Goal: Transaction & Acquisition: Book appointment/travel/reservation

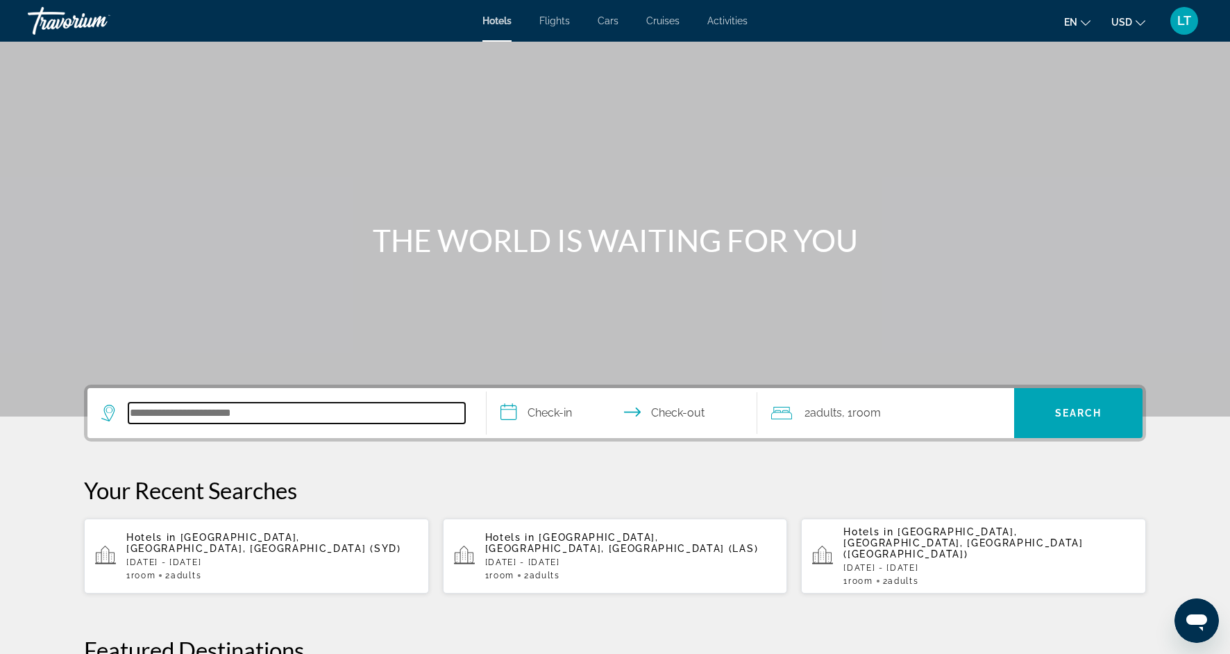
click at [289, 418] on input "Search hotel destination" at bounding box center [296, 412] width 337 height 21
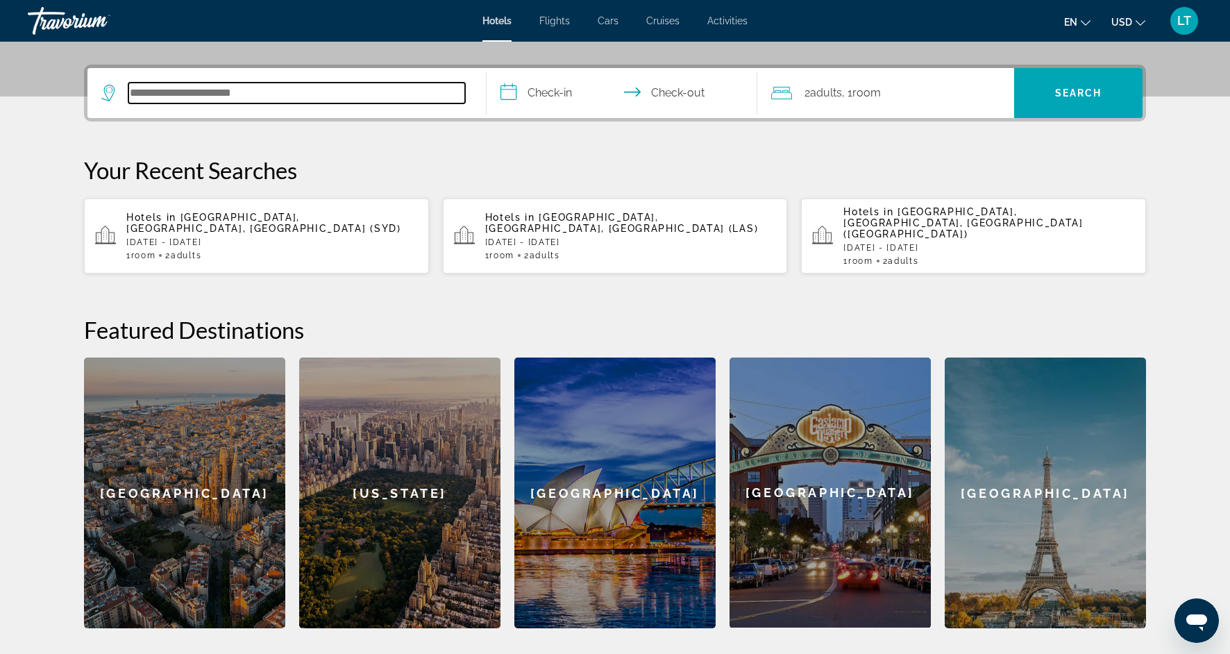
scroll to position [339, 0]
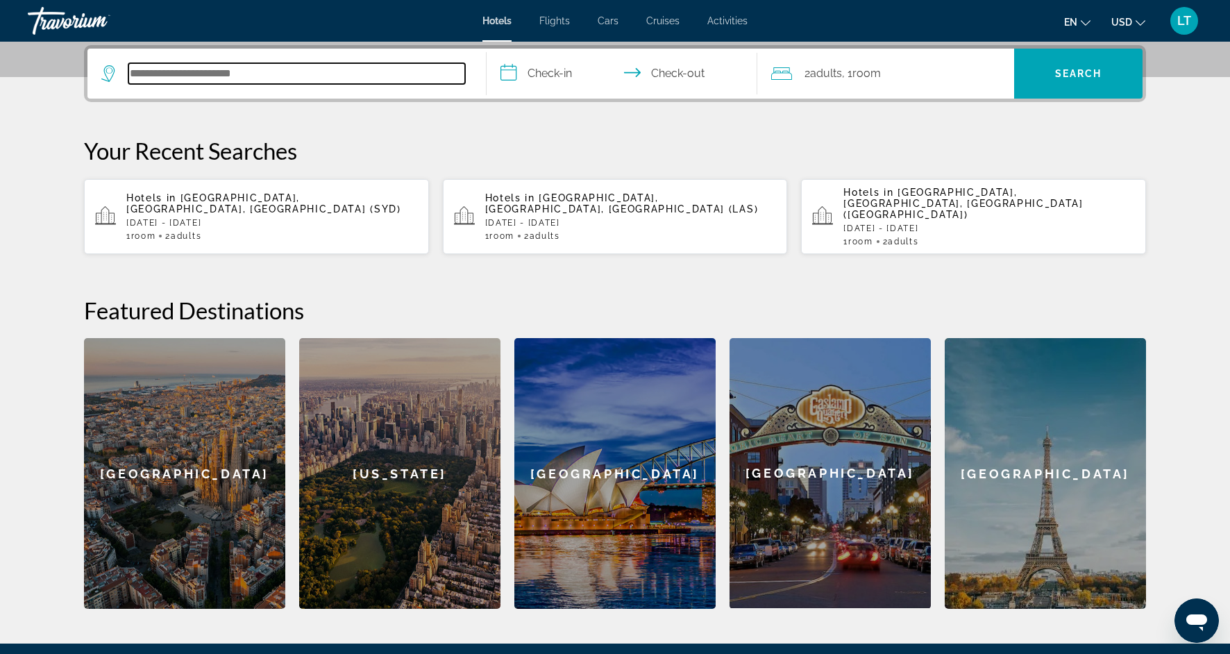
paste input "**********"
type input "**********"
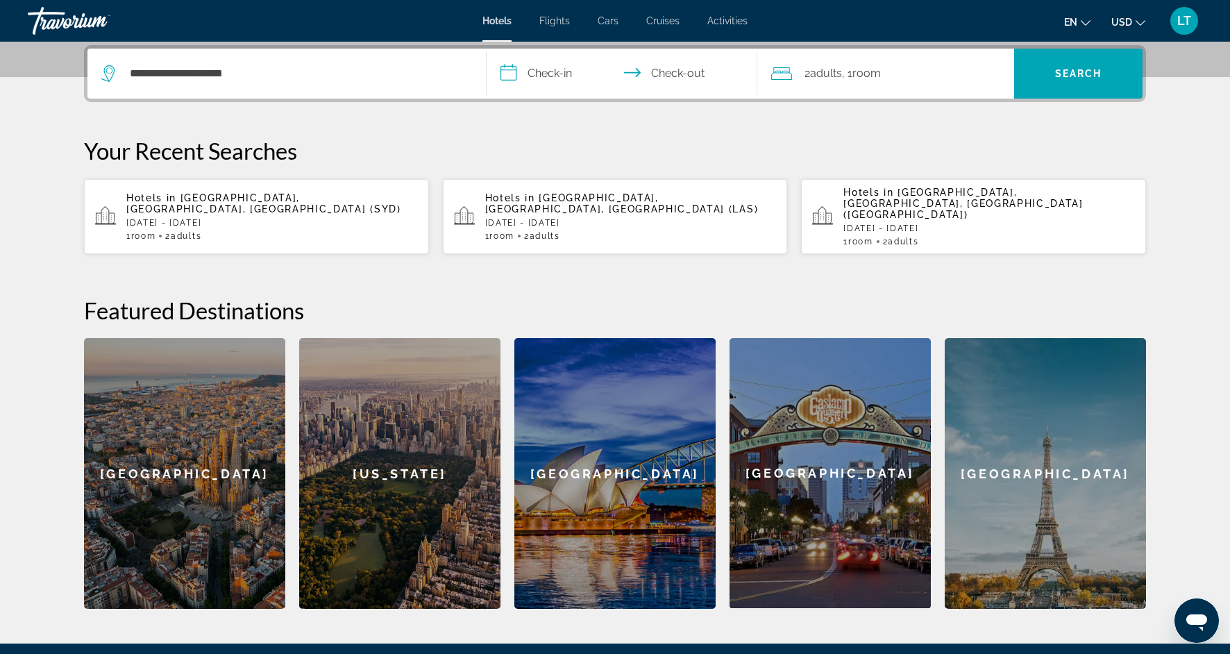
click at [567, 69] on input "**********" at bounding box center [624, 76] width 276 height 54
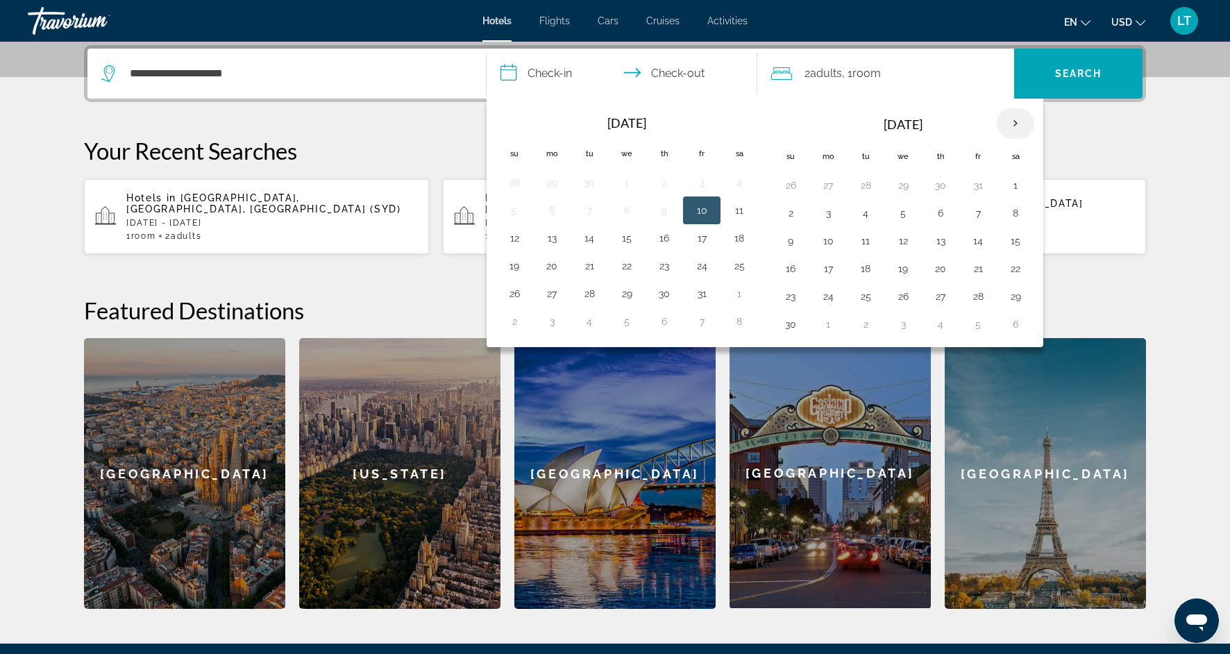
click at [1016, 121] on th "Next month" at bounding box center [1014, 123] width 37 height 31
click at [794, 297] on button "22" at bounding box center [790, 296] width 22 height 19
click at [940, 296] on button "26" at bounding box center [940, 296] width 22 height 19
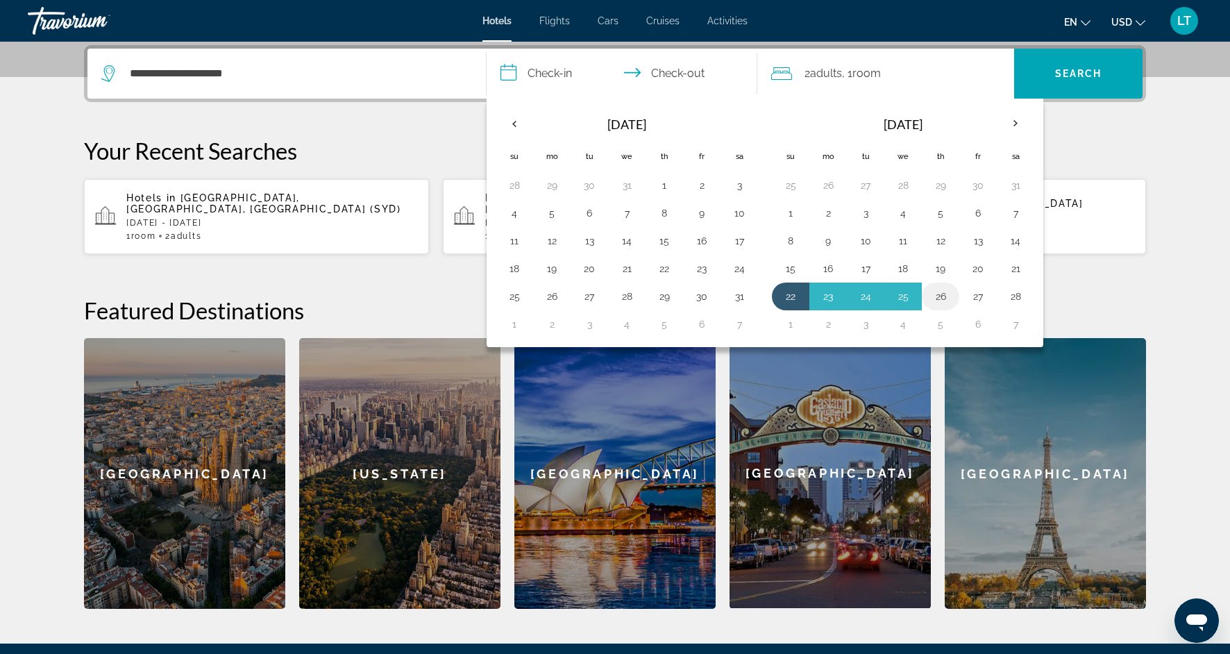
type input "**********"
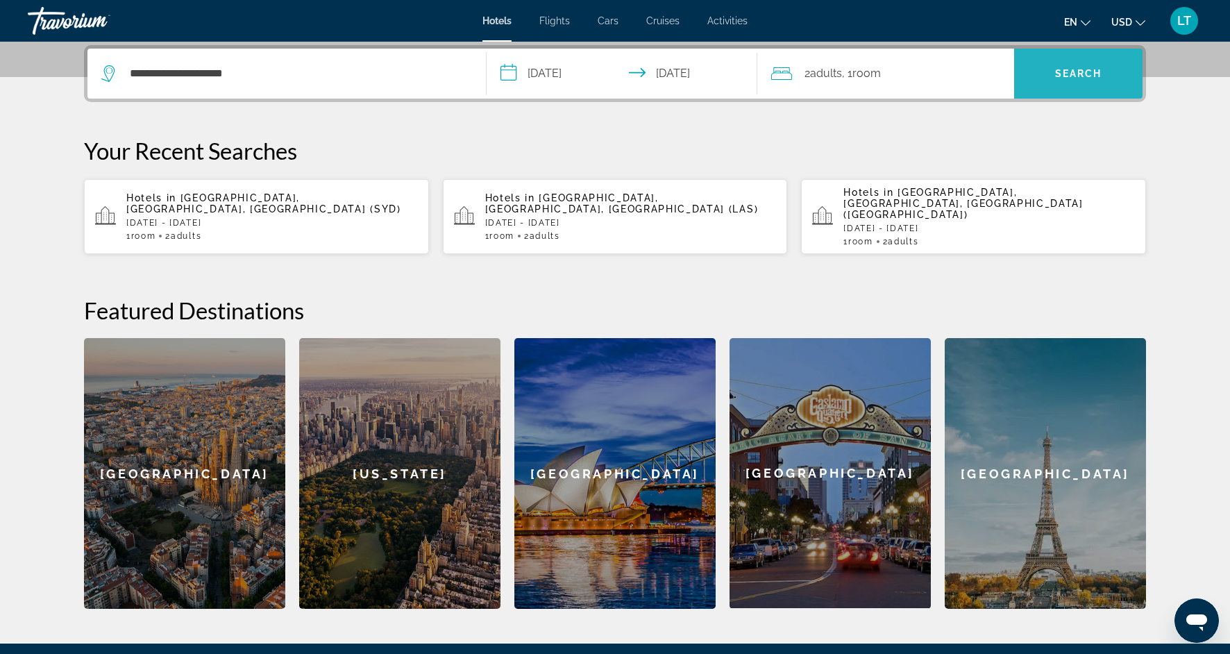
click at [1100, 75] on span "Search" at bounding box center [1078, 73] width 47 height 11
click at [1073, 68] on span "Search" at bounding box center [1078, 73] width 47 height 11
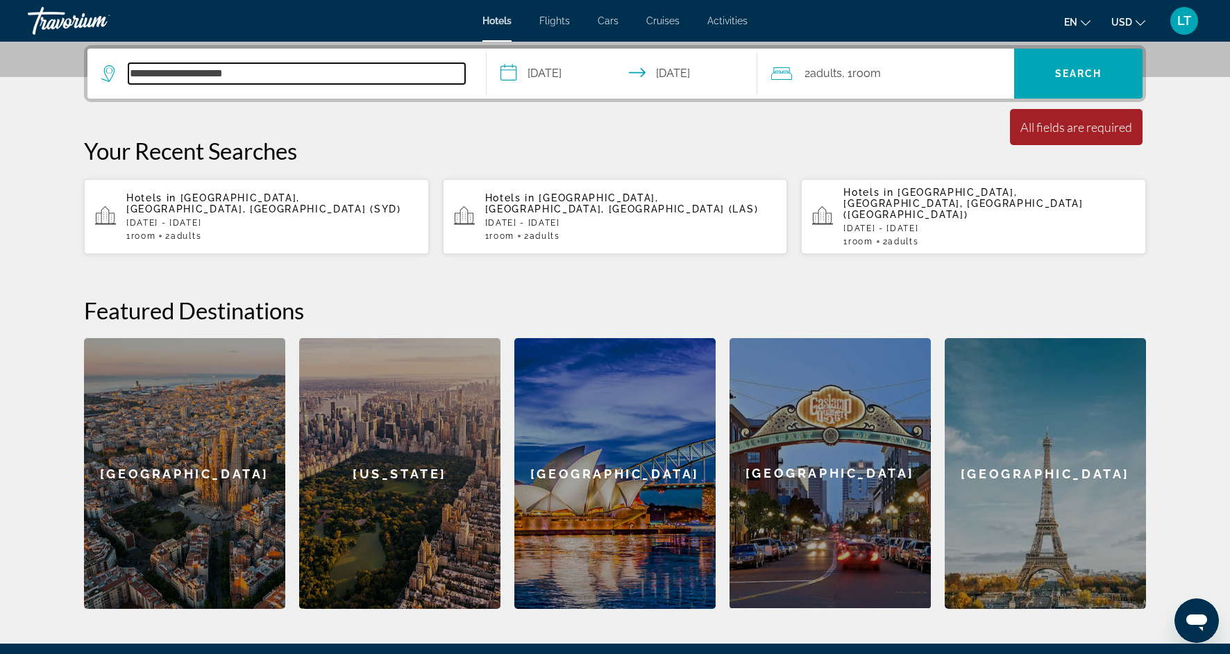
click at [340, 76] on input "**********" at bounding box center [296, 73] width 337 height 21
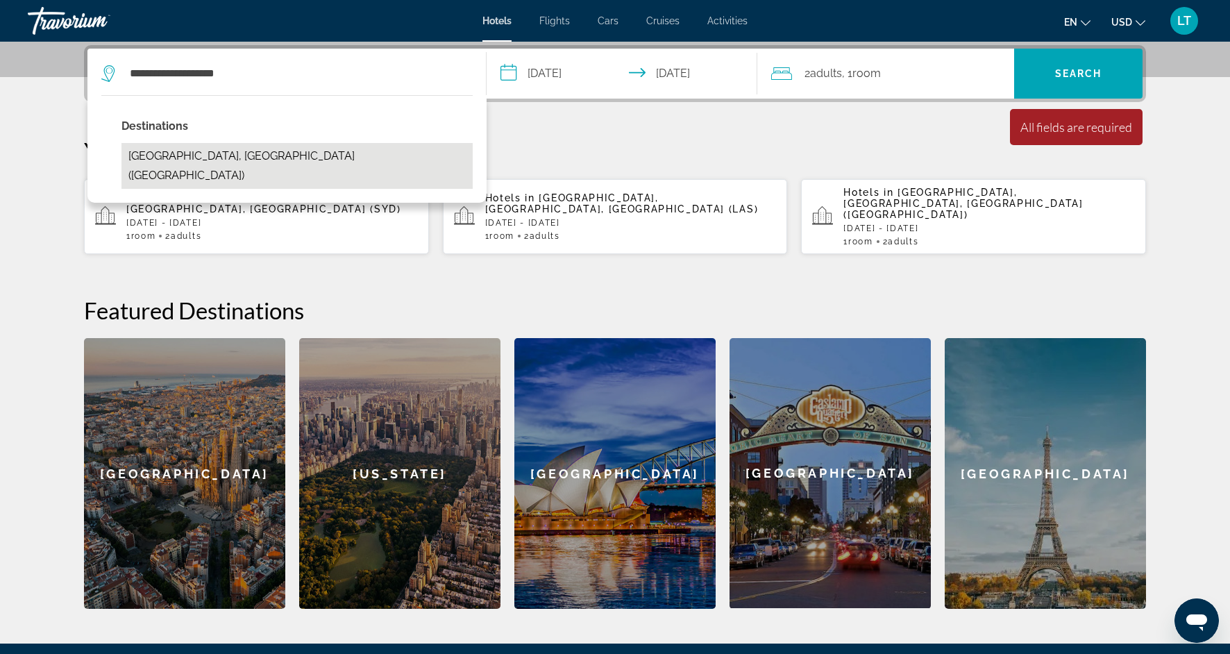
click at [262, 153] on button "[GEOGRAPHIC_DATA], [GEOGRAPHIC_DATA] ([GEOGRAPHIC_DATA])" at bounding box center [296, 166] width 351 height 46
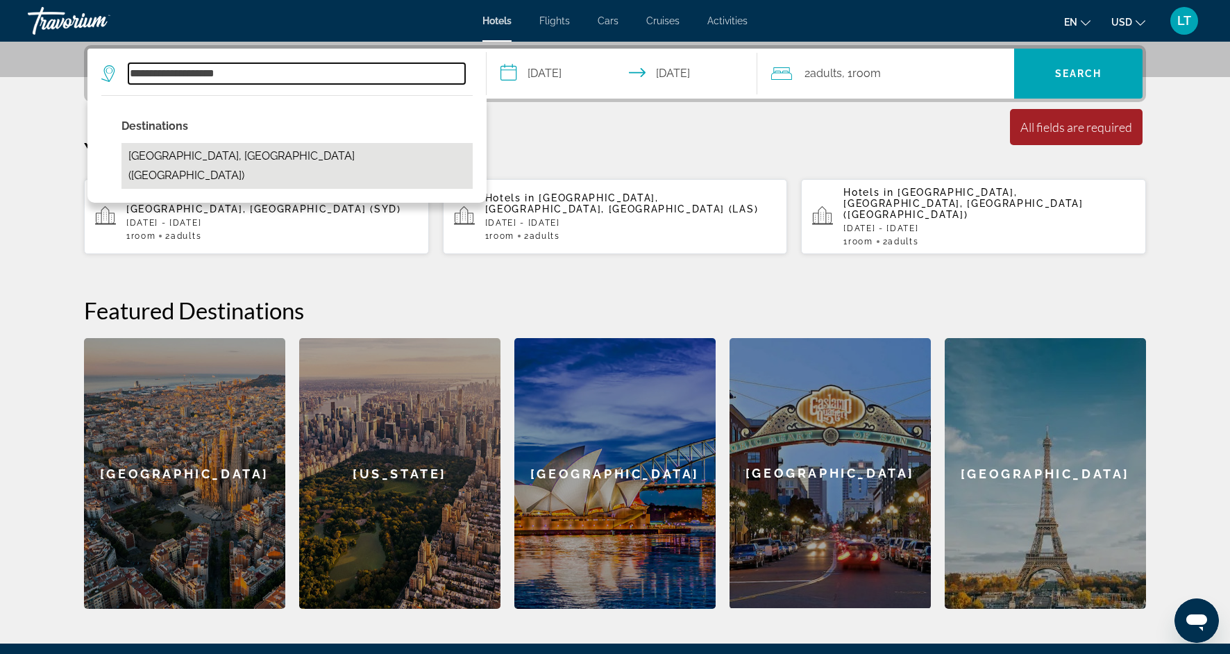
type input "**********"
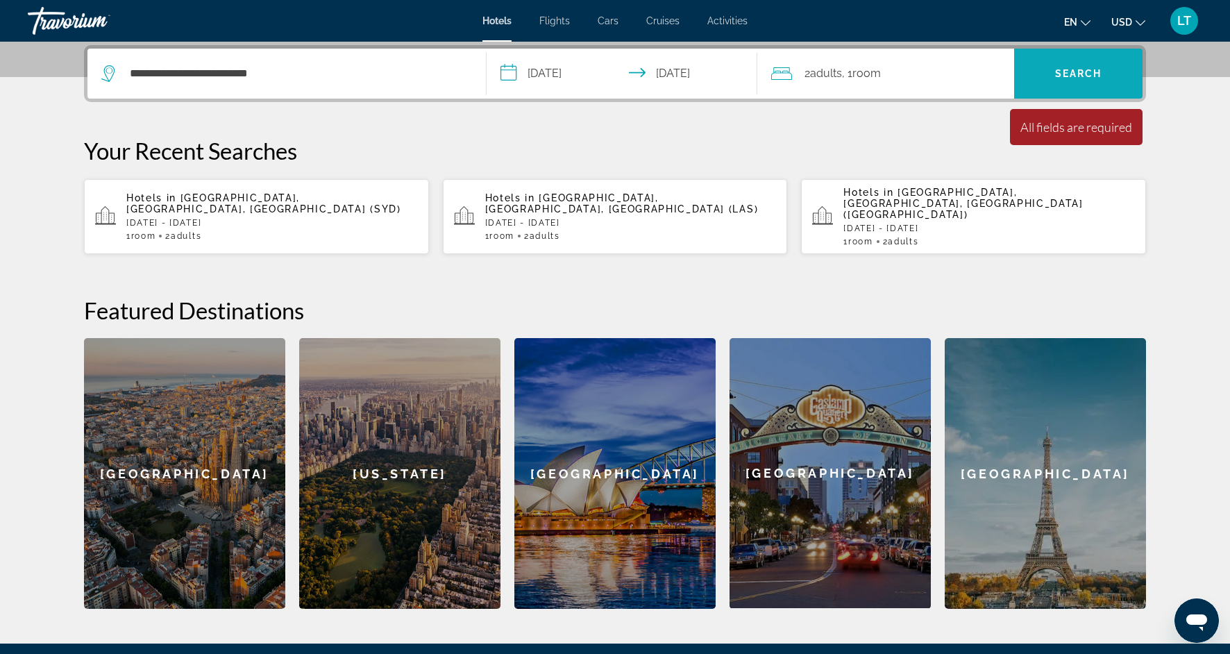
click at [1063, 80] on span "Search" at bounding box center [1078, 73] width 128 height 33
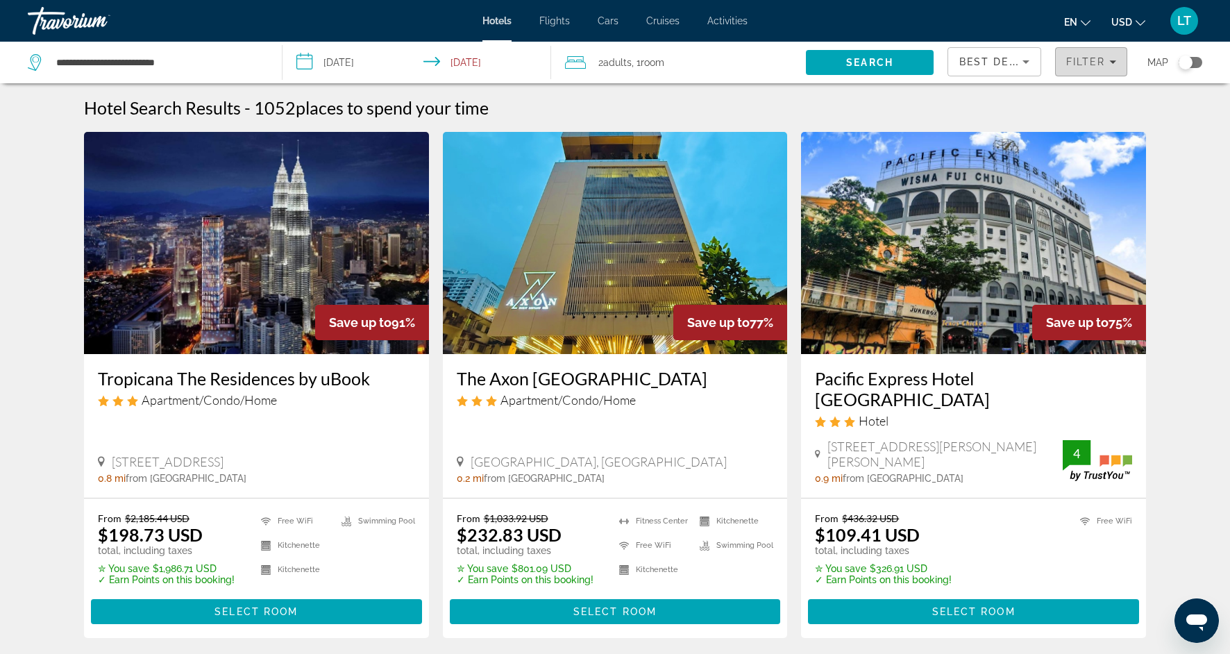
click at [1114, 61] on icon "Filters" at bounding box center [1112, 61] width 7 height 3
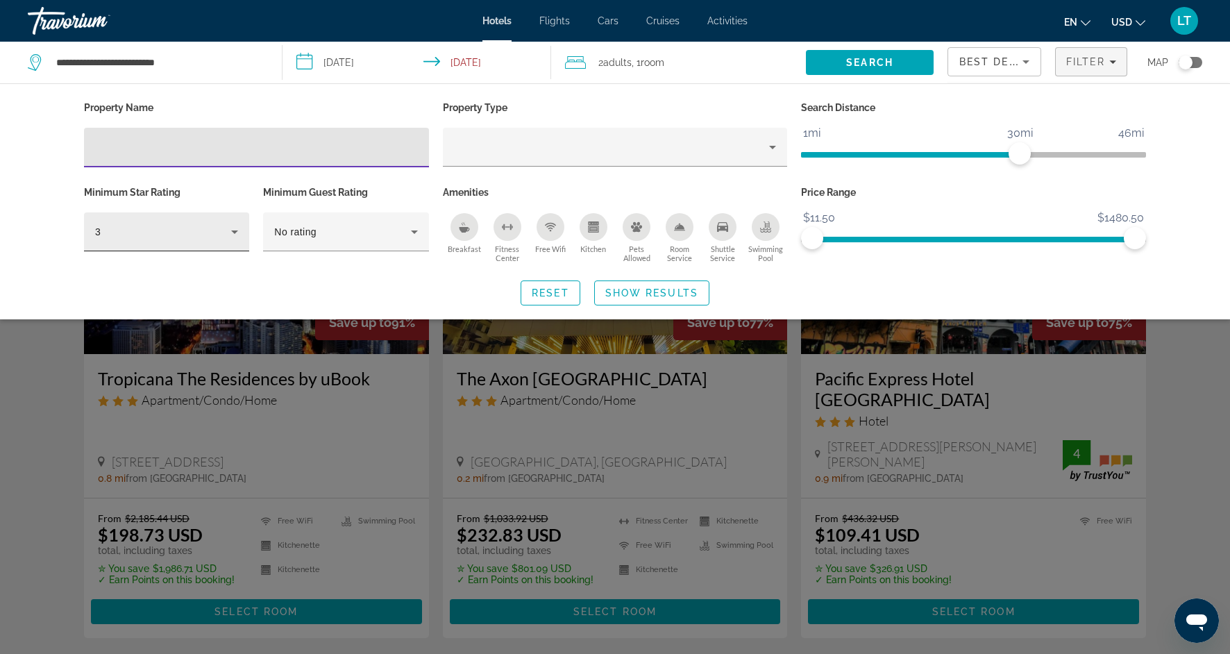
click at [234, 231] on icon "Hotel Filters" at bounding box center [234, 231] width 7 height 3
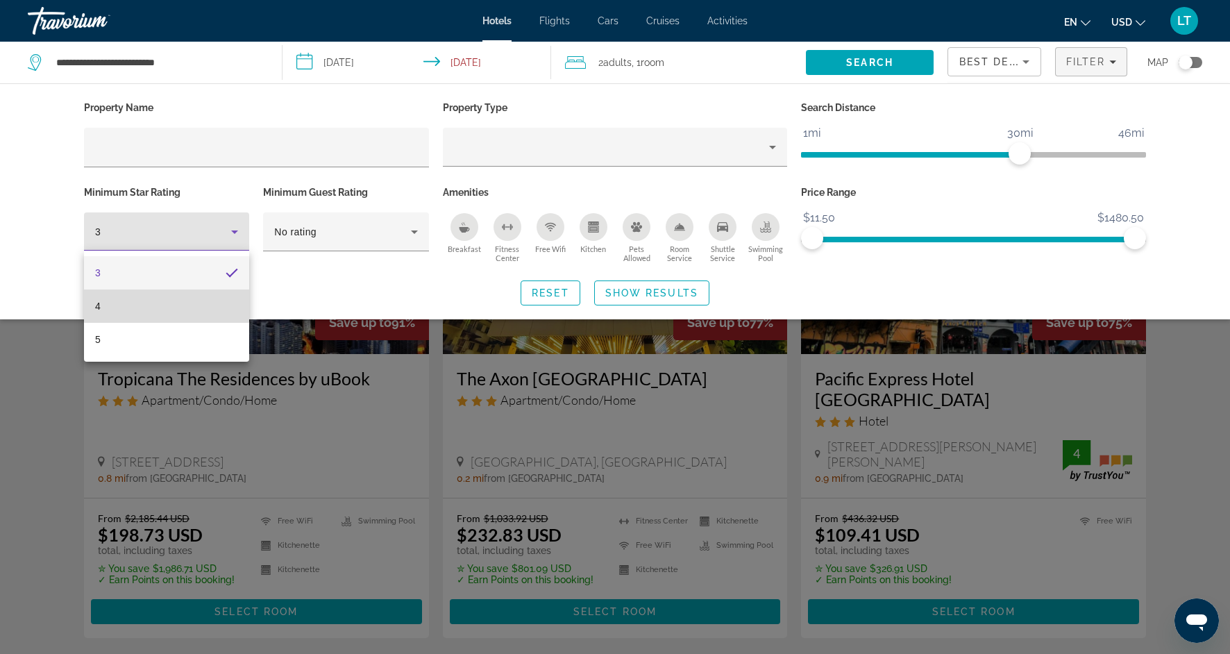
click at [181, 302] on mat-option "4" at bounding box center [166, 305] width 165 height 33
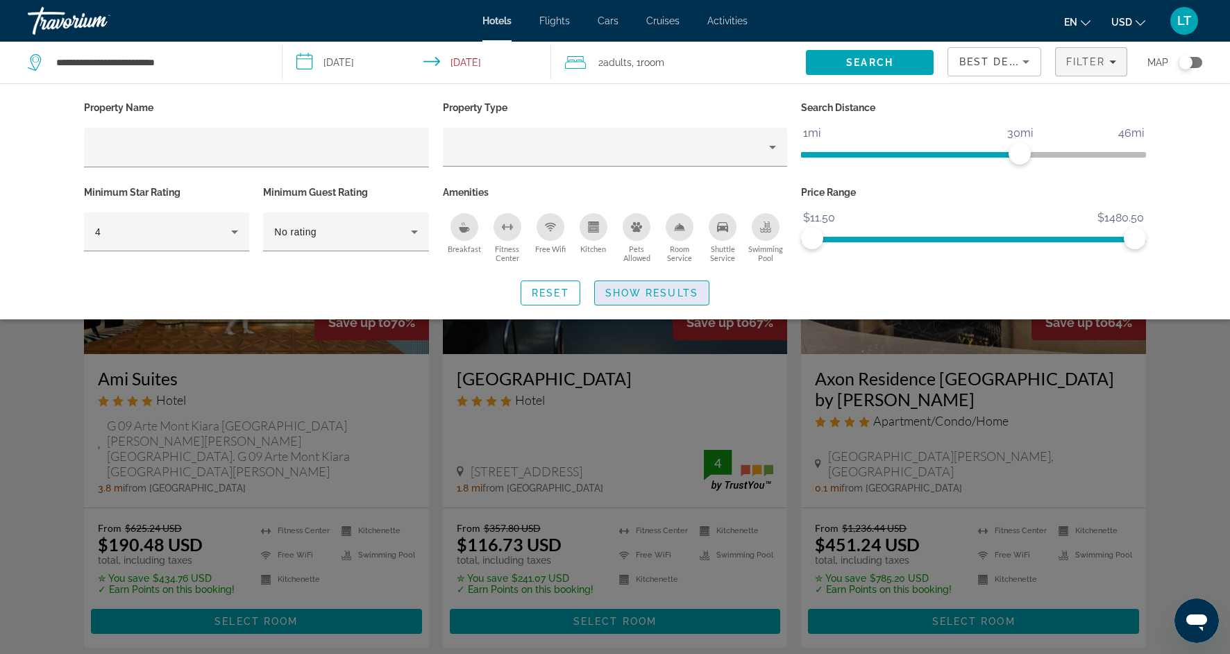
click at [656, 292] on span "Show Results" at bounding box center [651, 292] width 93 height 11
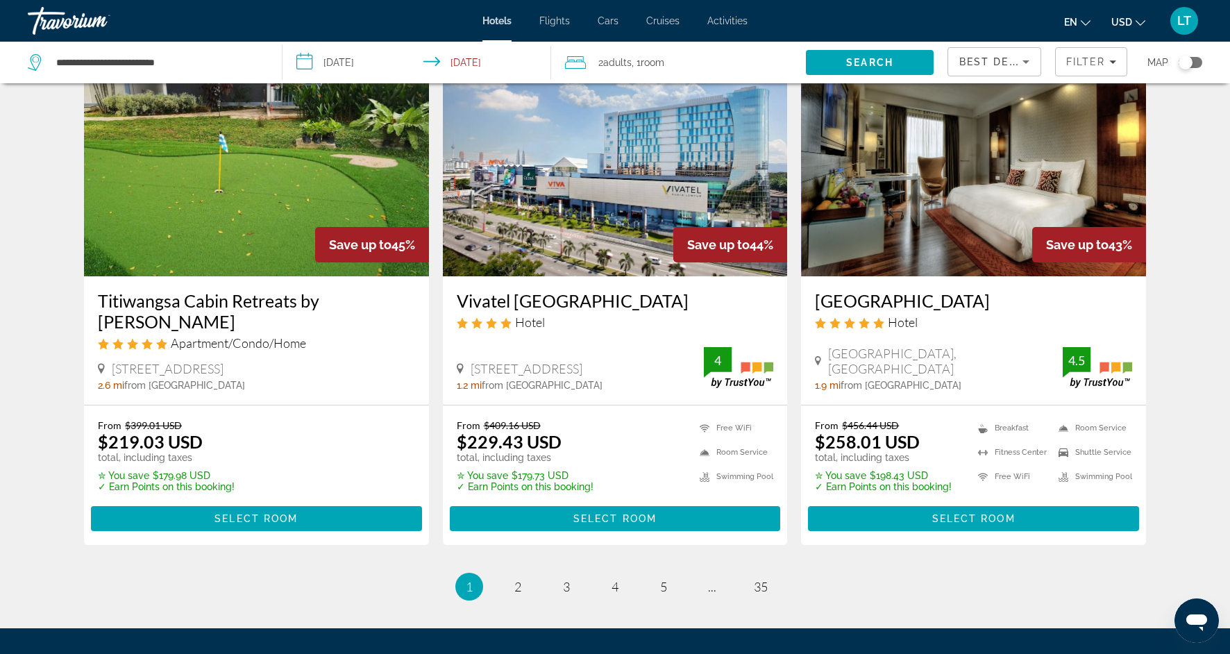
scroll to position [1658, 0]
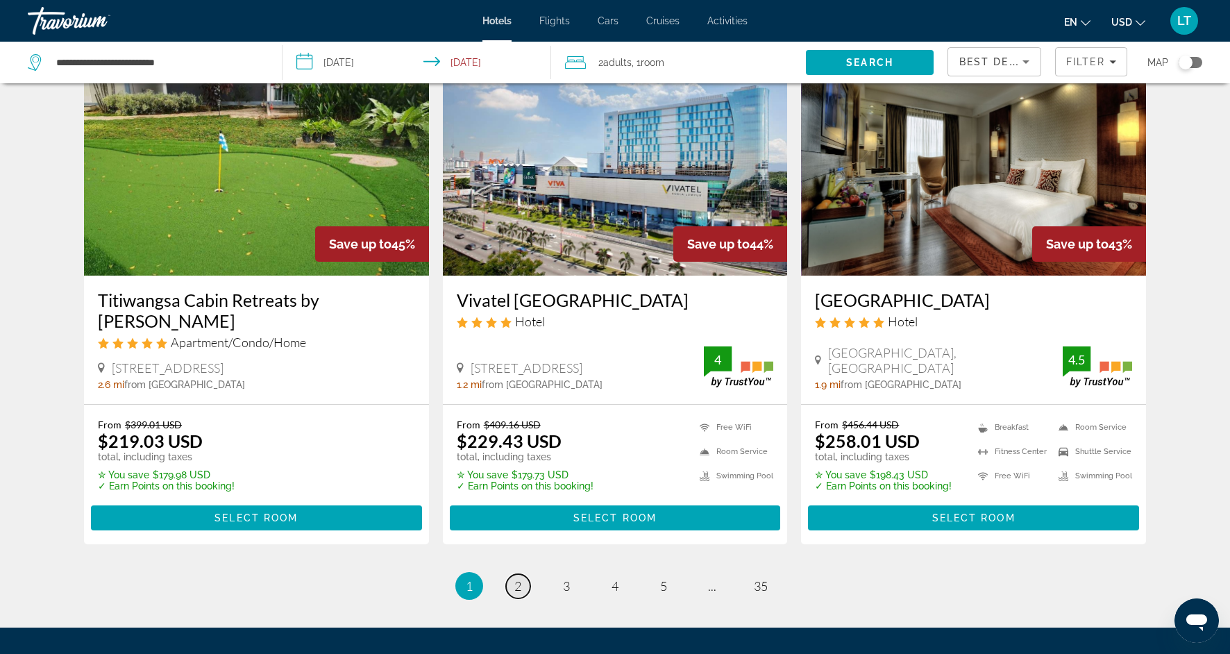
click at [514, 578] on span "2" at bounding box center [517, 585] width 7 height 15
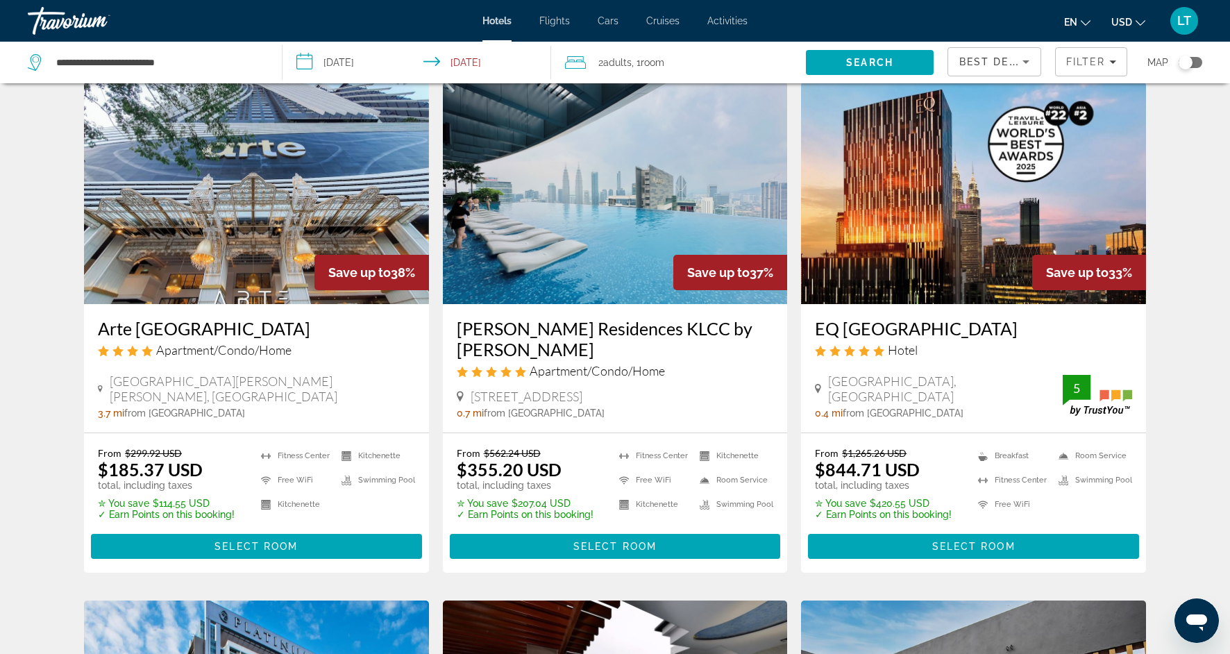
scroll to position [529, 0]
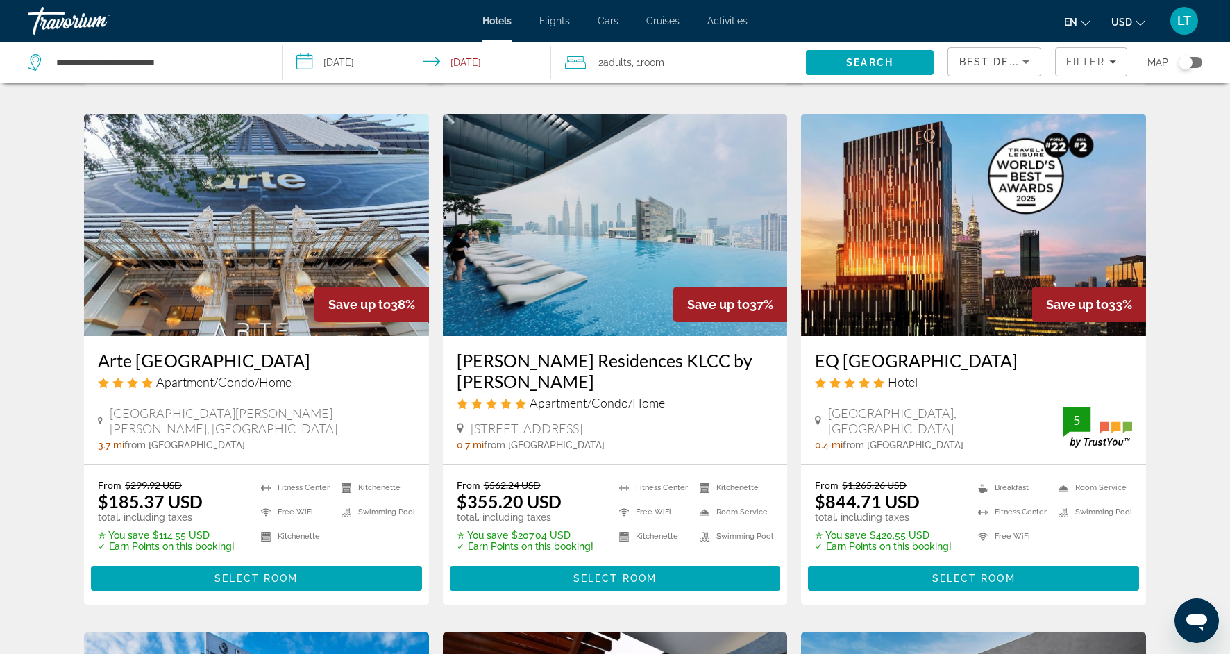
click at [1043, 232] on img "Main content" at bounding box center [973, 225] width 345 height 222
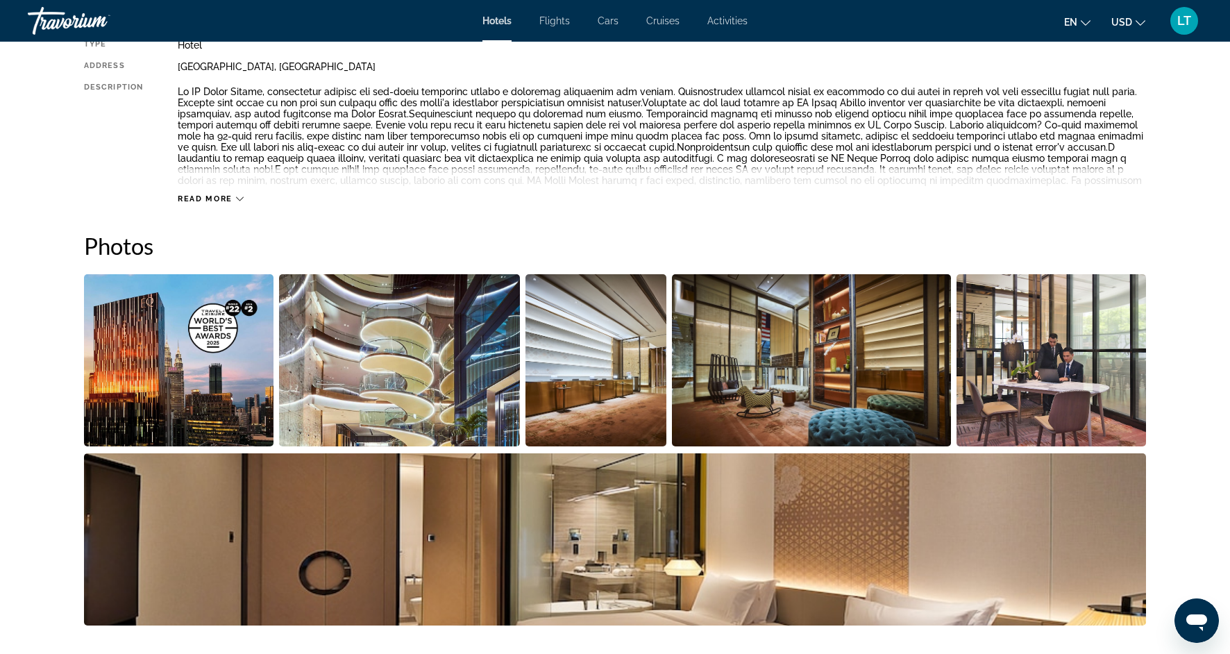
scroll to position [533, 0]
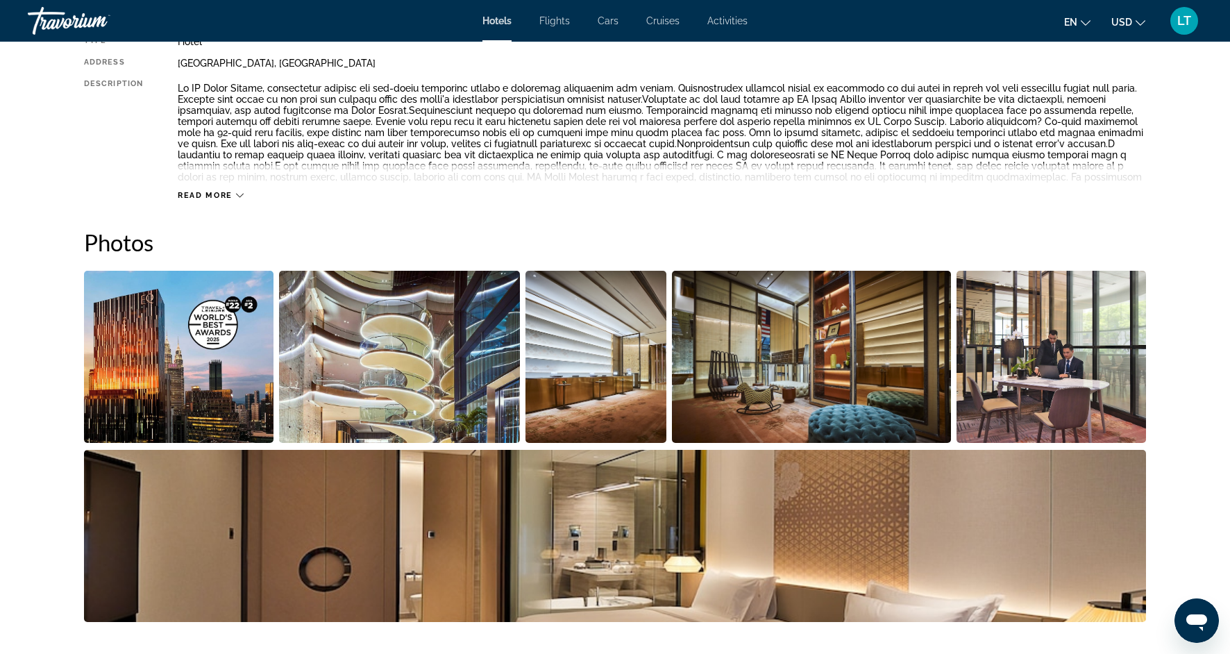
click at [178, 385] on img "Open full-screen image slider" at bounding box center [178, 357] width 189 height 172
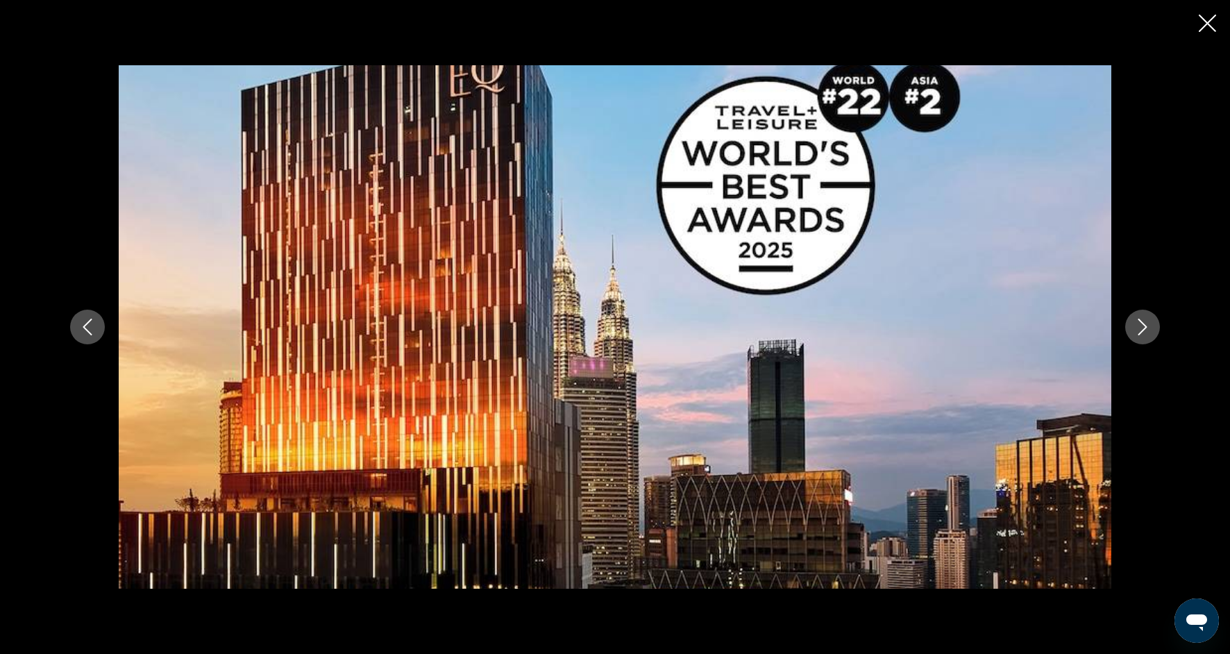
scroll to position [566, 0]
click at [1144, 332] on icon "Next image" at bounding box center [1142, 326] width 17 height 17
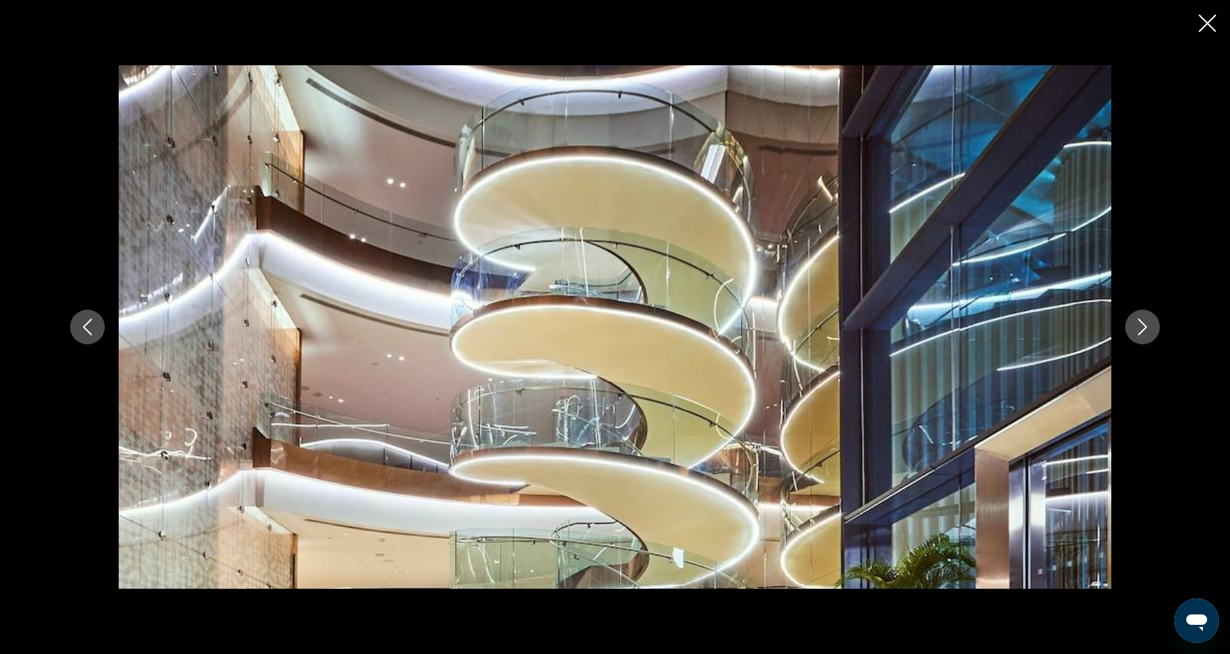
click at [1143, 332] on icon "Next image" at bounding box center [1142, 326] width 17 height 17
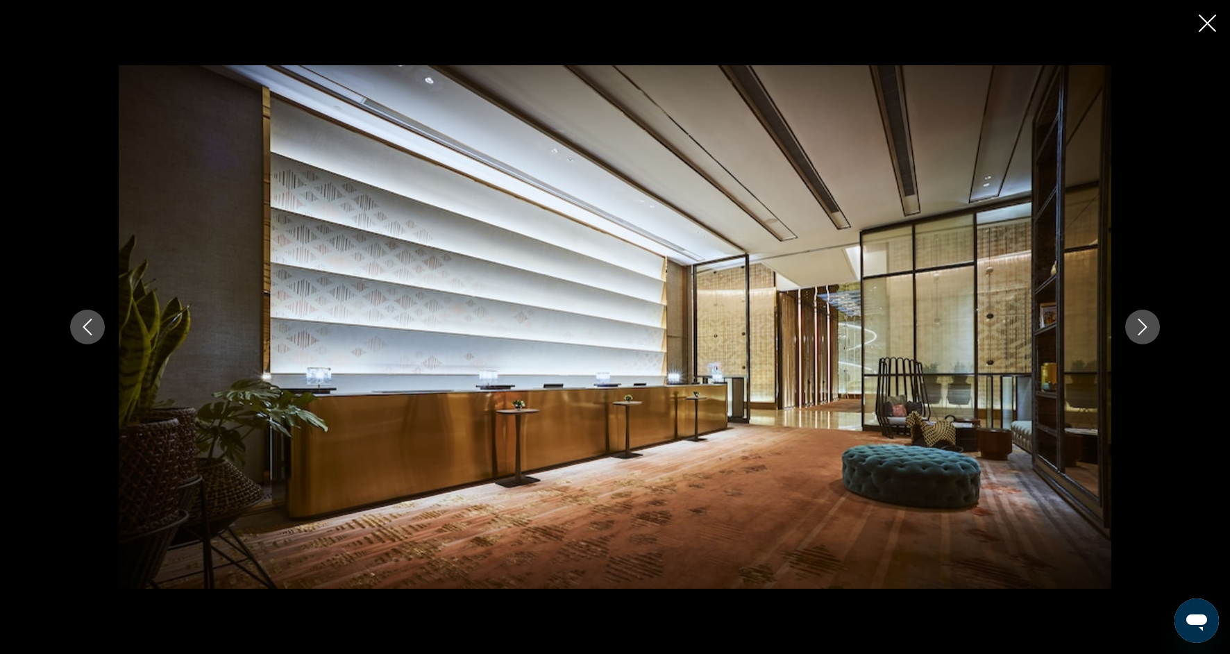
click at [1143, 334] on icon "Next image" at bounding box center [1142, 326] width 17 height 17
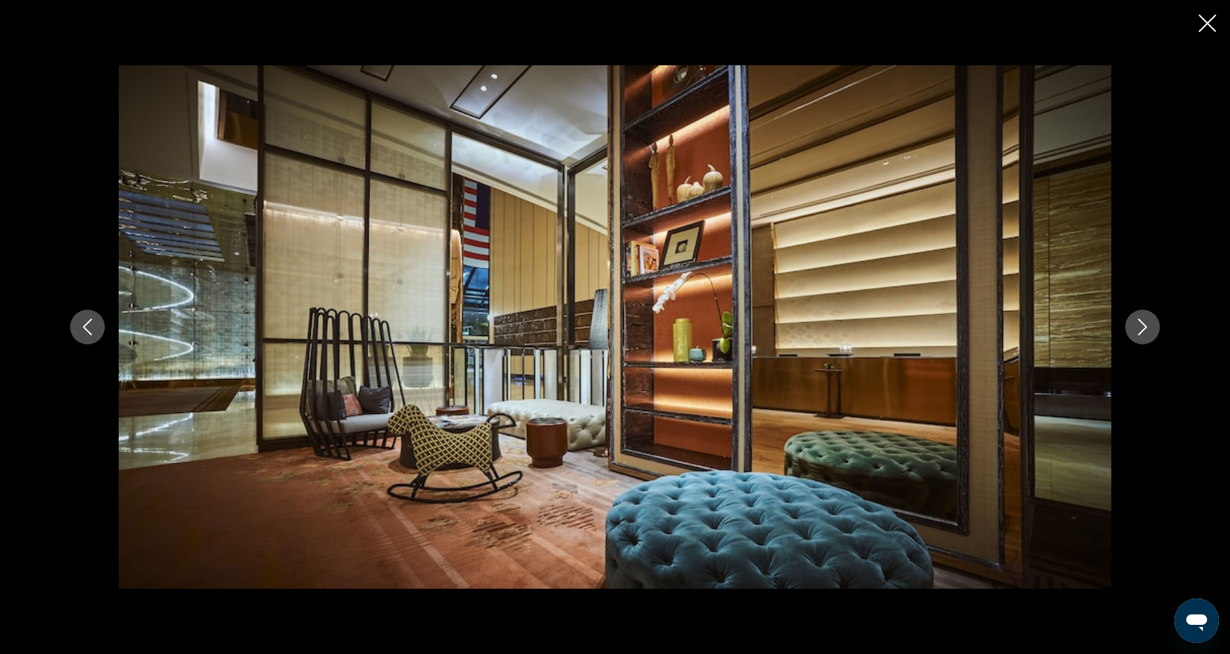
click at [1143, 338] on button "Next image" at bounding box center [1142, 326] width 35 height 35
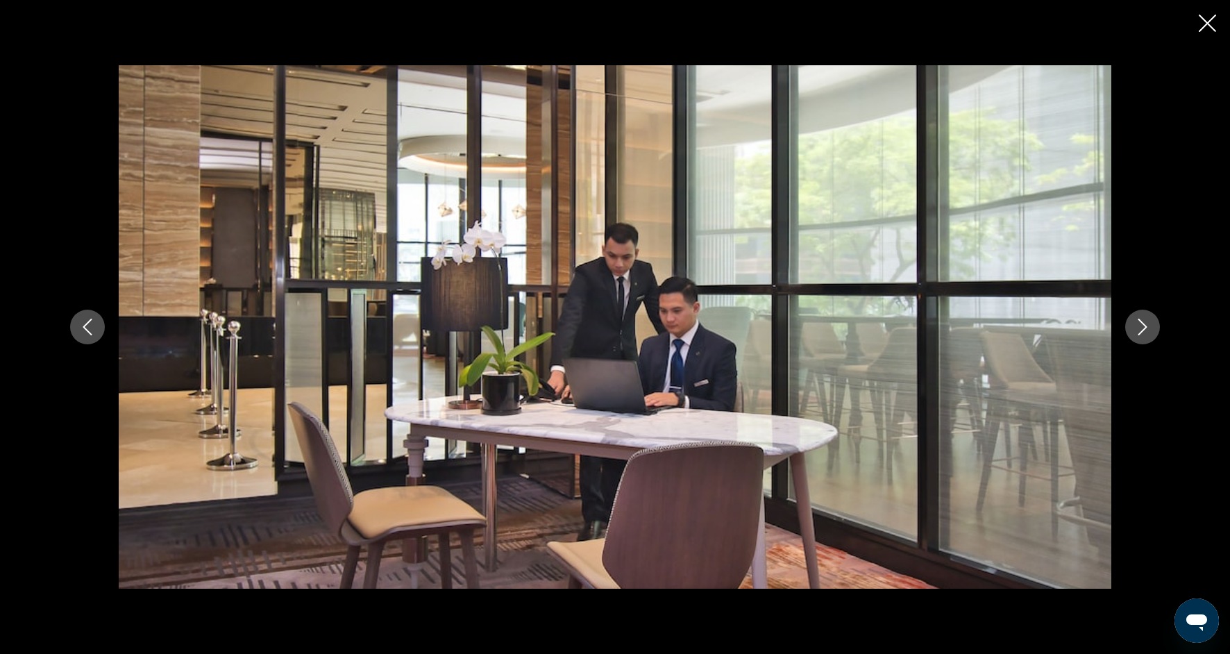
click at [1143, 339] on button "Next image" at bounding box center [1142, 326] width 35 height 35
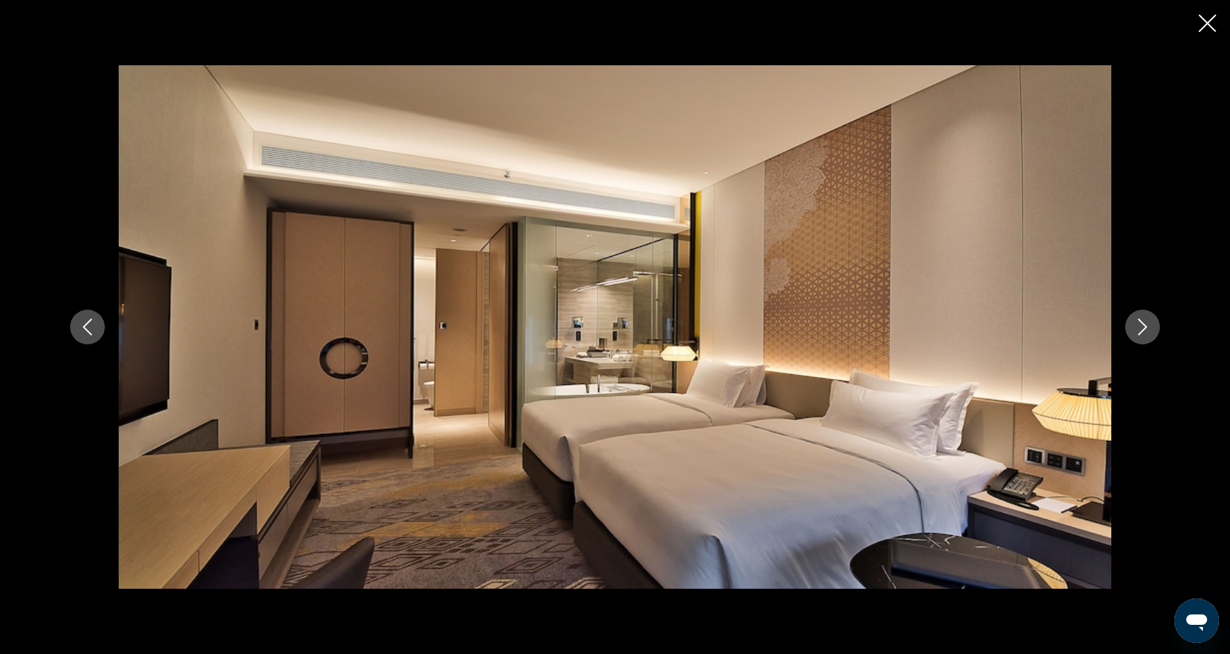
click at [1139, 335] on button "Next image" at bounding box center [1142, 326] width 35 height 35
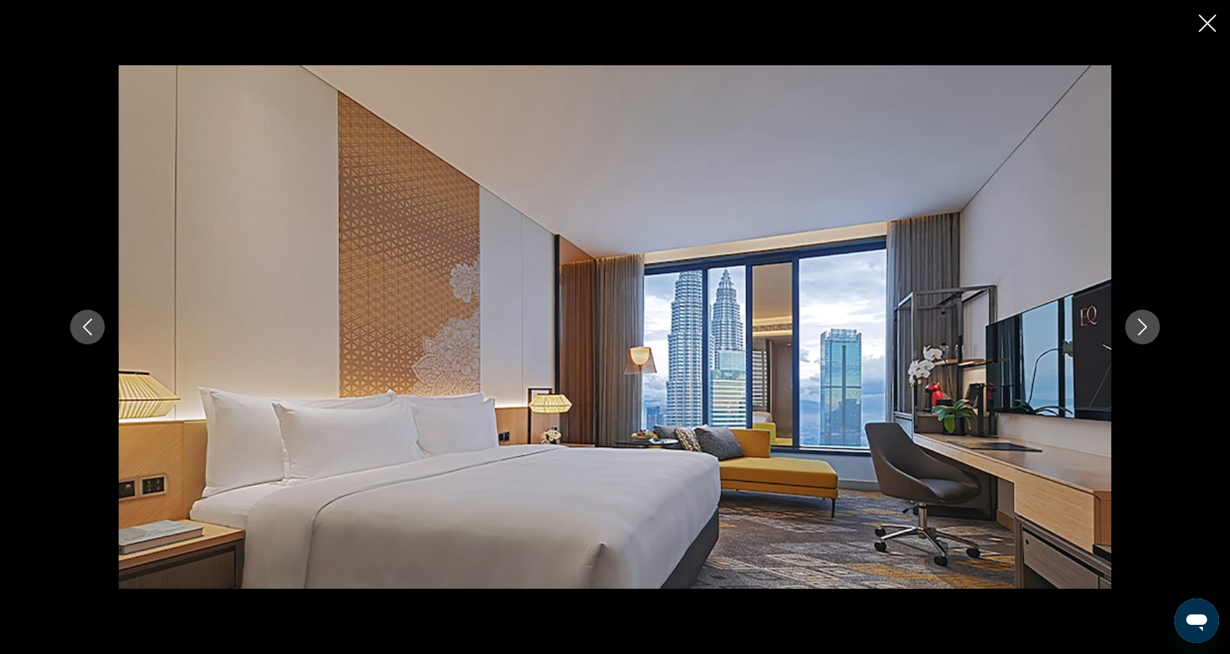
click at [1139, 336] on button "Next image" at bounding box center [1142, 326] width 35 height 35
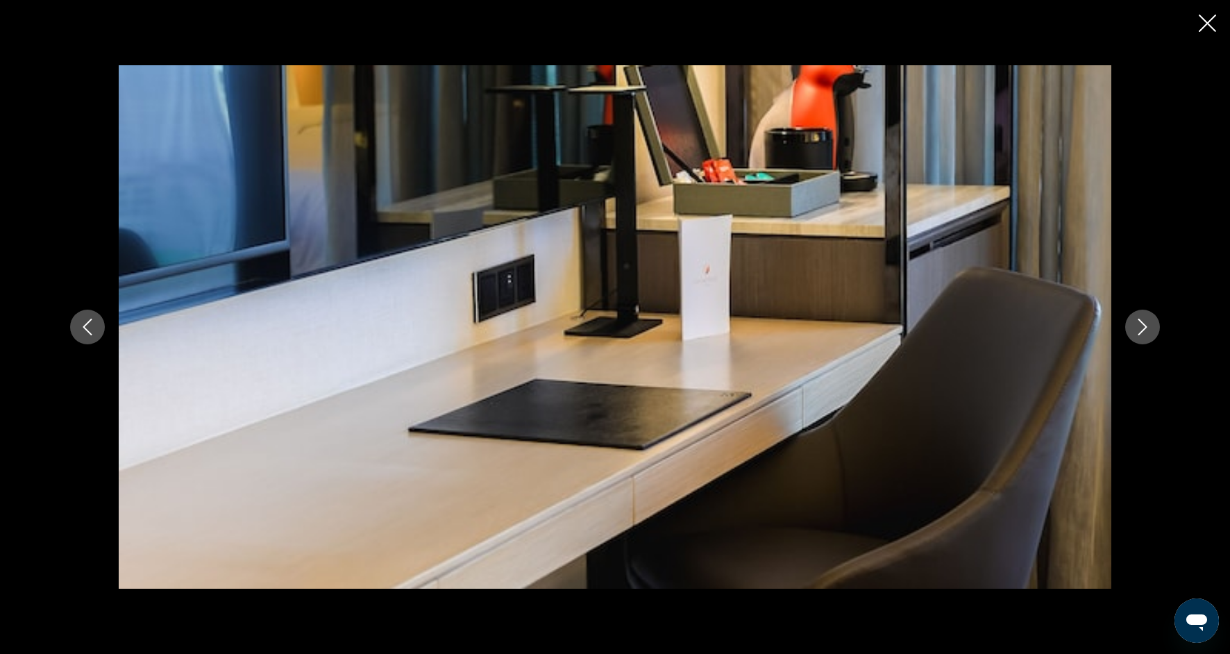
click at [1139, 321] on icon "Next image" at bounding box center [1142, 326] width 17 height 17
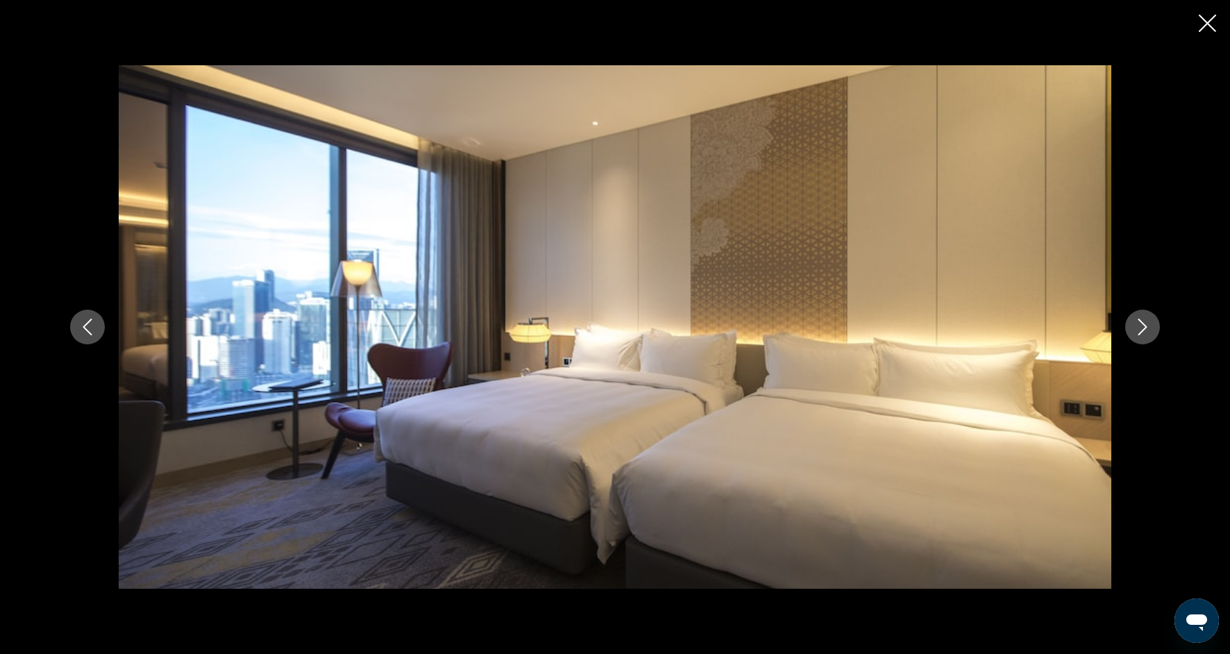
click at [1139, 323] on icon "Next image" at bounding box center [1142, 326] width 17 height 17
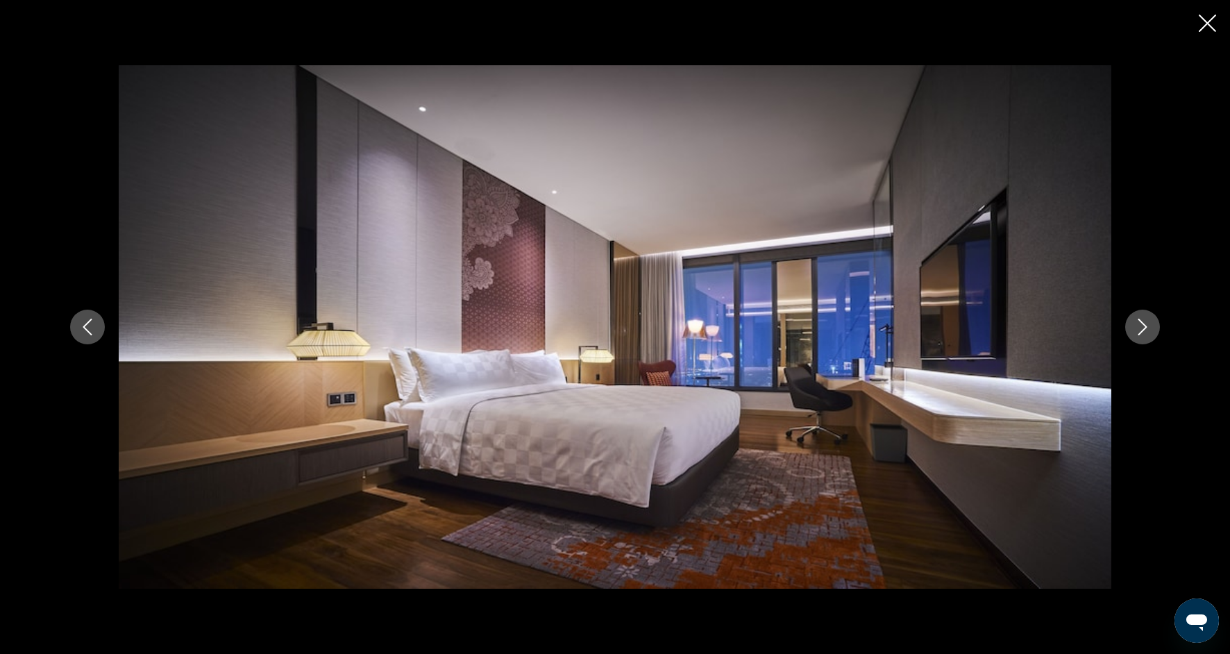
click at [1139, 326] on icon "Next image" at bounding box center [1142, 326] width 17 height 17
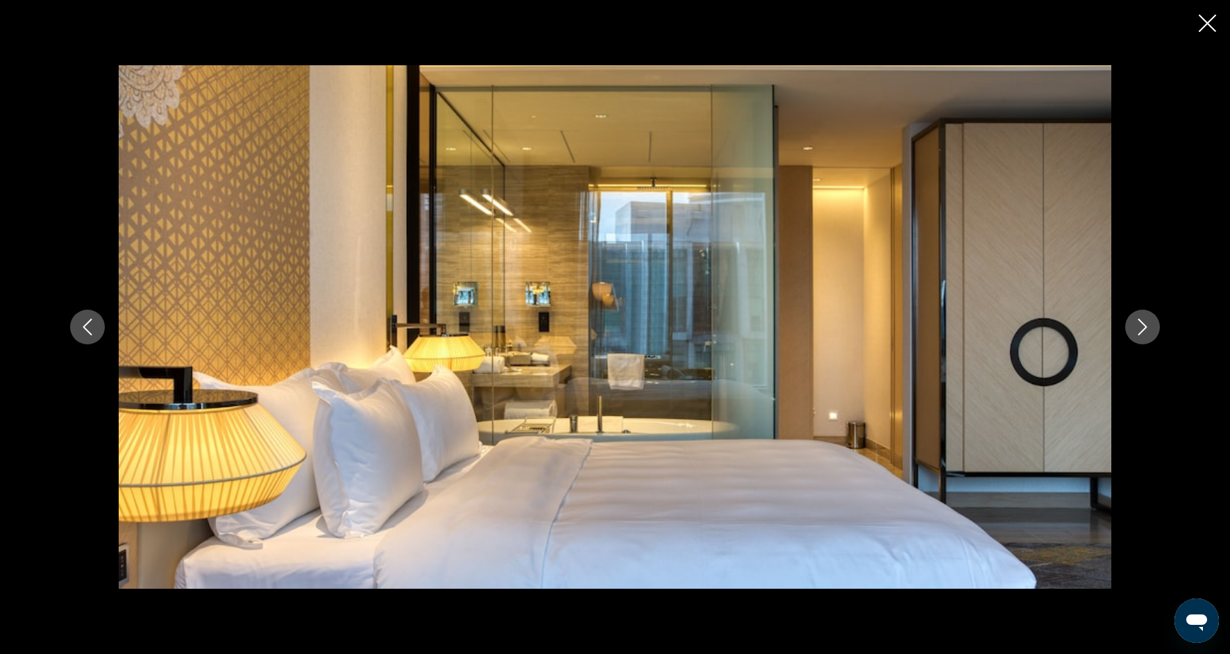
click at [1134, 324] on icon "Next image" at bounding box center [1142, 326] width 17 height 17
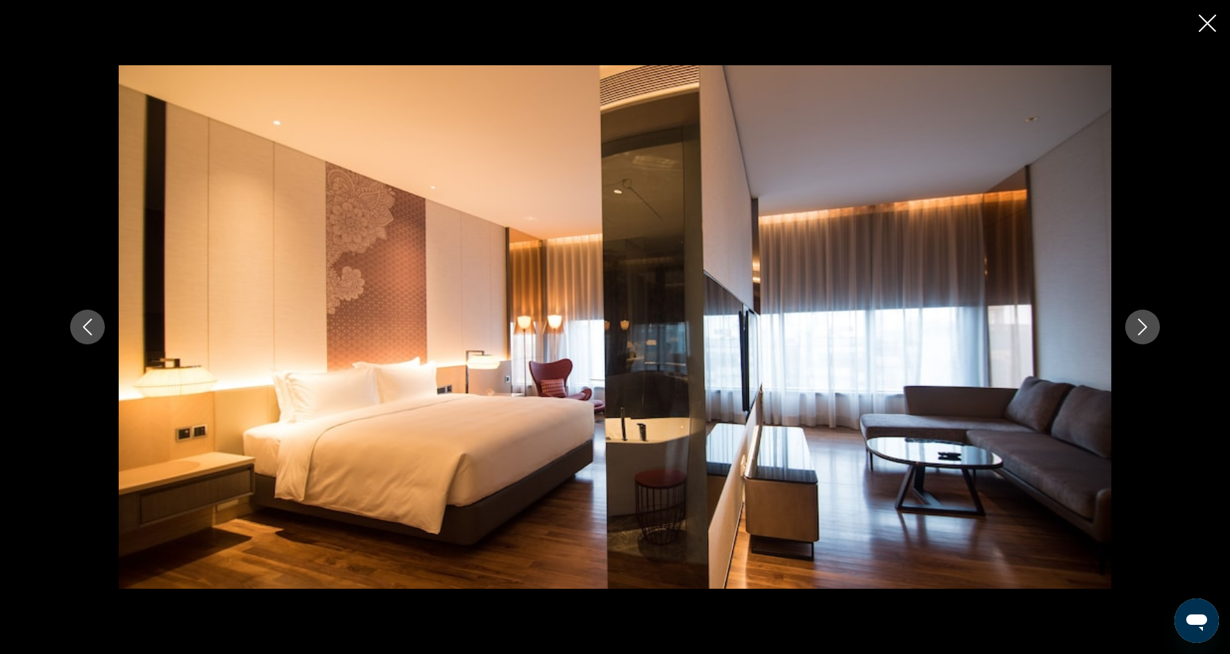
click at [1132, 328] on button "Next image" at bounding box center [1142, 326] width 35 height 35
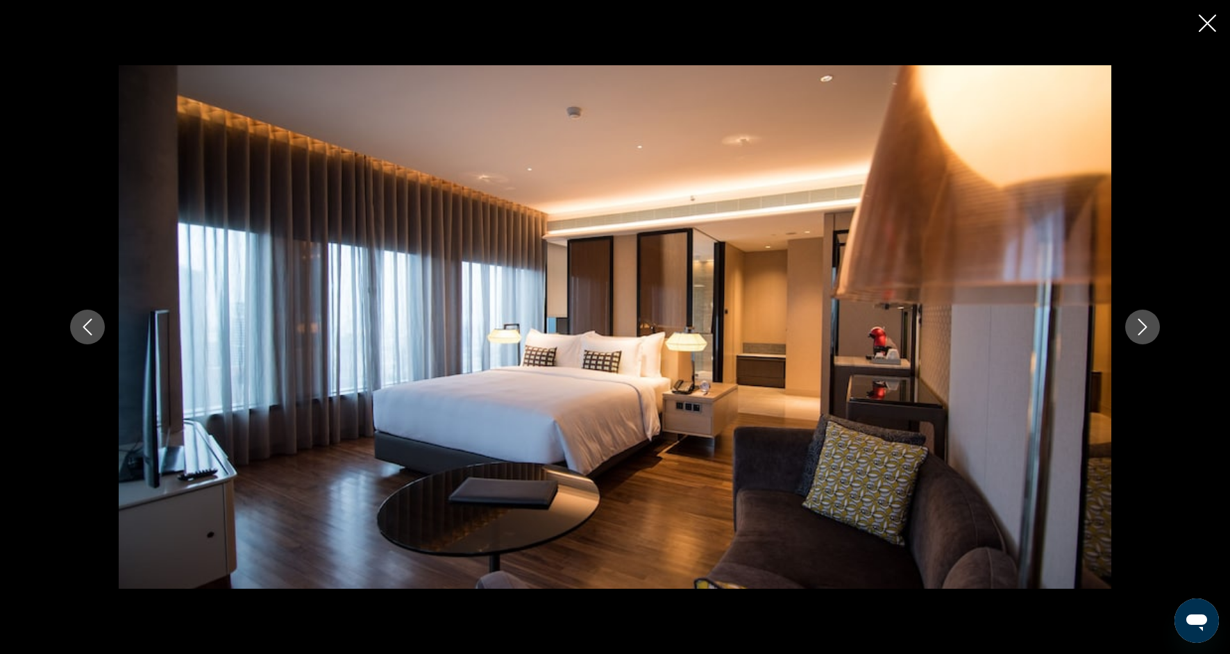
click at [1132, 326] on button "Next image" at bounding box center [1142, 326] width 35 height 35
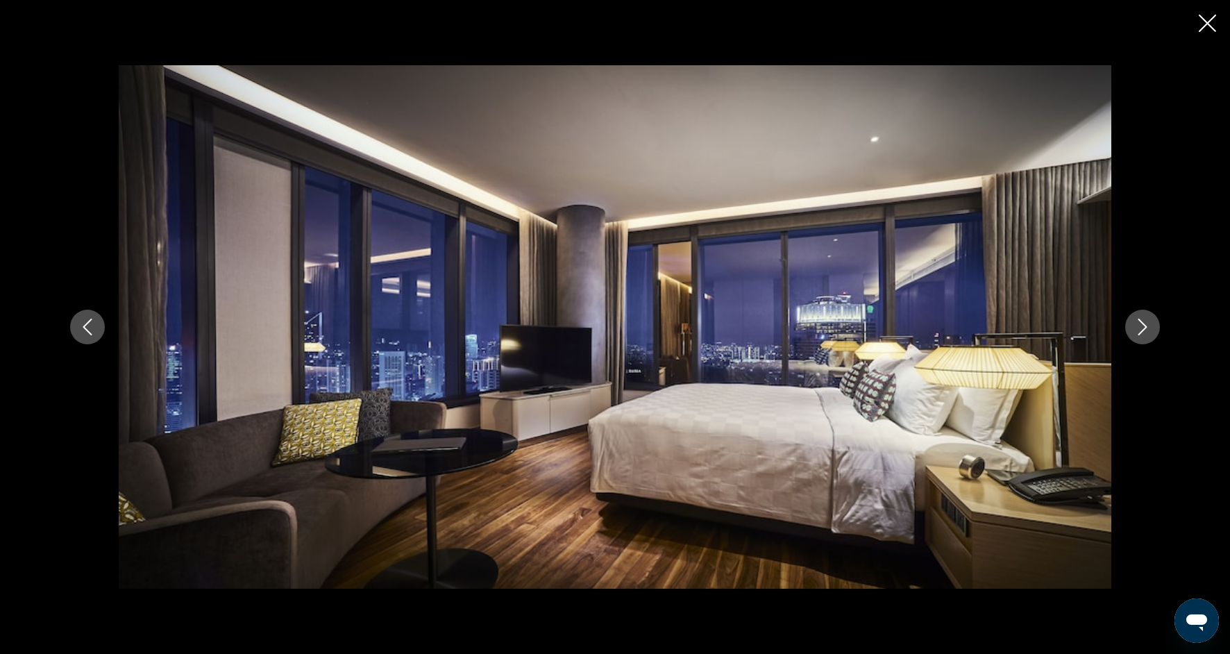
click at [1134, 332] on icon "Next image" at bounding box center [1142, 326] width 17 height 17
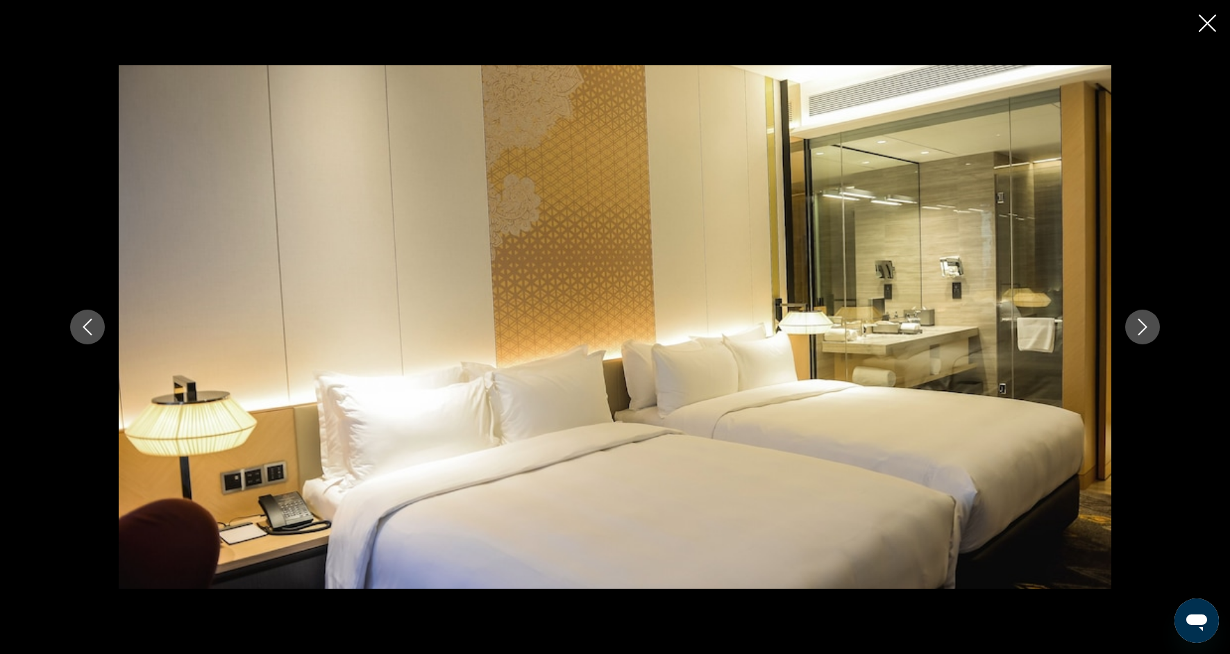
click at [1133, 330] on button "Next image" at bounding box center [1142, 326] width 35 height 35
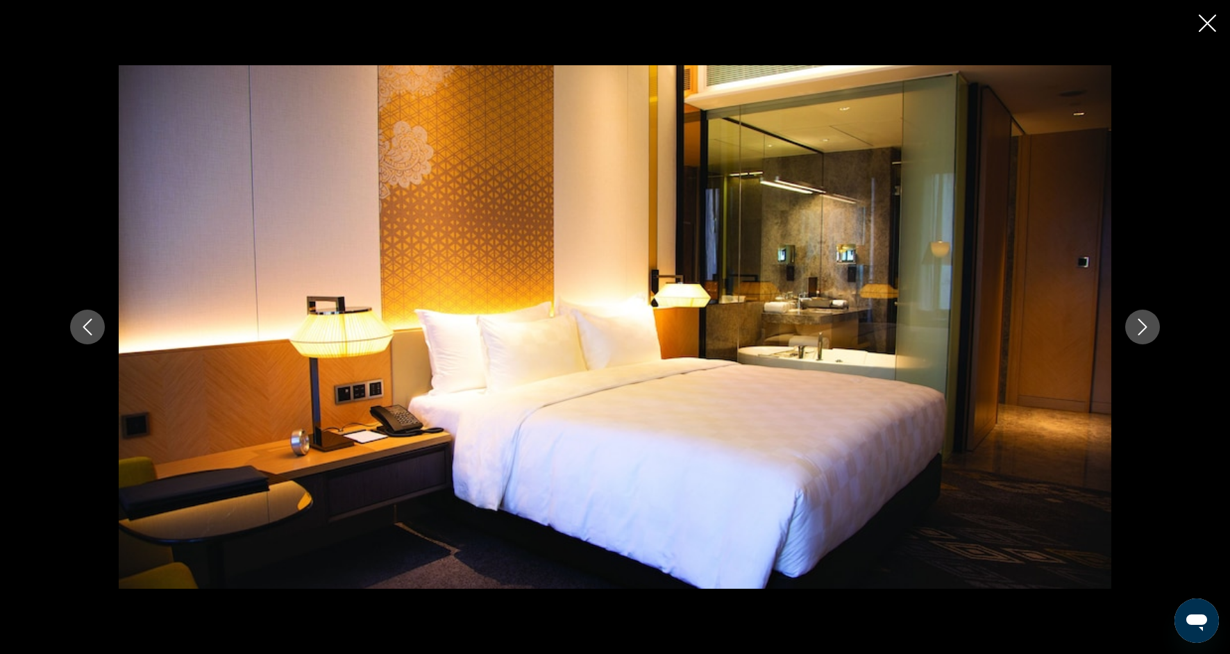
click at [1133, 332] on button "Next image" at bounding box center [1142, 326] width 35 height 35
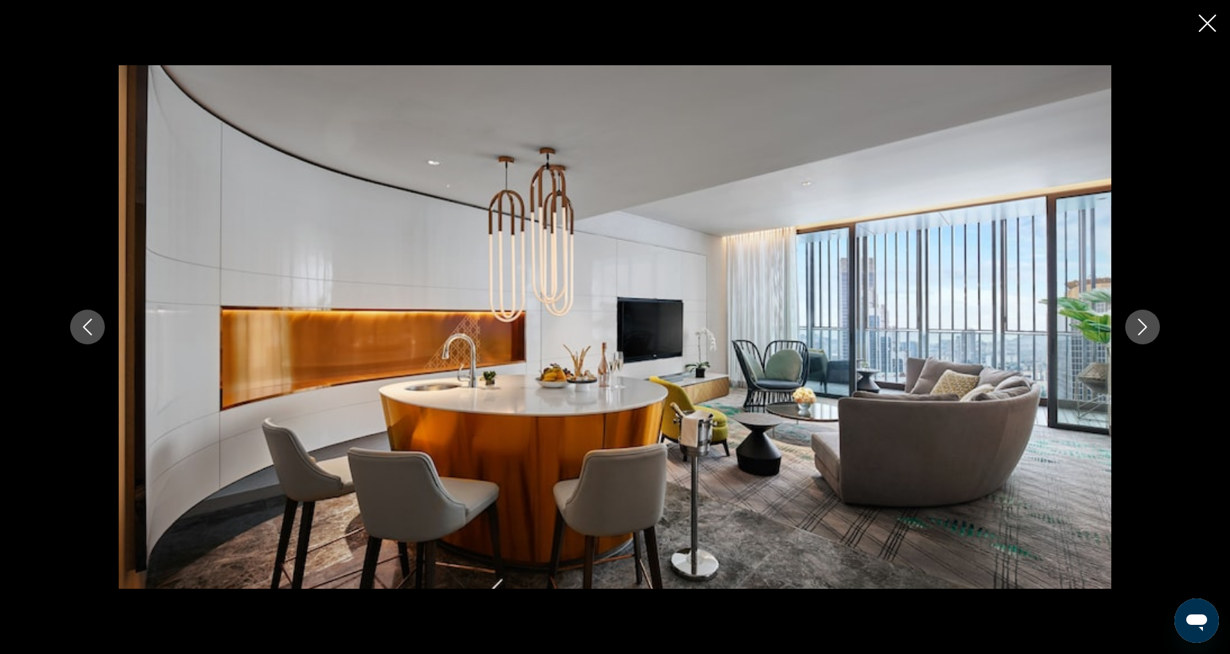
click at [1133, 334] on button "Next image" at bounding box center [1142, 326] width 35 height 35
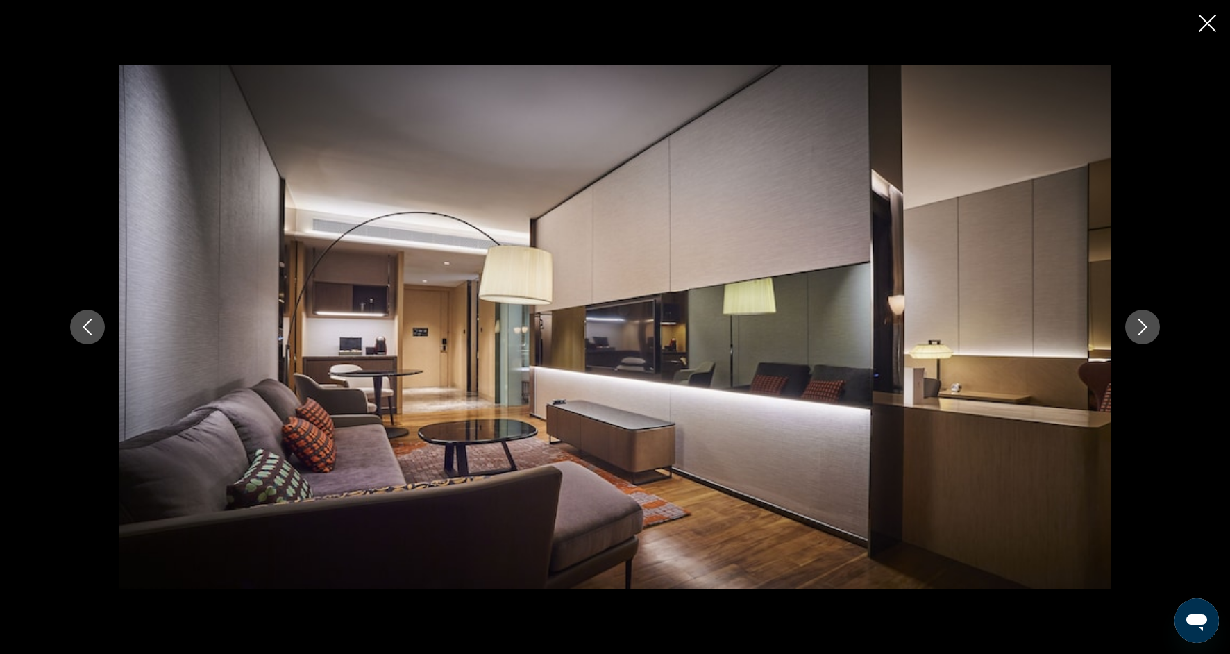
click at [1134, 341] on button "Next image" at bounding box center [1142, 326] width 35 height 35
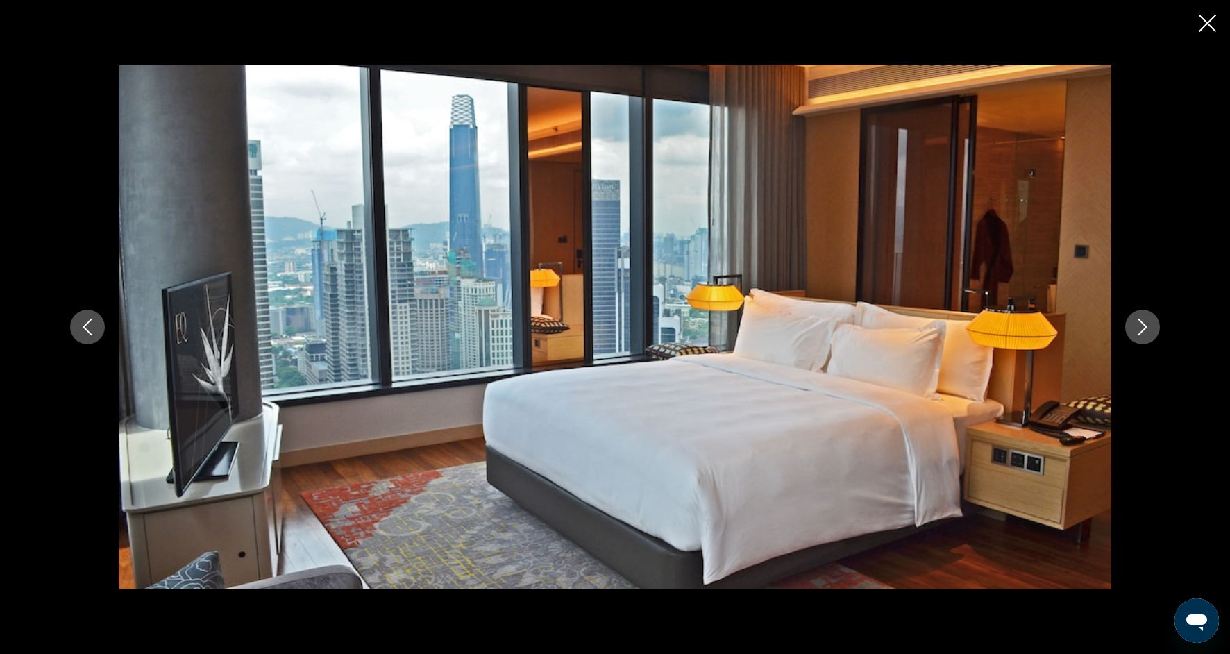
click at [1137, 348] on div "prev next" at bounding box center [614, 326] width 1117 height 523
click at [1138, 351] on div "prev next" at bounding box center [614, 326] width 1117 height 523
click at [1140, 335] on button "Next image" at bounding box center [1142, 326] width 35 height 35
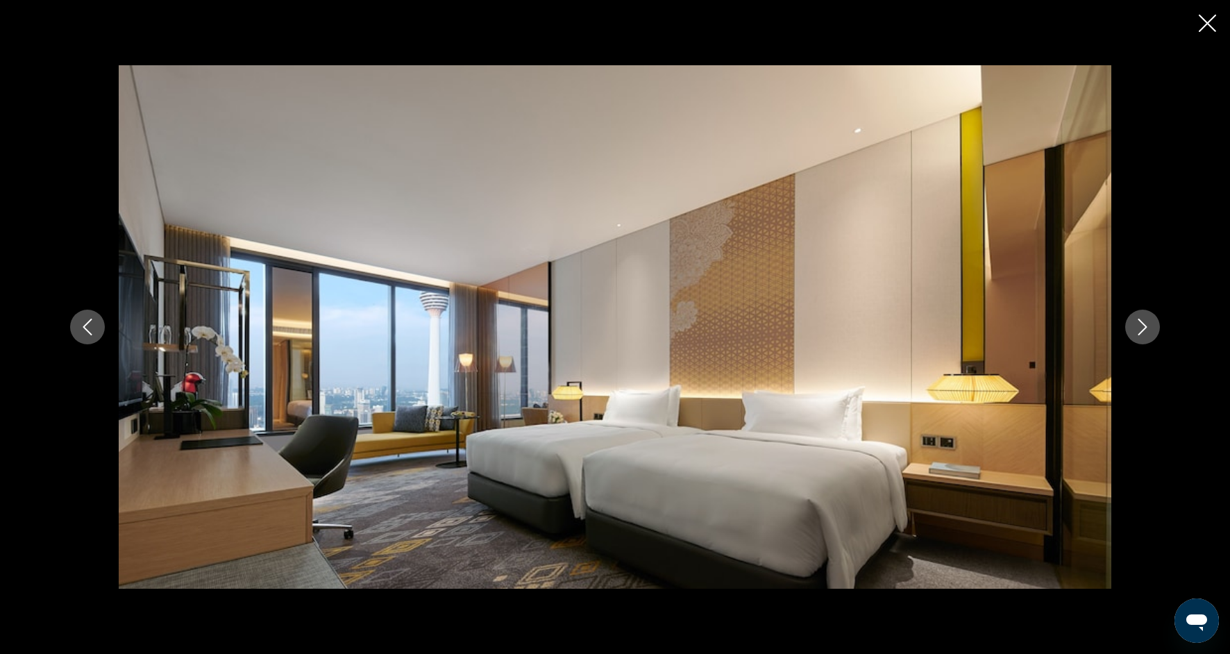
click at [1140, 335] on button "Next image" at bounding box center [1142, 326] width 35 height 35
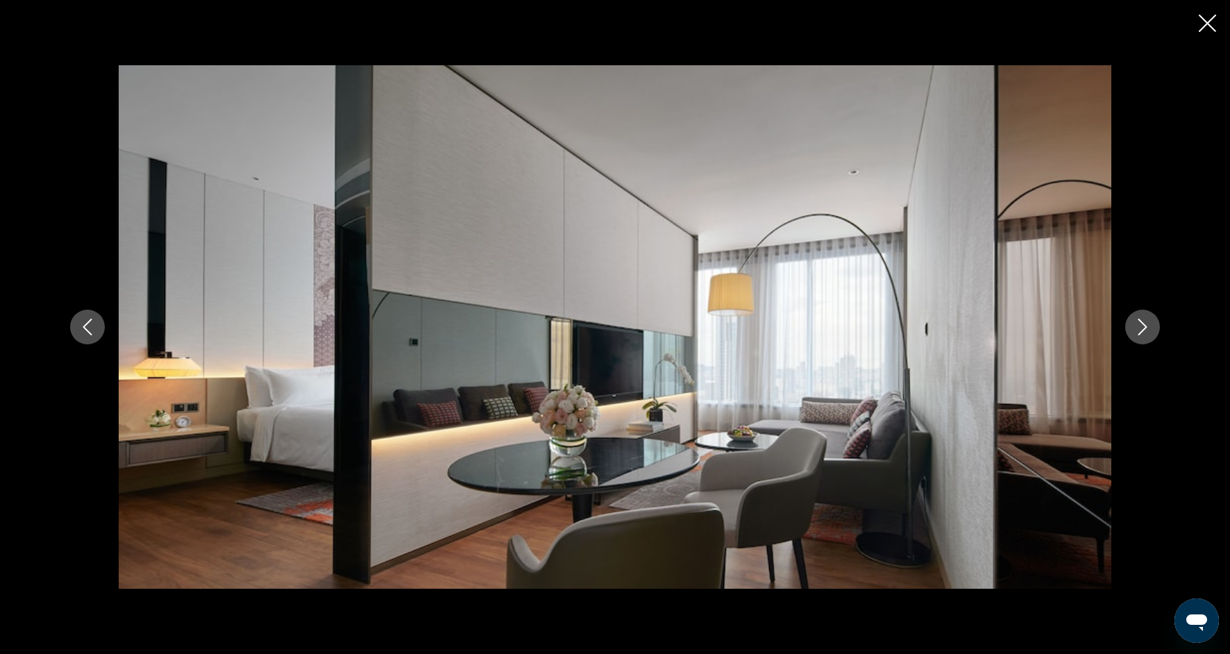
click at [1140, 335] on button "Next image" at bounding box center [1142, 326] width 35 height 35
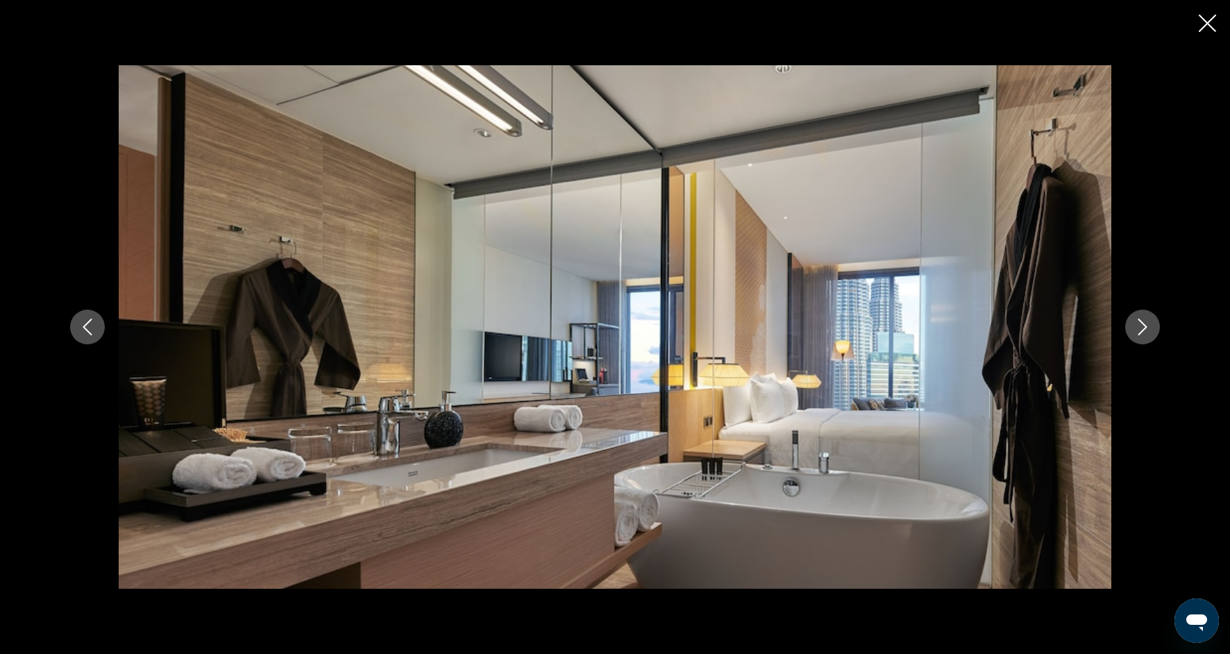
click at [1140, 335] on button "Next image" at bounding box center [1142, 326] width 35 height 35
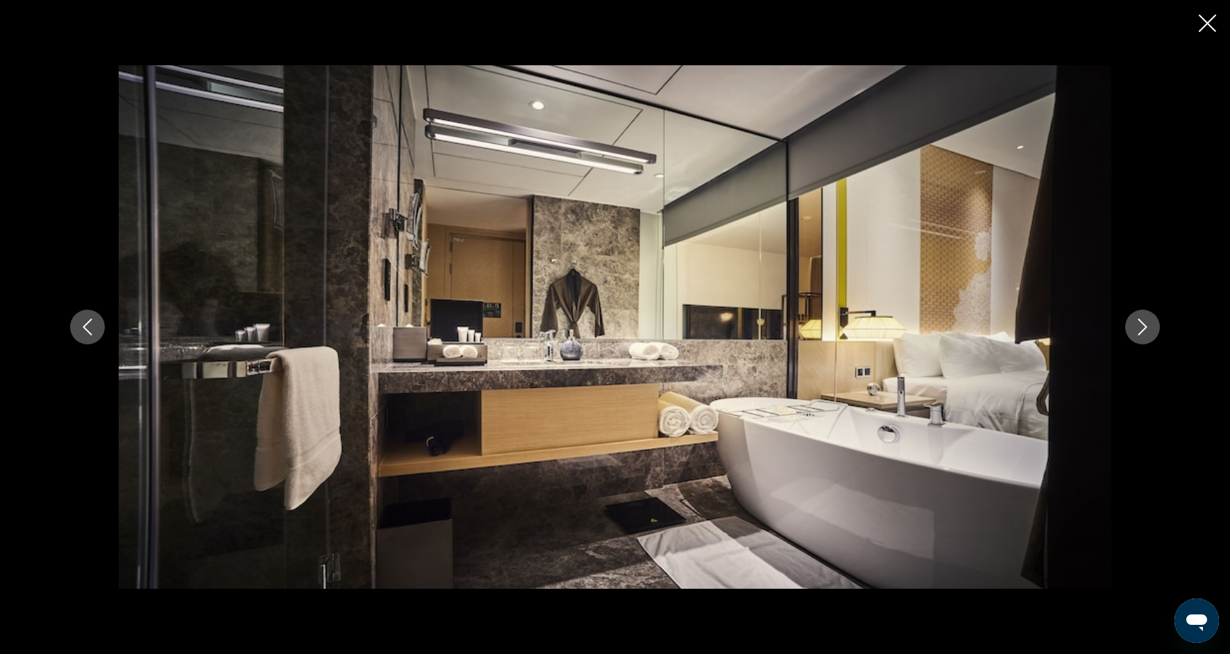
click at [1140, 335] on button "Next image" at bounding box center [1142, 326] width 35 height 35
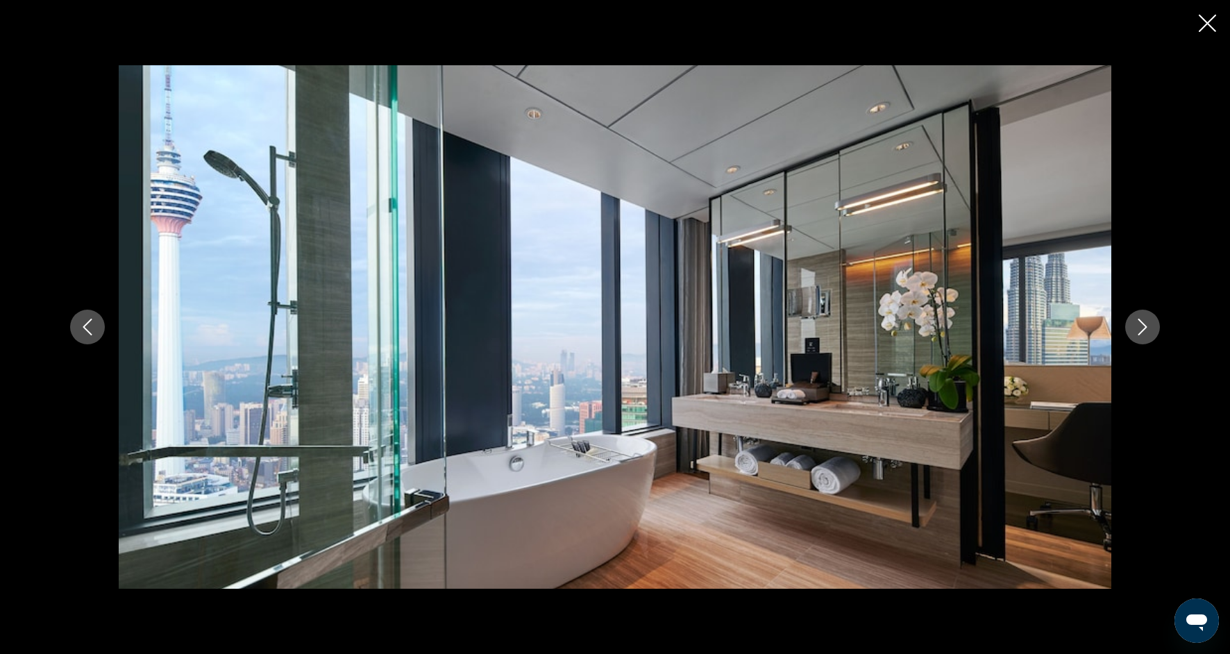
click at [1140, 335] on button "Next image" at bounding box center [1142, 326] width 35 height 35
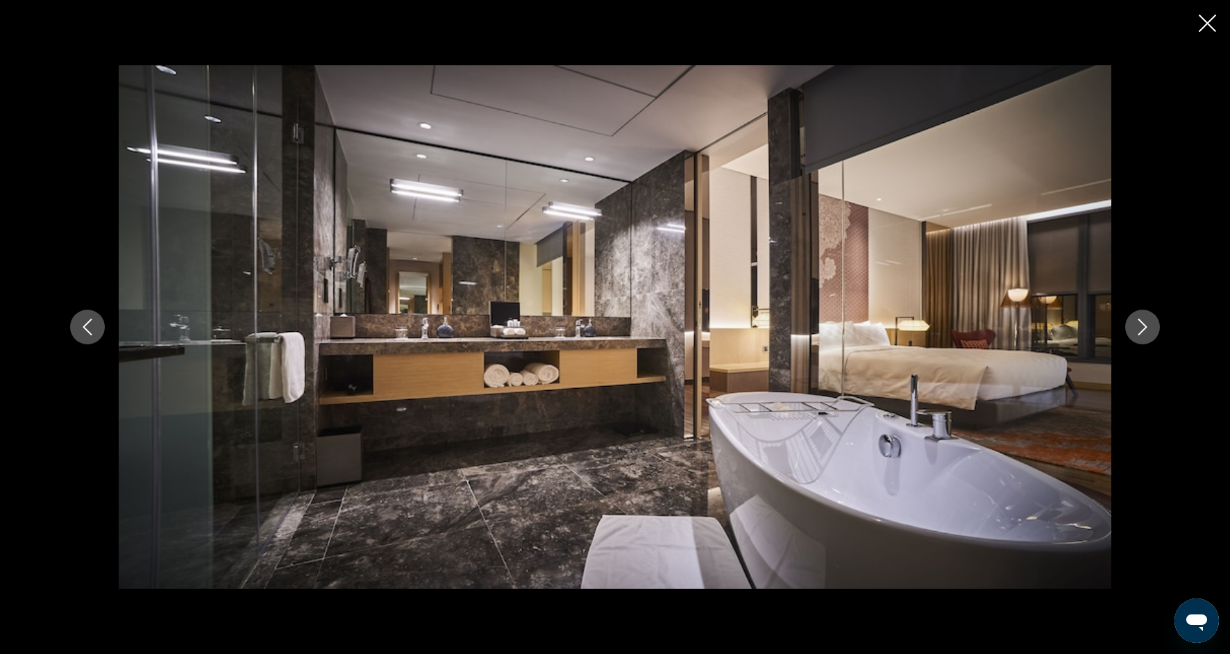
click at [1140, 335] on button "Next image" at bounding box center [1142, 326] width 35 height 35
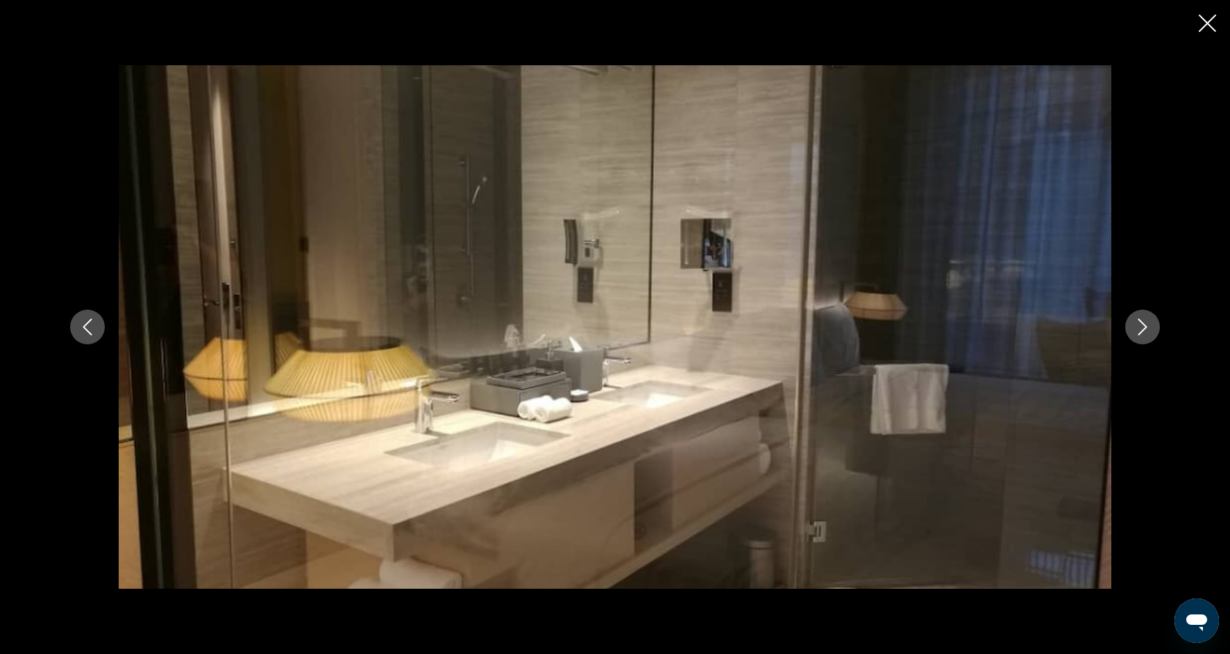
click at [1140, 335] on button "Next image" at bounding box center [1142, 326] width 35 height 35
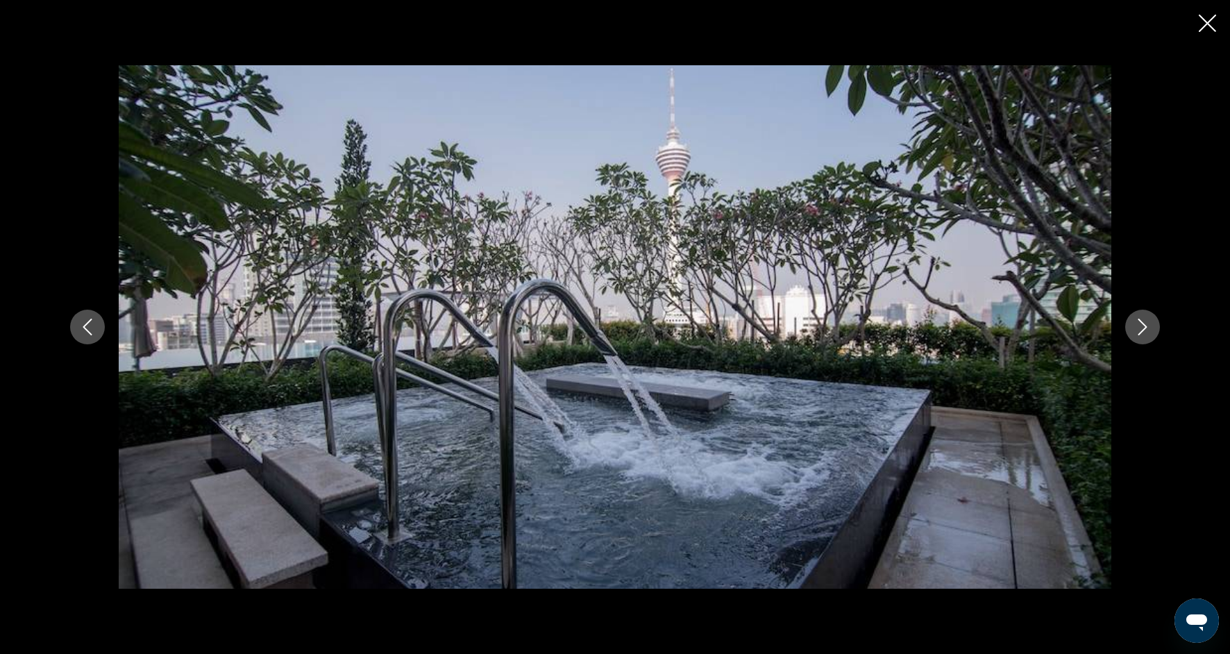
click at [1142, 343] on button "Next image" at bounding box center [1142, 326] width 35 height 35
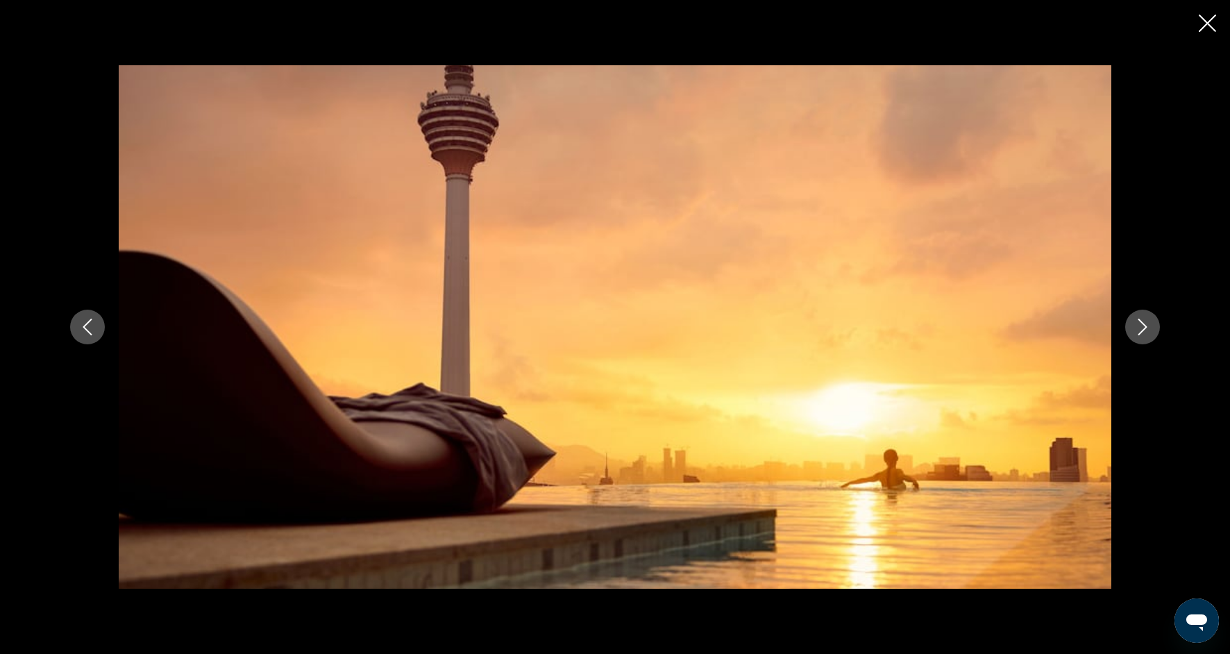
click at [1142, 346] on div "prev next" at bounding box center [614, 326] width 1117 height 523
click at [1146, 356] on div "prev next" at bounding box center [614, 326] width 1117 height 523
click at [1146, 332] on icon "Next image" at bounding box center [1142, 326] width 17 height 17
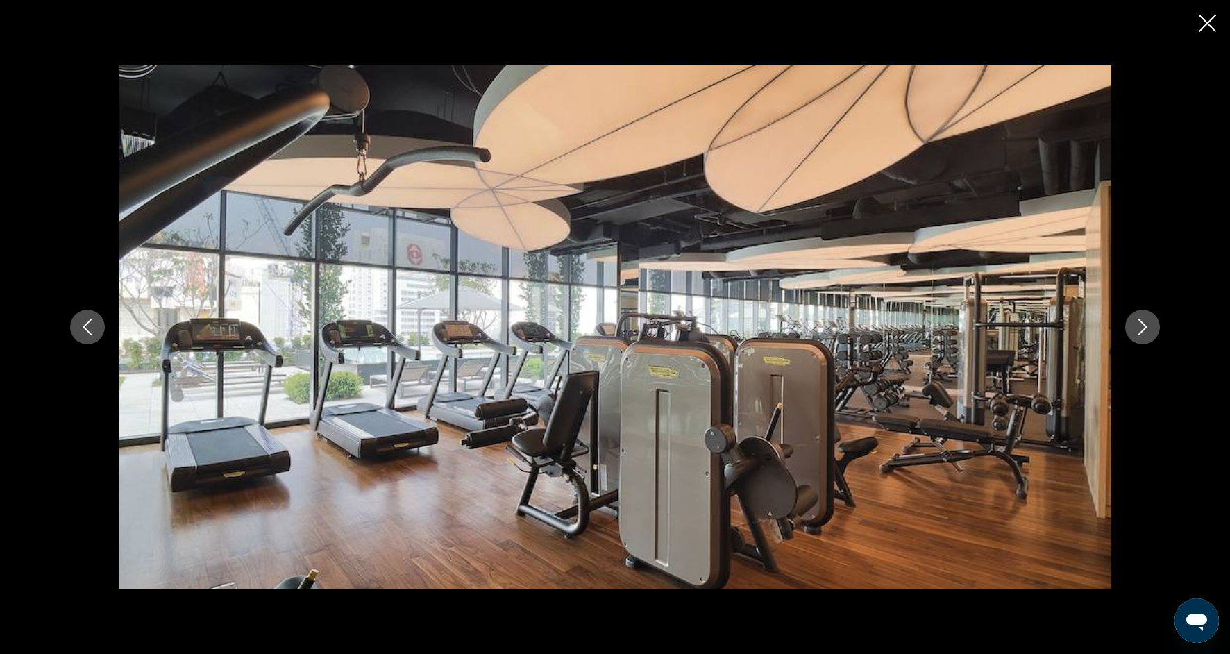
click at [1146, 334] on icon "Next image" at bounding box center [1142, 326] width 17 height 17
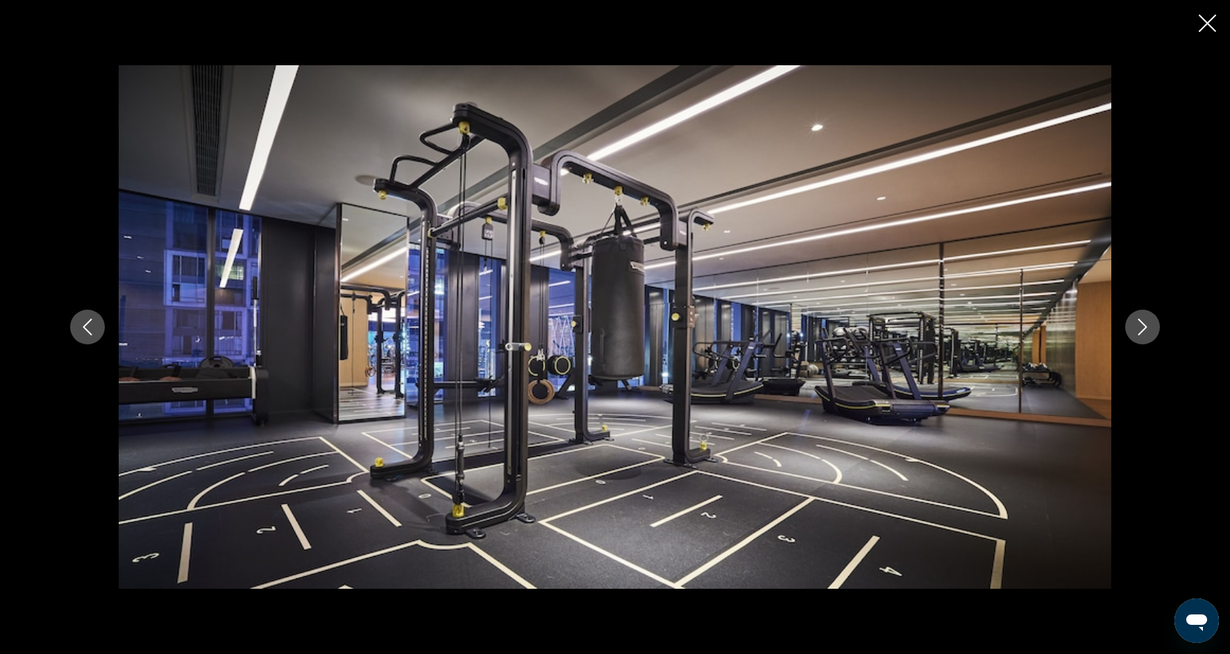
click at [1148, 338] on button "Next image" at bounding box center [1142, 326] width 35 height 35
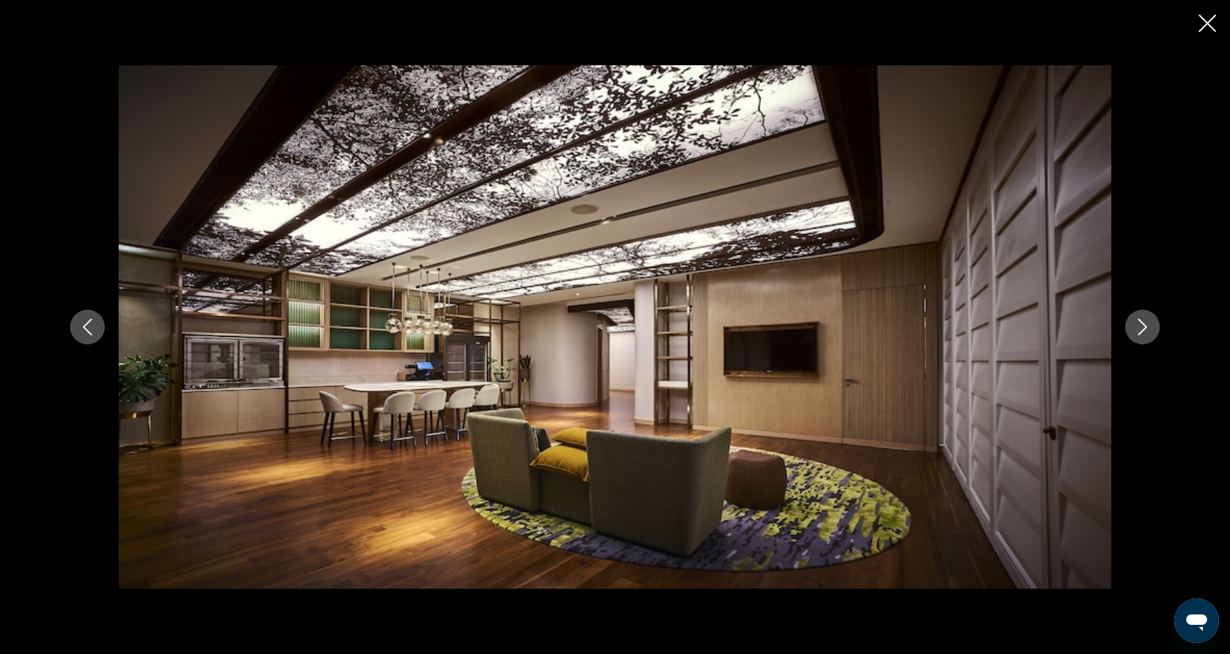
click at [1148, 339] on button "Next image" at bounding box center [1142, 326] width 35 height 35
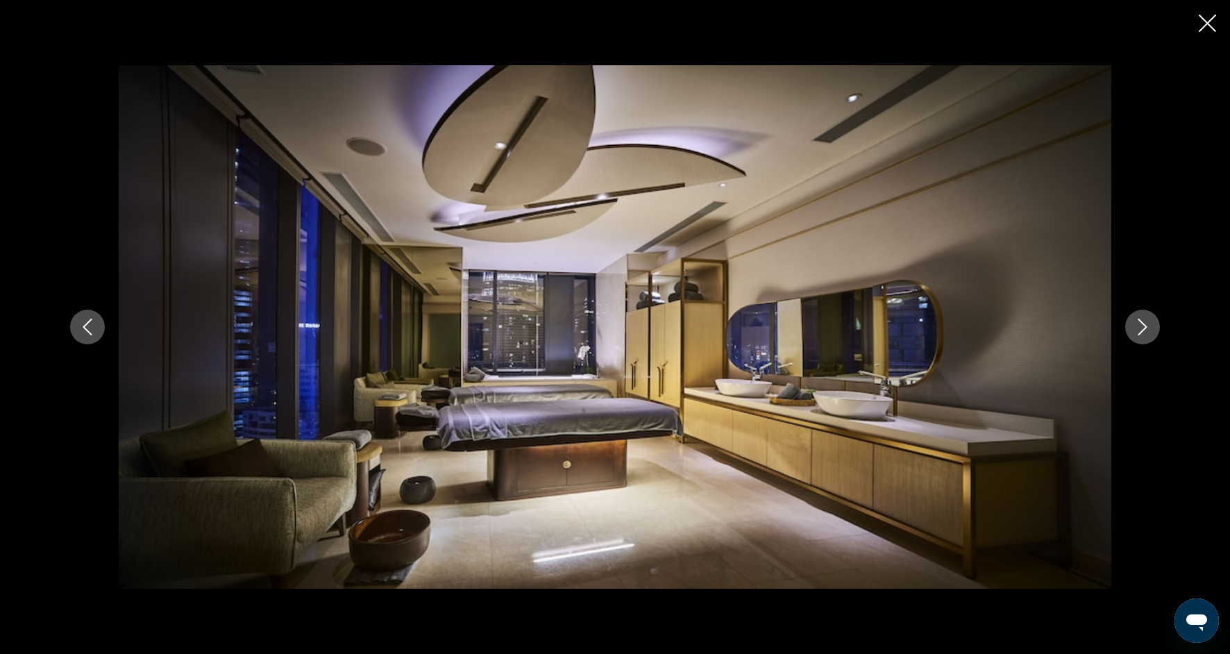
click at [1149, 342] on button "Next image" at bounding box center [1142, 326] width 35 height 35
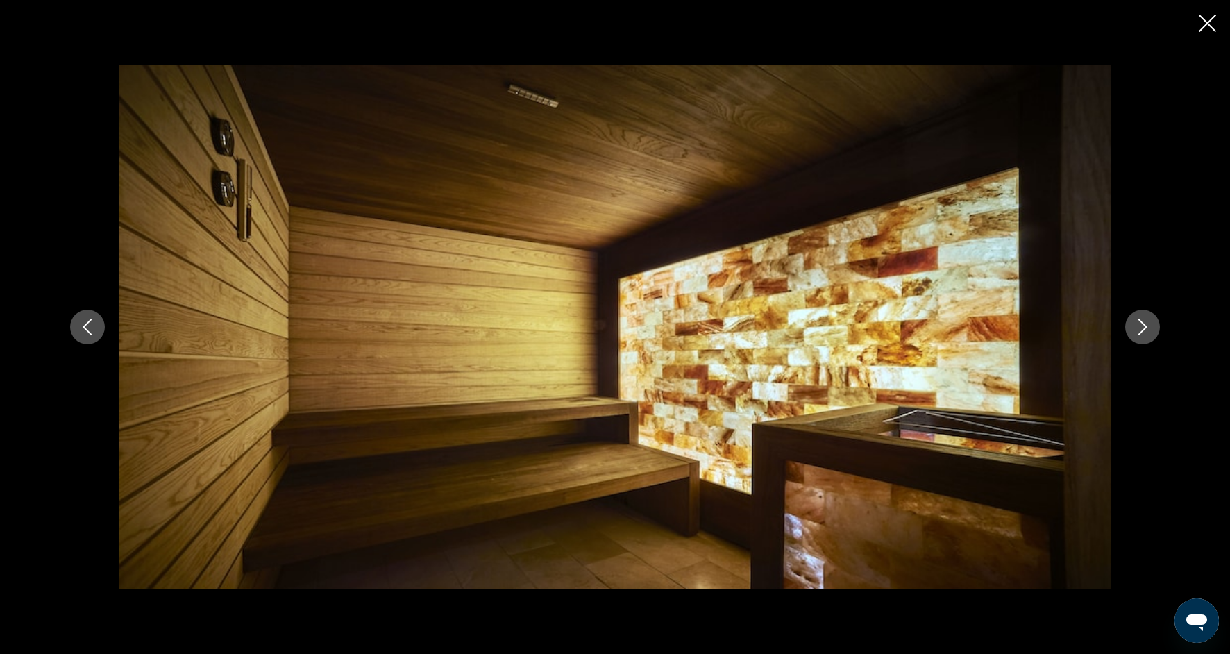
click at [1149, 345] on div "prev next" at bounding box center [614, 326] width 1117 height 523
click at [1149, 346] on div "prev next" at bounding box center [614, 326] width 1117 height 523
click at [1146, 333] on icon "Next image" at bounding box center [1142, 326] width 17 height 17
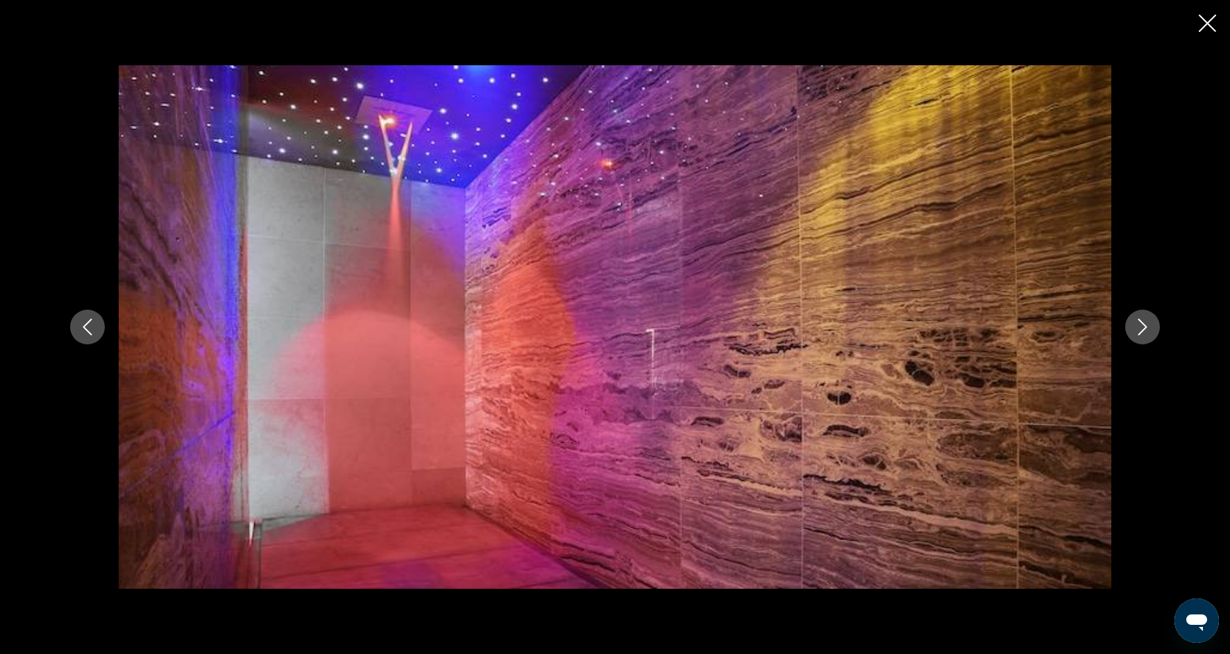
click at [1146, 333] on icon "Next image" at bounding box center [1142, 326] width 17 height 17
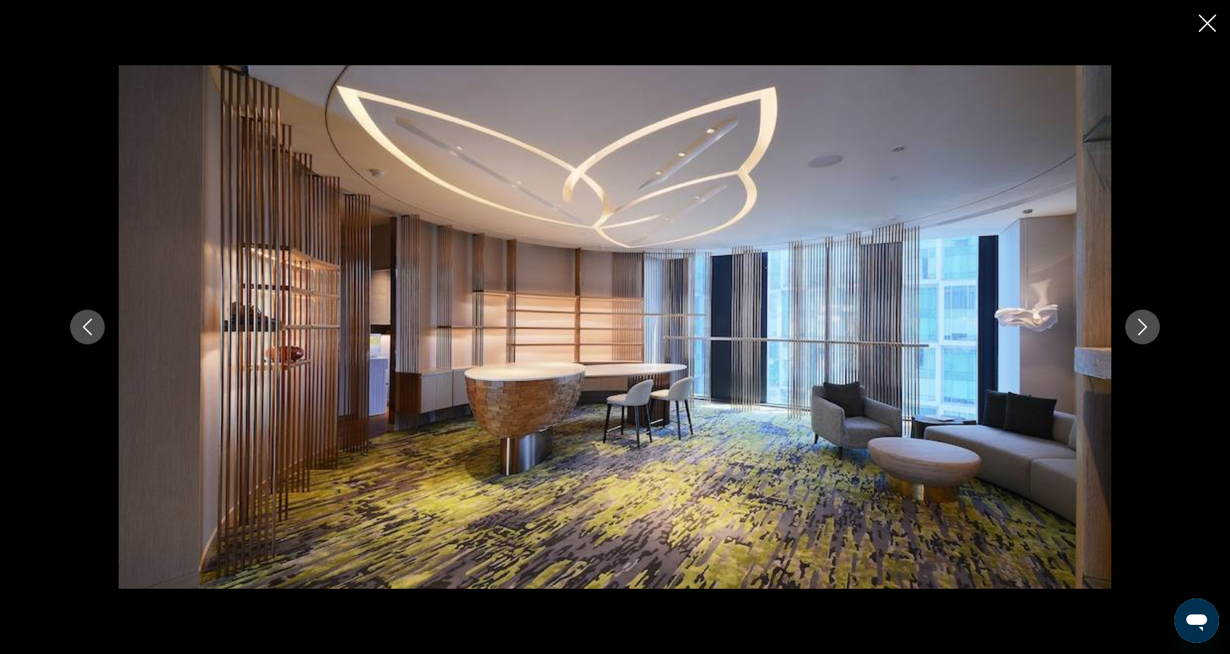
click at [1146, 332] on icon "Next image" at bounding box center [1142, 326] width 17 height 17
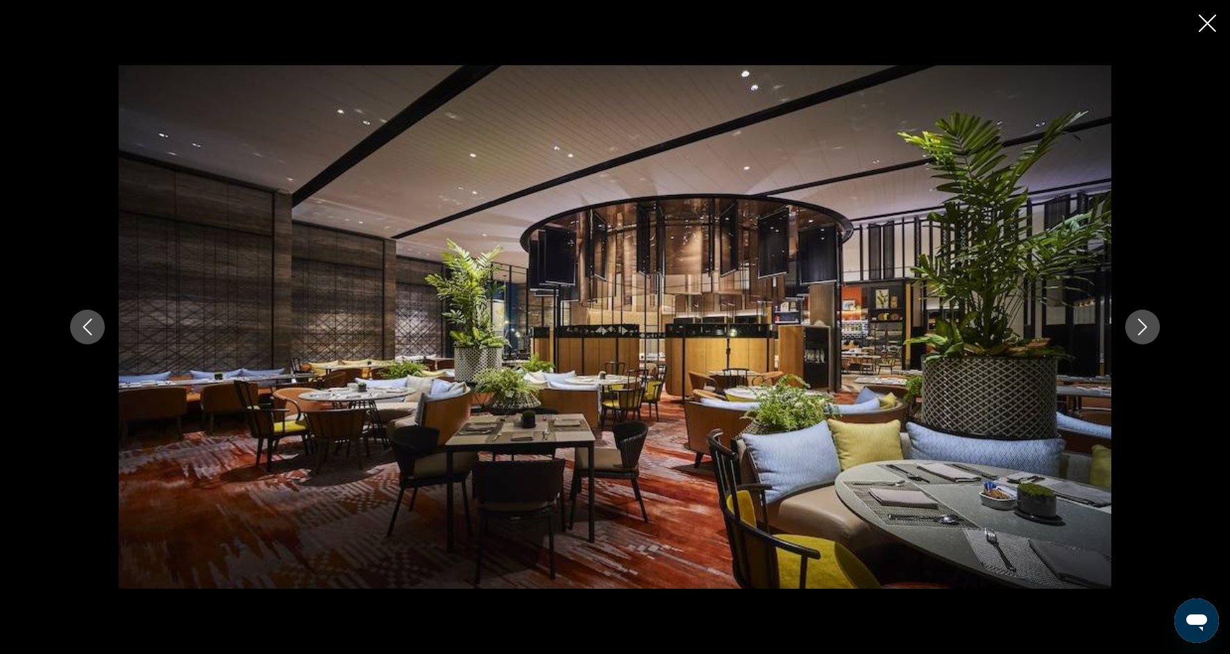
click at [1146, 335] on button "Next image" at bounding box center [1142, 326] width 35 height 35
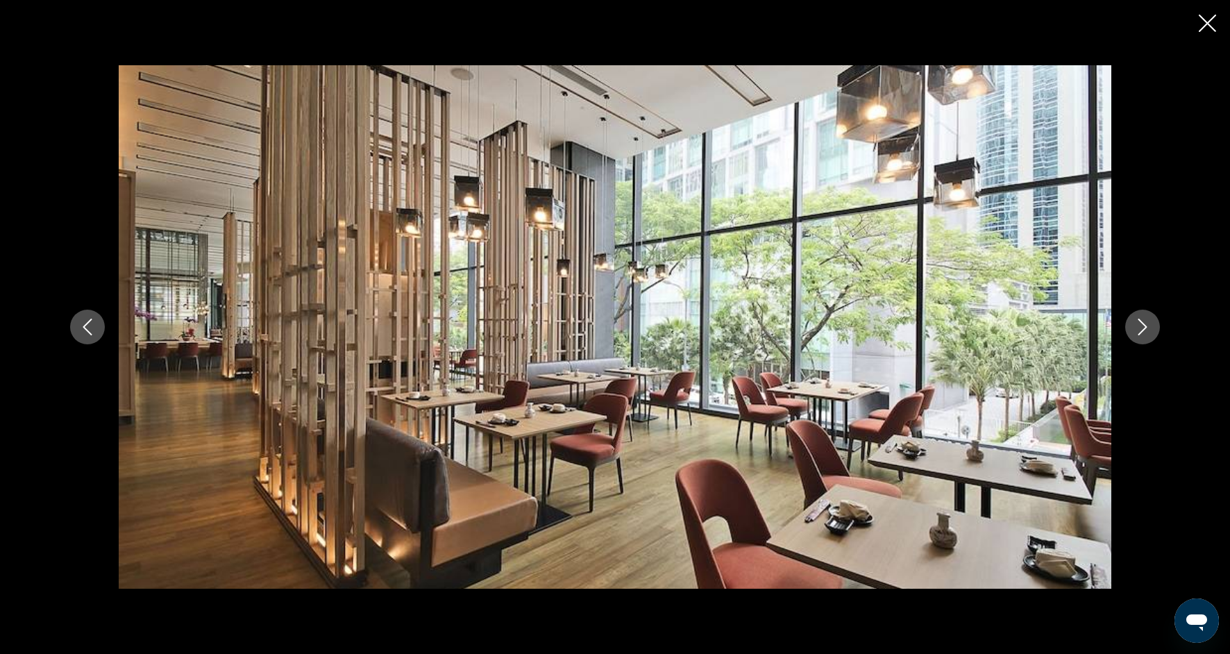
click at [1145, 328] on icon "Next image" at bounding box center [1142, 326] width 9 height 17
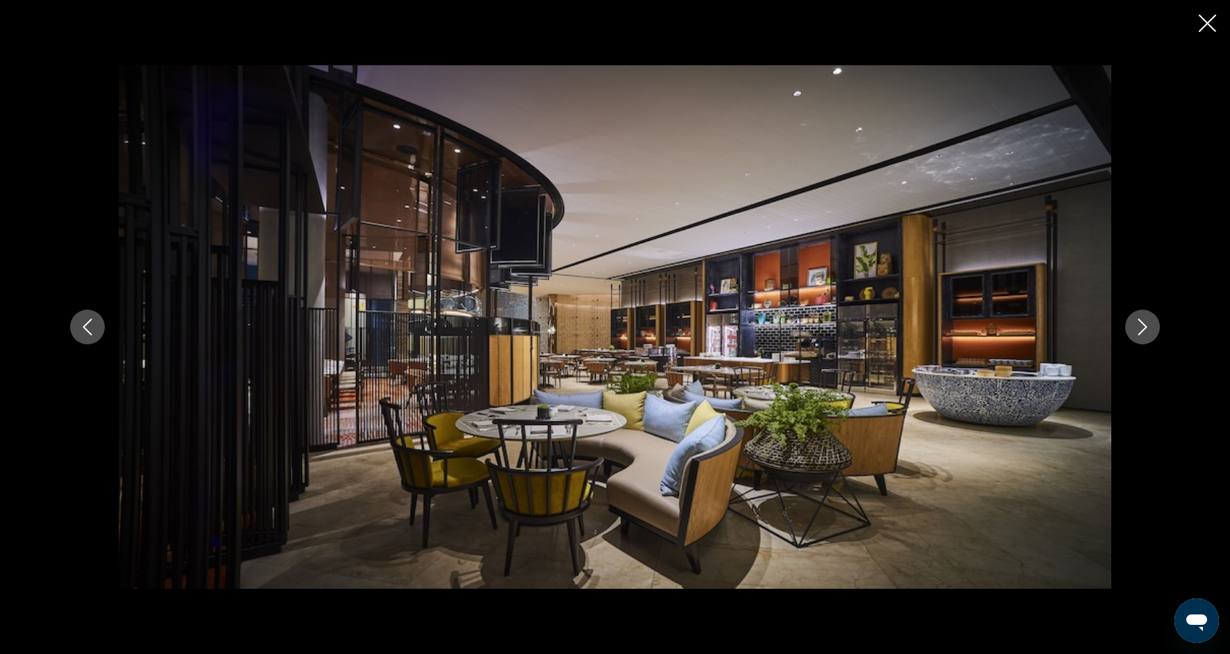
click at [1145, 326] on icon "Next image" at bounding box center [1142, 326] width 9 height 17
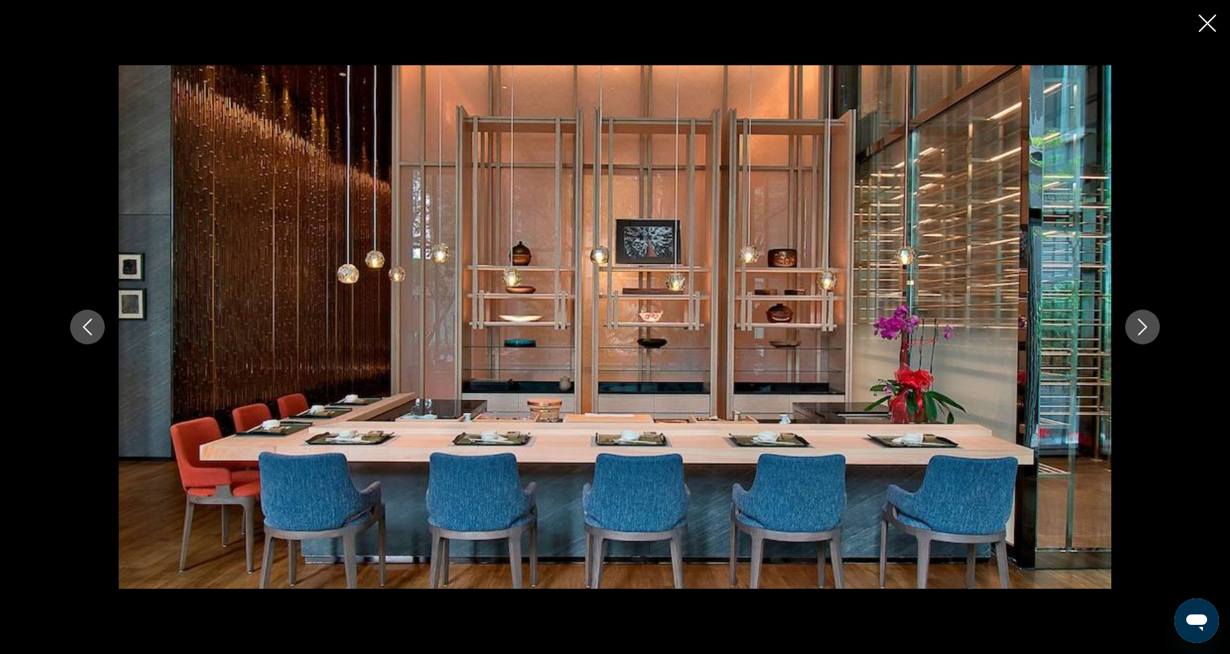
click at [1147, 330] on icon "Next image" at bounding box center [1142, 326] width 17 height 17
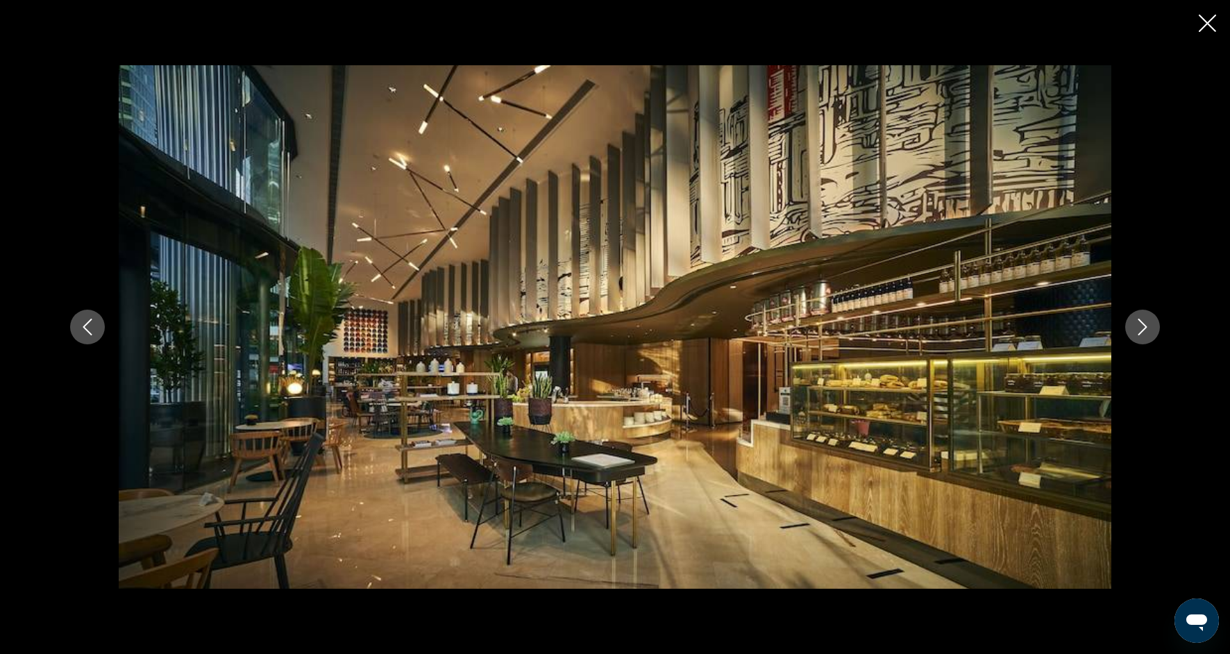
click at [1150, 337] on button "Next image" at bounding box center [1142, 326] width 35 height 35
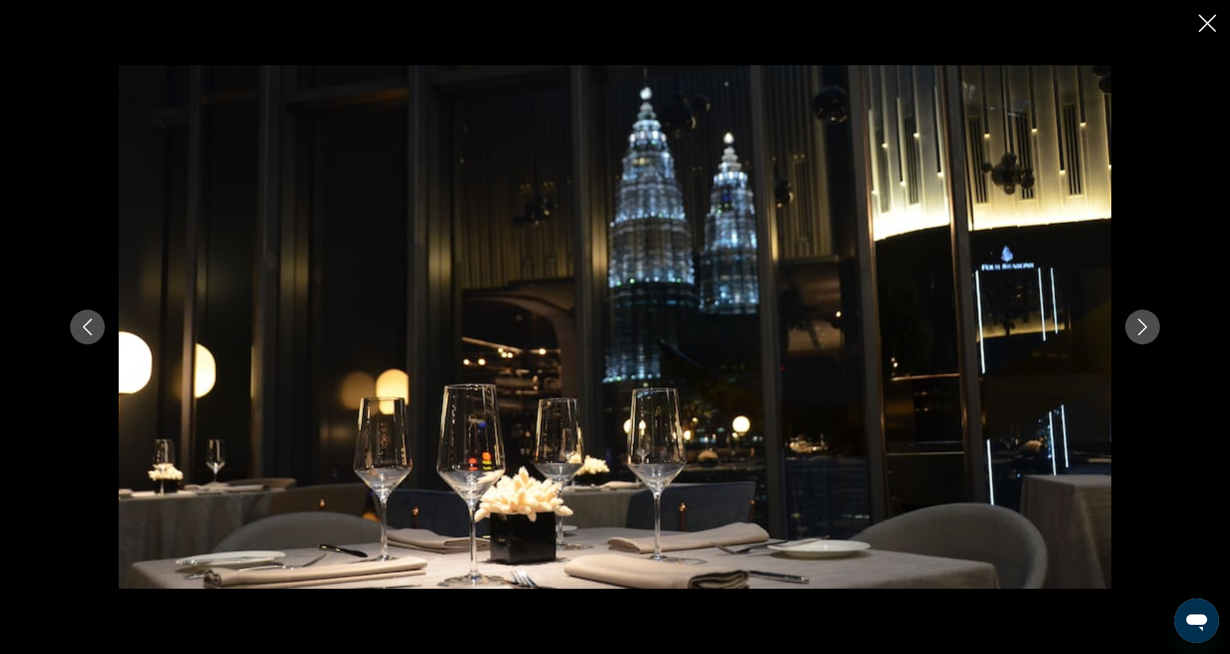
click at [1151, 338] on button "Next image" at bounding box center [1142, 326] width 35 height 35
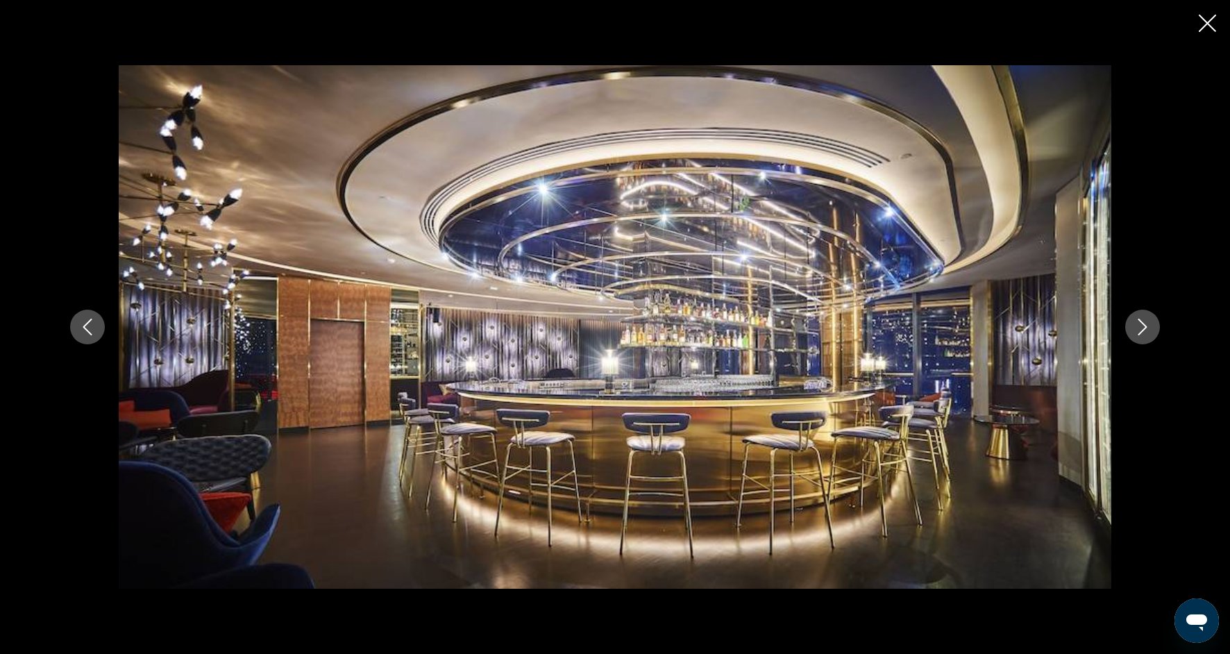
click at [1152, 339] on button "Next image" at bounding box center [1142, 326] width 35 height 35
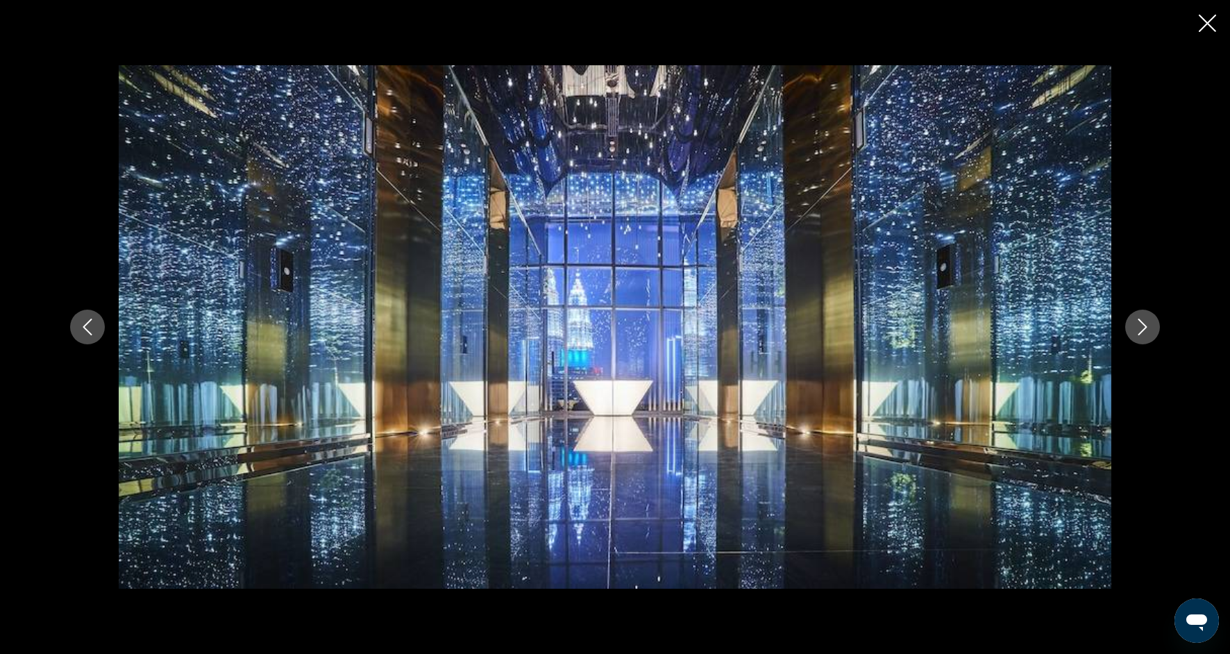
click at [1153, 341] on div "prev next" at bounding box center [614, 326] width 1117 height 523
click at [1153, 344] on div "prev next" at bounding box center [614, 326] width 1117 height 523
click at [1152, 332] on button "Next image" at bounding box center [1142, 326] width 35 height 35
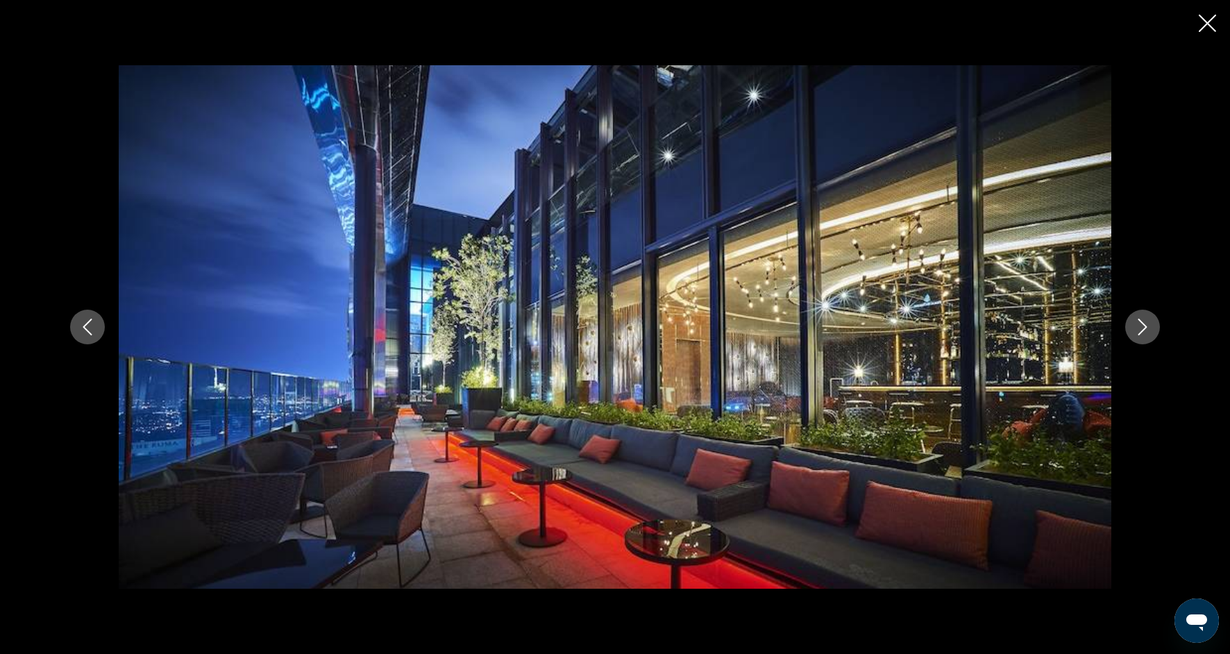
click at [1153, 334] on button "Next image" at bounding box center [1142, 326] width 35 height 35
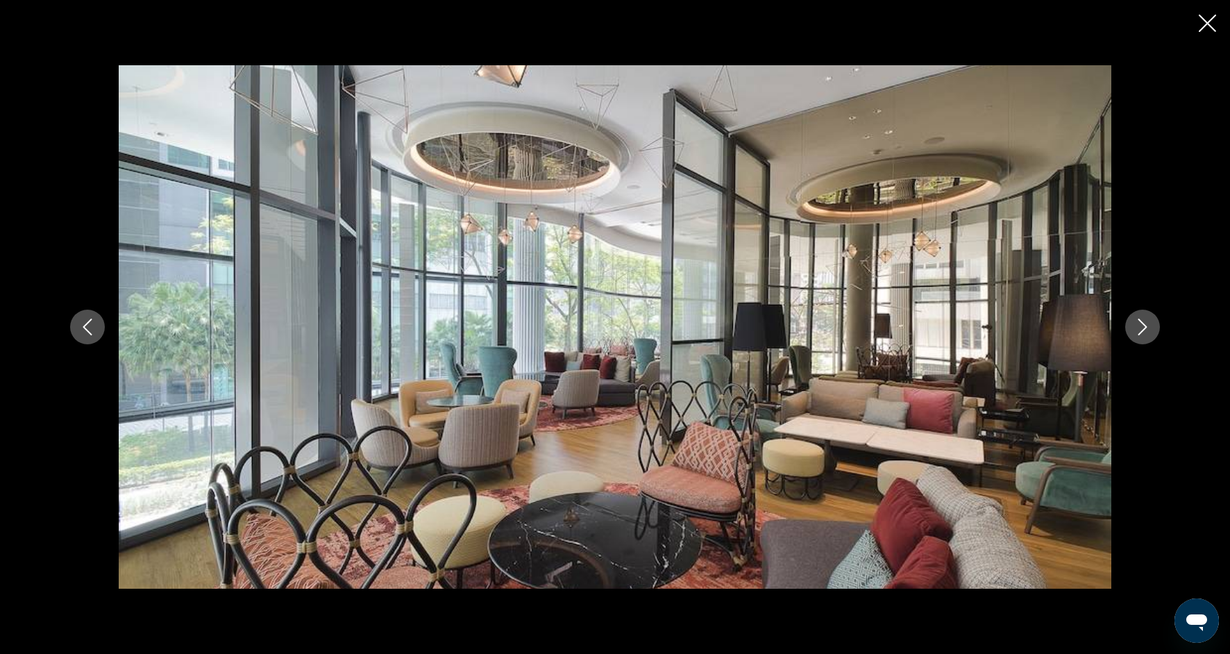
click at [1153, 333] on button "Next image" at bounding box center [1142, 326] width 35 height 35
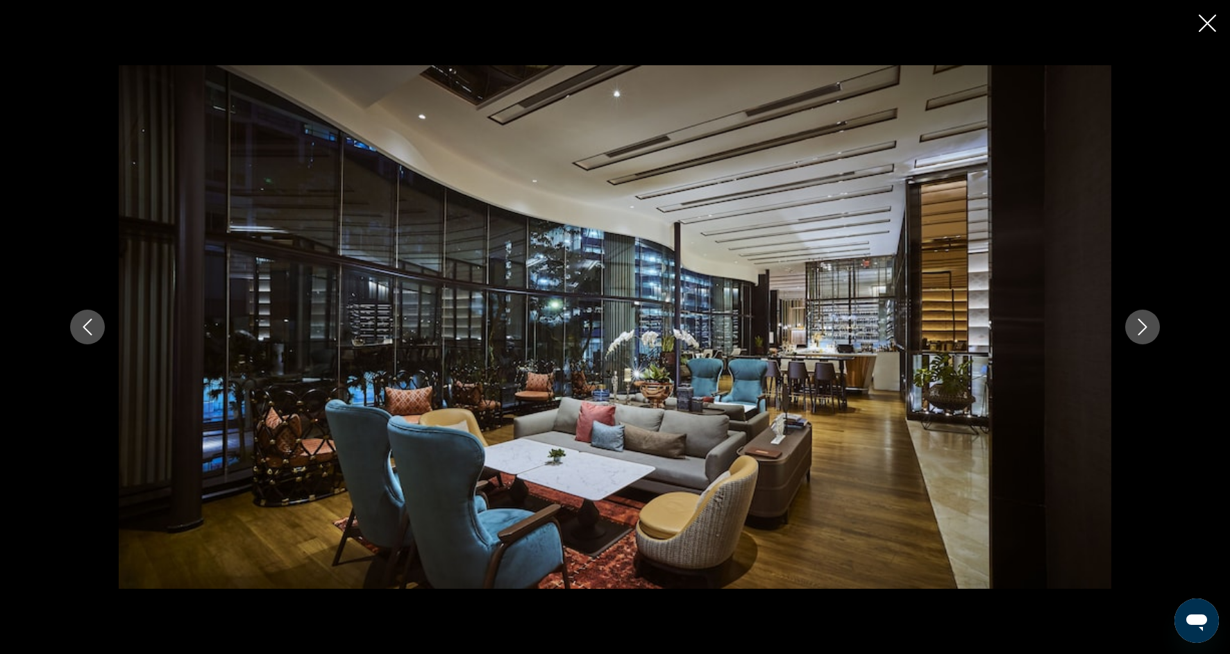
click at [1153, 335] on button "Next image" at bounding box center [1142, 326] width 35 height 35
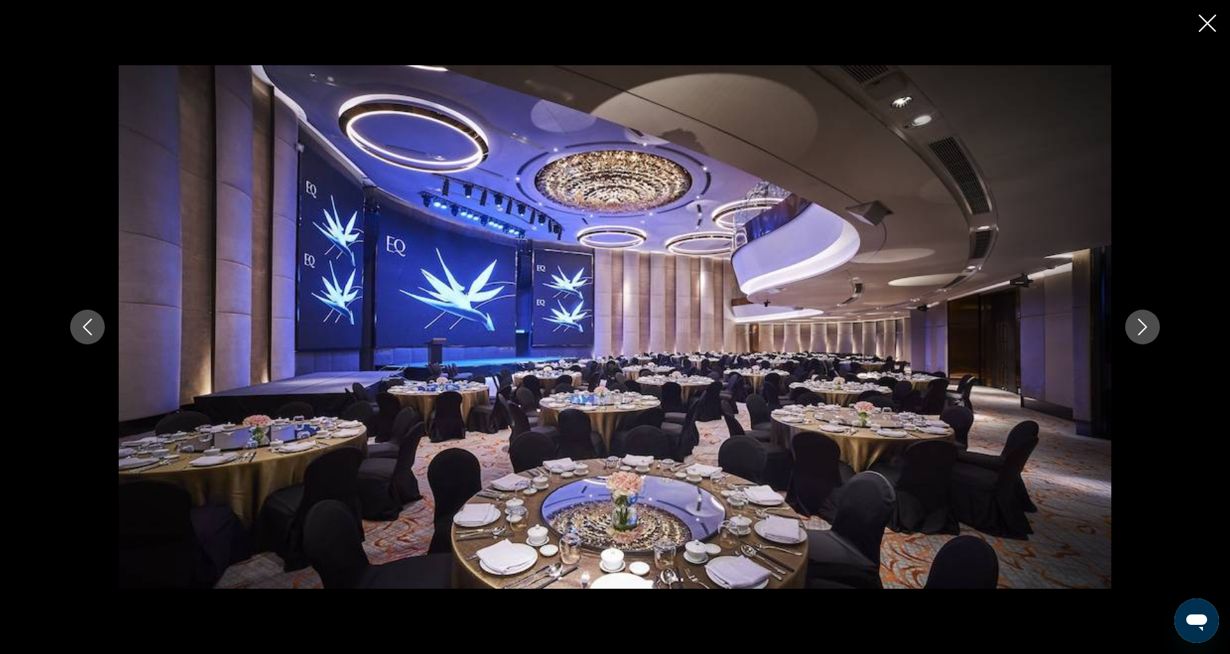
click at [1153, 336] on button "Next image" at bounding box center [1142, 326] width 35 height 35
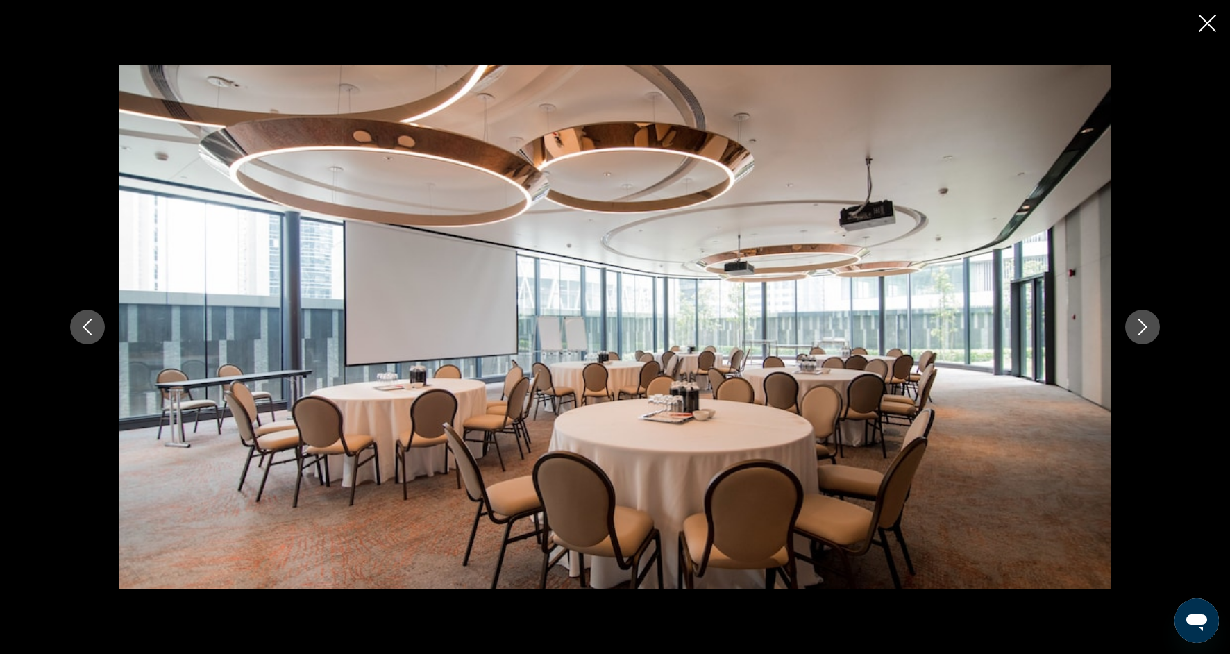
click at [1154, 338] on button "Next image" at bounding box center [1142, 326] width 35 height 35
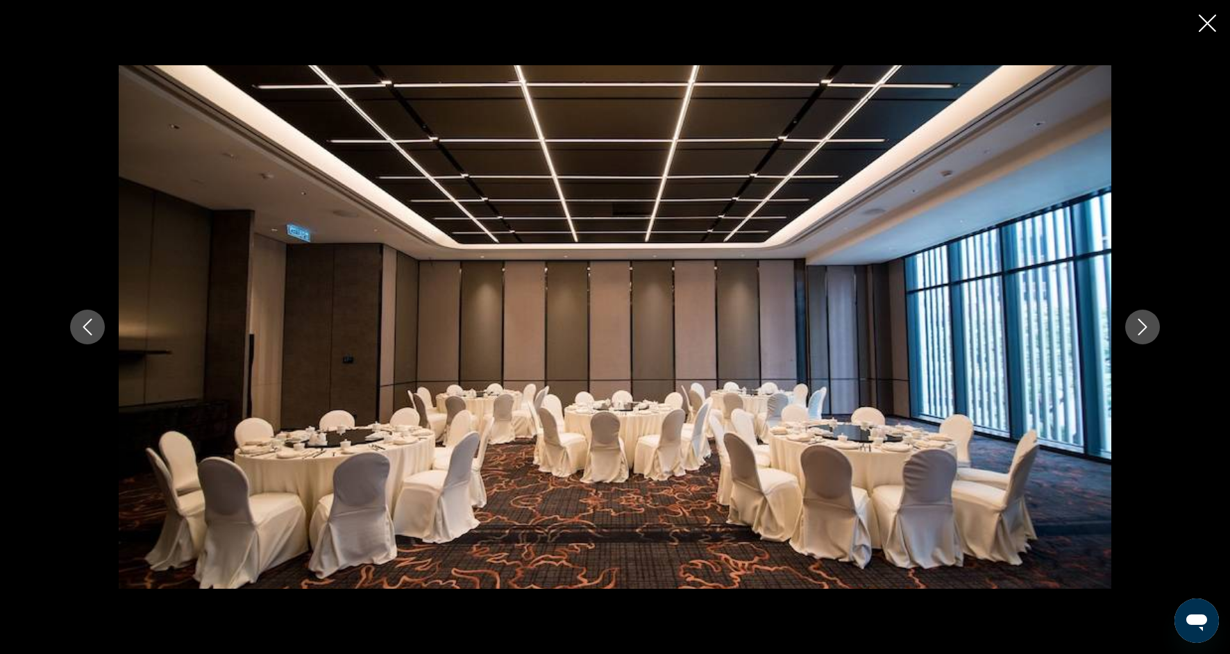
click at [1155, 339] on div "prev next" at bounding box center [614, 326] width 1117 height 523
click at [1155, 341] on div "prev next" at bounding box center [614, 326] width 1117 height 523
click at [1146, 329] on icon "Next image" at bounding box center [1142, 326] width 17 height 17
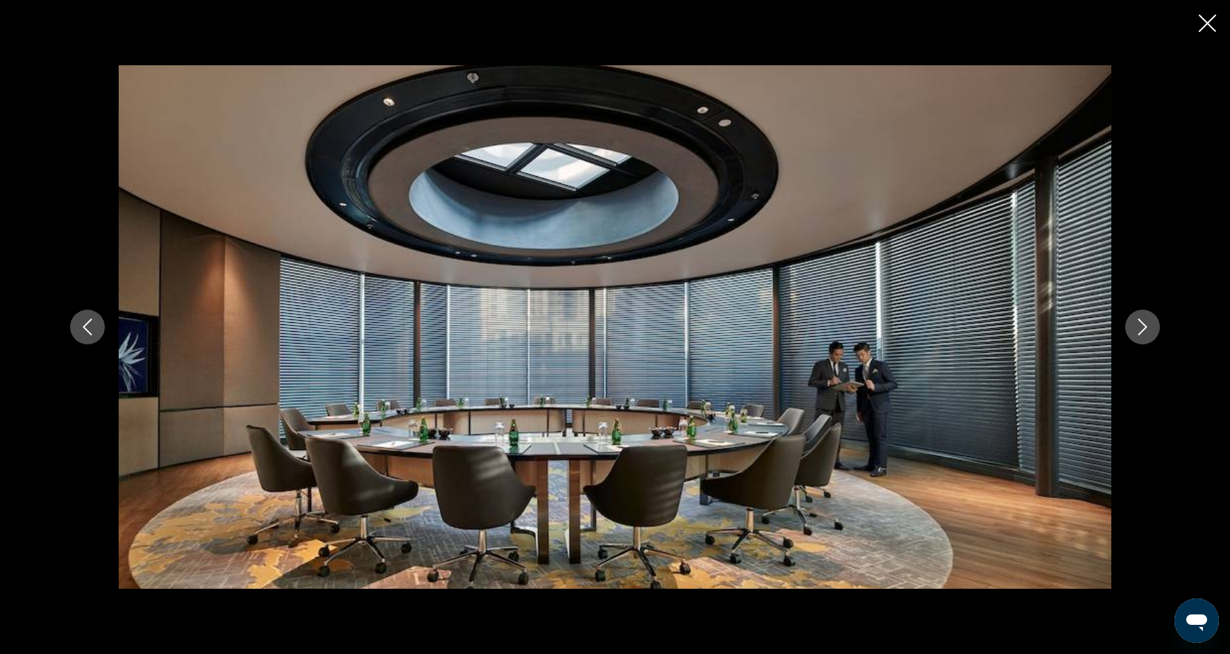
click at [1147, 331] on icon "Next image" at bounding box center [1142, 326] width 17 height 17
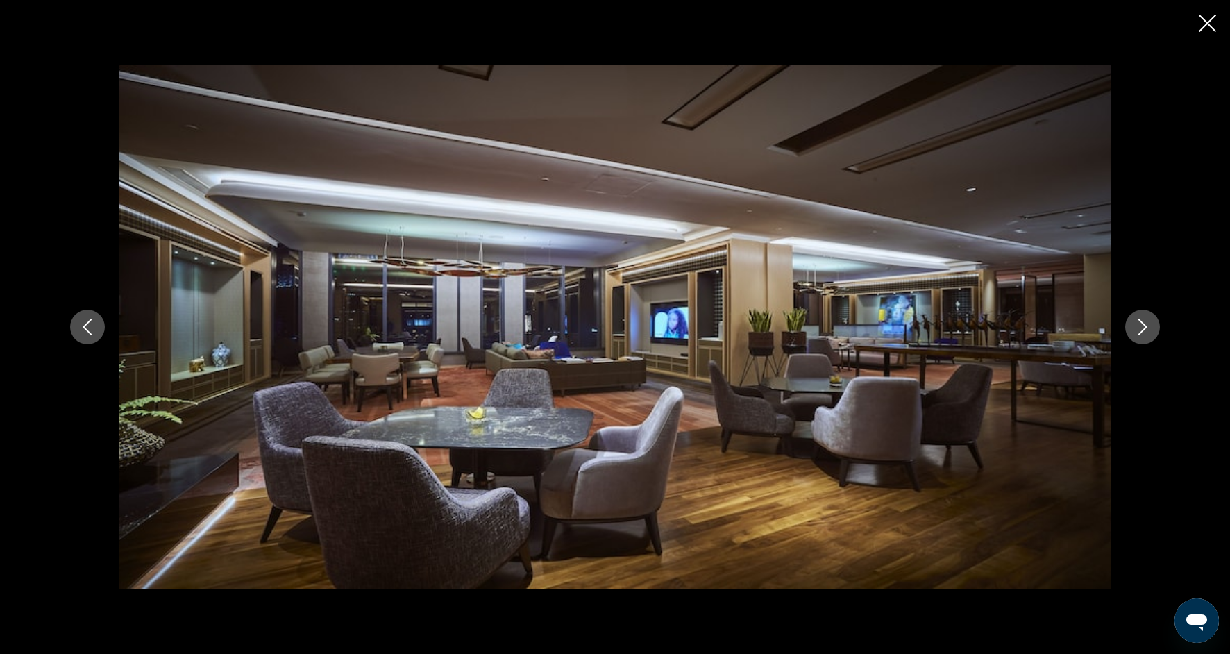
click at [1148, 332] on icon "Next image" at bounding box center [1142, 326] width 17 height 17
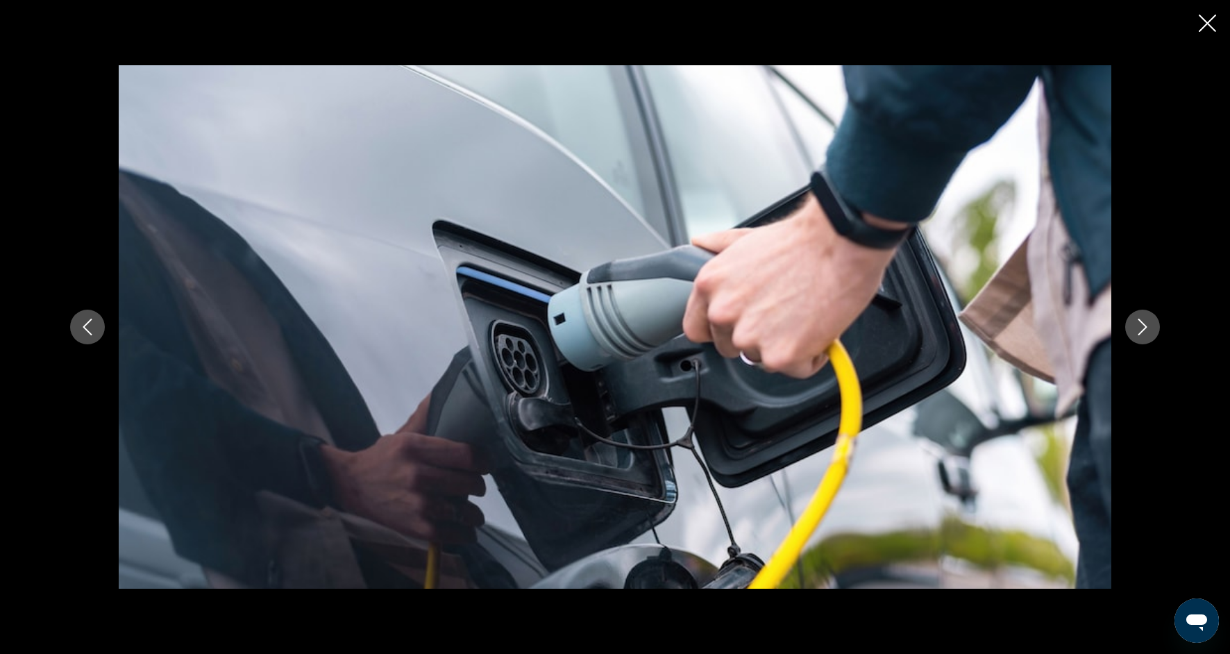
click at [1149, 332] on icon "Next image" at bounding box center [1142, 326] width 17 height 17
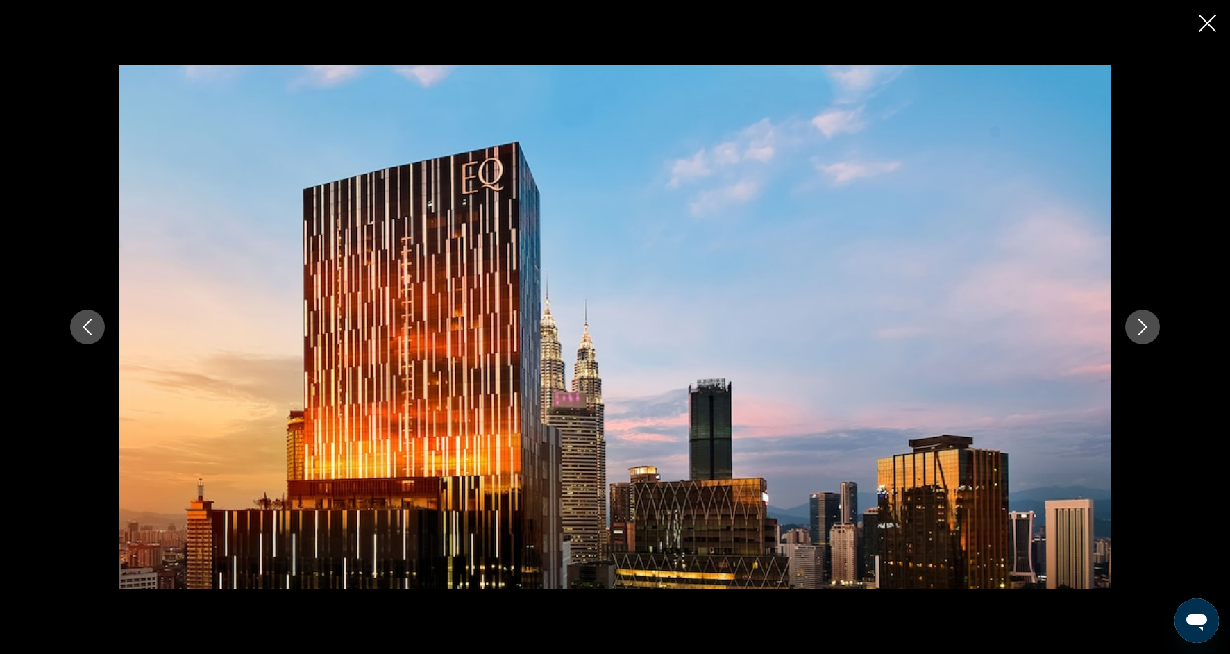
click at [1150, 332] on icon "Next image" at bounding box center [1142, 326] width 17 height 17
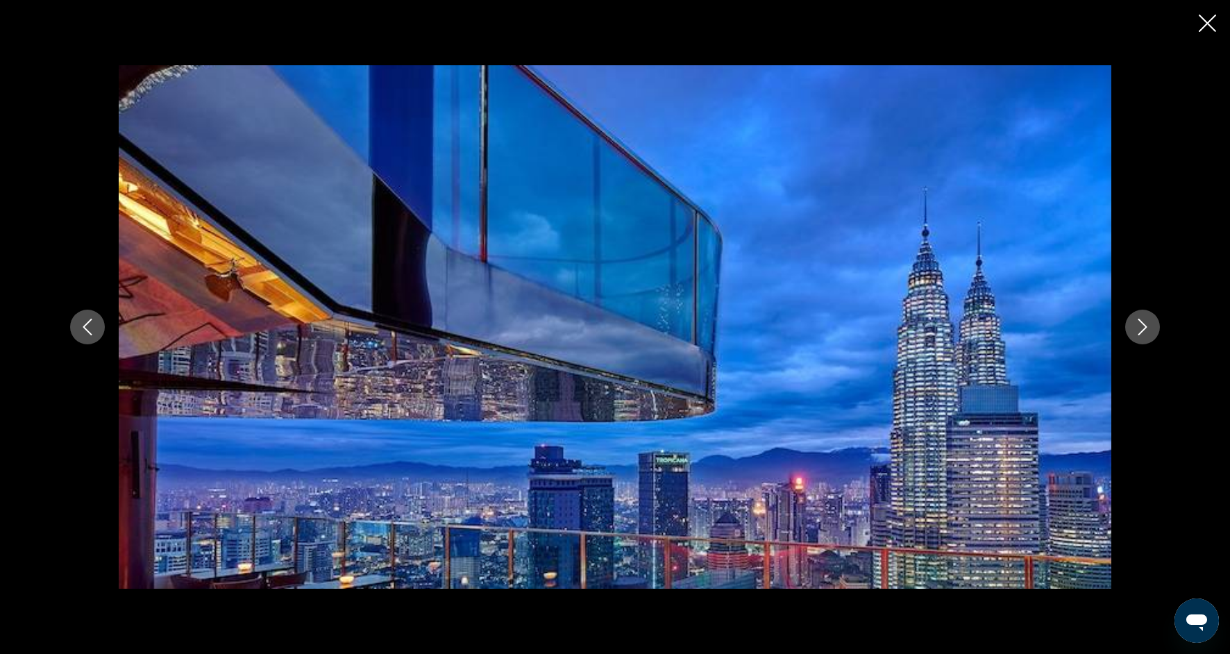
click at [1150, 334] on icon "Next image" at bounding box center [1142, 326] width 17 height 17
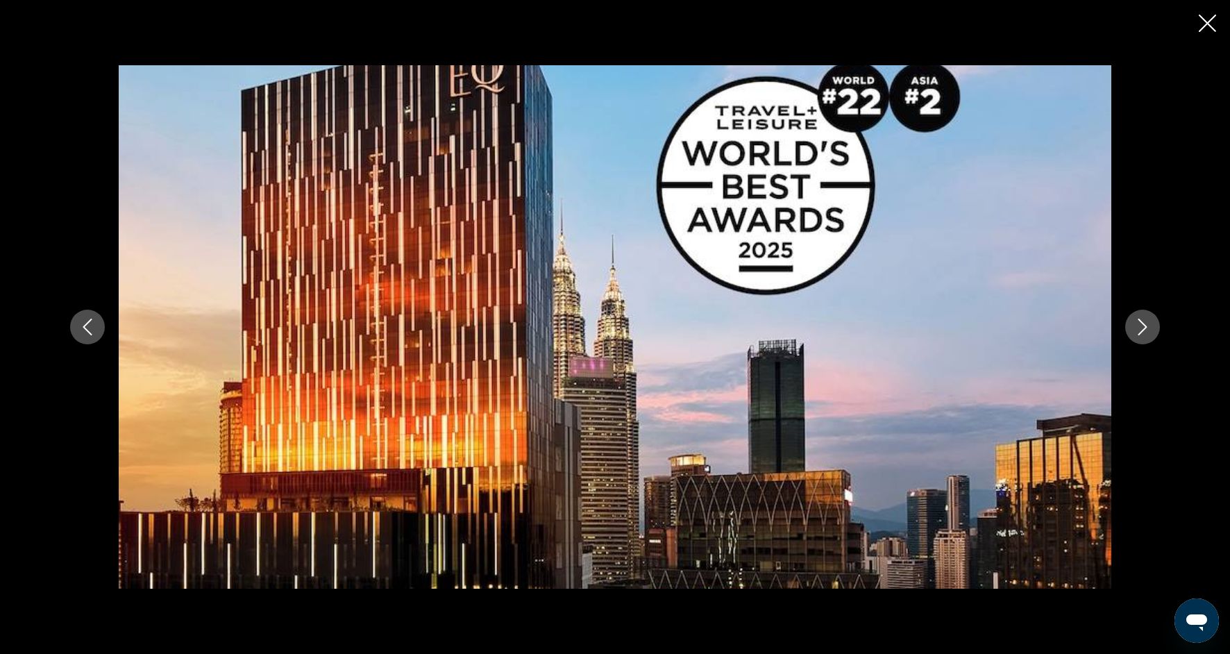
click at [1211, 28] on icon "Close slideshow" at bounding box center [1206, 23] width 17 height 17
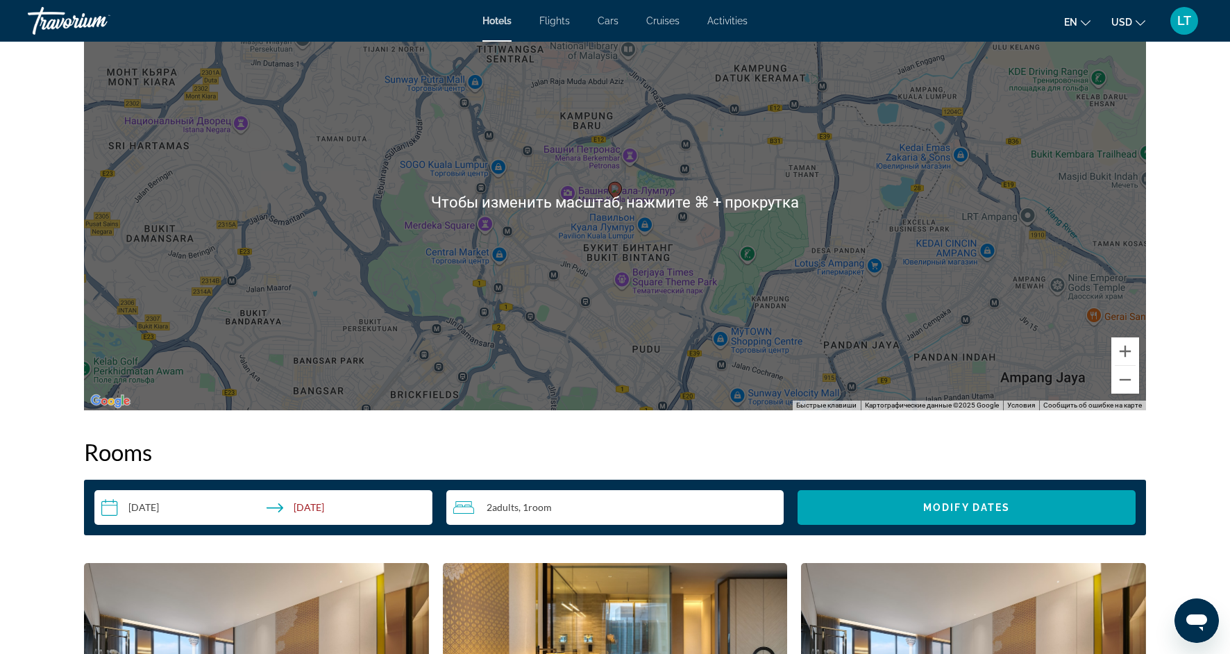
scroll to position [1399, 0]
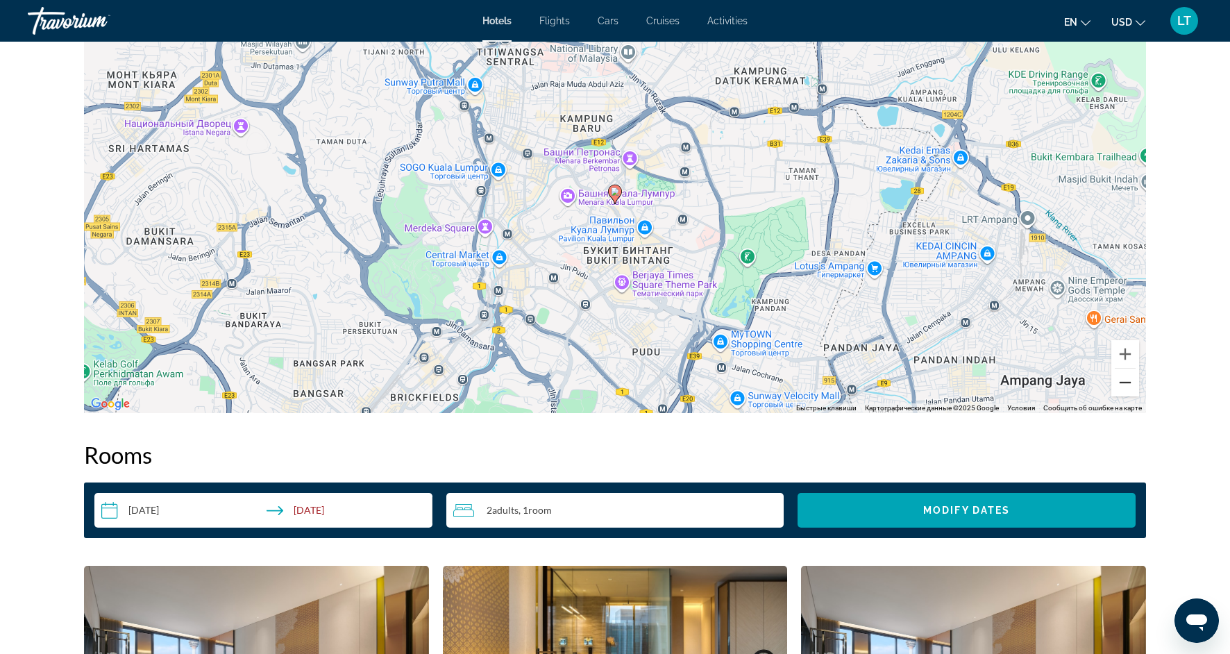
click at [1127, 379] on button "Уменьшить" at bounding box center [1125, 382] width 28 height 28
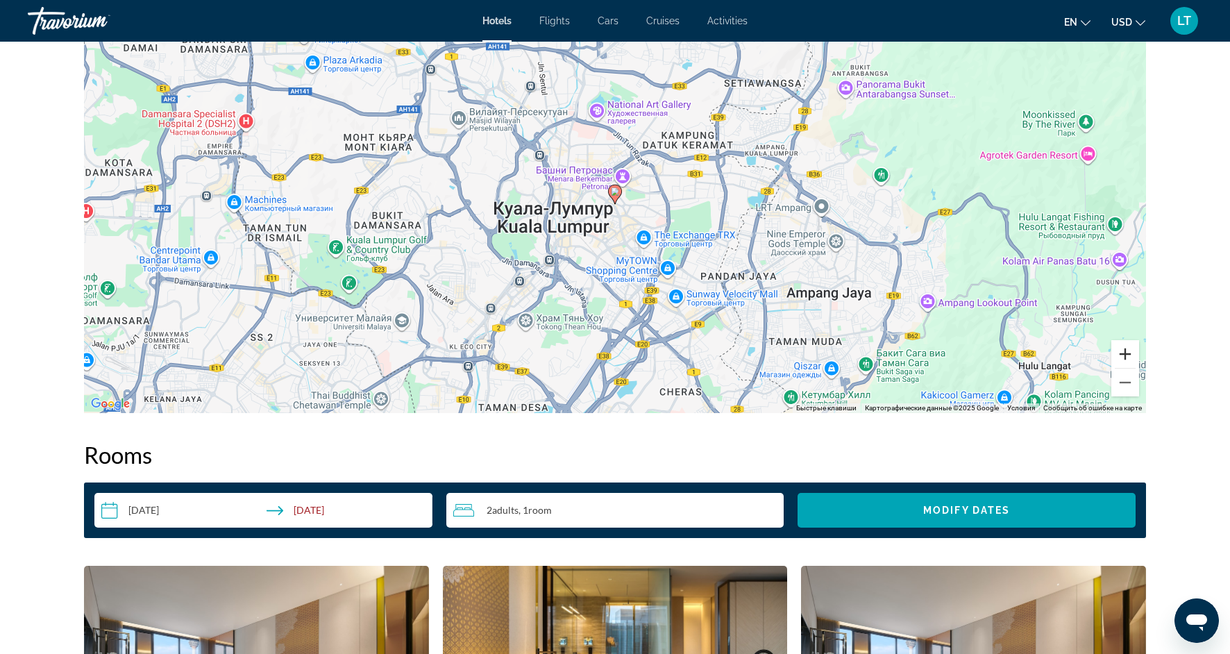
click at [1123, 352] on button "Увеличить" at bounding box center [1125, 354] width 28 height 28
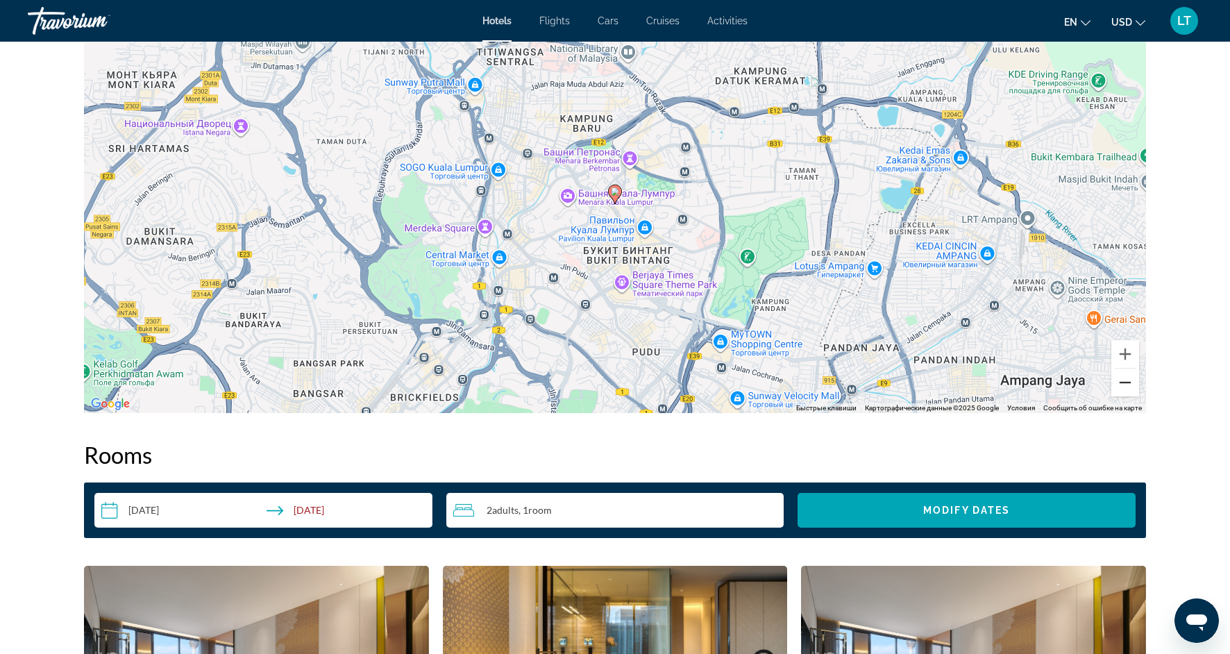
click at [1123, 387] on button "Уменьшить" at bounding box center [1125, 382] width 28 height 28
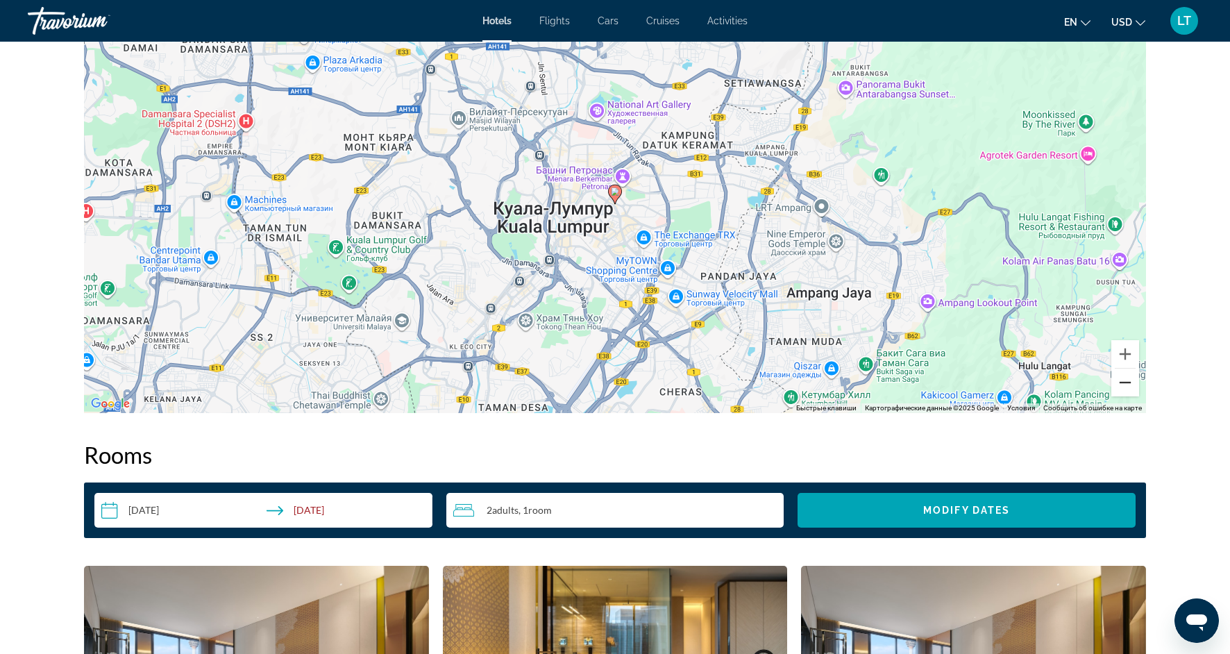
click at [1123, 387] on button "Уменьшить" at bounding box center [1125, 382] width 28 height 28
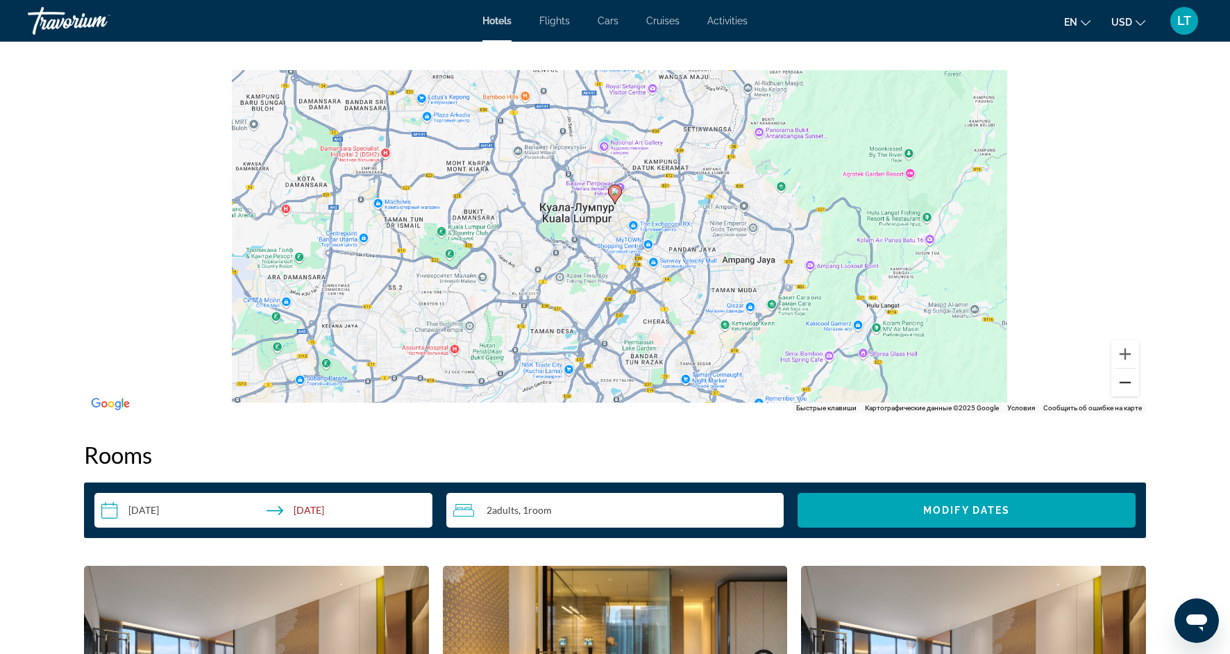
click at [1123, 387] on button "Уменьшить" at bounding box center [1125, 382] width 28 height 28
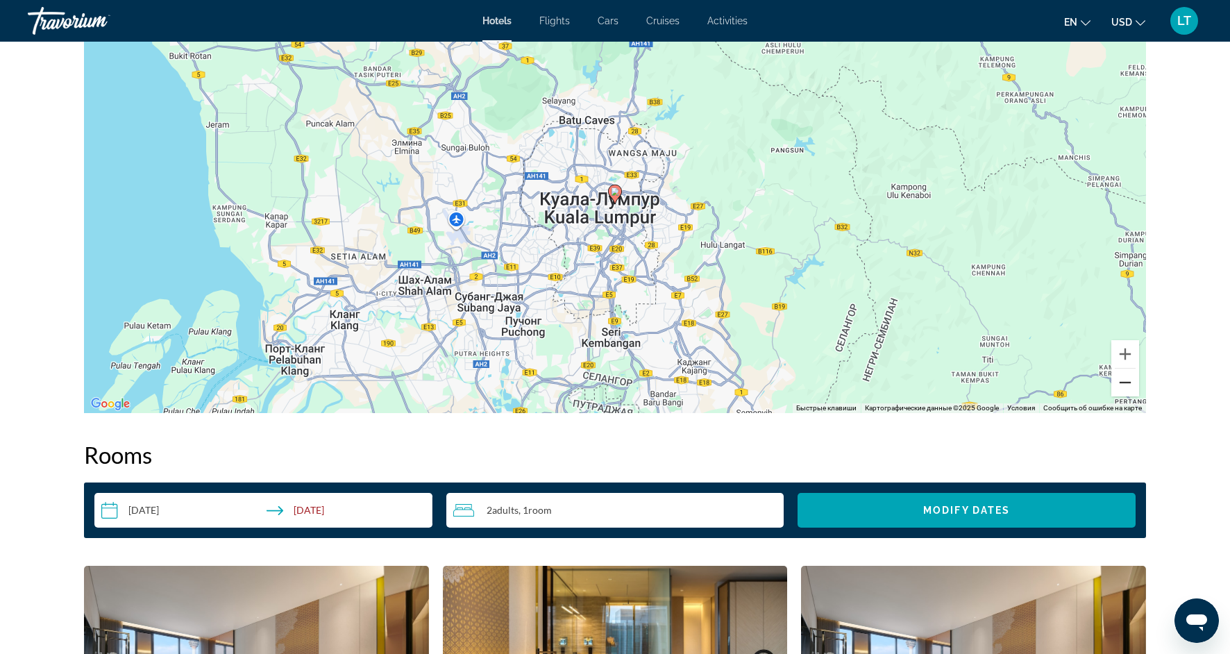
click at [1123, 386] on button "Уменьшить" at bounding box center [1125, 382] width 28 height 28
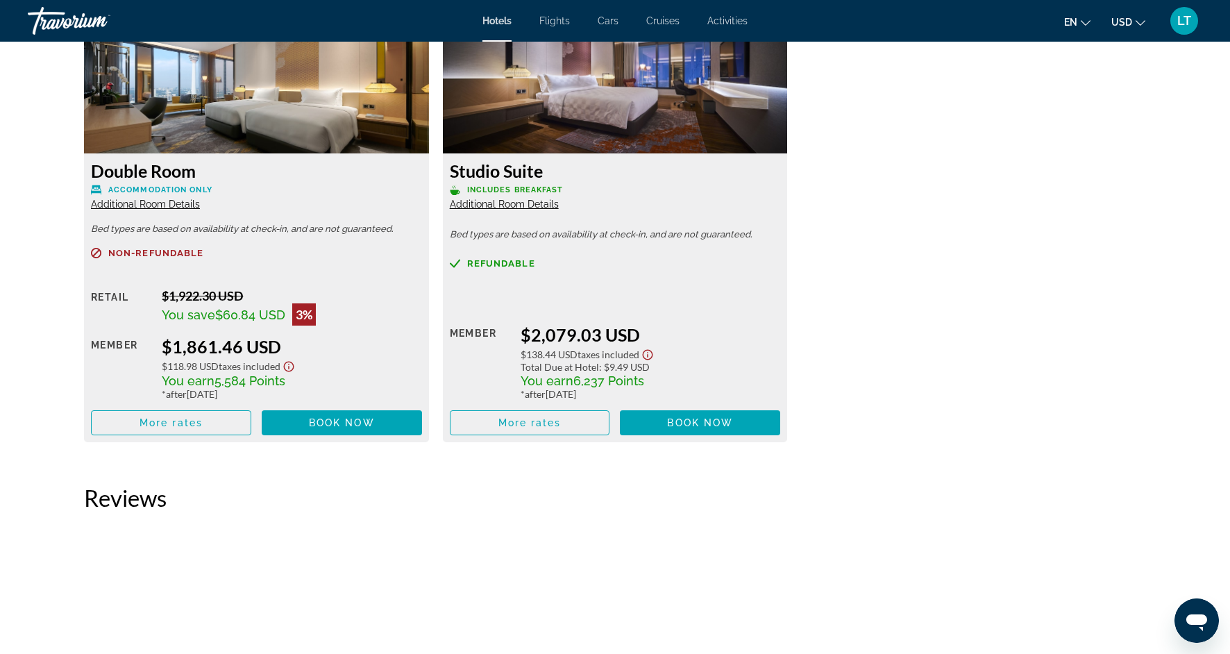
scroll to position [4890, 0]
click at [185, 204] on span "Additional Room Details" at bounding box center [145, 204] width 109 height 11
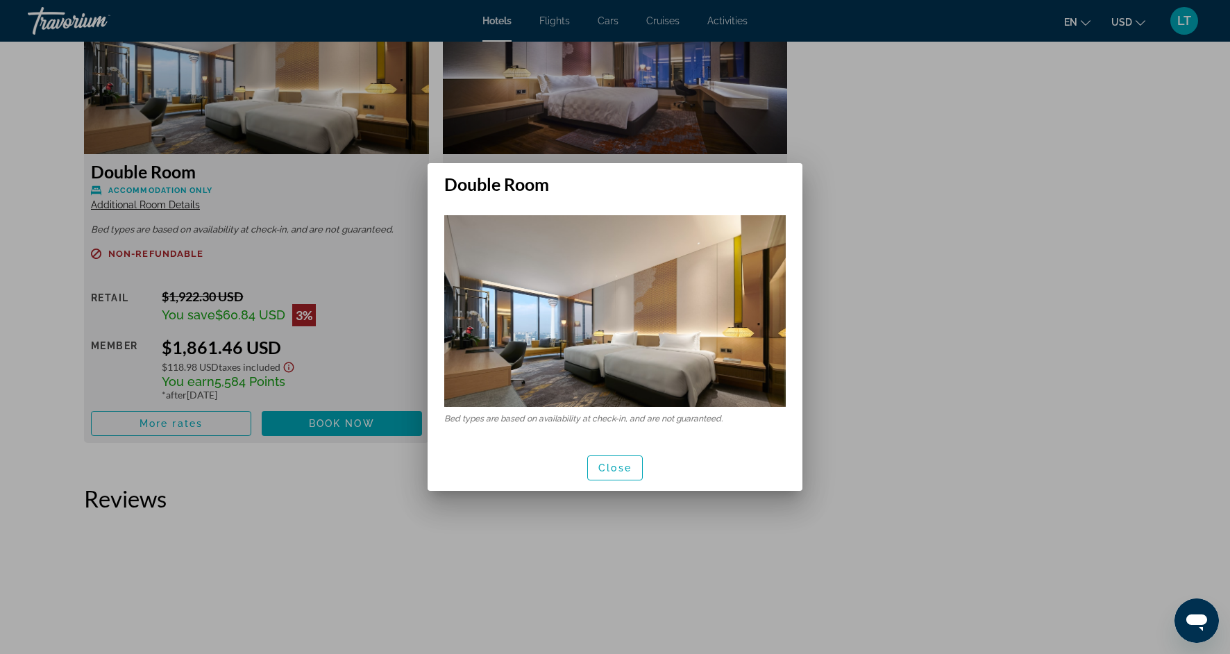
click at [185, 204] on div at bounding box center [615, 327] width 1230 height 654
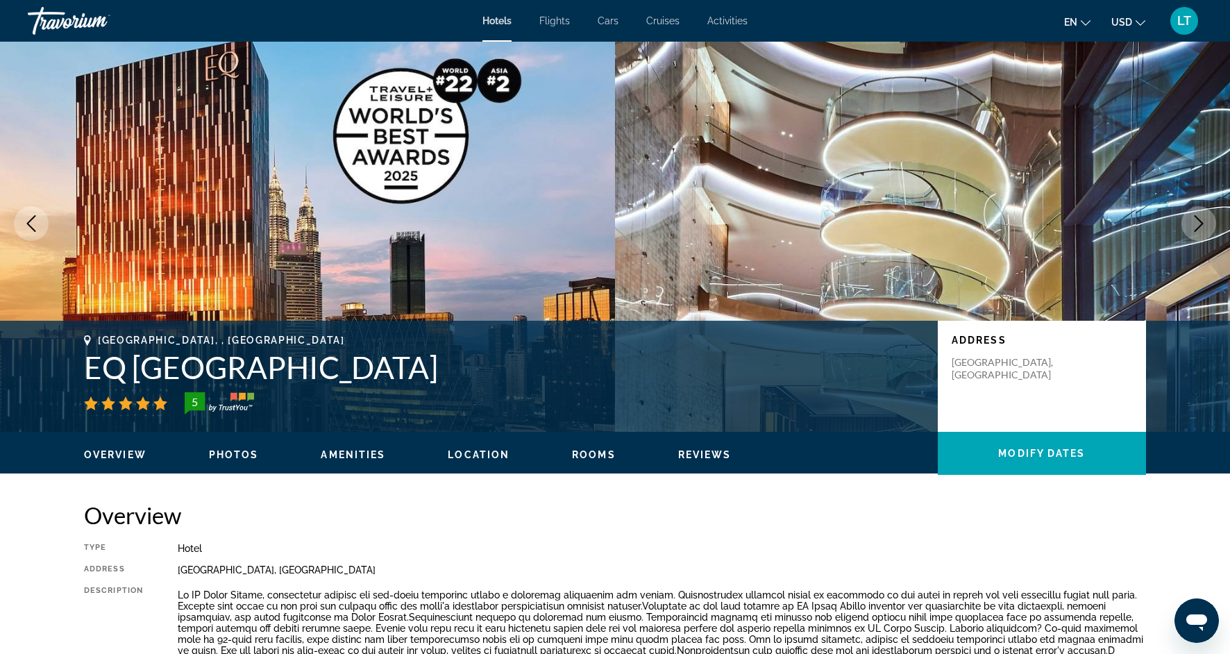
scroll to position [19, 0]
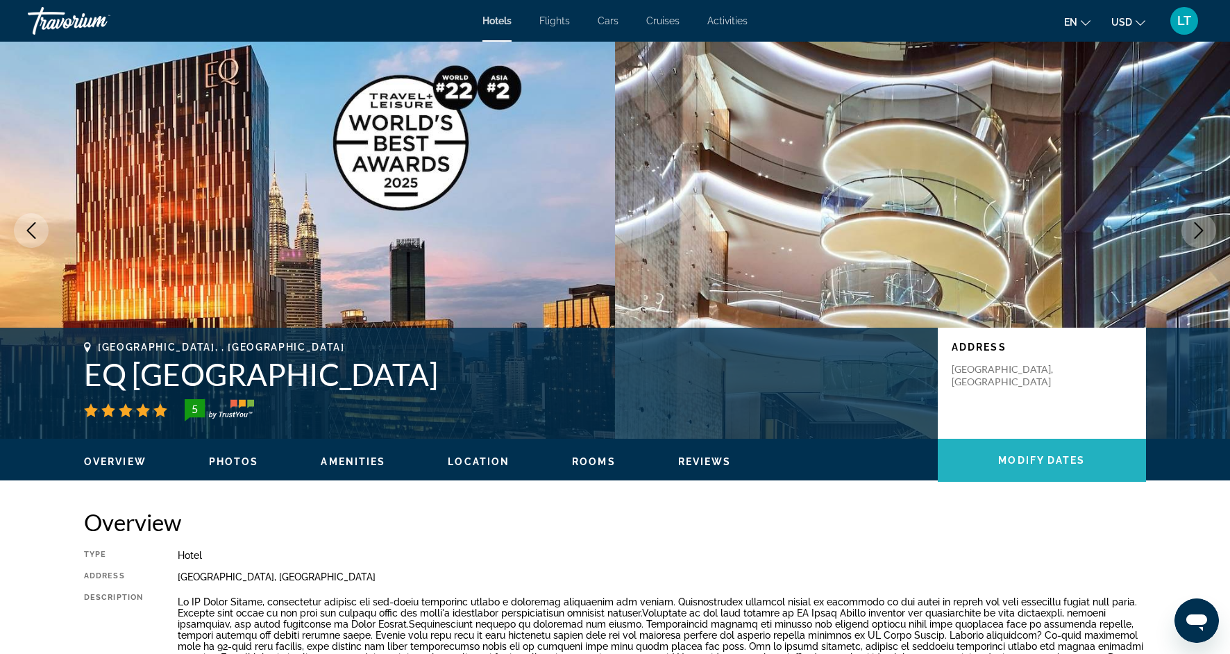
click at [1036, 466] on span "Modify Dates" at bounding box center [1041, 459] width 87 height 11
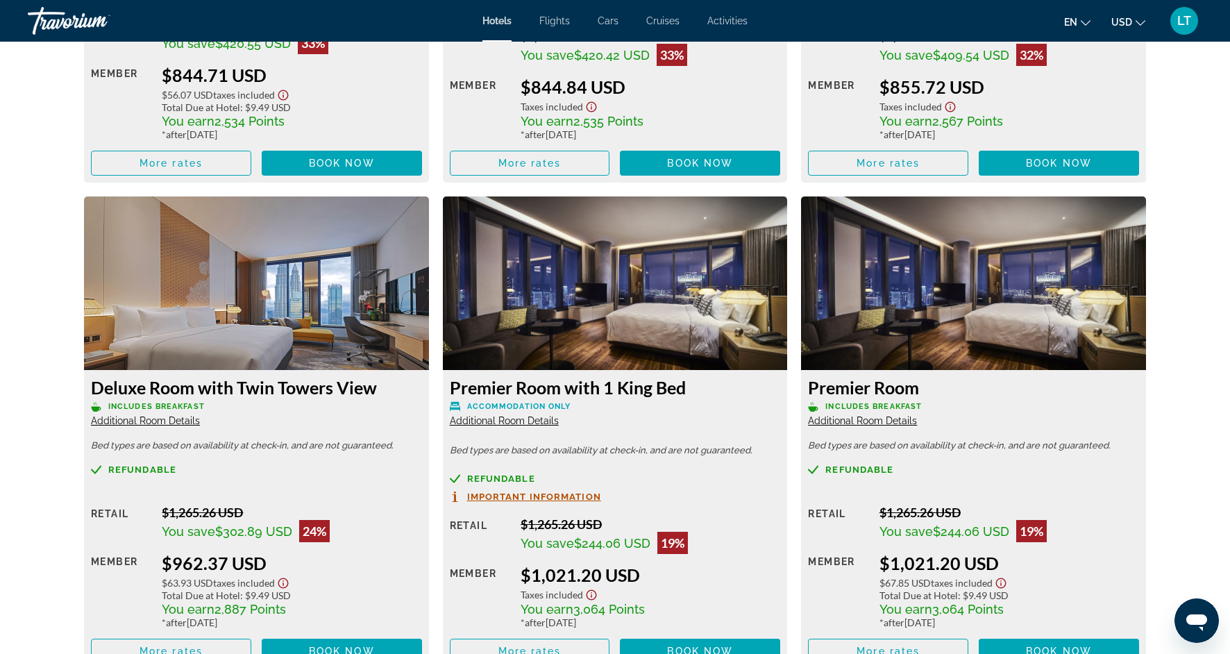
scroll to position [2261, 0]
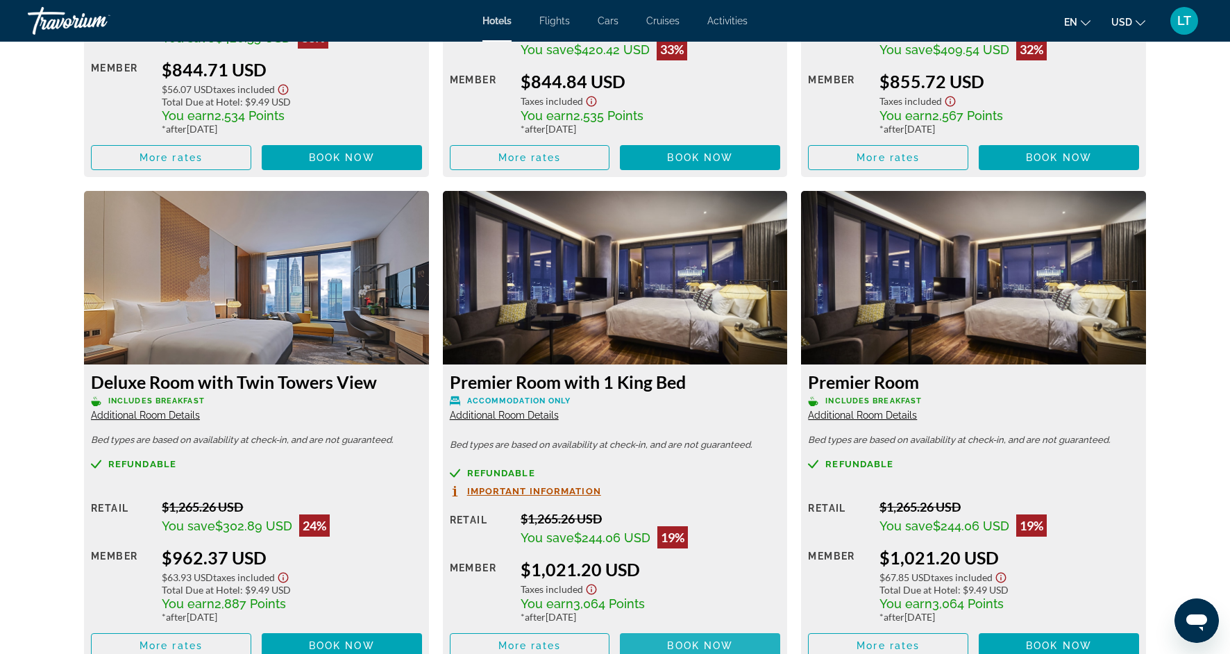
click at [718, 640] on span "Book now" at bounding box center [700, 645] width 66 height 11
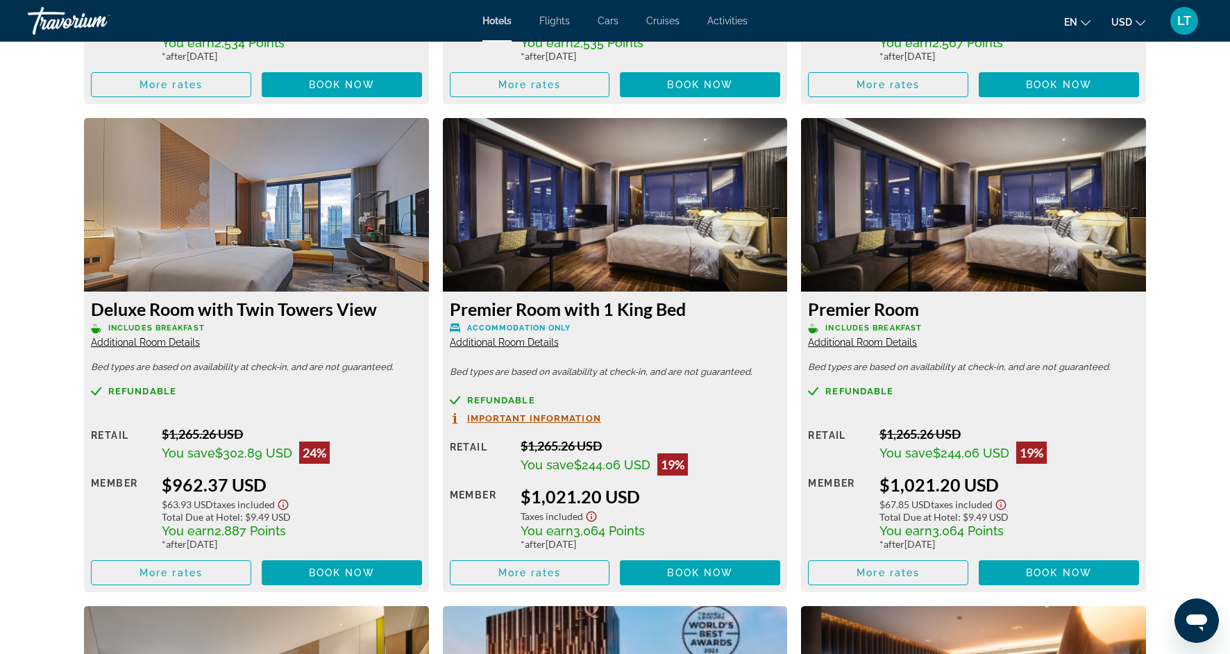
scroll to position [2336, 0]
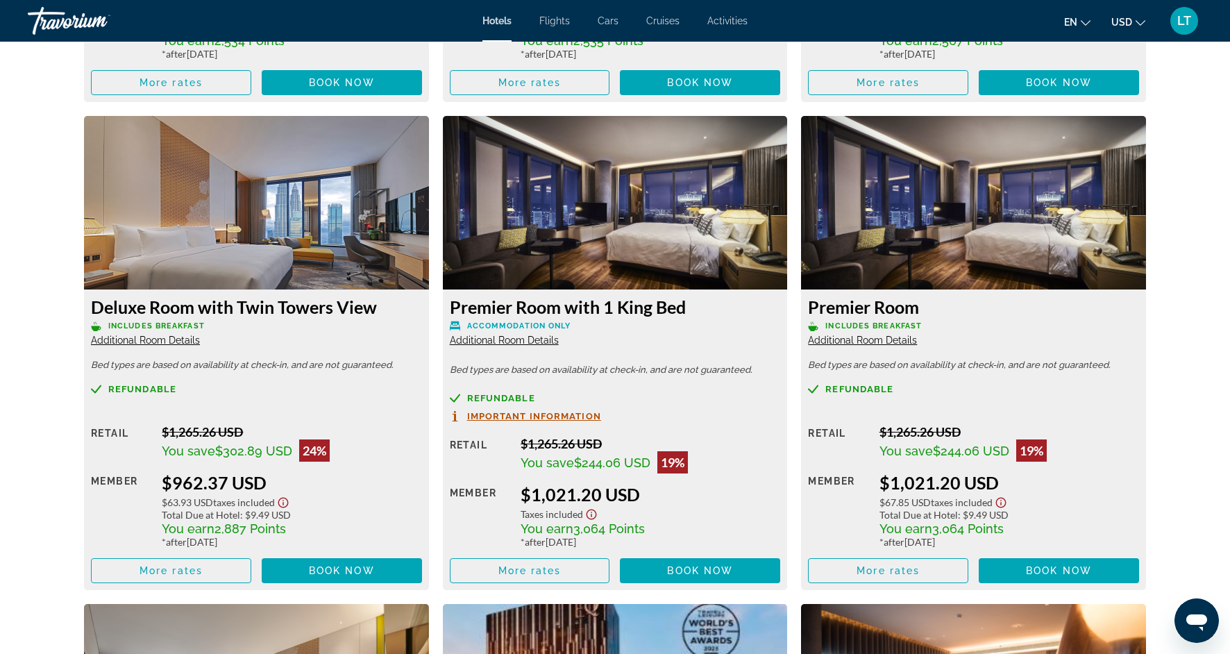
click at [835, 340] on span "Additional Room Details" at bounding box center [862, 339] width 109 height 11
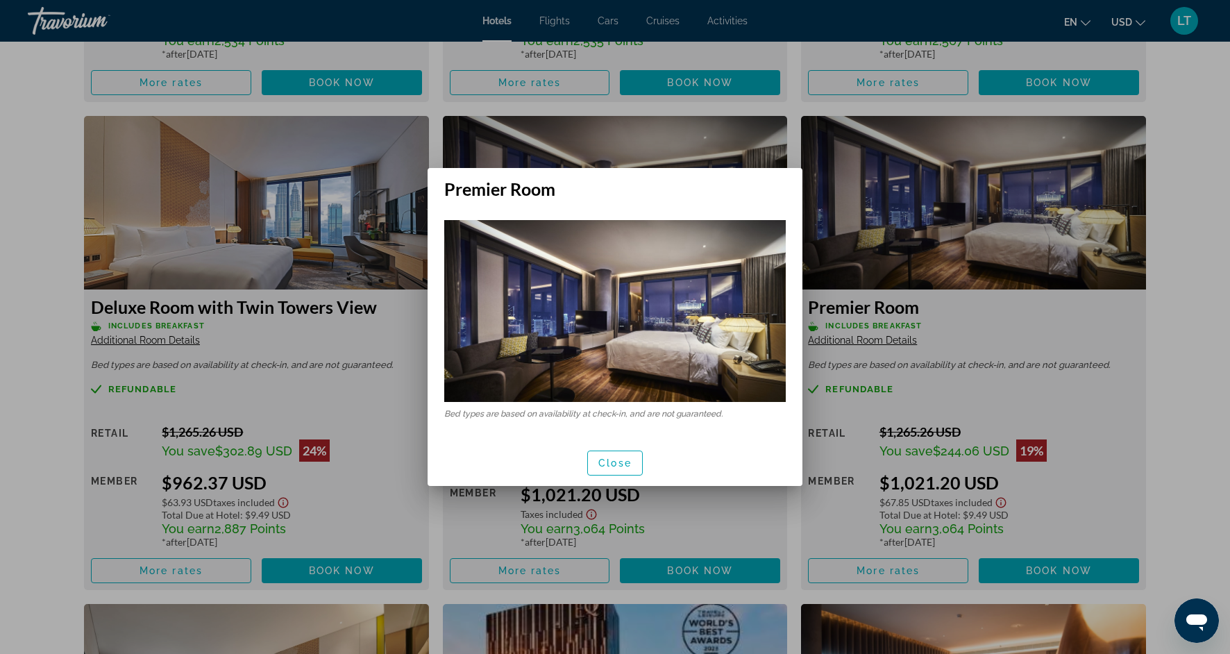
scroll to position [0, 0]
click at [754, 517] on div at bounding box center [615, 327] width 1230 height 654
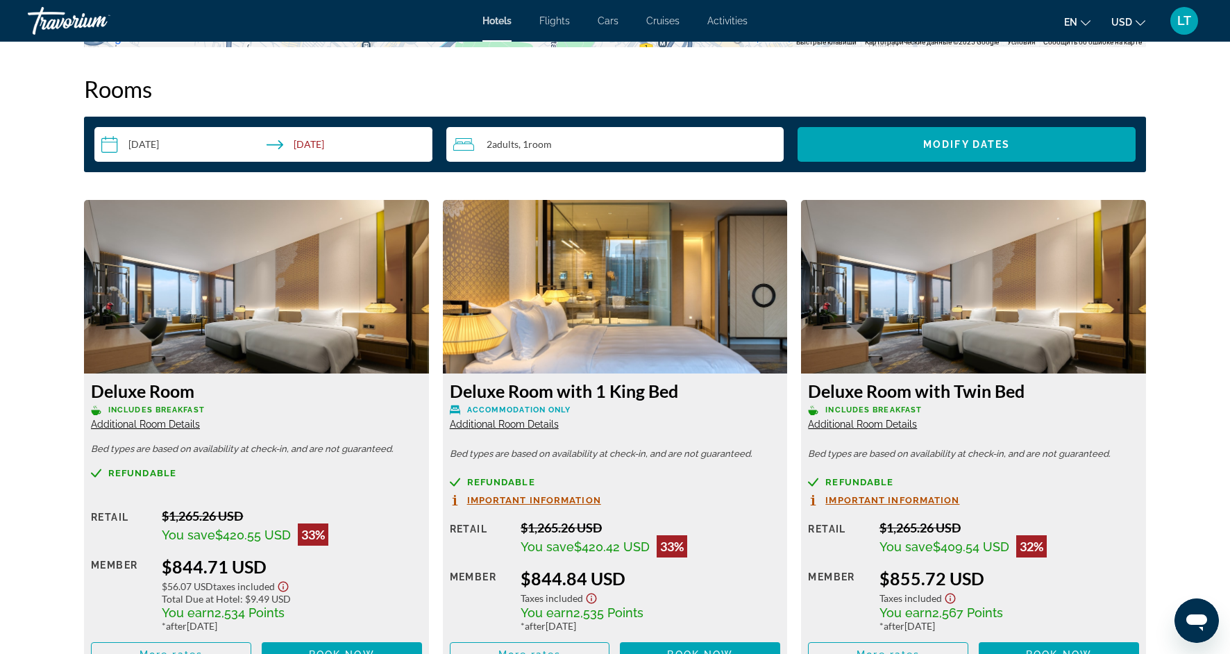
scroll to position [1766, 0]
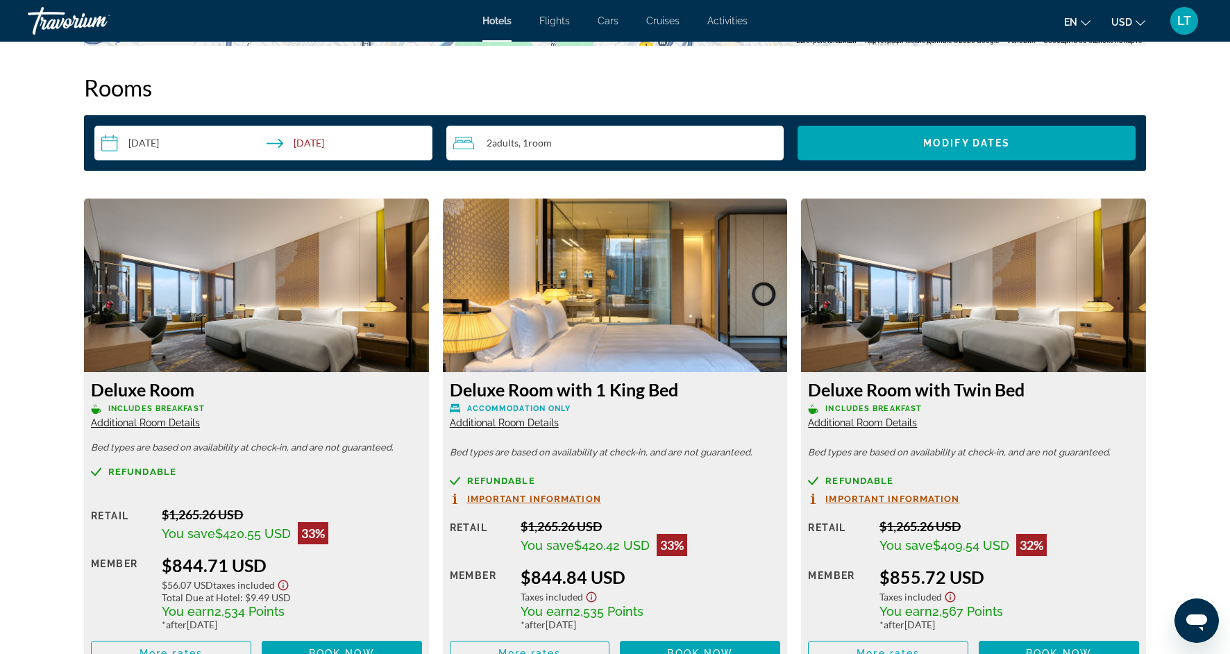
click at [312, 140] on input "**********" at bounding box center [265, 145] width 343 height 39
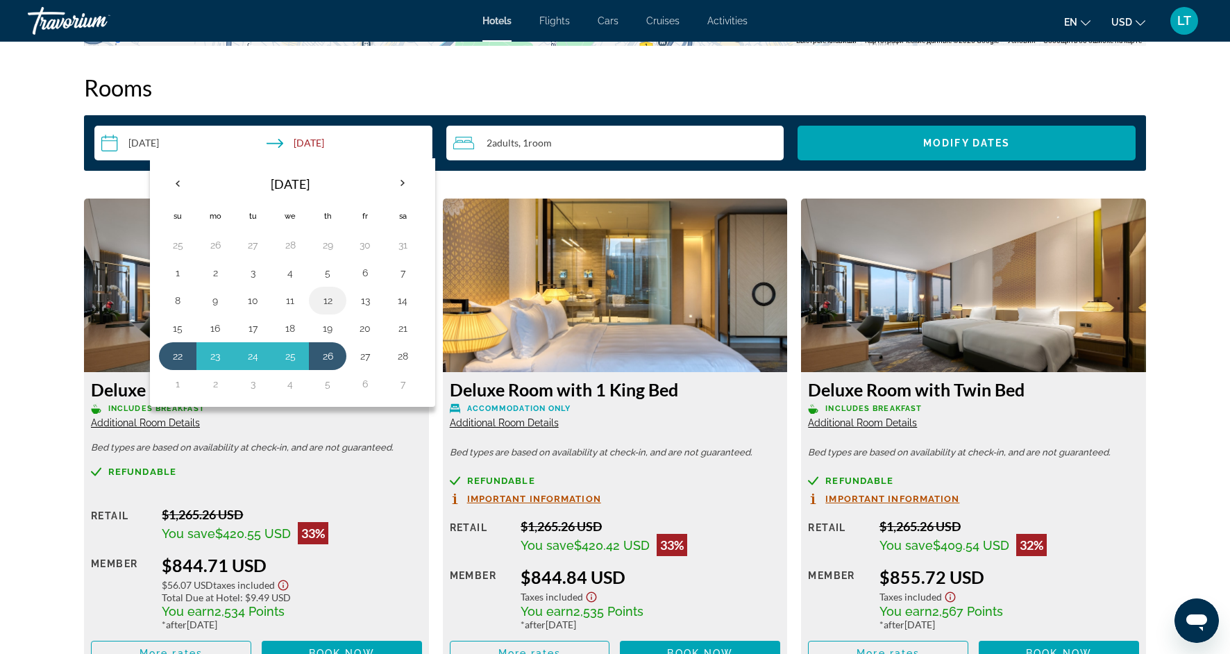
click at [327, 305] on button "12" at bounding box center [327, 300] width 22 height 19
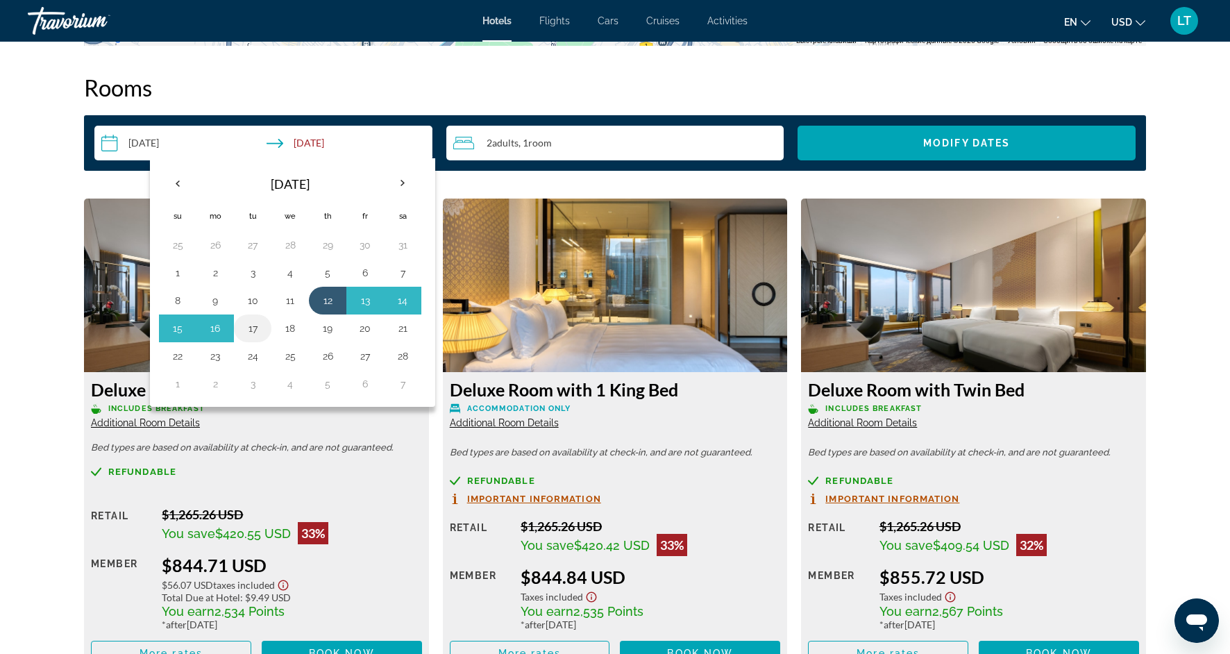
click at [256, 330] on button "17" at bounding box center [252, 327] width 22 height 19
type input "**********"
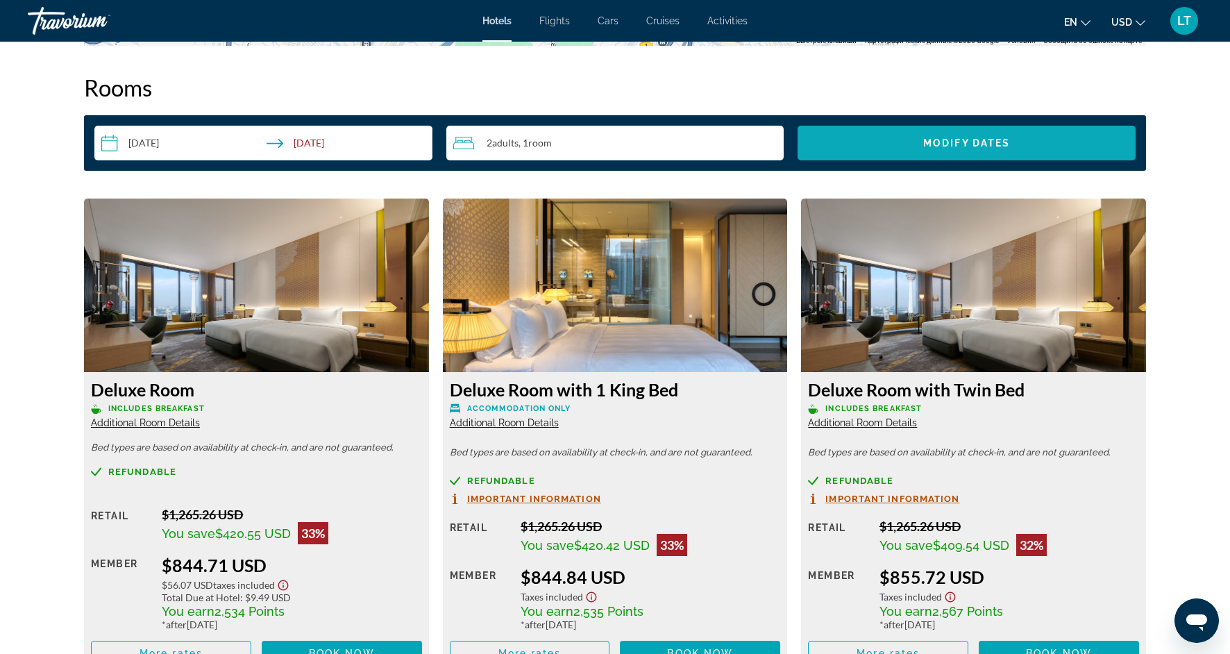
click at [934, 144] on span "Modify Dates" at bounding box center [966, 142] width 87 height 11
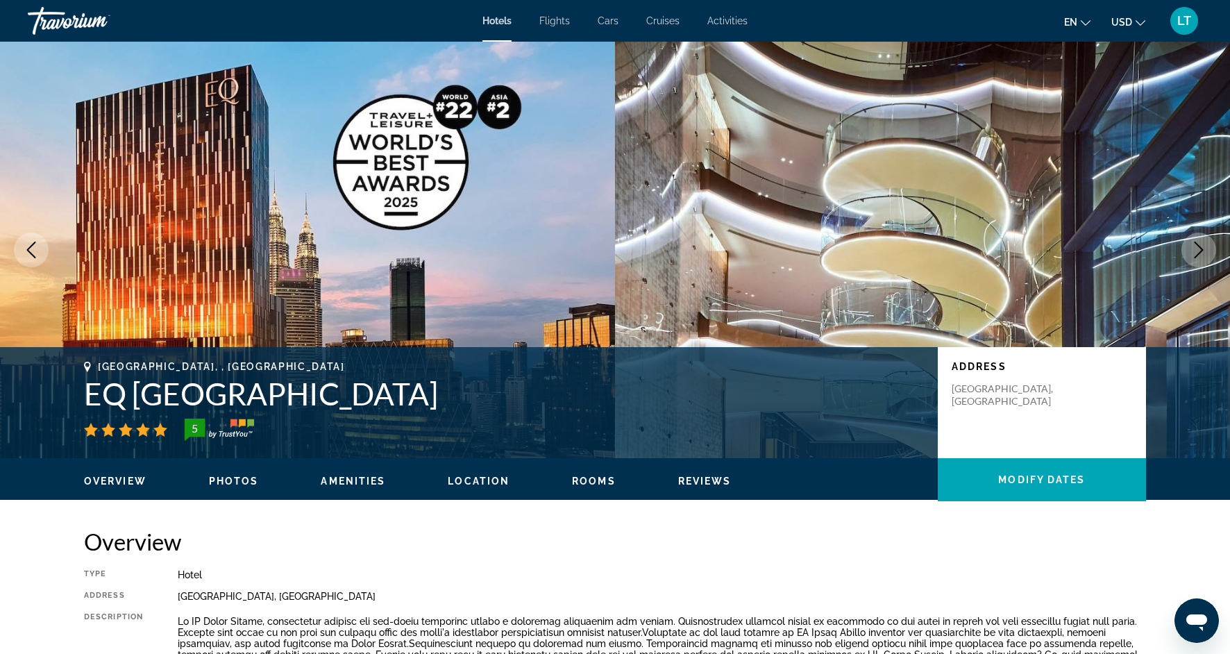
click at [562, 24] on span "Flights" at bounding box center [554, 20] width 31 height 11
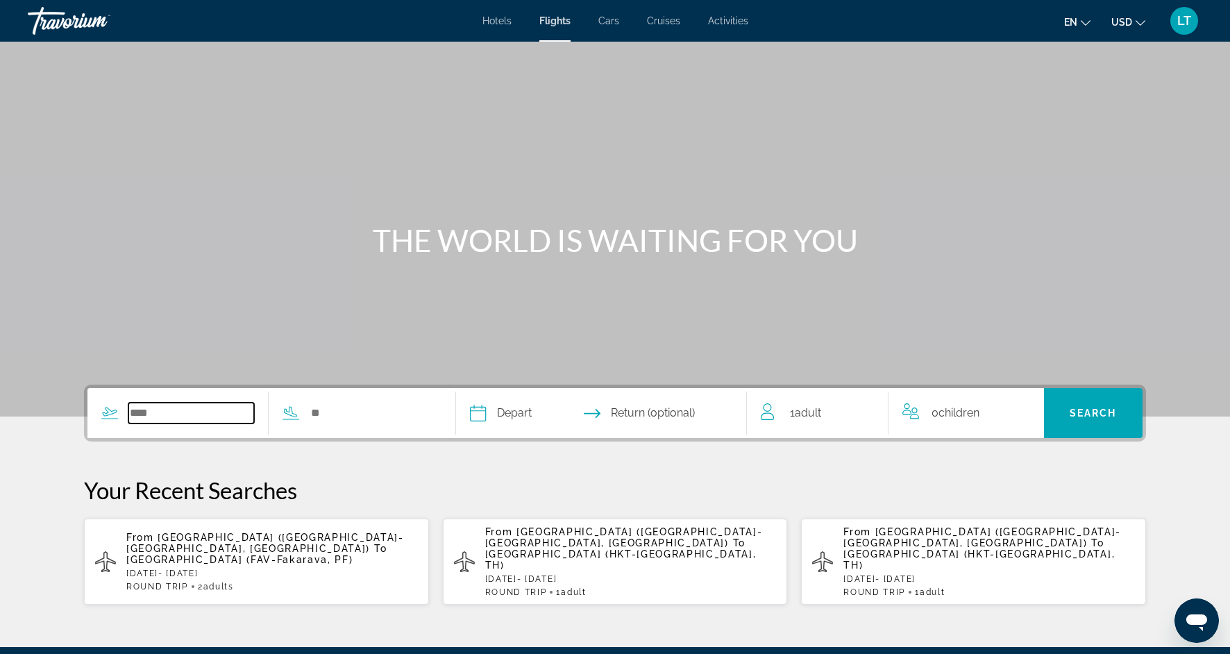
click at [168, 414] on input "Search widget" at bounding box center [191, 412] width 126 height 21
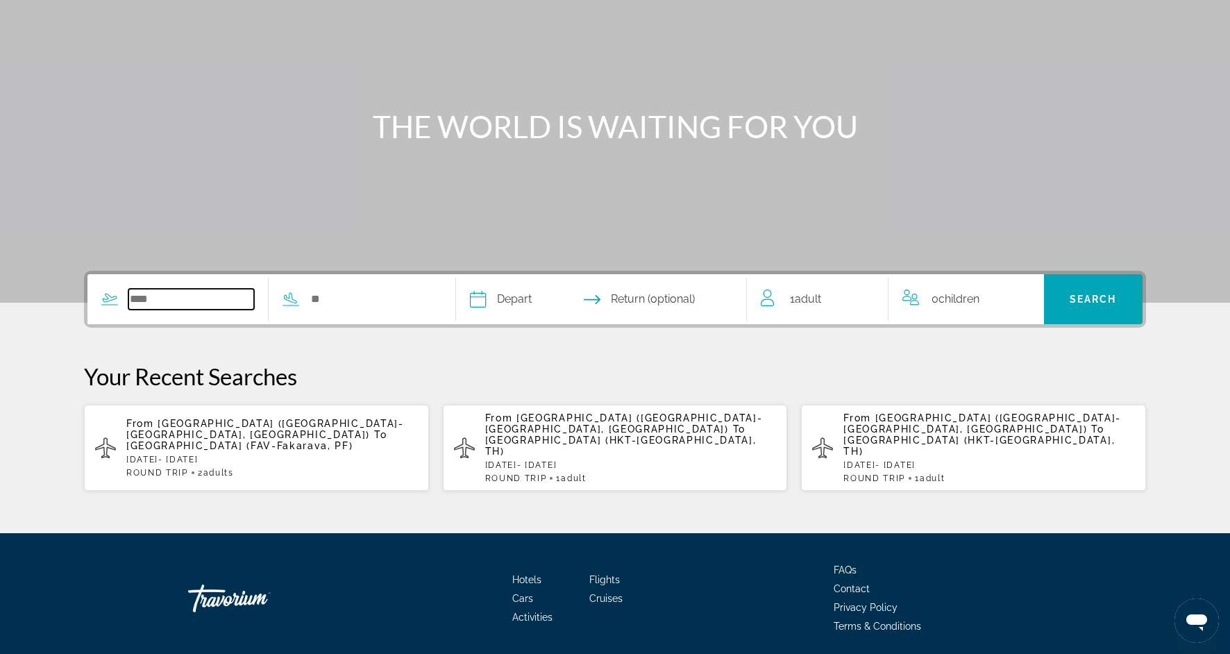
scroll to position [141, 0]
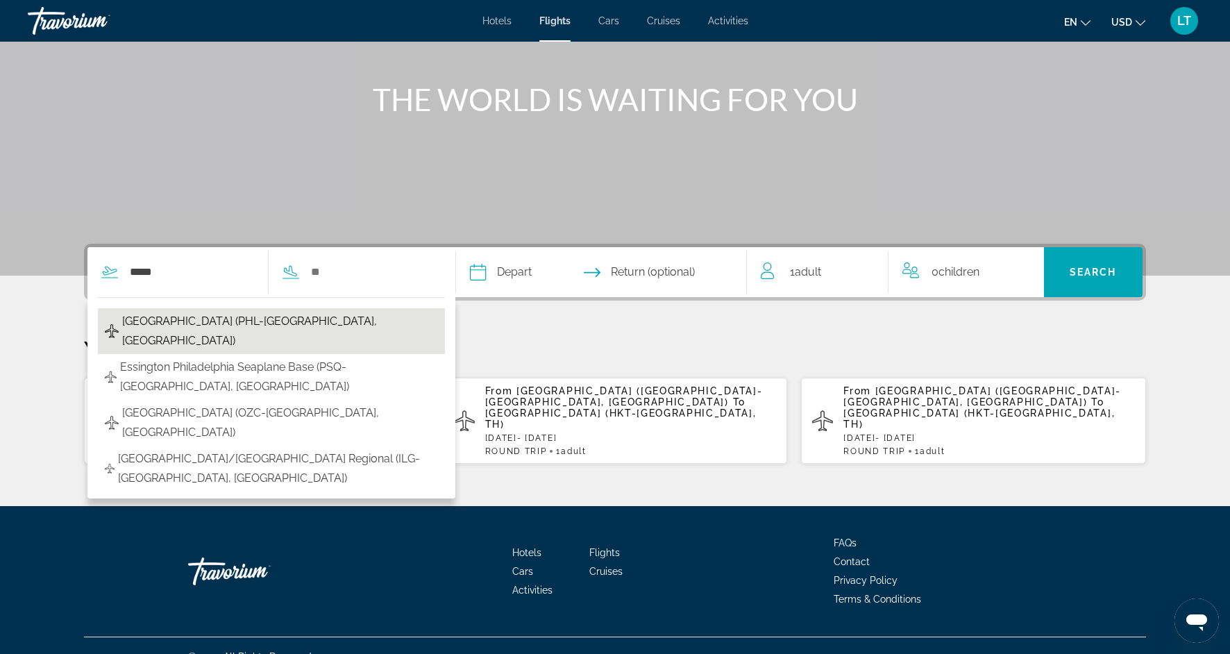
click at [237, 327] on span "[GEOGRAPHIC_DATA] (PHL-[GEOGRAPHIC_DATA], [GEOGRAPHIC_DATA])" at bounding box center [280, 331] width 316 height 39
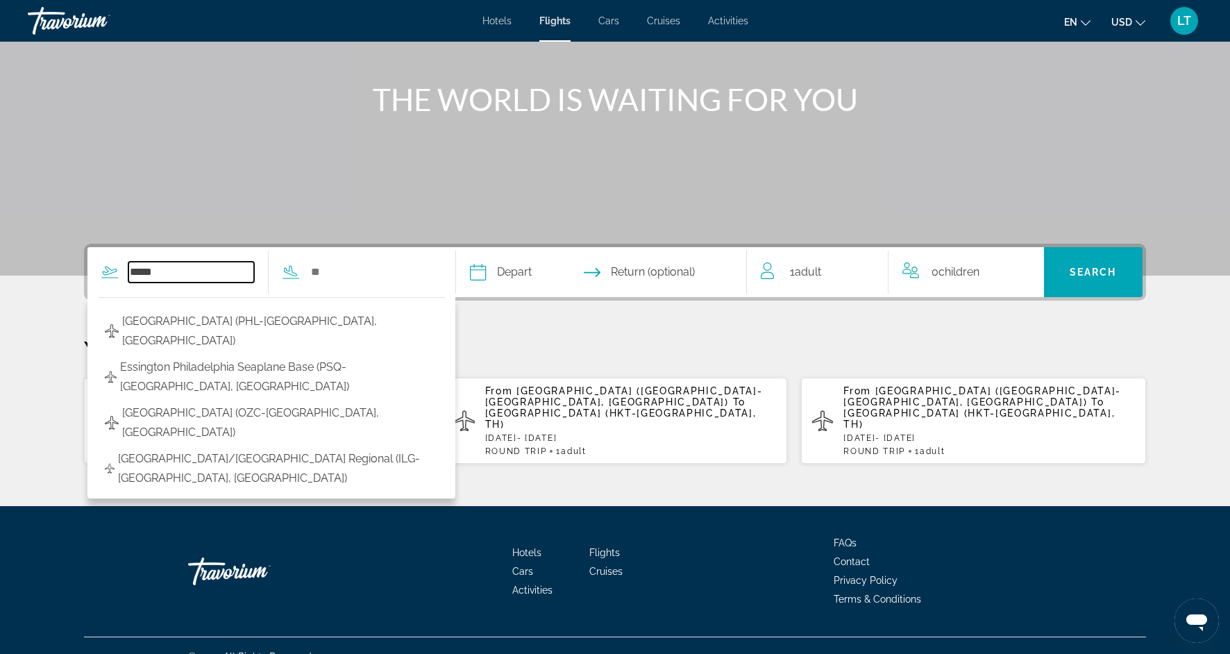
type input "**********"
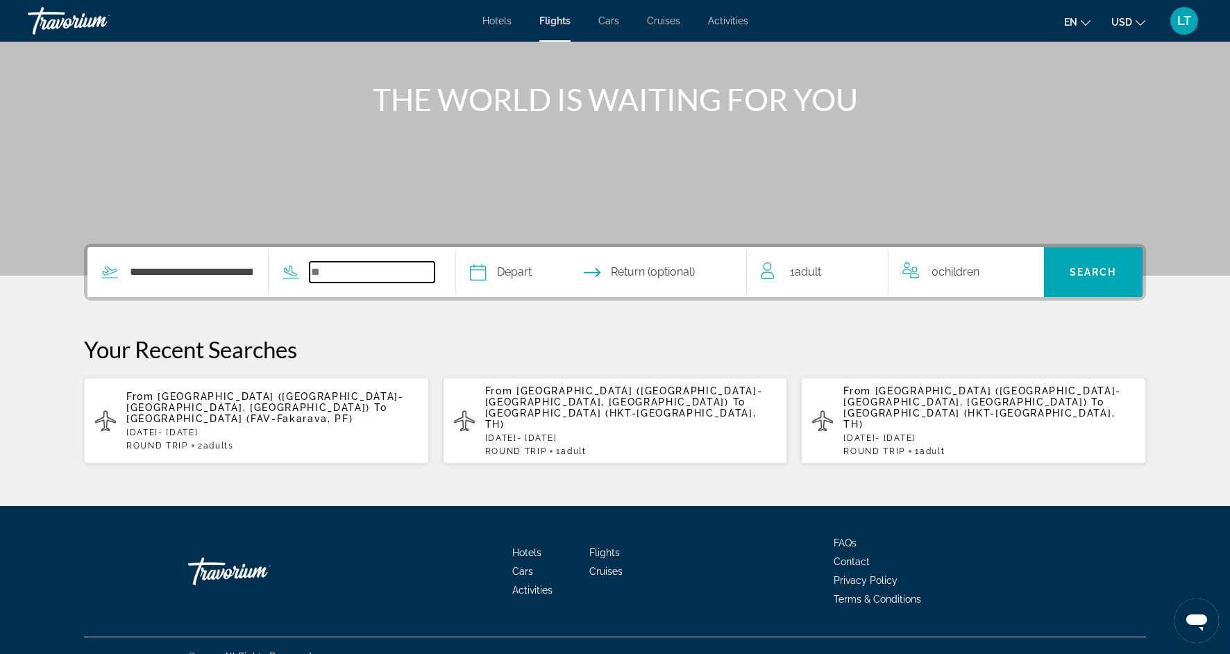
click at [343, 280] on input "Search widget" at bounding box center [372, 272] width 126 height 21
click at [355, 269] on input "Search widget" at bounding box center [372, 272] width 126 height 21
paste input "**********"
type input "**********"
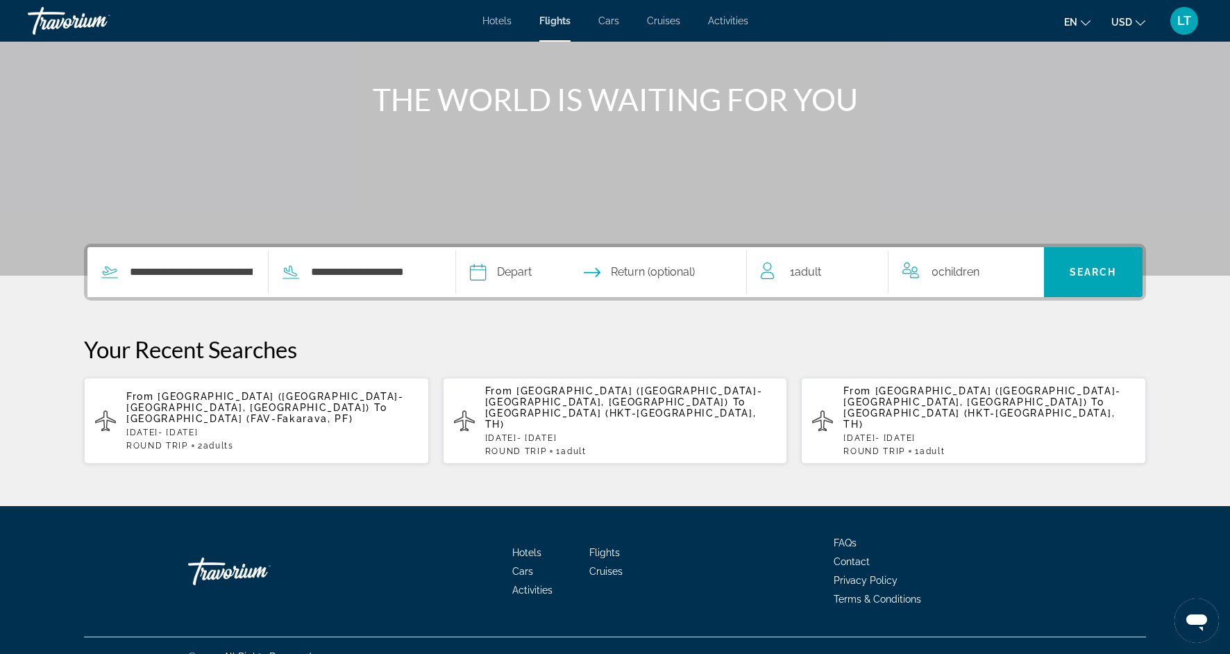
click at [527, 274] on input "Depart date" at bounding box center [538, 274] width 144 height 54
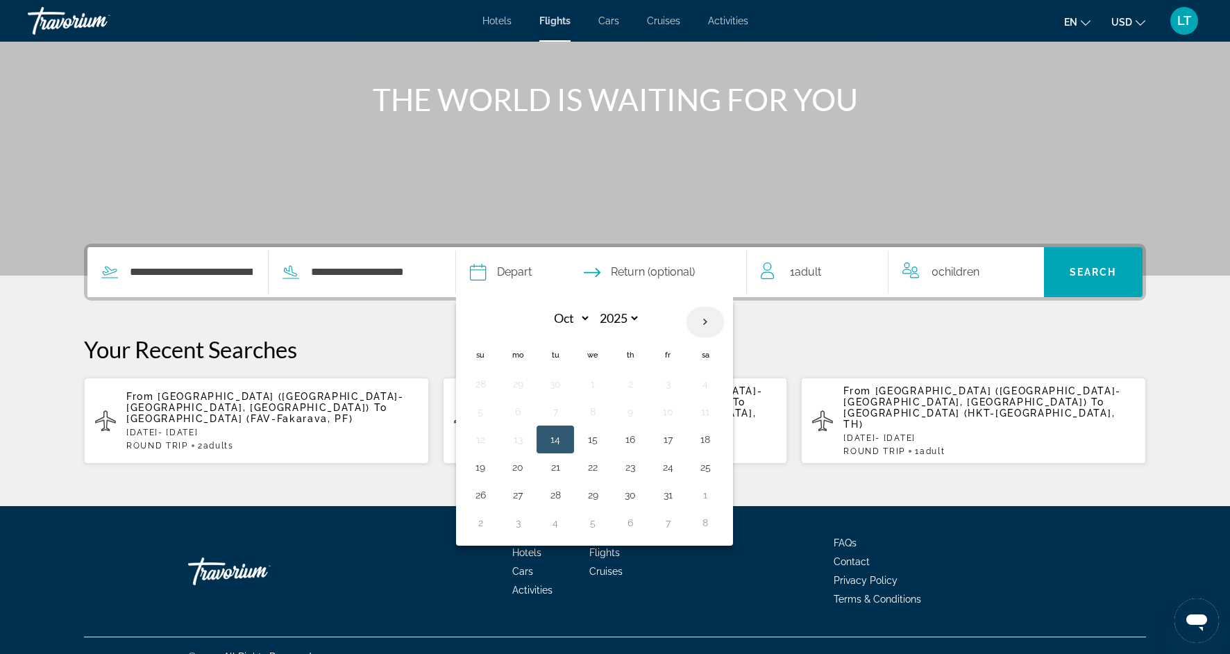
click at [704, 318] on th "Next month" at bounding box center [704, 322] width 37 height 31
select select "*"
select select "****"
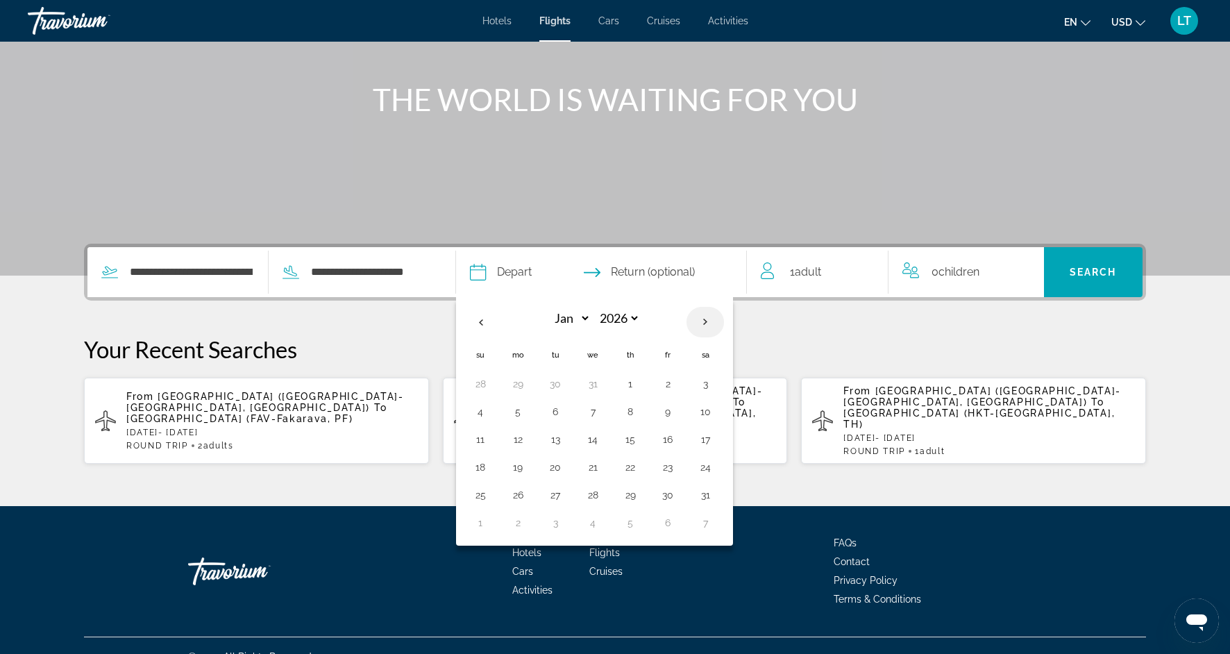
click at [705, 318] on th "Next month" at bounding box center [704, 322] width 37 height 31
select select "*"
click at [628, 445] on button "12" at bounding box center [630, 439] width 22 height 19
type input "**********"
select select "*"
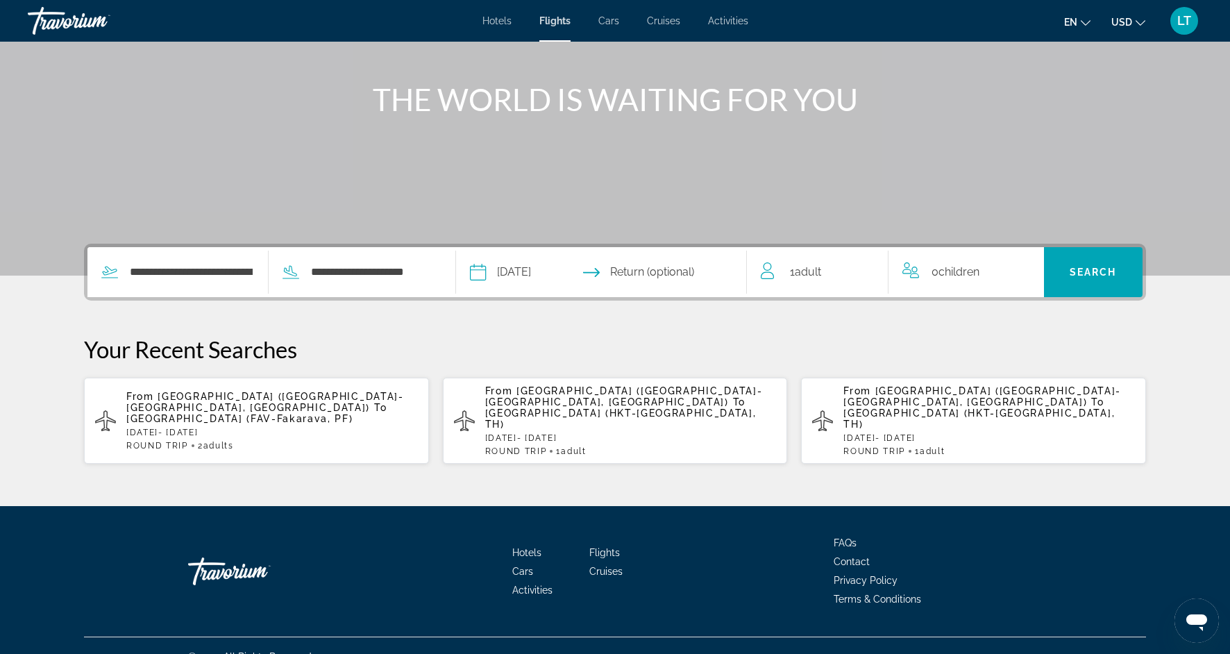
click at [679, 269] on input "Return date" at bounding box center [681, 274] width 144 height 54
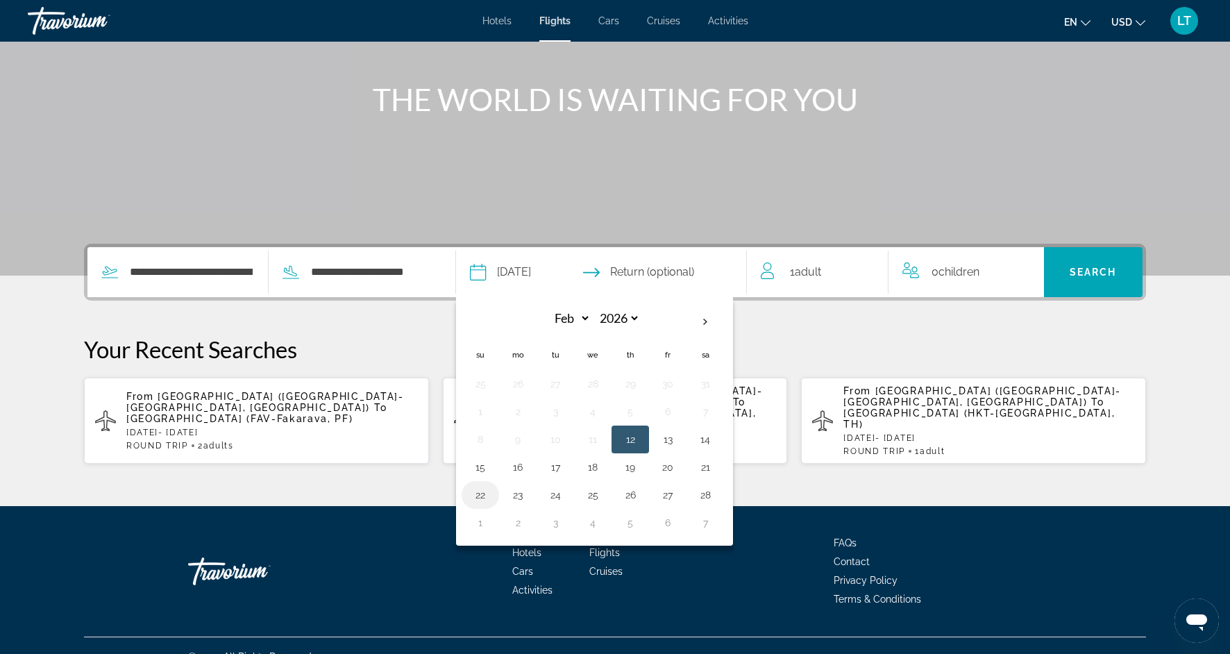
click at [483, 493] on button "22" at bounding box center [480, 494] width 22 height 19
type input "**********"
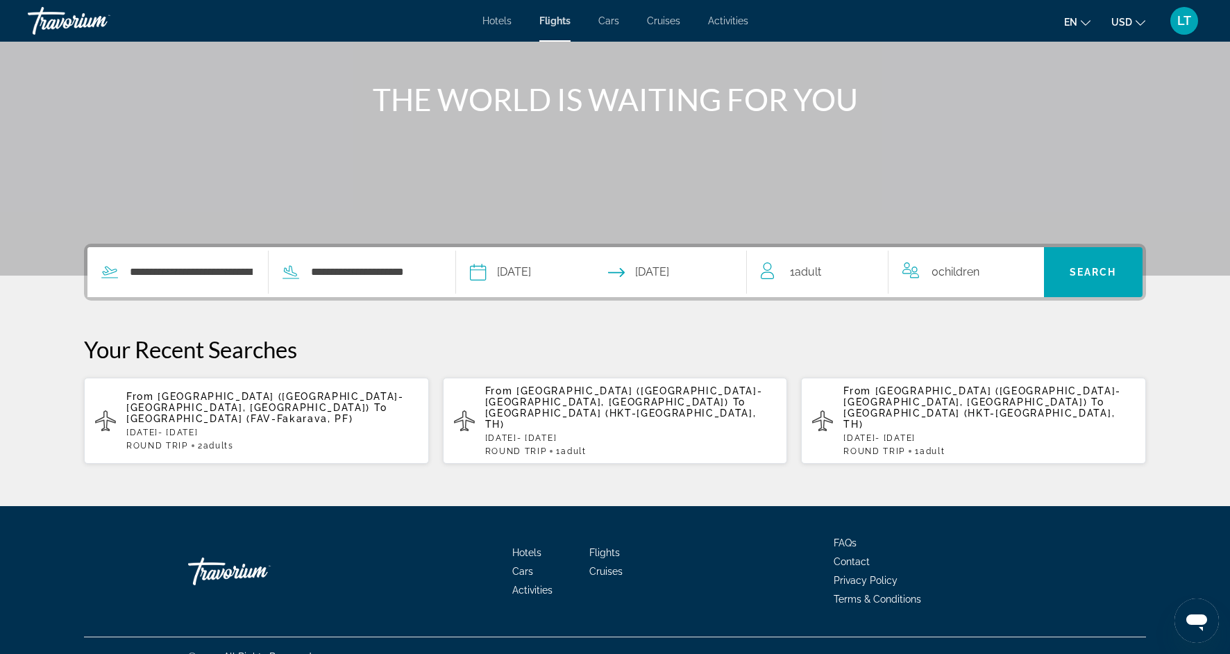
click at [826, 273] on div "1 Adult Adults" at bounding box center [823, 271] width 127 height 19
click at [867, 264] on icon "Increment adults" at bounding box center [867, 269] width 12 height 12
click at [1090, 272] on span "Search" at bounding box center [1092, 271] width 47 height 11
click at [439, 267] on div "**********" at bounding box center [264, 272] width 354 height 50
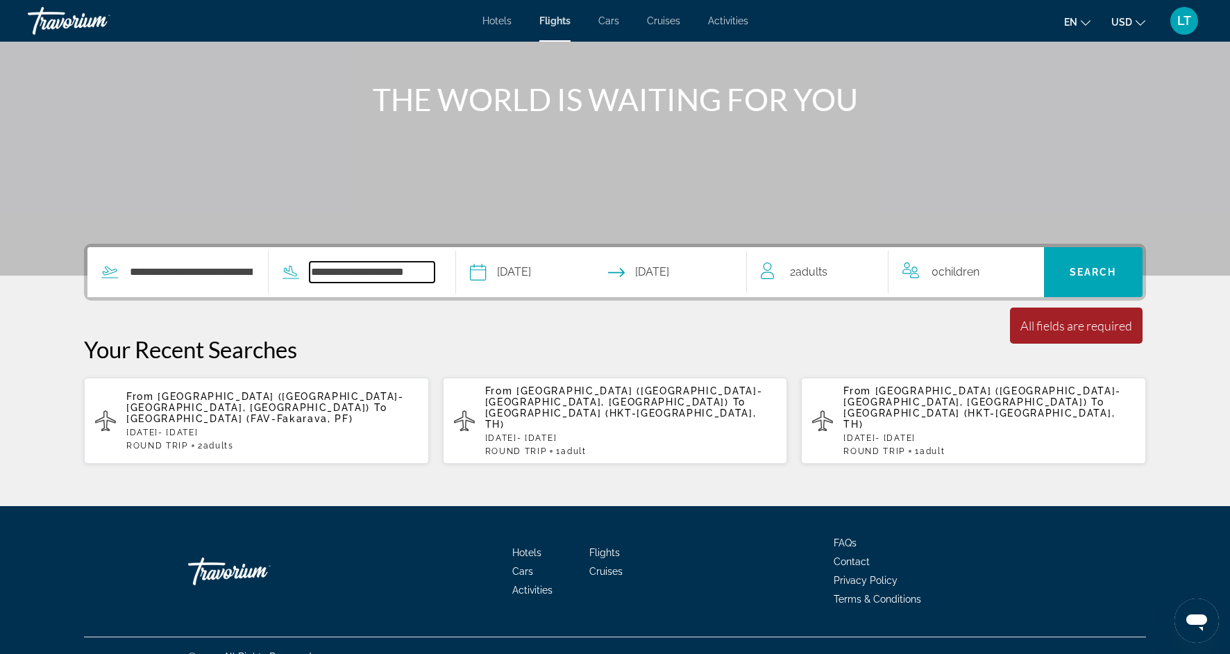
click at [432, 269] on input "**********" at bounding box center [372, 272] width 126 height 21
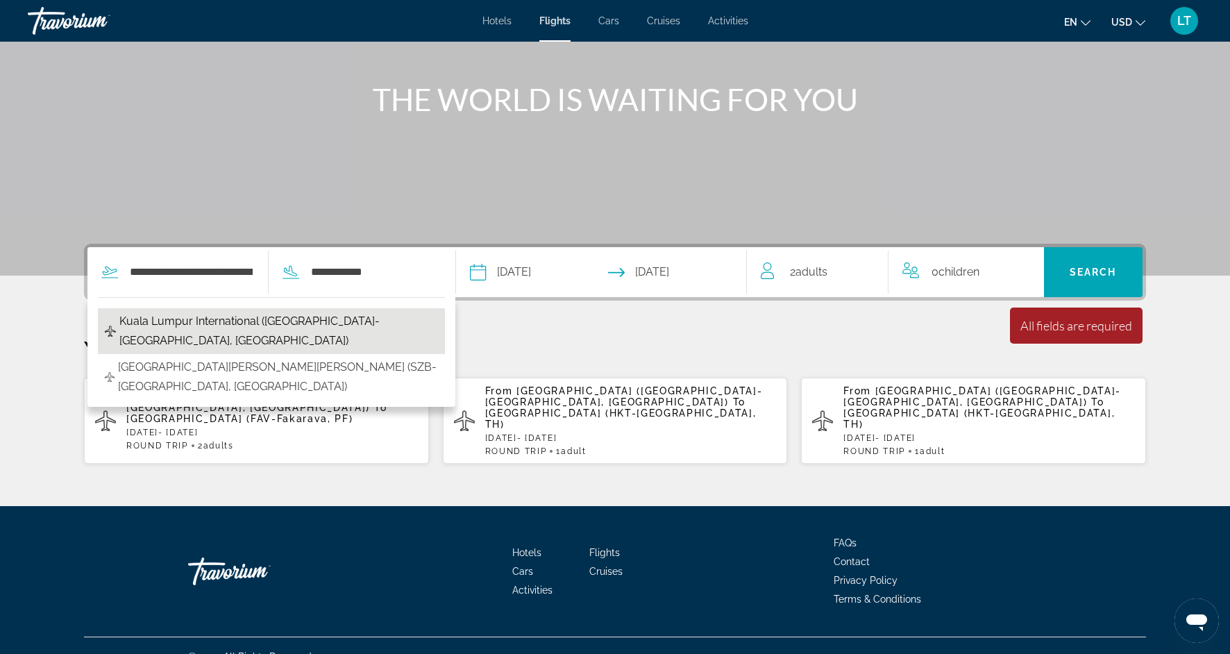
click at [384, 317] on span "Kuala Lumpur International ([GEOGRAPHIC_DATA]-[GEOGRAPHIC_DATA], [GEOGRAPHIC_DA…" at bounding box center [278, 331] width 319 height 39
type input "**********"
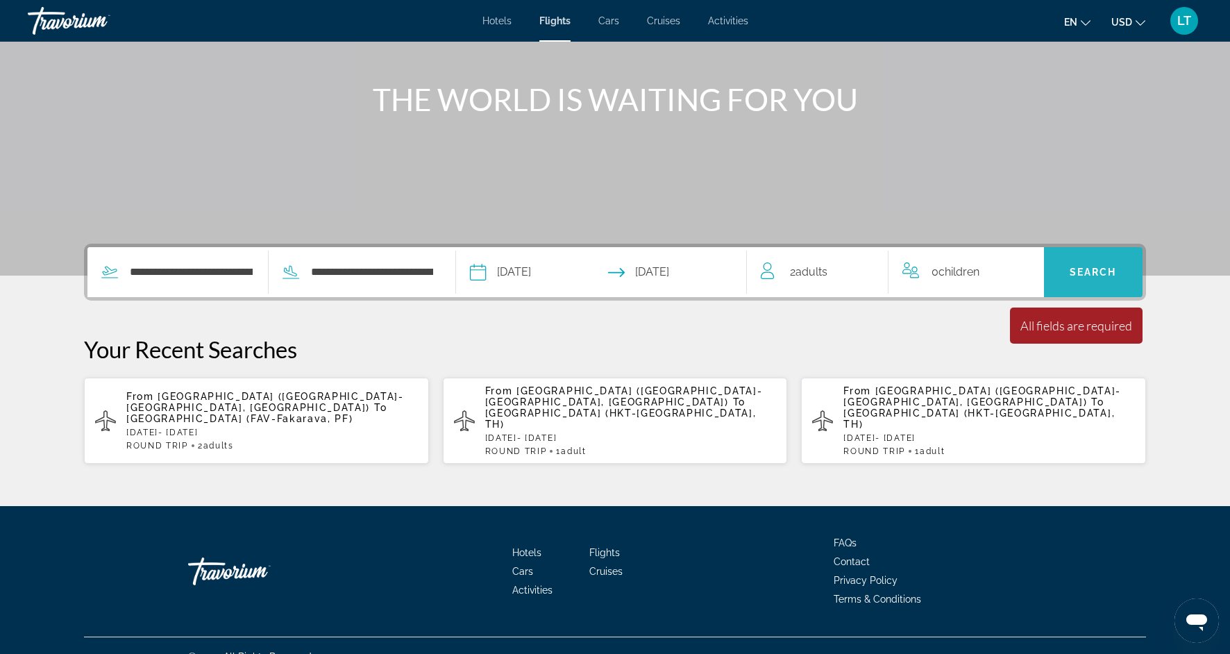
click at [1080, 270] on span "Search" at bounding box center [1092, 271] width 47 height 11
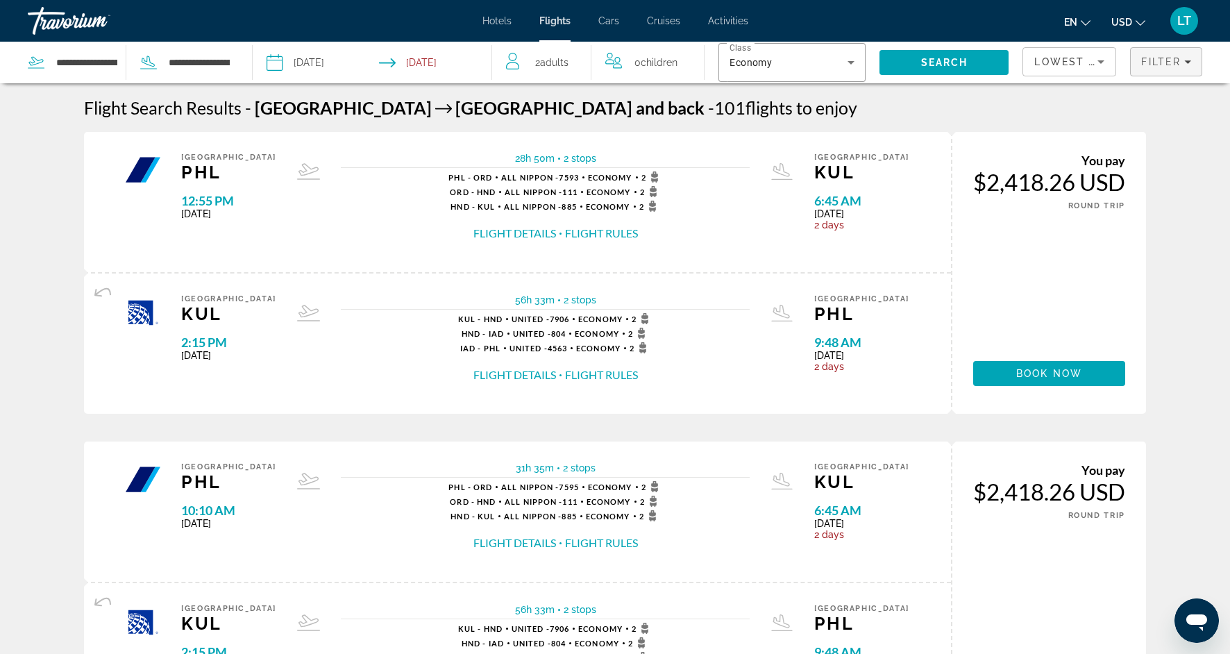
click at [1187, 58] on icon "Filters" at bounding box center [1187, 61] width 7 height 7
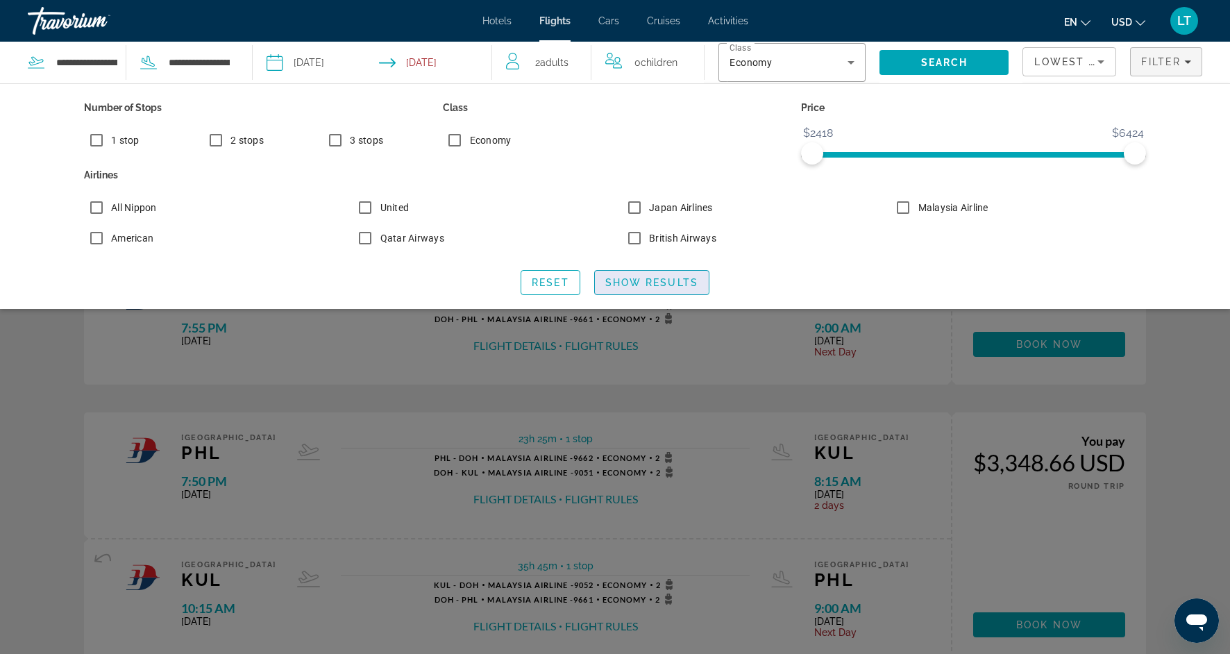
click at [624, 280] on span "Show Results" at bounding box center [651, 282] width 93 height 11
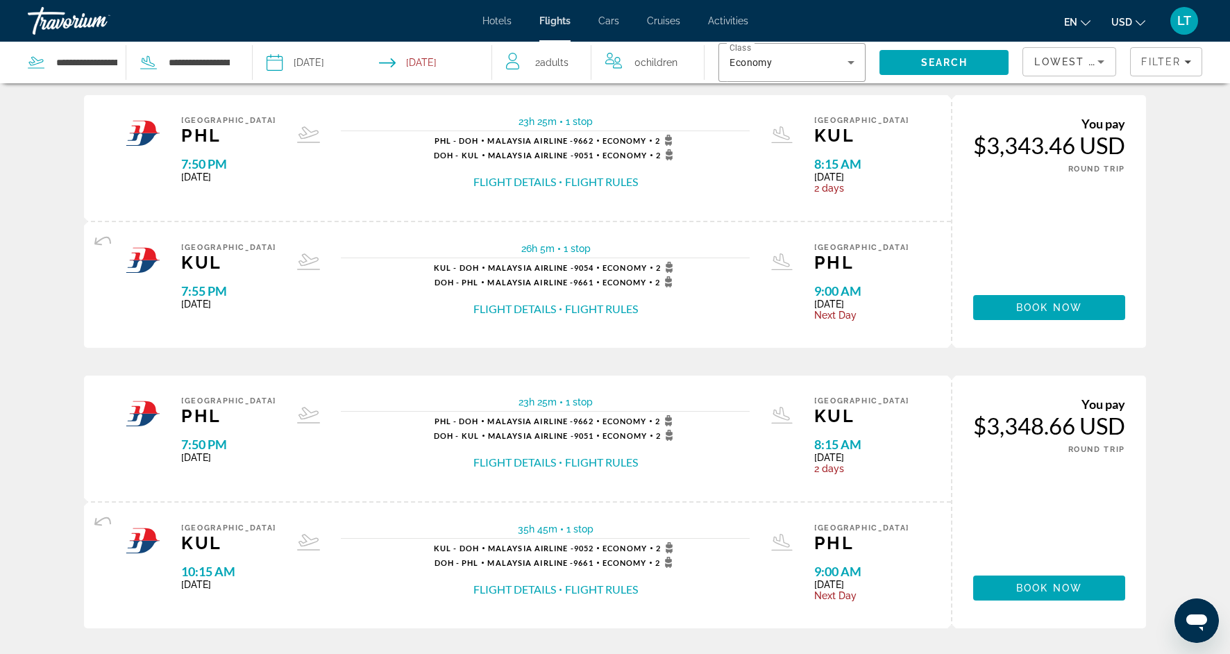
scroll to position [42, 0]
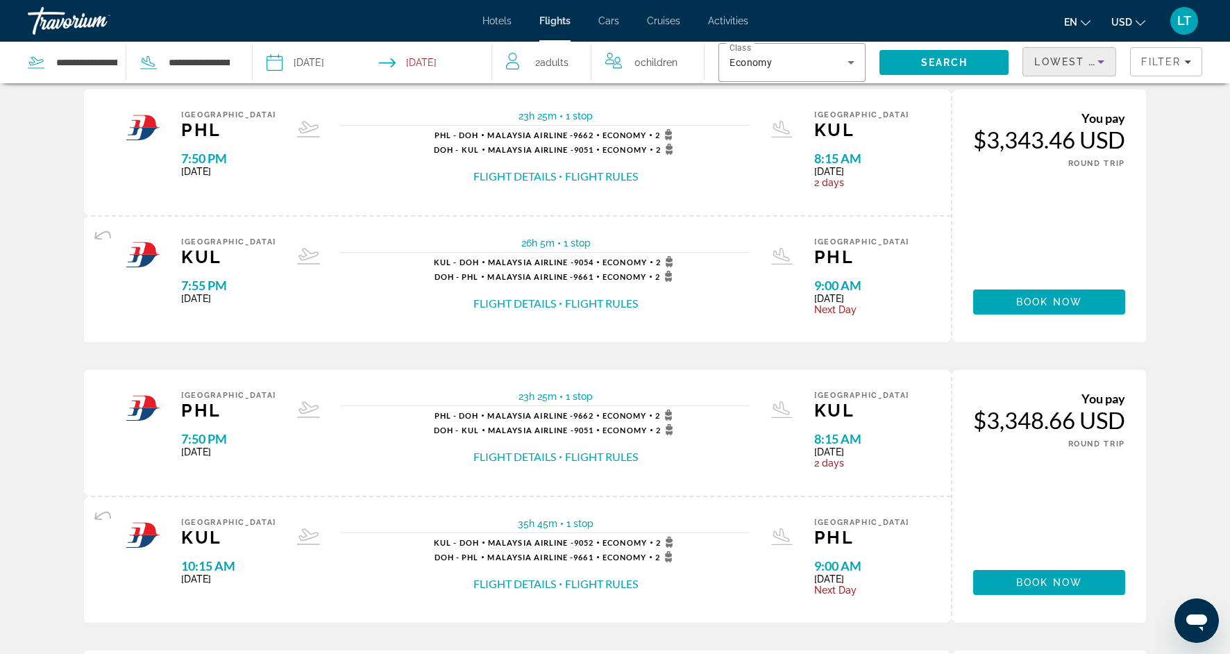
click at [1099, 57] on icon "Sort by" at bounding box center [1100, 61] width 17 height 17
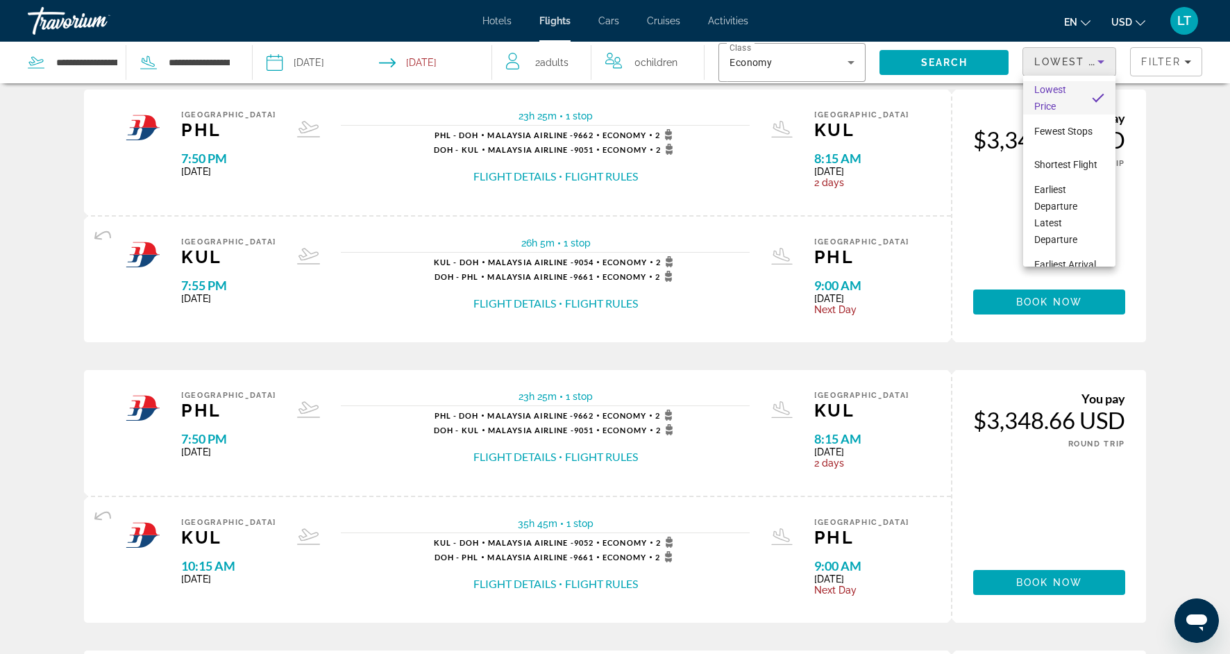
click at [1166, 203] on div at bounding box center [615, 327] width 1230 height 654
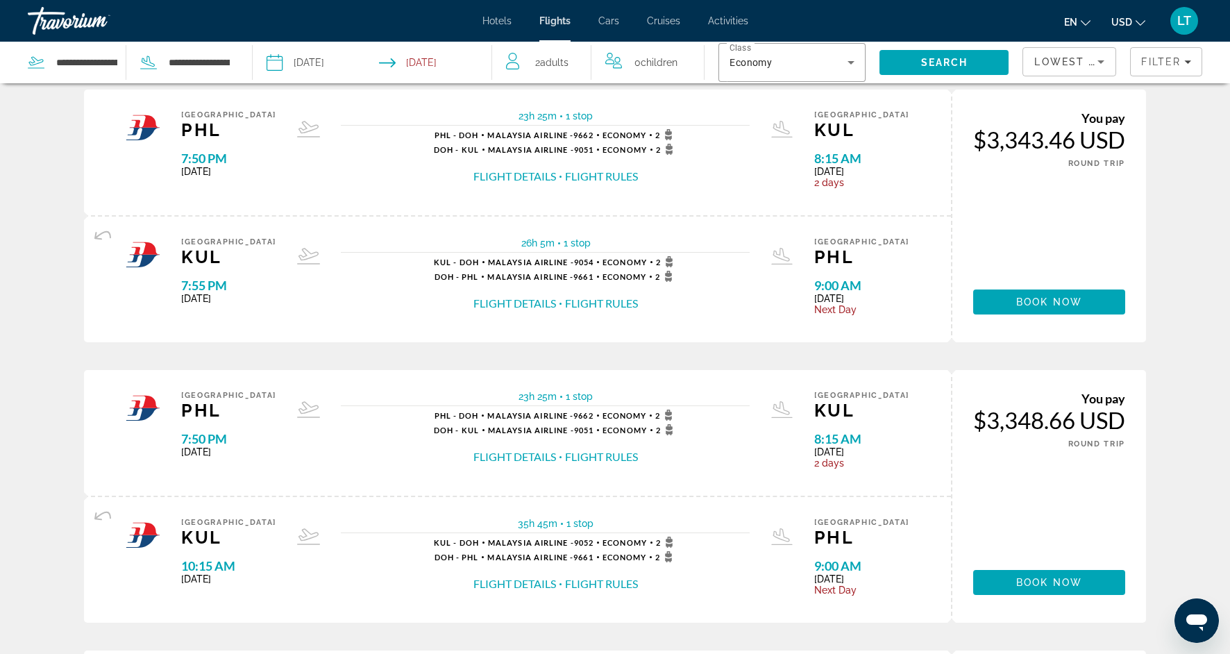
scroll to position [0, 0]
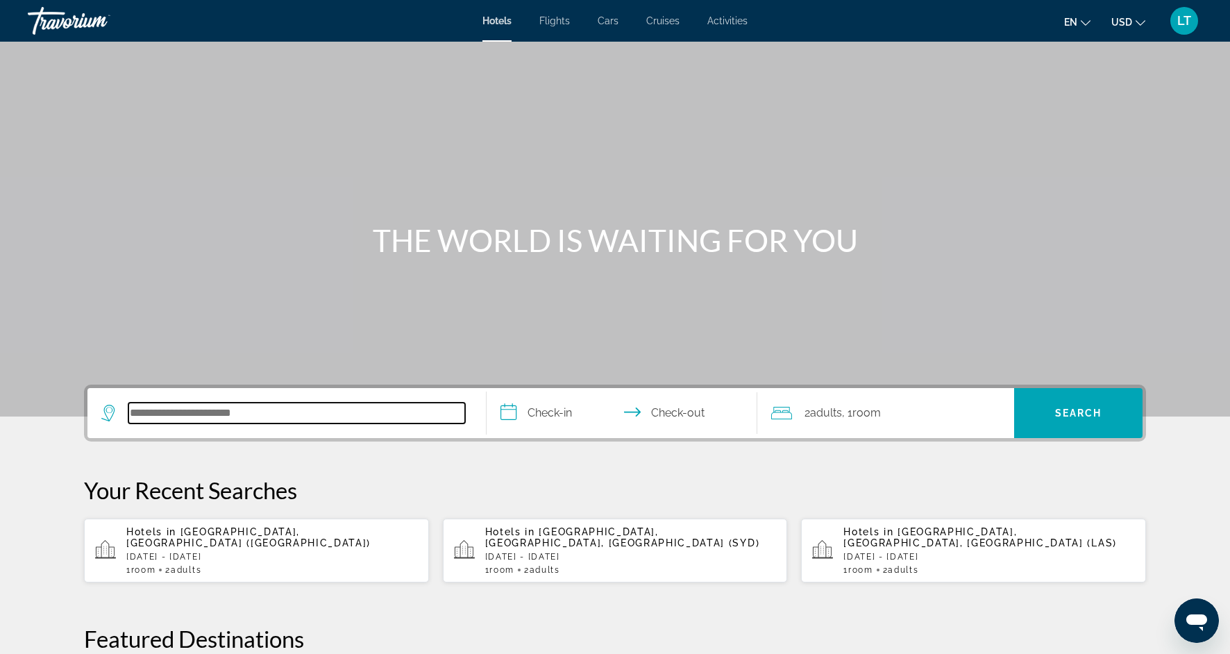
click at [187, 410] on input "Search hotel destination" at bounding box center [296, 412] width 337 height 21
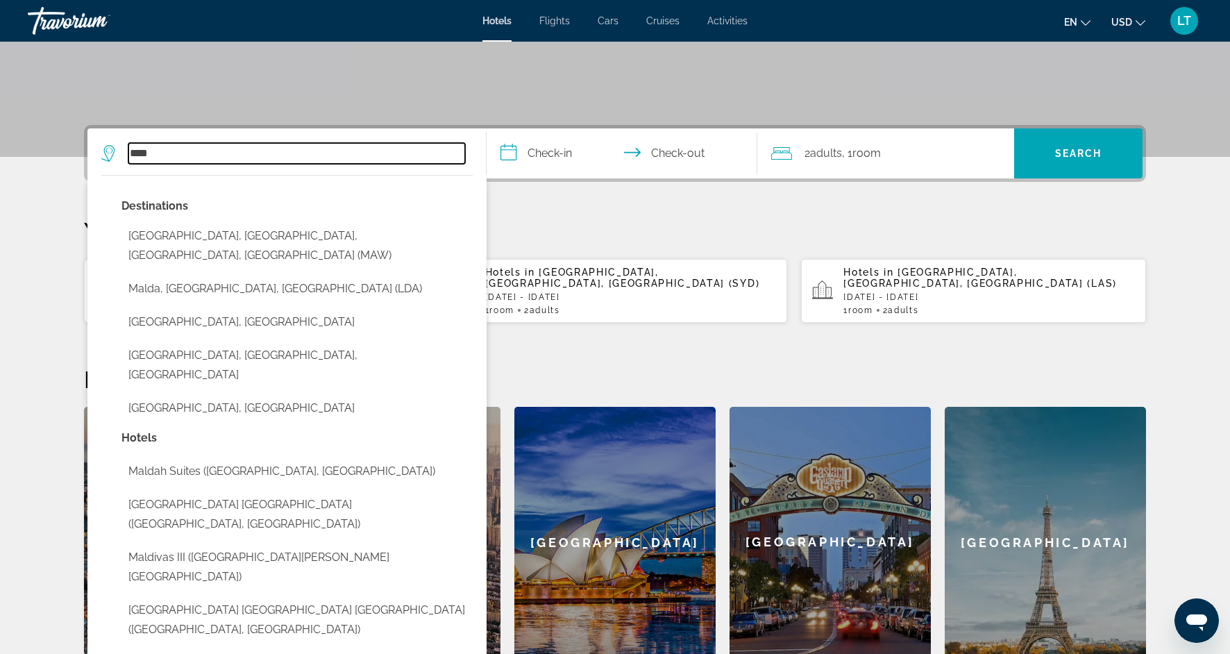
scroll to position [264, 0]
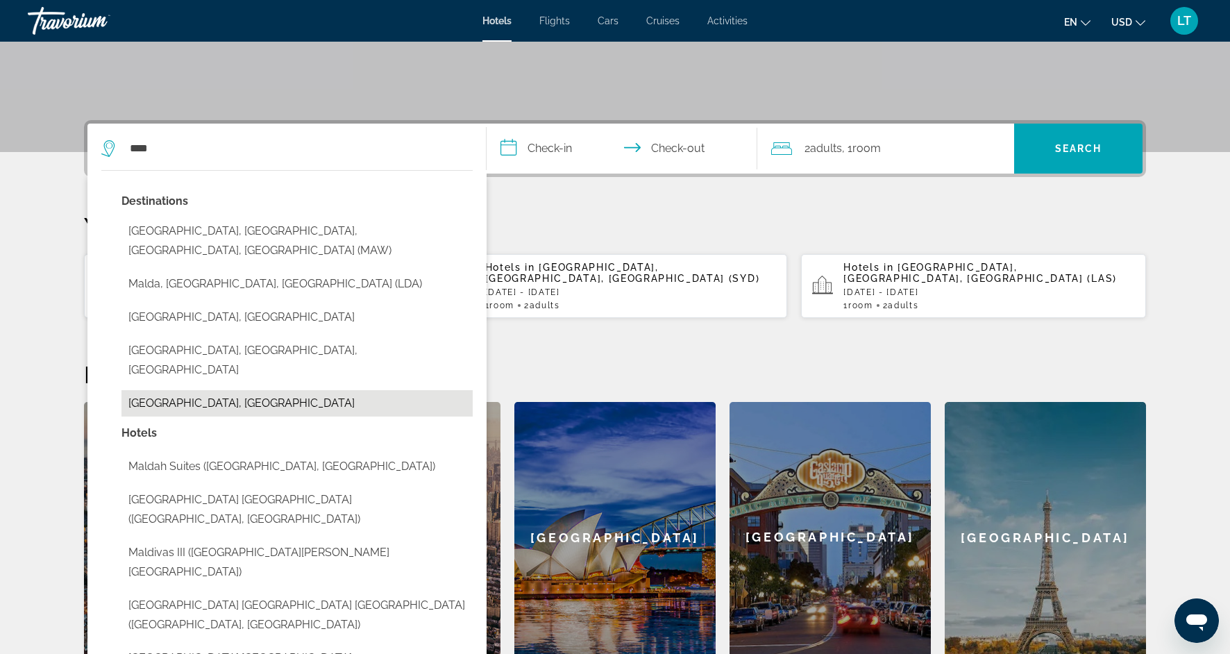
click at [140, 390] on button "[GEOGRAPHIC_DATA], [GEOGRAPHIC_DATA]" at bounding box center [296, 403] width 351 height 26
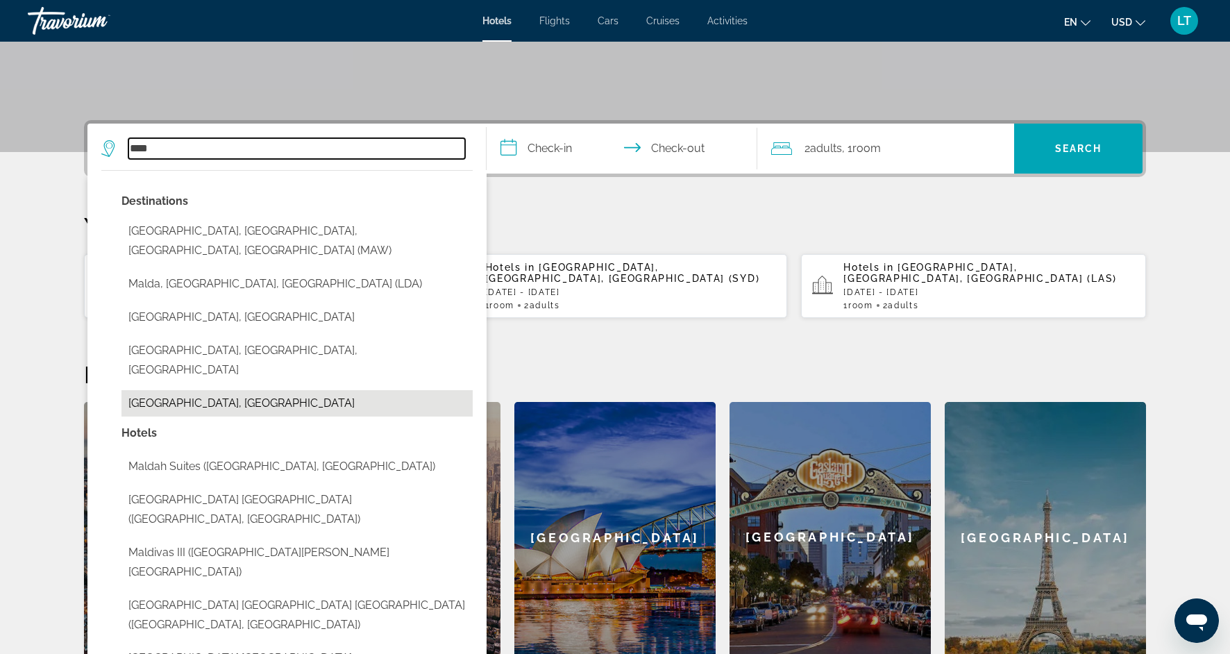
type input "**********"
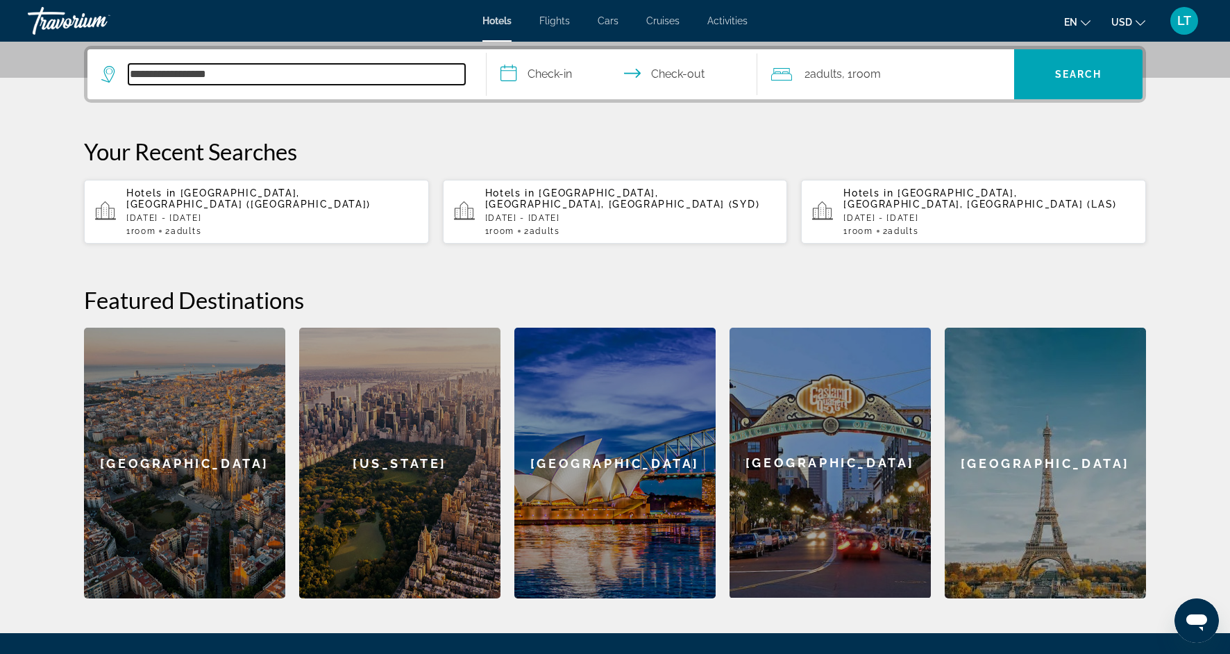
scroll to position [339, 0]
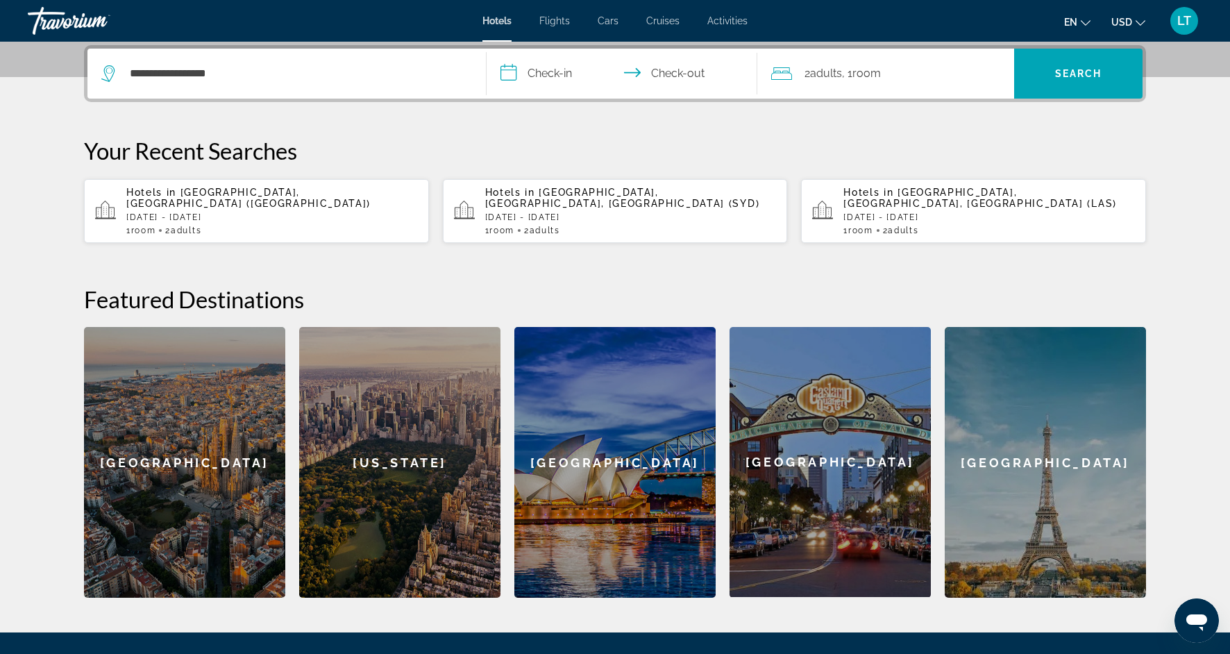
click at [556, 70] on input "**********" at bounding box center [624, 76] width 276 height 54
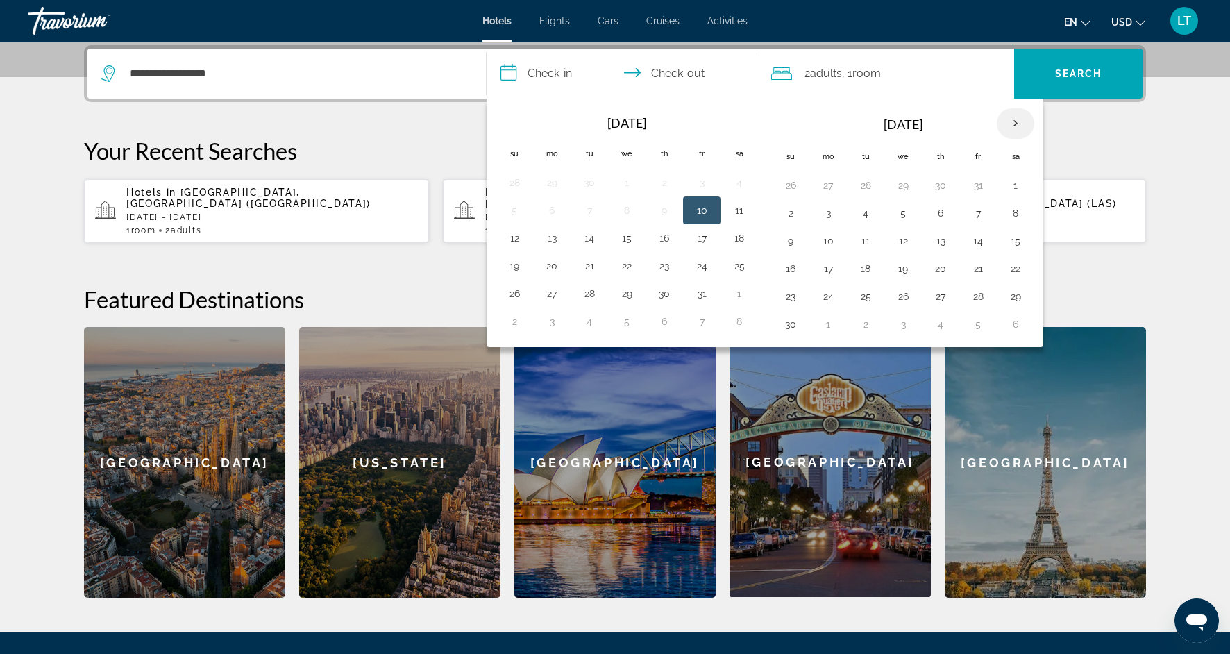
click at [1019, 121] on th "Next month" at bounding box center [1014, 123] width 37 height 31
click at [1019, 122] on th "Next month" at bounding box center [1014, 123] width 37 height 31
click at [1019, 124] on th "Next month" at bounding box center [1014, 123] width 37 height 31
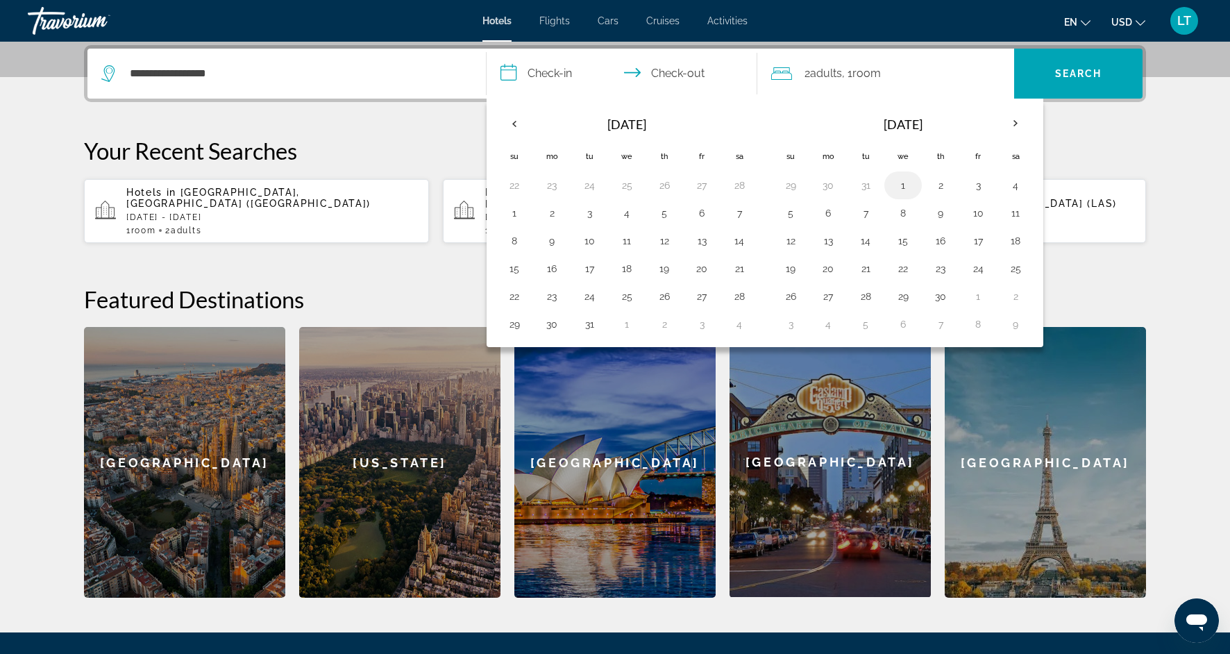
click at [906, 188] on button "1" at bounding box center [903, 185] width 22 height 19
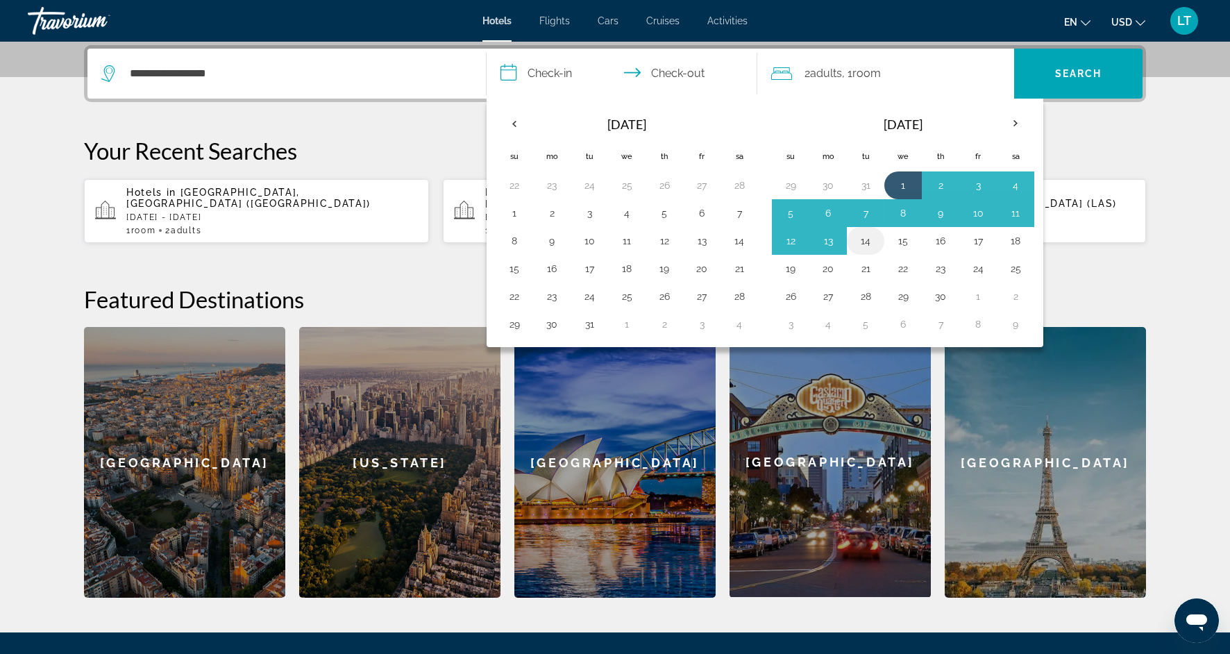
click at [864, 237] on button "14" at bounding box center [865, 240] width 22 height 19
type input "**********"
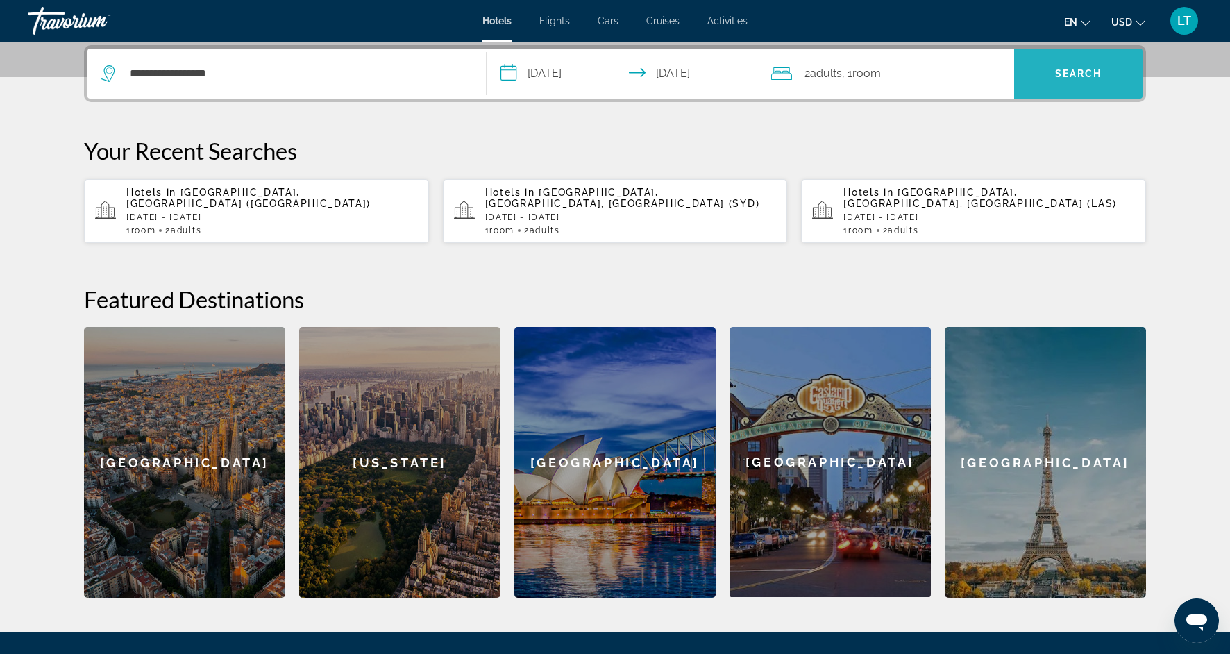
click at [1067, 64] on span "Search" at bounding box center [1078, 73] width 128 height 33
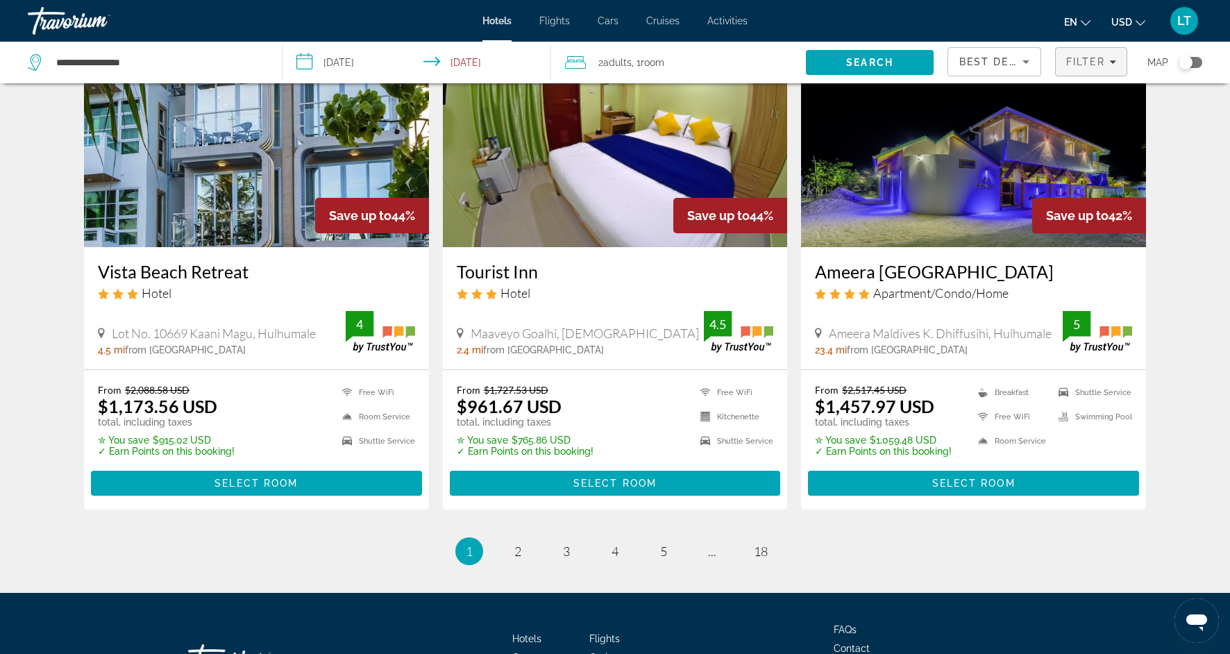
scroll to position [1669, 0]
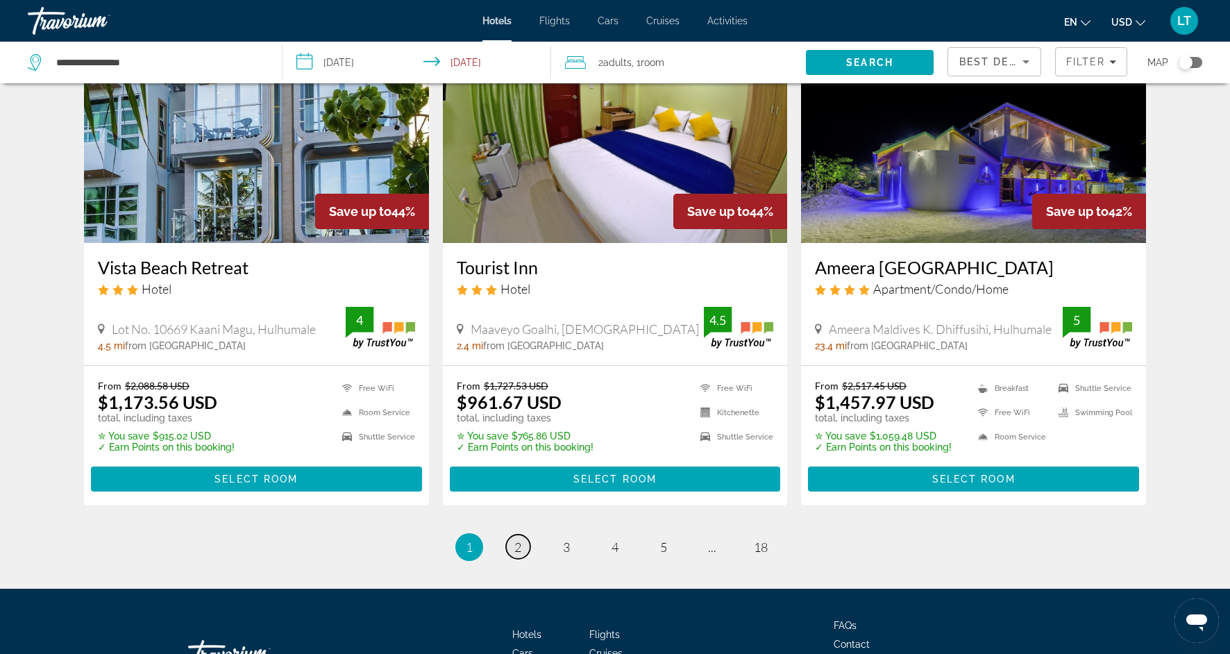
click at [517, 539] on span "2" at bounding box center [517, 546] width 7 height 15
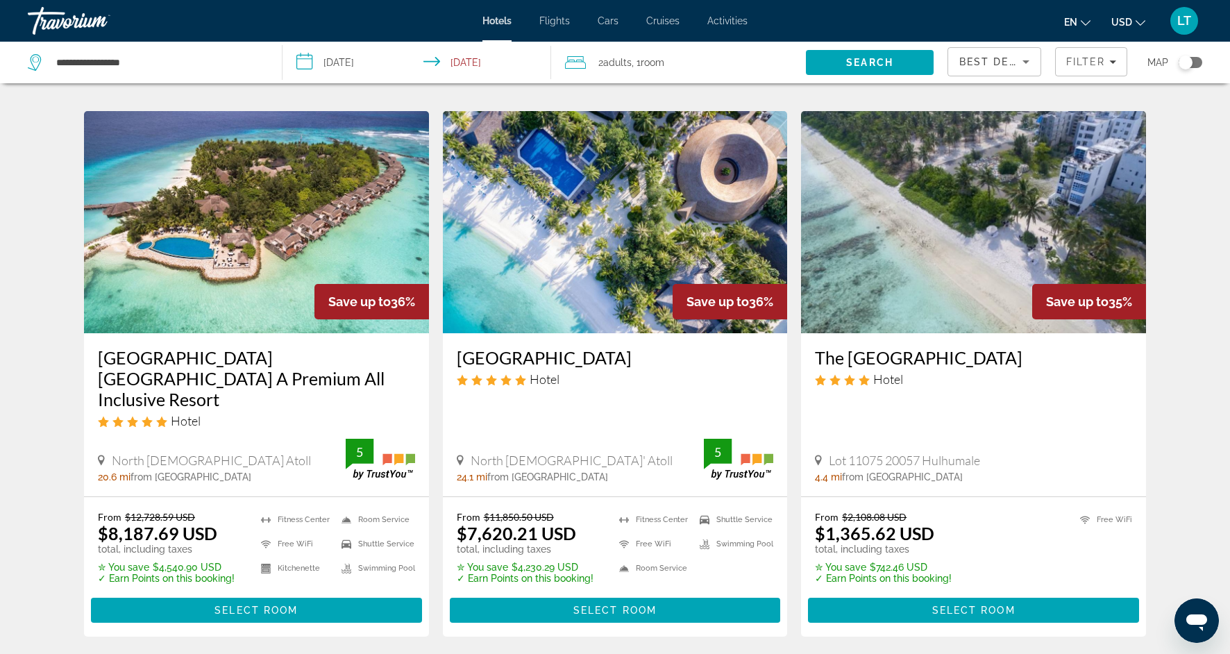
scroll to position [540, 0]
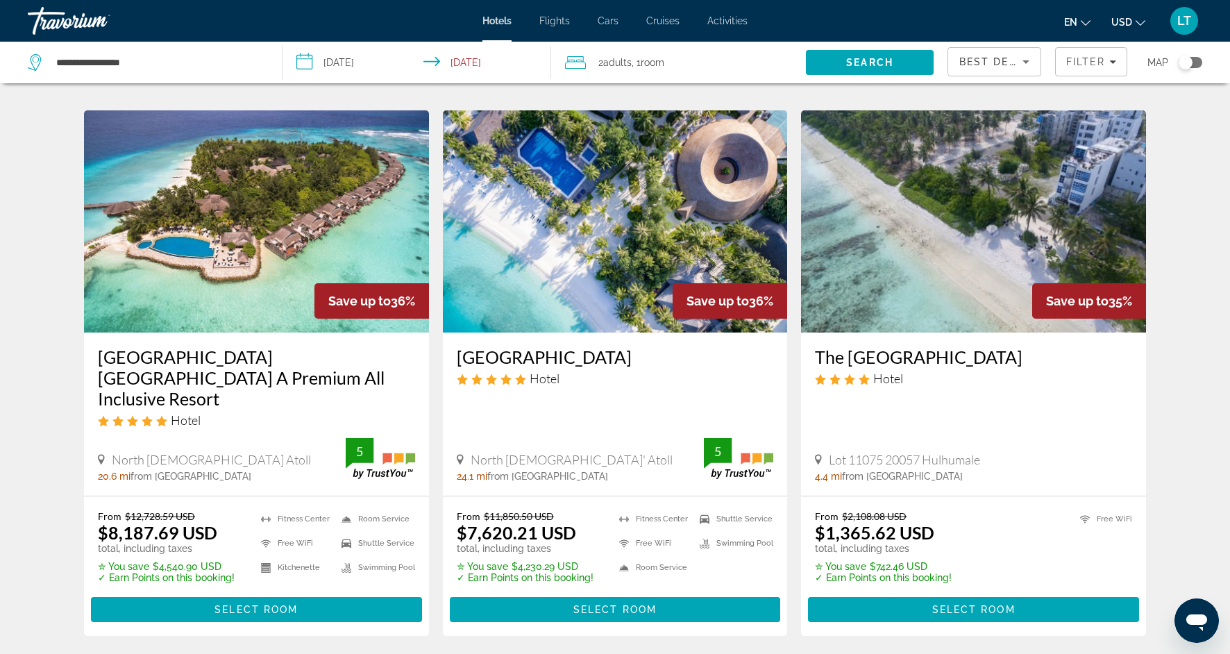
click at [256, 197] on img "Main content" at bounding box center [256, 221] width 345 height 222
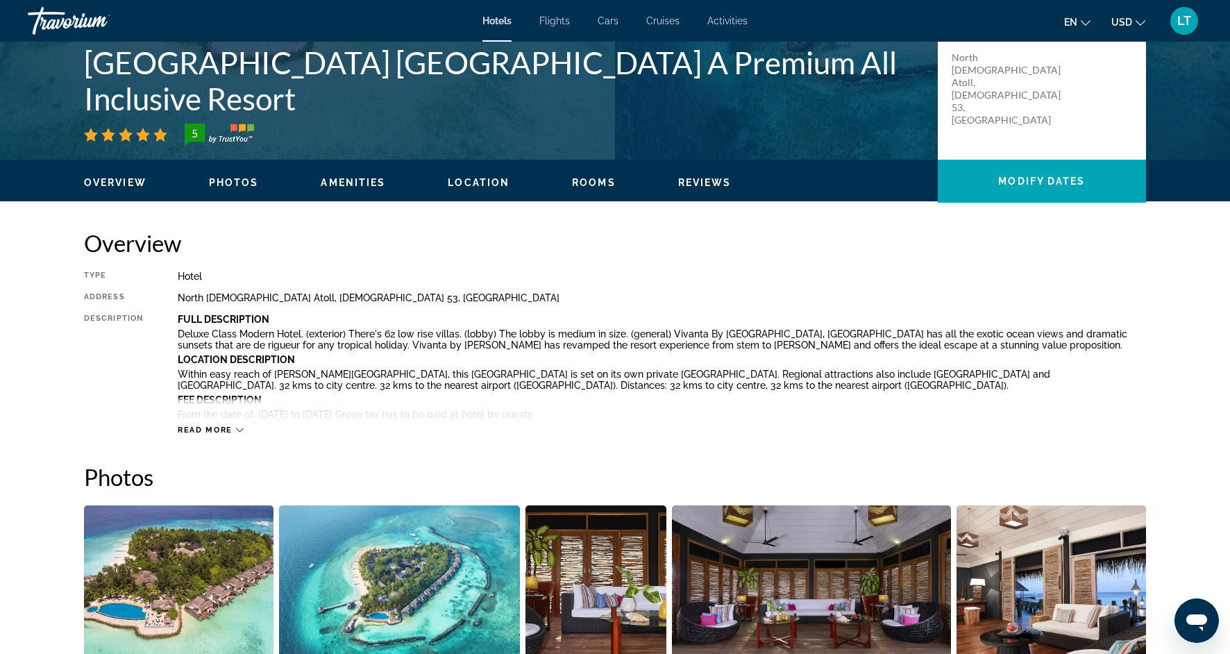
scroll to position [302, 0]
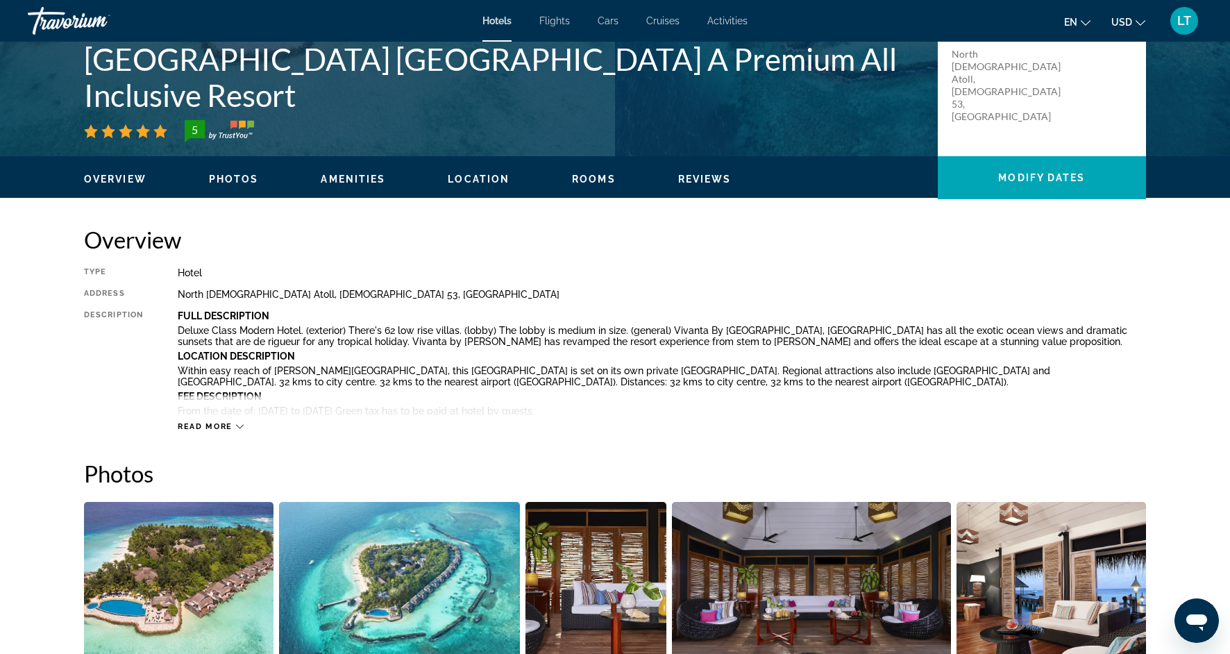
click at [235, 178] on span "Photos" at bounding box center [234, 178] width 50 height 11
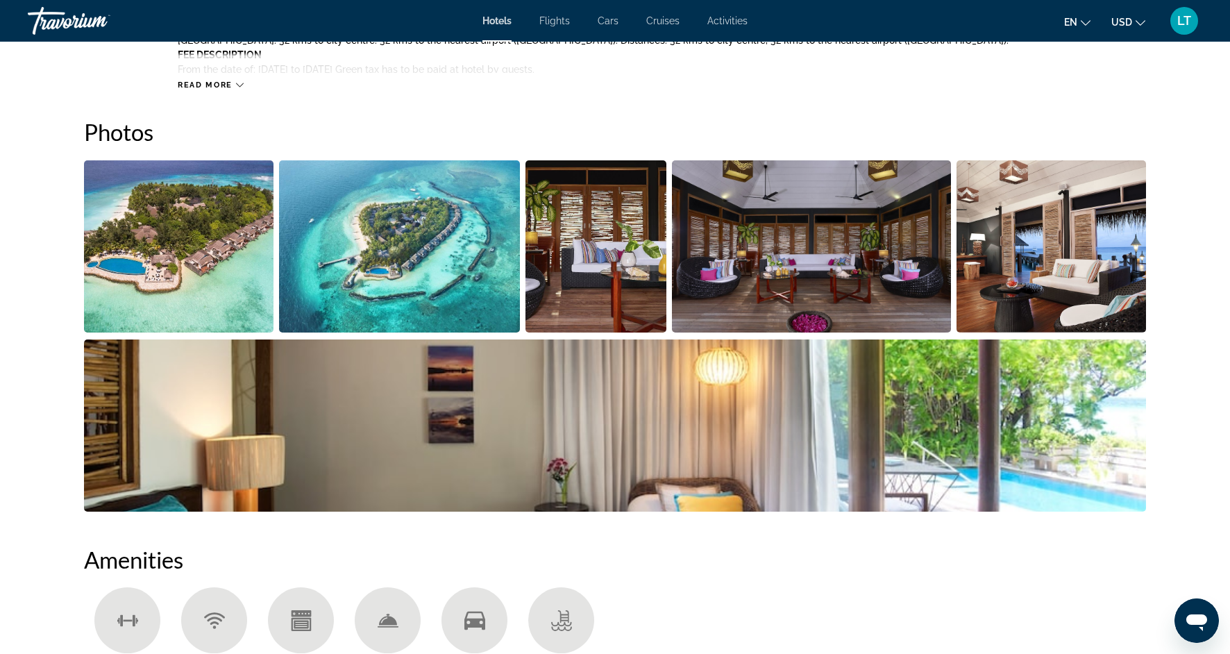
scroll to position [678, 0]
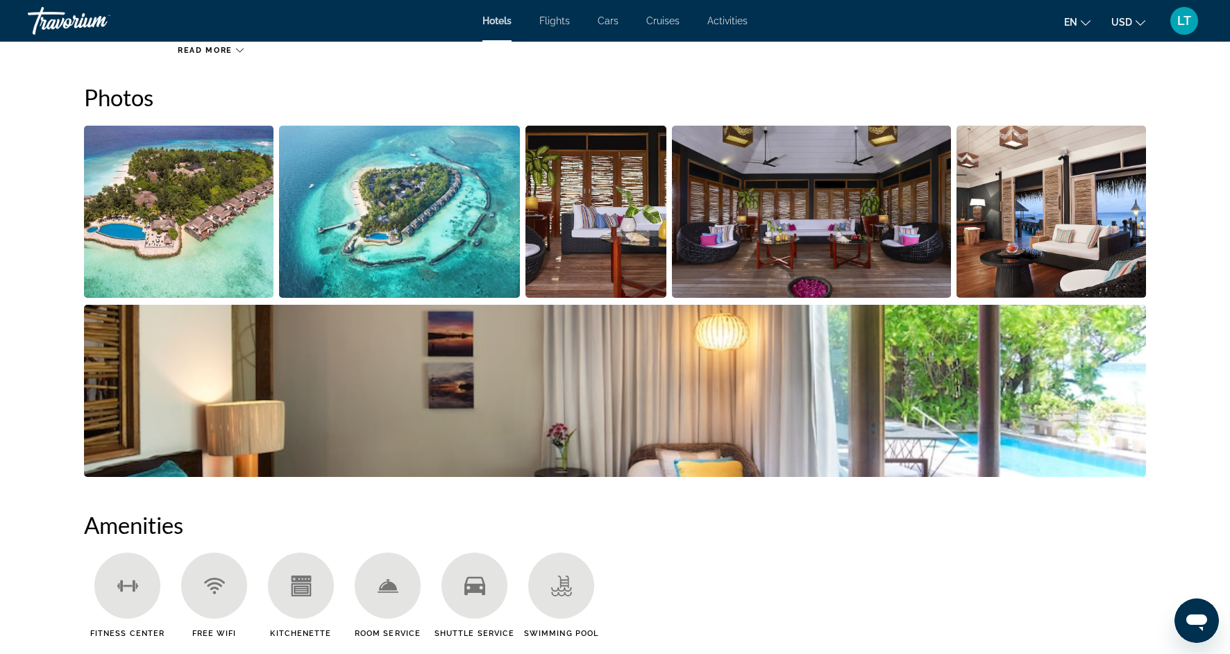
click at [194, 207] on img "Open full-screen image slider" at bounding box center [178, 212] width 189 height 172
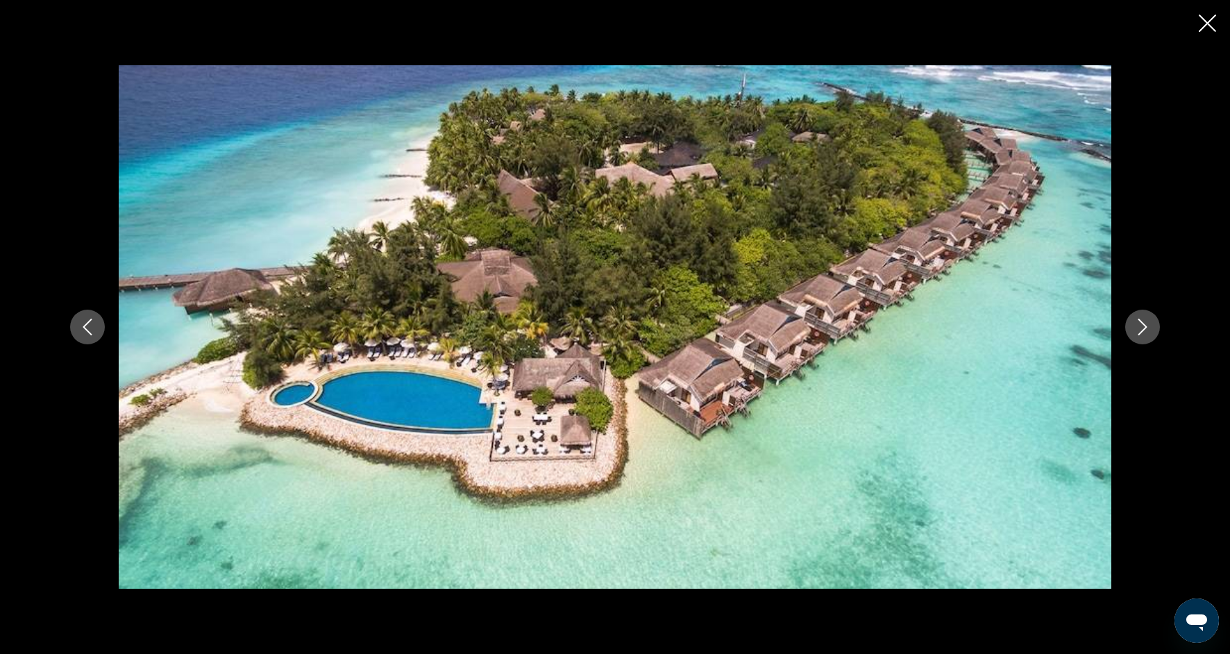
click at [1142, 332] on icon "Next image" at bounding box center [1142, 326] width 17 height 17
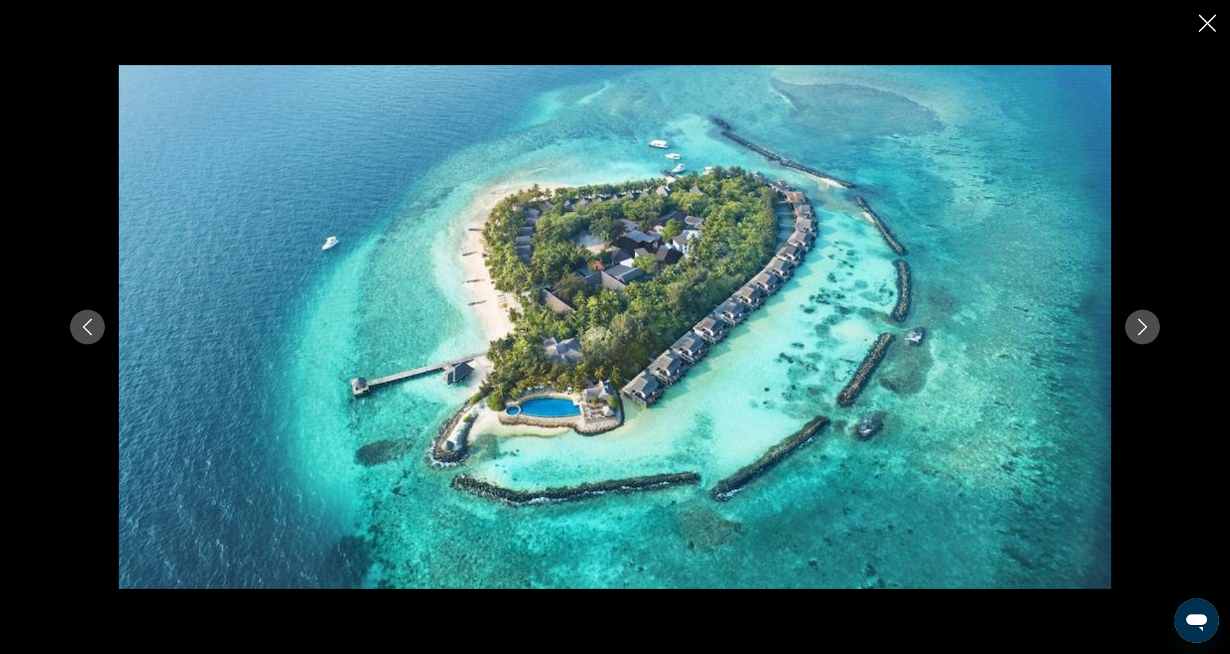
click at [1142, 332] on icon "Next image" at bounding box center [1142, 326] width 17 height 17
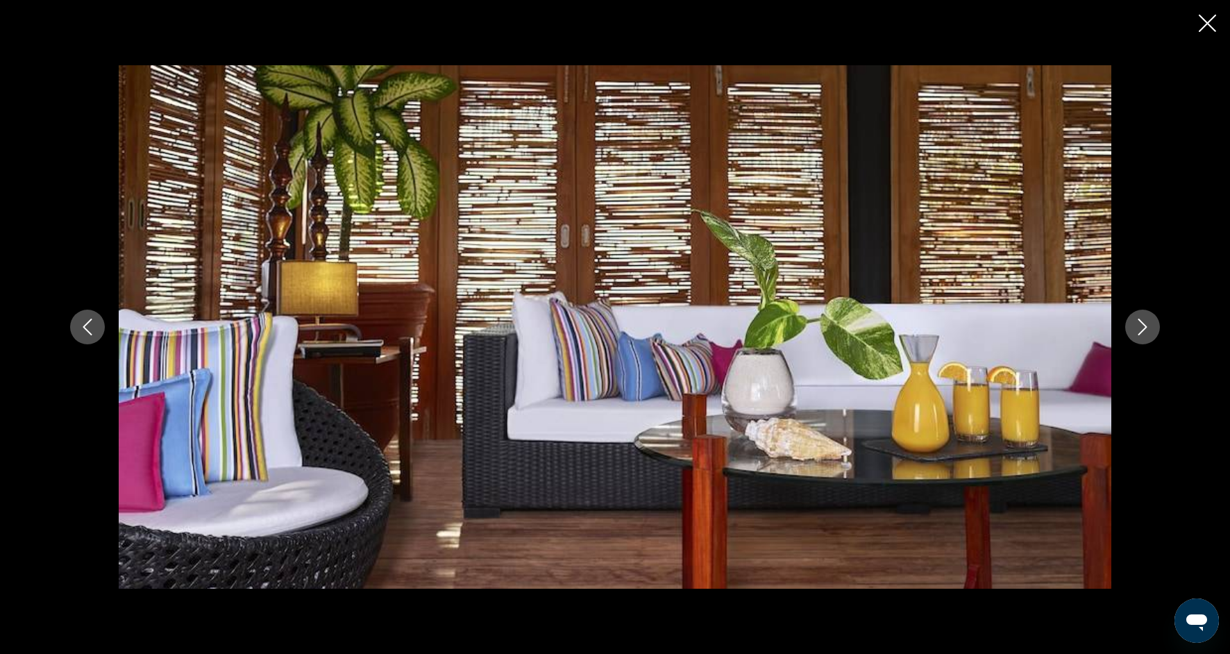
click at [1142, 333] on icon "Next image" at bounding box center [1142, 326] width 17 height 17
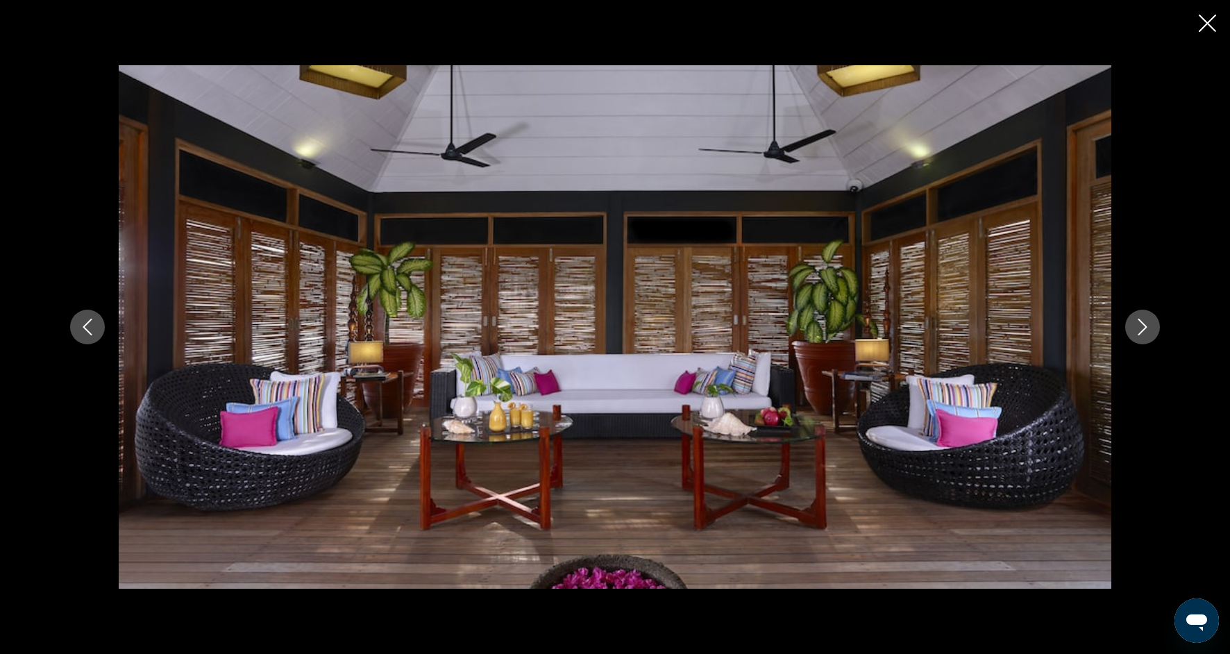
click at [1143, 334] on icon "Next image" at bounding box center [1142, 326] width 17 height 17
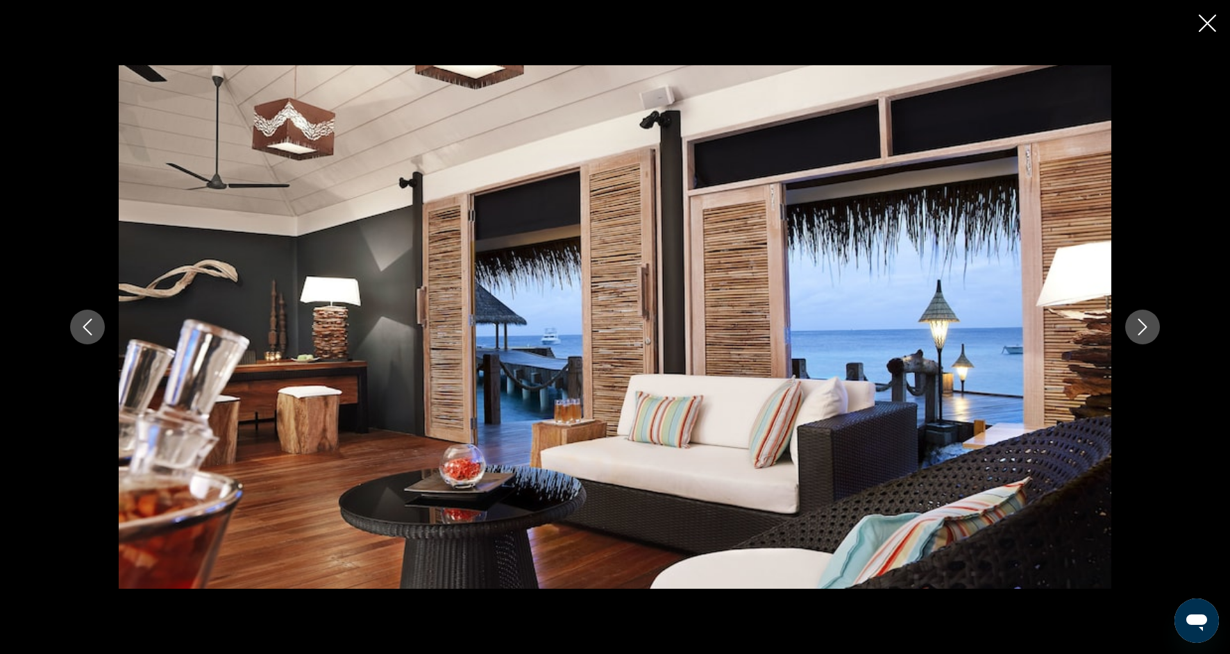
click at [1143, 337] on button "Next image" at bounding box center [1142, 326] width 35 height 35
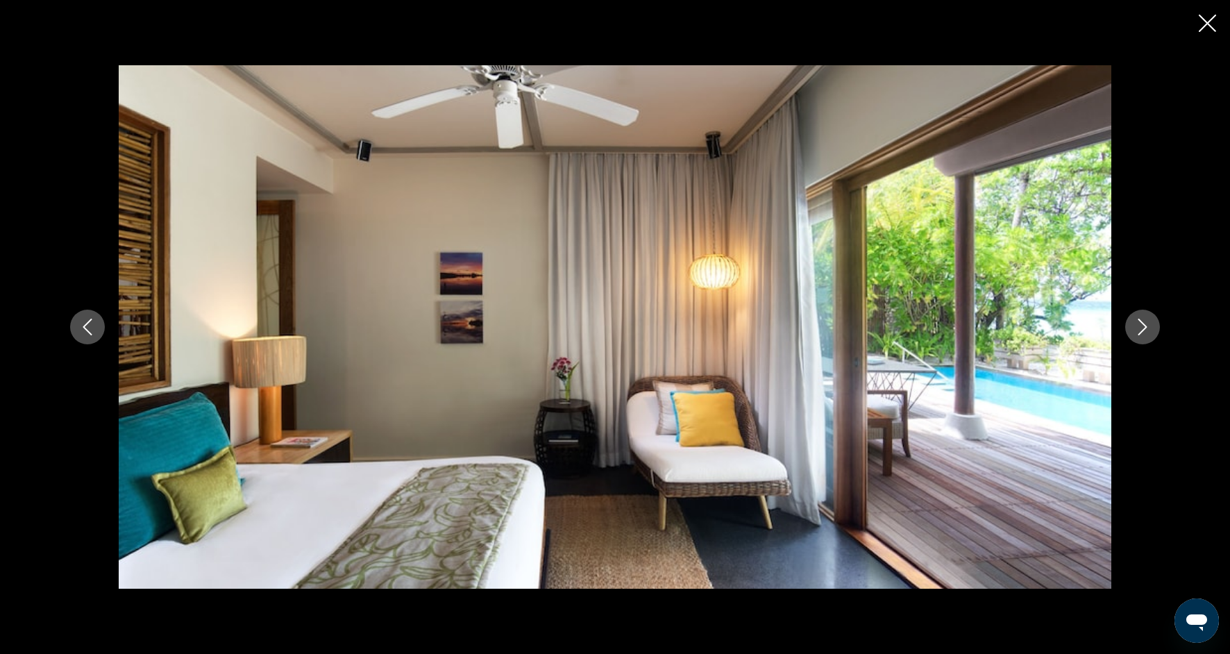
click at [1144, 338] on button "Next image" at bounding box center [1142, 326] width 35 height 35
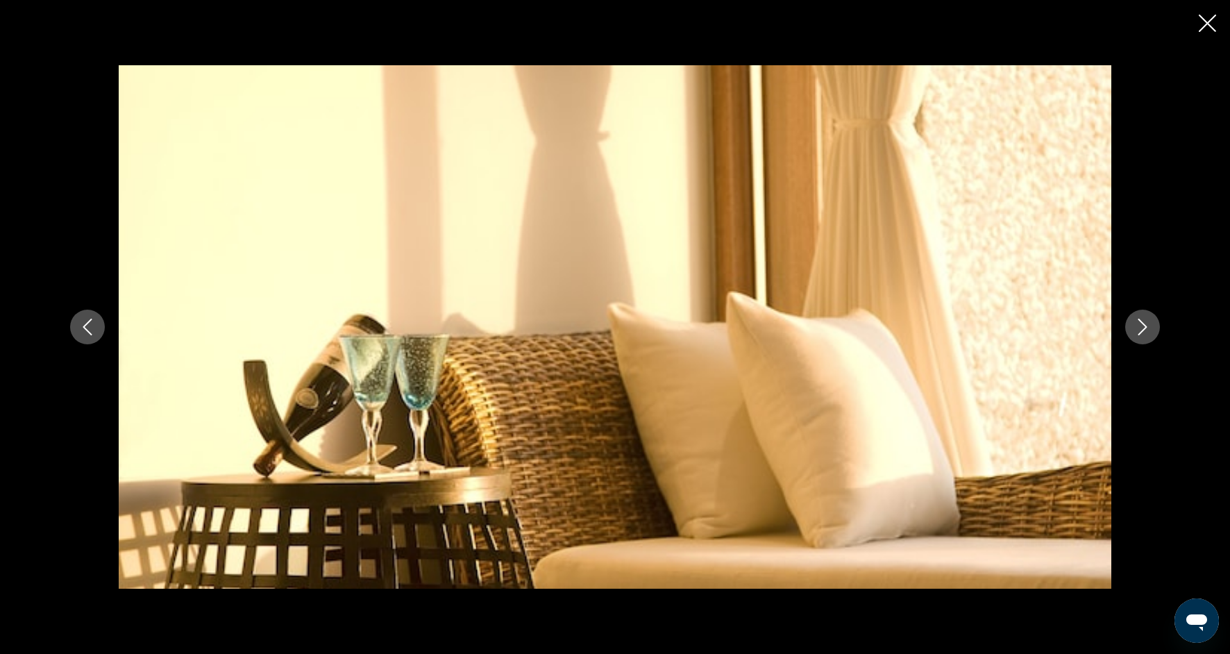
click at [1144, 339] on button "Next image" at bounding box center [1142, 326] width 35 height 35
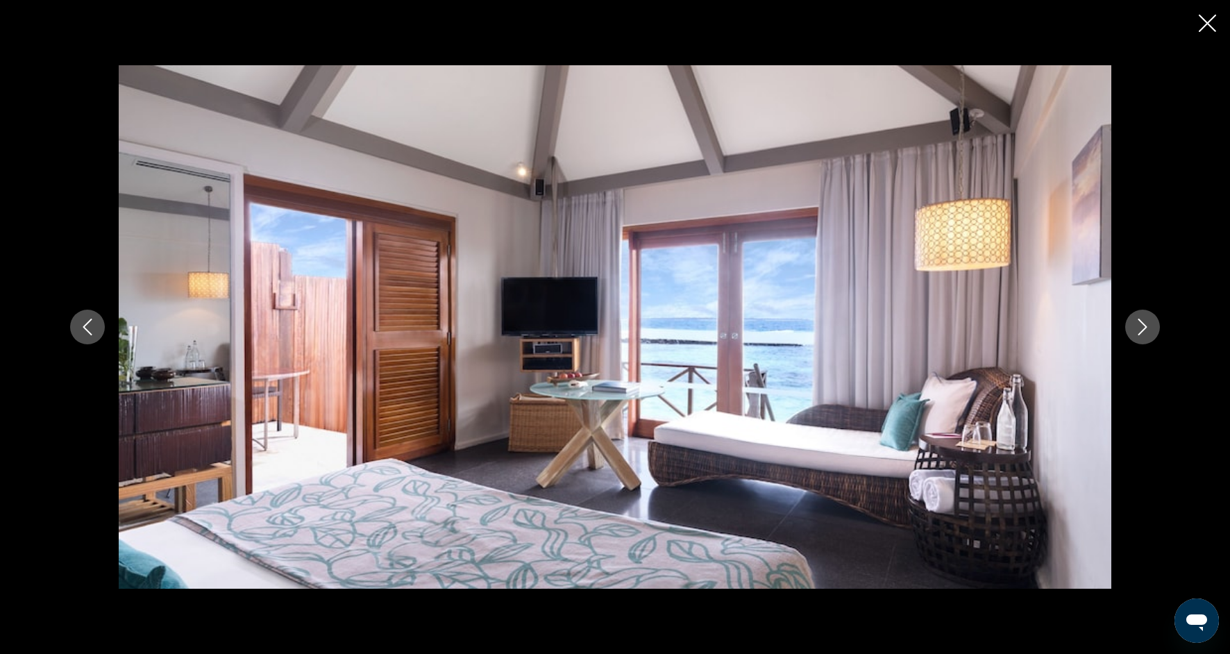
click at [1144, 340] on button "Next image" at bounding box center [1142, 326] width 35 height 35
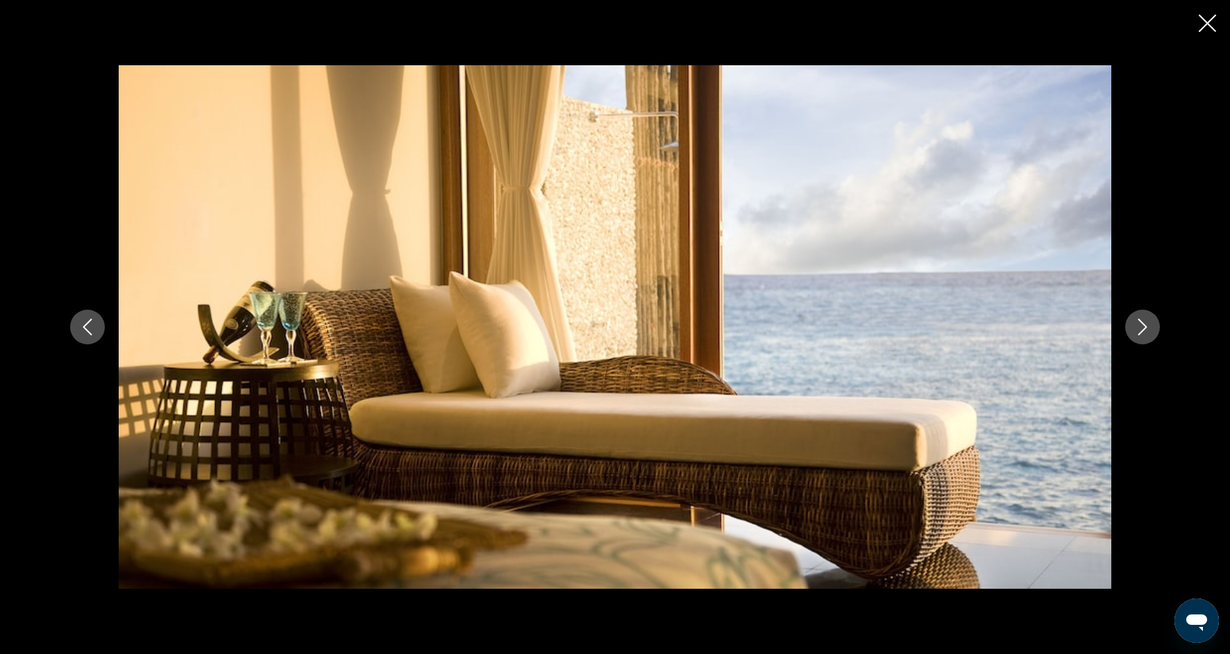
click at [1144, 341] on button "Next image" at bounding box center [1142, 326] width 35 height 35
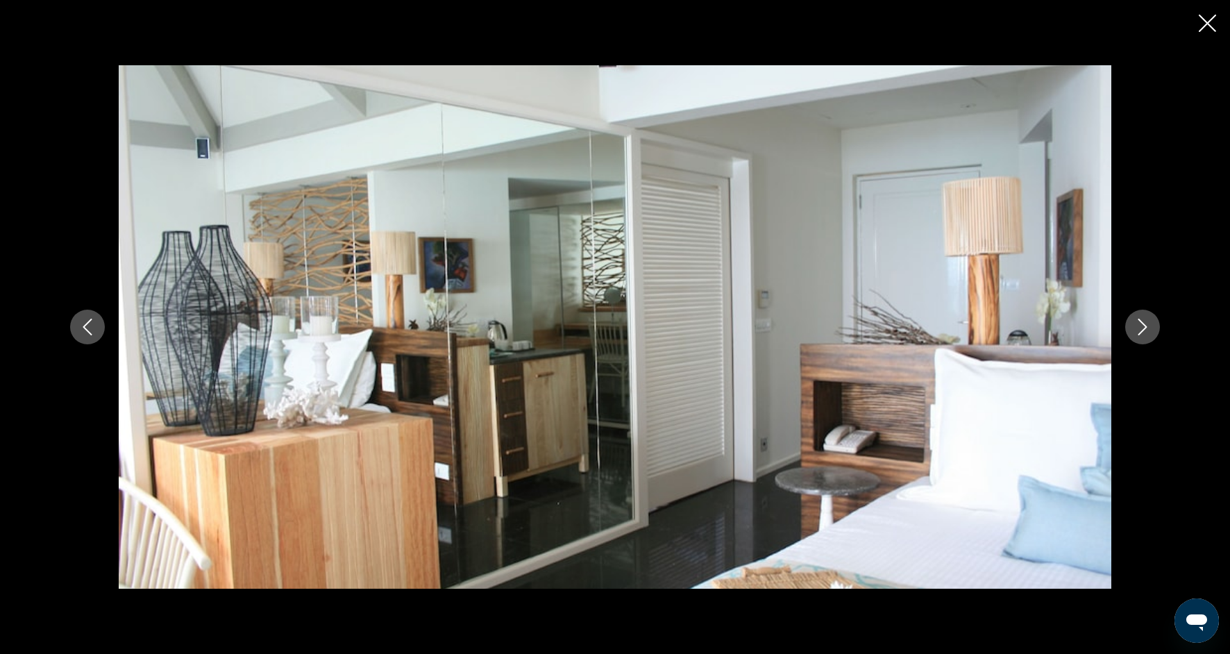
click at [1144, 342] on button "Next image" at bounding box center [1142, 326] width 35 height 35
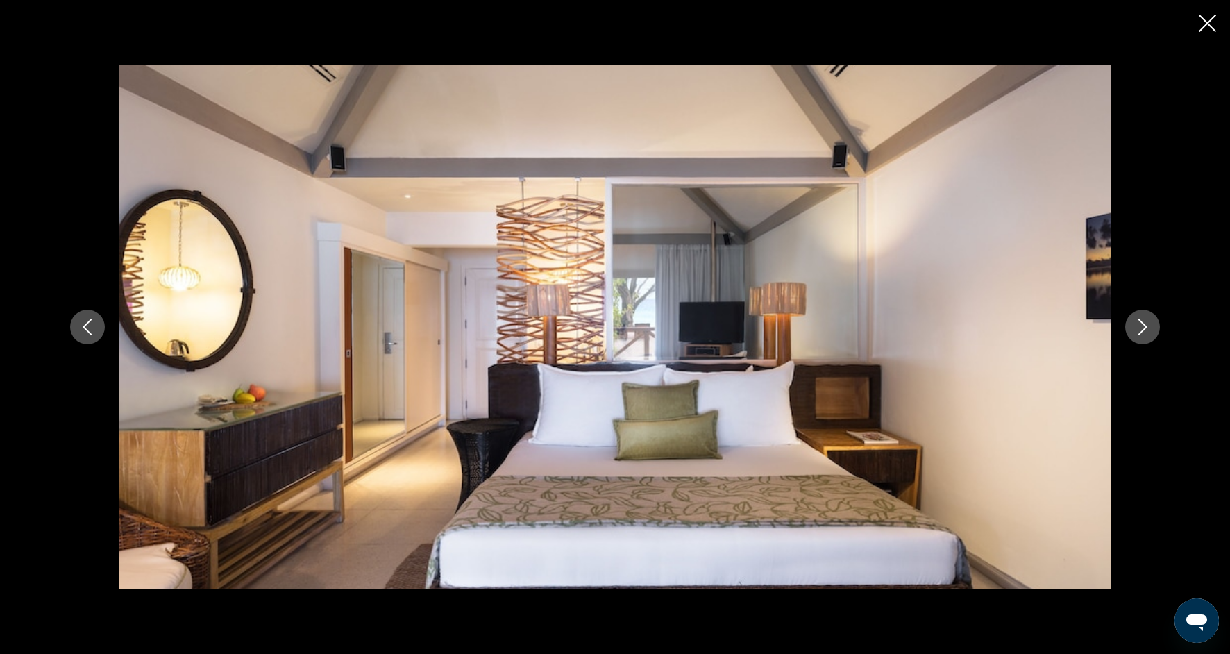
click at [1145, 344] on div "prev next" at bounding box center [614, 326] width 1117 height 523
click at [1145, 346] on div "prev next" at bounding box center [614, 326] width 1117 height 523
click at [1144, 328] on icon "Next image" at bounding box center [1142, 326] width 17 height 17
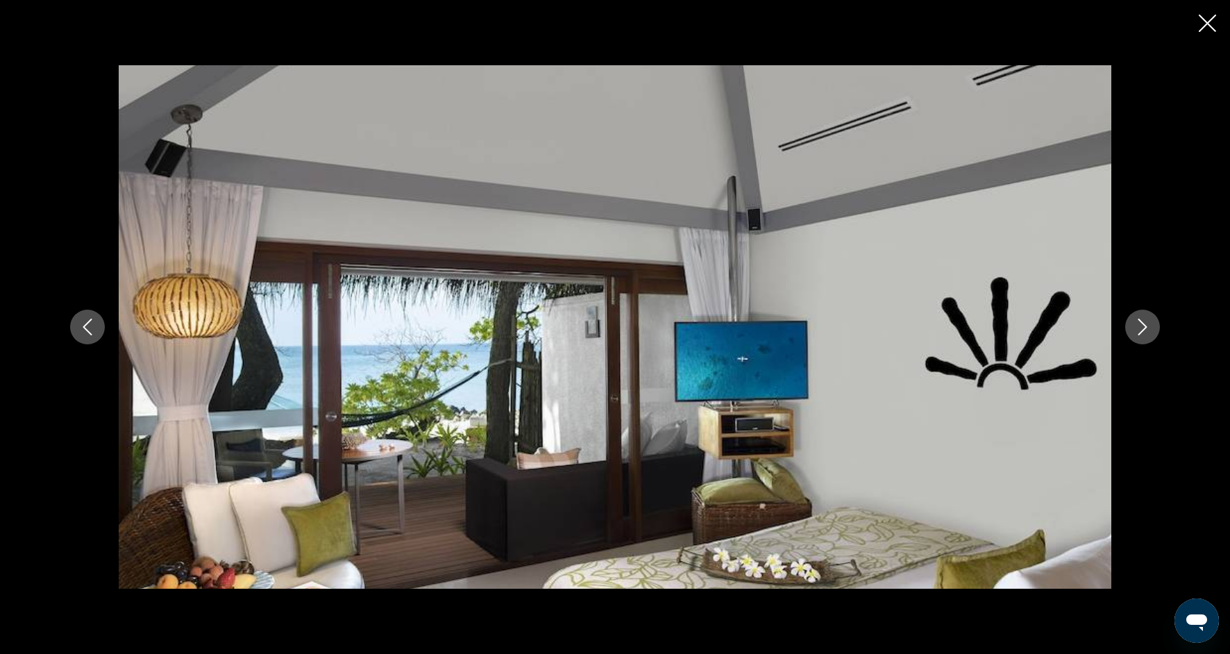
click at [1144, 330] on icon "Next image" at bounding box center [1142, 326] width 17 height 17
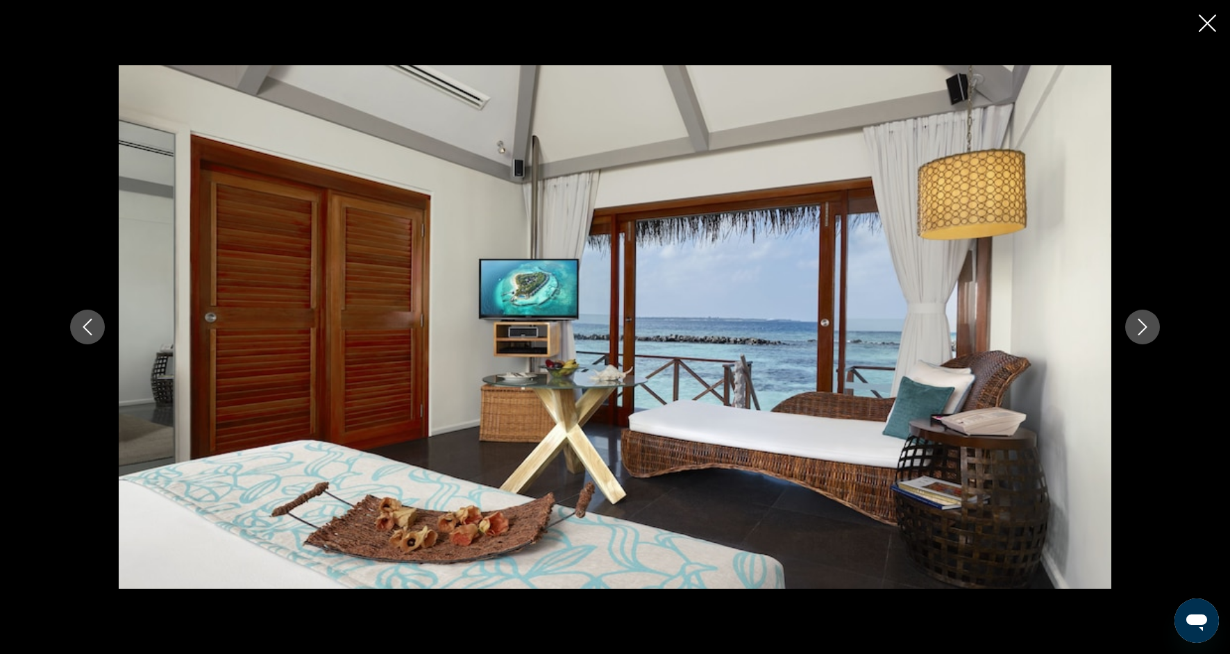
click at [1145, 332] on icon "Next image" at bounding box center [1142, 326] width 17 height 17
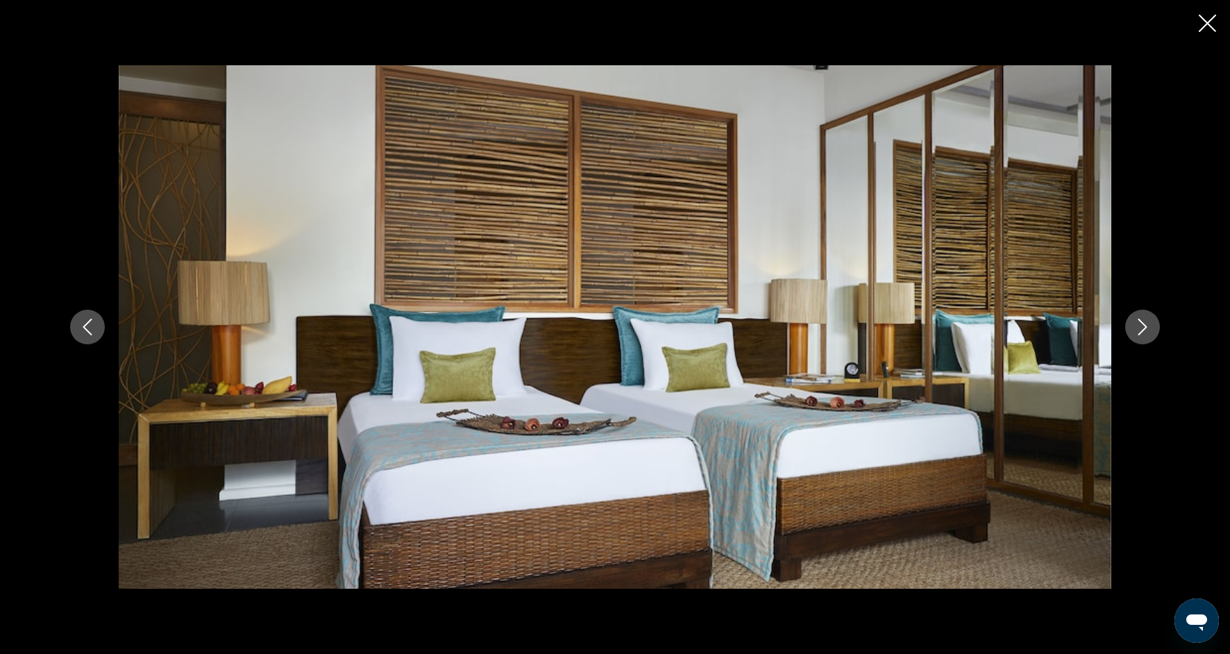
click at [1146, 335] on button "Next image" at bounding box center [1142, 326] width 35 height 35
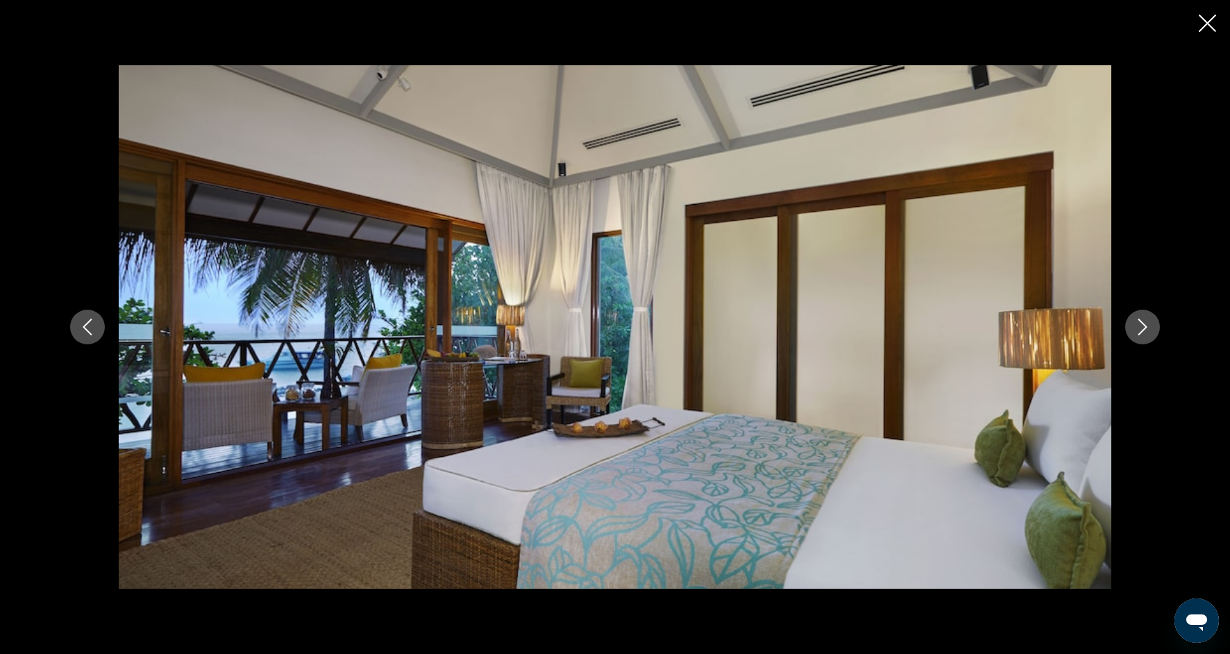
click at [1146, 337] on button "Next image" at bounding box center [1142, 326] width 35 height 35
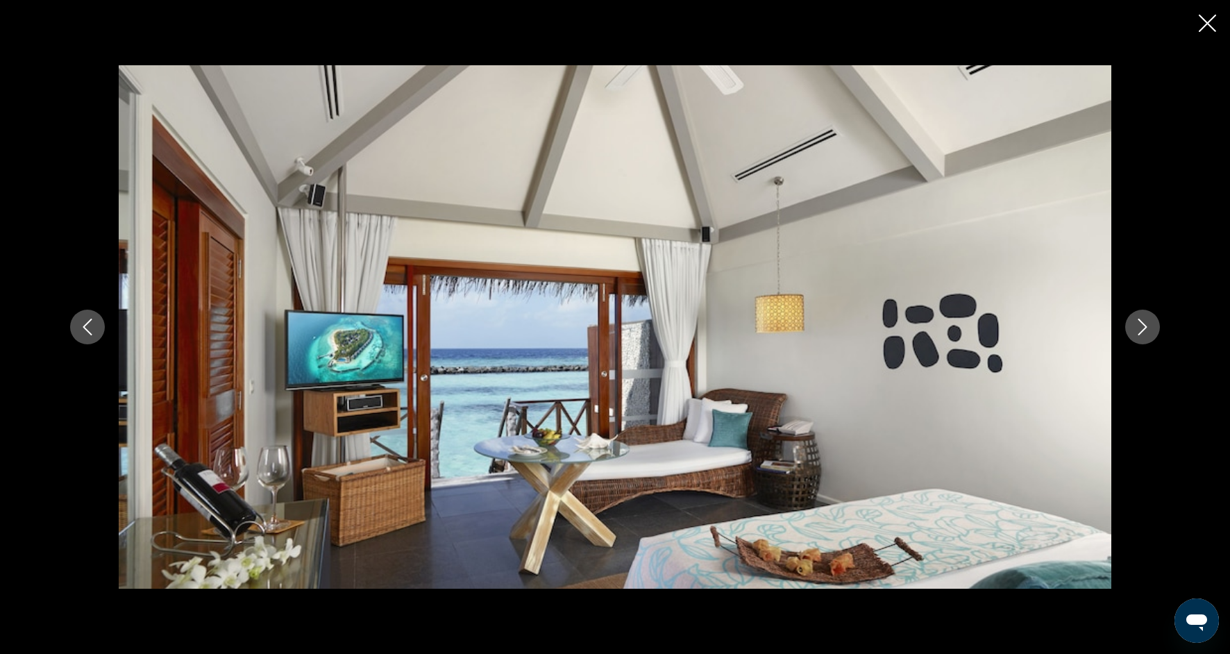
click at [1146, 339] on button "Next image" at bounding box center [1142, 326] width 35 height 35
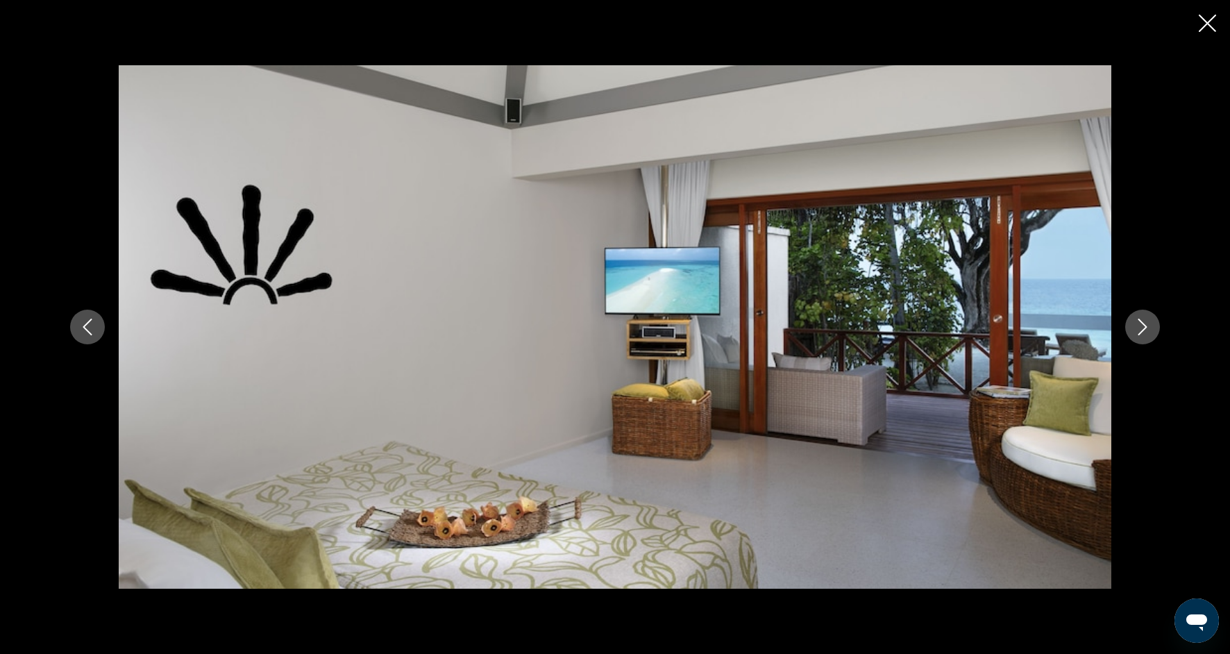
click at [1145, 336] on button "Next image" at bounding box center [1142, 326] width 35 height 35
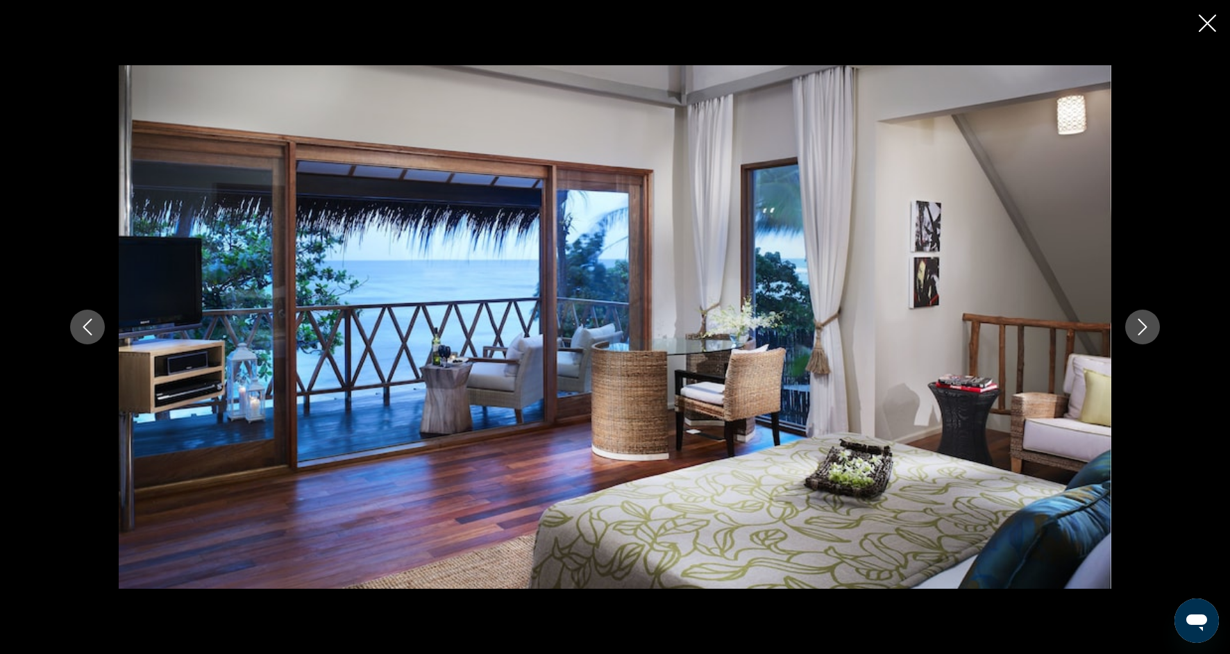
click at [1146, 339] on button "Next image" at bounding box center [1142, 326] width 35 height 35
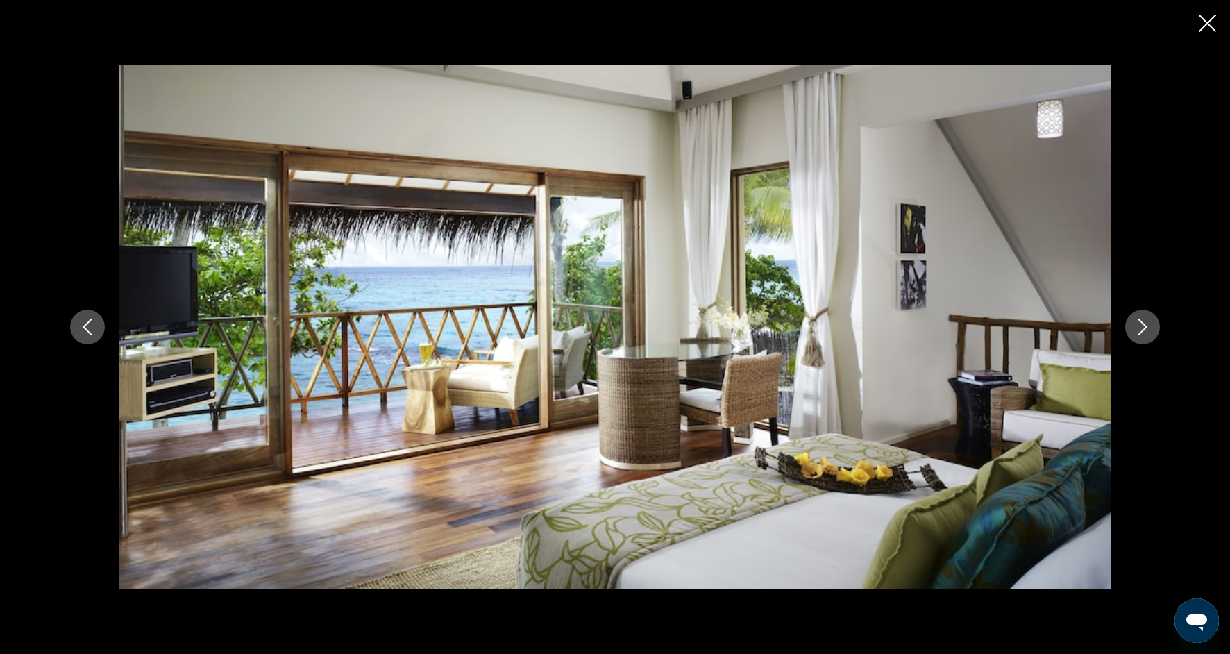
click at [1144, 336] on button "Next image" at bounding box center [1142, 326] width 35 height 35
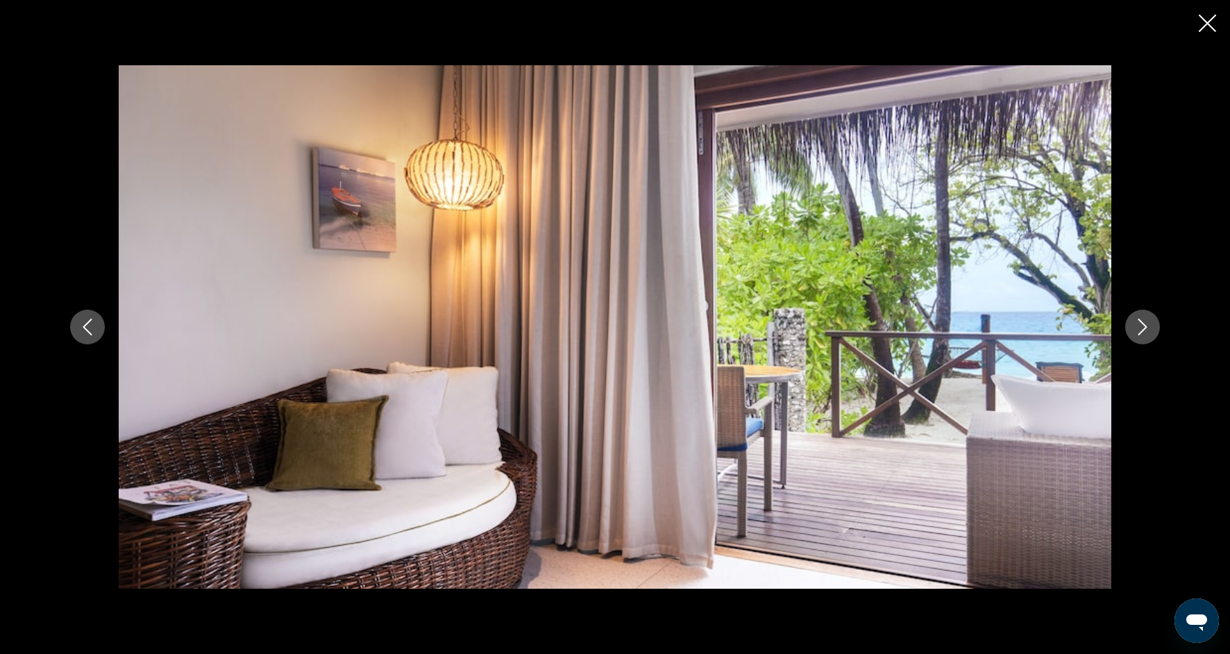
click at [1142, 327] on icon "Next image" at bounding box center [1142, 326] width 17 height 17
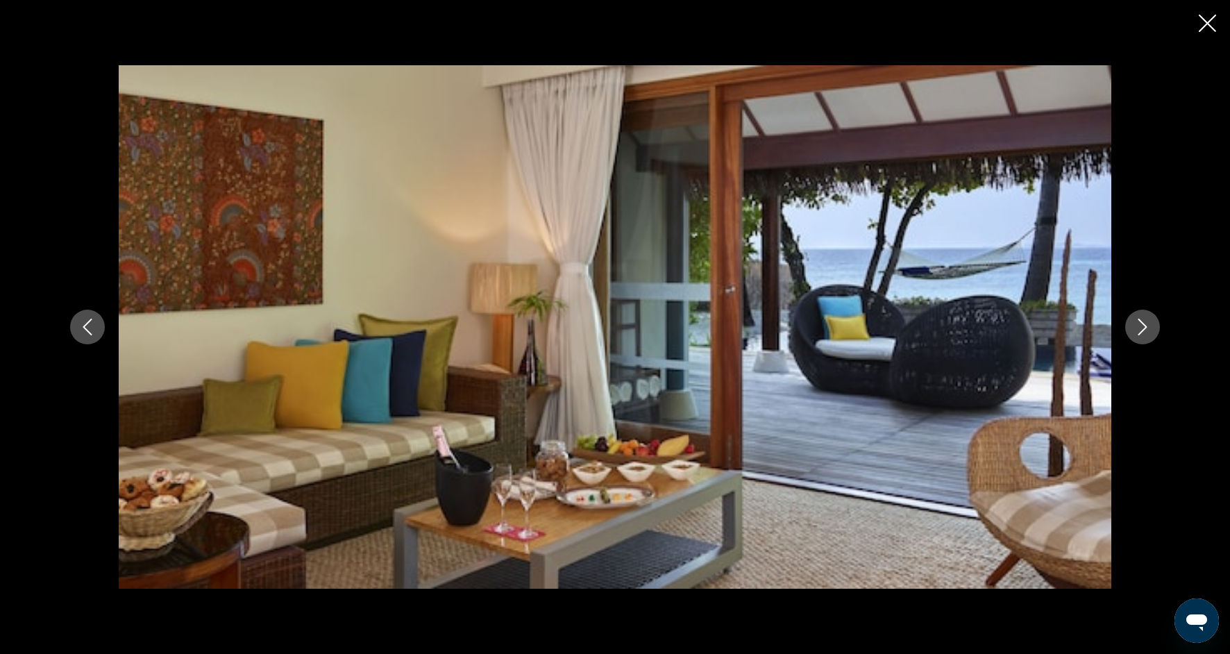
click at [1144, 331] on icon "Next image" at bounding box center [1142, 326] width 17 height 17
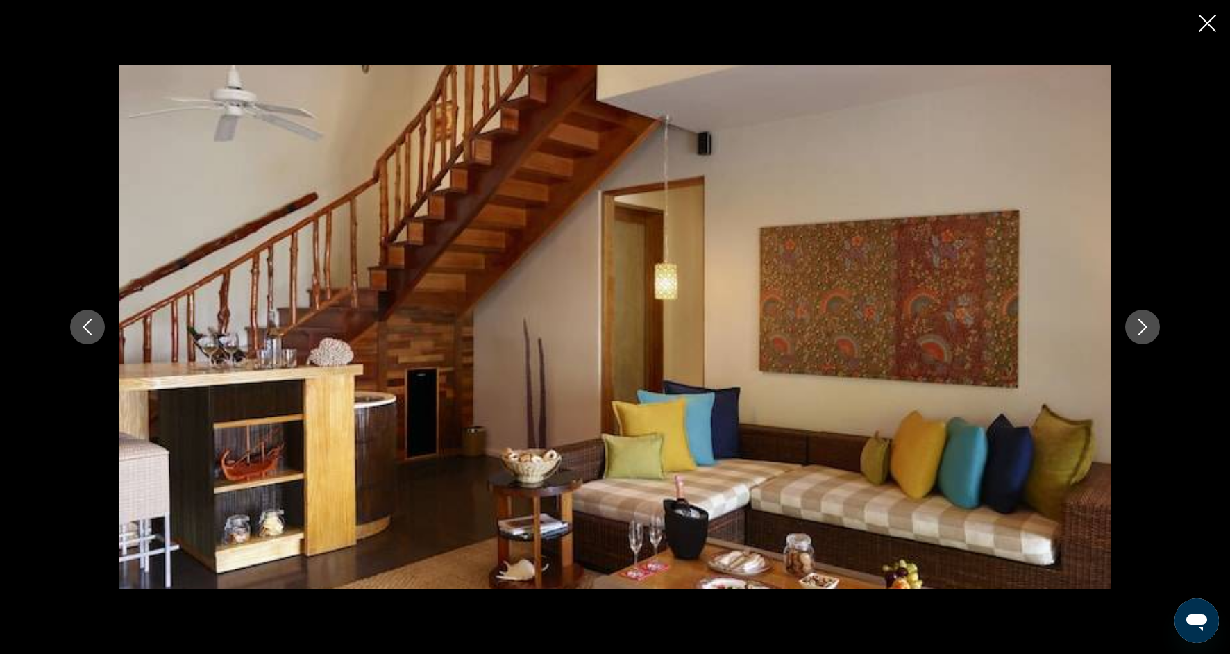
click at [1144, 333] on icon "Next image" at bounding box center [1142, 326] width 17 height 17
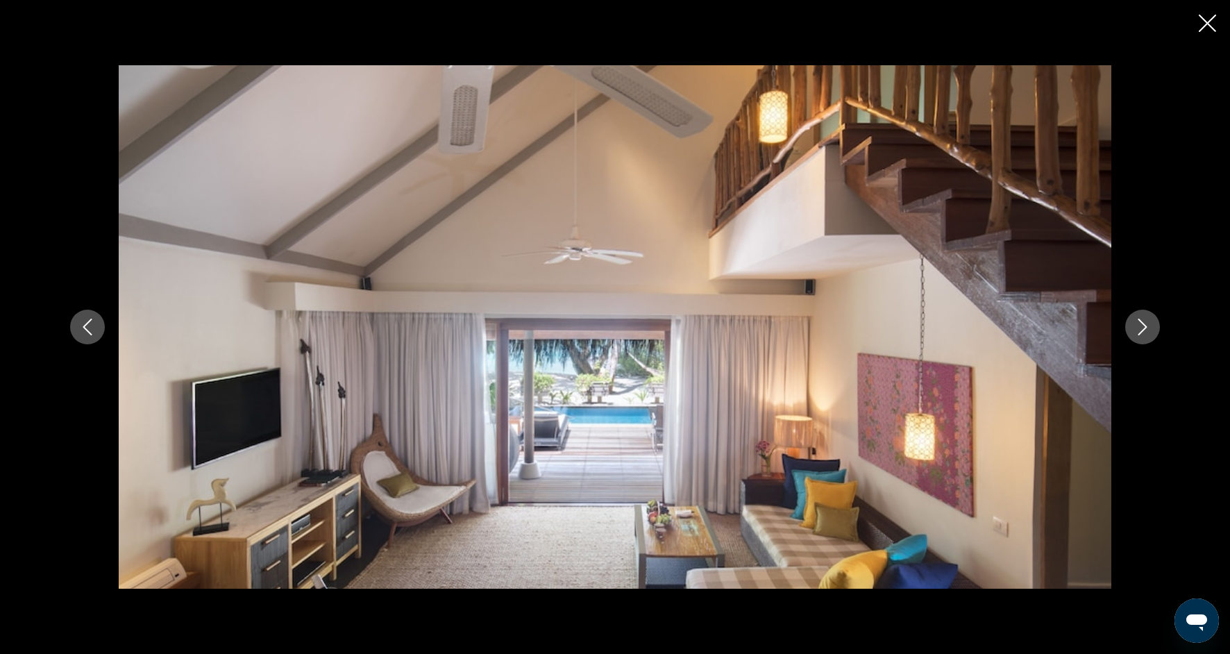
click at [1144, 334] on icon "Next image" at bounding box center [1142, 326] width 17 height 17
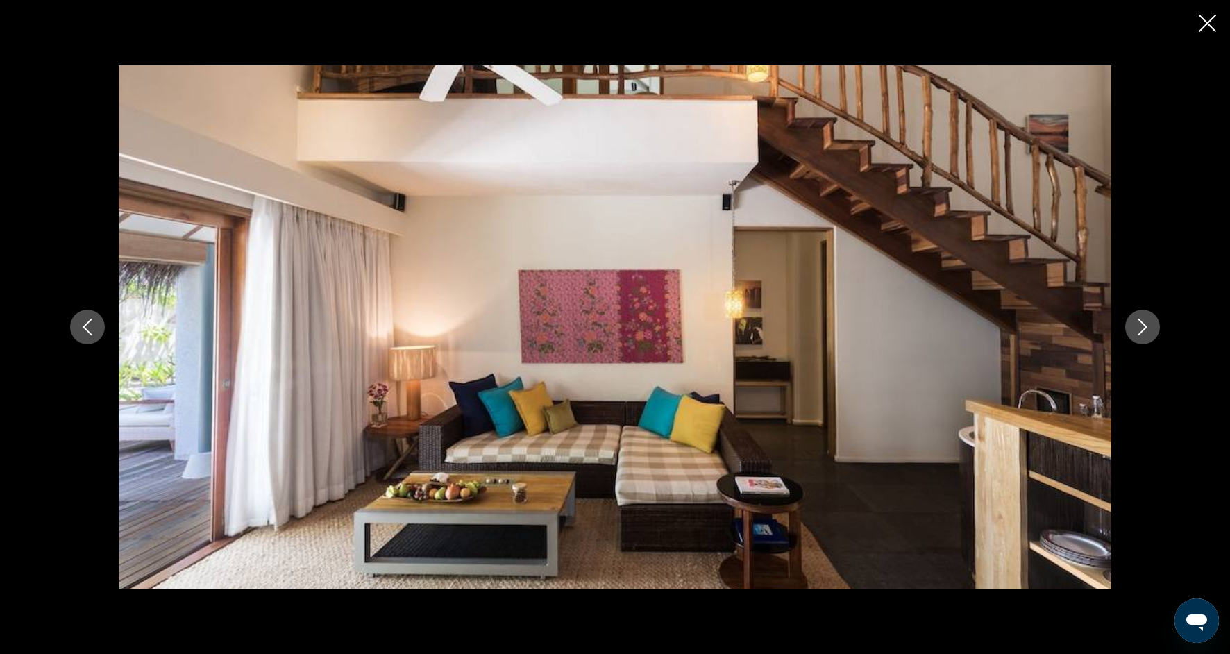
click at [1144, 337] on button "Next image" at bounding box center [1142, 326] width 35 height 35
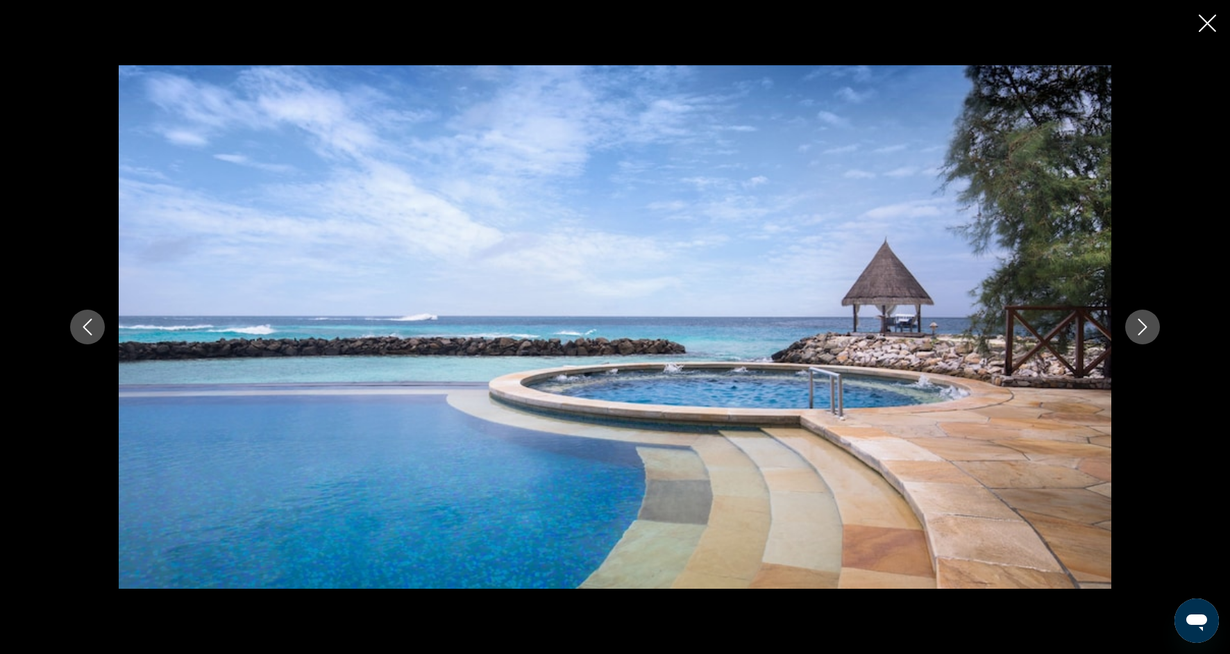
click at [1146, 341] on button "Next image" at bounding box center [1142, 326] width 35 height 35
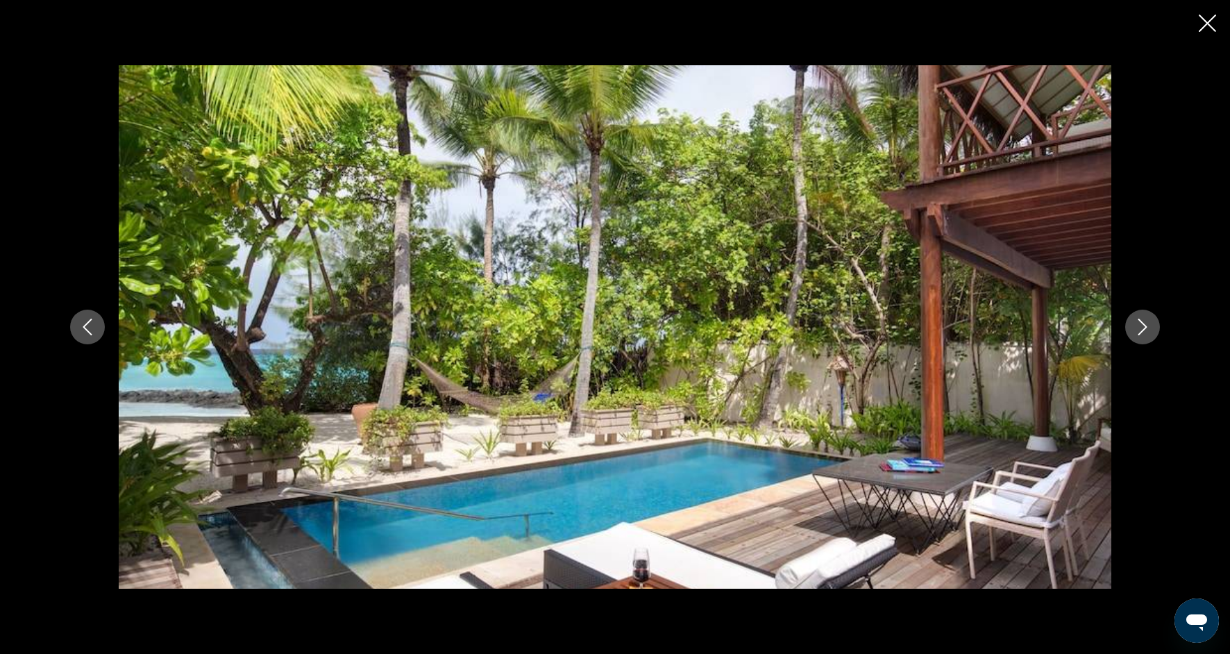
click at [1146, 341] on button "Next image" at bounding box center [1142, 326] width 35 height 35
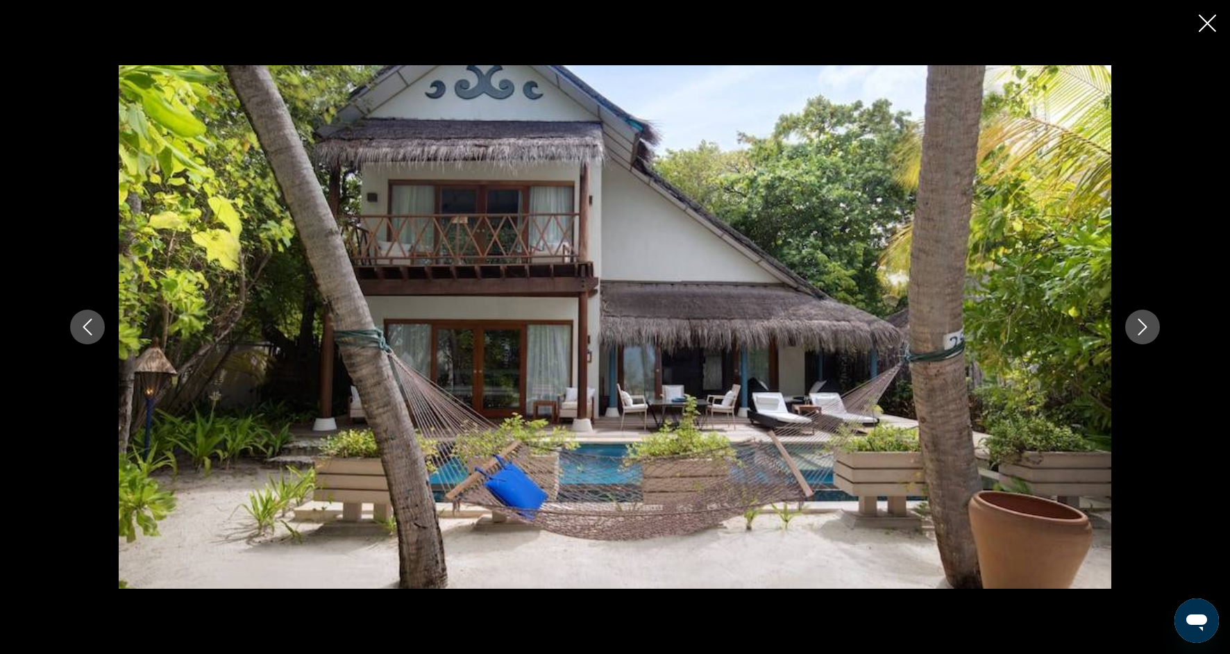
click at [1146, 343] on div "prev next" at bounding box center [614, 326] width 1117 height 523
click at [1144, 333] on icon "Next image" at bounding box center [1142, 326] width 17 height 17
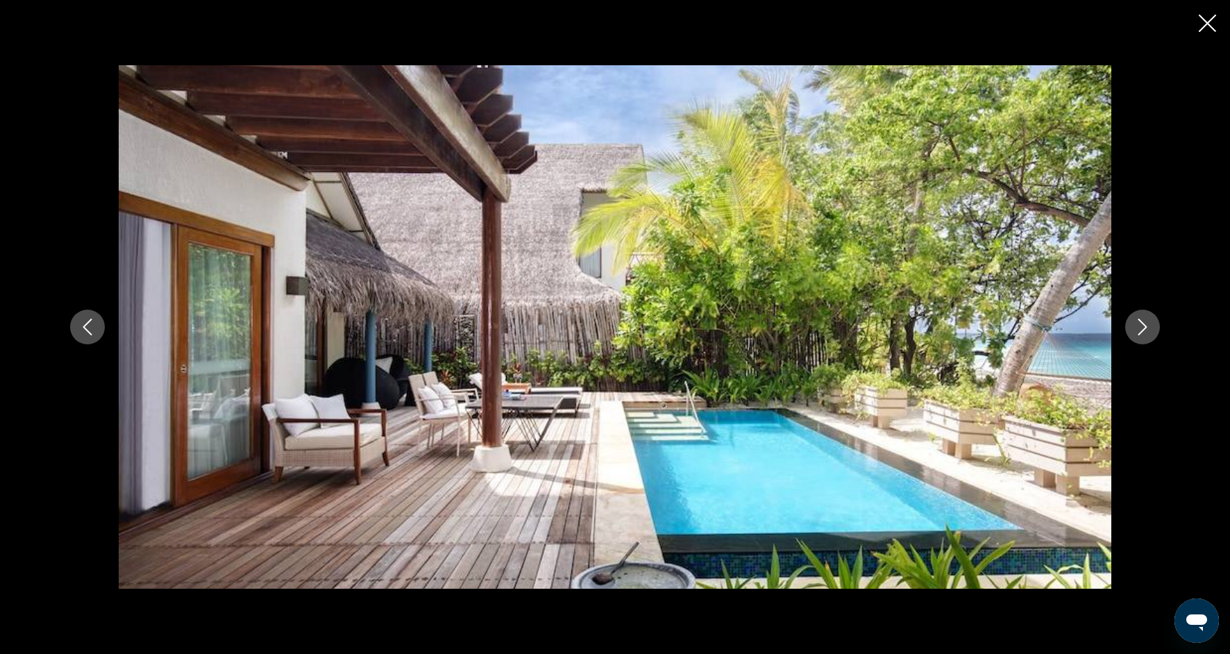
click at [1144, 337] on button "Next image" at bounding box center [1142, 326] width 35 height 35
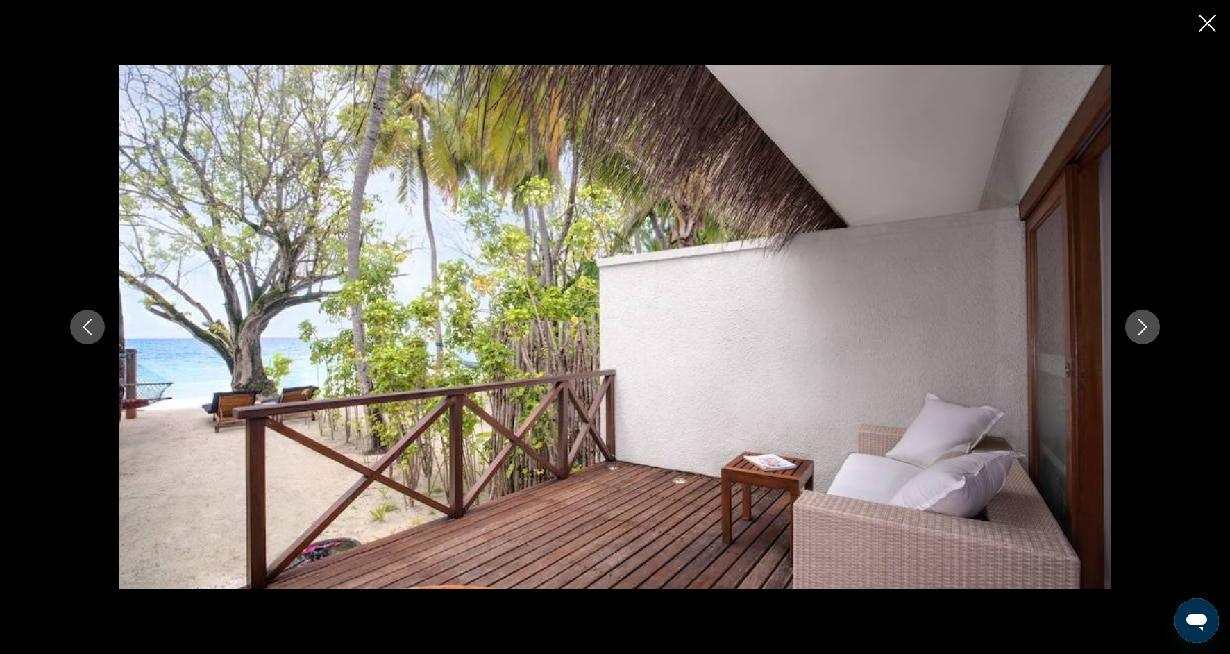
click at [1144, 334] on icon "Next image" at bounding box center [1142, 326] width 17 height 17
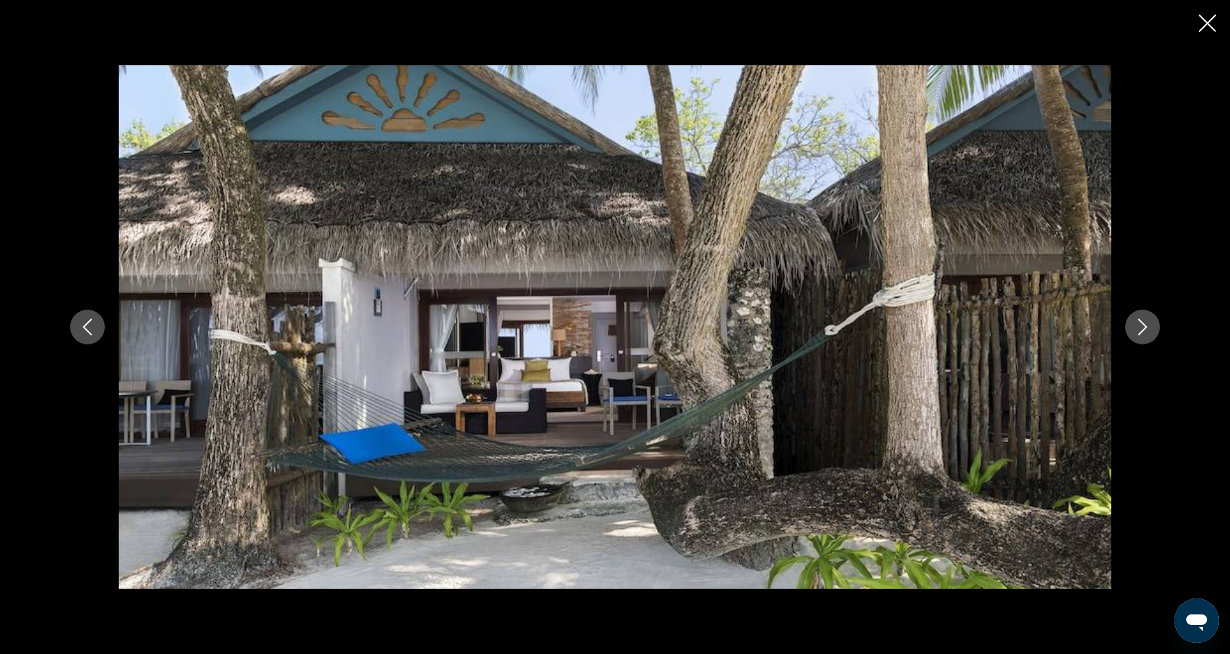
click at [1147, 337] on button "Next image" at bounding box center [1142, 326] width 35 height 35
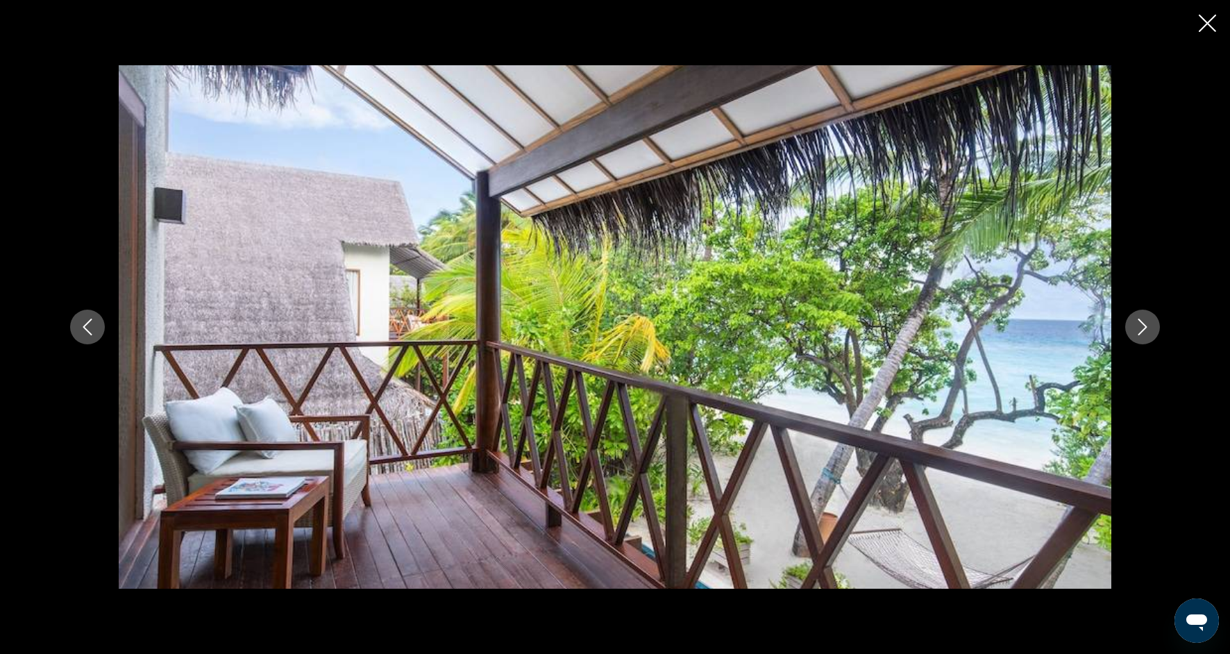
click at [1148, 338] on button "Next image" at bounding box center [1142, 326] width 35 height 35
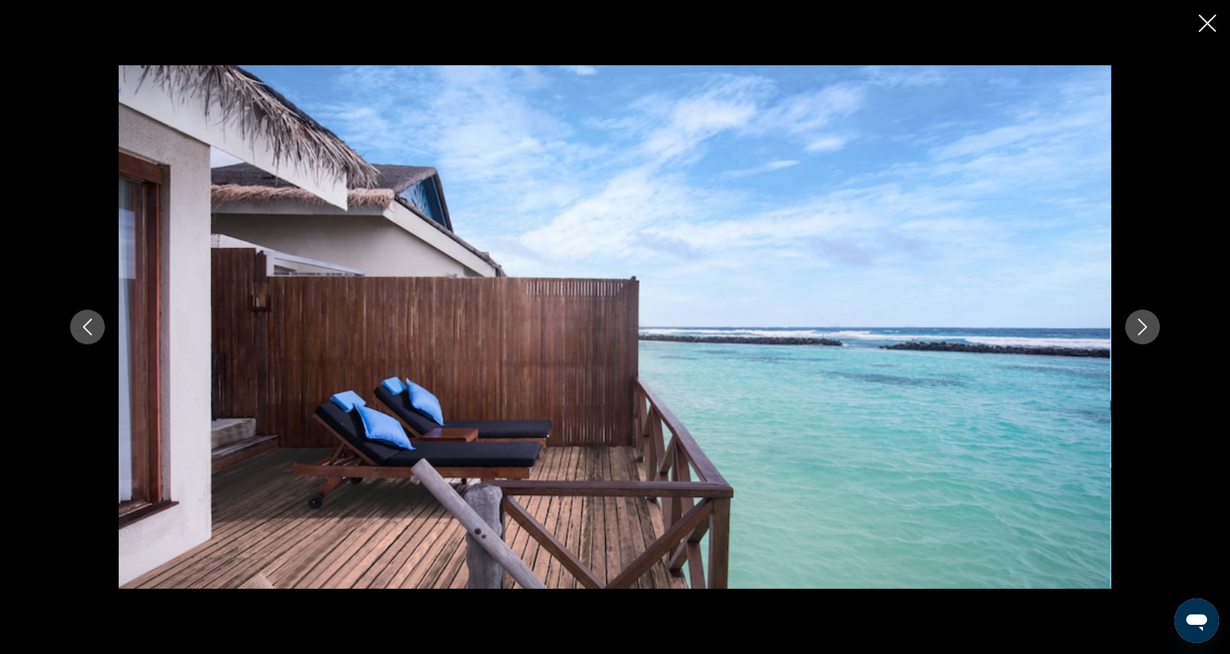
click at [1149, 339] on button "Next image" at bounding box center [1142, 326] width 35 height 35
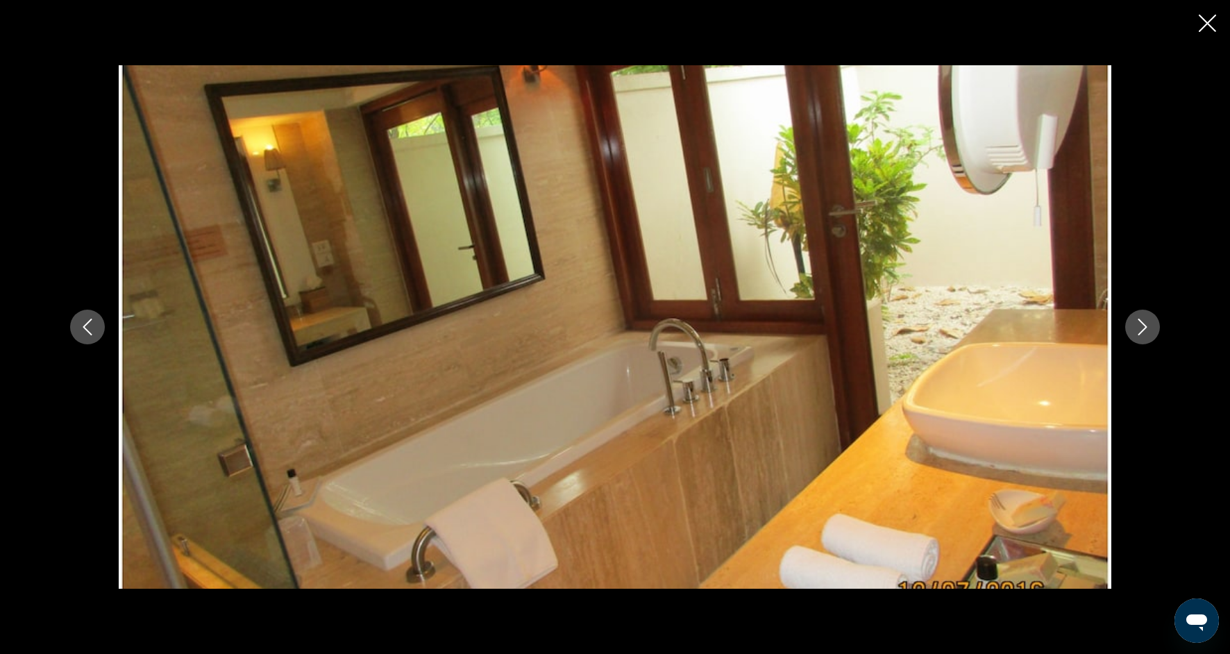
click at [1150, 342] on button "Next image" at bounding box center [1142, 326] width 35 height 35
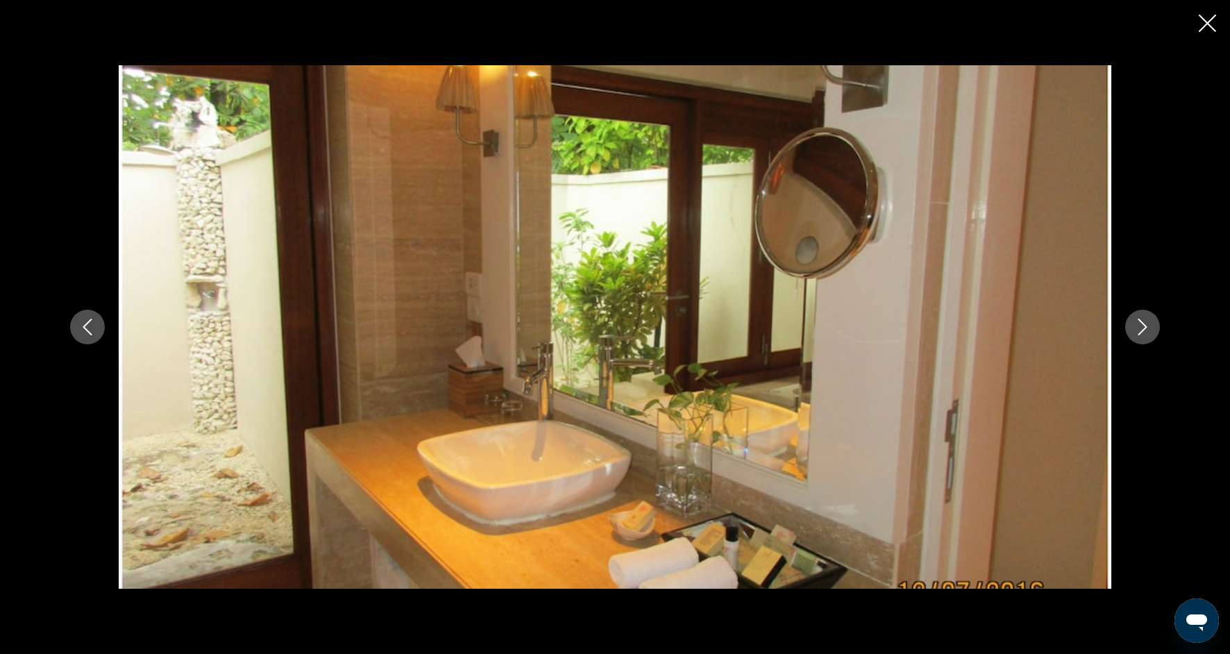
click at [1150, 343] on div "prev next" at bounding box center [614, 326] width 1117 height 523
click at [1149, 343] on div "prev next" at bounding box center [614, 326] width 1117 height 523
click at [1149, 337] on button "Next image" at bounding box center [1142, 326] width 35 height 35
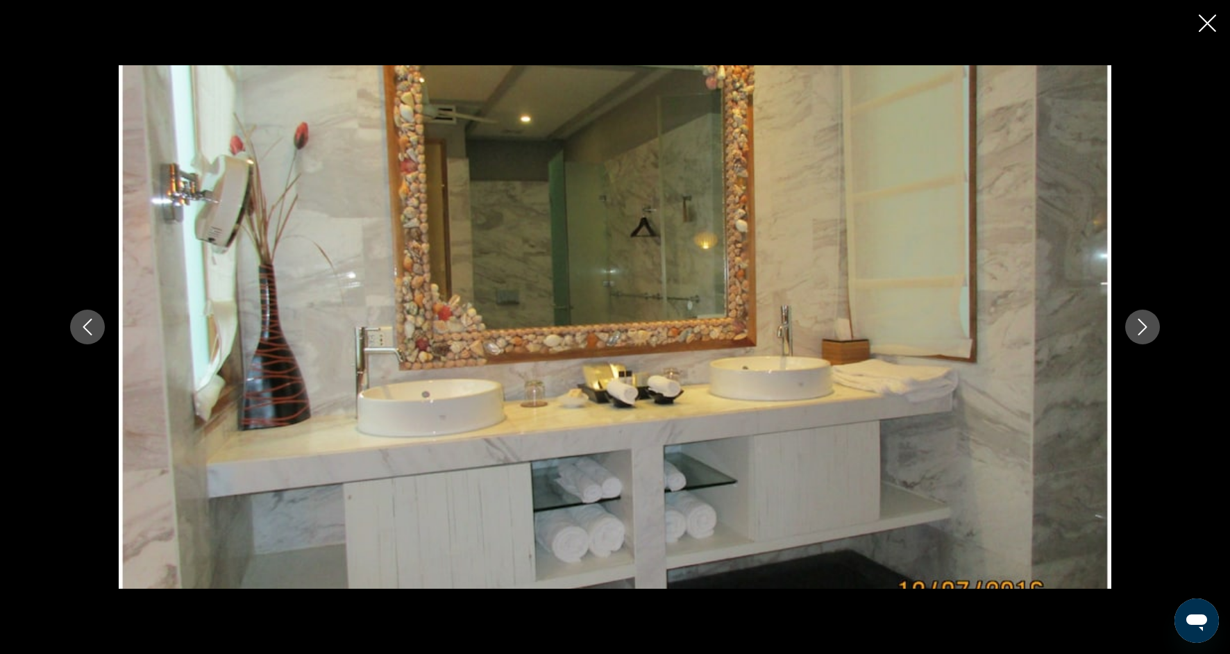
click at [1151, 338] on button "Next image" at bounding box center [1142, 326] width 35 height 35
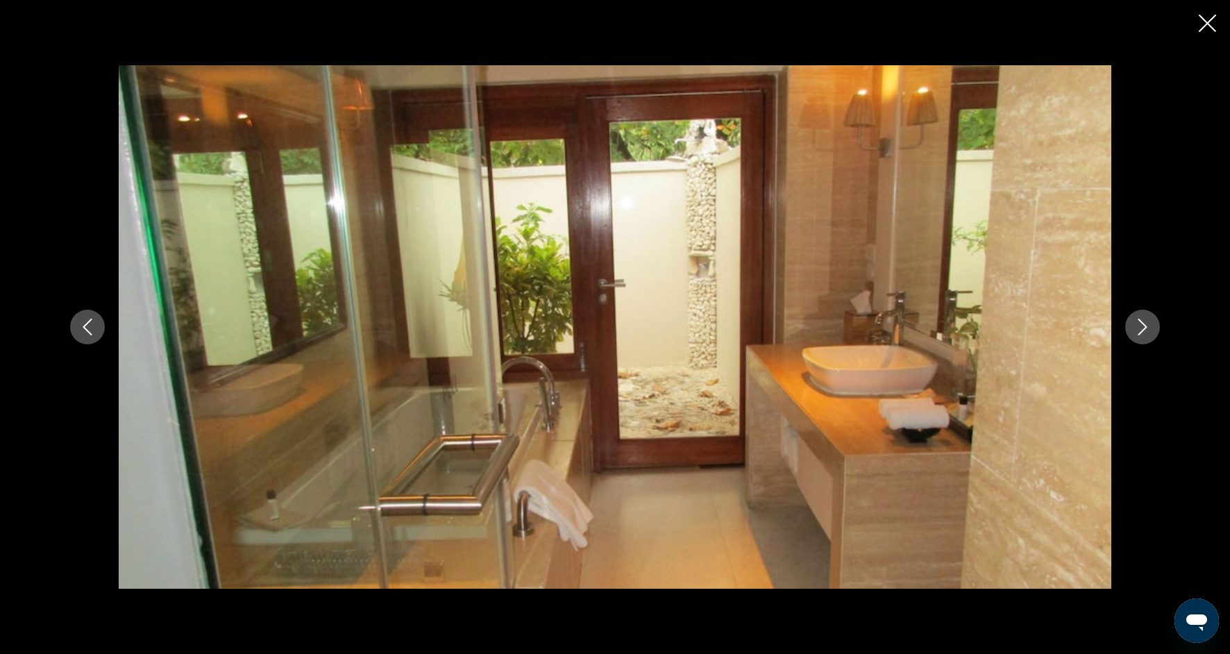
click at [1153, 341] on div "prev next" at bounding box center [614, 326] width 1117 height 523
click at [1148, 332] on icon "Next image" at bounding box center [1142, 326] width 17 height 17
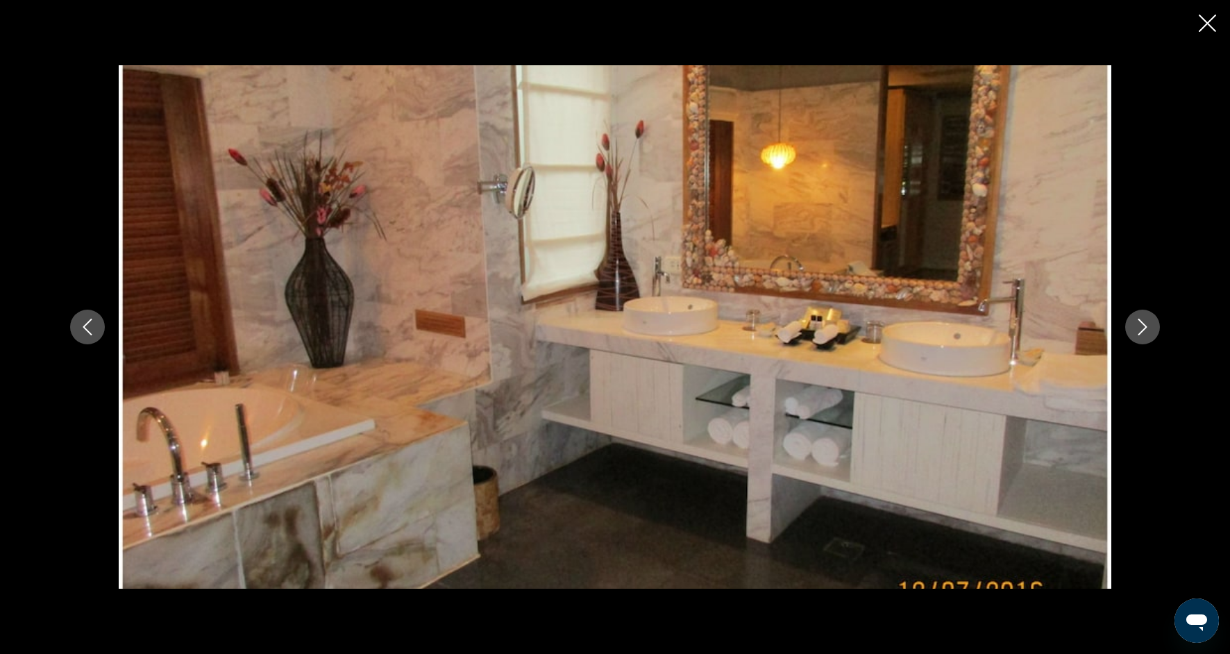
click at [1147, 333] on icon "Next image" at bounding box center [1142, 326] width 17 height 17
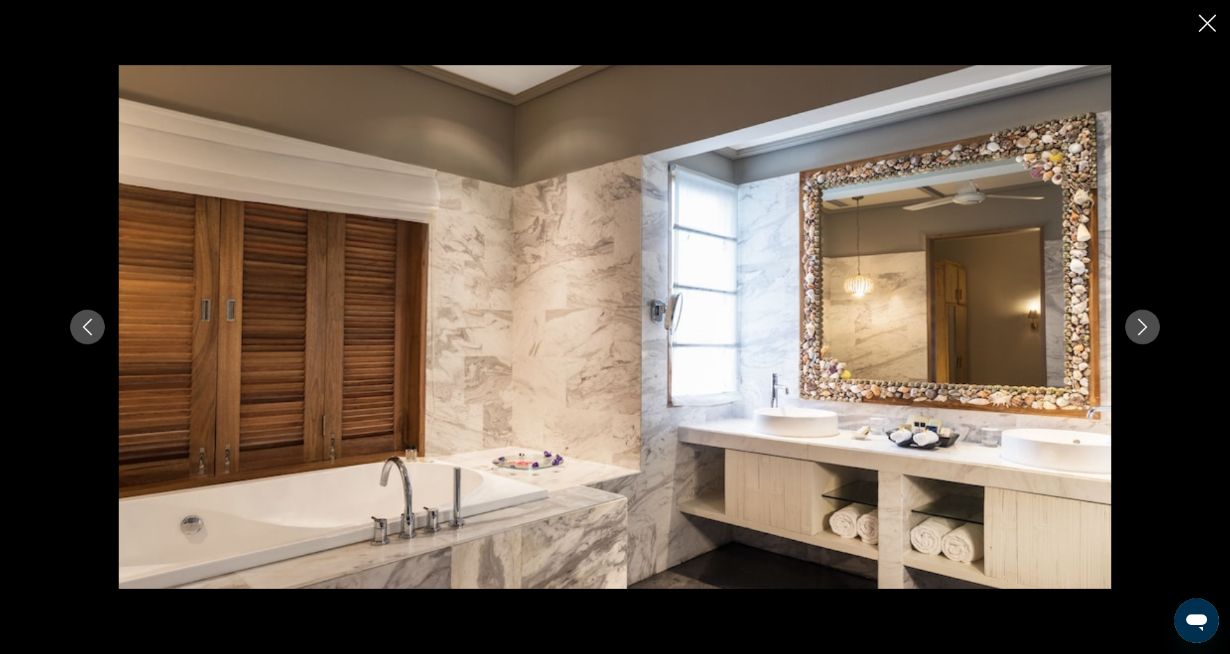
click at [1147, 333] on icon "Next image" at bounding box center [1142, 326] width 17 height 17
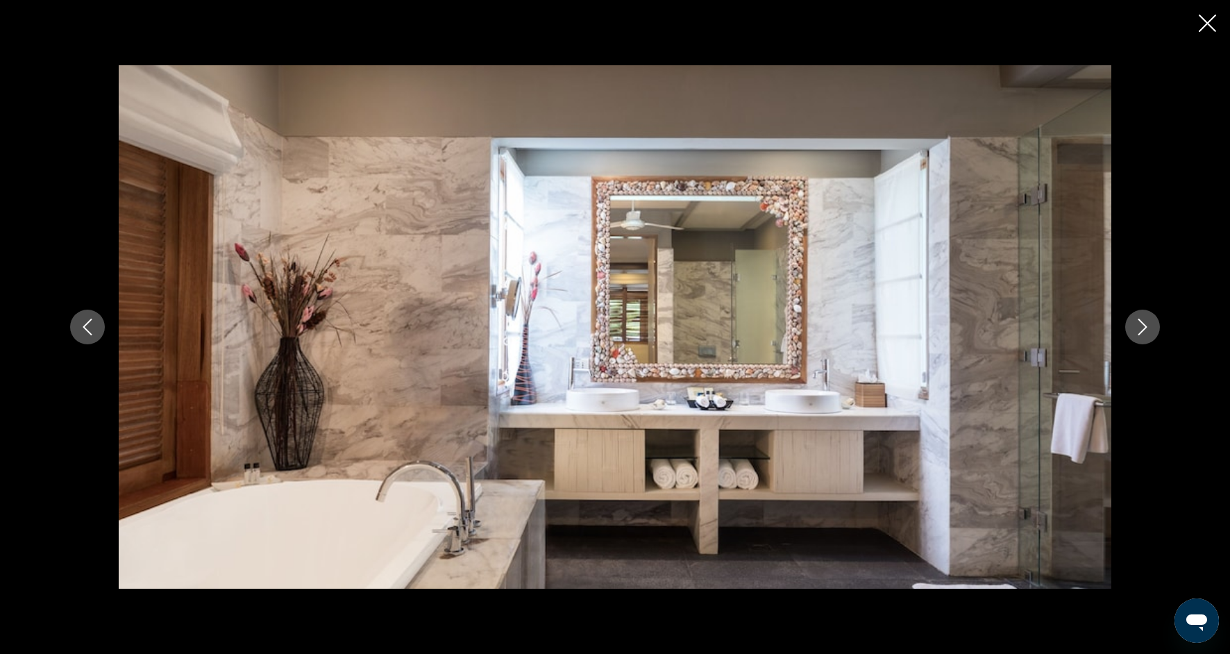
click at [1147, 333] on icon "Next image" at bounding box center [1142, 326] width 17 height 17
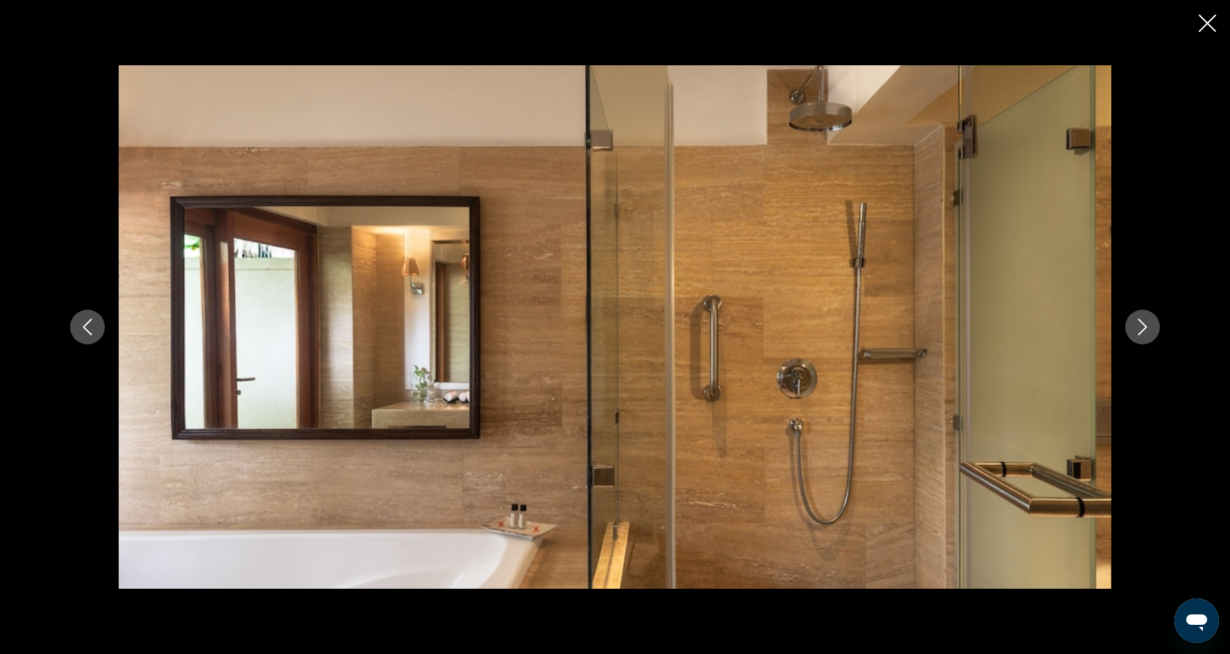
click at [1147, 333] on icon "Next image" at bounding box center [1142, 326] width 17 height 17
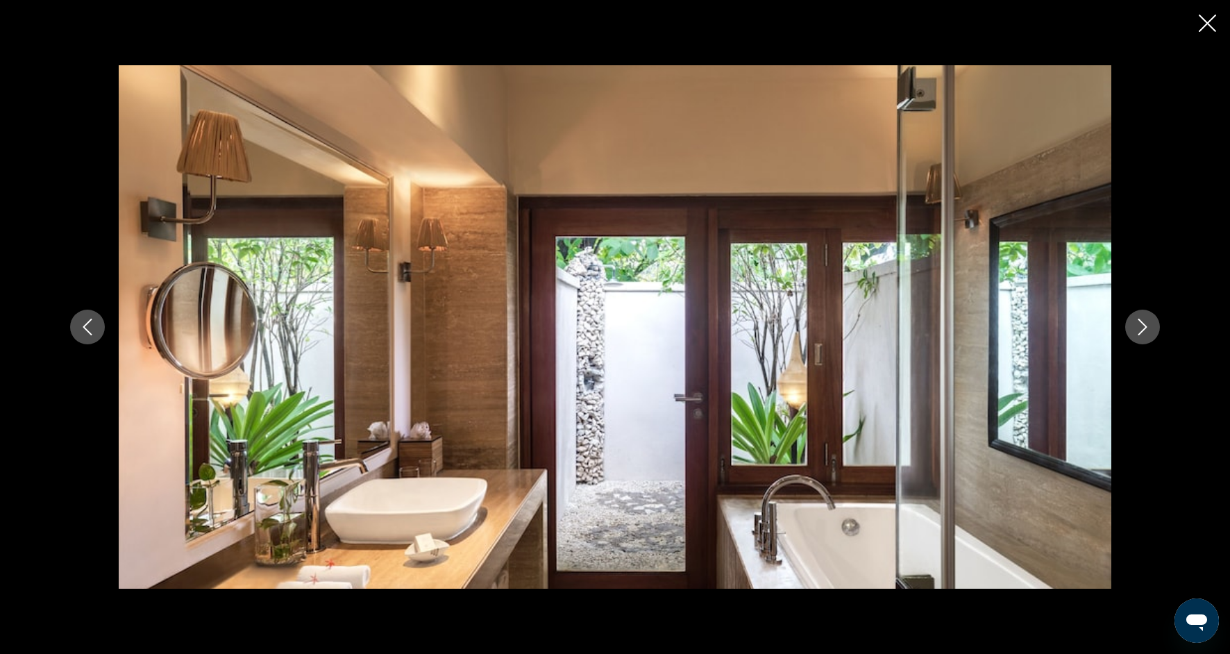
click at [1147, 335] on button "Next image" at bounding box center [1142, 326] width 35 height 35
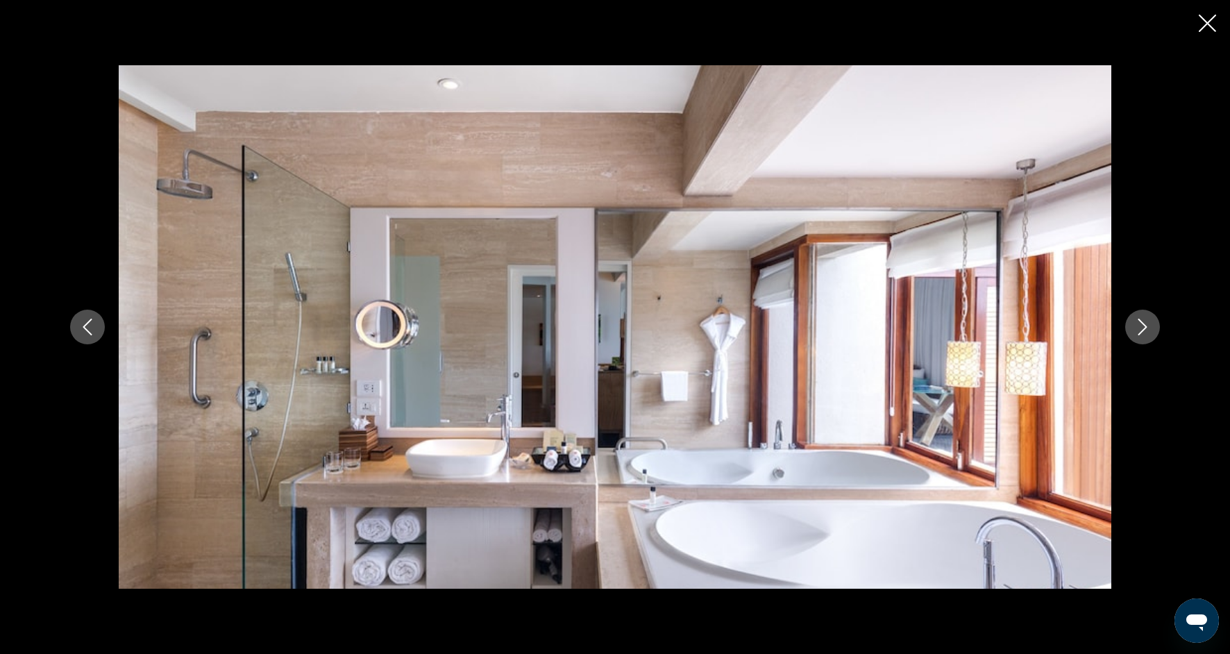
click at [1147, 331] on icon "Next image" at bounding box center [1142, 326] width 17 height 17
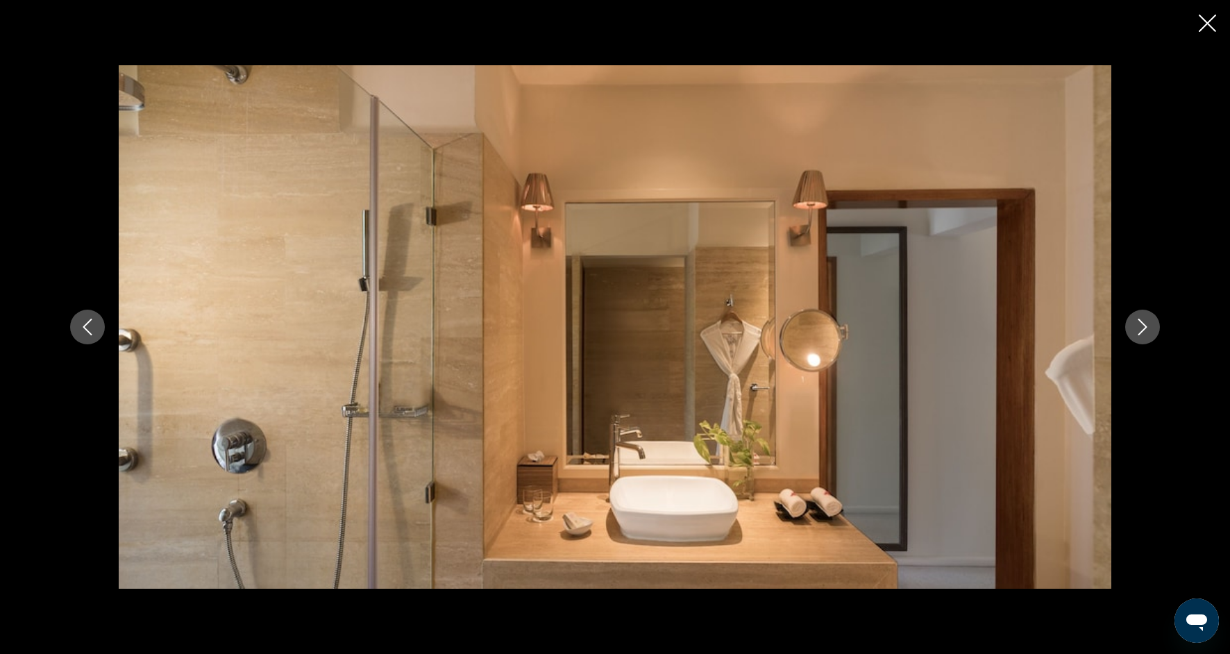
click at [1148, 333] on icon "Next image" at bounding box center [1142, 326] width 17 height 17
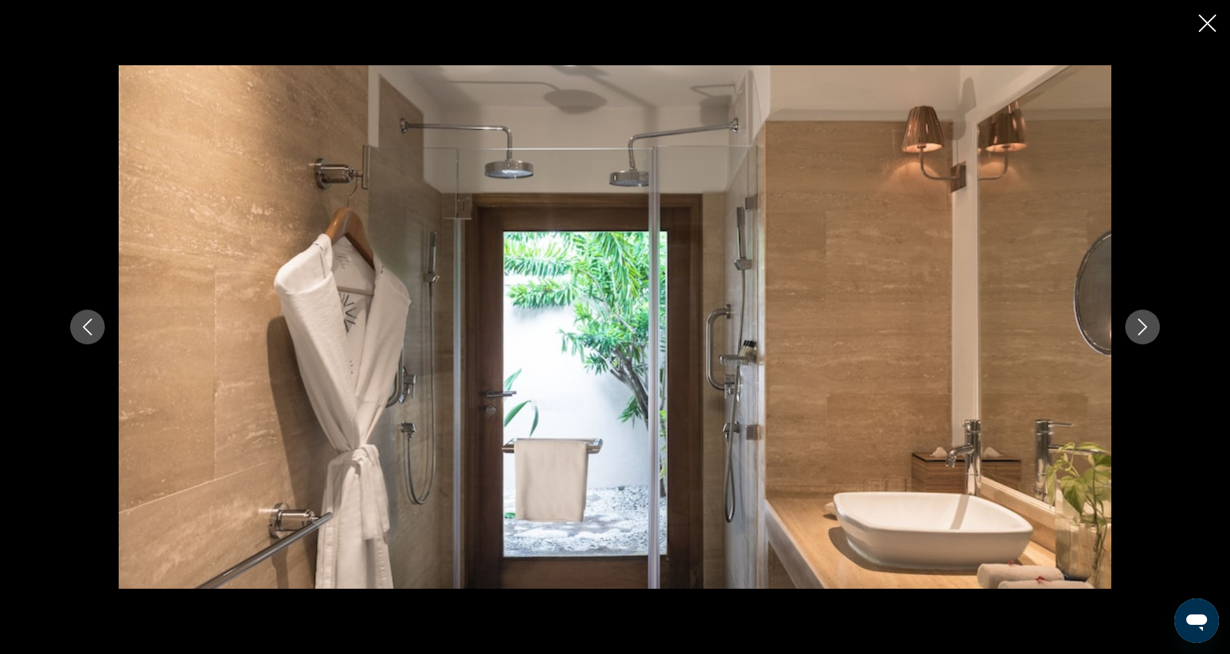
click at [1148, 336] on button "Next image" at bounding box center [1142, 326] width 35 height 35
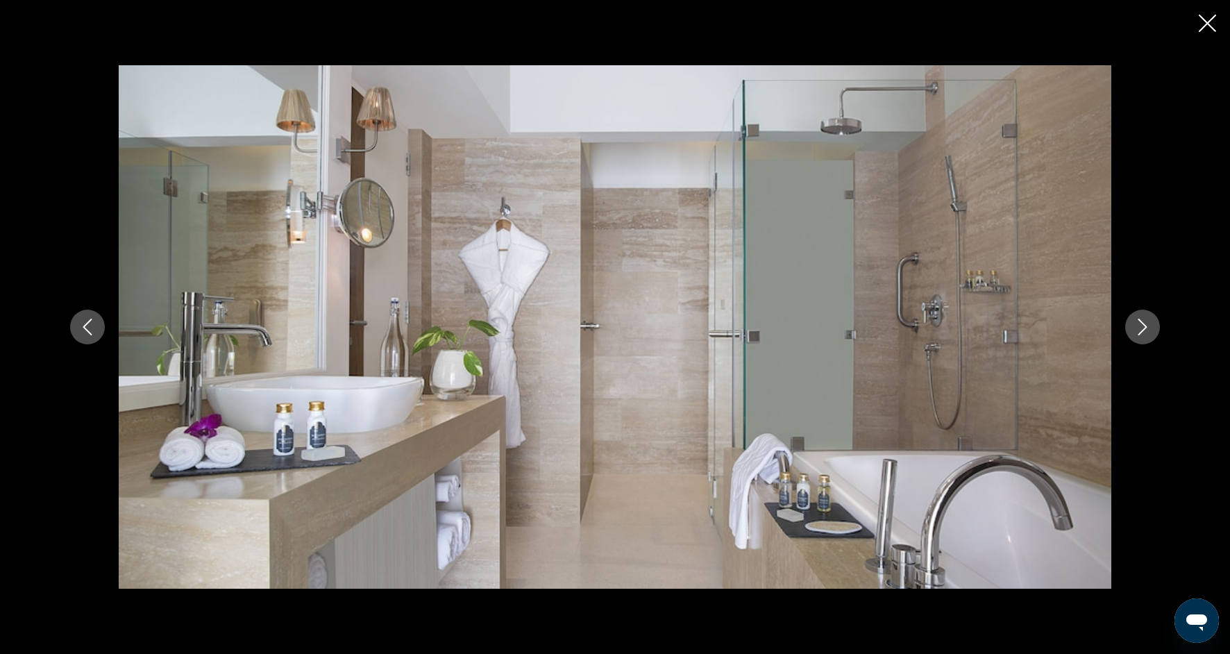
click at [1148, 337] on button "Next image" at bounding box center [1142, 326] width 35 height 35
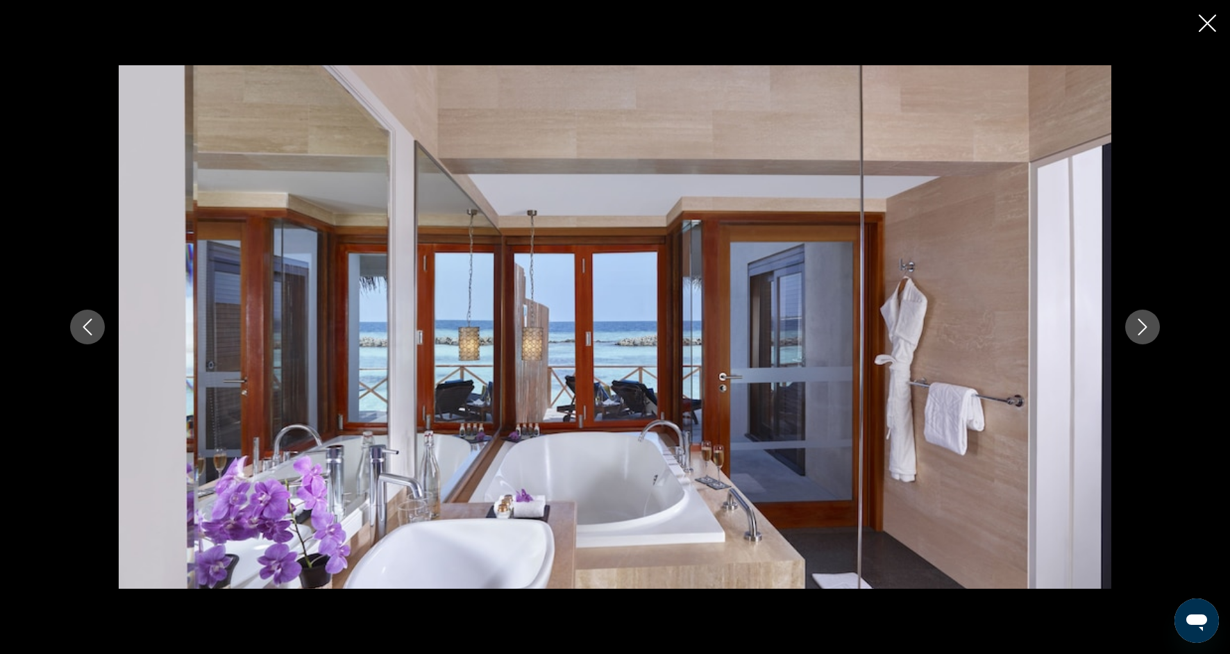
click at [1149, 339] on button "Next image" at bounding box center [1142, 326] width 35 height 35
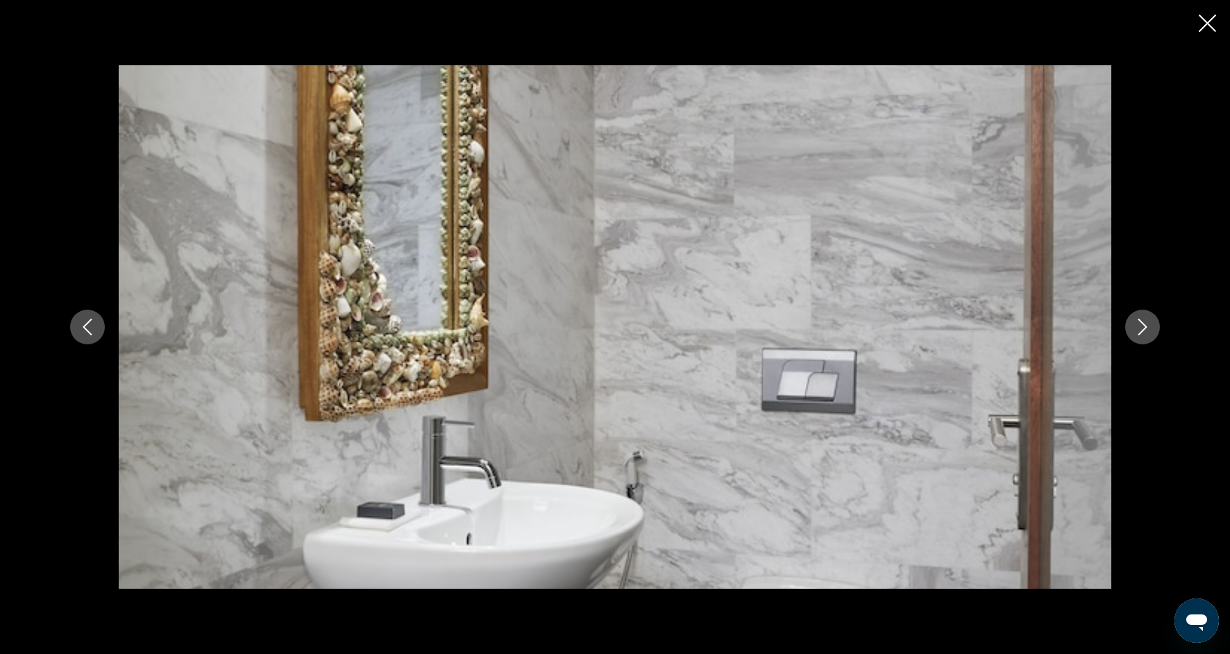
click at [1149, 339] on button "Next image" at bounding box center [1142, 326] width 35 height 35
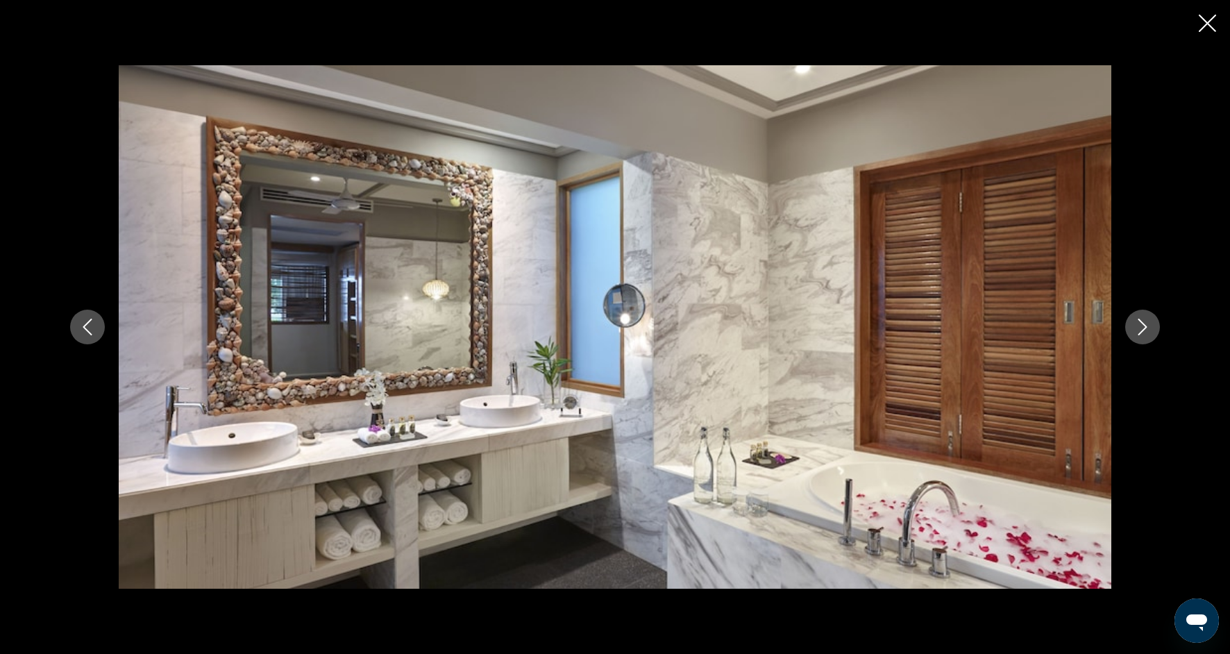
click at [1150, 343] on div "prev next" at bounding box center [614, 326] width 1117 height 523
click at [1144, 325] on icon "Next image" at bounding box center [1142, 326] width 9 height 17
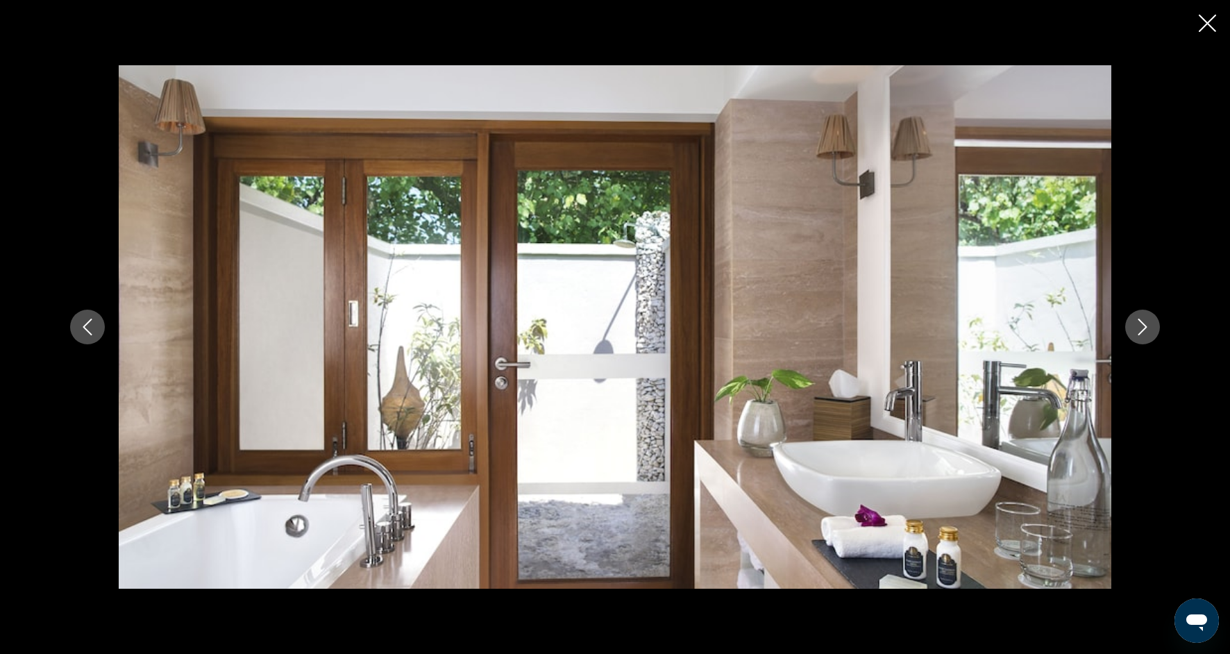
click at [1145, 329] on icon "Next image" at bounding box center [1142, 326] width 17 height 17
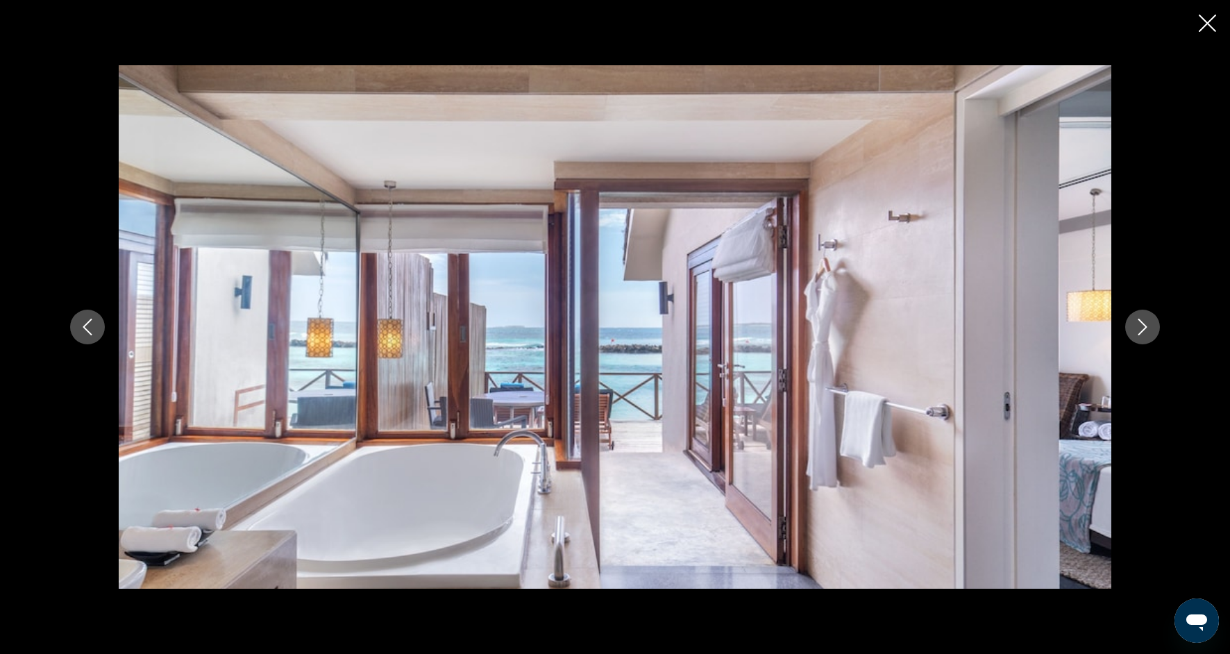
click at [1146, 332] on icon "Next image" at bounding box center [1142, 326] width 17 height 17
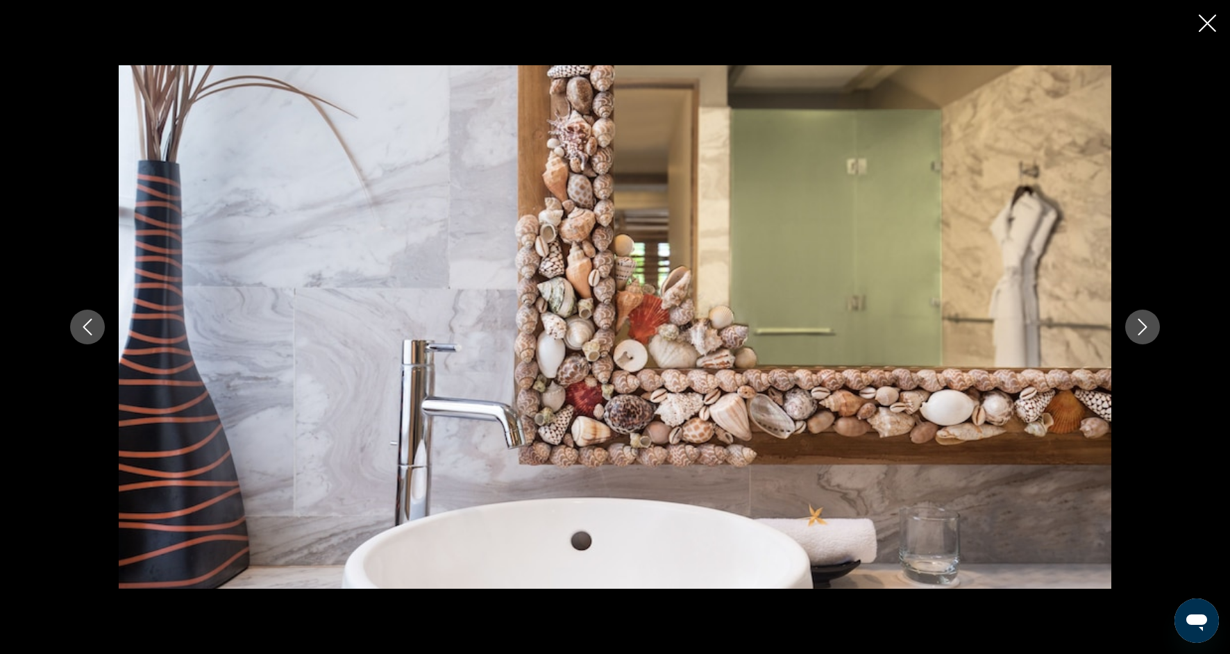
click at [1146, 335] on button "Next image" at bounding box center [1142, 326] width 35 height 35
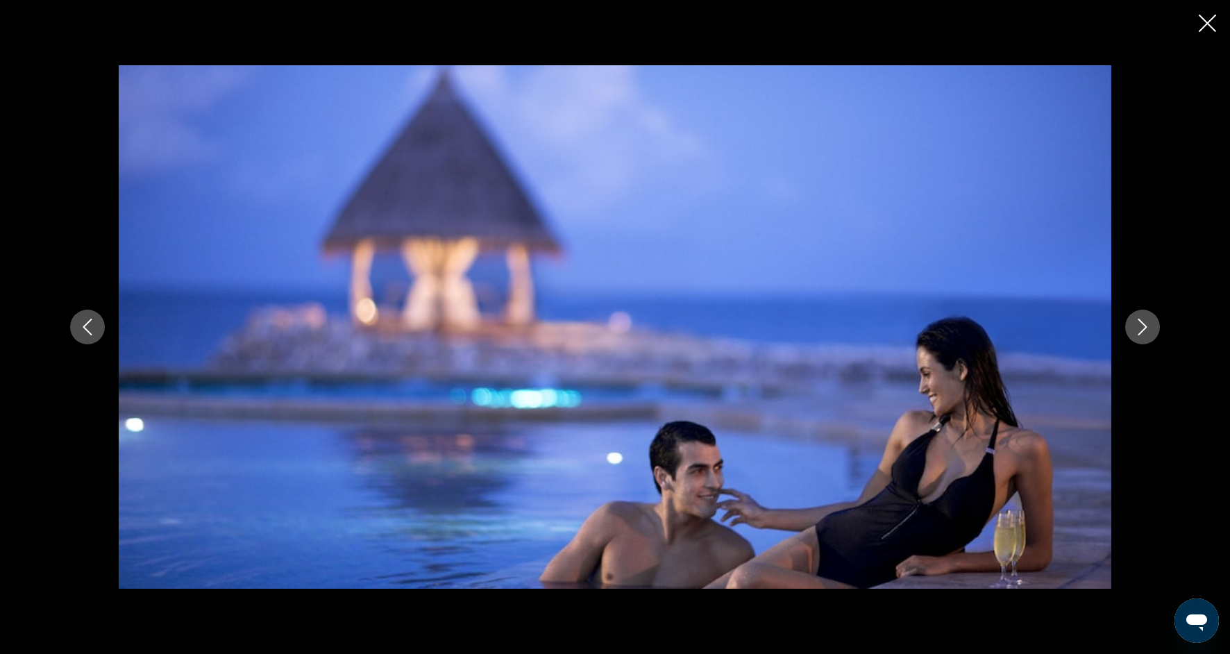
click at [1143, 324] on icon "Next image" at bounding box center [1142, 326] width 9 height 17
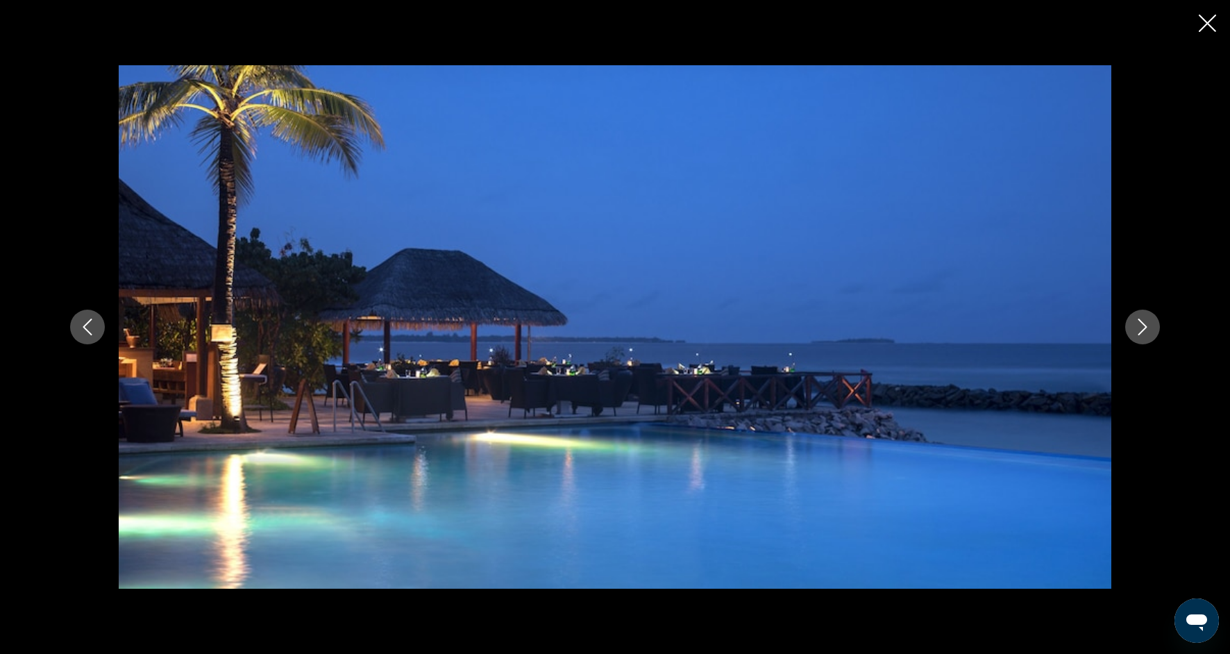
click at [1144, 326] on icon "Next image" at bounding box center [1142, 326] width 17 height 17
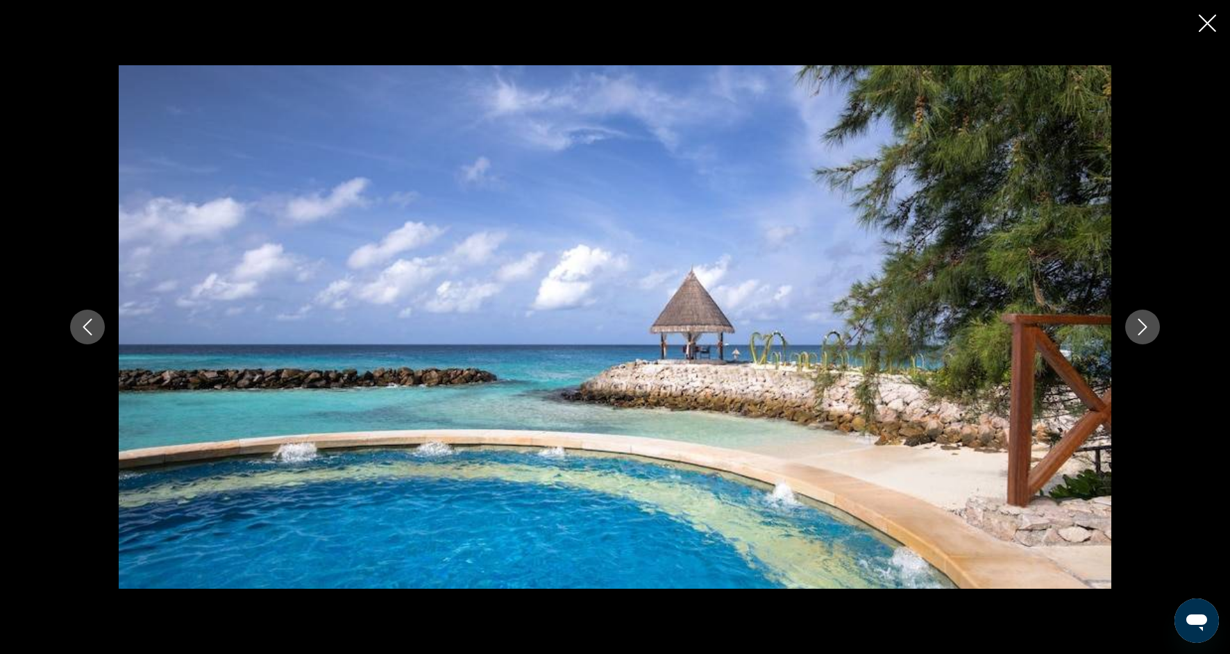
click at [1141, 326] on icon "Next image" at bounding box center [1142, 326] width 17 height 17
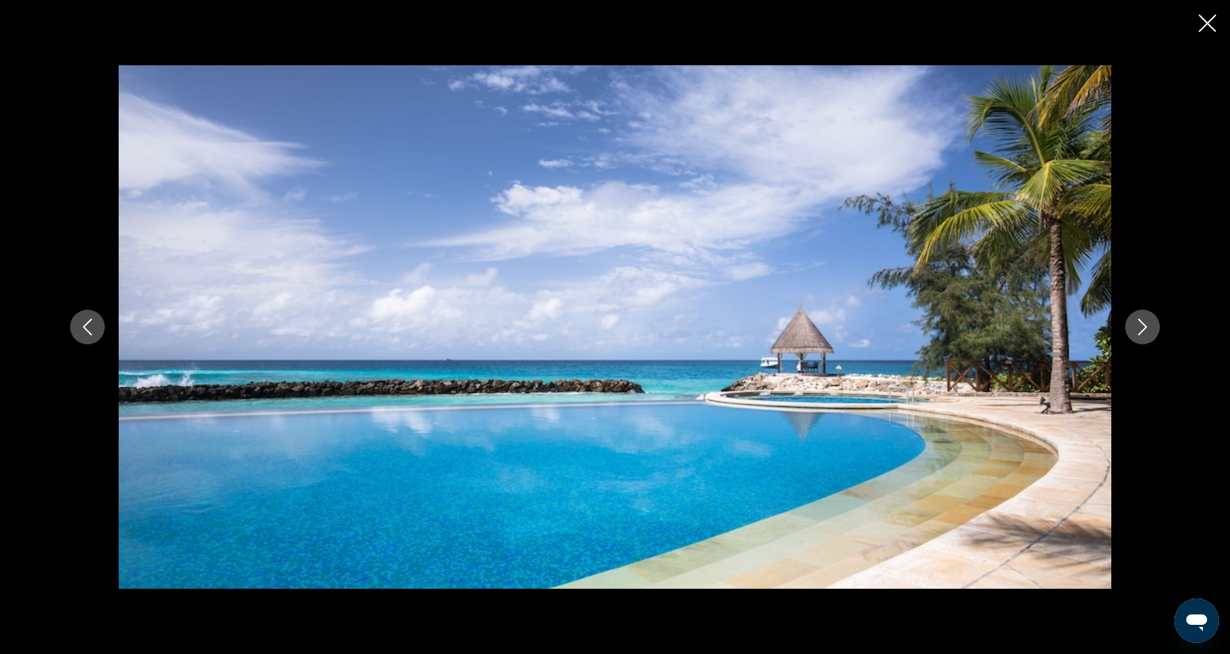
click at [1142, 330] on icon "Next image" at bounding box center [1142, 326] width 9 height 17
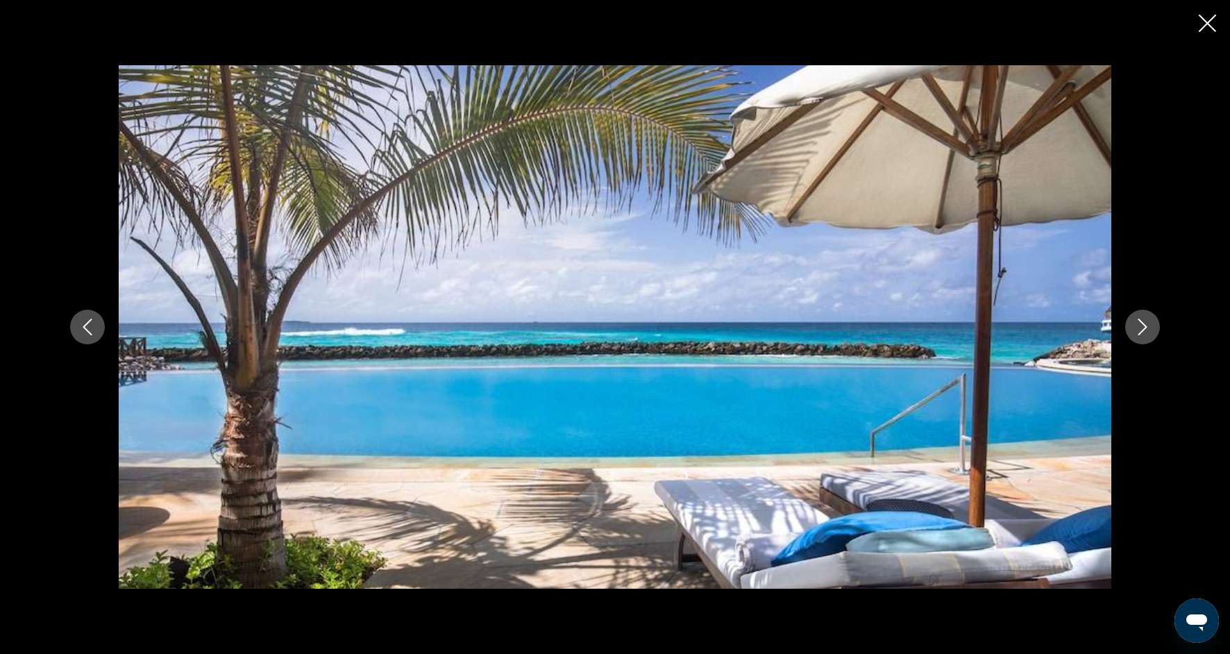
click at [1143, 333] on icon "Next image" at bounding box center [1142, 326] width 17 height 17
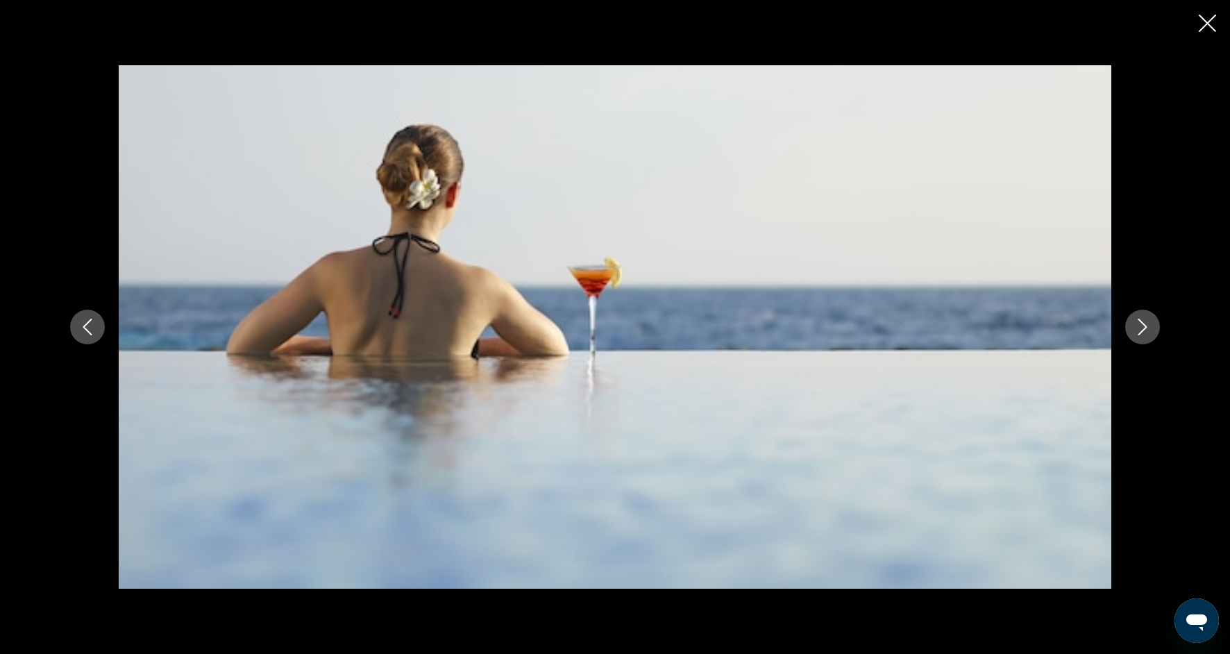
click at [1144, 336] on button "Next image" at bounding box center [1142, 326] width 35 height 35
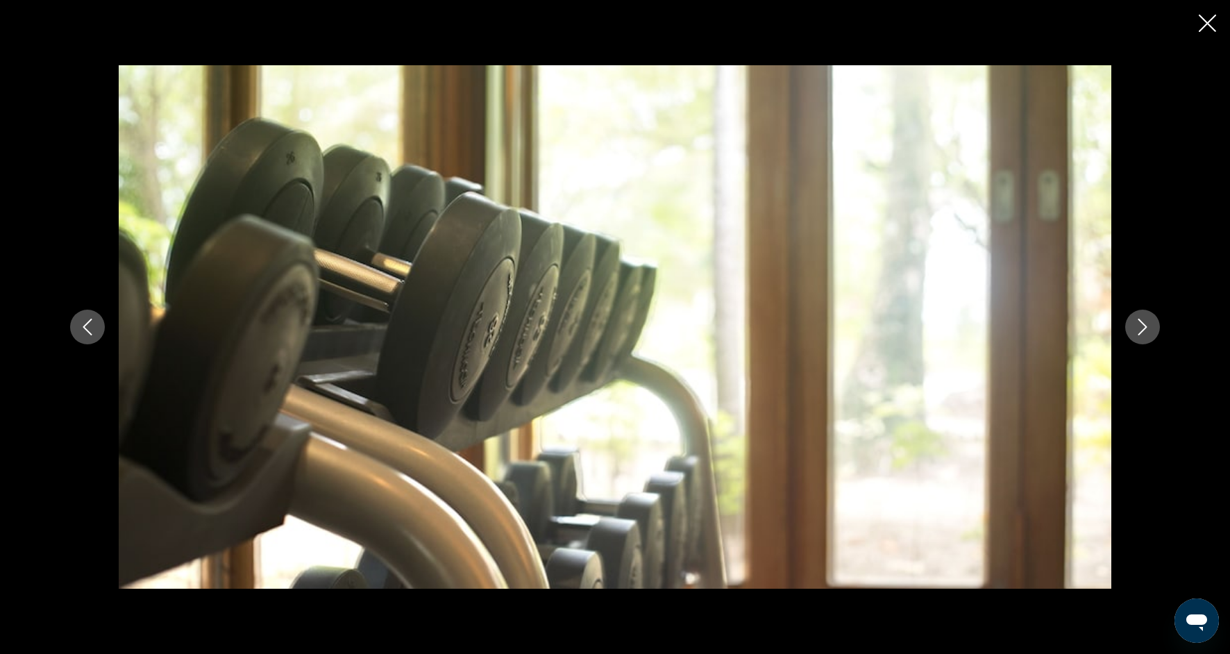
click at [1145, 338] on button "Next image" at bounding box center [1142, 326] width 35 height 35
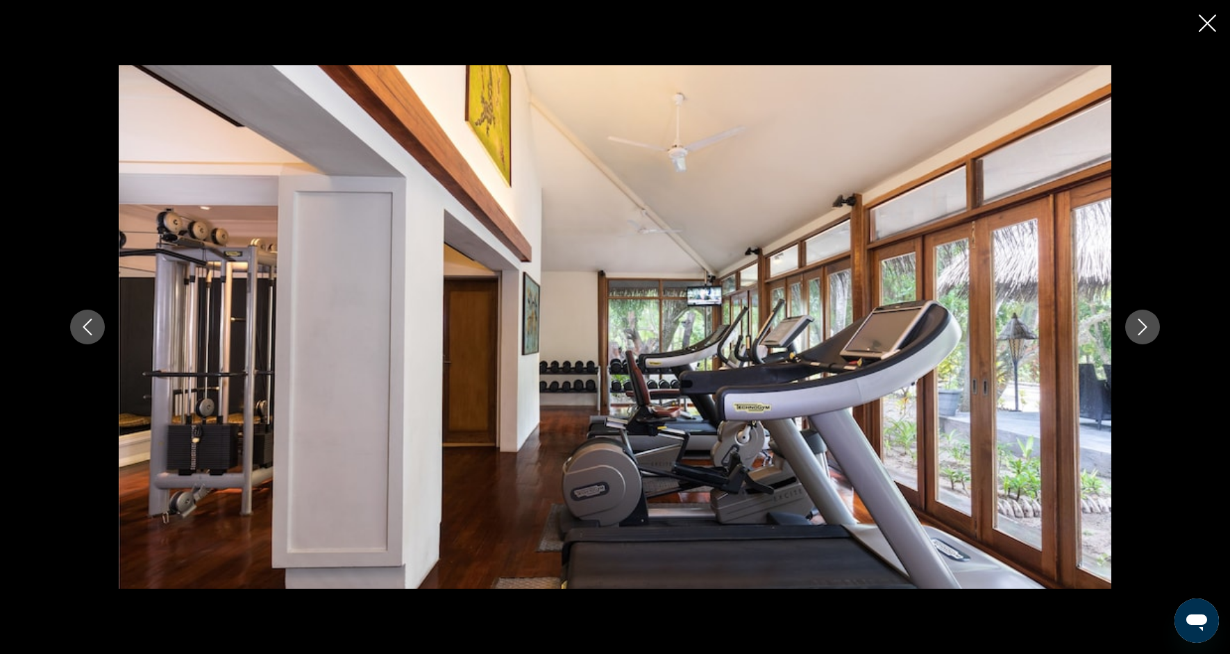
click at [1146, 340] on button "Next image" at bounding box center [1142, 326] width 35 height 35
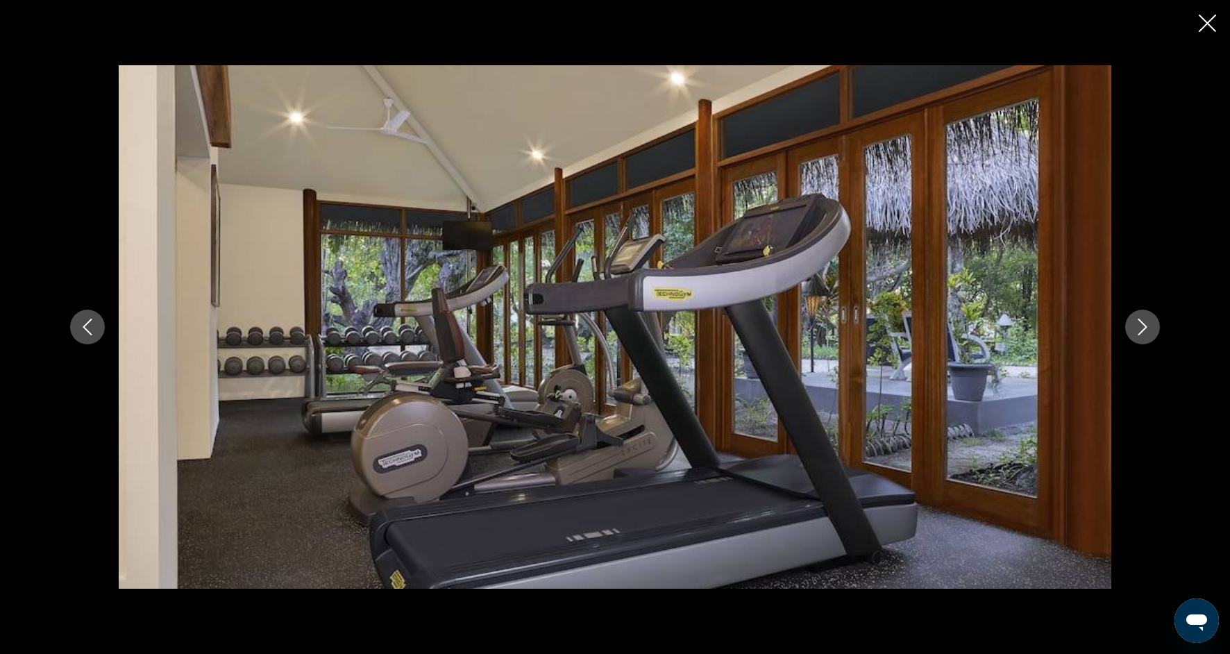
click at [1146, 341] on button "Next image" at bounding box center [1142, 326] width 35 height 35
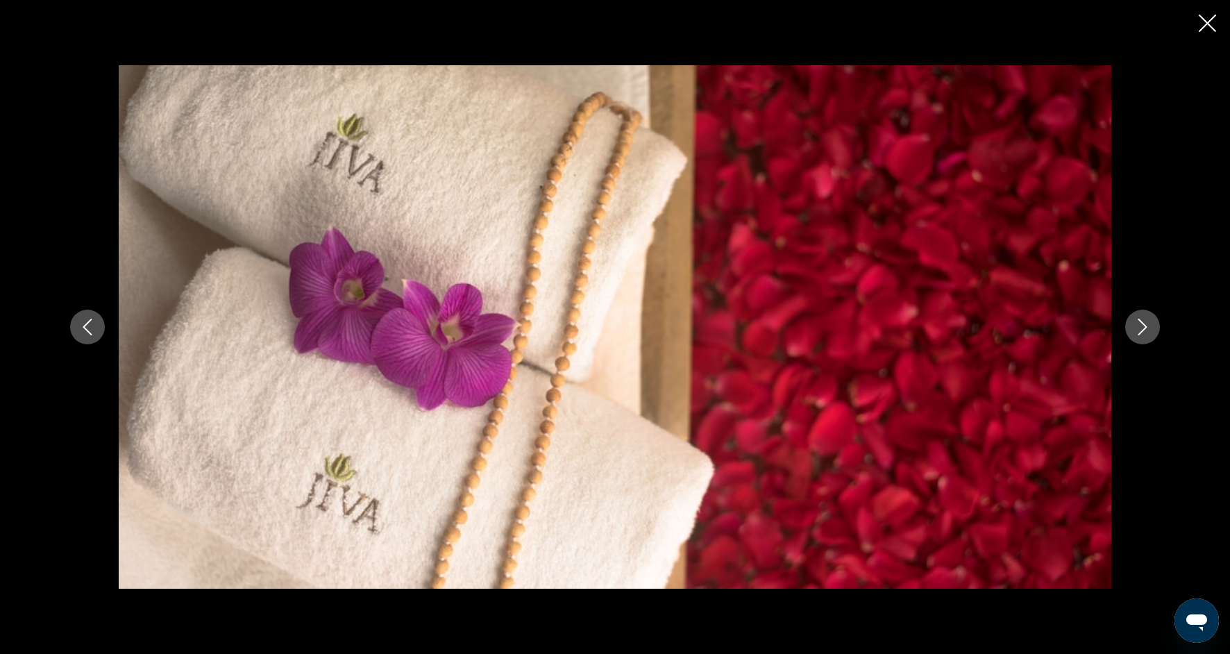
click at [1146, 344] on div "prev next" at bounding box center [614, 326] width 1117 height 523
click at [1145, 334] on icon "Next image" at bounding box center [1142, 326] width 17 height 17
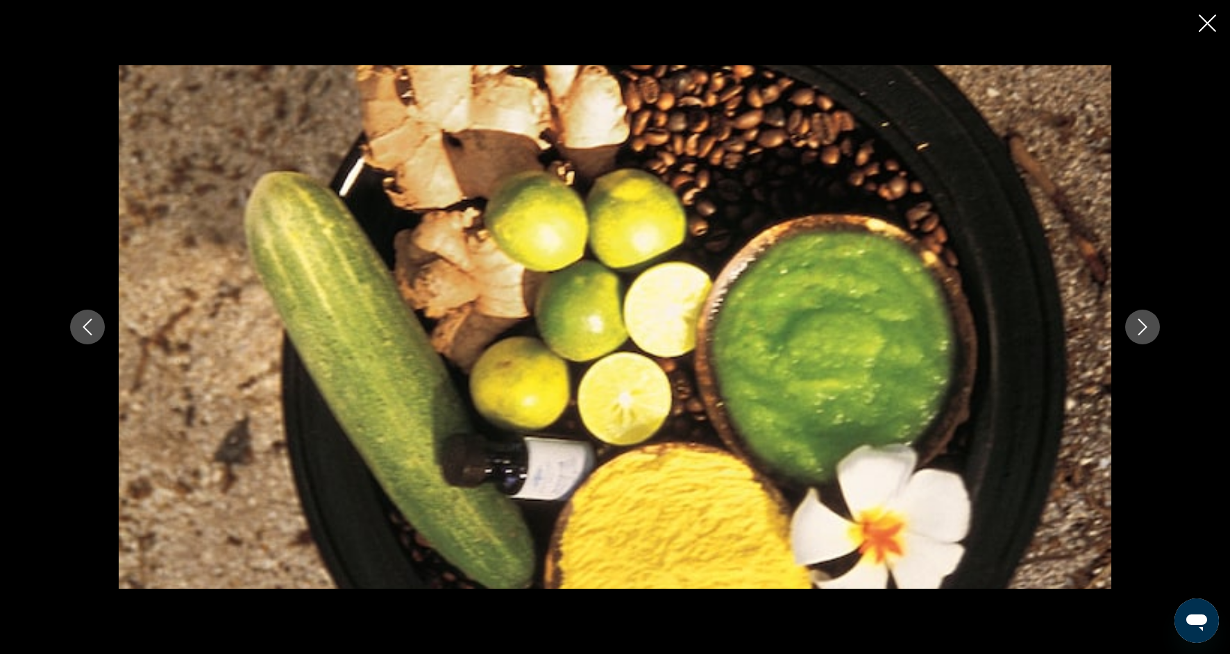
click at [1146, 334] on icon "Next image" at bounding box center [1142, 326] width 17 height 17
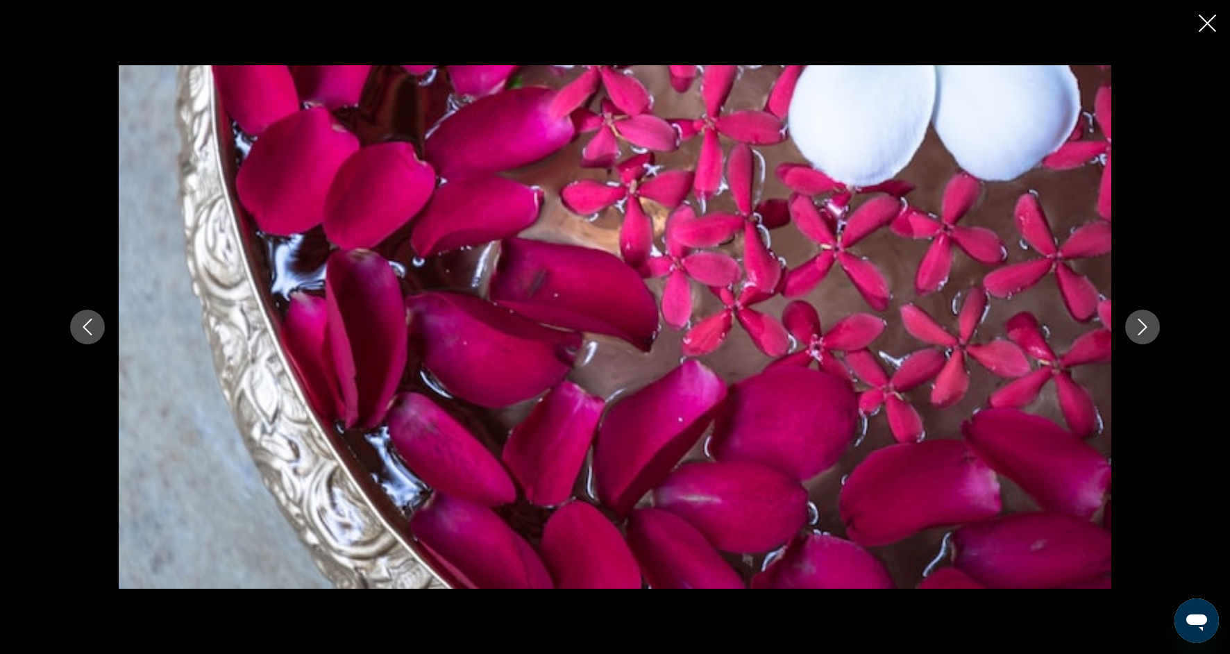
click at [1147, 337] on button "Next image" at bounding box center [1142, 326] width 35 height 35
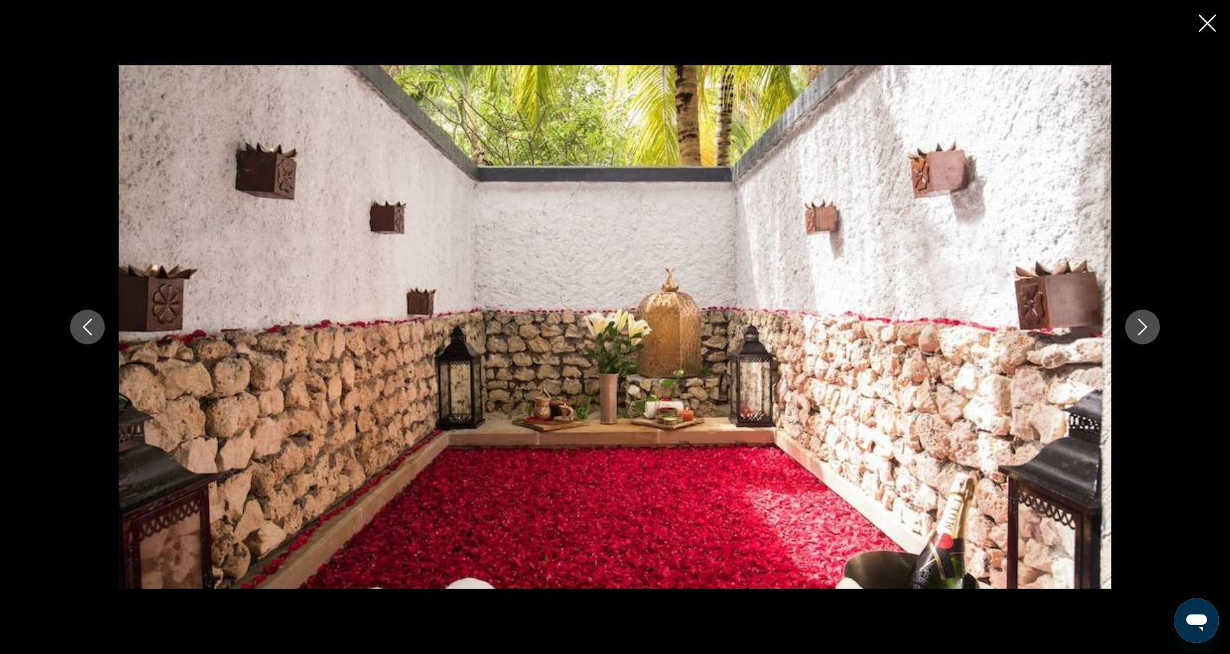
click at [1148, 339] on button "Next image" at bounding box center [1142, 326] width 35 height 35
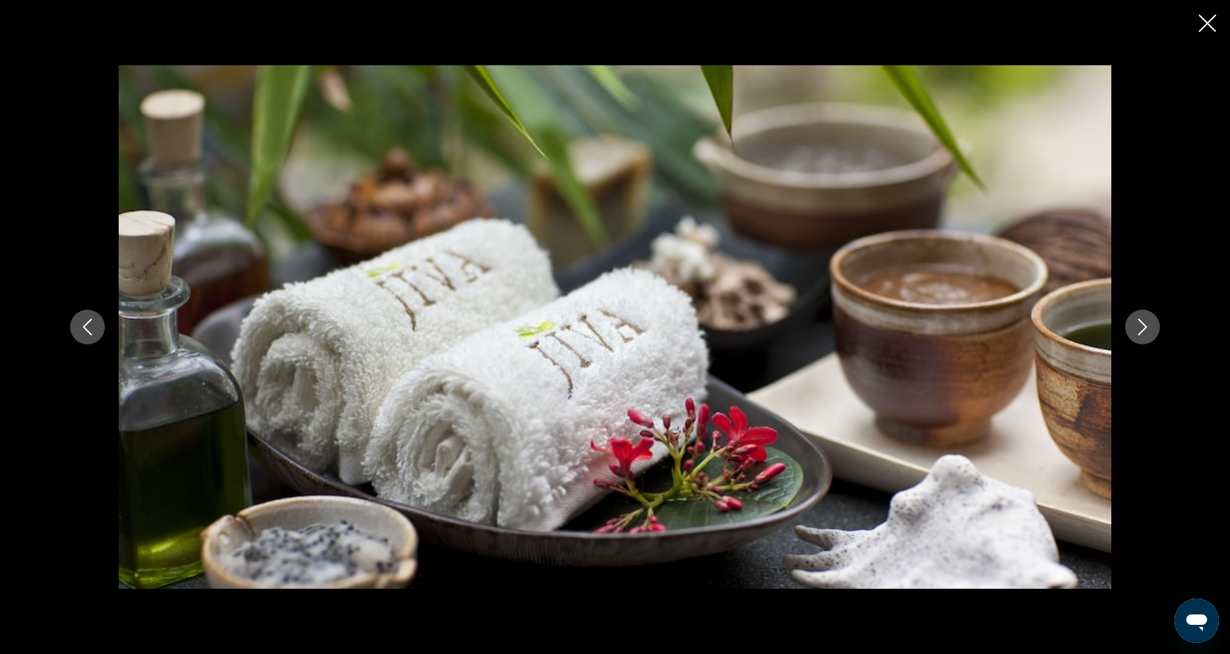
click at [1148, 341] on button "Next image" at bounding box center [1142, 326] width 35 height 35
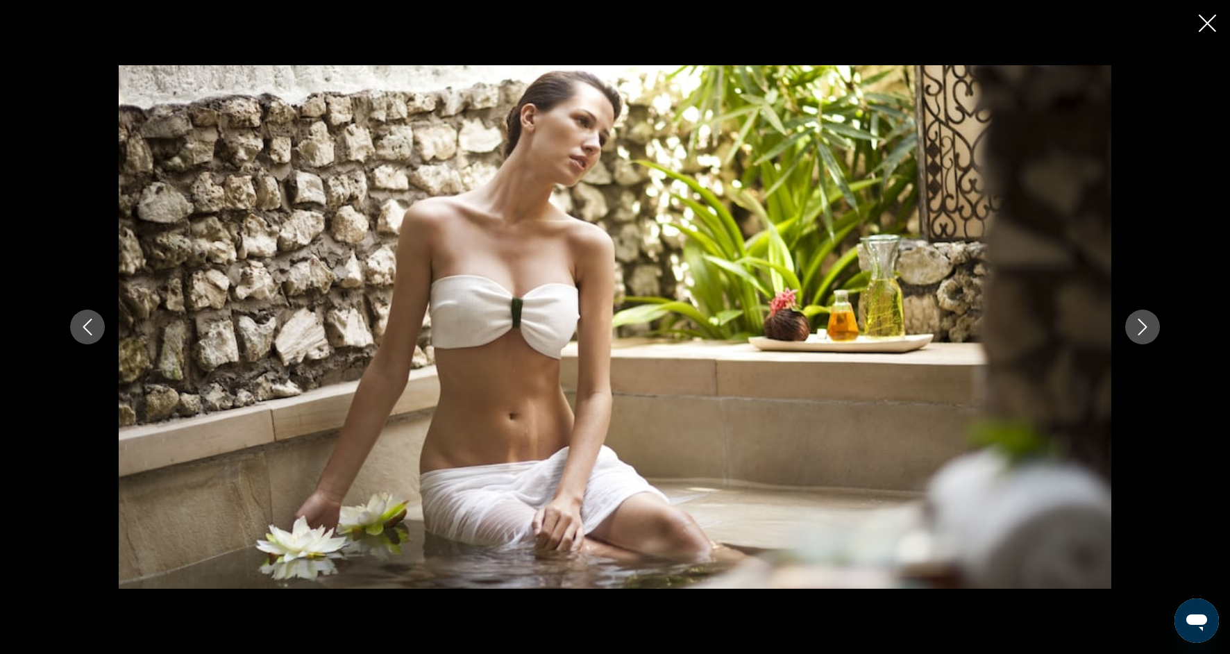
click at [1149, 343] on div "prev next" at bounding box center [614, 326] width 1117 height 523
click at [1149, 344] on div "prev next" at bounding box center [614, 326] width 1117 height 523
click at [1144, 331] on icon "Next image" at bounding box center [1142, 326] width 17 height 17
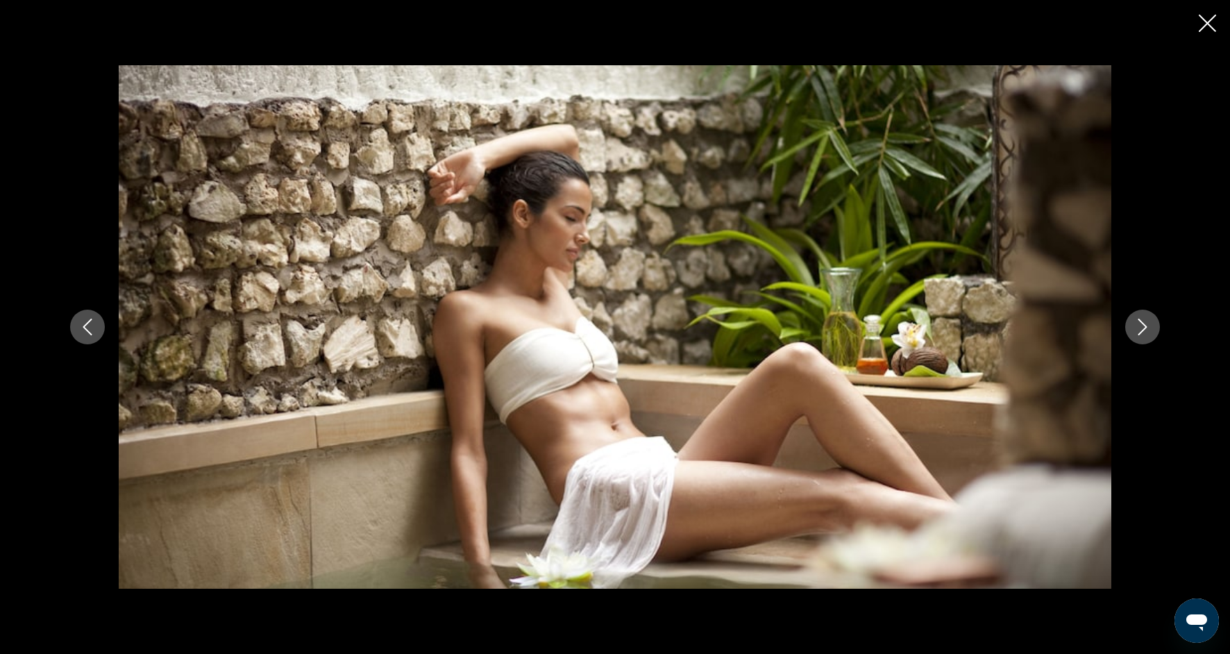
click at [1146, 334] on icon "Next image" at bounding box center [1142, 326] width 17 height 17
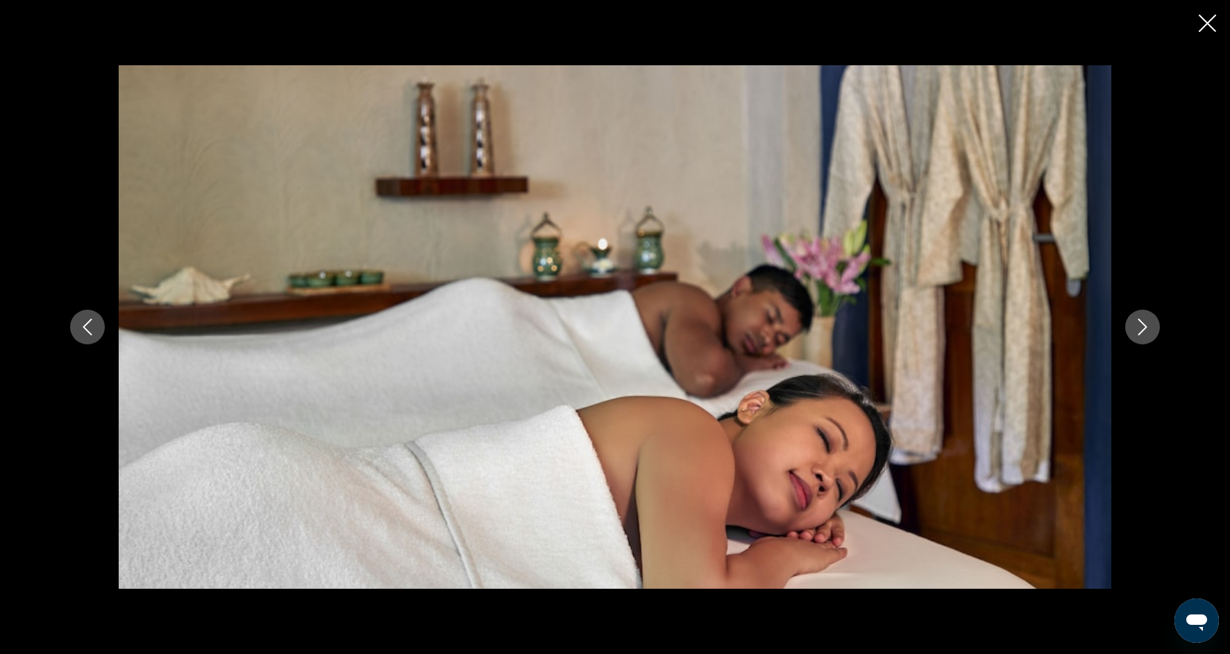
click at [1146, 334] on icon "Next image" at bounding box center [1142, 326] width 17 height 17
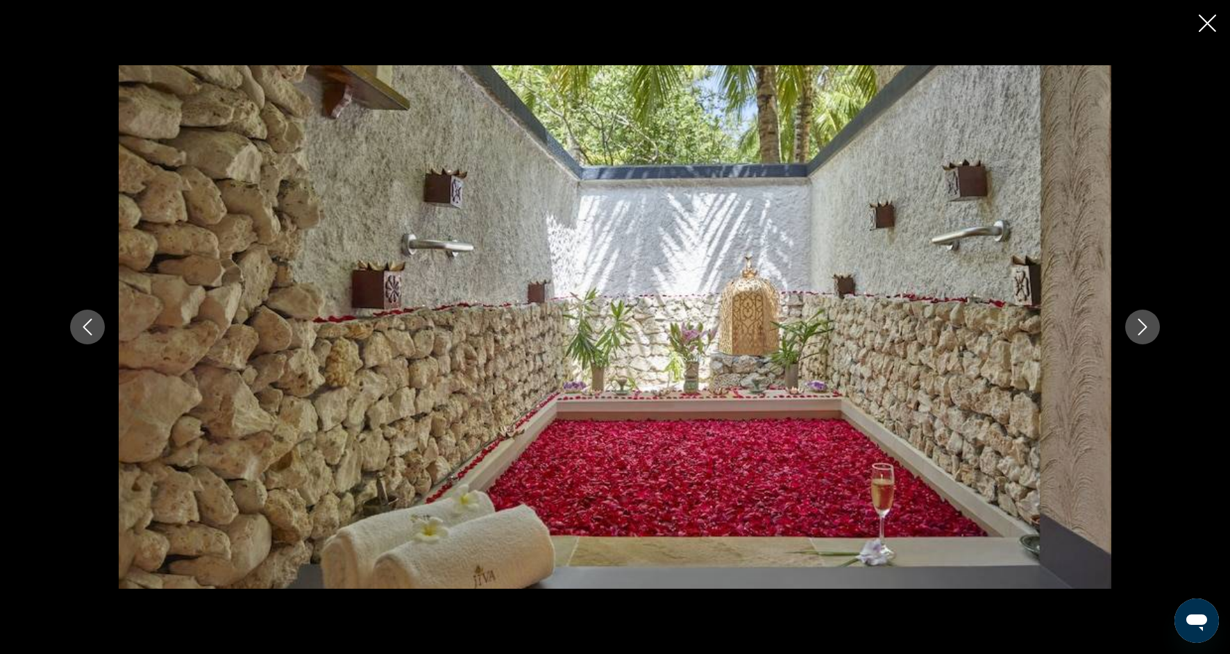
click at [1146, 334] on icon "Next image" at bounding box center [1142, 326] width 17 height 17
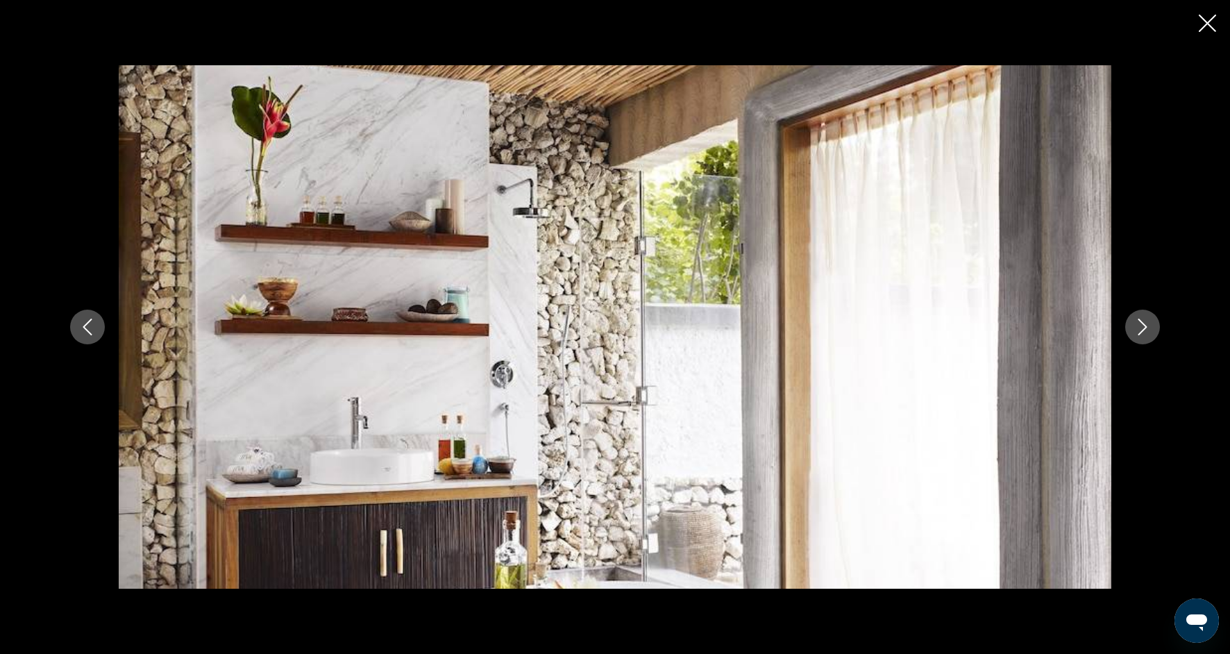
click at [1146, 336] on button "Next image" at bounding box center [1142, 326] width 35 height 35
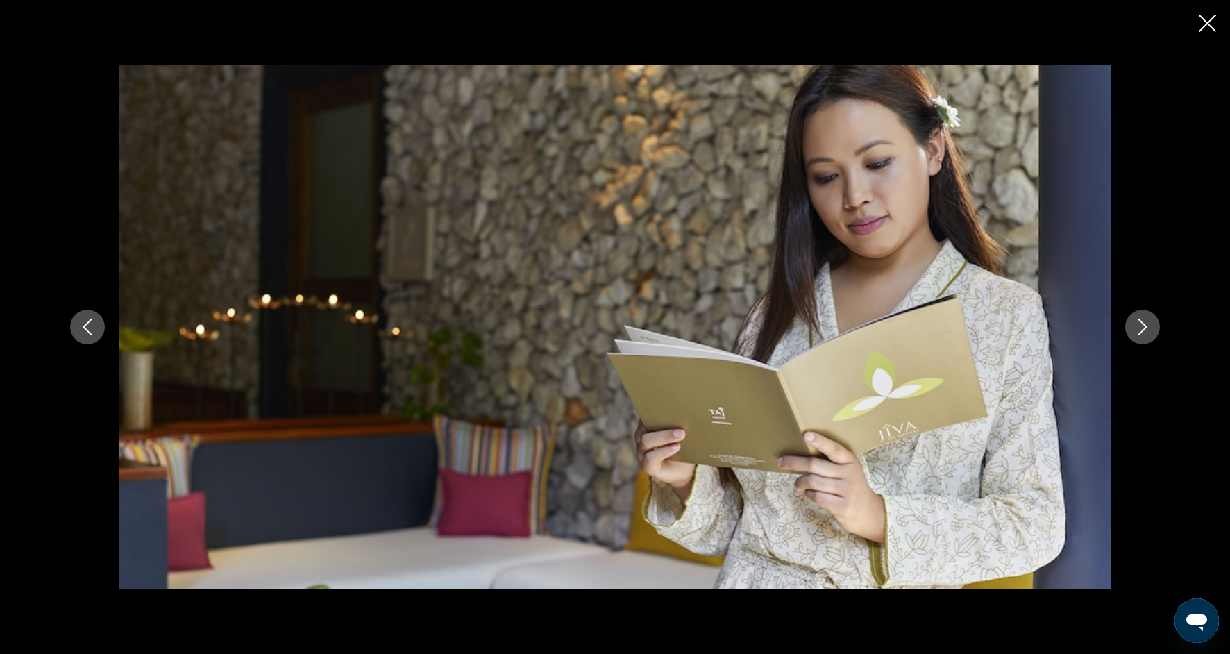
click at [1143, 321] on icon "Next image" at bounding box center [1142, 326] width 17 height 17
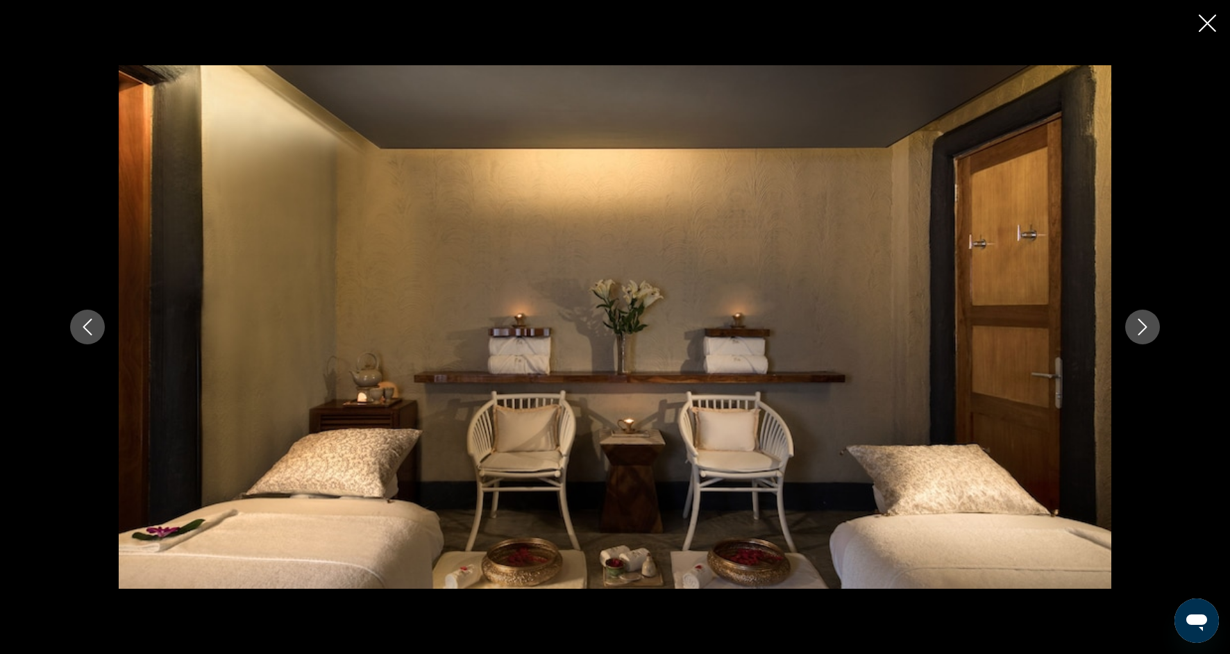
click at [1144, 323] on icon "Next image" at bounding box center [1142, 326] width 17 height 17
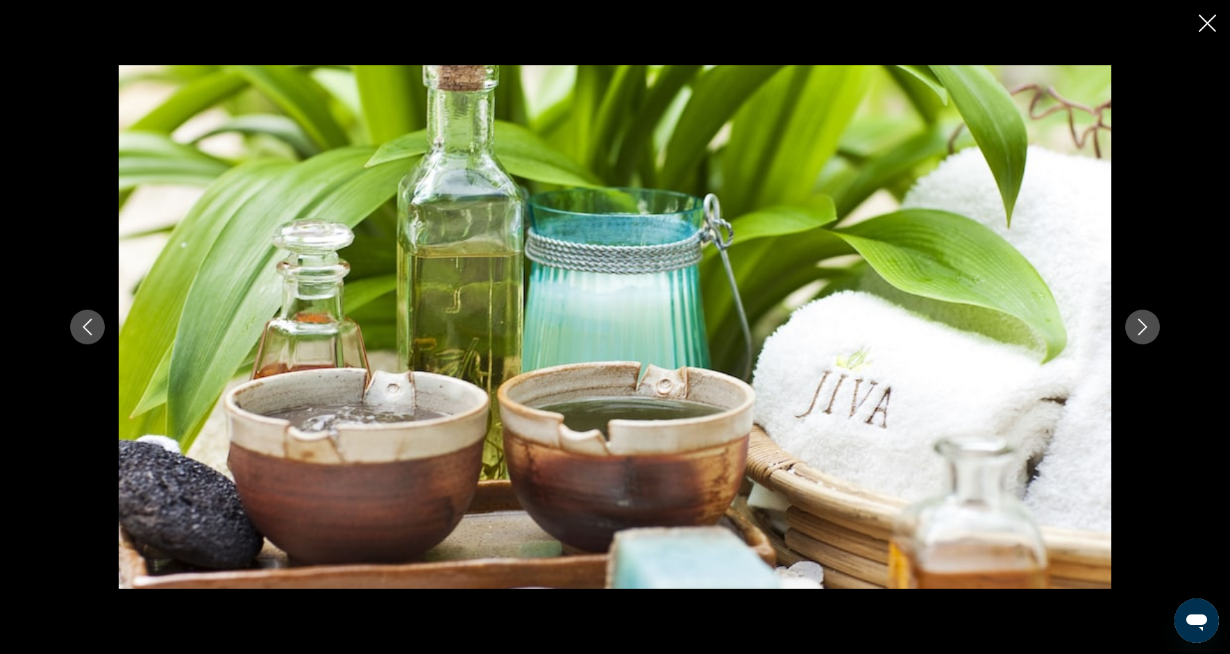
click at [1144, 325] on icon "Next image" at bounding box center [1142, 326] width 9 height 17
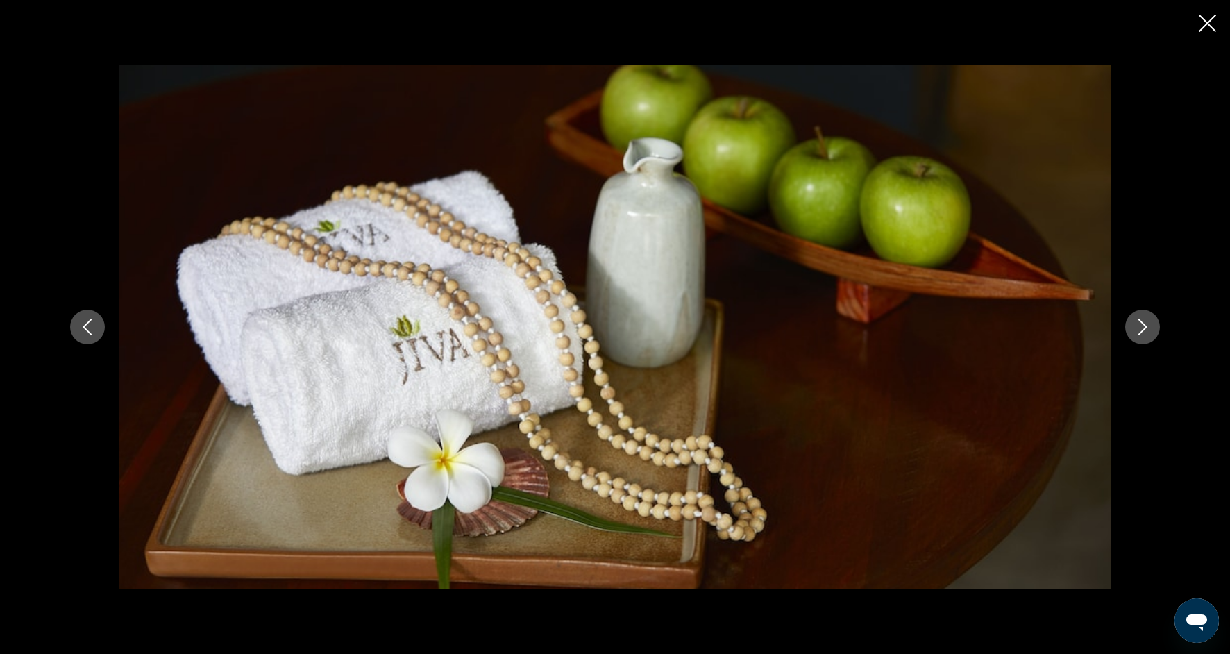
click at [1144, 327] on icon "Next image" at bounding box center [1142, 326] width 17 height 17
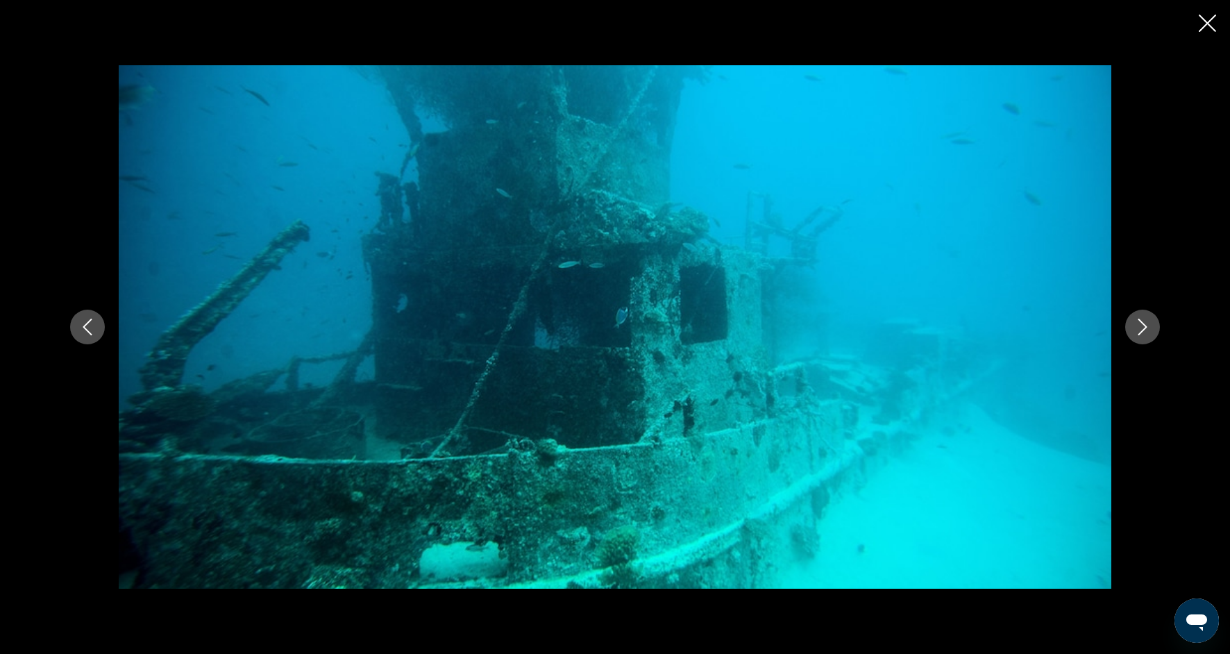
click at [1148, 335] on button "Next image" at bounding box center [1142, 326] width 35 height 35
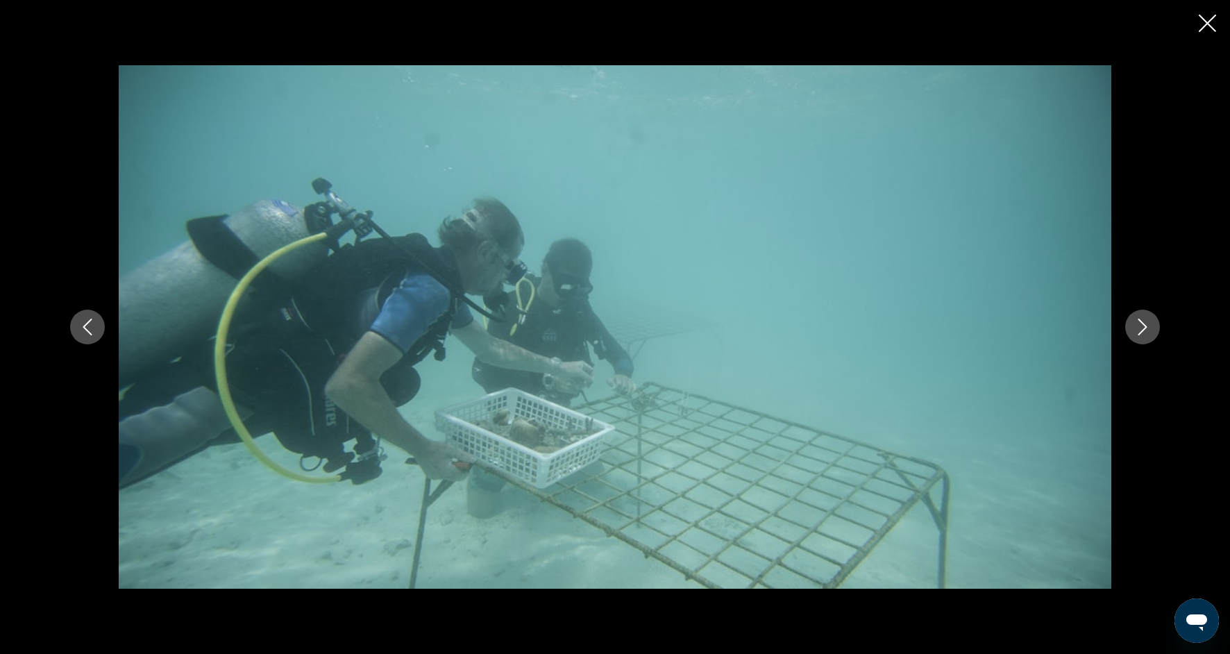
click at [1148, 337] on button "Next image" at bounding box center [1142, 326] width 35 height 35
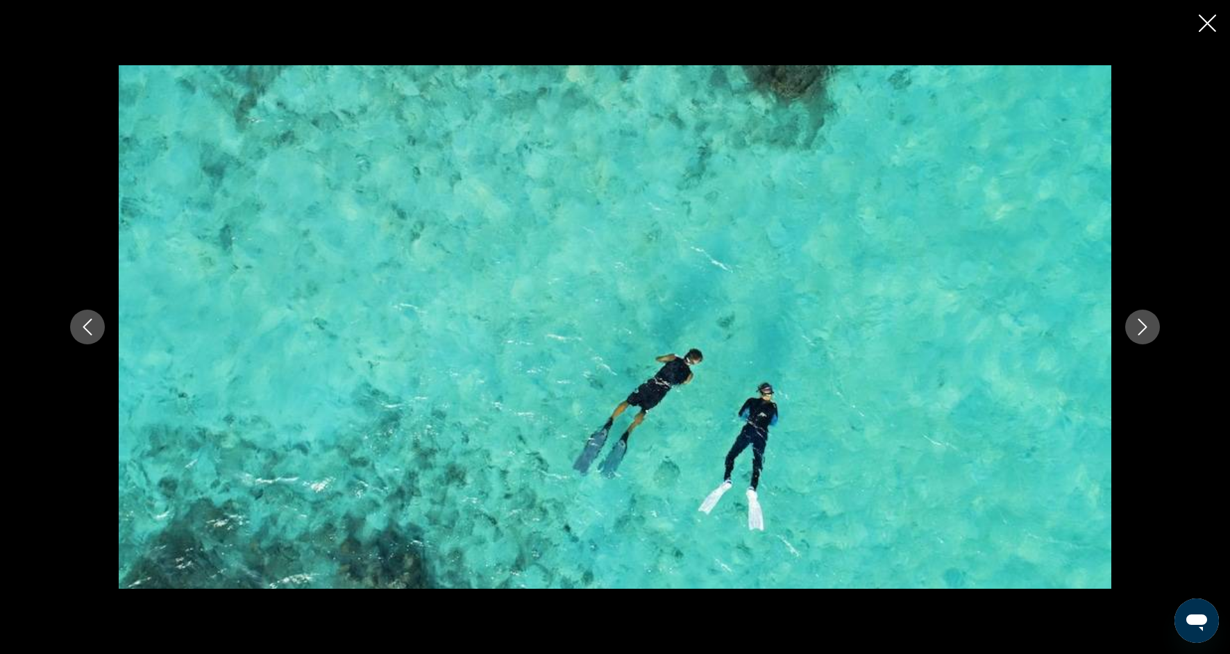
click at [1150, 341] on div "prev next" at bounding box center [614, 326] width 1117 height 523
click at [1144, 328] on icon "Next image" at bounding box center [1142, 326] width 9 height 17
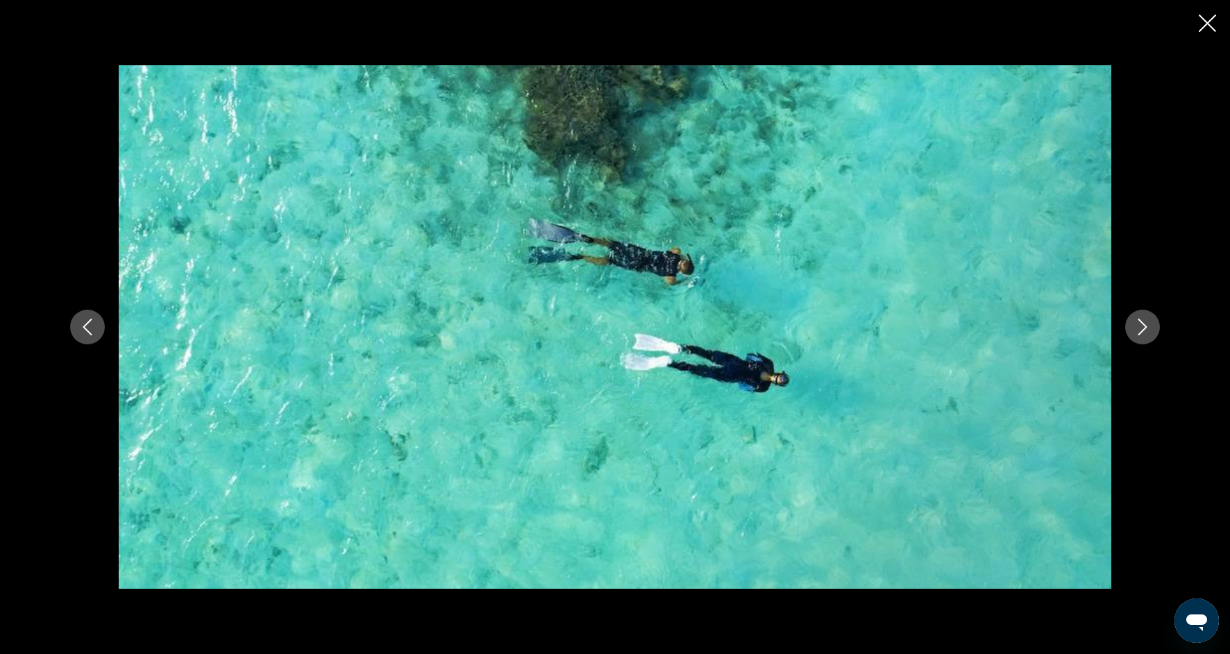
click at [1145, 330] on icon "Next image" at bounding box center [1142, 326] width 17 height 17
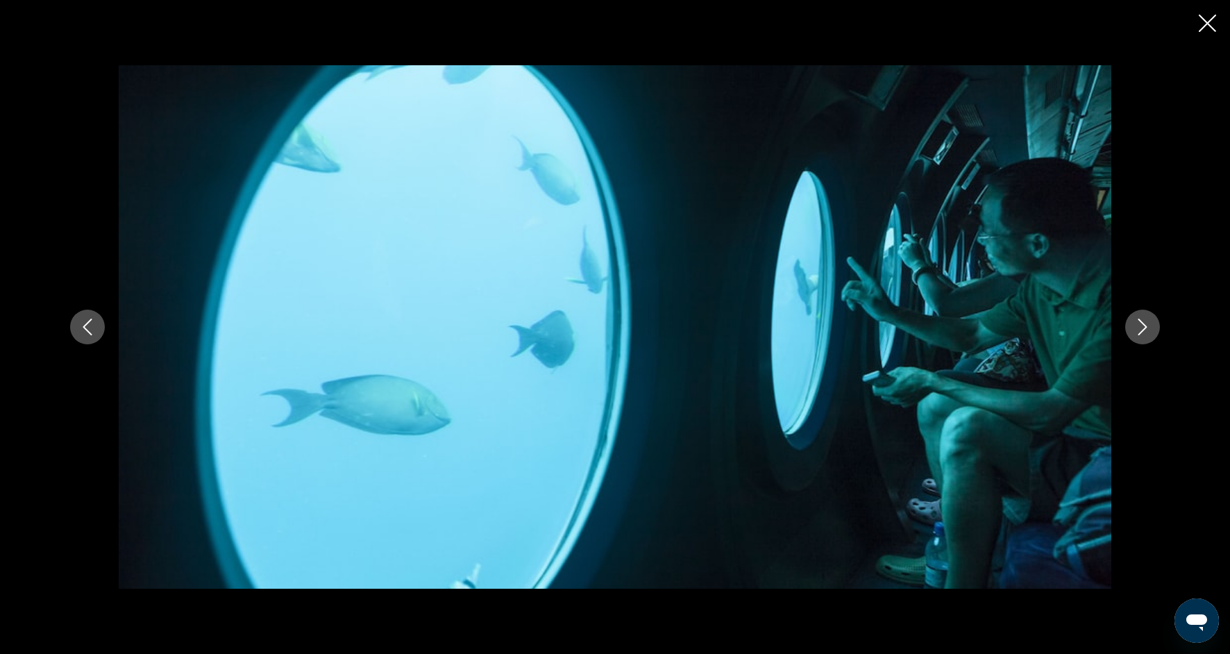
click at [1144, 325] on icon "Next image" at bounding box center [1142, 326] width 9 height 17
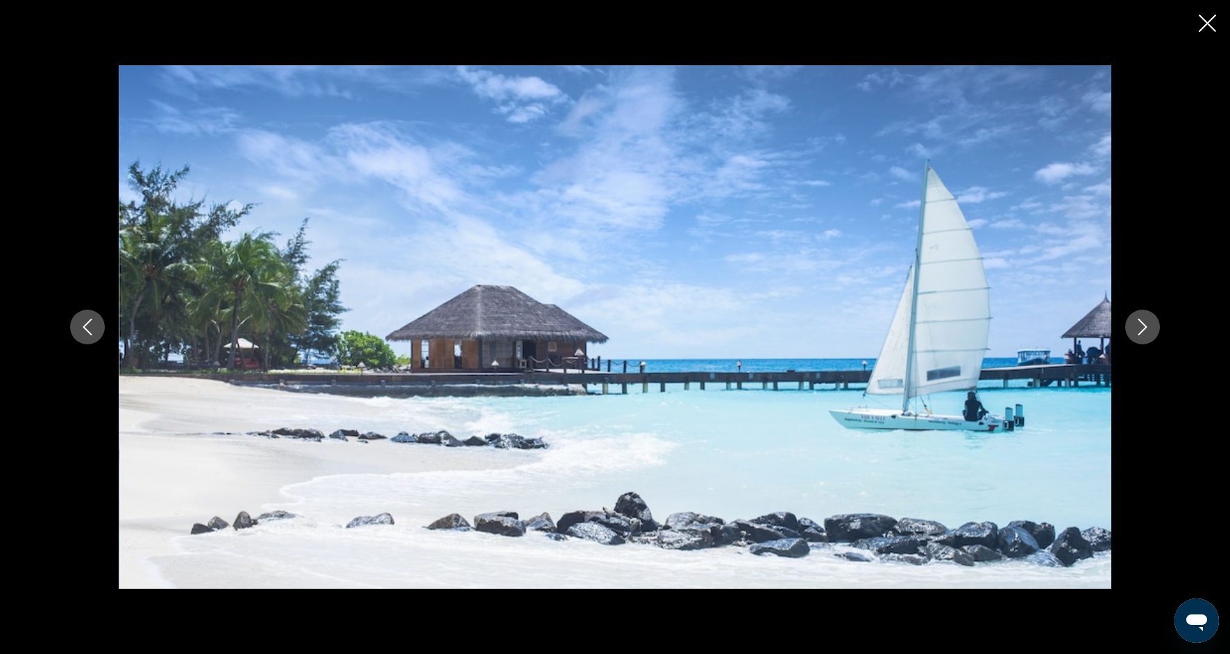
click at [1144, 328] on icon "Next image" at bounding box center [1142, 326] width 17 height 17
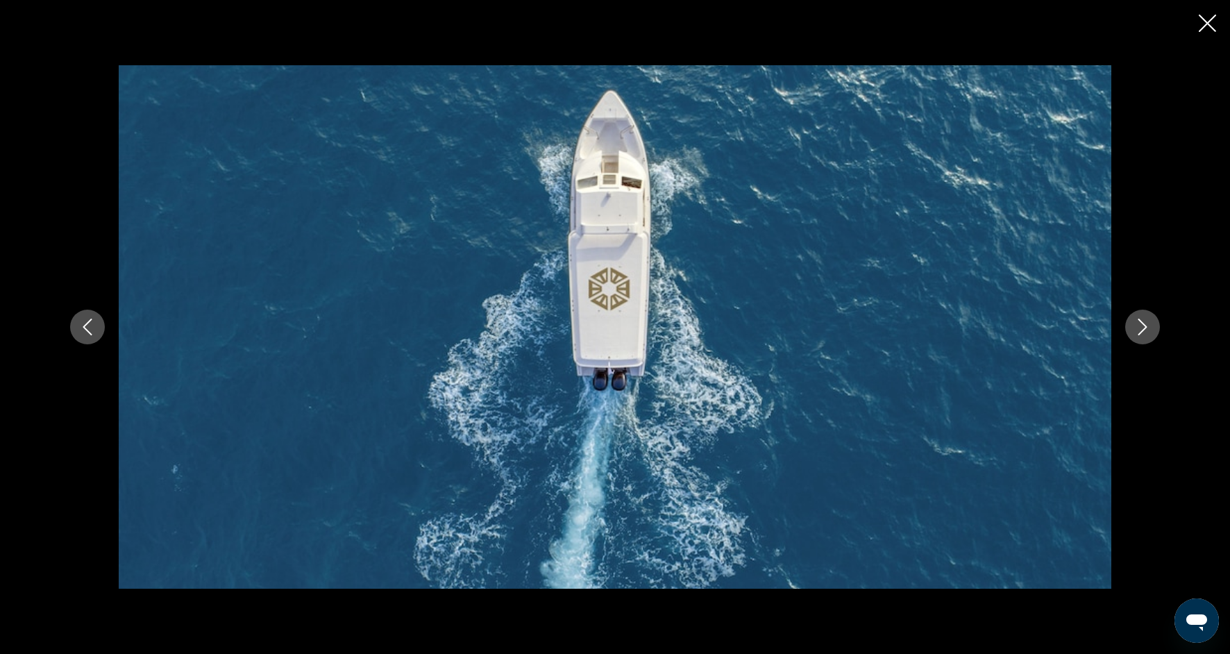
click at [1144, 328] on icon "Next image" at bounding box center [1142, 326] width 9 height 17
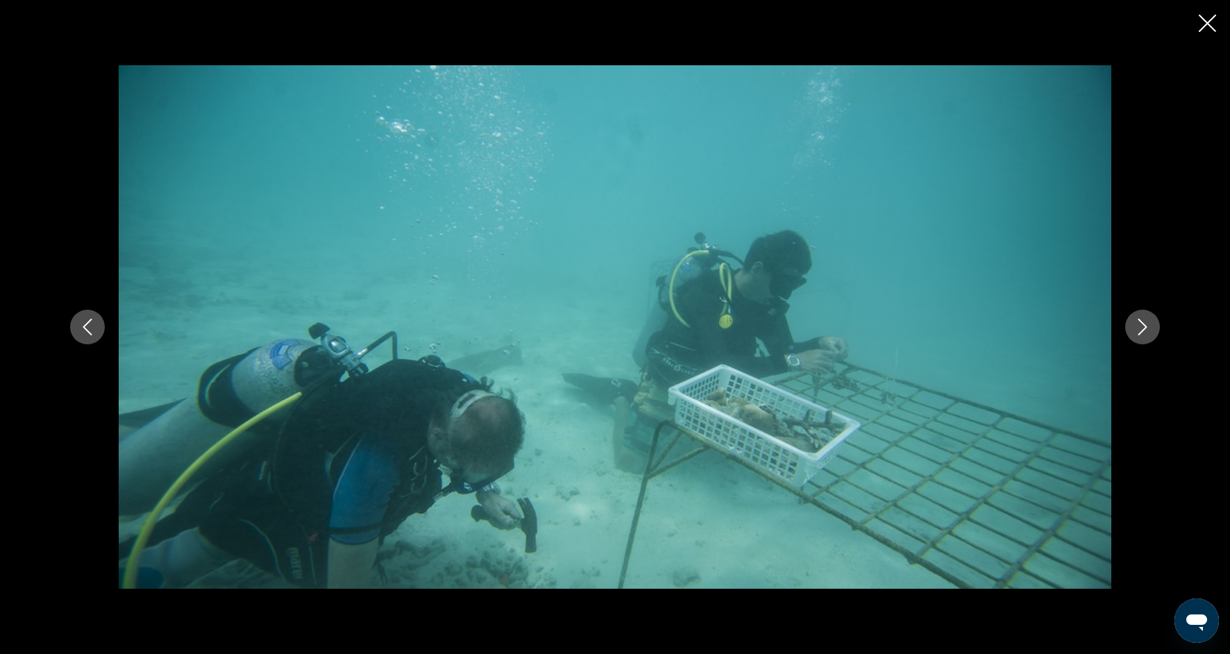
click at [1147, 332] on icon "Next image" at bounding box center [1142, 326] width 17 height 17
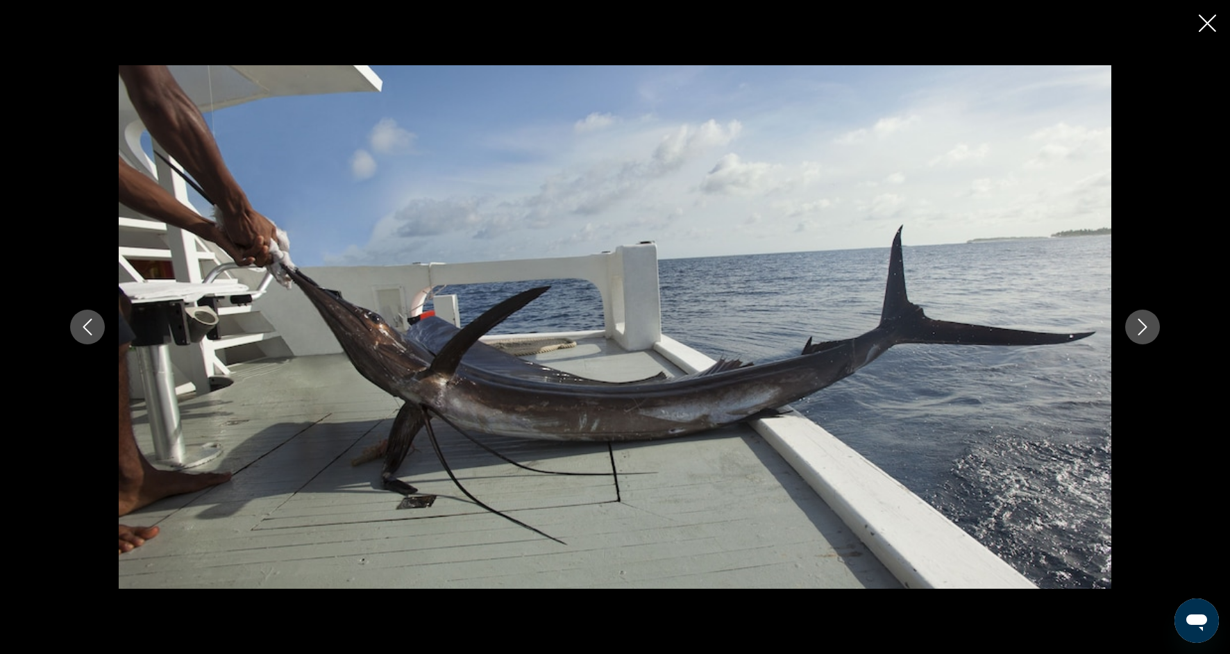
click at [1147, 334] on icon "Next image" at bounding box center [1142, 326] width 17 height 17
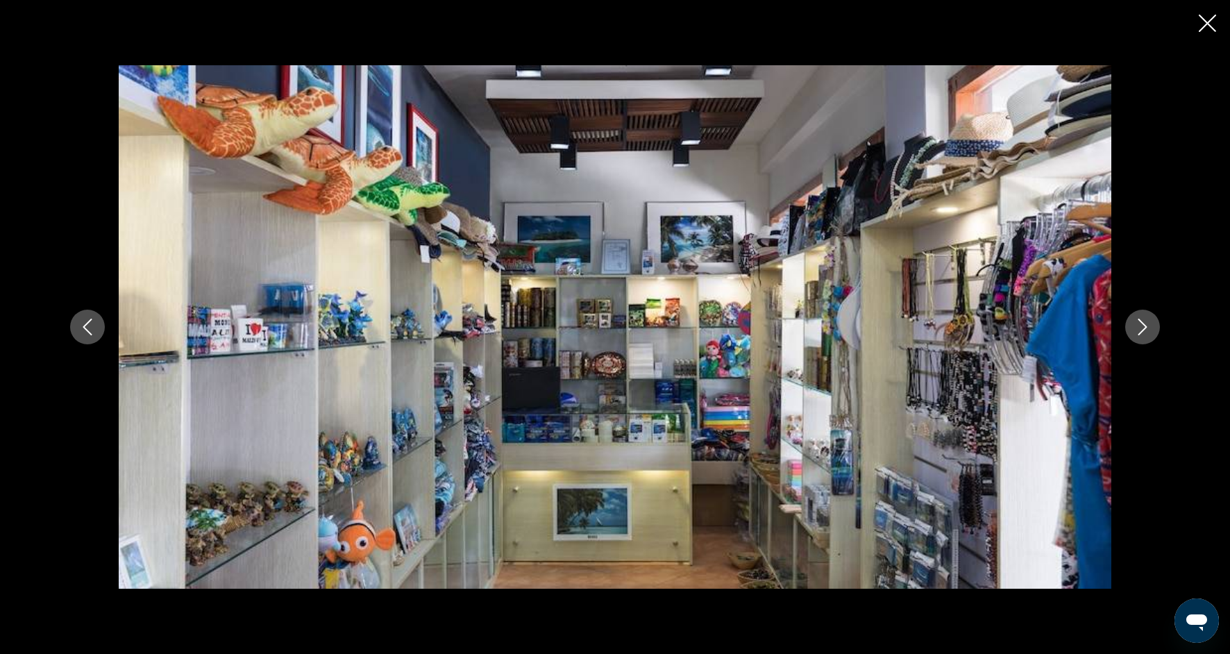
click at [1147, 335] on button "Next image" at bounding box center [1142, 326] width 35 height 35
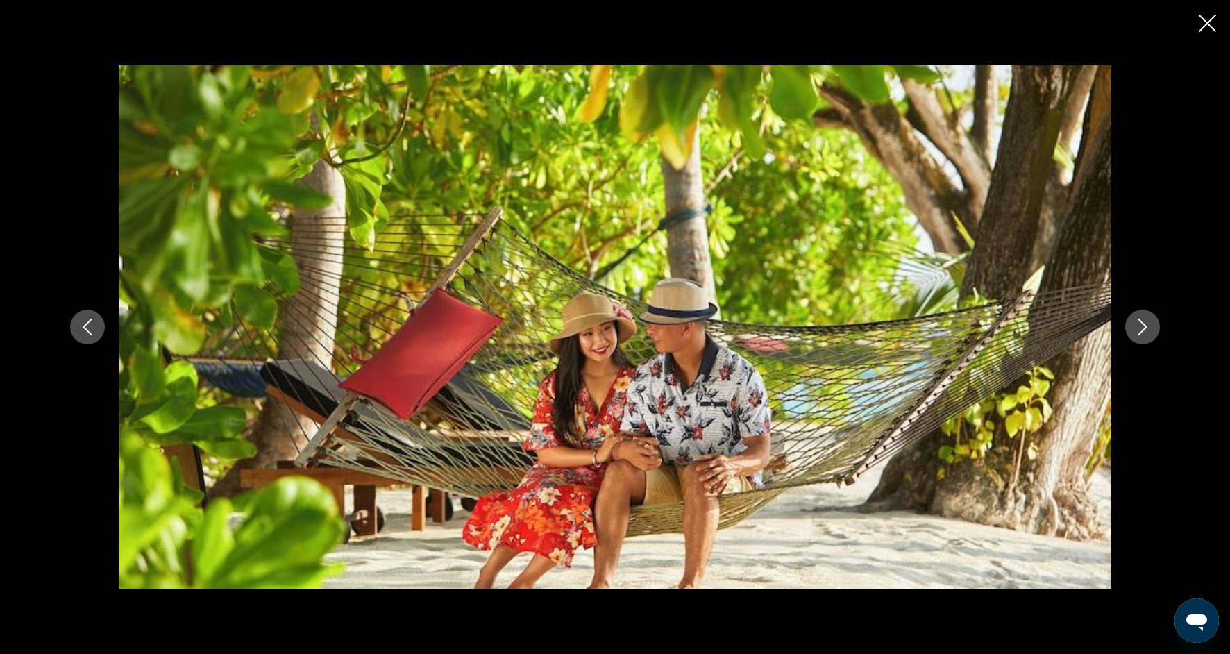
click at [1147, 335] on button "Next image" at bounding box center [1142, 326] width 35 height 35
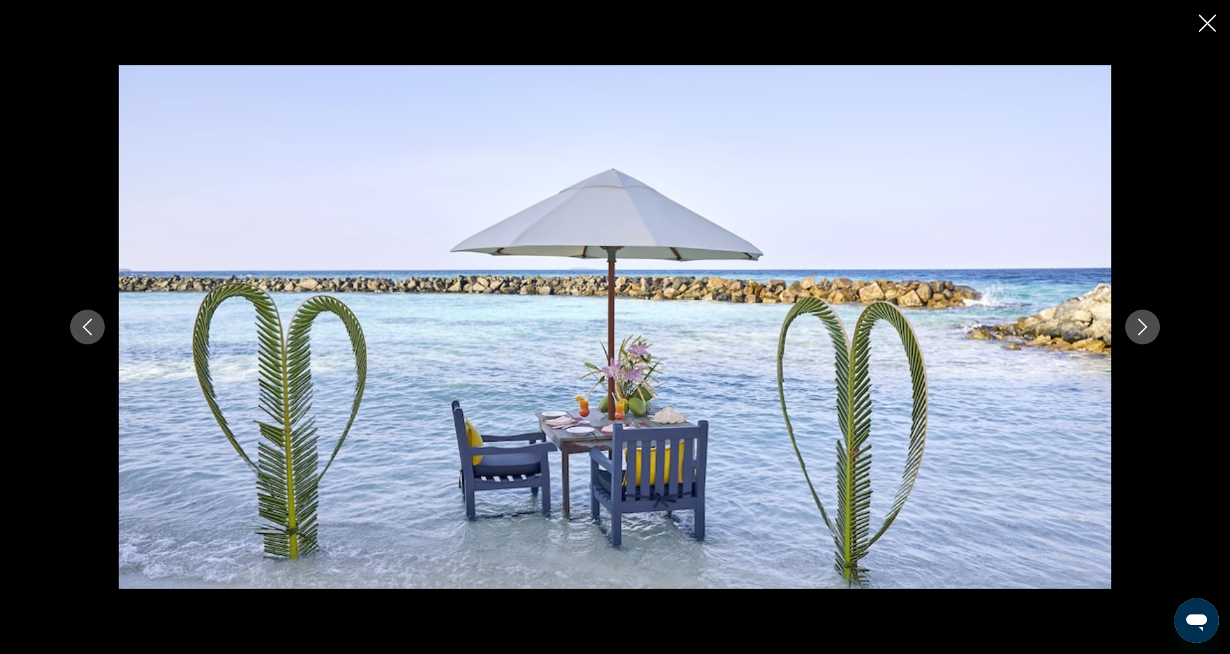
click at [1148, 334] on icon "Next image" at bounding box center [1142, 326] width 17 height 17
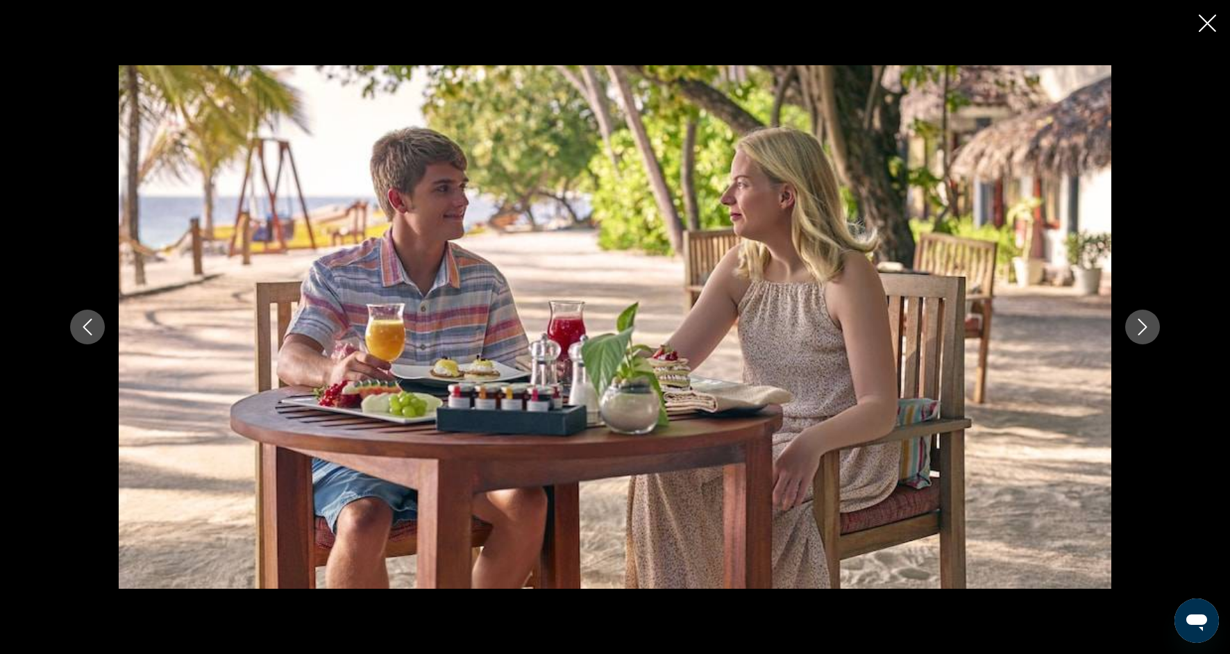
click at [1148, 334] on icon "Next image" at bounding box center [1142, 326] width 17 height 17
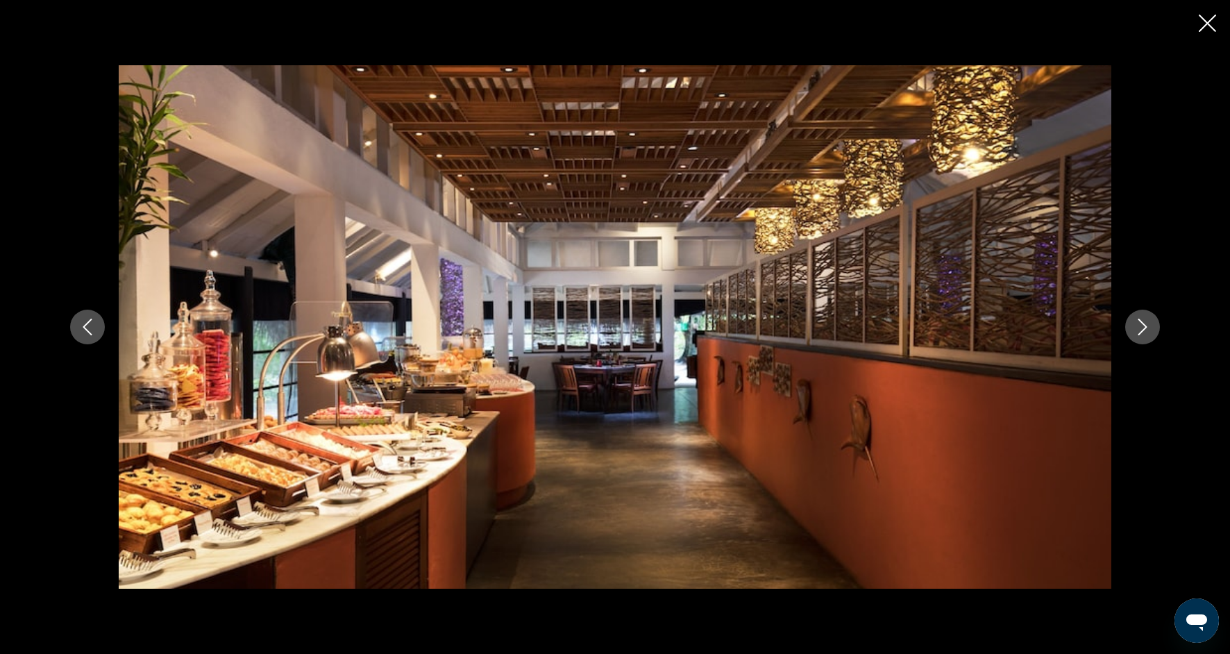
click at [1149, 334] on icon "Next image" at bounding box center [1142, 326] width 17 height 17
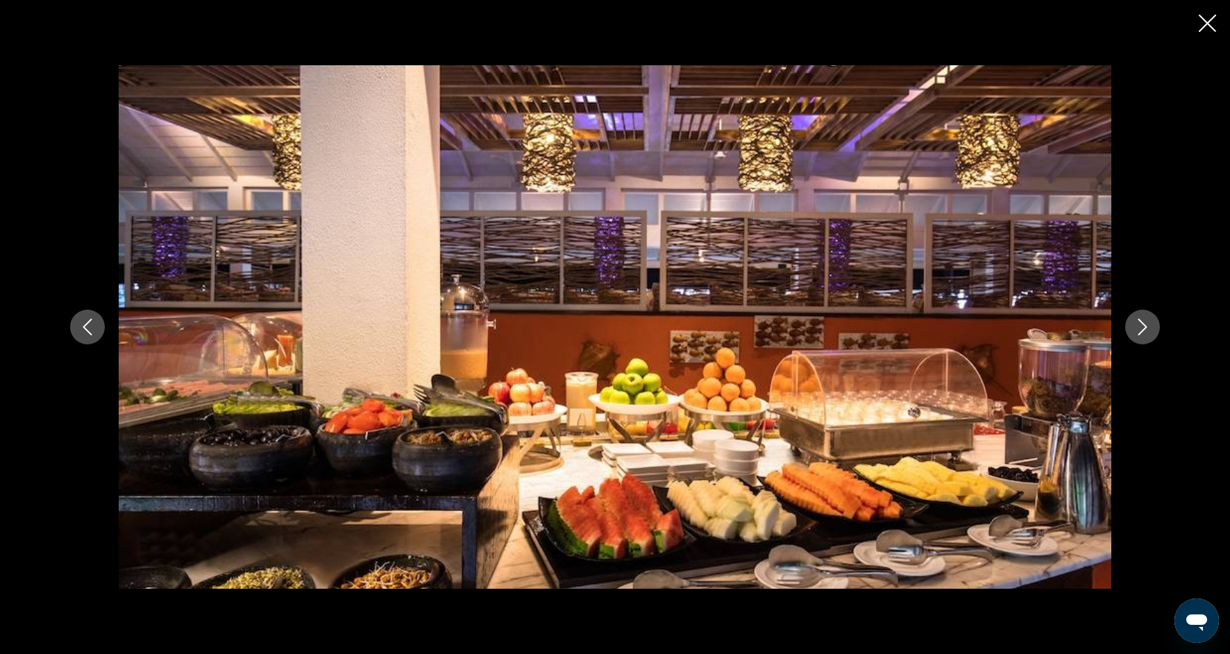
click at [1148, 332] on icon "Next image" at bounding box center [1142, 326] width 17 height 17
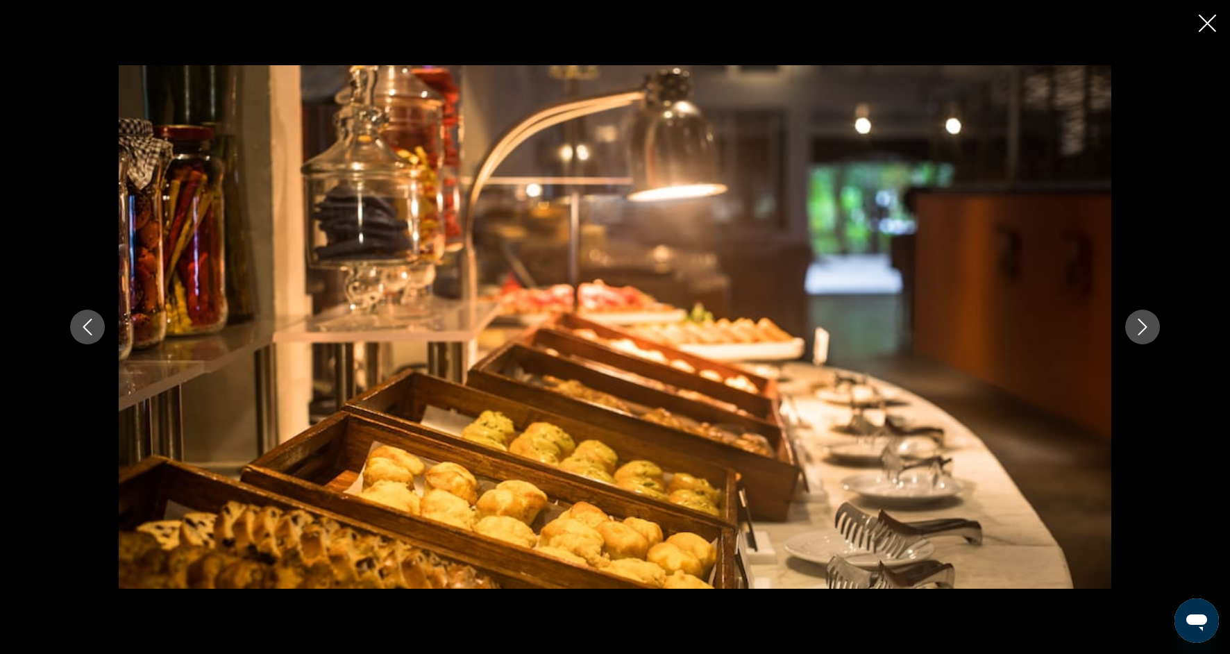
click at [1148, 333] on icon "Next image" at bounding box center [1142, 326] width 17 height 17
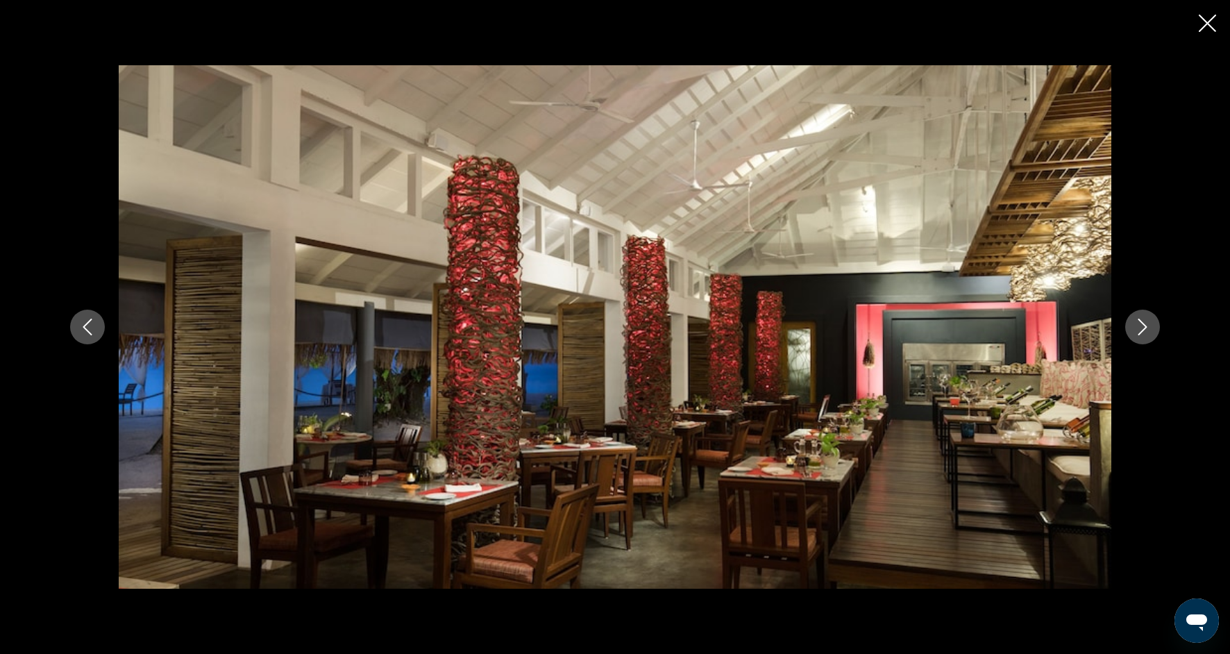
click at [1149, 334] on icon "Next image" at bounding box center [1142, 326] width 17 height 17
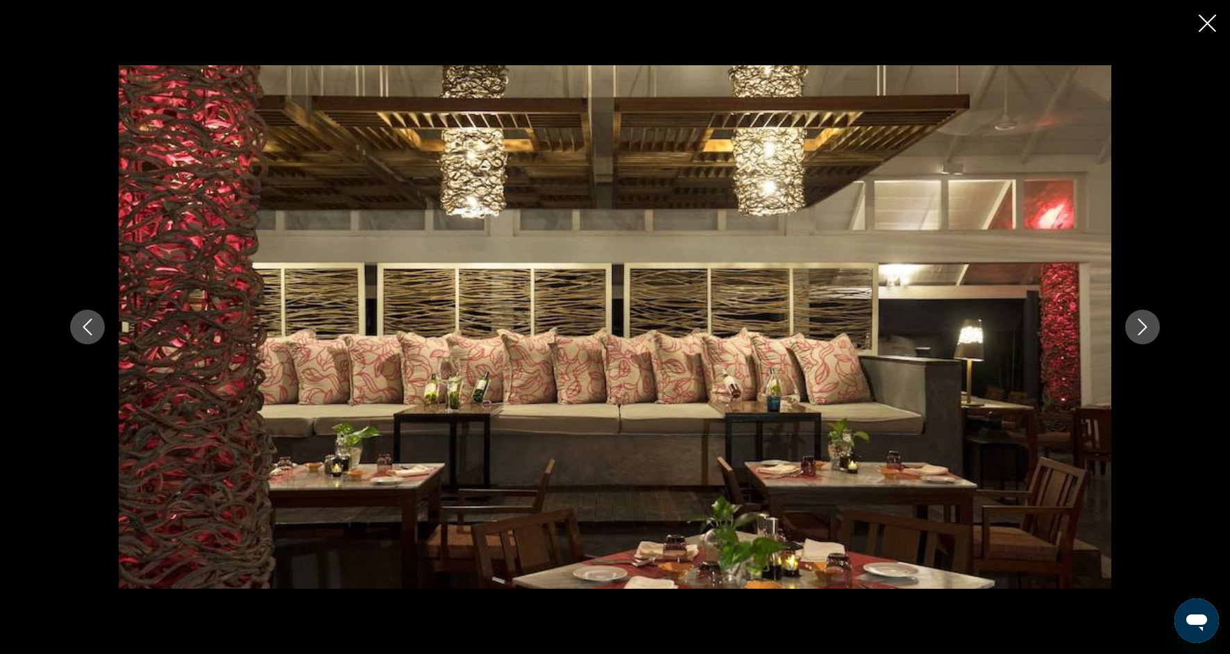
click at [1149, 335] on button "Next image" at bounding box center [1142, 326] width 35 height 35
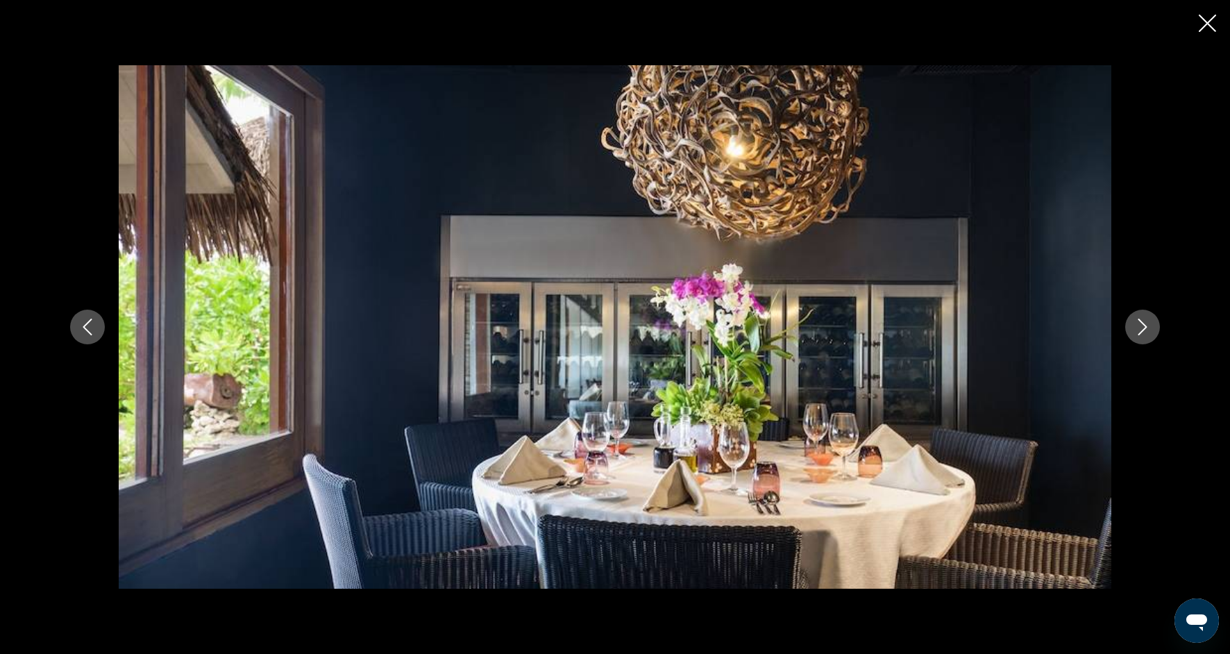
click at [1149, 335] on button "Next image" at bounding box center [1142, 326] width 35 height 35
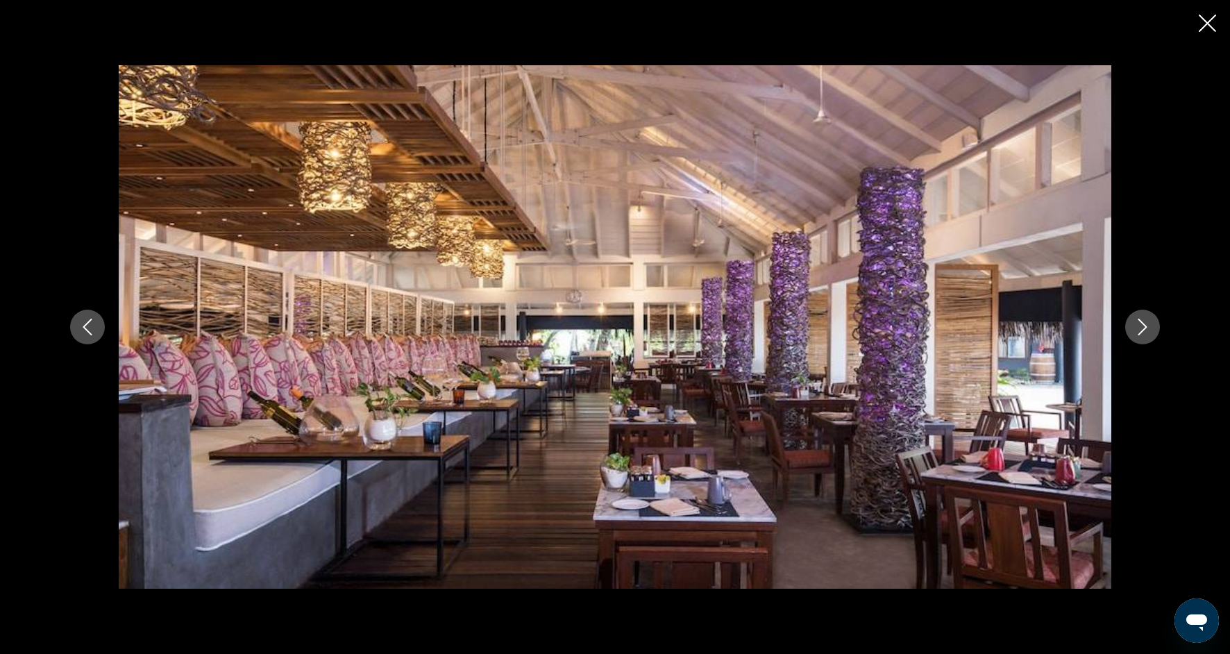
click at [1149, 335] on button "Next image" at bounding box center [1142, 326] width 35 height 35
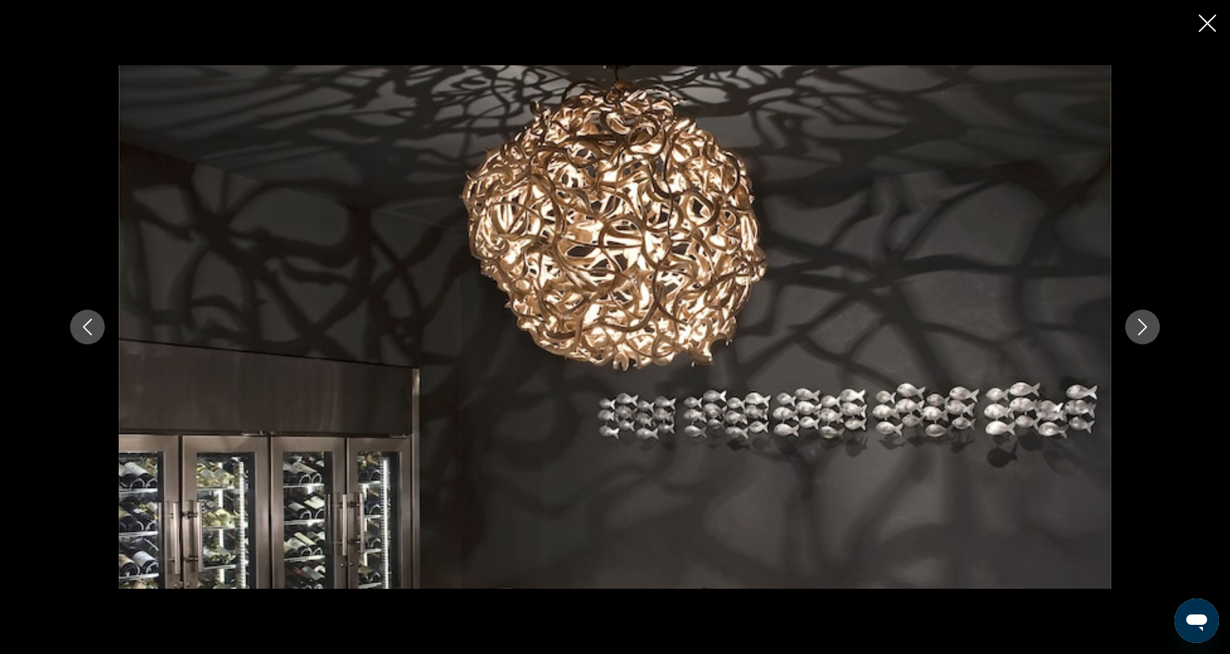
click at [1150, 337] on button "Next image" at bounding box center [1142, 326] width 35 height 35
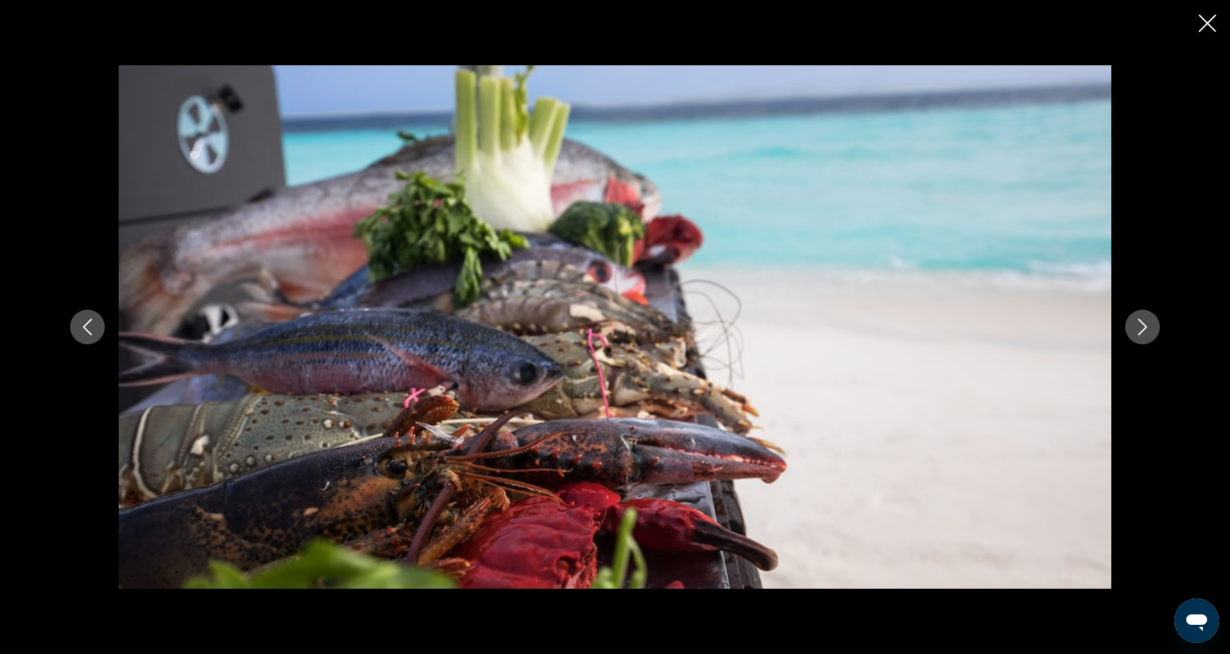
click at [1150, 337] on button "Next image" at bounding box center [1142, 326] width 35 height 35
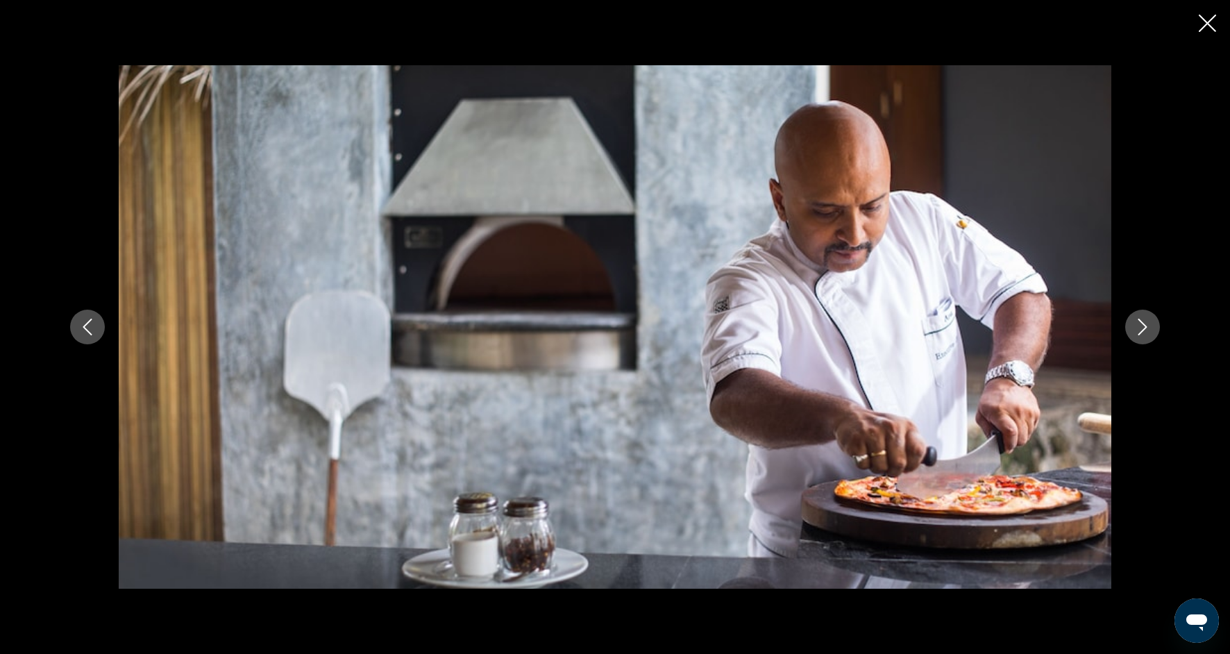
click at [1156, 317] on button "Next image" at bounding box center [1142, 326] width 35 height 35
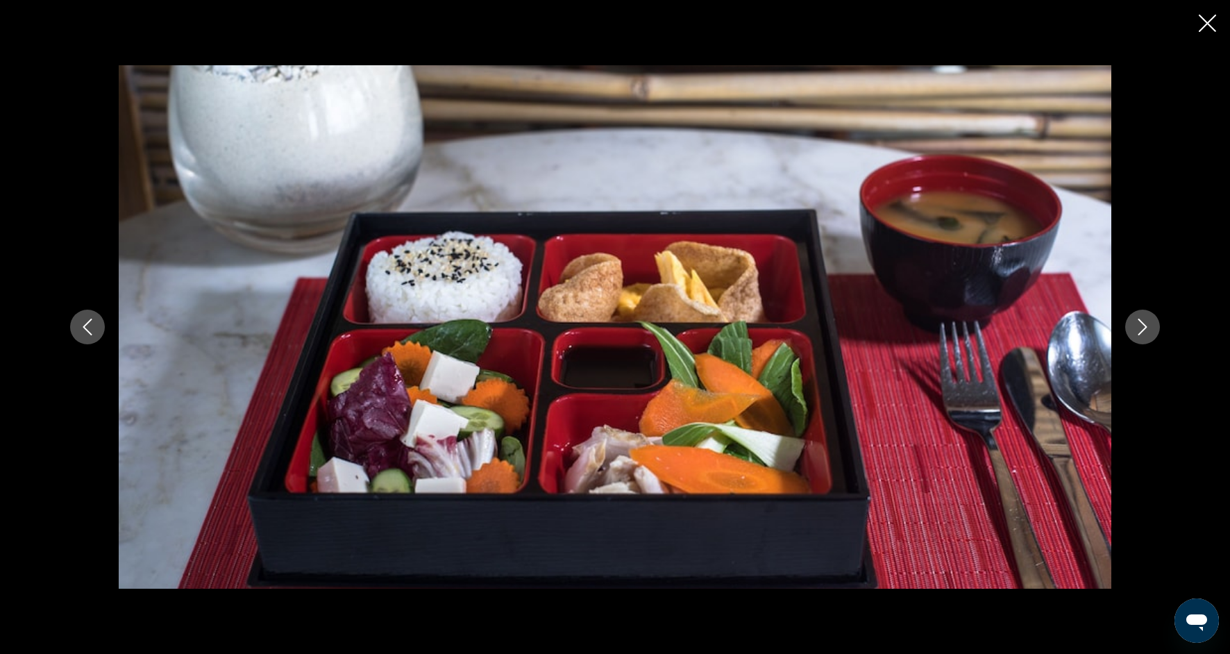
click at [1156, 318] on button "Next image" at bounding box center [1142, 326] width 35 height 35
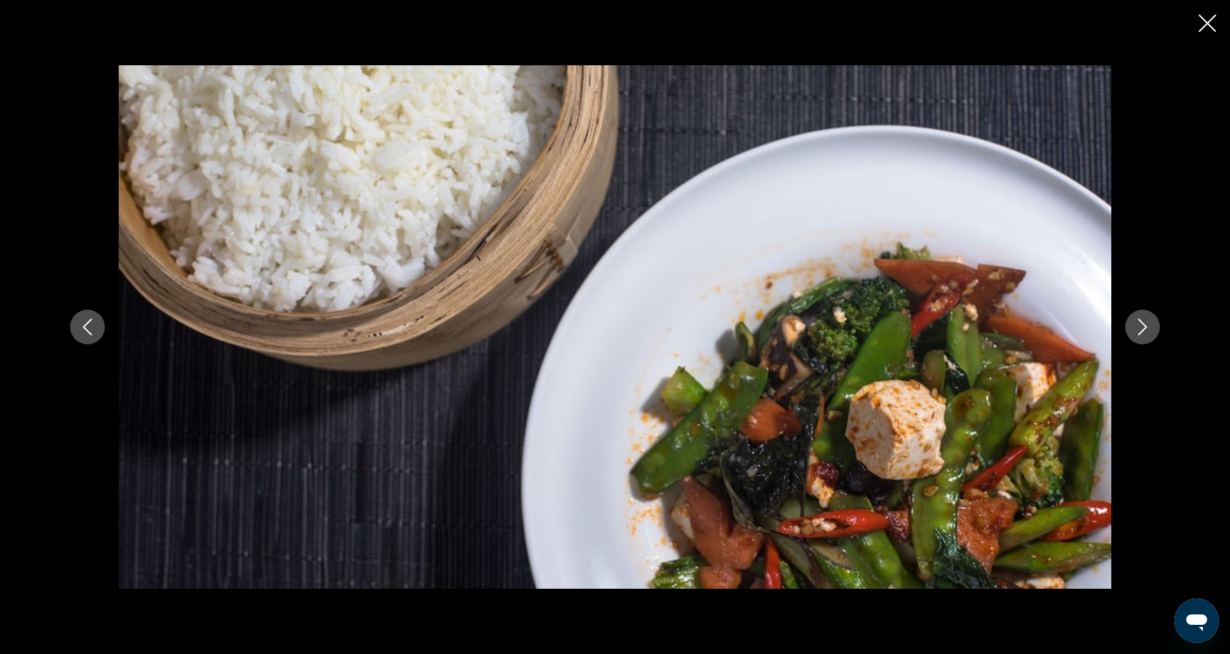
click at [1157, 320] on button "Next image" at bounding box center [1142, 326] width 35 height 35
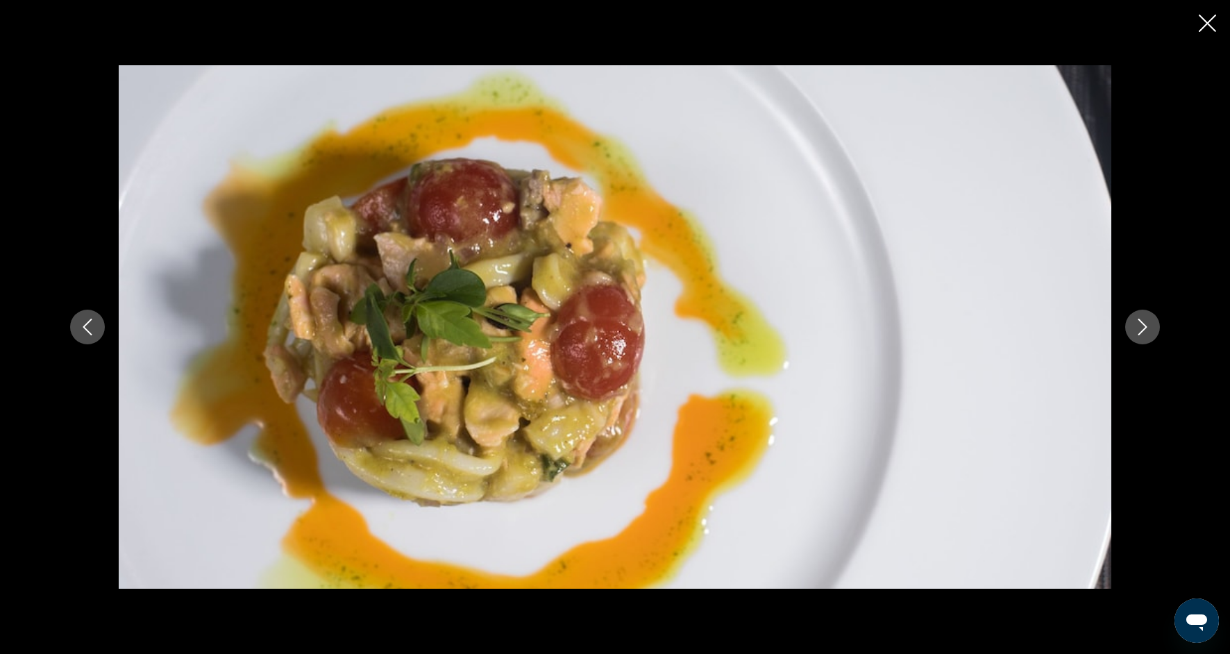
click at [1157, 321] on button "Next image" at bounding box center [1142, 326] width 35 height 35
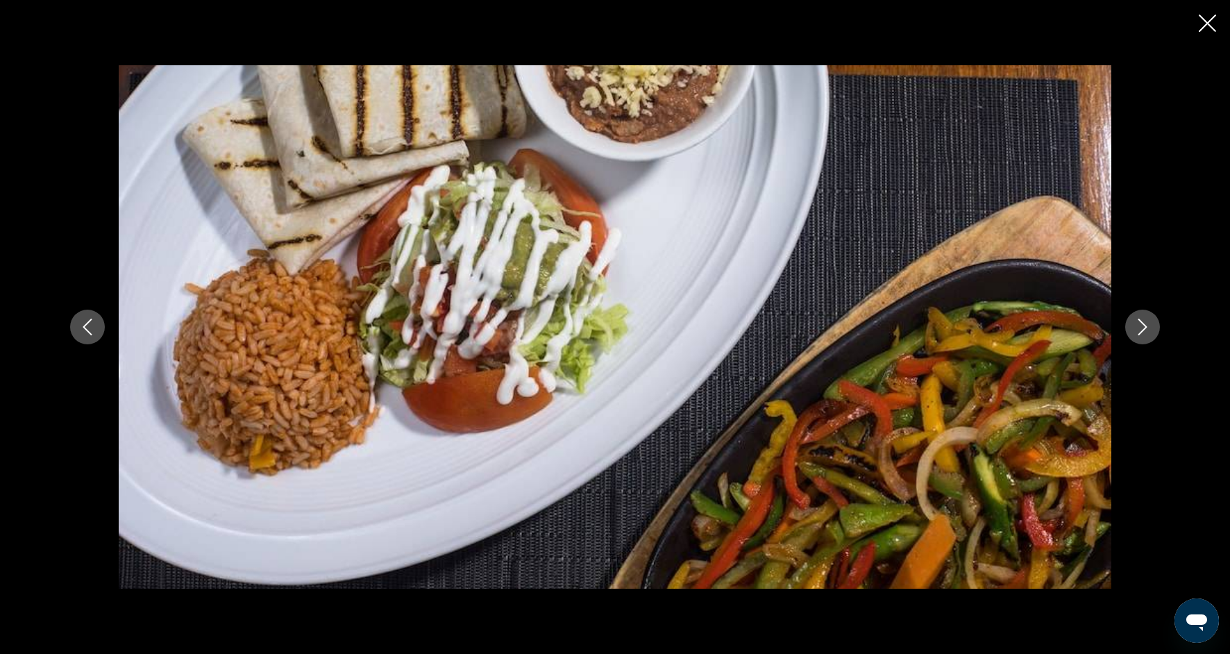
click at [1146, 328] on icon "Next image" at bounding box center [1142, 326] width 17 height 17
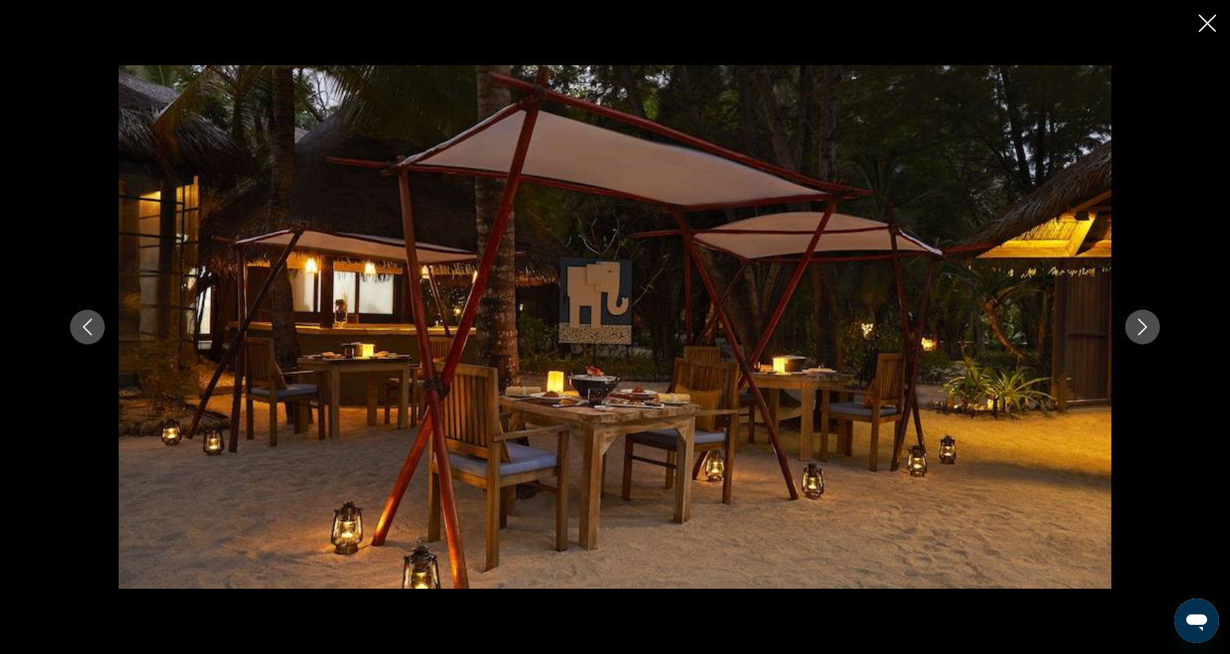
click at [1148, 330] on icon "Next image" at bounding box center [1142, 326] width 17 height 17
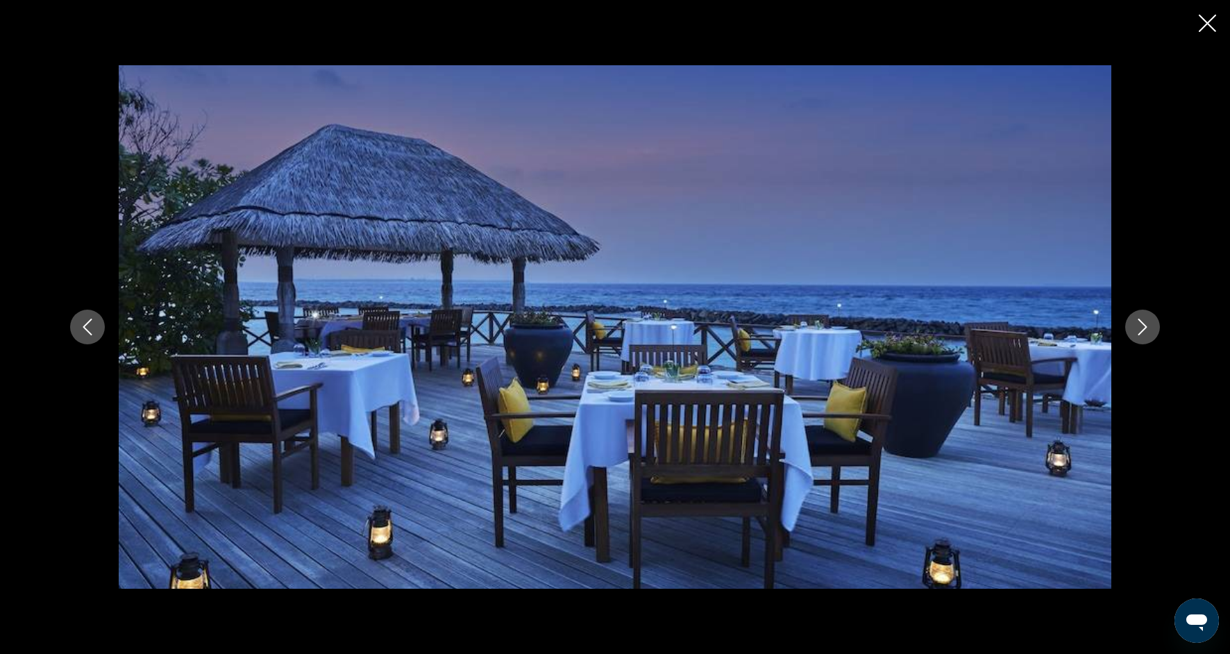
click at [1148, 330] on icon "Next image" at bounding box center [1142, 326] width 17 height 17
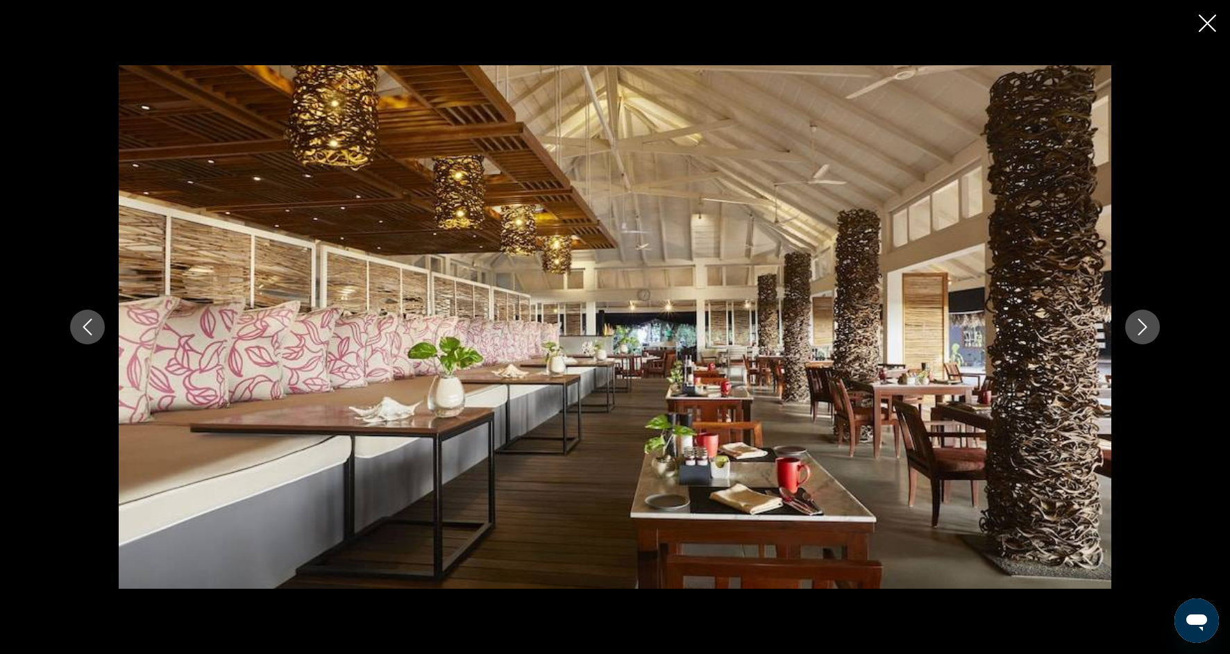
click at [1144, 338] on button "Next image" at bounding box center [1142, 326] width 35 height 35
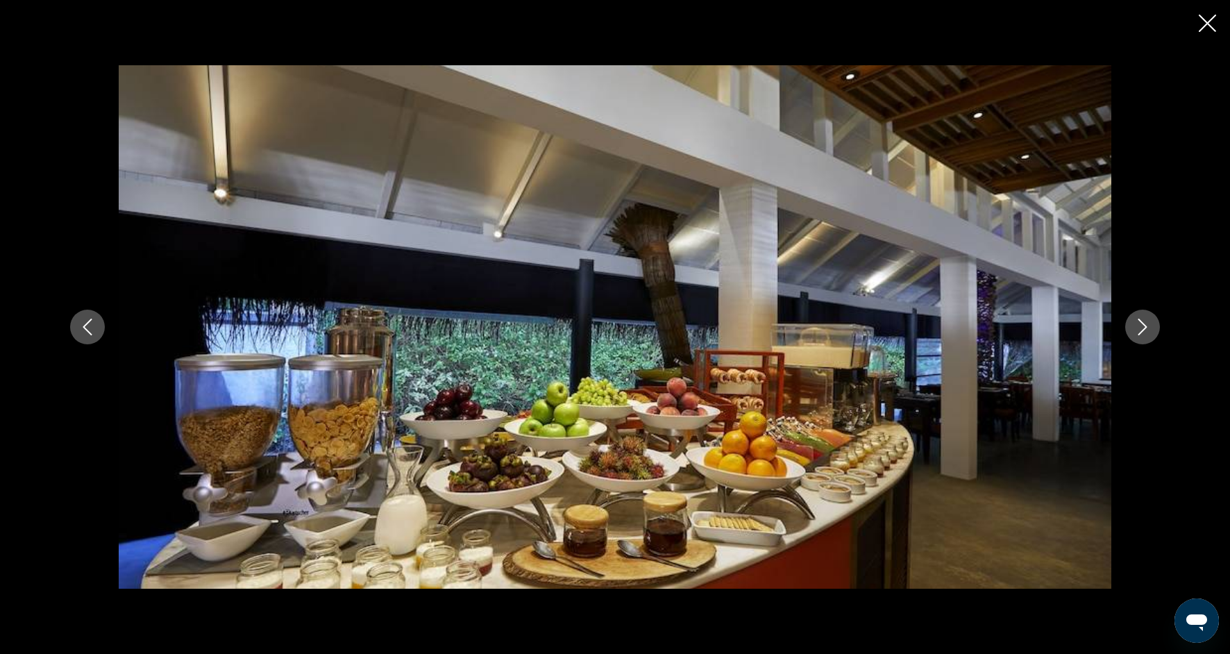
click at [1148, 336] on button "Next image" at bounding box center [1142, 326] width 35 height 35
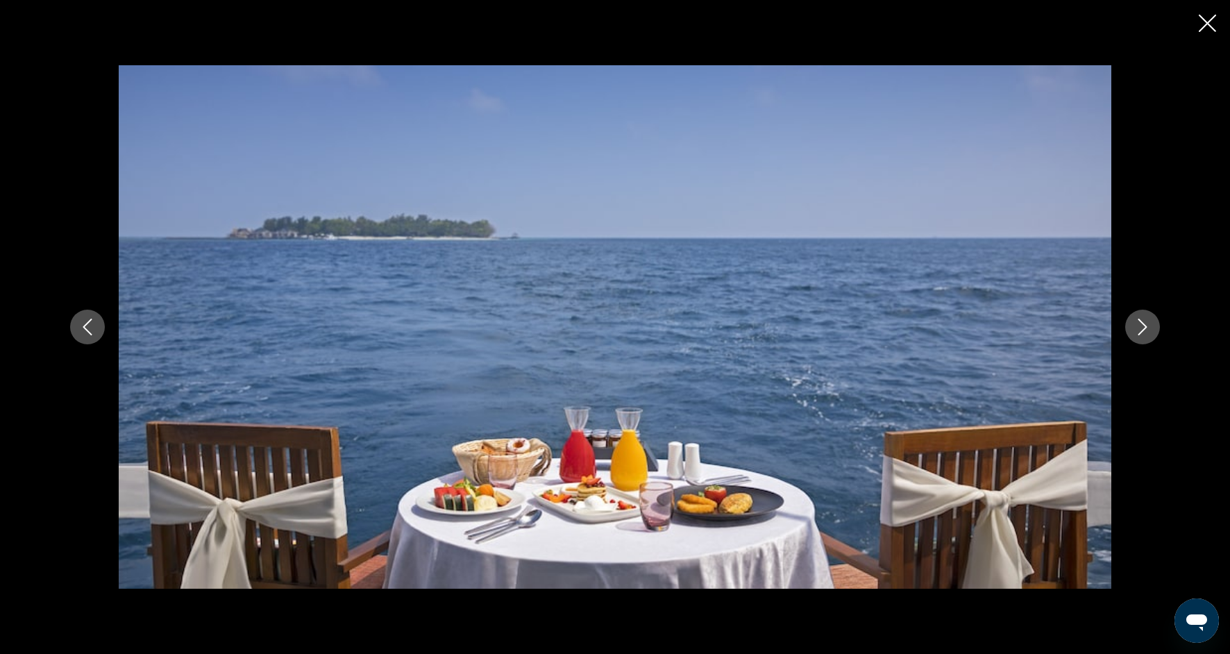
click at [1147, 335] on button "Next image" at bounding box center [1142, 326] width 35 height 35
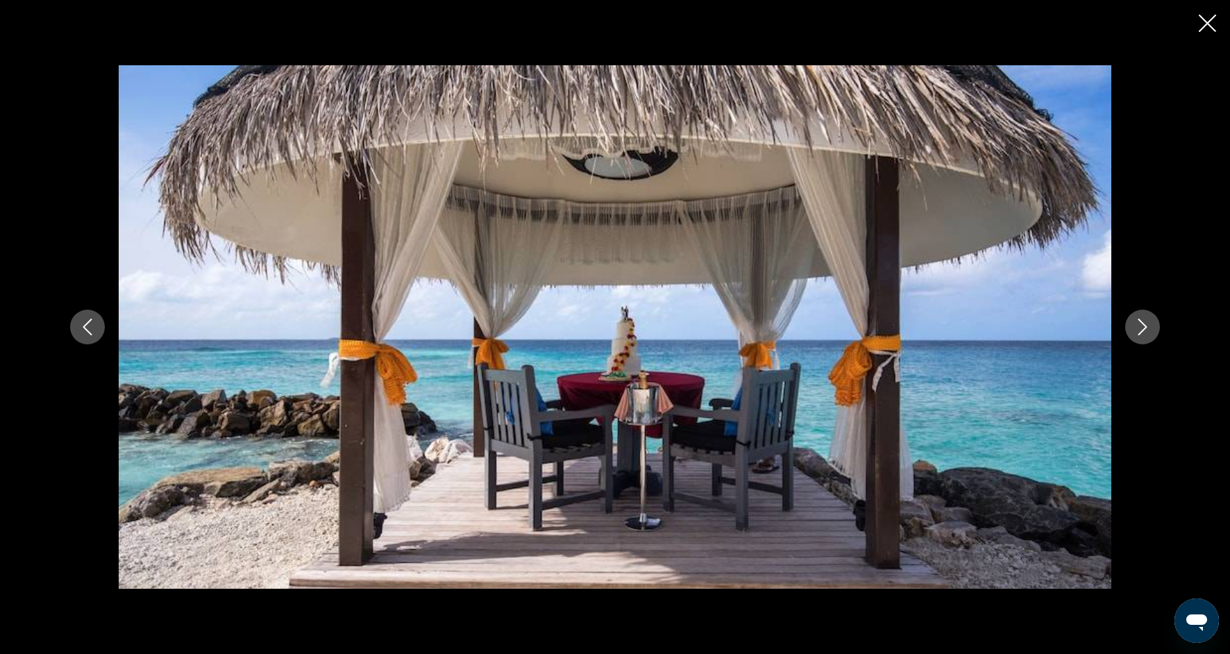
click at [1147, 336] on button "Next image" at bounding box center [1142, 326] width 35 height 35
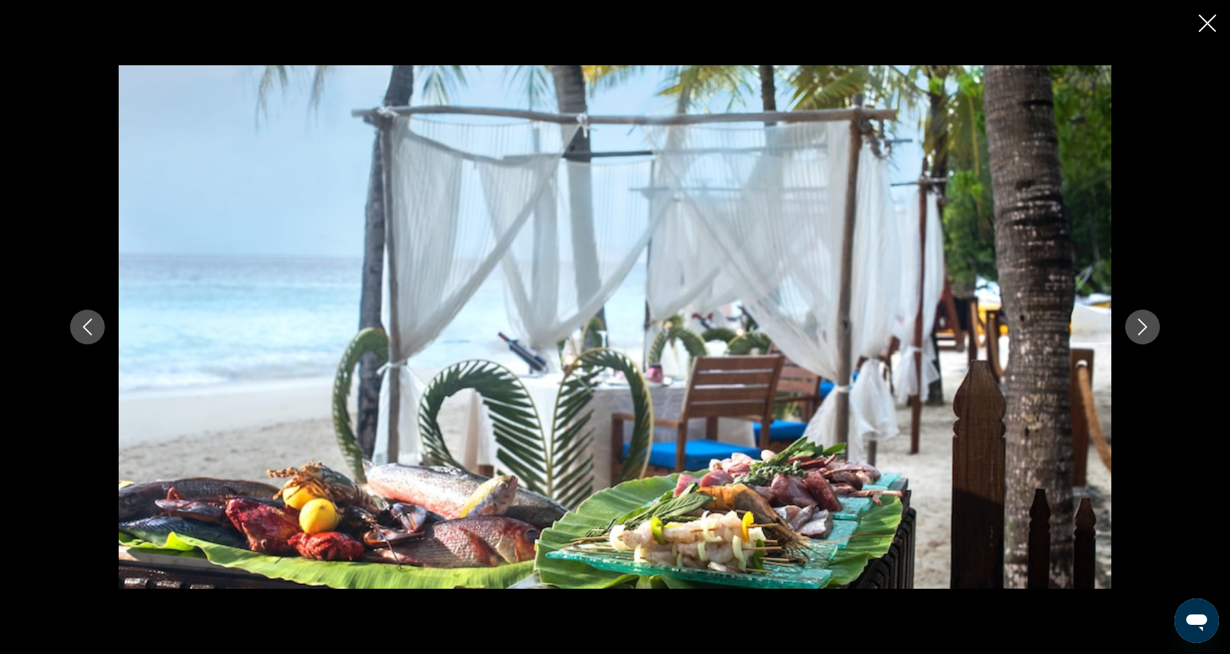
click at [1148, 338] on button "Next image" at bounding box center [1142, 326] width 35 height 35
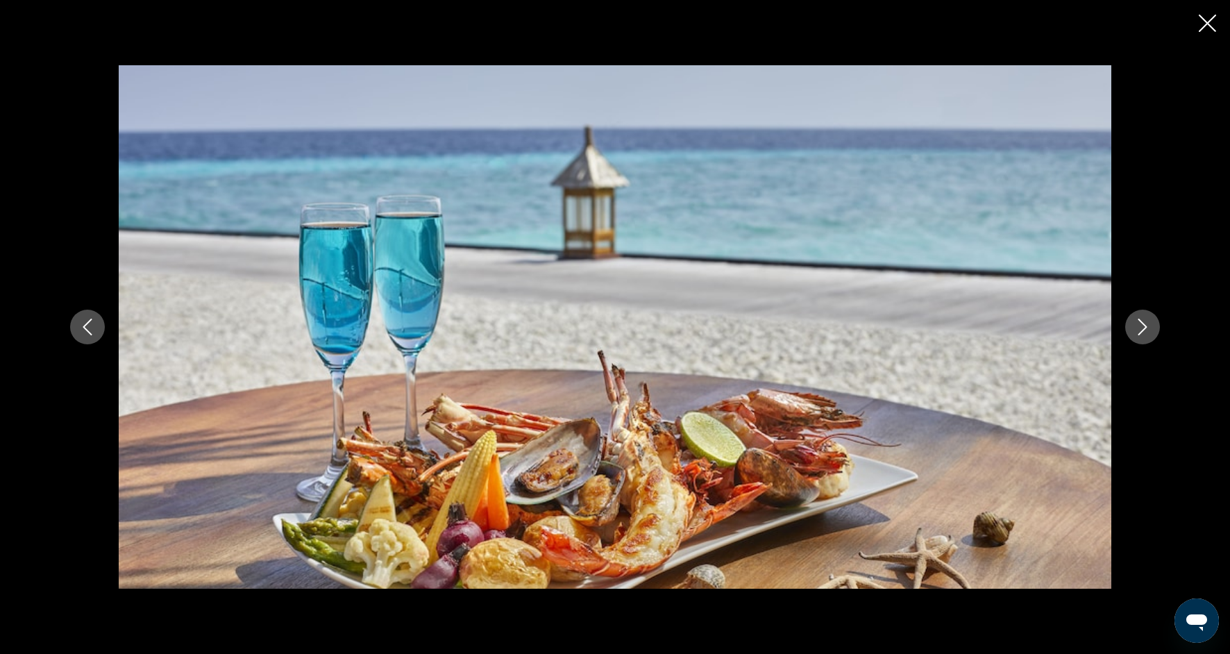
click at [1150, 341] on button "Next image" at bounding box center [1142, 326] width 35 height 35
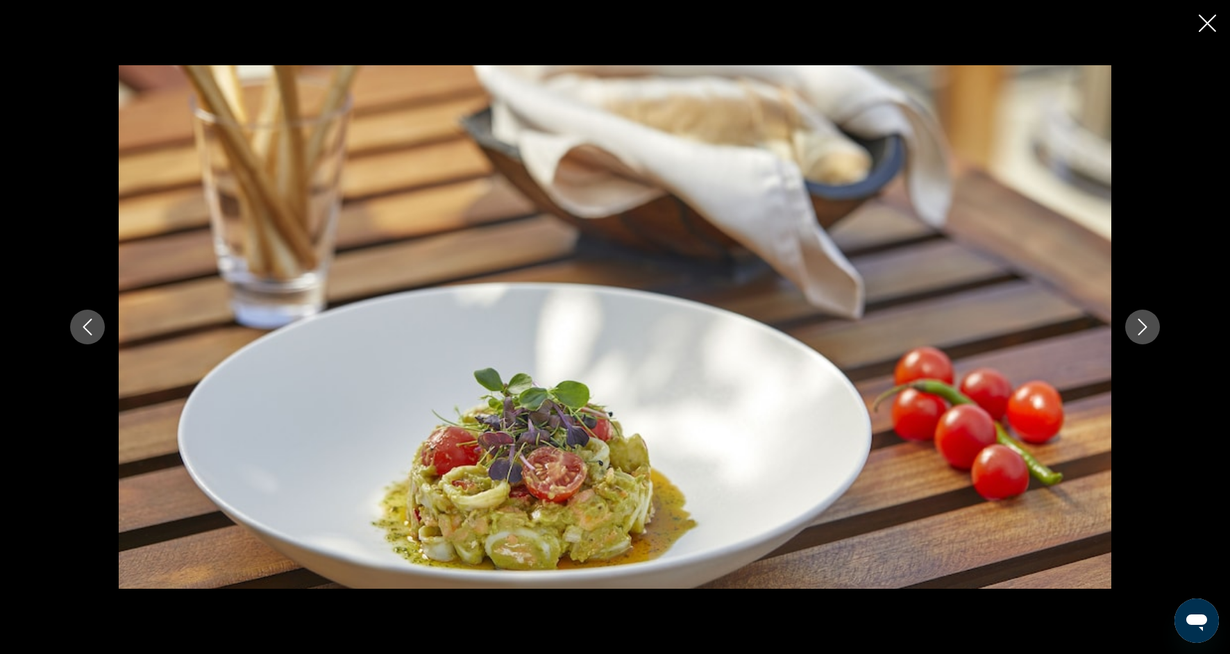
click at [1146, 339] on button "Next image" at bounding box center [1142, 326] width 35 height 35
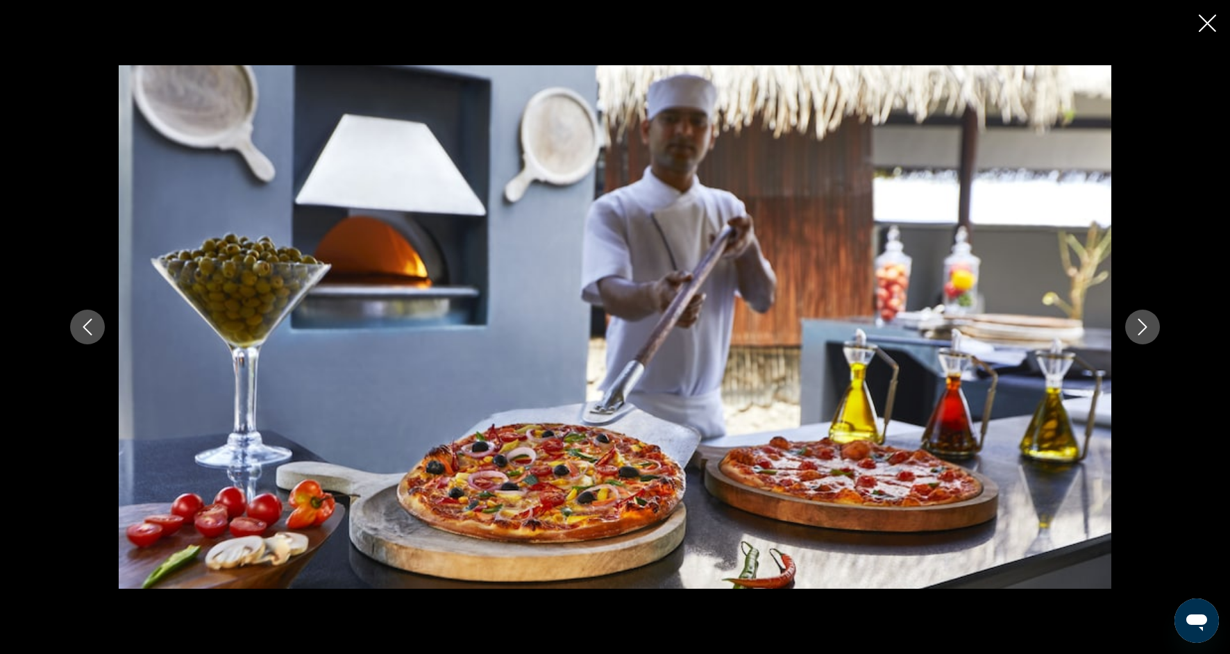
click at [1148, 341] on button "Next image" at bounding box center [1142, 326] width 35 height 35
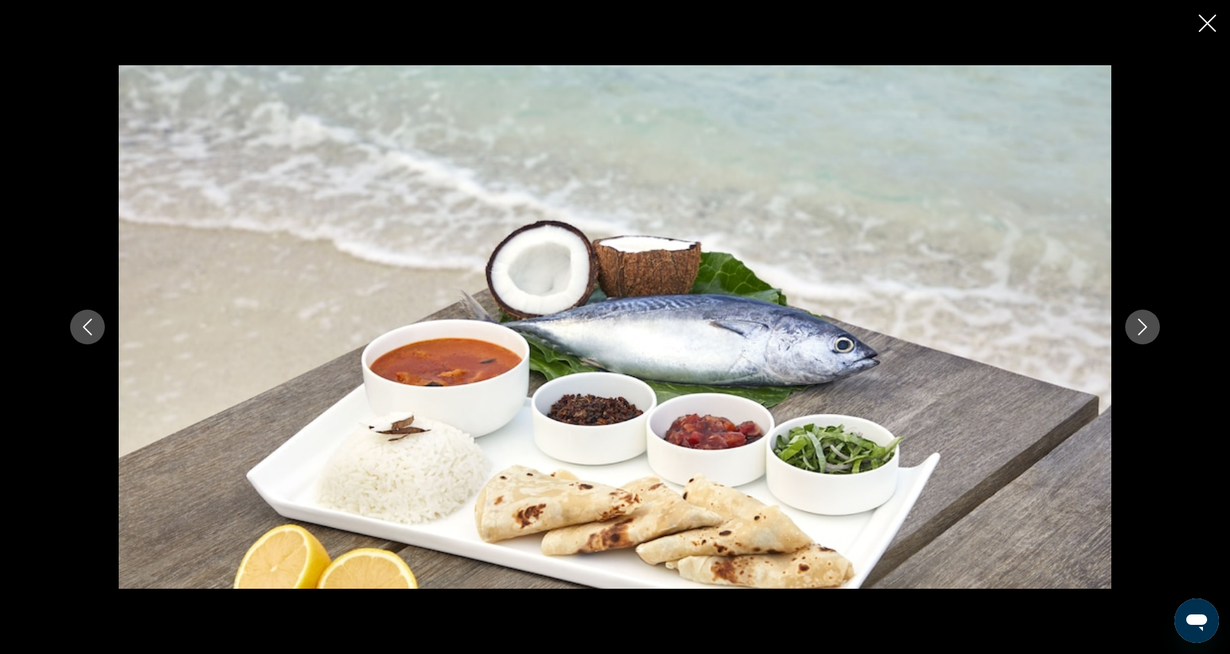
click at [1149, 344] on div "prev next" at bounding box center [614, 326] width 1117 height 523
click at [1147, 329] on icon "Next image" at bounding box center [1142, 326] width 17 height 17
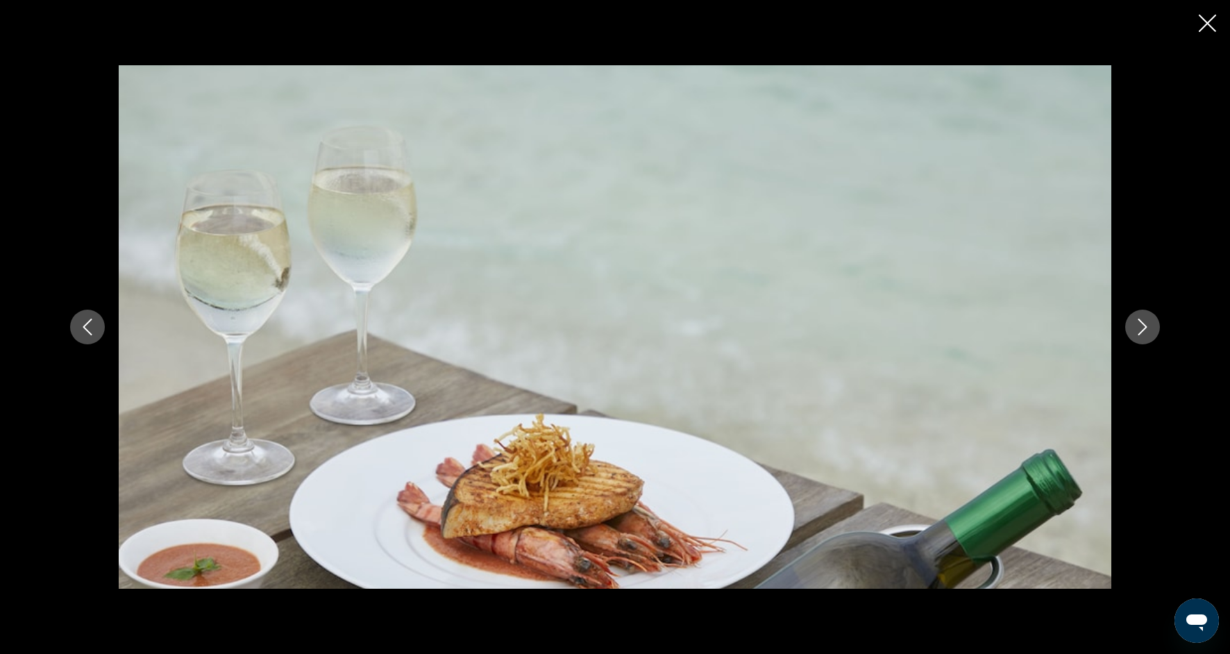
click at [1147, 329] on icon "Next image" at bounding box center [1142, 326] width 17 height 17
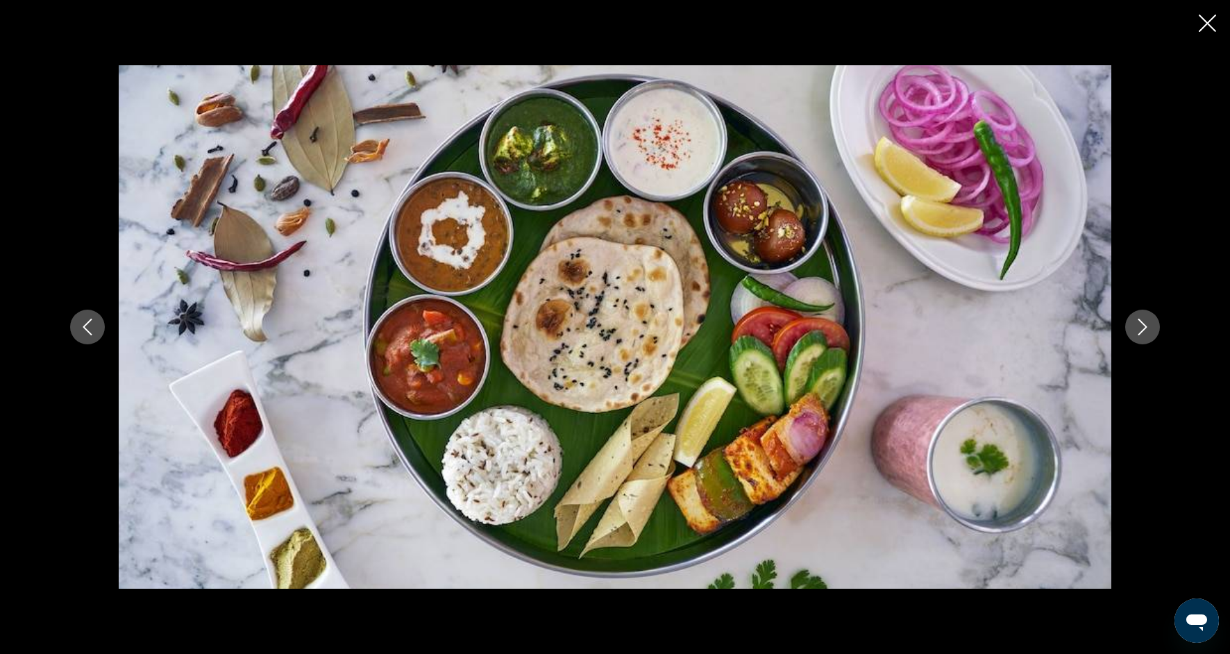
click at [1144, 318] on icon "Next image" at bounding box center [1142, 326] width 17 height 17
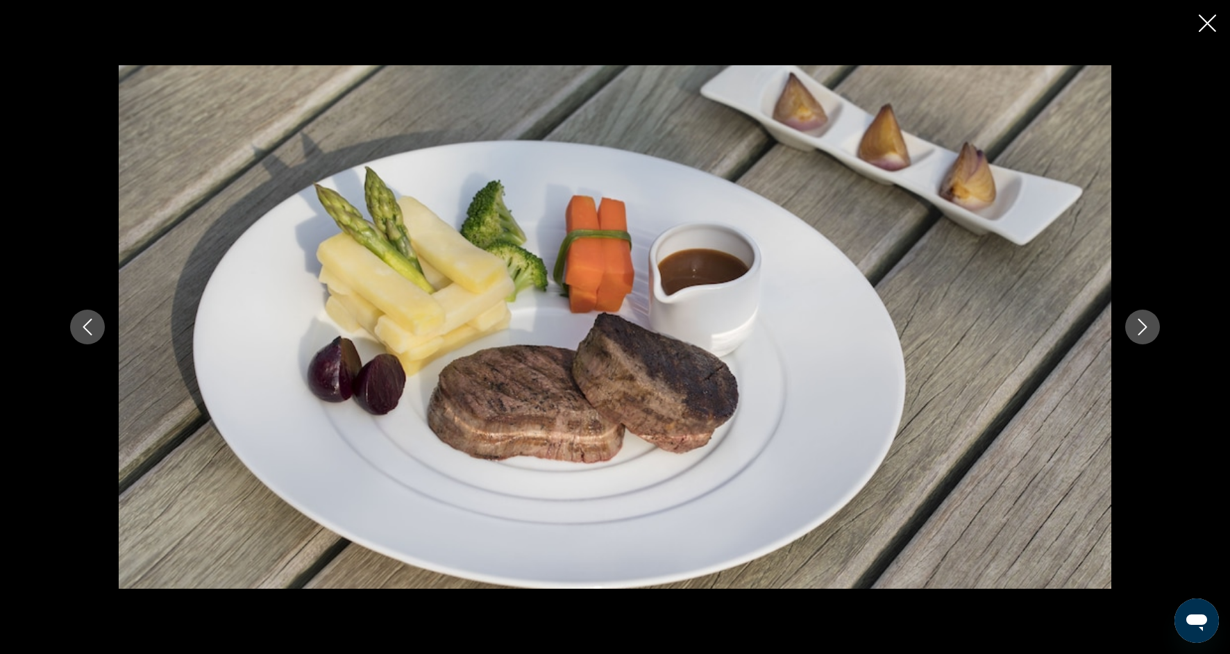
click at [1146, 321] on icon "Next image" at bounding box center [1142, 326] width 17 height 17
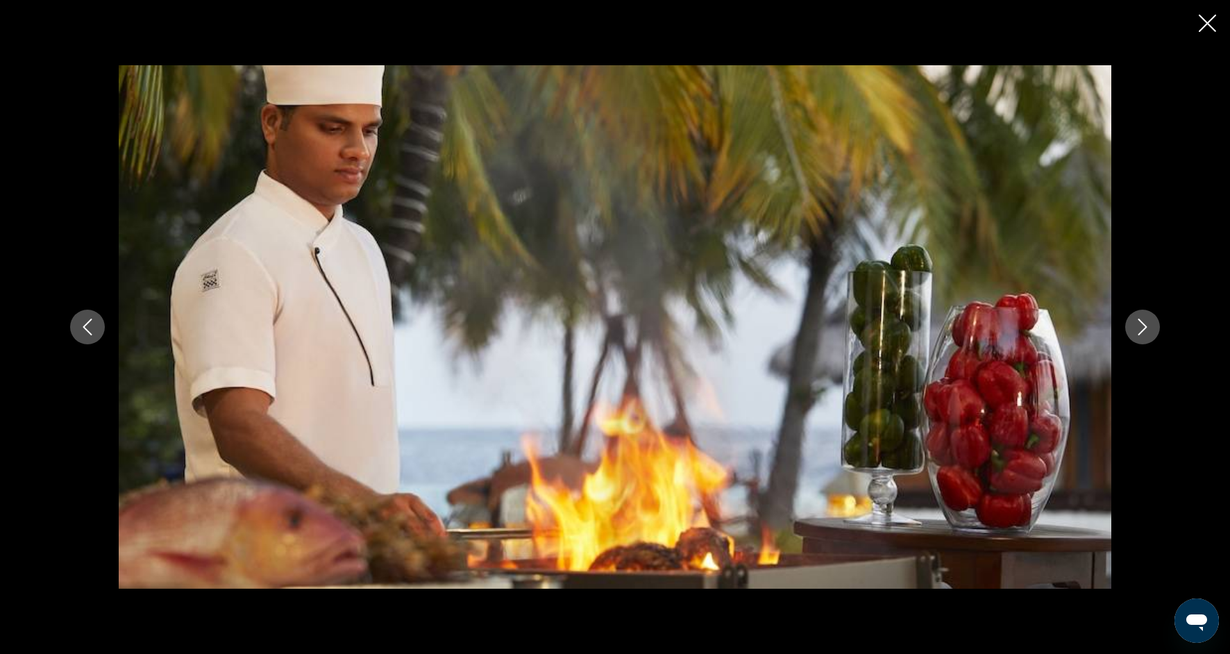
click at [1146, 321] on icon "Next image" at bounding box center [1142, 326] width 17 height 17
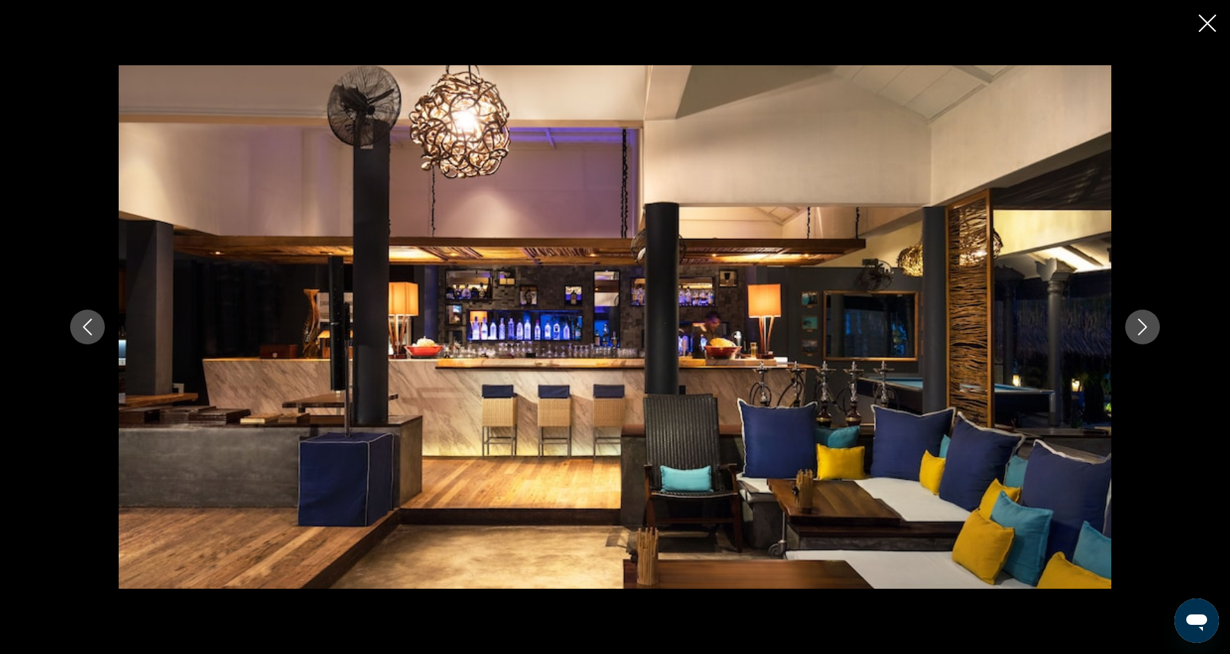
click at [1146, 322] on icon "Next image" at bounding box center [1142, 326] width 17 height 17
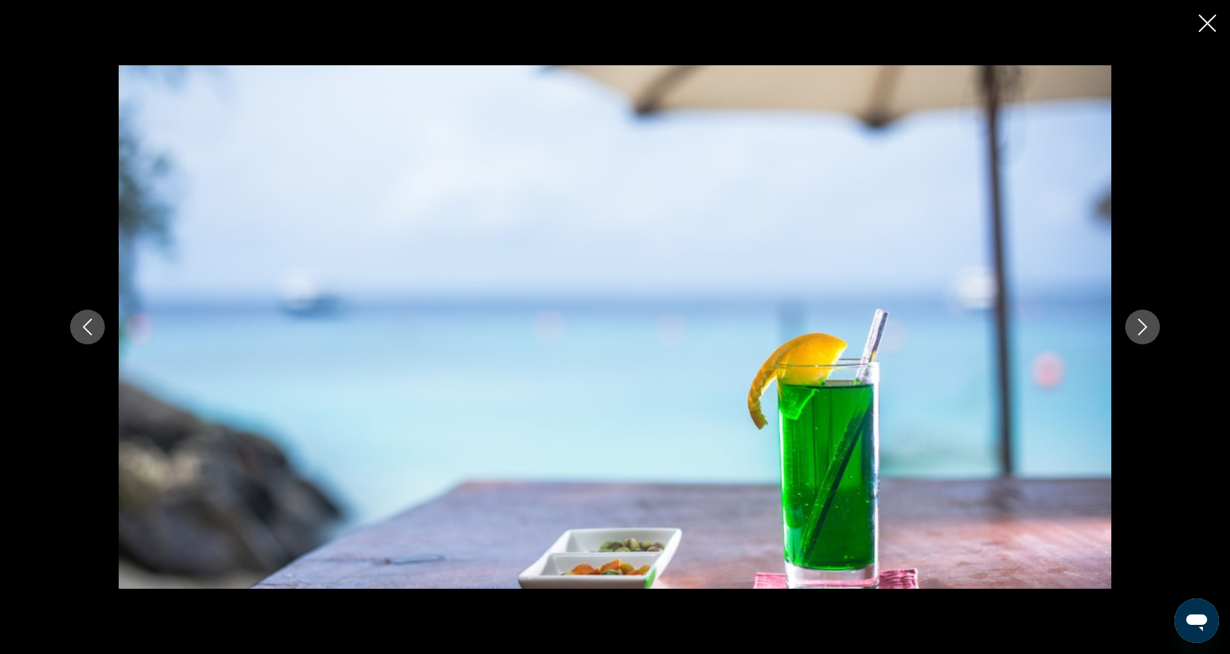
click at [1148, 325] on icon "Next image" at bounding box center [1142, 326] width 17 height 17
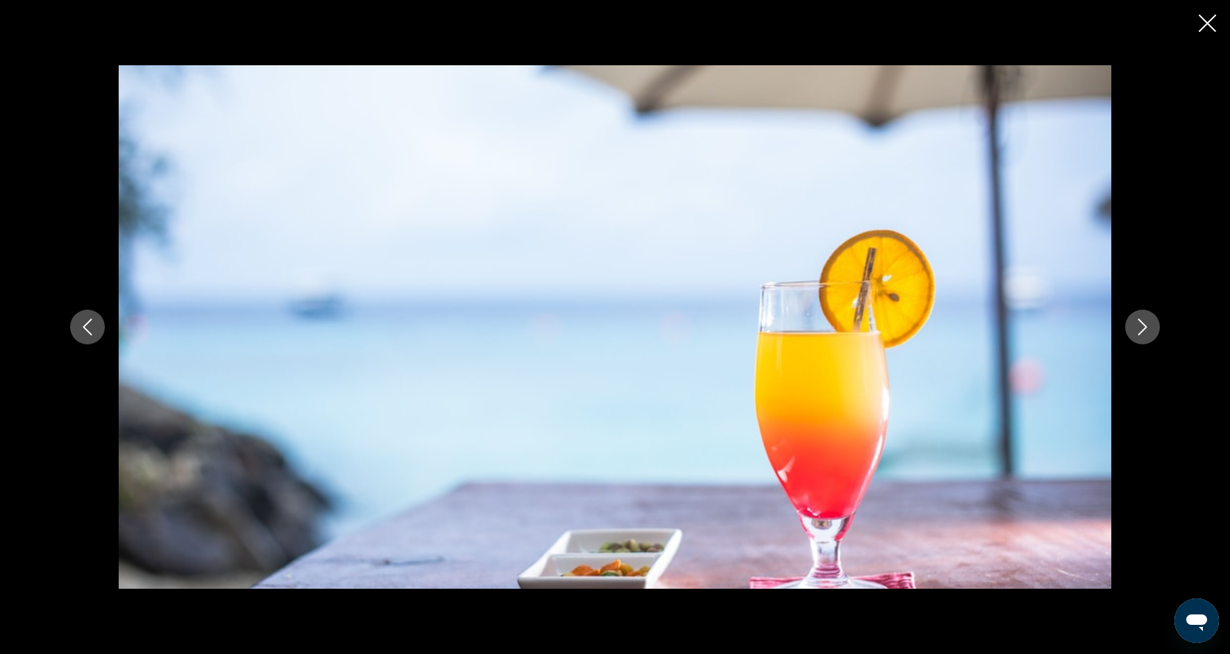
click at [1148, 328] on icon "Next image" at bounding box center [1142, 326] width 17 height 17
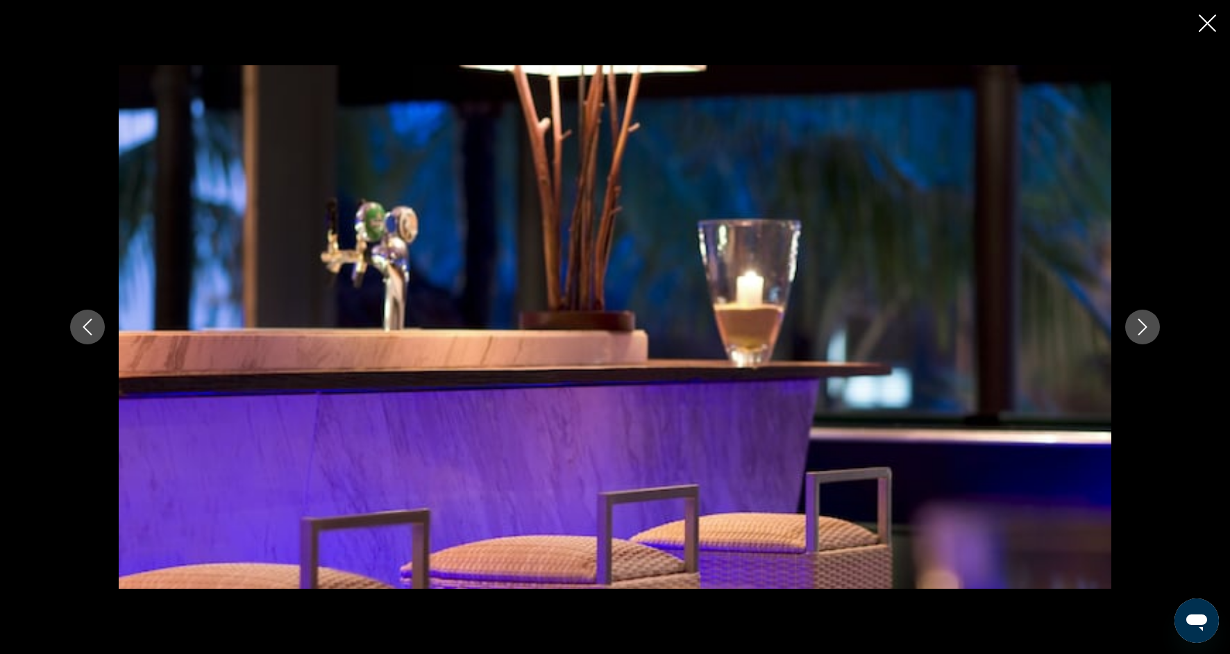
click at [1149, 331] on icon "Next image" at bounding box center [1142, 326] width 17 height 17
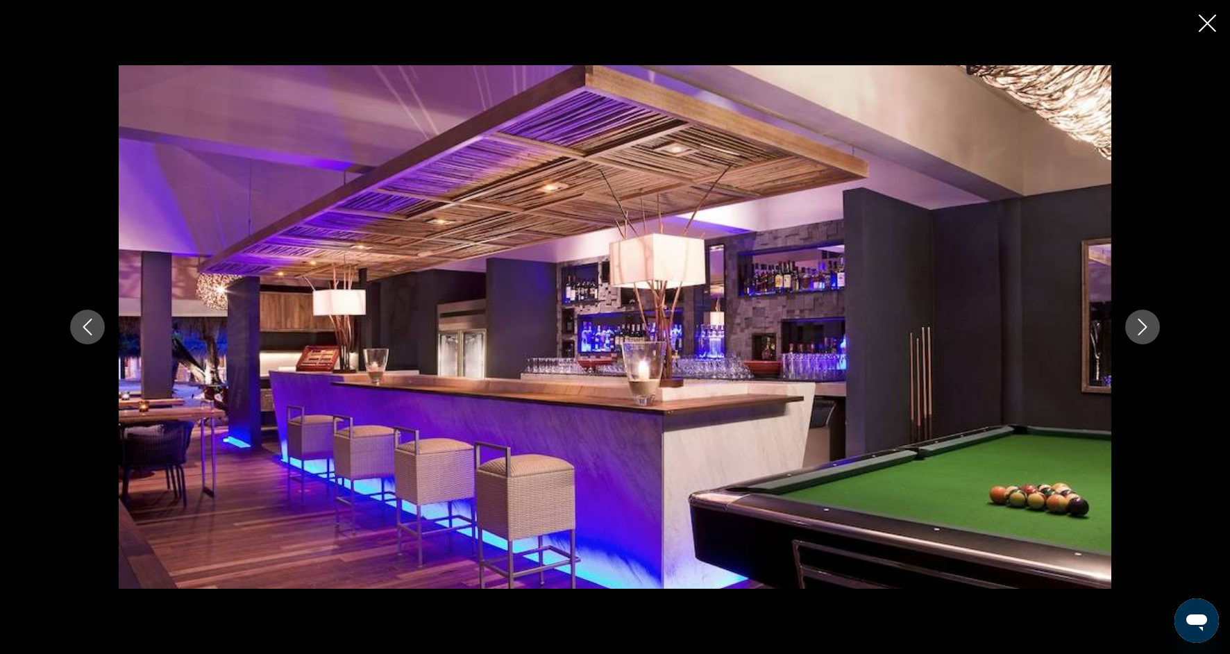
click at [1150, 331] on icon "Next image" at bounding box center [1142, 326] width 17 height 17
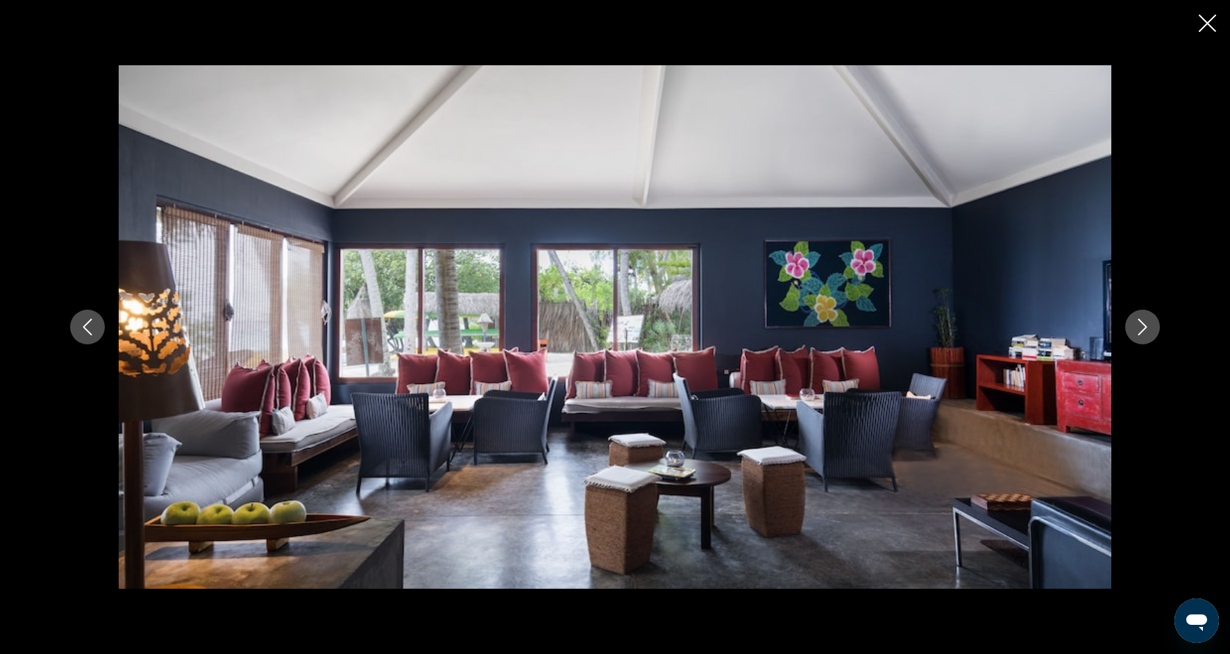
click at [1150, 332] on icon "Next image" at bounding box center [1142, 326] width 17 height 17
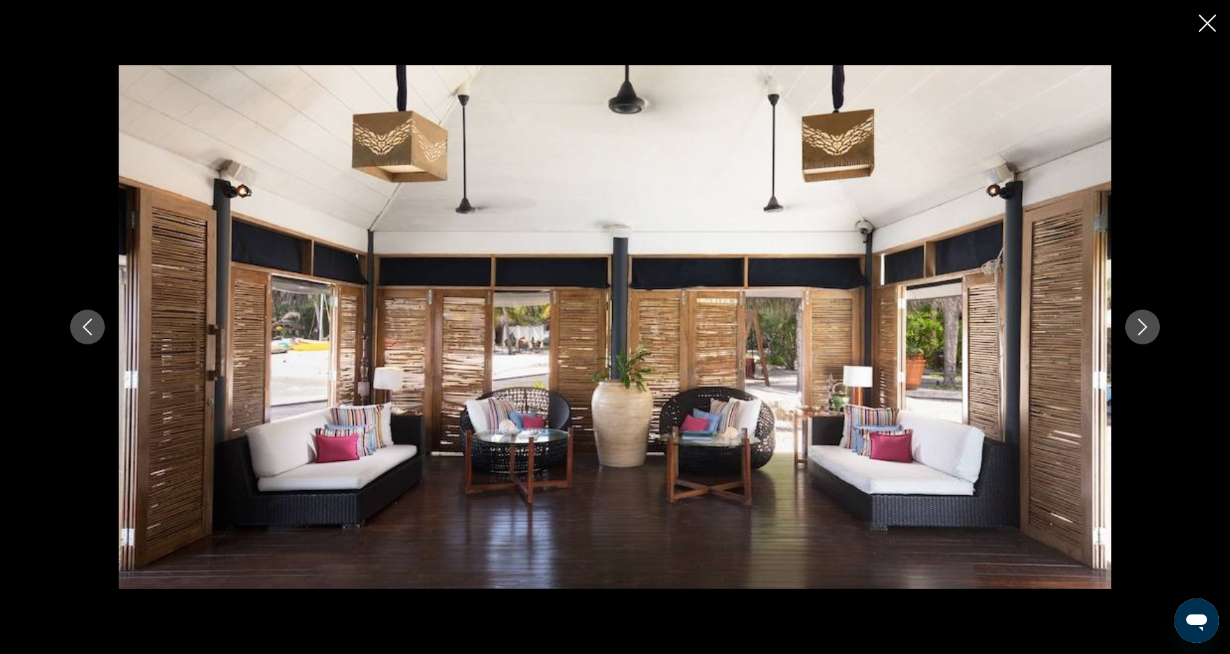
click at [1154, 339] on button "Next image" at bounding box center [1142, 326] width 35 height 35
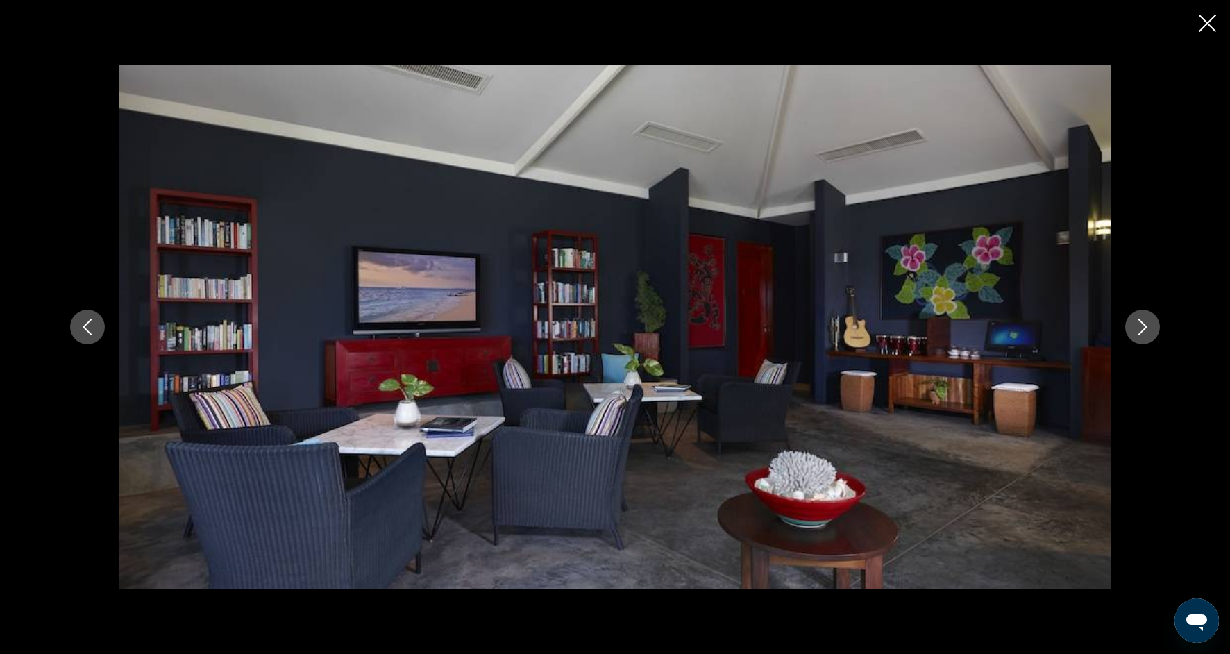
click at [1157, 345] on div "prev next" at bounding box center [614, 326] width 1117 height 523
click at [1145, 332] on icon "Next image" at bounding box center [1142, 326] width 17 height 17
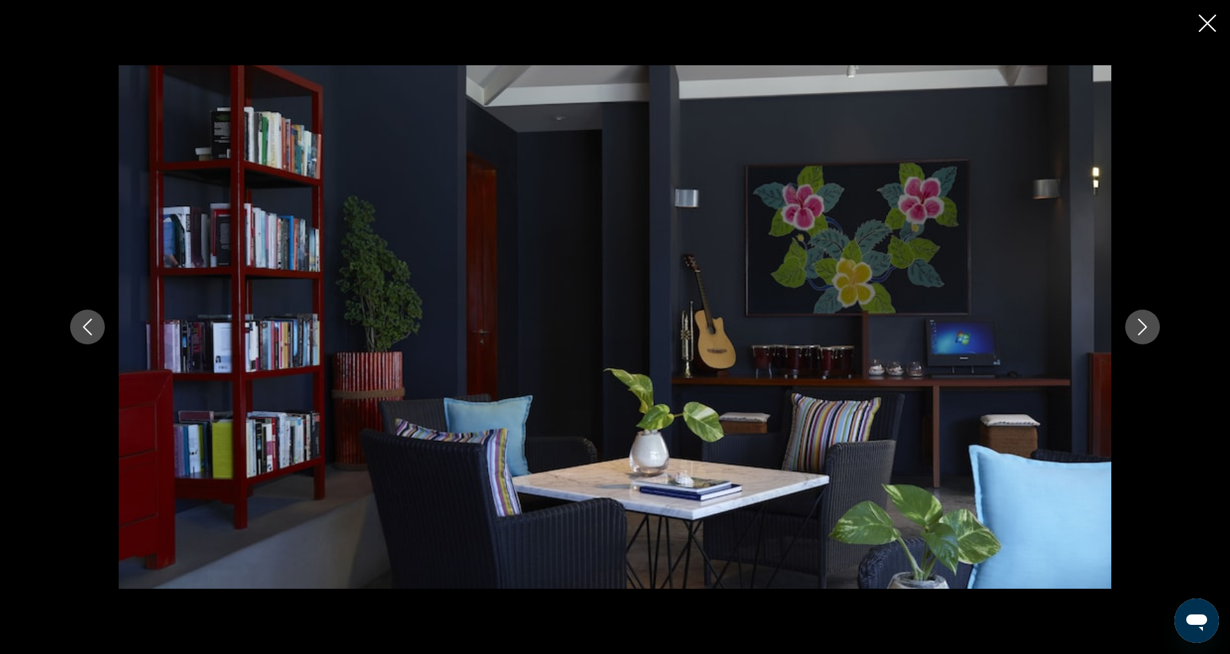
click at [1145, 332] on icon "Next image" at bounding box center [1142, 326] width 17 height 17
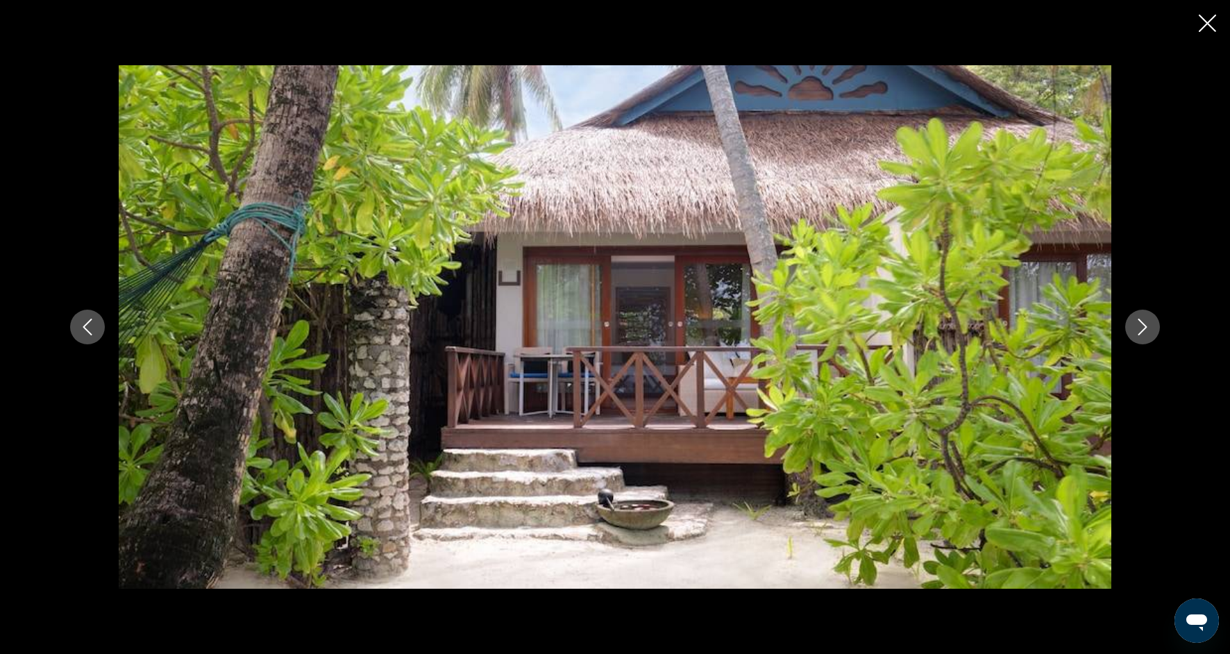
click at [1144, 334] on icon "Next image" at bounding box center [1142, 326] width 17 height 17
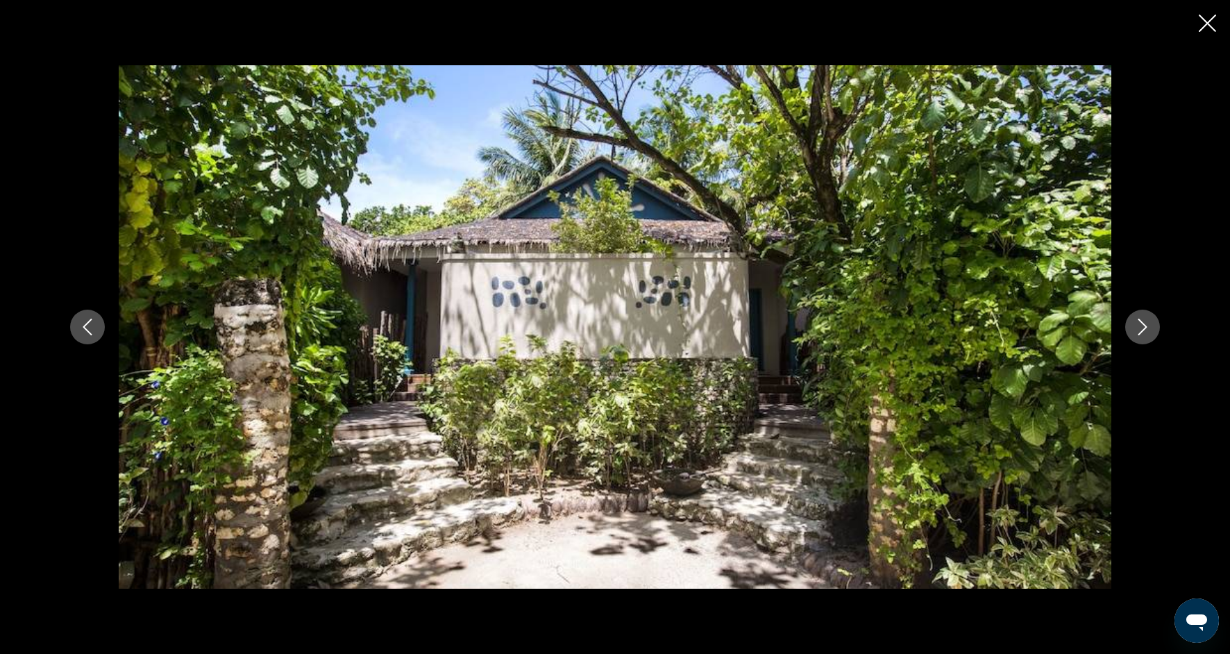
click at [1145, 335] on button "Next image" at bounding box center [1142, 326] width 35 height 35
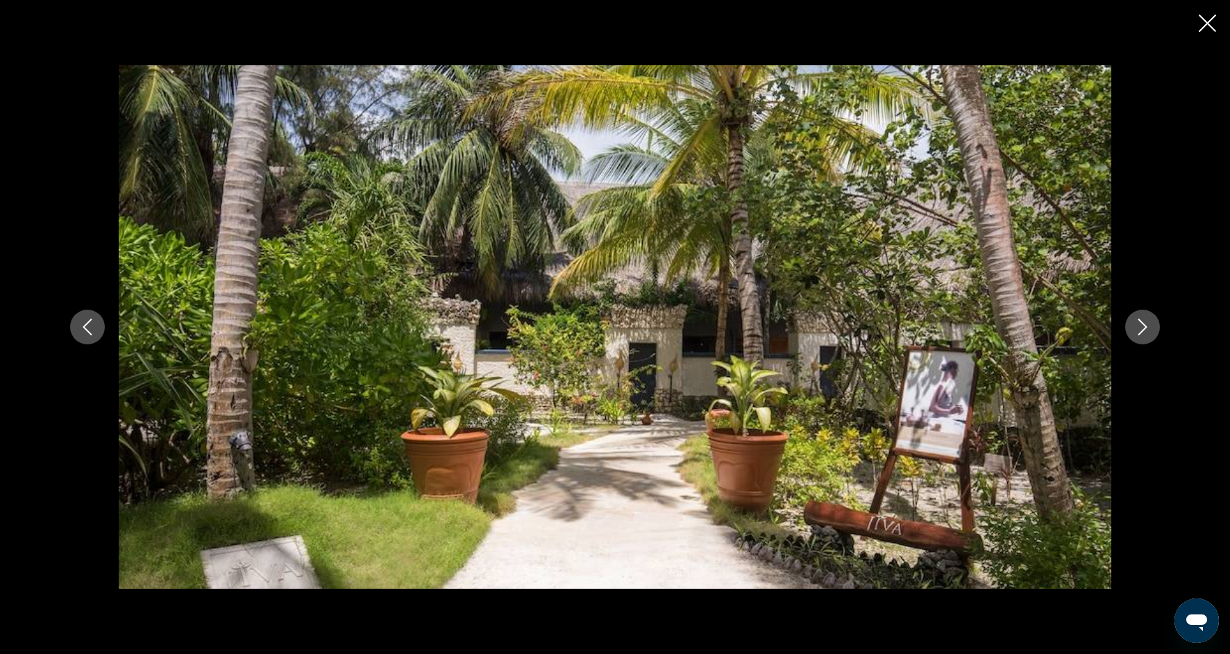
click at [1146, 336] on button "Next image" at bounding box center [1142, 326] width 35 height 35
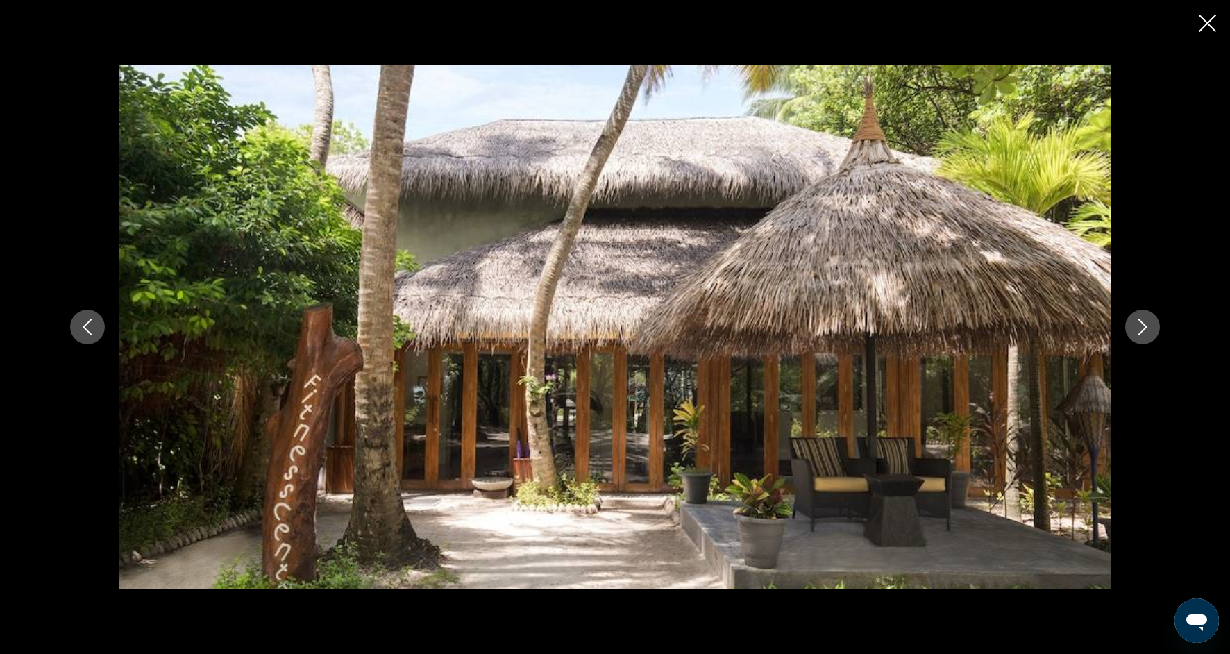
click at [1144, 332] on icon "Next image" at bounding box center [1142, 326] width 17 height 17
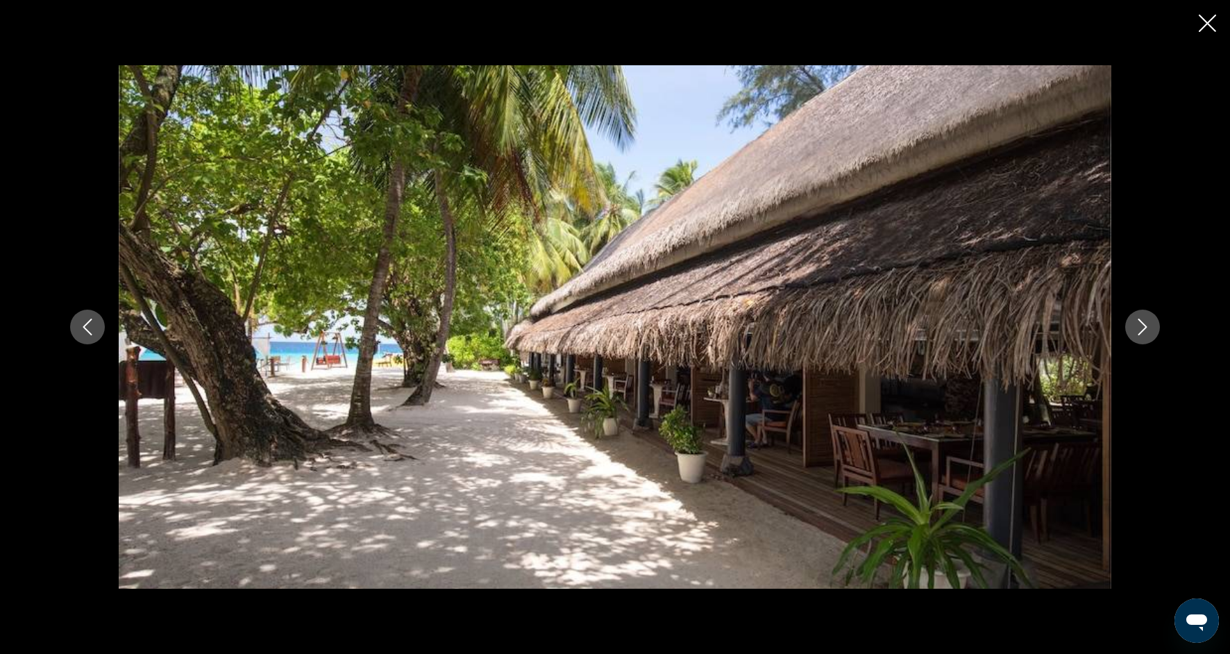
click at [1146, 337] on button "Next image" at bounding box center [1142, 326] width 35 height 35
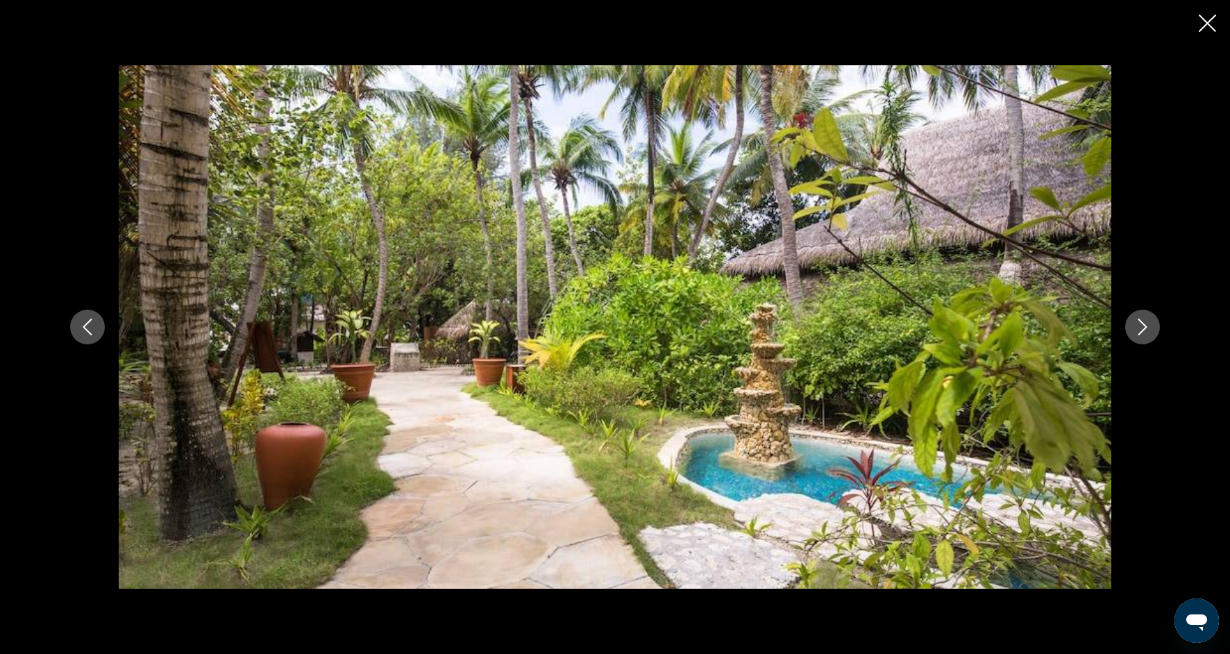
click at [1147, 342] on button "Next image" at bounding box center [1142, 326] width 35 height 35
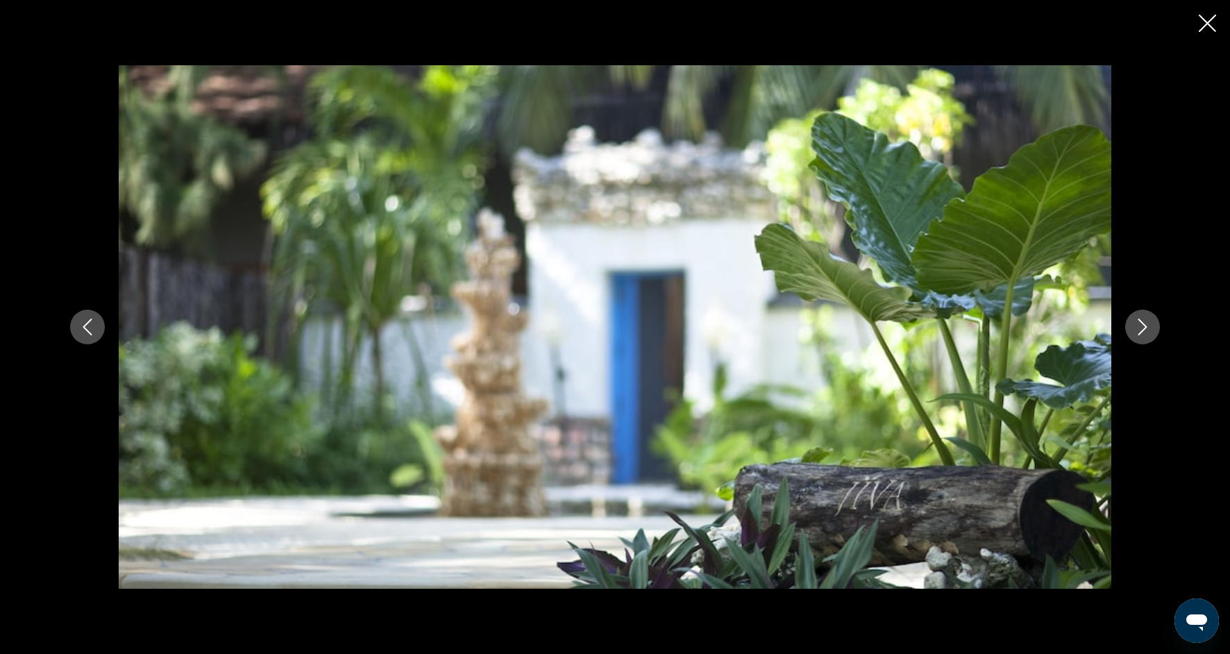
click at [1147, 344] on div "prev next" at bounding box center [614, 326] width 1117 height 523
click at [1145, 340] on button "Next image" at bounding box center [1142, 326] width 35 height 35
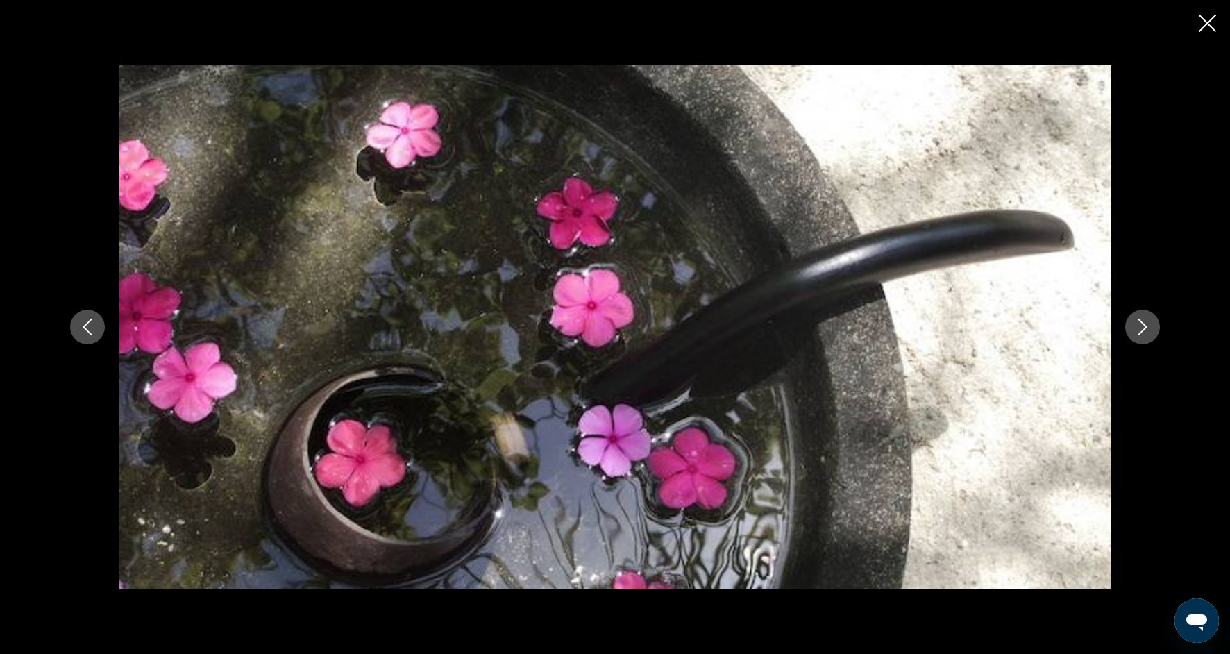
click at [1146, 344] on div "prev next" at bounding box center [614, 326] width 1117 height 523
click at [1147, 326] on icon "Next image" at bounding box center [1142, 326] width 17 height 17
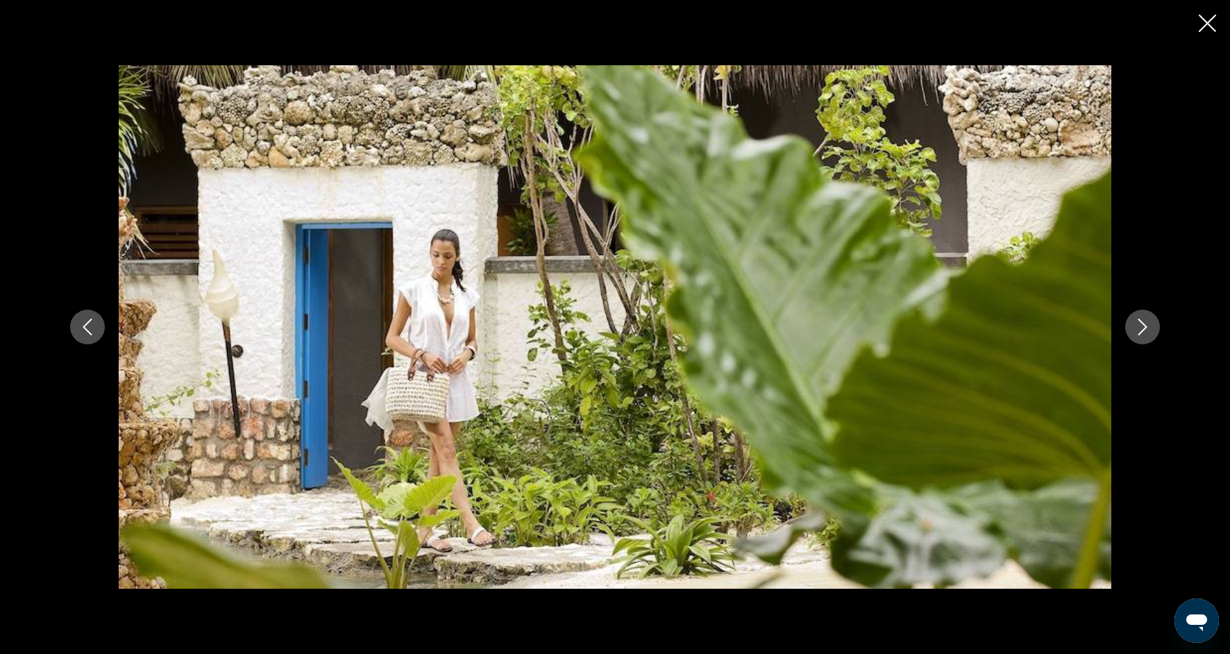
click at [1147, 326] on icon "Next image" at bounding box center [1142, 326] width 17 height 17
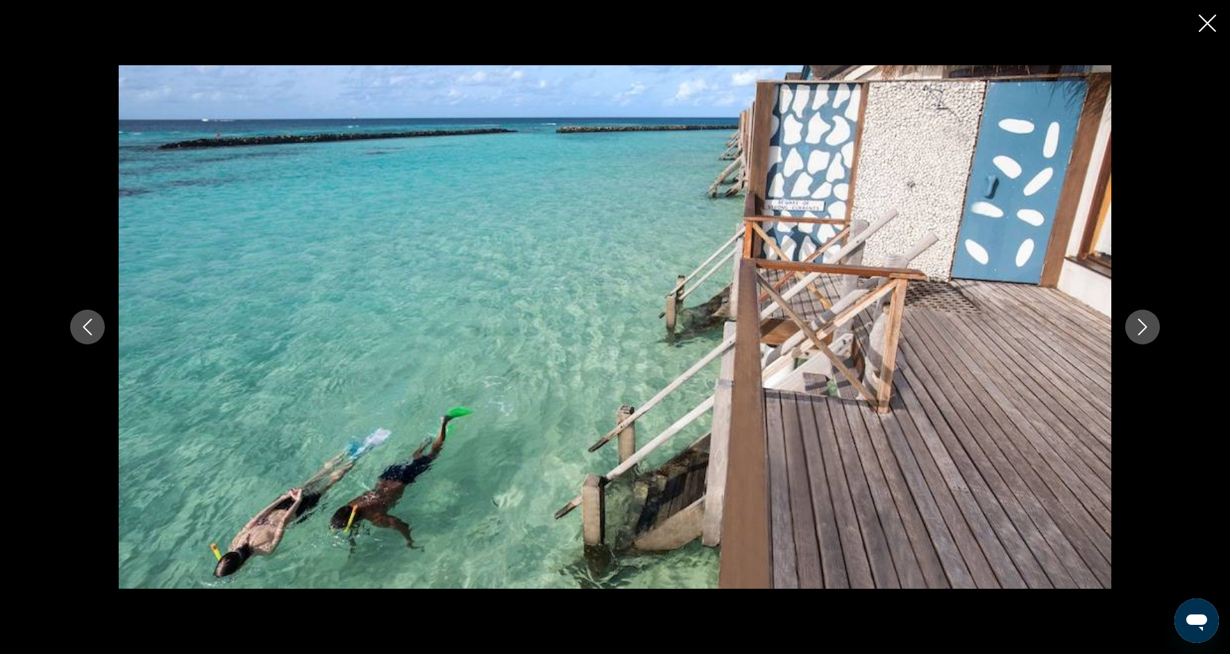
click at [1144, 327] on icon "Next image" at bounding box center [1142, 326] width 9 height 17
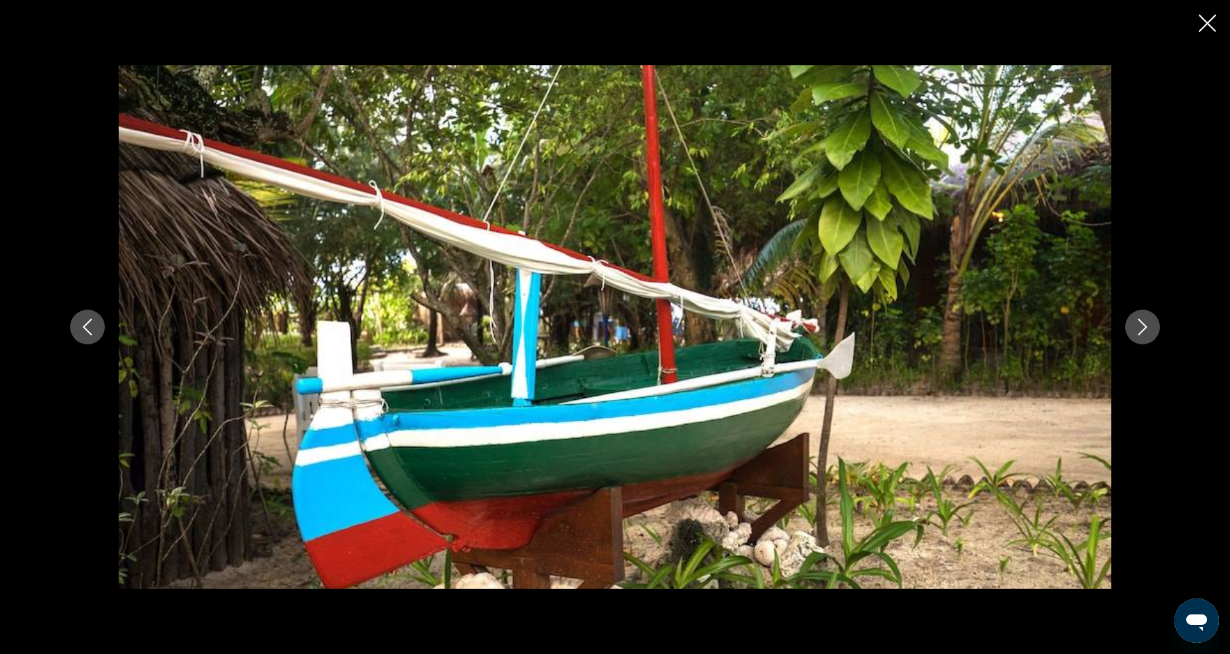
click at [1146, 330] on icon "Next image" at bounding box center [1142, 326] width 17 height 17
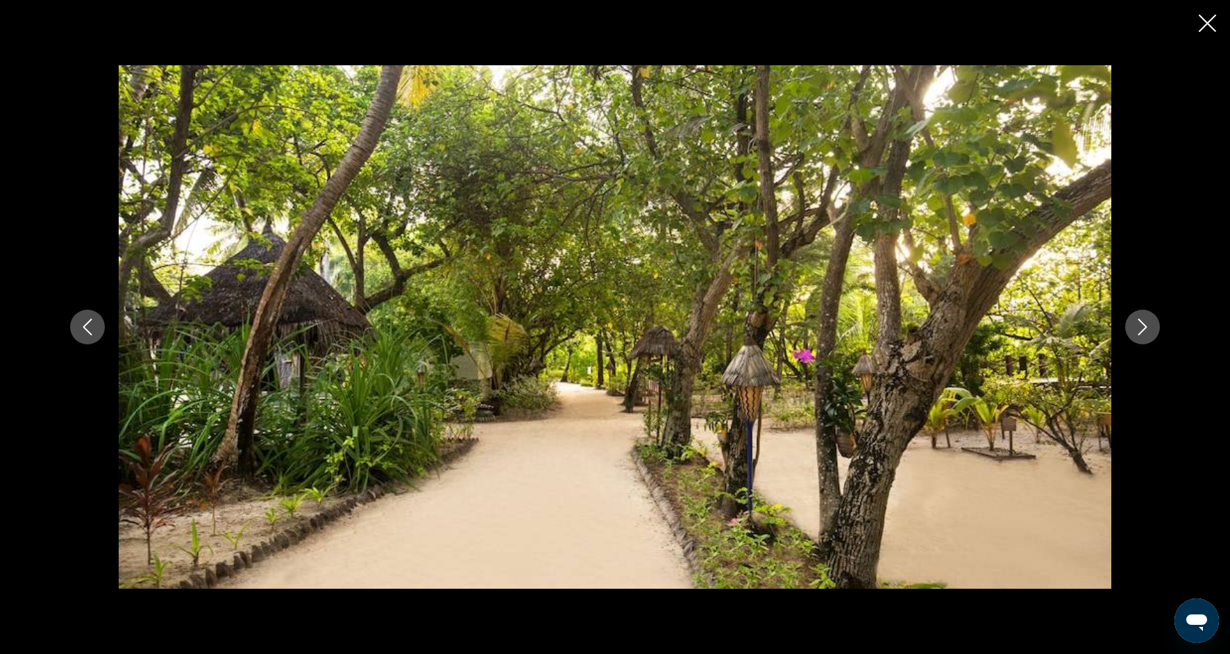
click at [1146, 331] on icon "Next image" at bounding box center [1142, 326] width 17 height 17
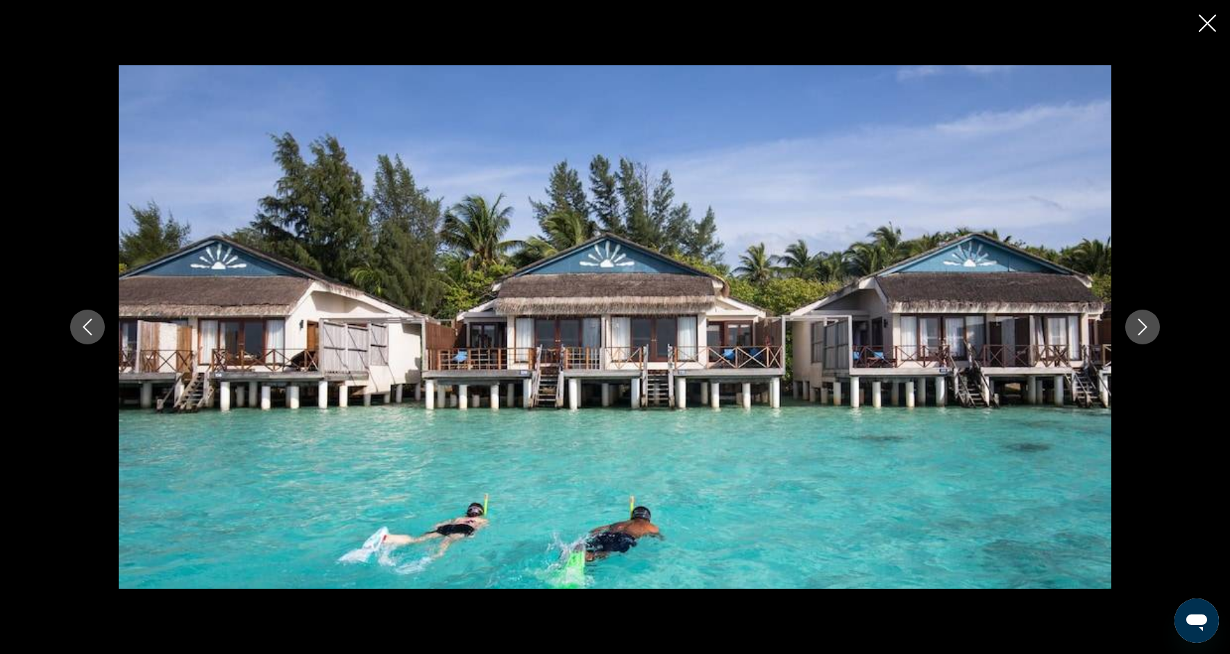
click at [1147, 334] on icon "Next image" at bounding box center [1142, 326] width 17 height 17
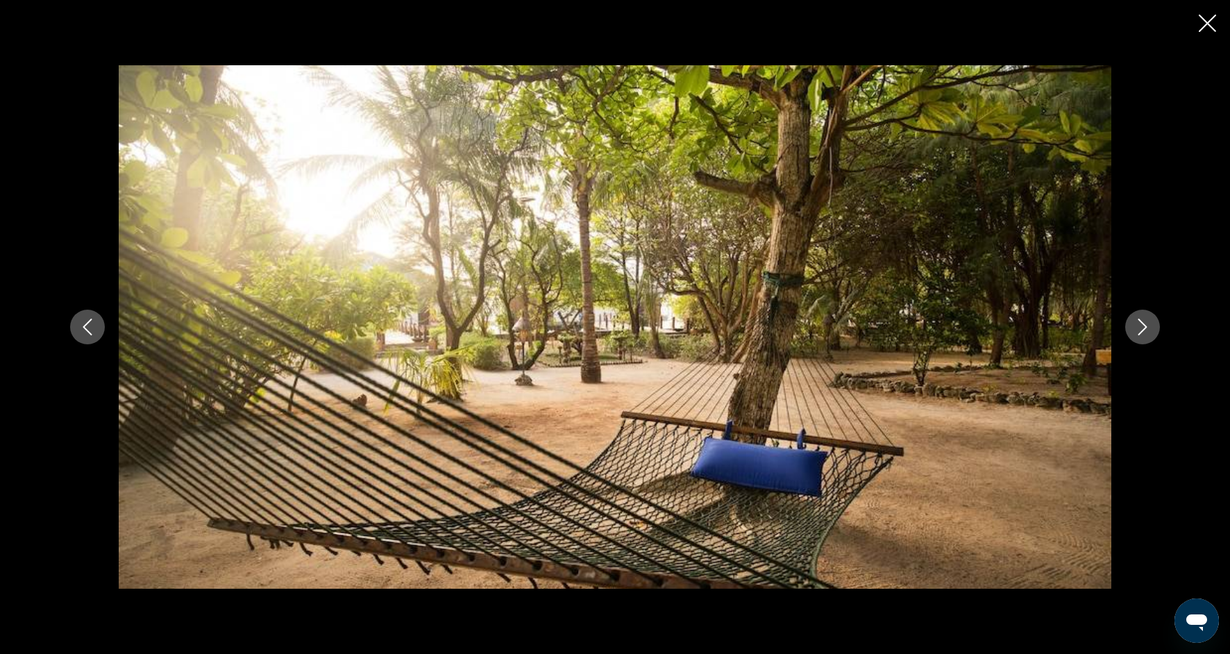
click at [90, 333] on icon "Previous image" at bounding box center [87, 326] width 9 height 17
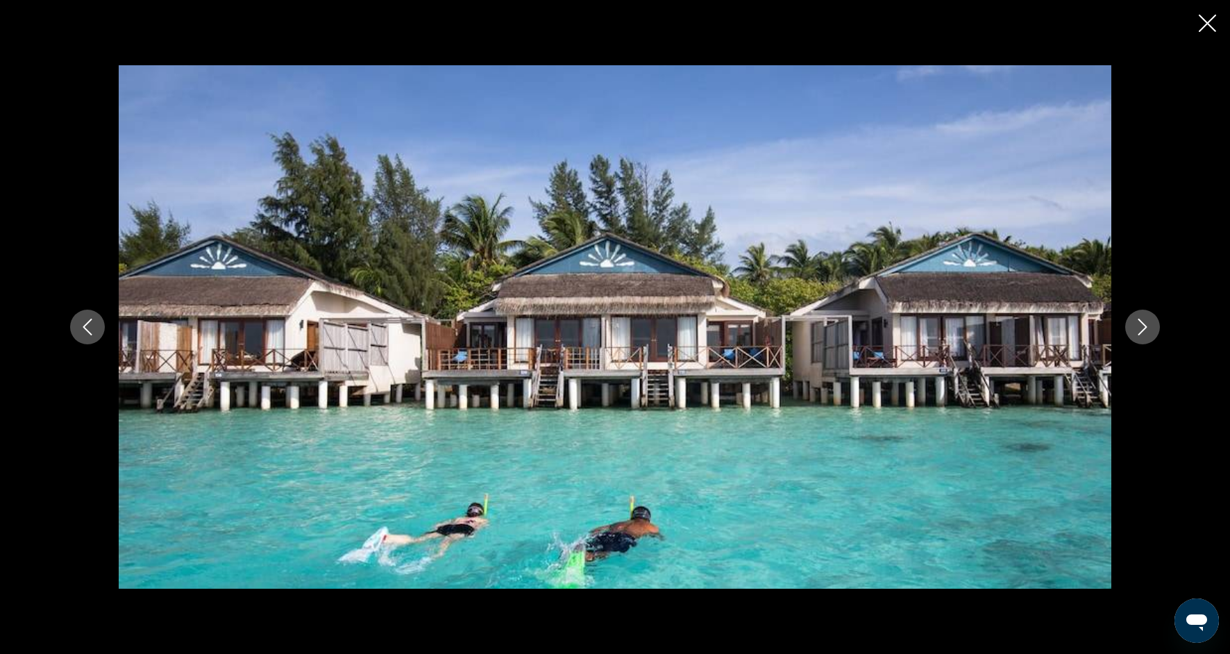
click at [1147, 318] on button "Next image" at bounding box center [1142, 326] width 35 height 35
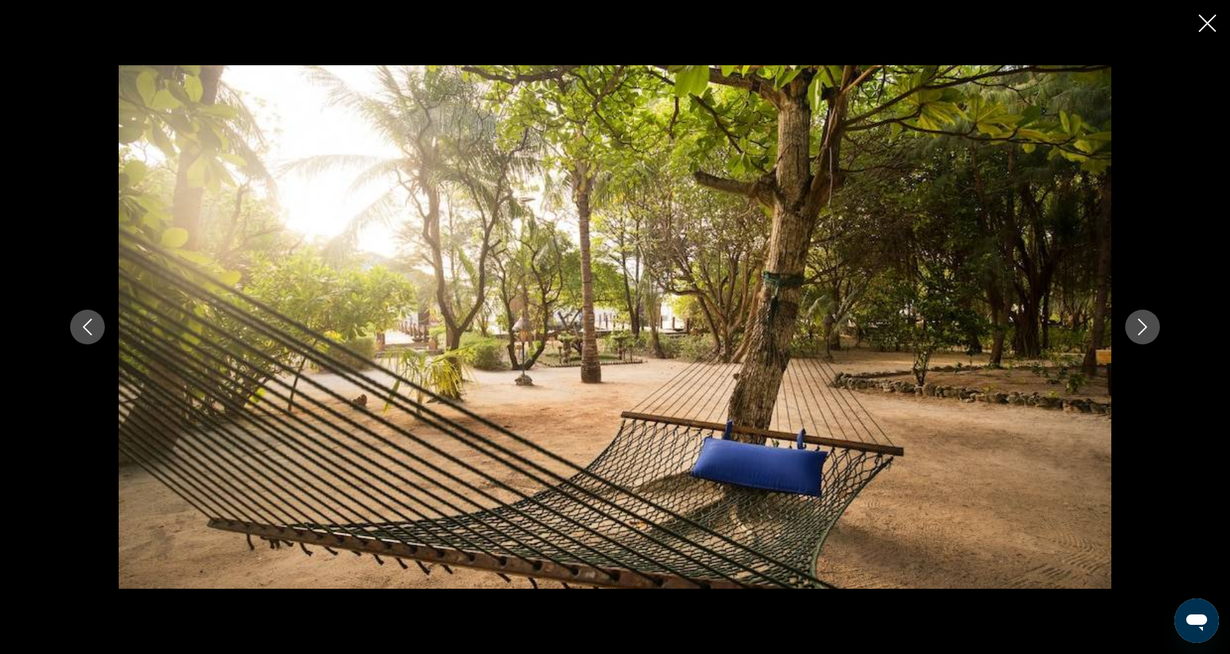
click at [1146, 319] on icon "Next image" at bounding box center [1142, 326] width 17 height 17
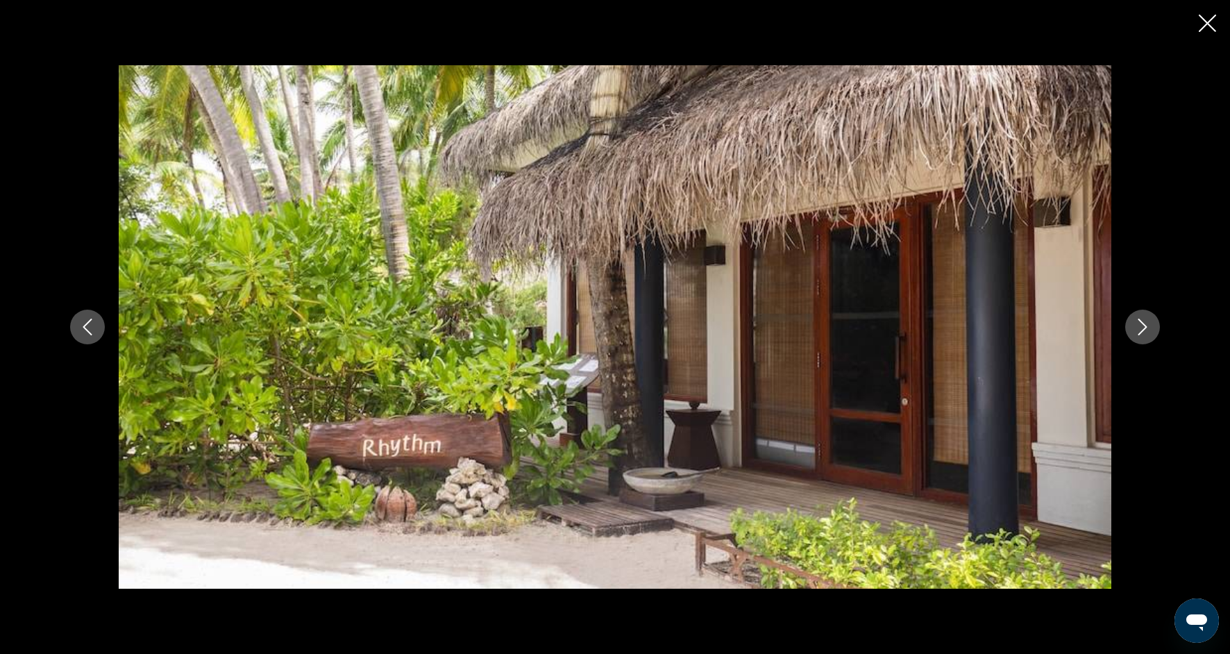
click at [1147, 321] on icon "Next image" at bounding box center [1142, 326] width 17 height 17
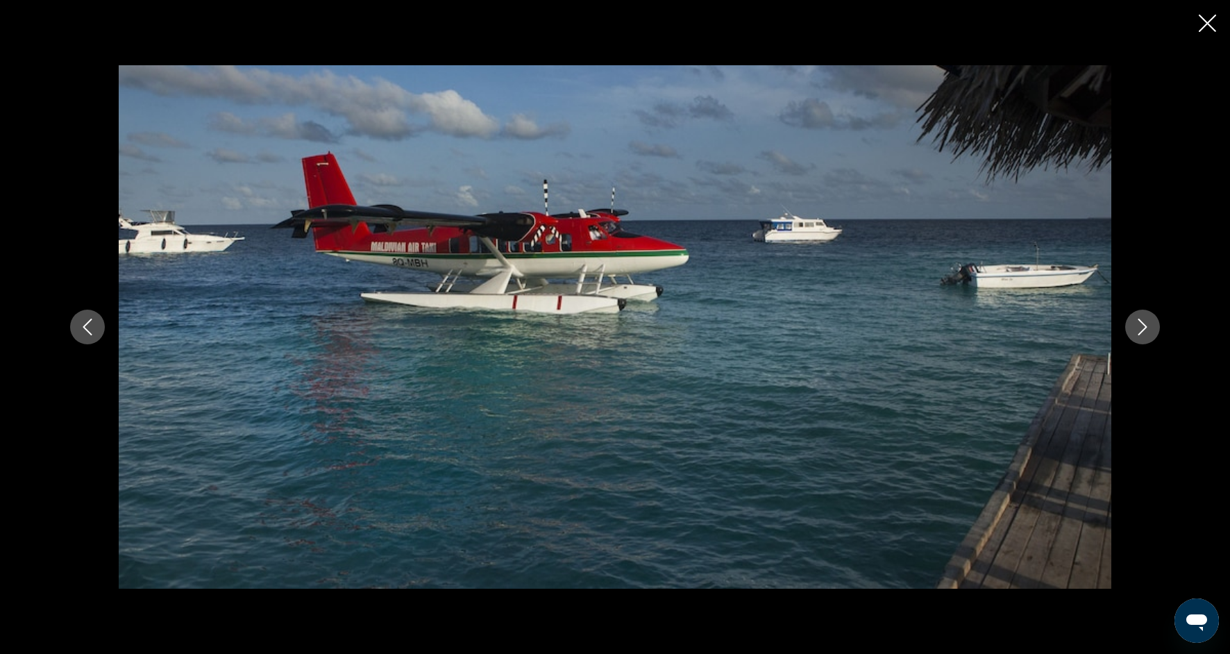
click at [1150, 325] on icon "Next image" at bounding box center [1142, 326] width 17 height 17
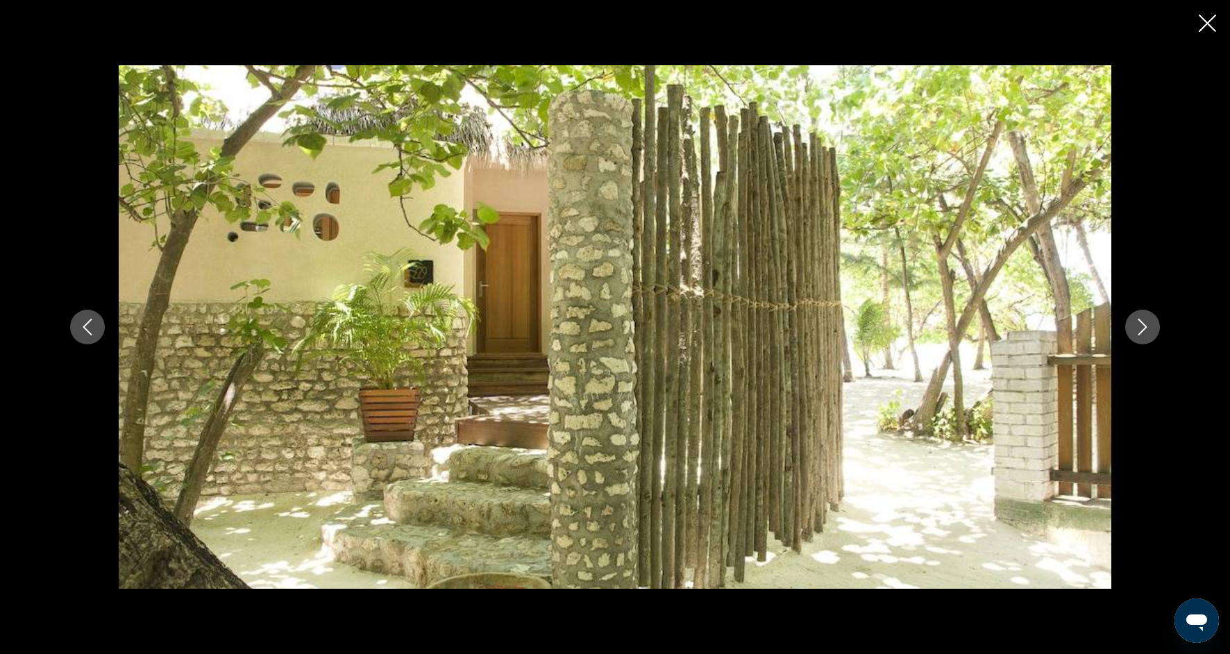
click at [1148, 325] on icon "Next image" at bounding box center [1142, 326] width 17 height 17
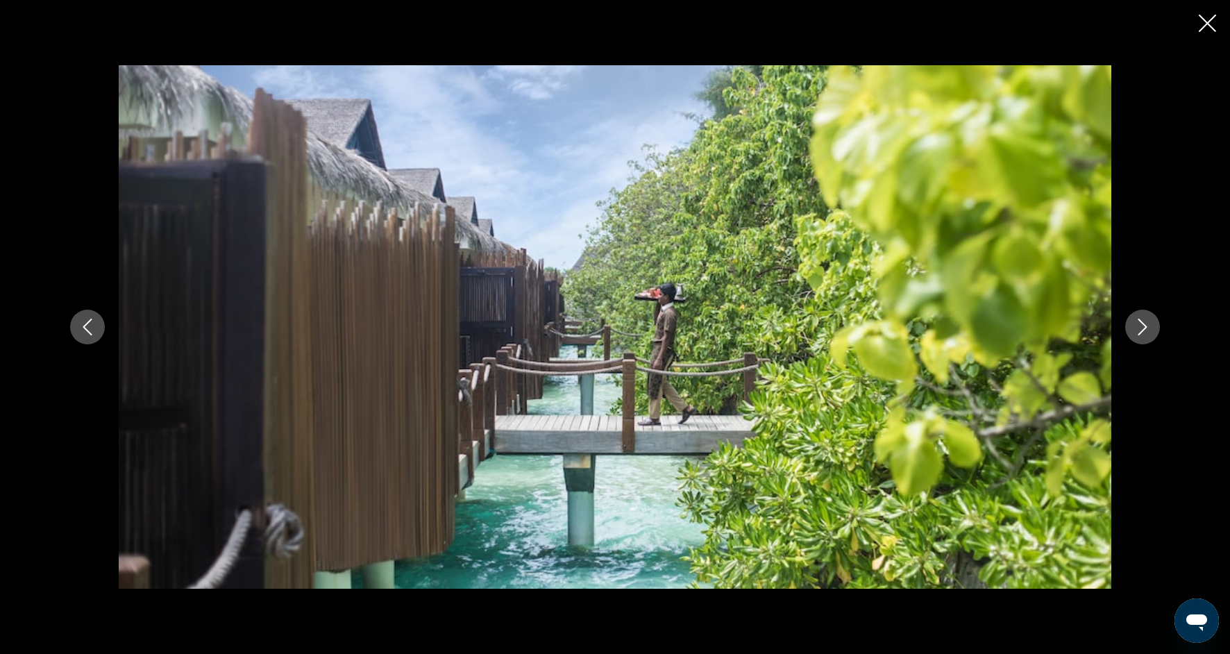
click at [1150, 329] on button "Next image" at bounding box center [1142, 326] width 35 height 35
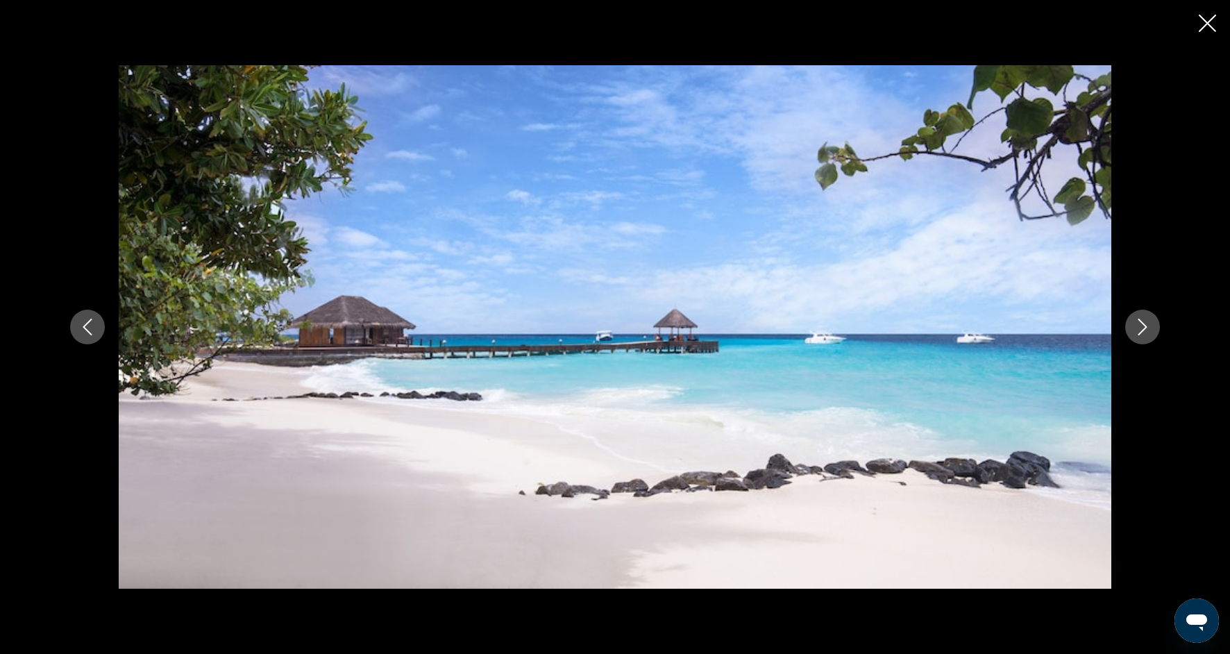
click at [1149, 327] on icon "Next image" at bounding box center [1142, 326] width 17 height 17
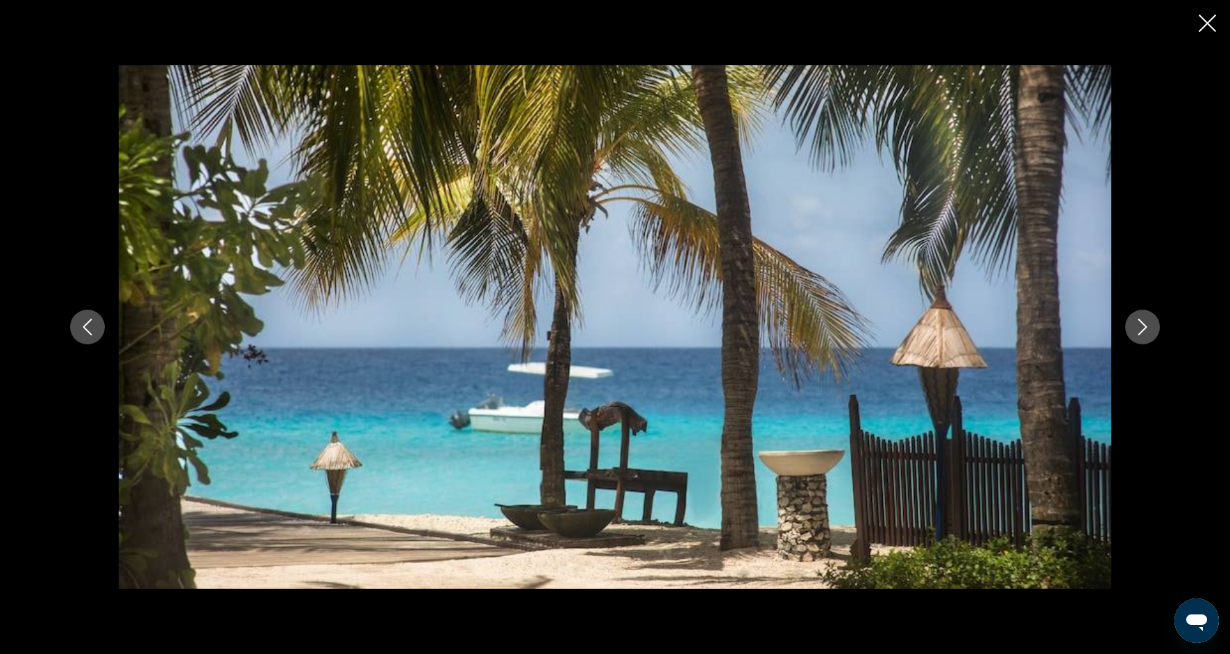
click at [1150, 328] on icon "Next image" at bounding box center [1142, 326] width 17 height 17
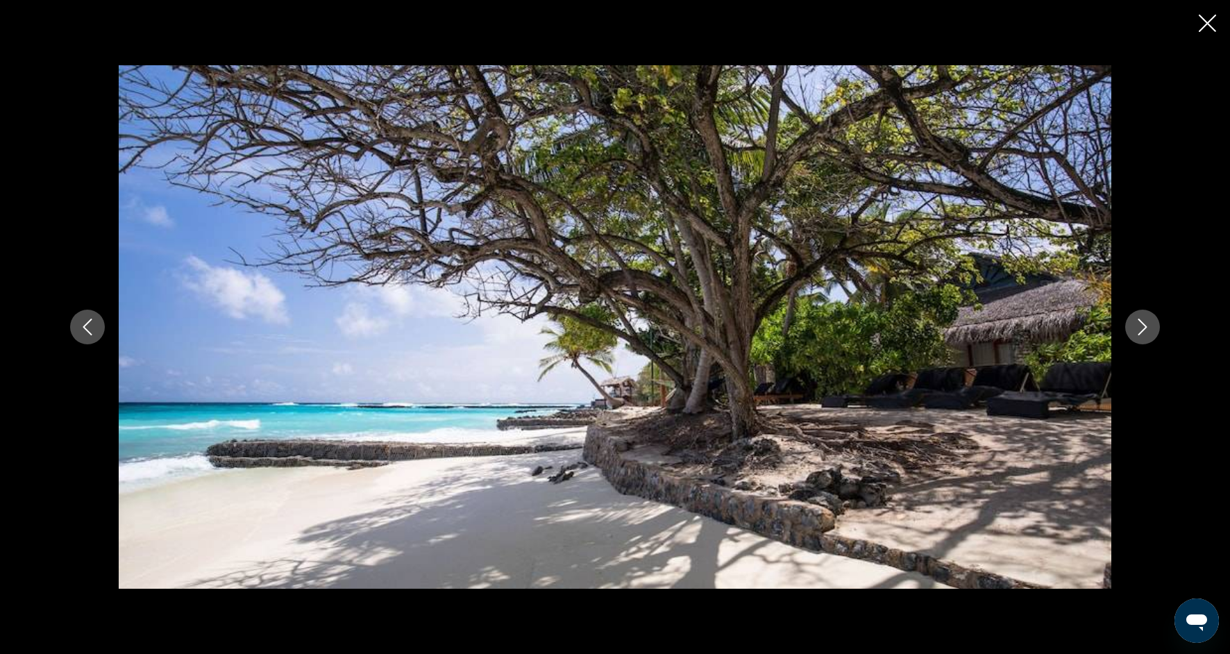
click at [1150, 328] on icon "Next image" at bounding box center [1142, 326] width 17 height 17
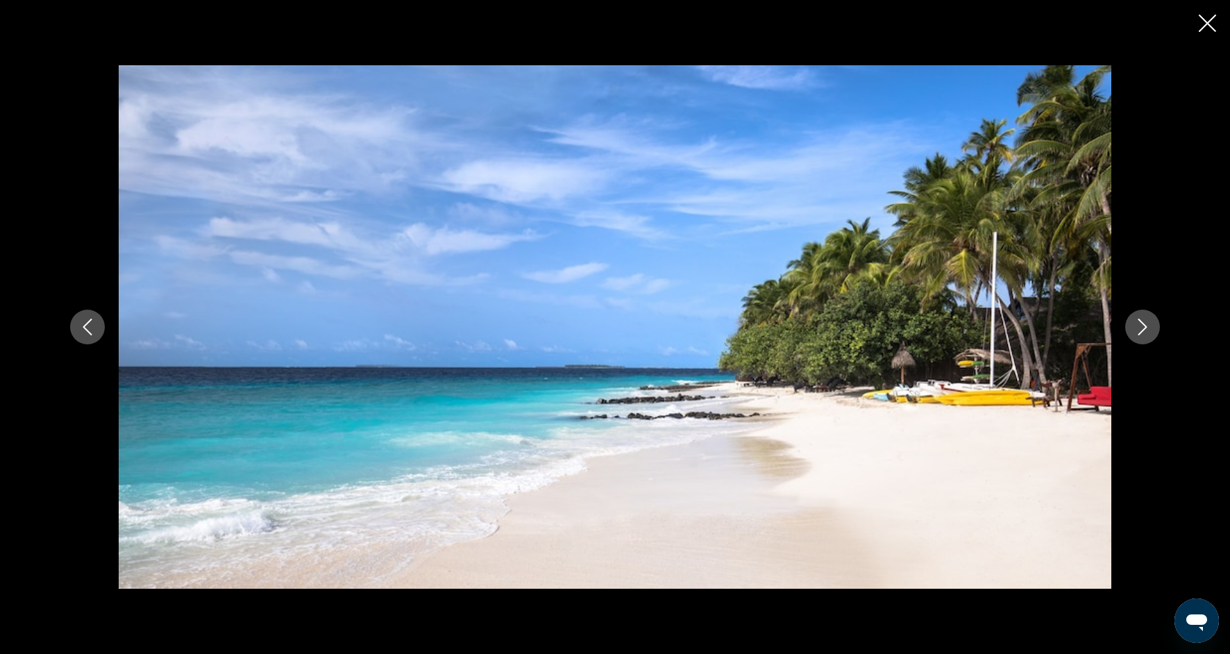
click at [1150, 328] on icon "Next image" at bounding box center [1142, 326] width 17 height 17
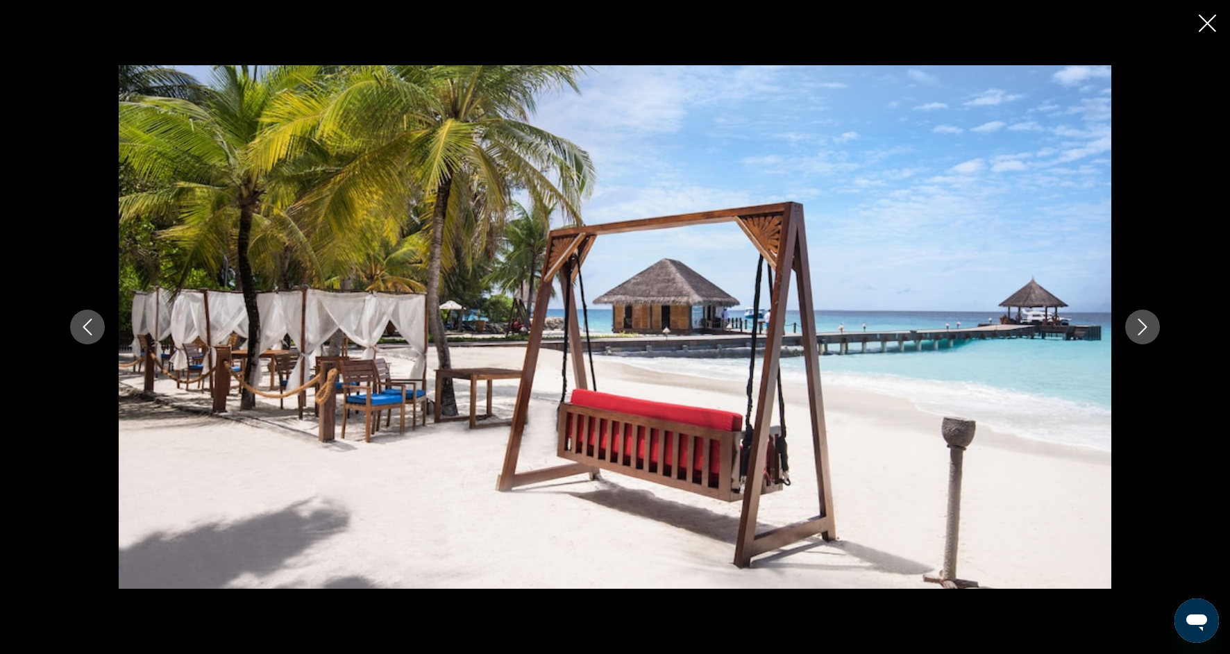
click at [1132, 328] on button "Next image" at bounding box center [1142, 326] width 35 height 35
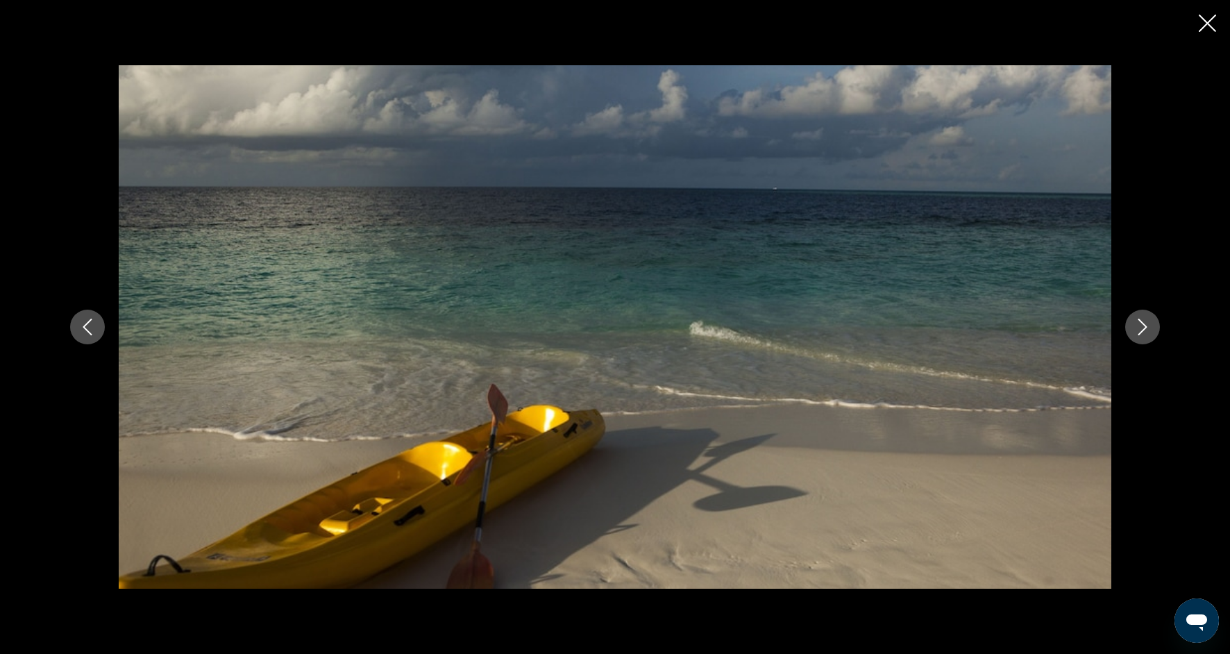
click at [1135, 332] on icon "Next image" at bounding box center [1142, 326] width 17 height 17
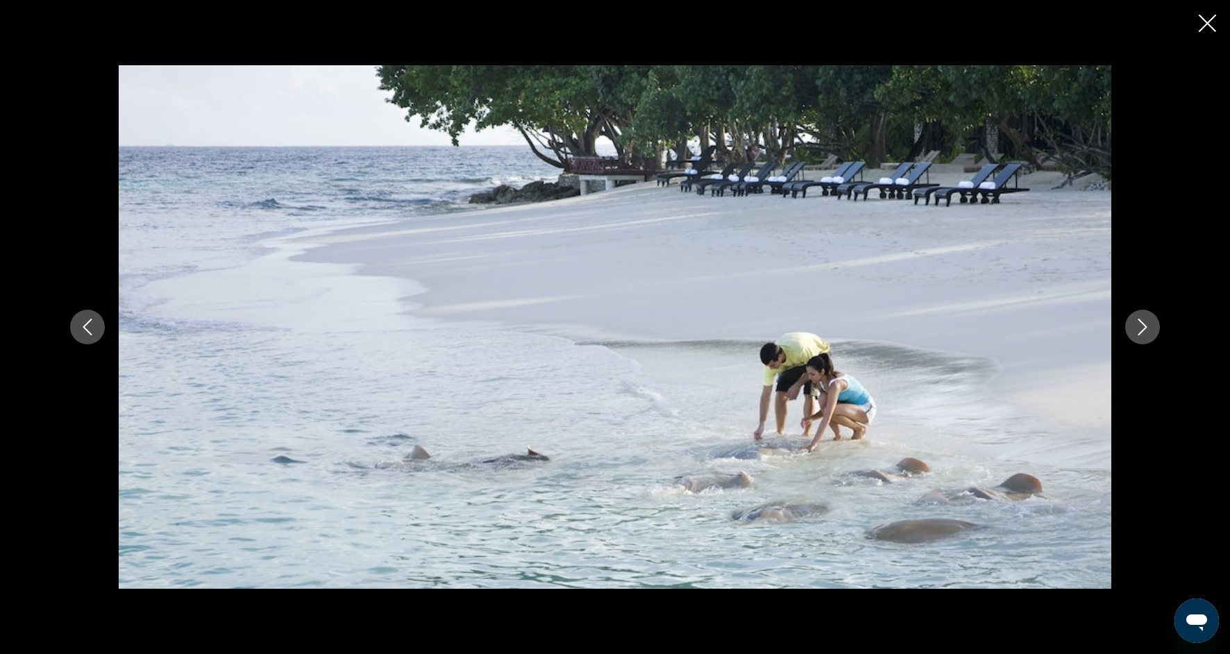
click at [1148, 338] on button "Next image" at bounding box center [1142, 326] width 35 height 35
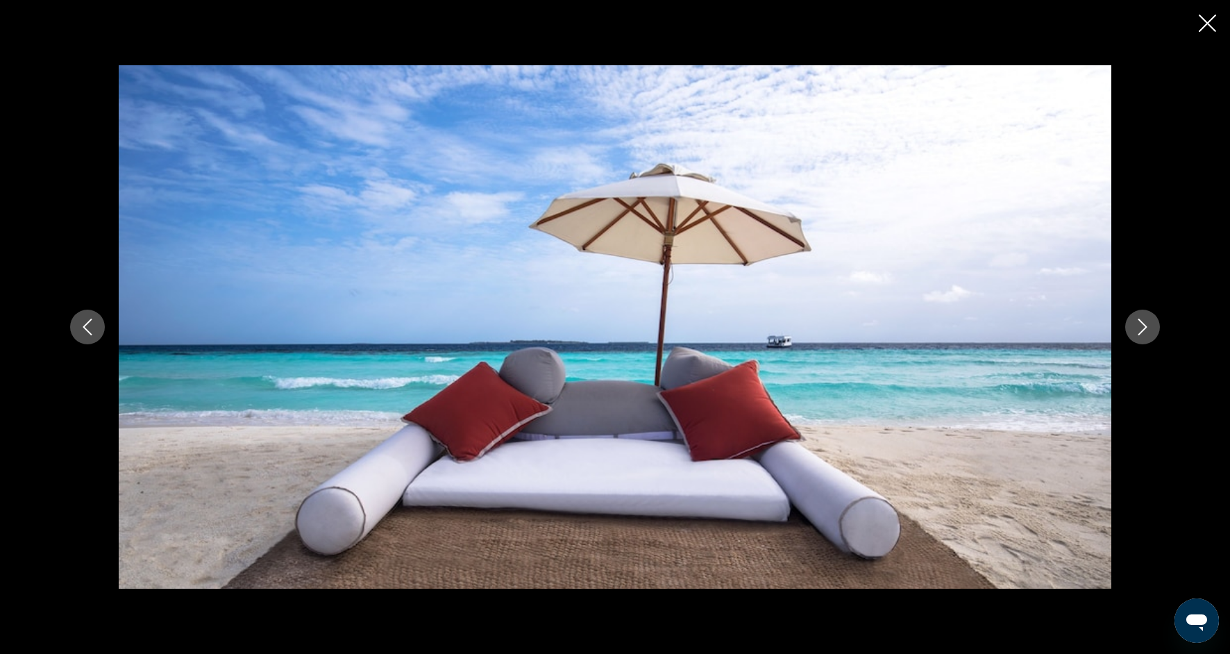
click at [1209, 21] on icon "Close slideshow" at bounding box center [1206, 23] width 17 height 17
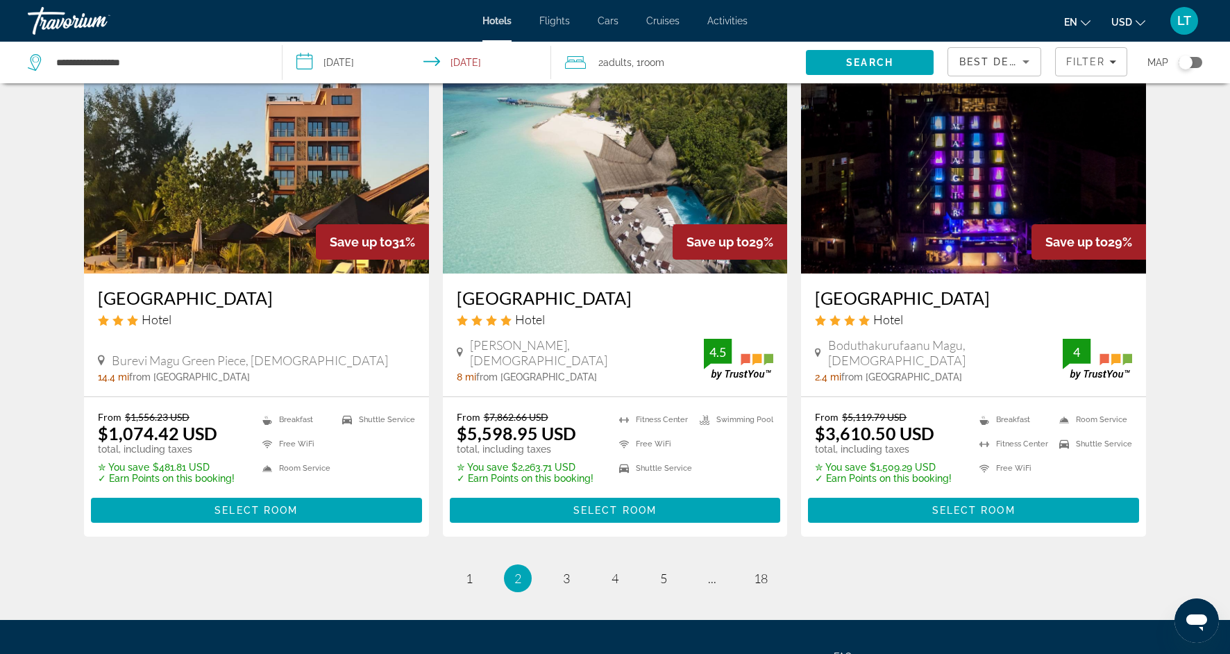
scroll to position [1694, 0]
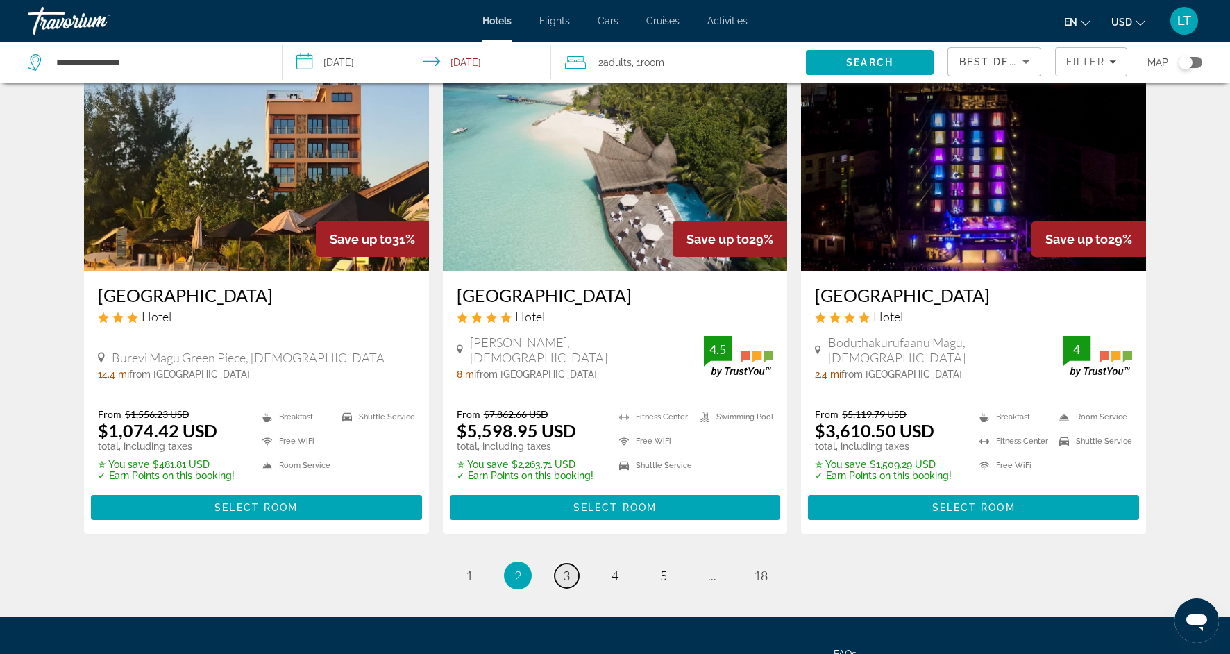
click at [564, 568] on span "3" at bounding box center [566, 575] width 7 height 15
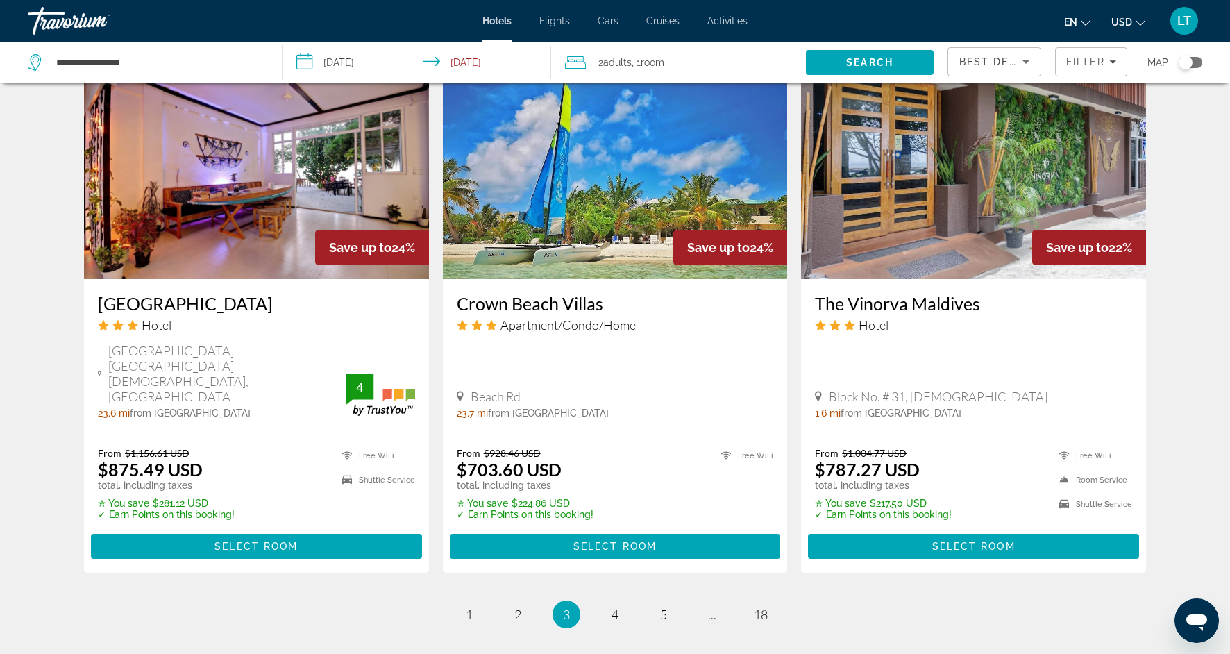
scroll to position [1638, 0]
click at [614, 606] on span "4" at bounding box center [614, 613] width 7 height 15
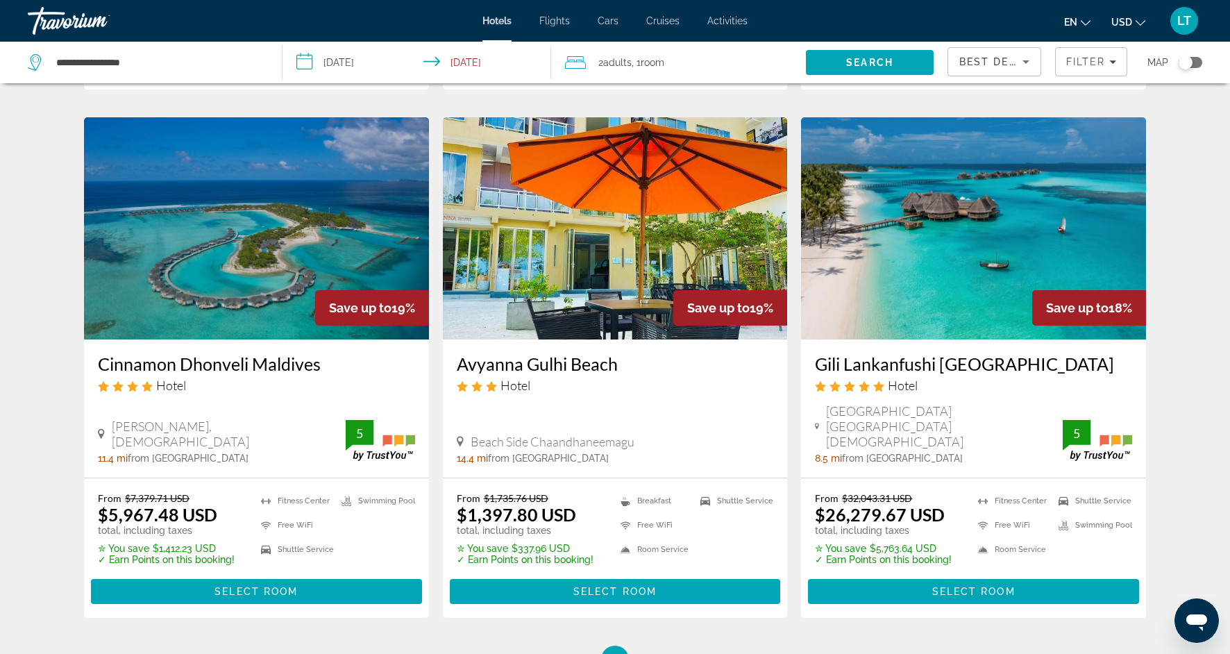
scroll to position [1604, 0]
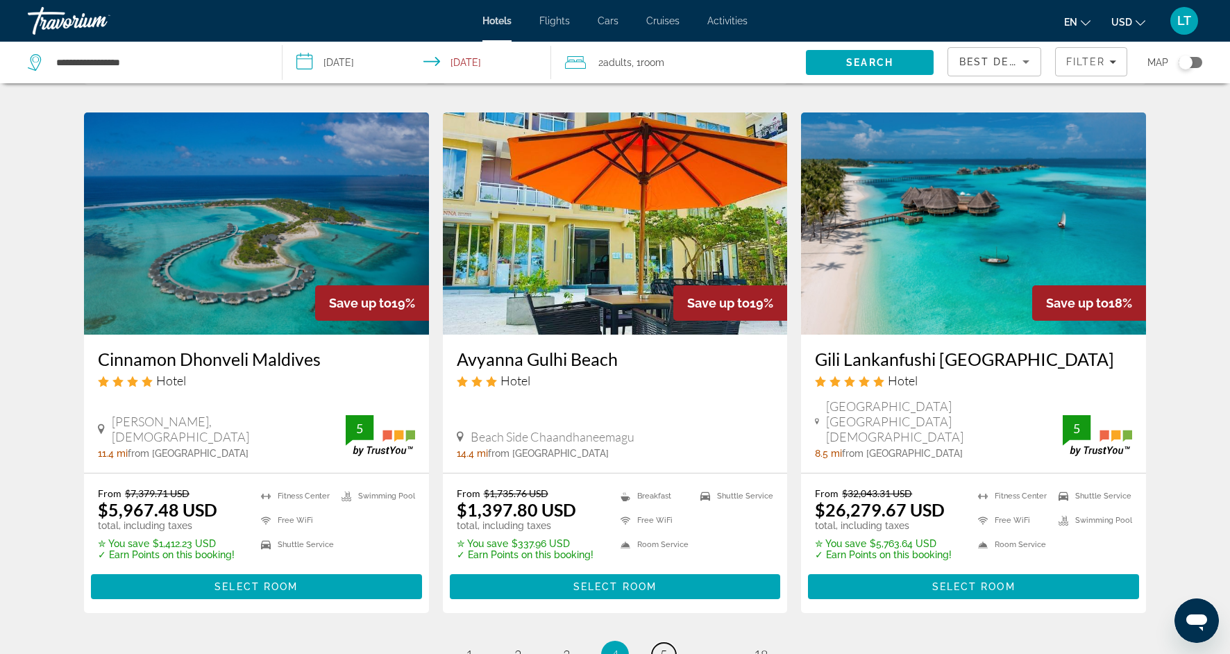
click at [661, 647] on span "5" at bounding box center [663, 654] width 7 height 15
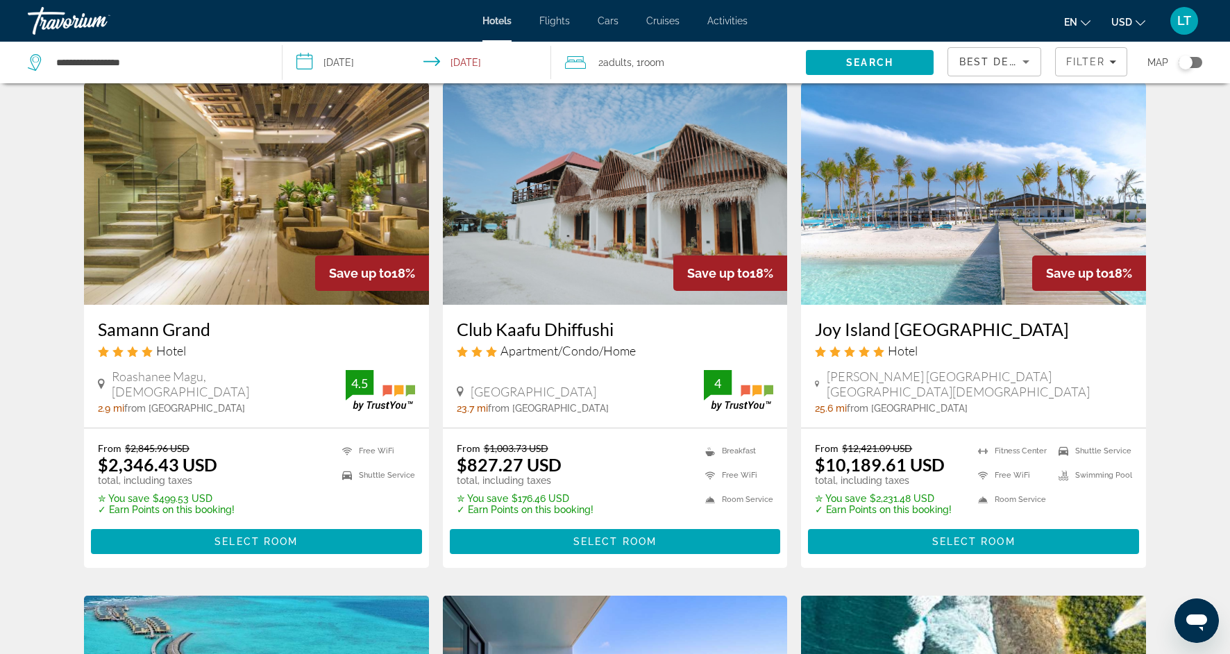
scroll to position [585, 0]
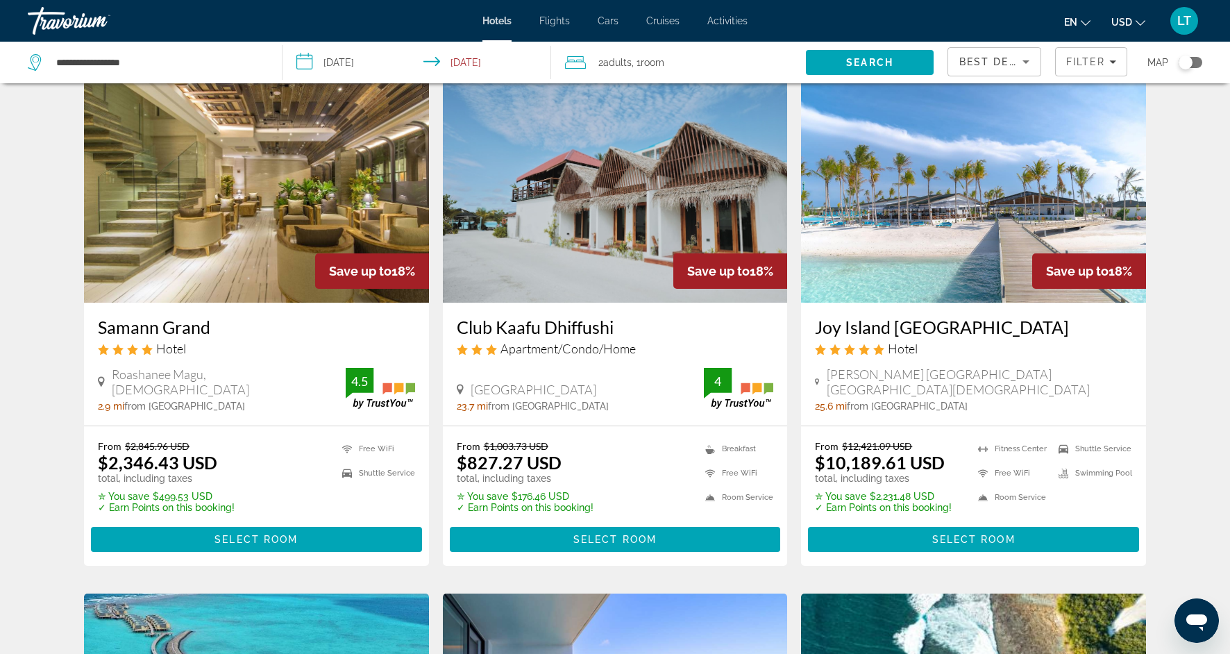
click at [407, 253] on div "Save up to 18%" at bounding box center [372, 270] width 114 height 35
click at [389, 223] on img "Main content" at bounding box center [256, 191] width 345 height 222
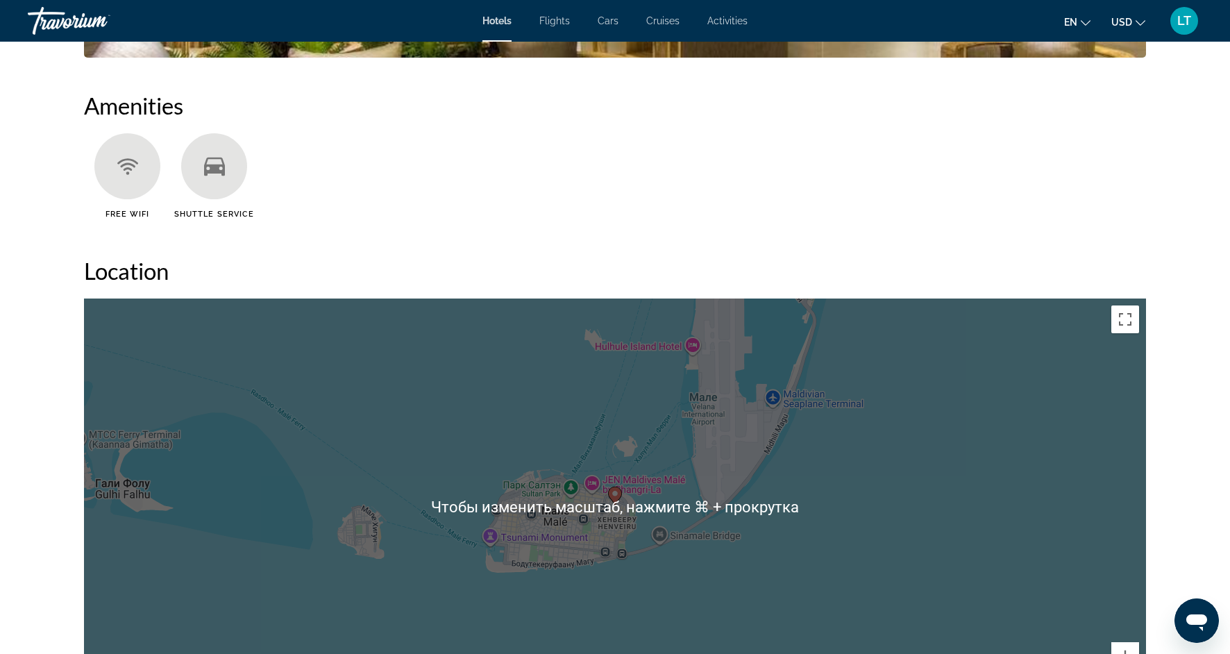
scroll to position [1099, 0]
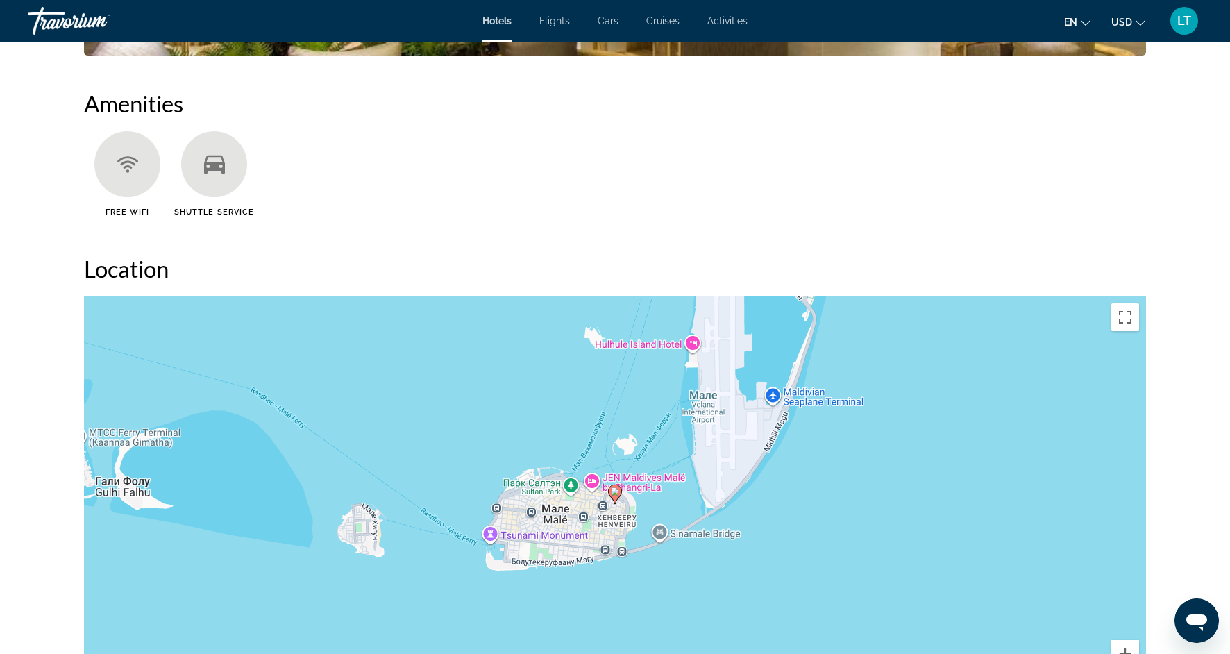
click at [611, 496] on icon "Main content" at bounding box center [615, 494] width 12 height 18
click at [614, 494] on image "Main content" at bounding box center [615, 491] width 8 height 8
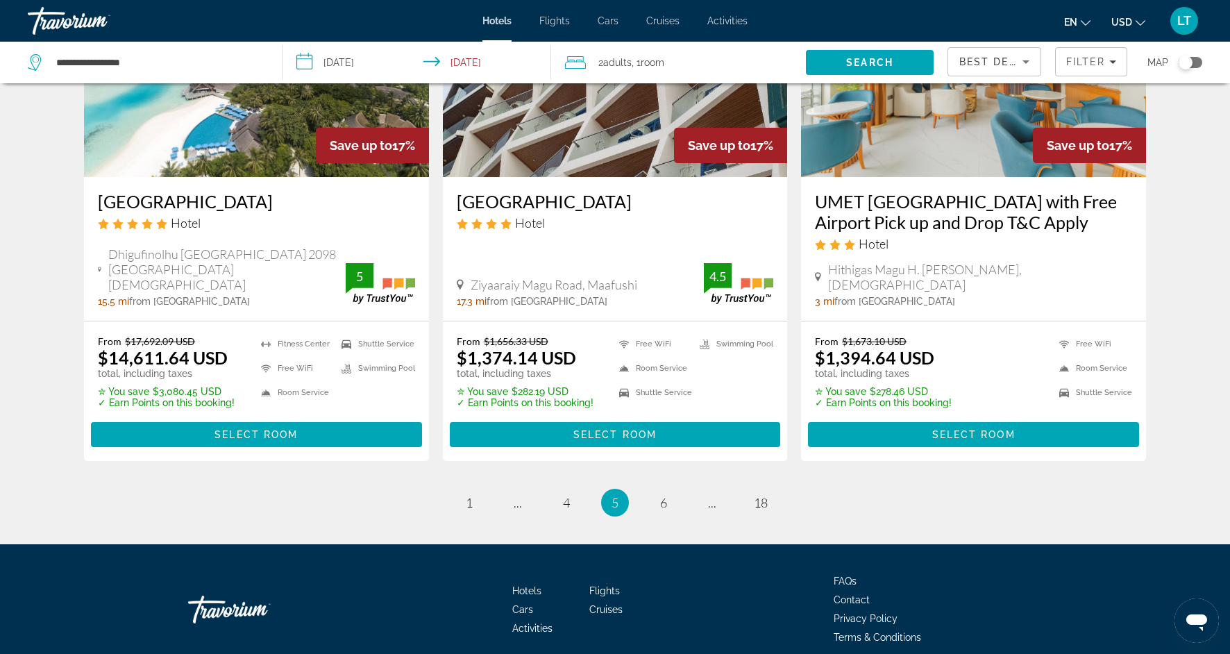
scroll to position [1743, 0]
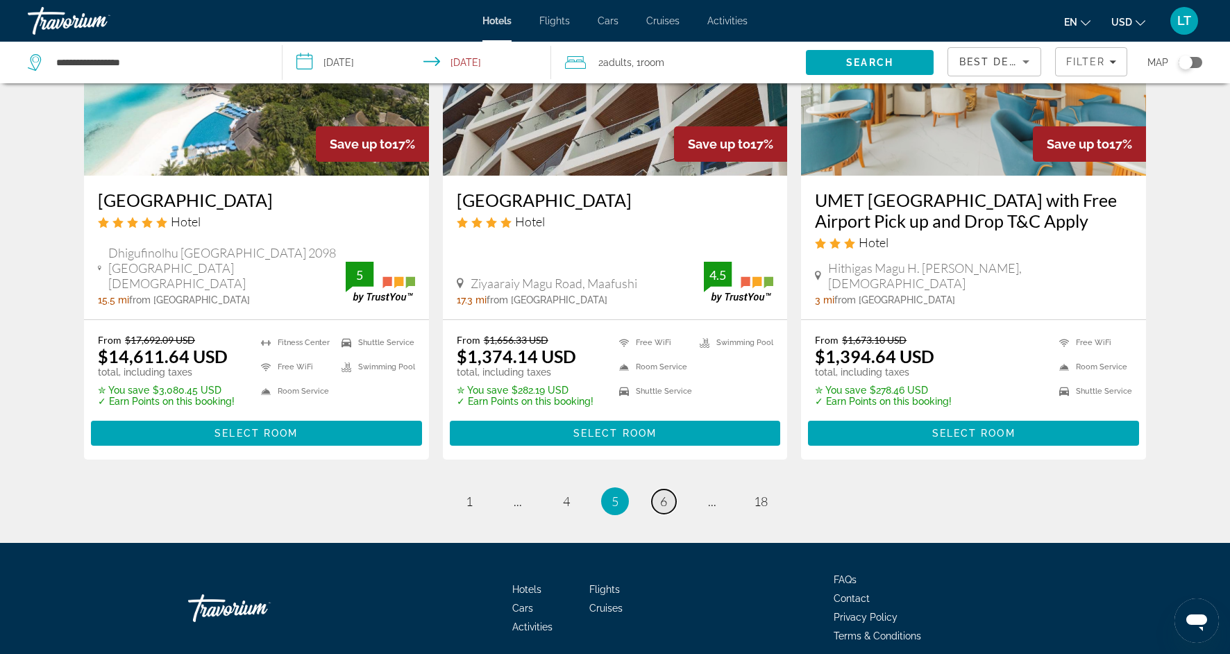
click at [665, 493] on span "6" at bounding box center [663, 500] width 7 height 15
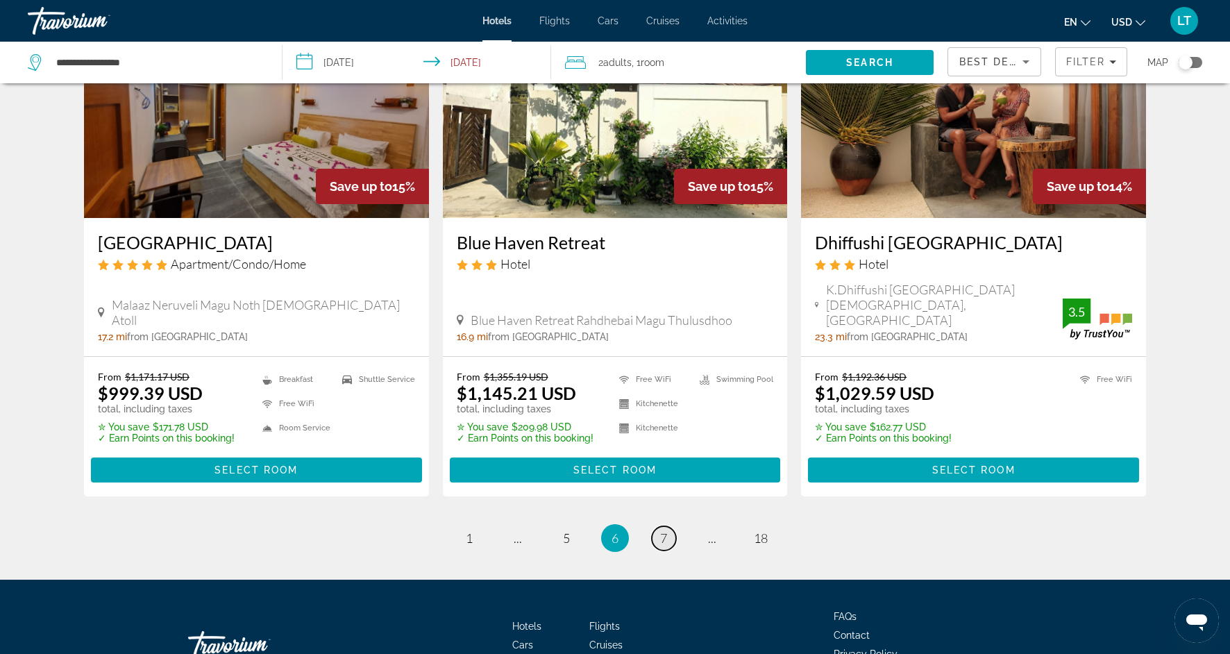
scroll to position [1712, 0]
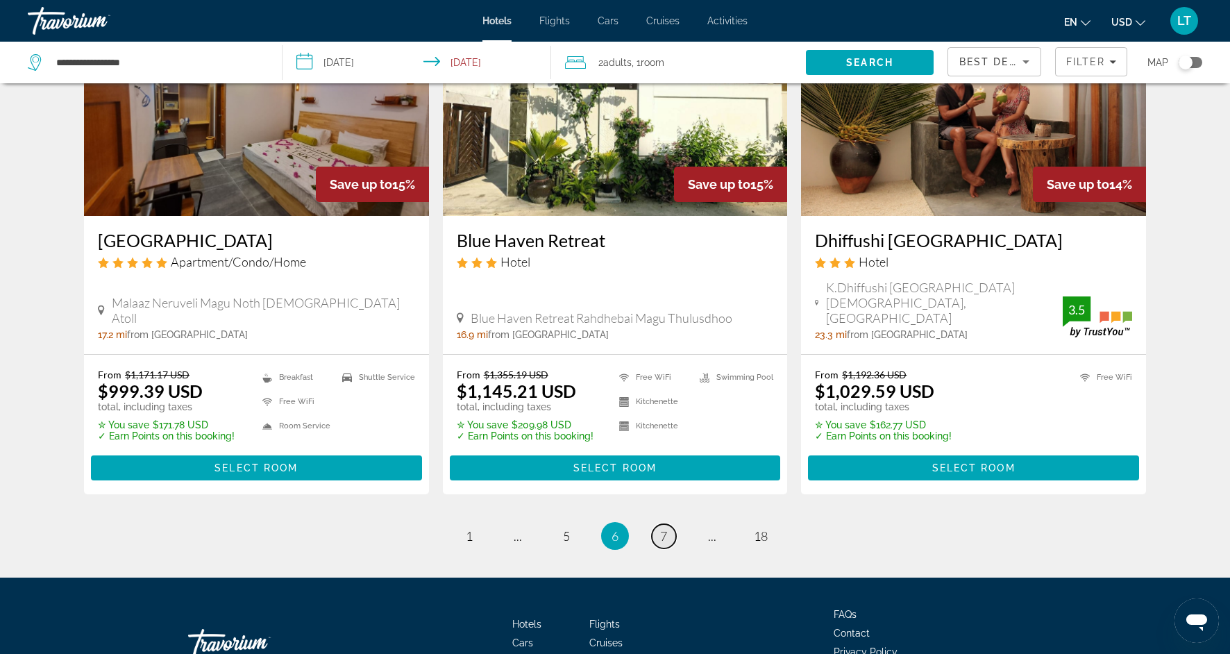
click at [664, 528] on span "7" at bounding box center [663, 535] width 7 height 15
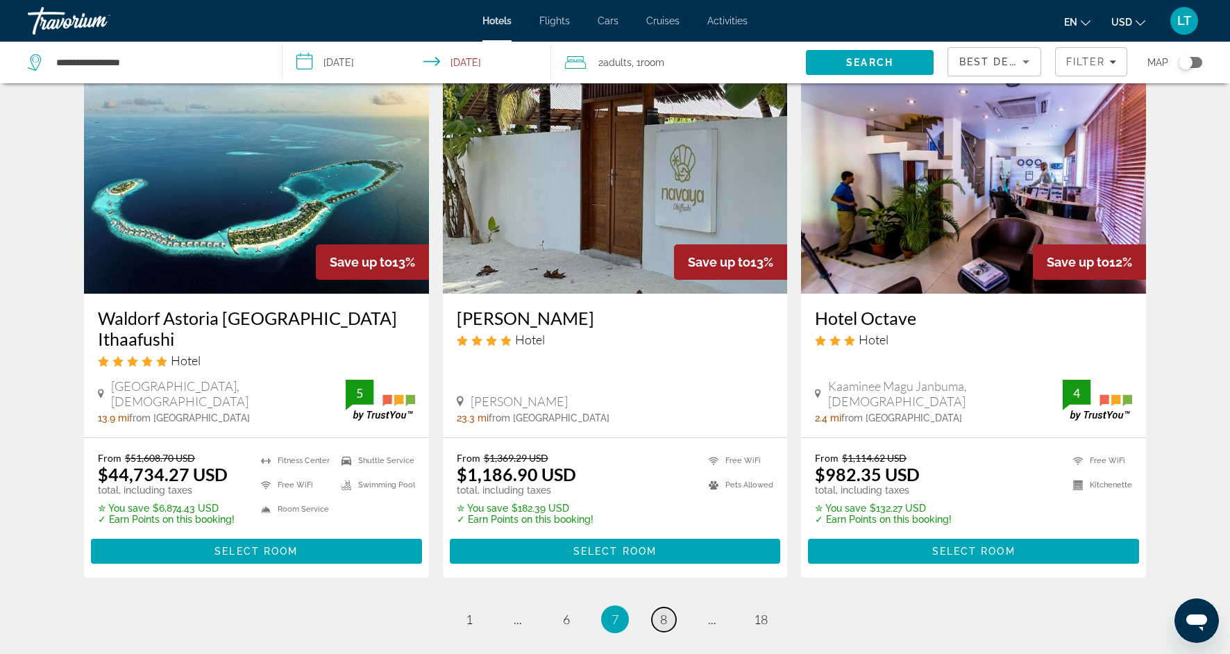
scroll to position [1633, 0]
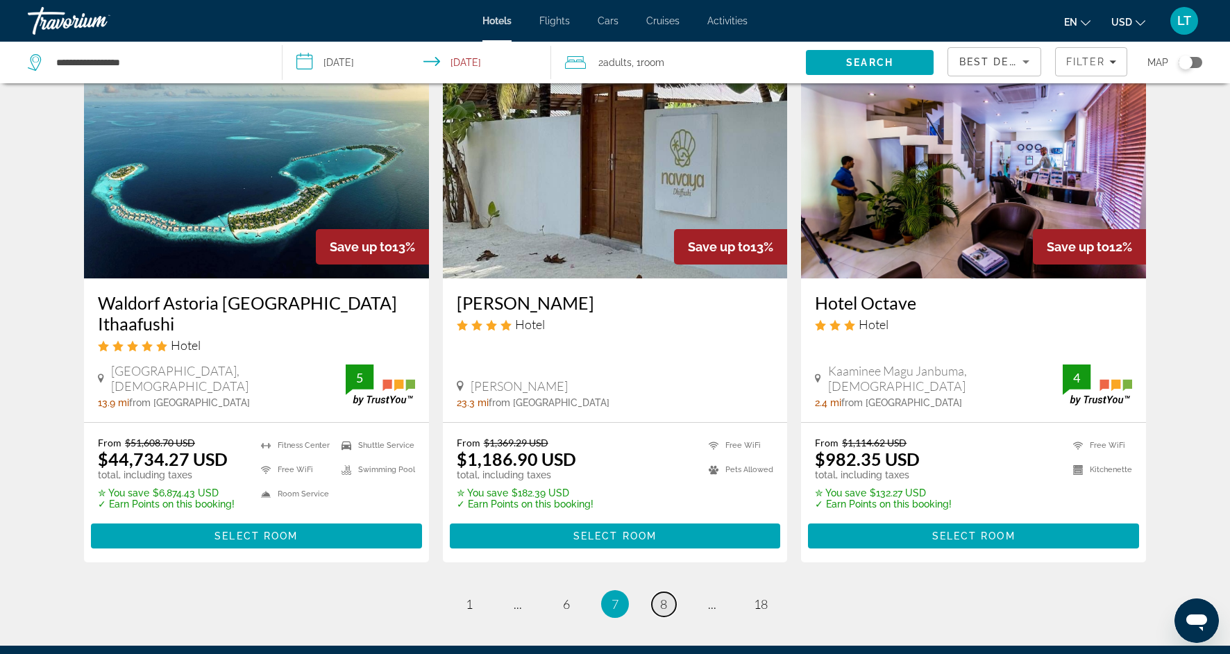
click at [661, 592] on link "page 8" at bounding box center [664, 604] width 24 height 24
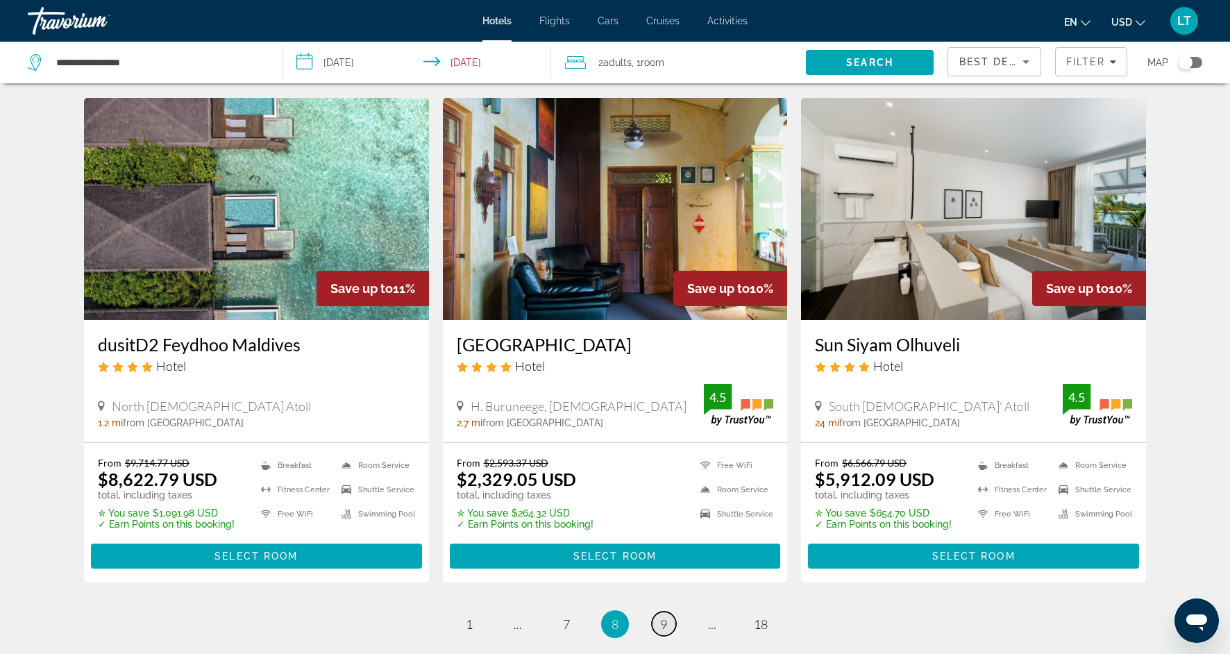
scroll to position [1633, 0]
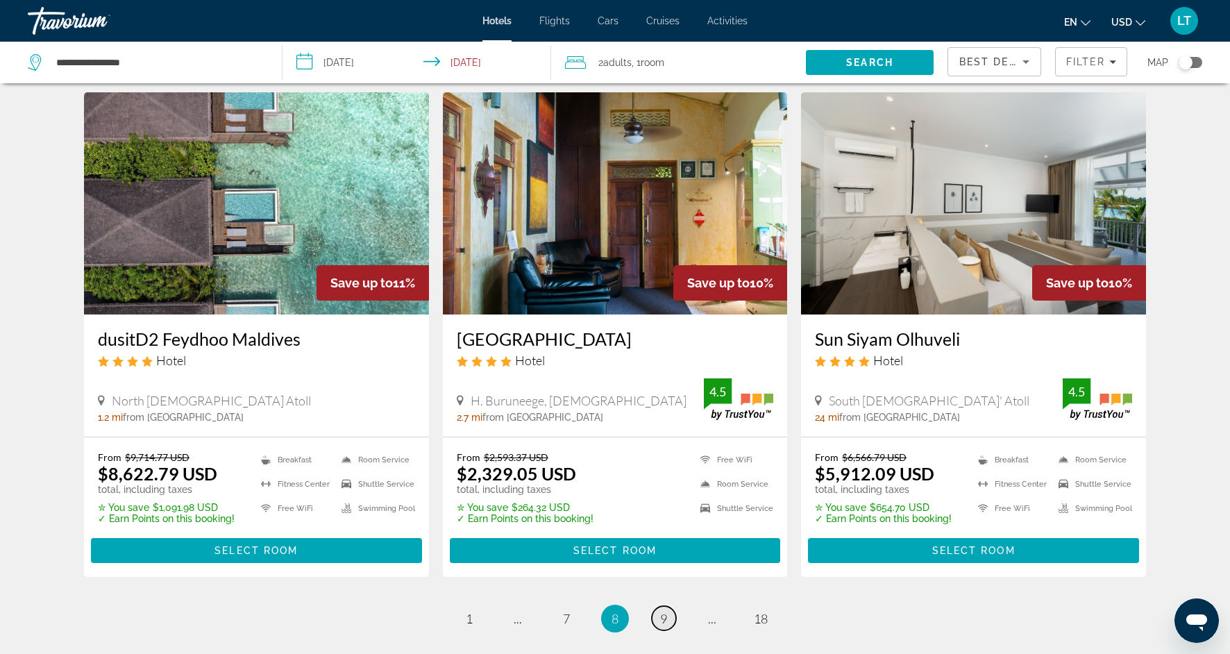
click at [663, 611] on span "9" at bounding box center [663, 618] width 7 height 15
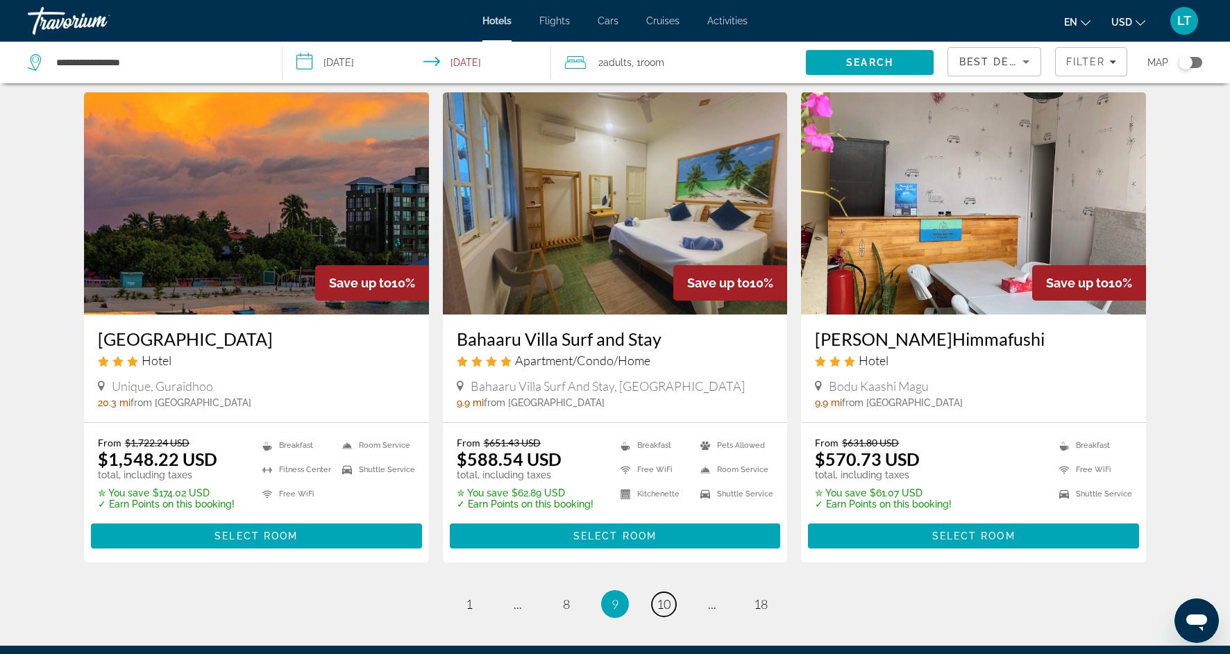
scroll to position [1598, 0]
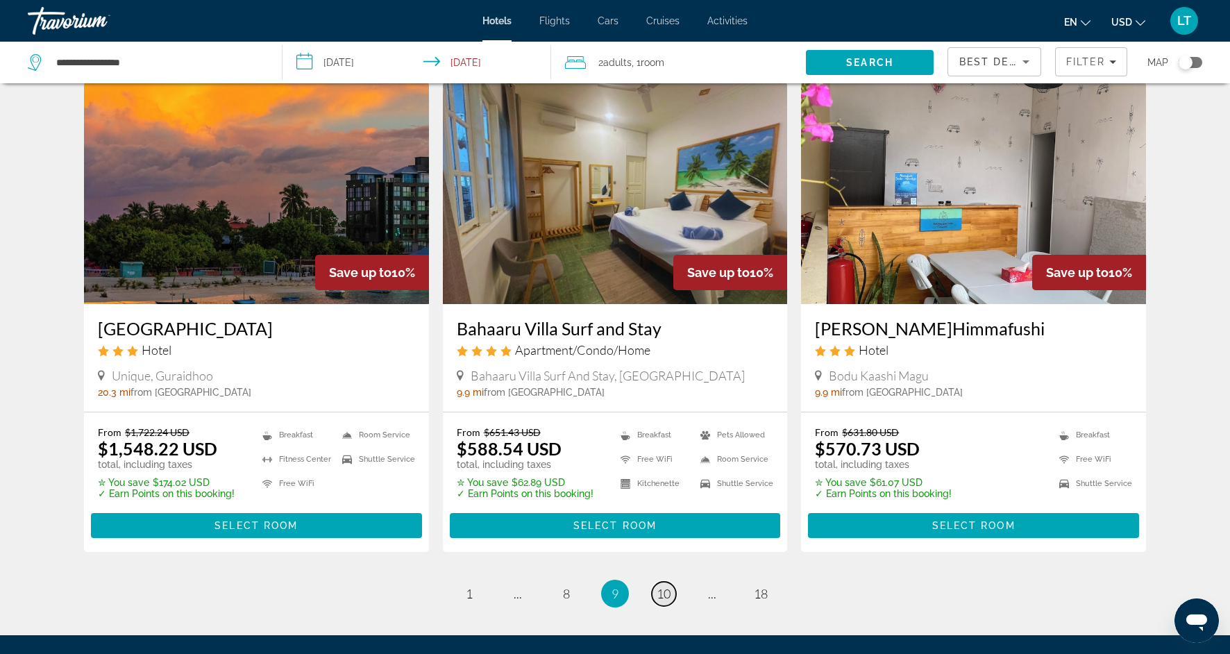
click at [670, 586] on span "10" at bounding box center [663, 593] width 14 height 15
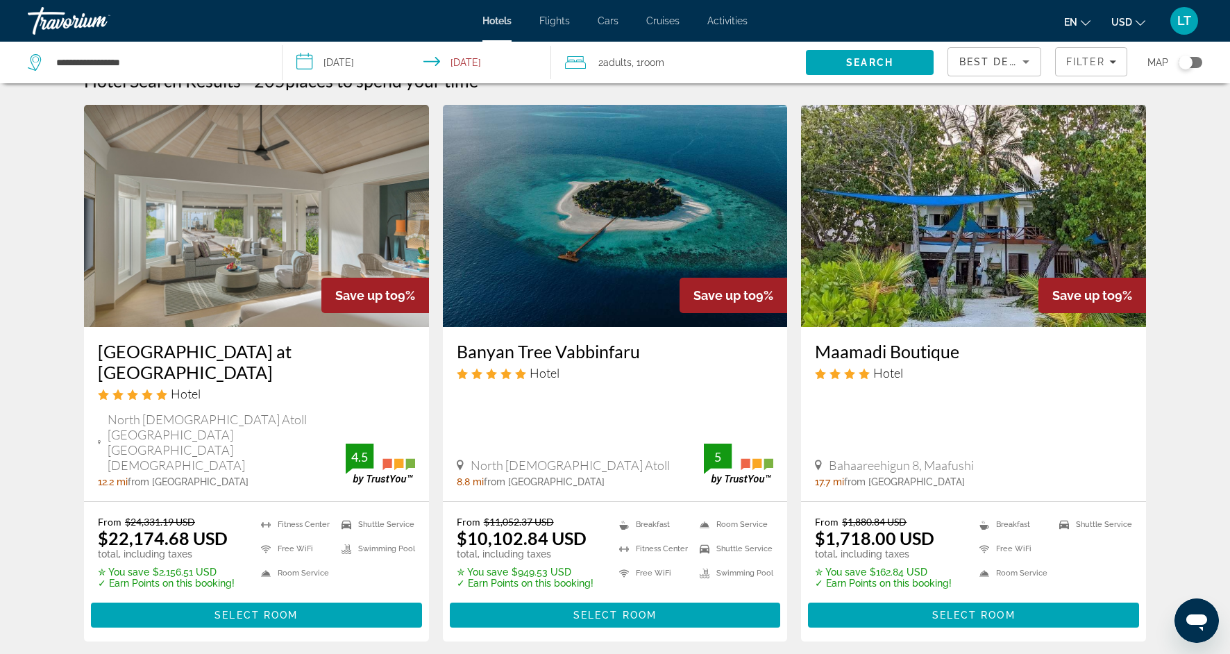
scroll to position [28, 0]
click at [652, 230] on img "Main content" at bounding box center [615, 215] width 345 height 222
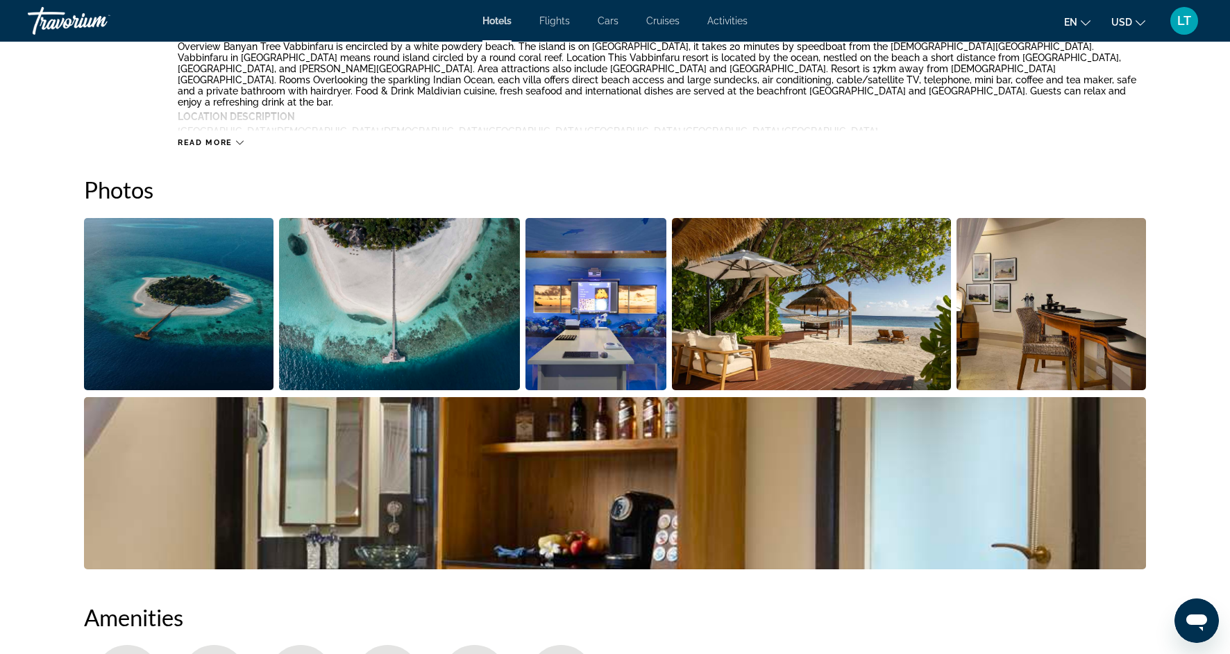
scroll to position [586, 0]
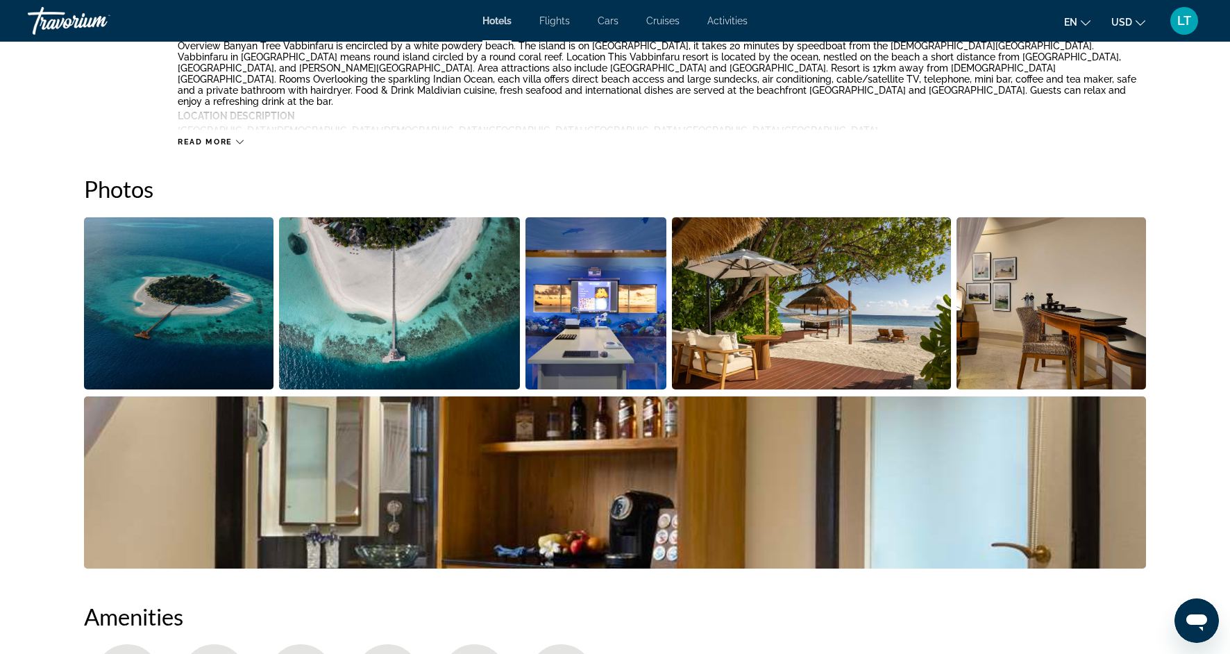
click at [473, 298] on img "Open full-screen image slider" at bounding box center [399, 303] width 241 height 172
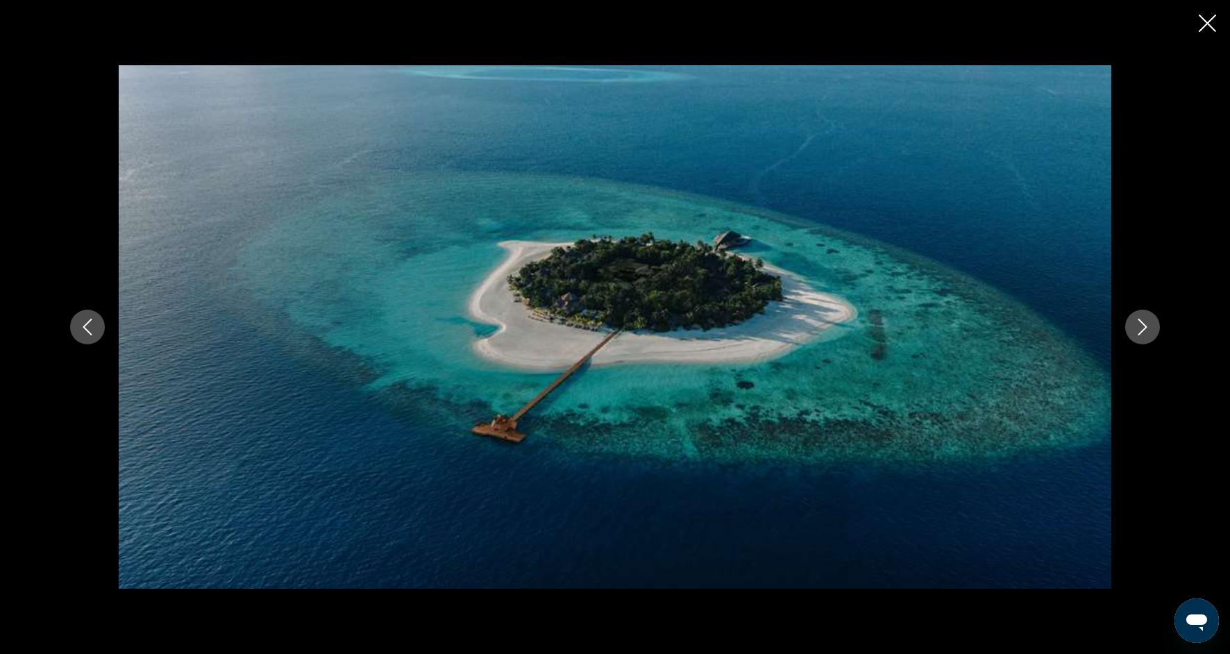
click at [1146, 325] on icon "Next image" at bounding box center [1142, 326] width 17 height 17
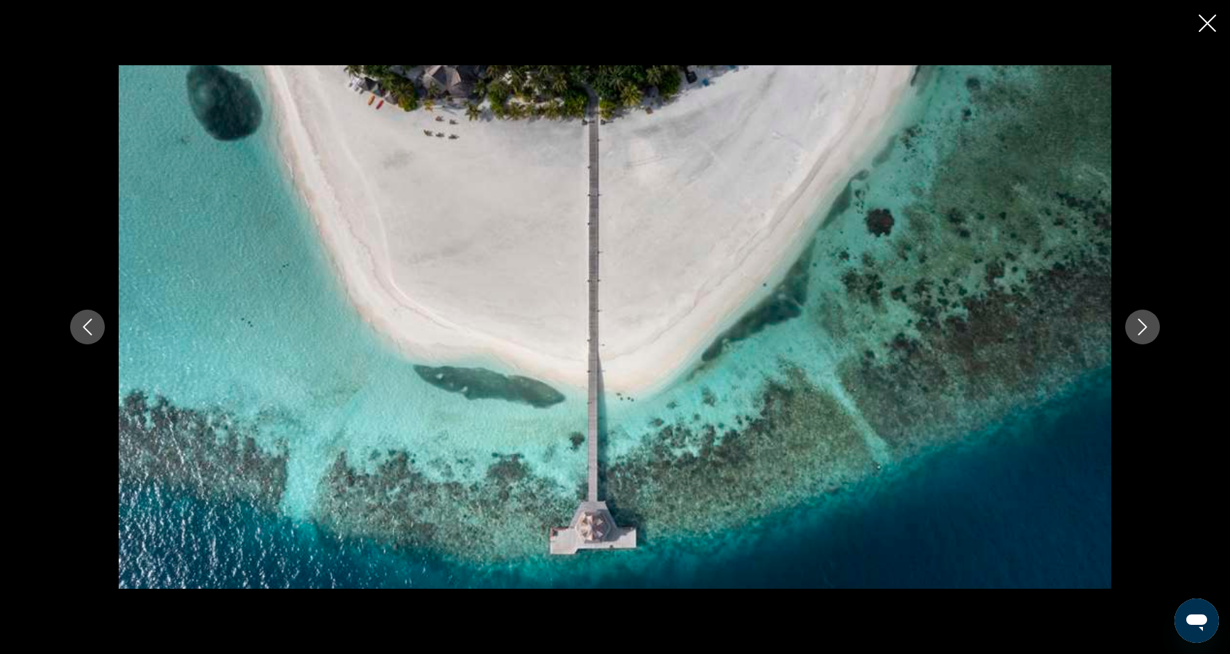
click at [1142, 330] on icon "Next image" at bounding box center [1142, 326] width 9 height 17
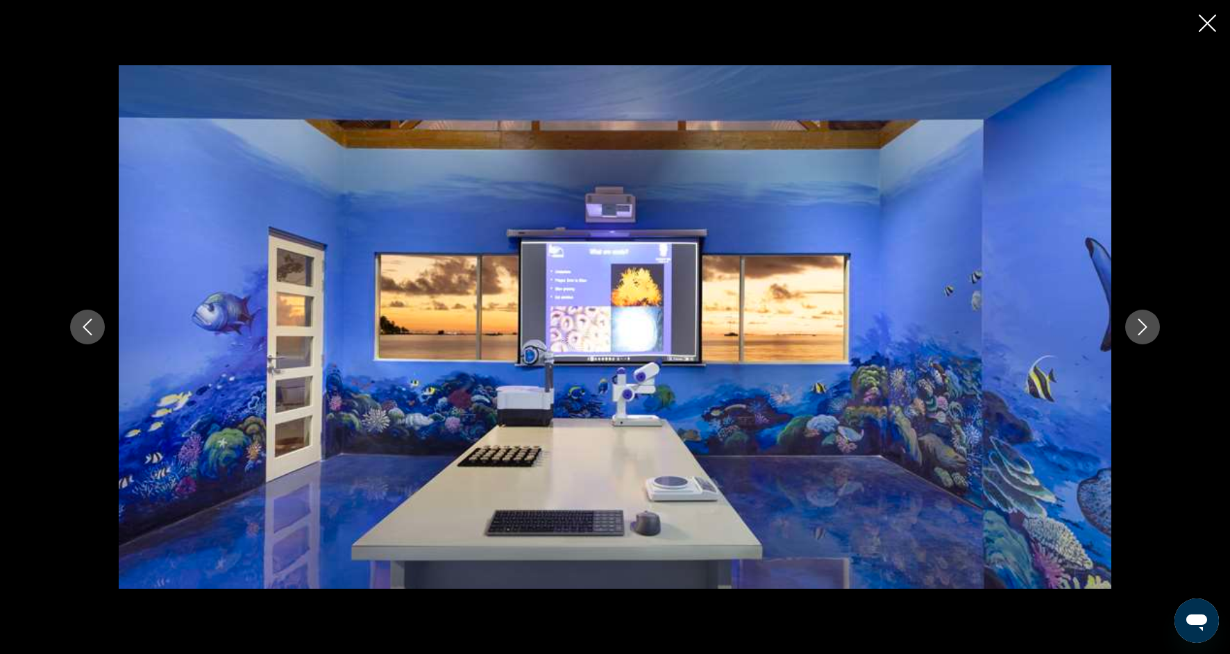
click at [1146, 328] on icon "Next image" at bounding box center [1142, 326] width 17 height 17
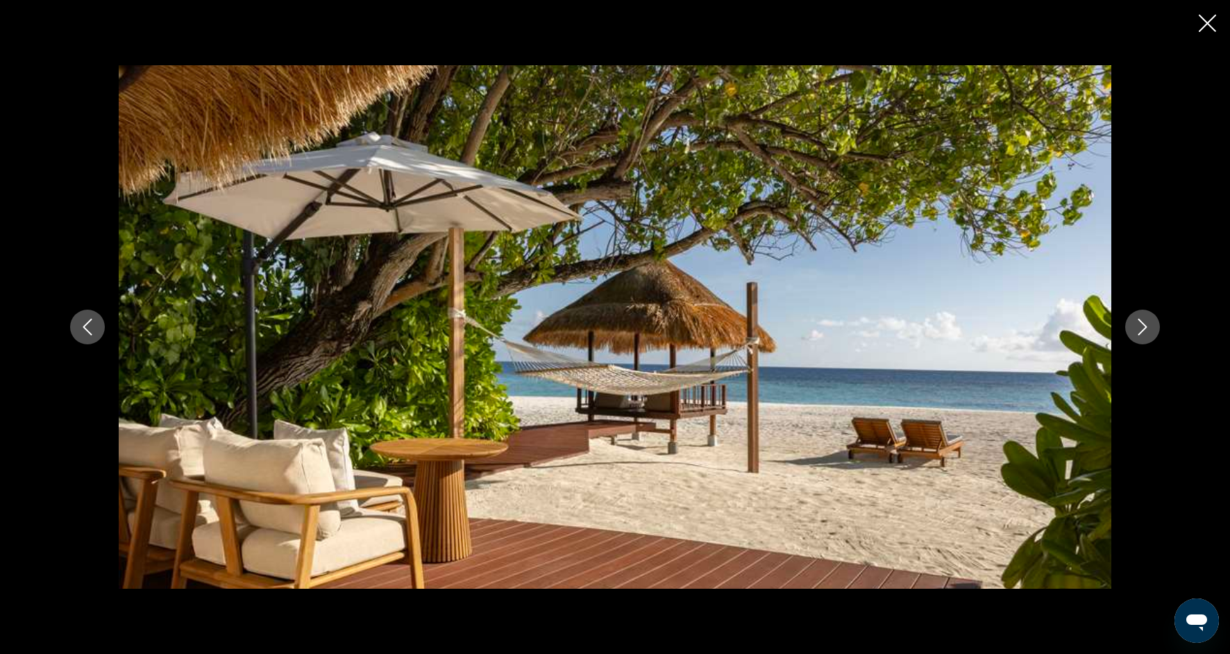
click at [1146, 328] on icon "Next image" at bounding box center [1142, 326] width 17 height 17
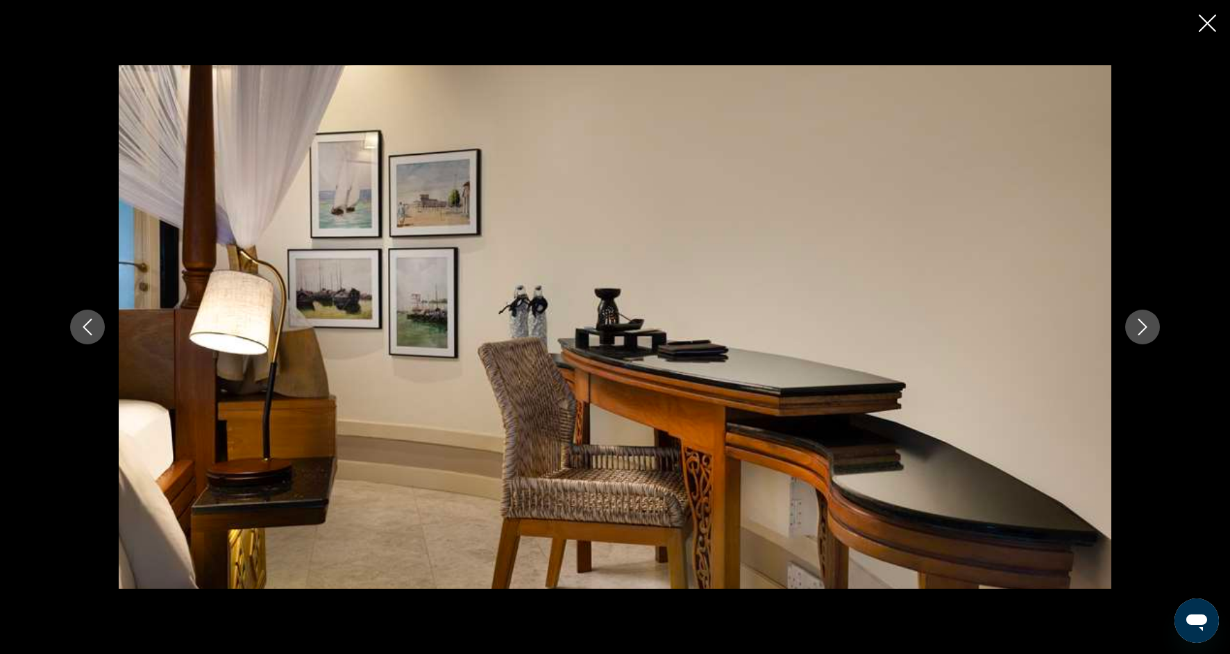
click at [1146, 329] on icon "Next image" at bounding box center [1142, 326] width 17 height 17
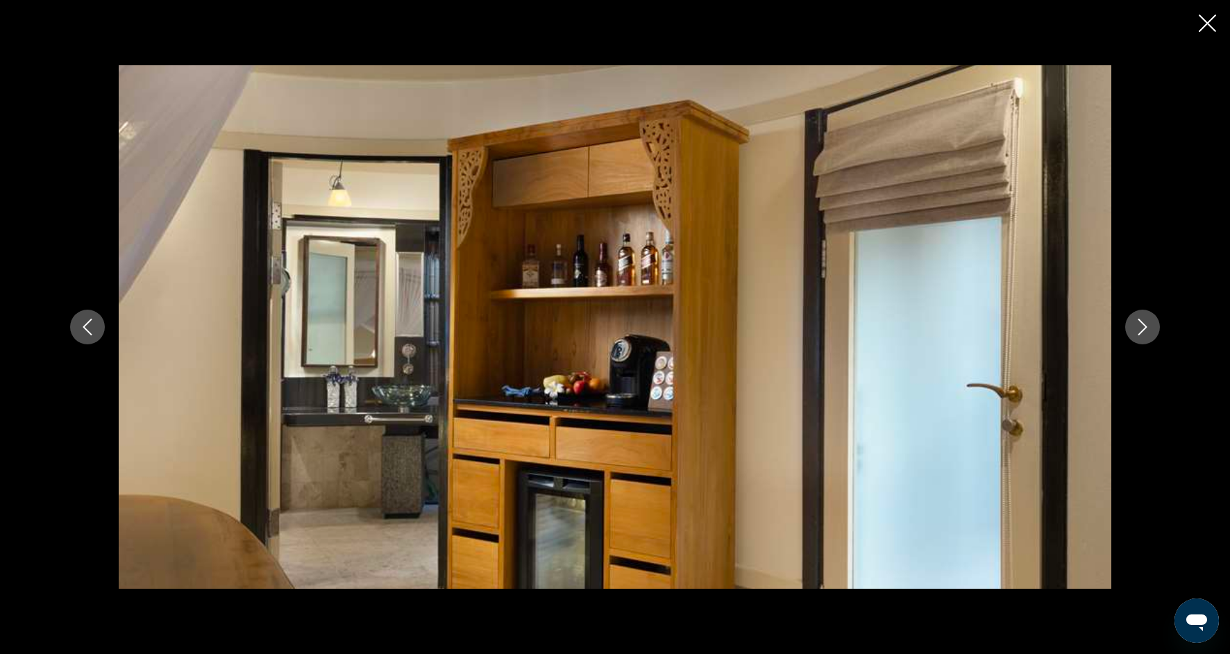
click at [1146, 331] on icon "Next image" at bounding box center [1142, 326] width 17 height 17
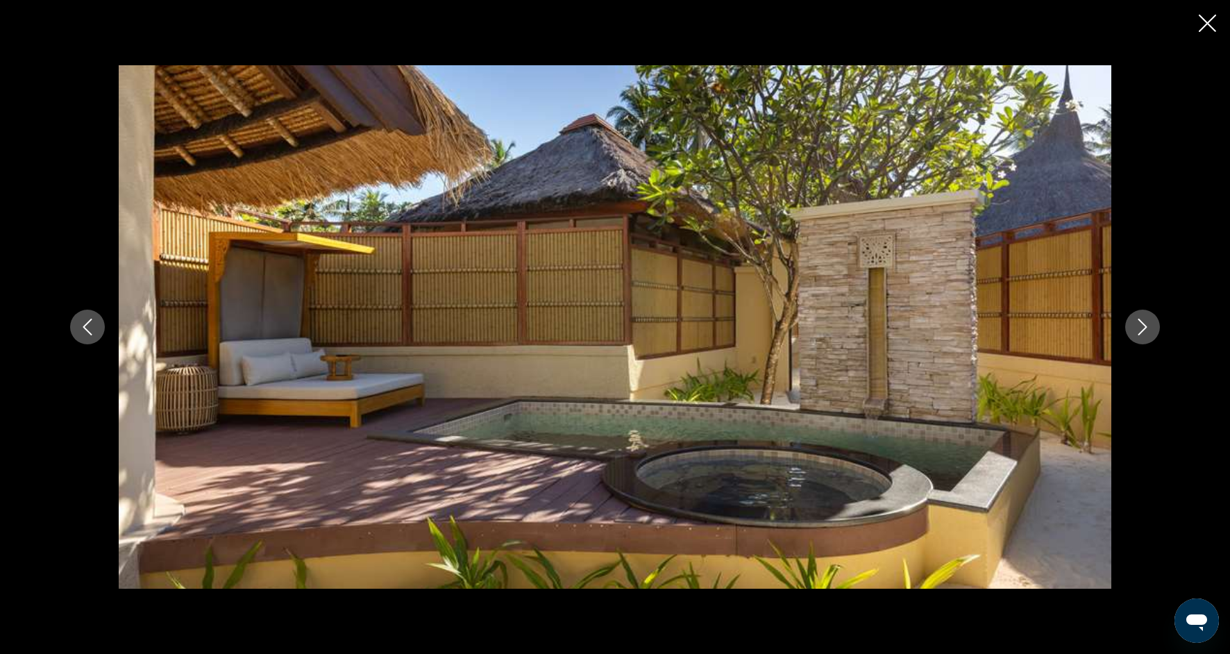
click at [1146, 332] on icon "Next image" at bounding box center [1142, 326] width 17 height 17
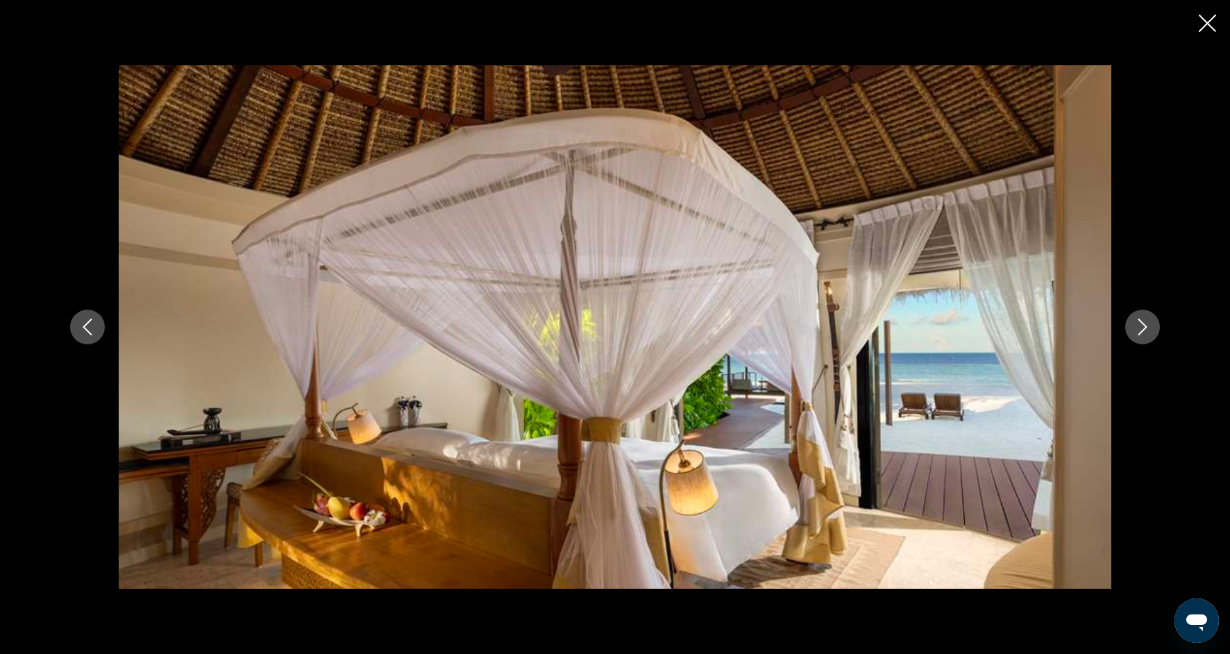
click at [1148, 333] on icon "Next image" at bounding box center [1142, 326] width 17 height 17
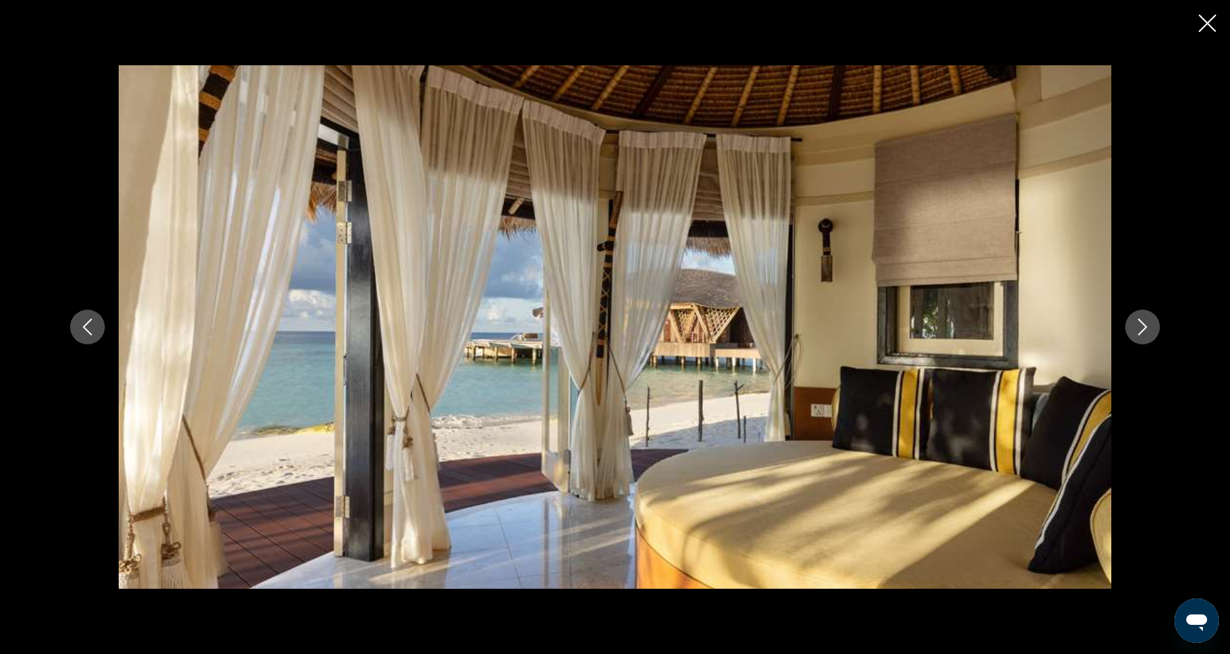
click at [1148, 333] on icon "Next image" at bounding box center [1142, 326] width 17 height 17
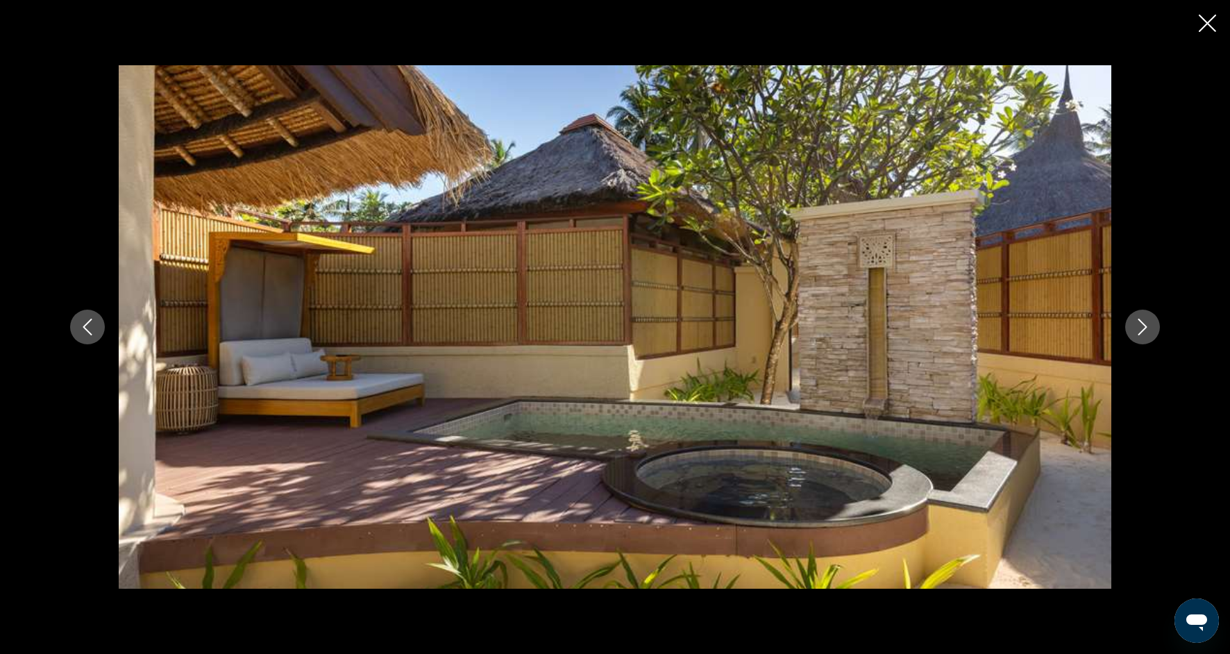
click at [1141, 328] on icon "Next image" at bounding box center [1142, 326] width 17 height 17
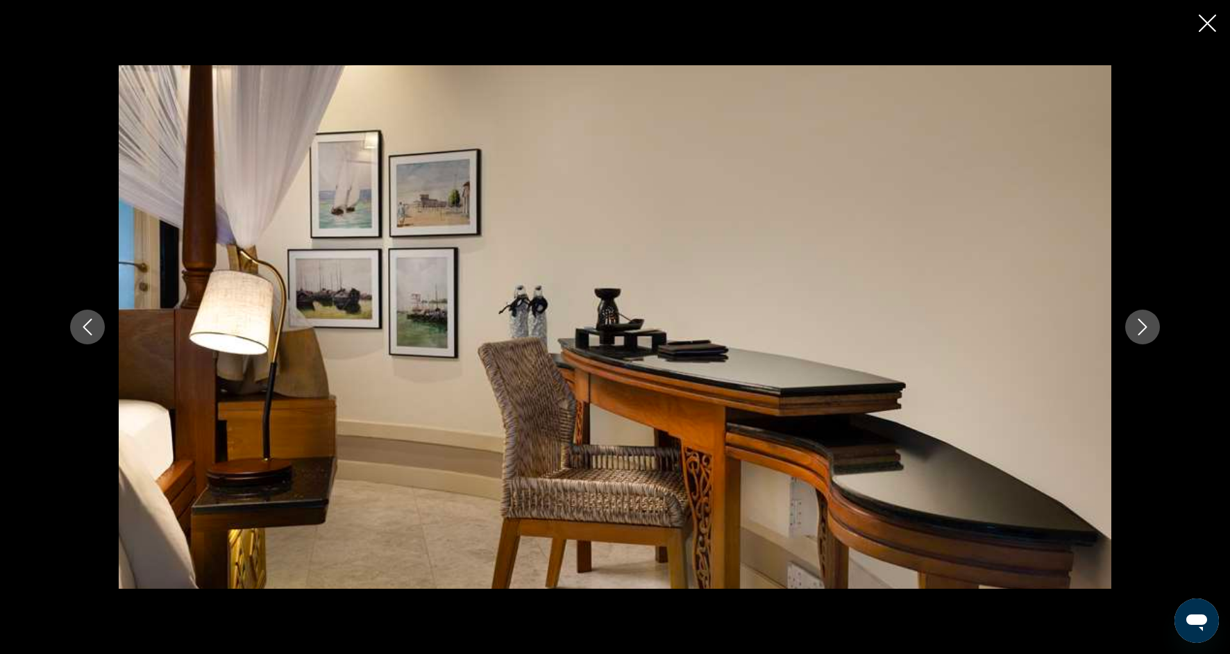
click at [1141, 328] on icon "Next image" at bounding box center [1142, 326] width 17 height 17
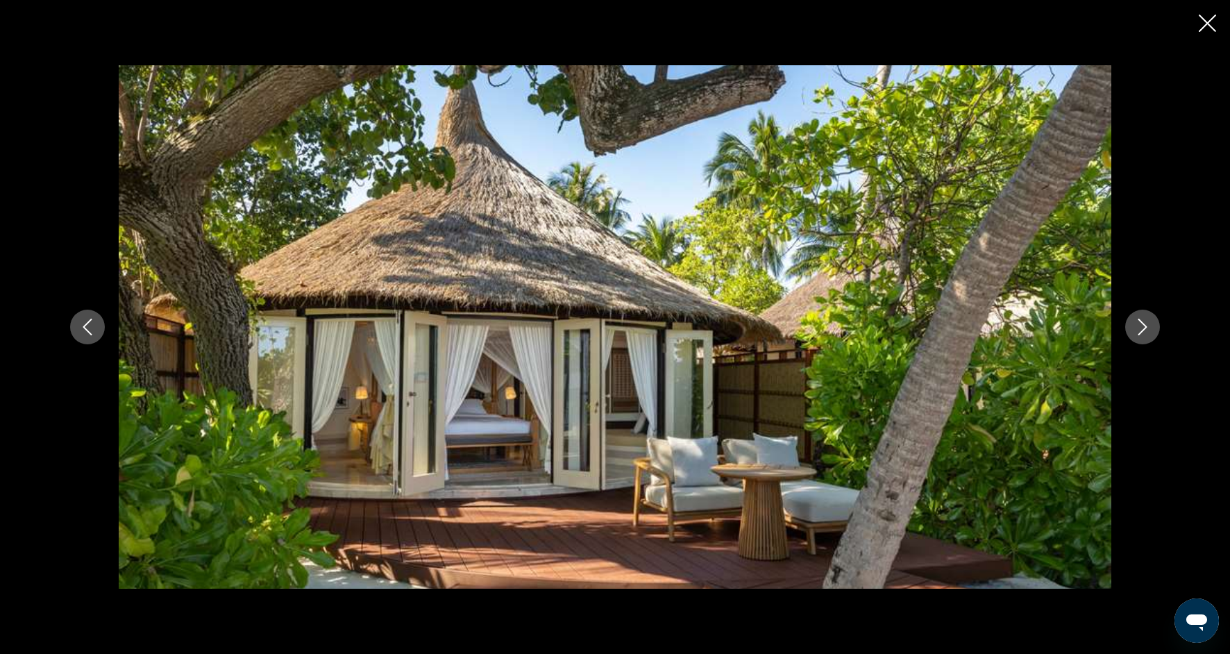
click at [1141, 329] on icon "Next image" at bounding box center [1142, 326] width 17 height 17
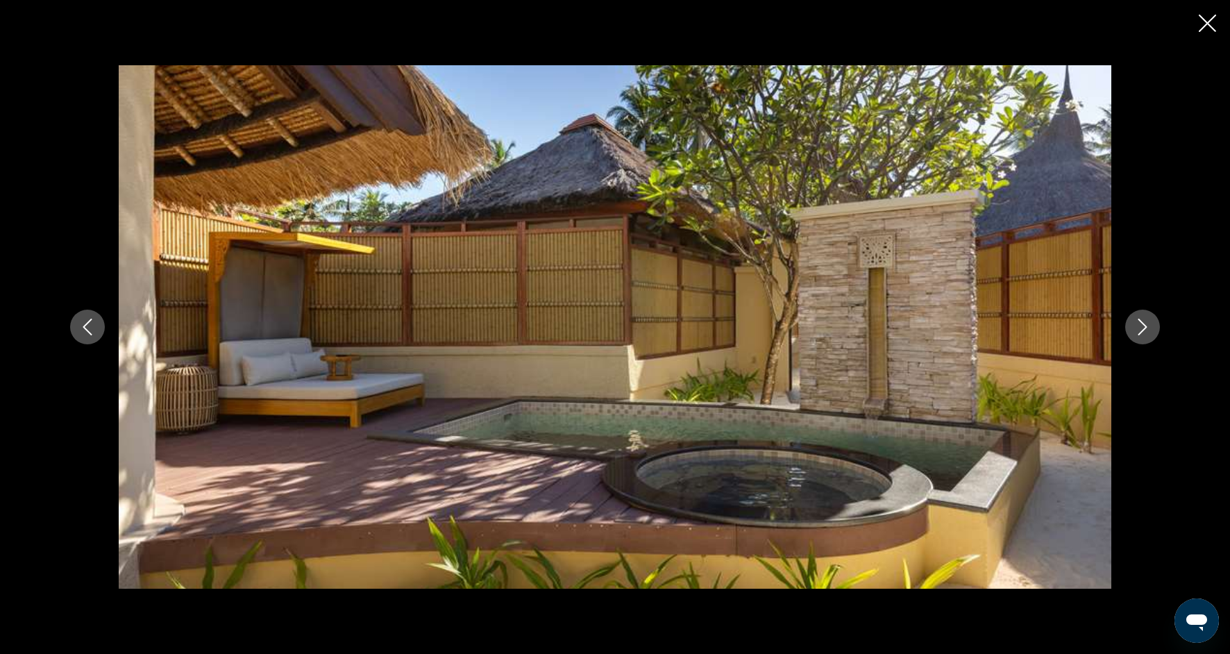
click at [1141, 330] on icon "Next image" at bounding box center [1142, 326] width 9 height 17
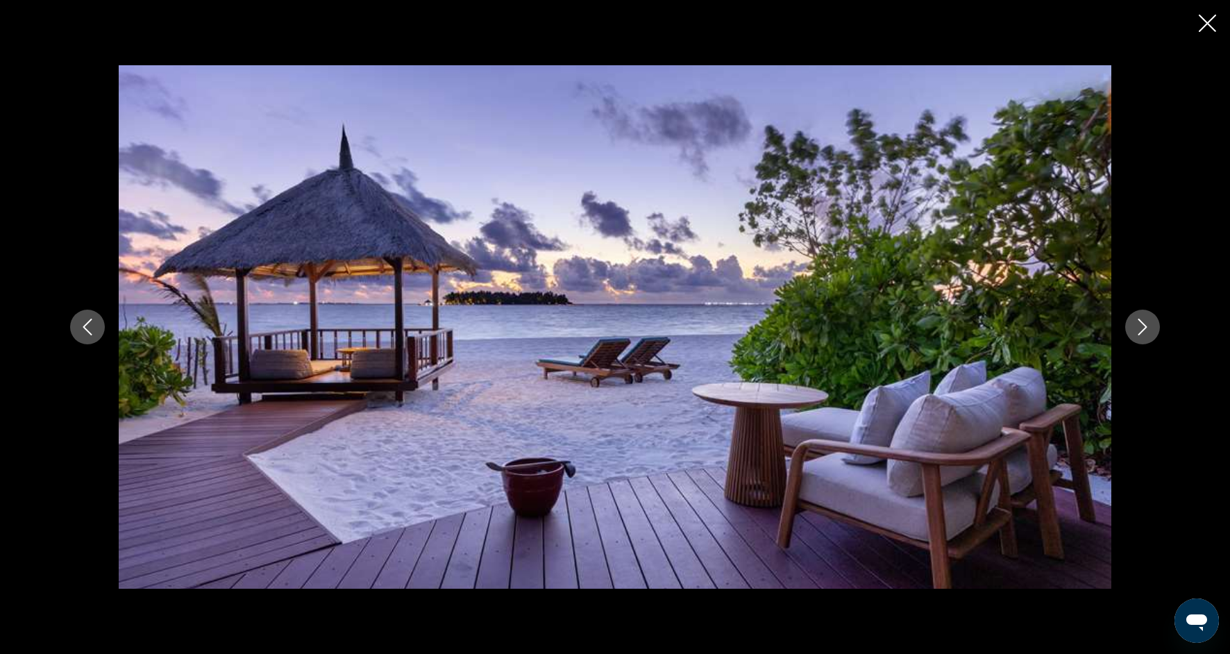
click at [1138, 334] on icon "Next image" at bounding box center [1142, 326] width 9 height 17
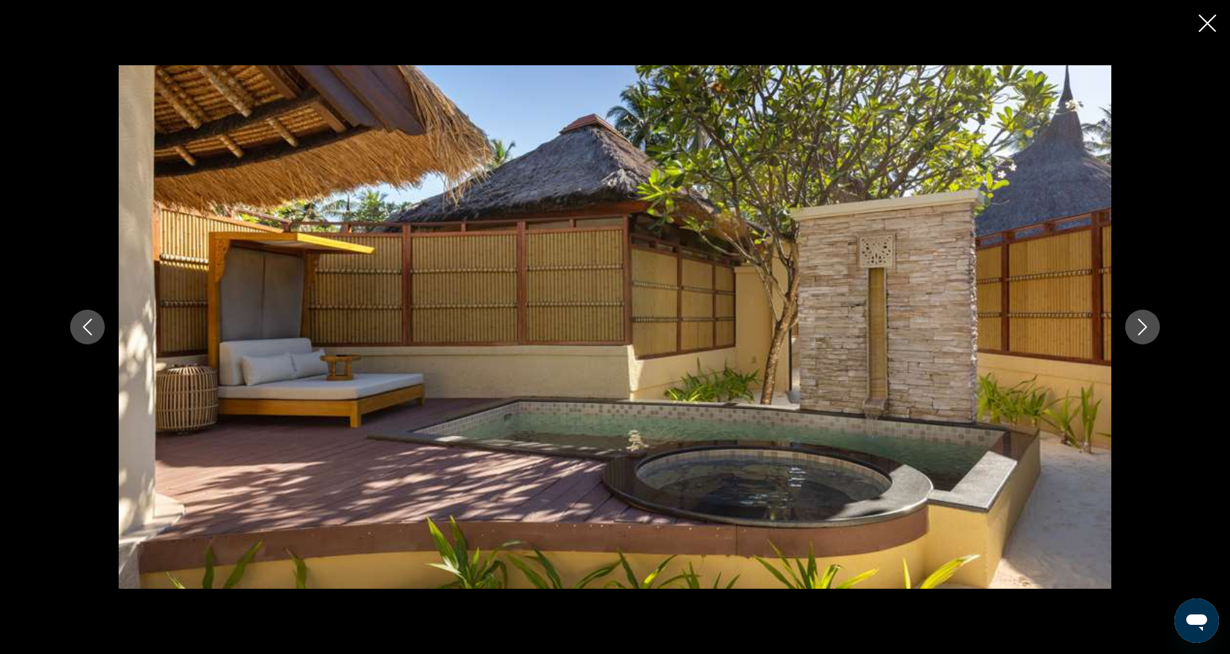
click at [1138, 334] on icon "Next image" at bounding box center [1142, 326] width 9 height 17
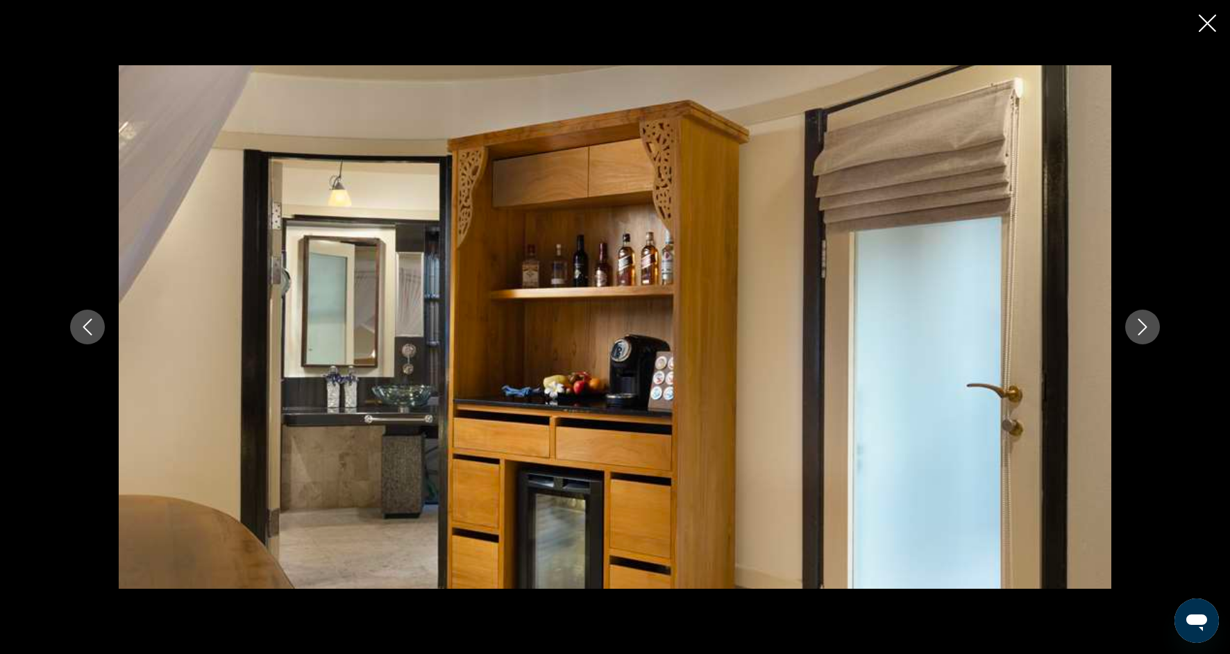
click at [1143, 329] on icon "Next image" at bounding box center [1142, 326] width 9 height 17
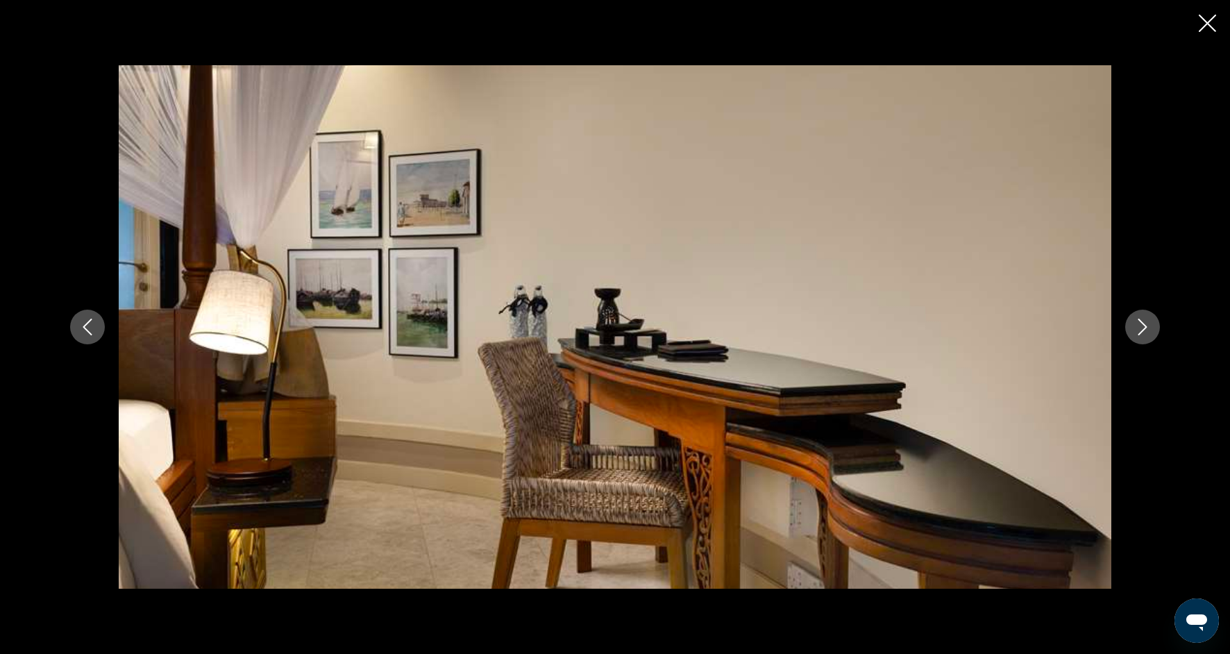
click at [1143, 329] on icon "Next image" at bounding box center [1142, 326] width 9 height 17
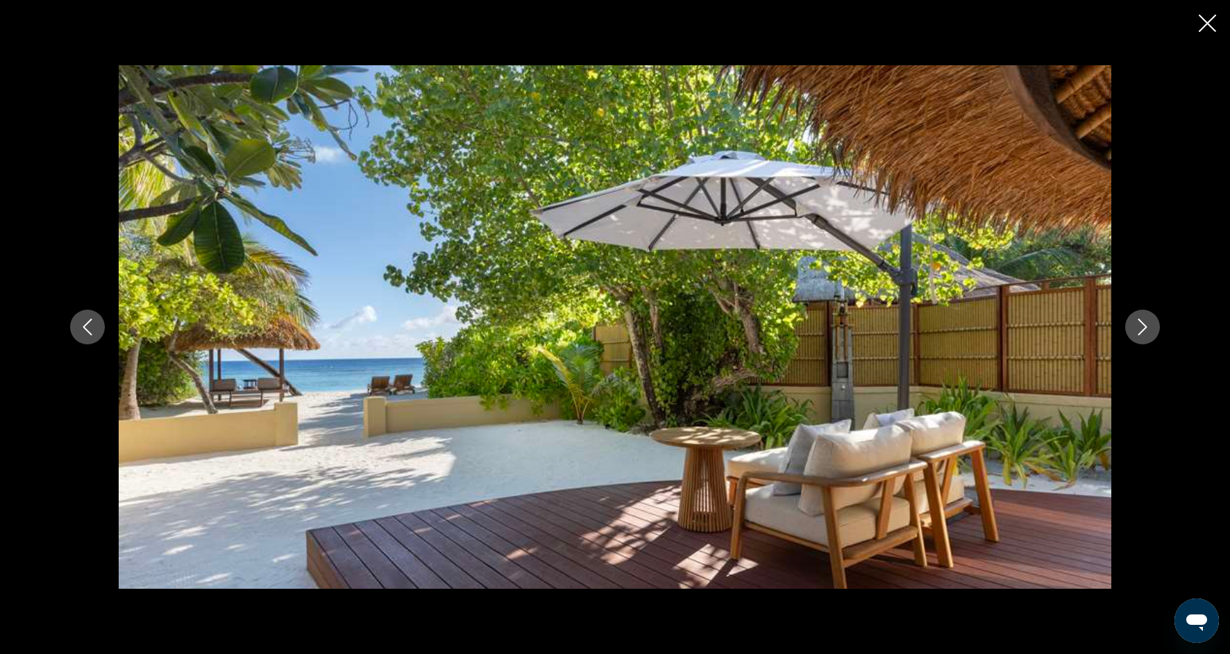
click at [1143, 329] on icon "Next image" at bounding box center [1142, 326] width 9 height 17
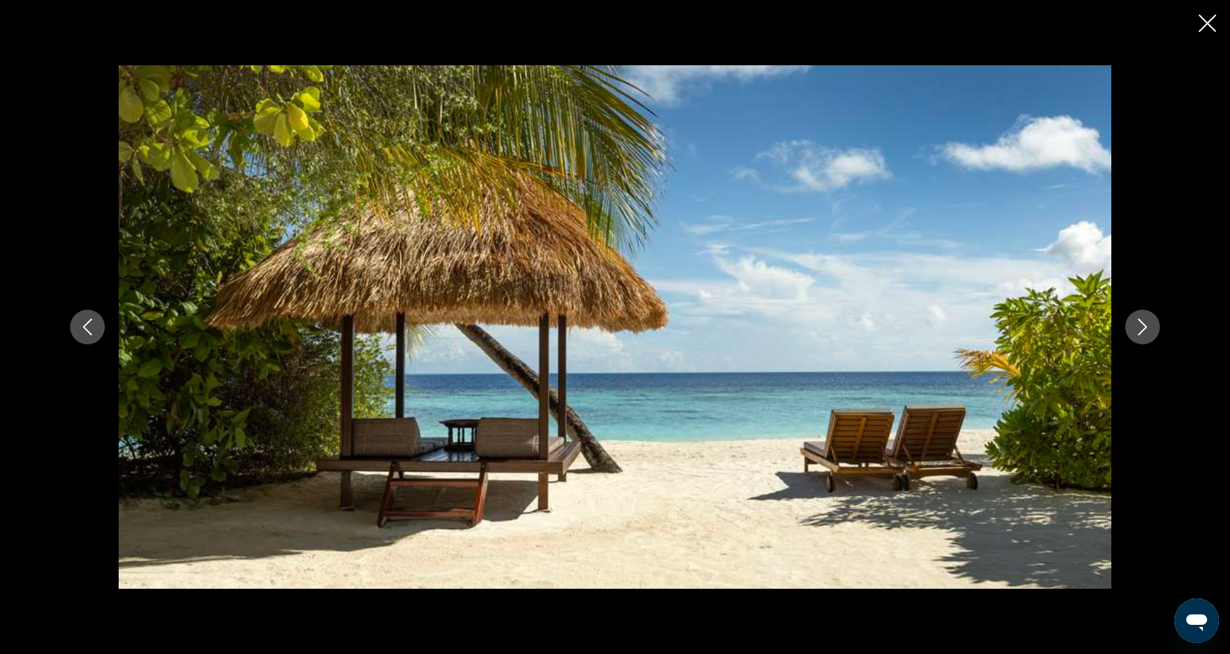
click at [1144, 329] on icon "Next image" at bounding box center [1142, 326] width 9 height 17
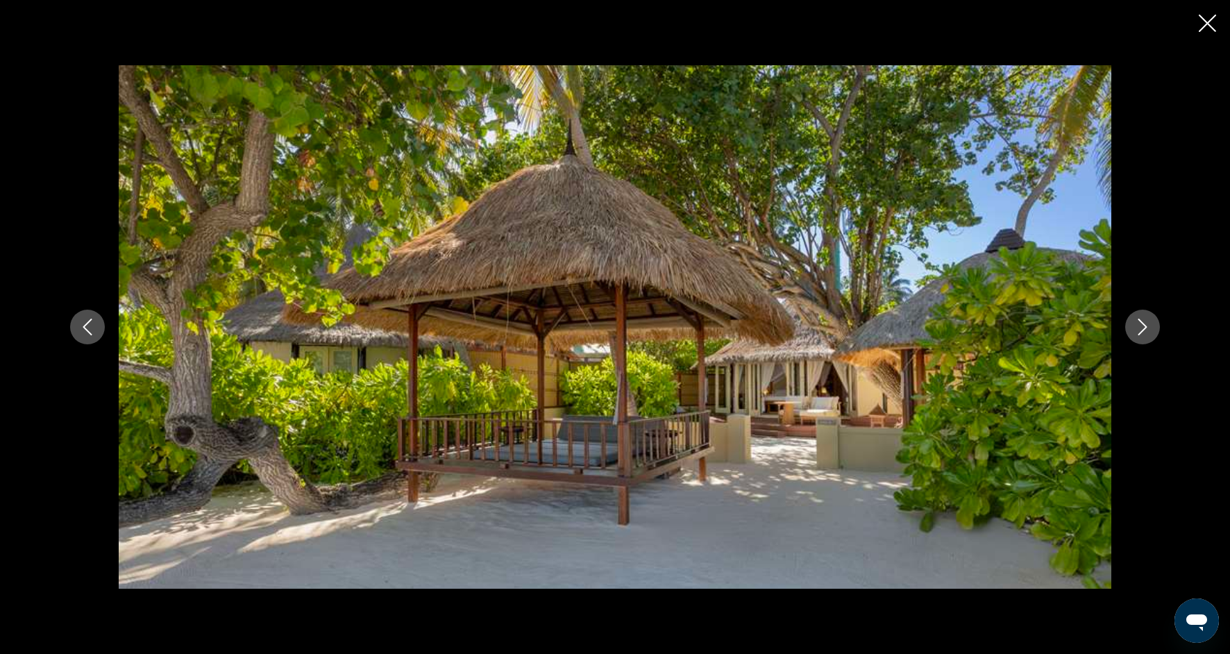
click at [1145, 332] on icon "Next image" at bounding box center [1142, 326] width 17 height 17
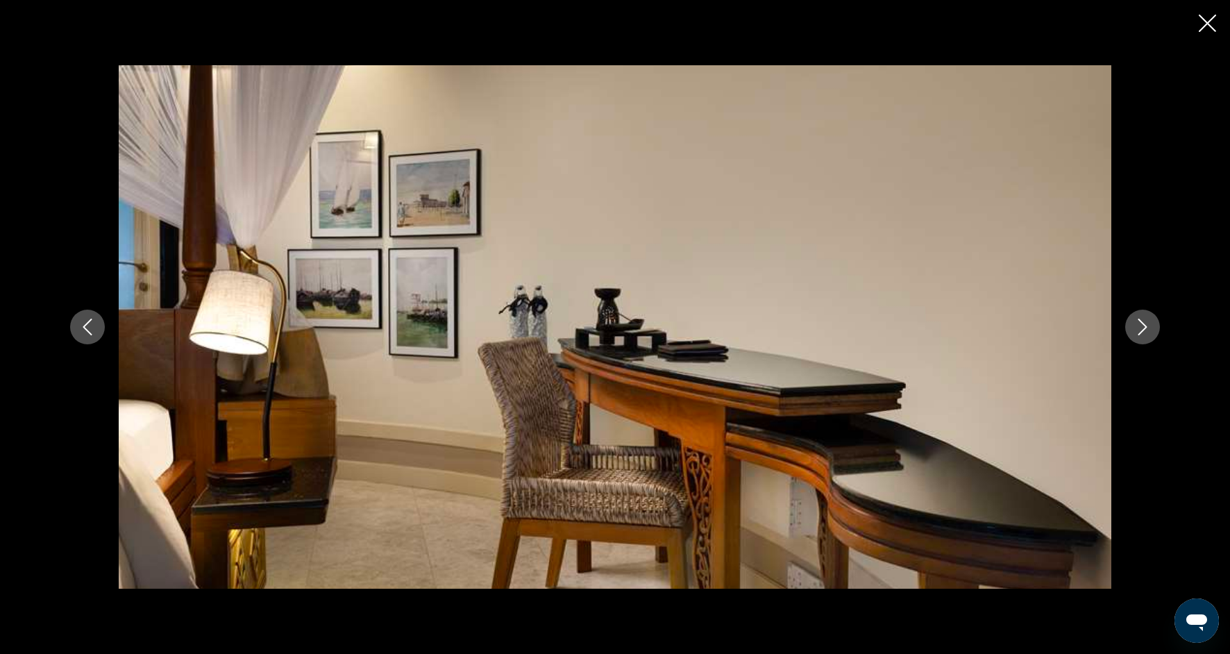
click at [1146, 332] on icon "Next image" at bounding box center [1142, 326] width 17 height 17
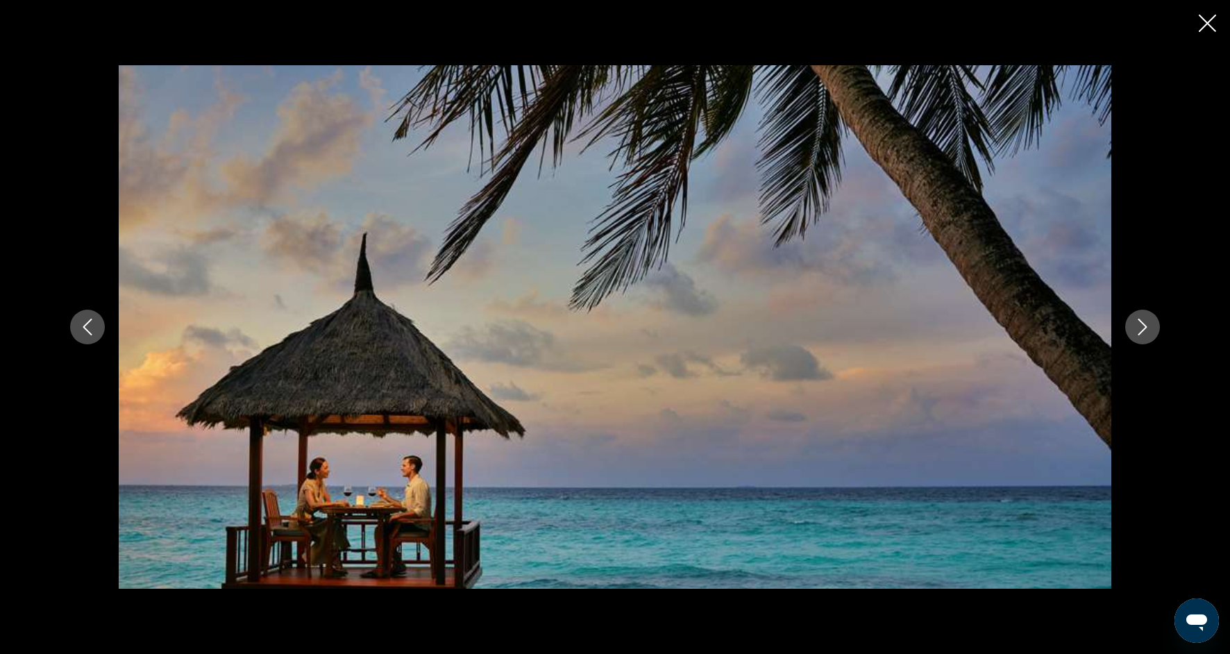
click at [1146, 334] on icon "Next image" at bounding box center [1142, 326] width 17 height 17
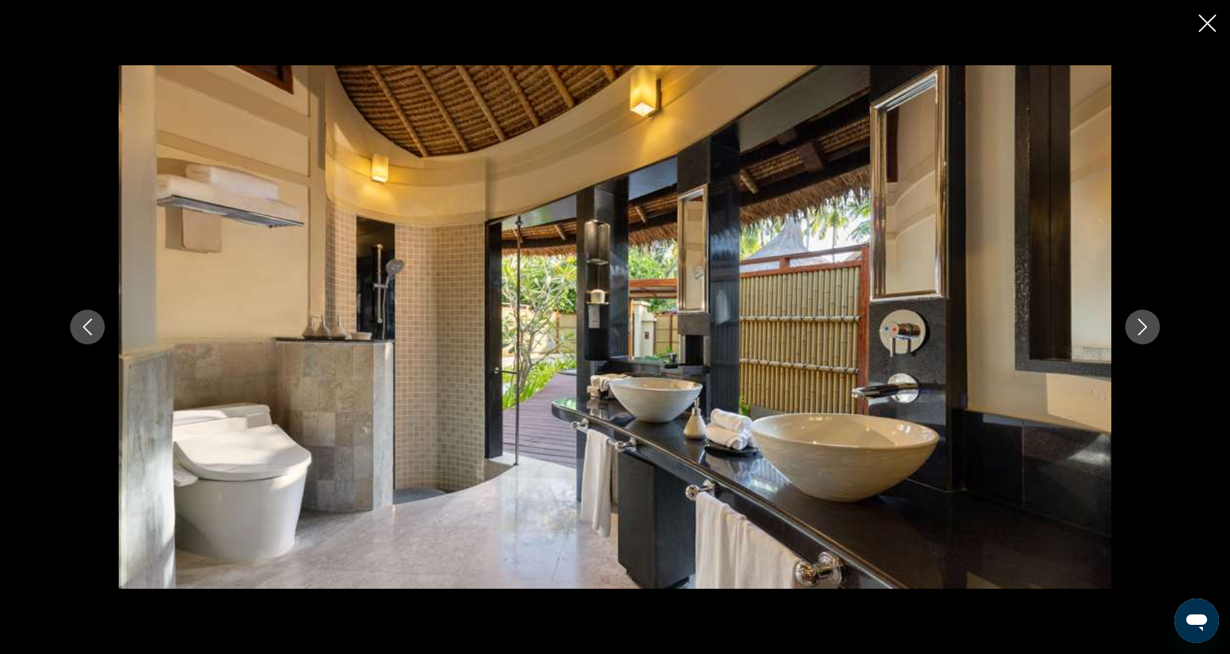
click at [1148, 337] on button "Next image" at bounding box center [1142, 326] width 35 height 35
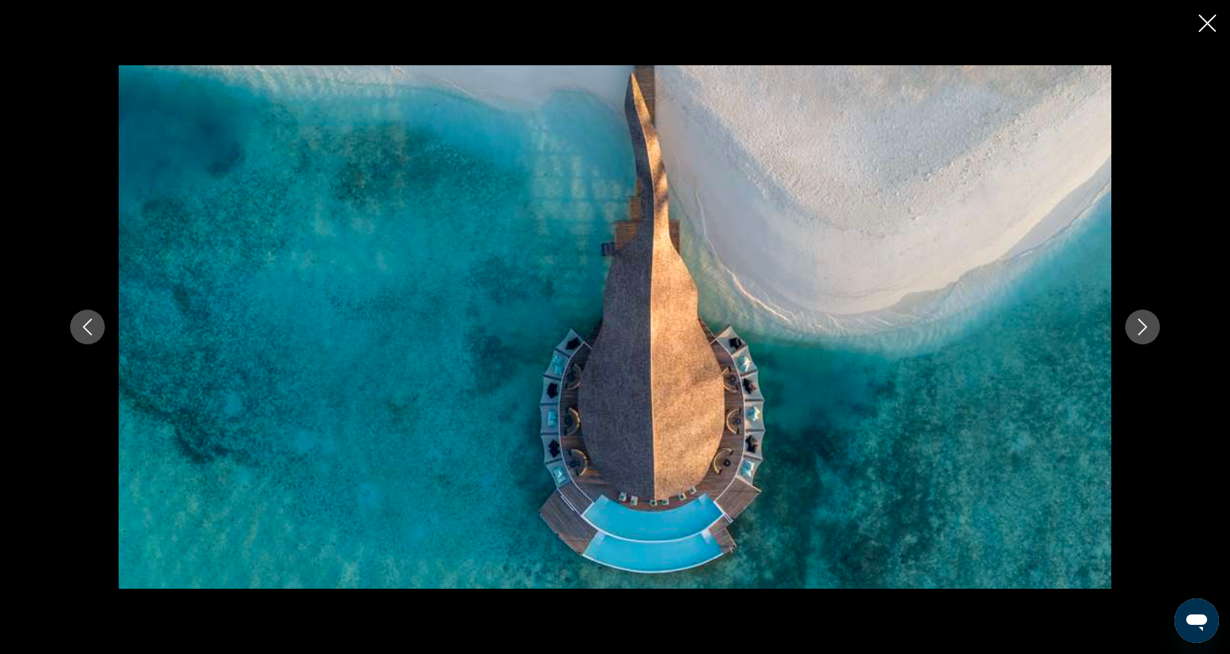
click at [1149, 338] on button "Next image" at bounding box center [1142, 326] width 35 height 35
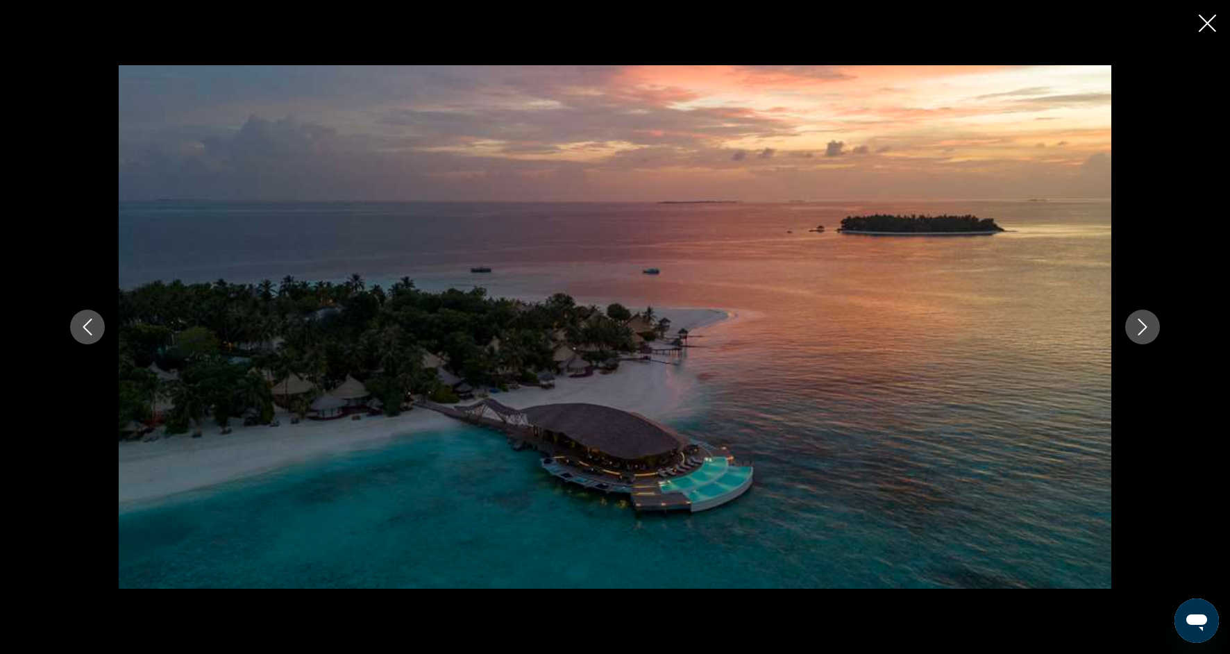
click at [1151, 343] on div "prev next" at bounding box center [614, 326] width 1117 height 523
click at [1152, 344] on div "prev next" at bounding box center [614, 326] width 1117 height 523
click at [1146, 328] on icon "Next image" at bounding box center [1142, 326] width 9 height 17
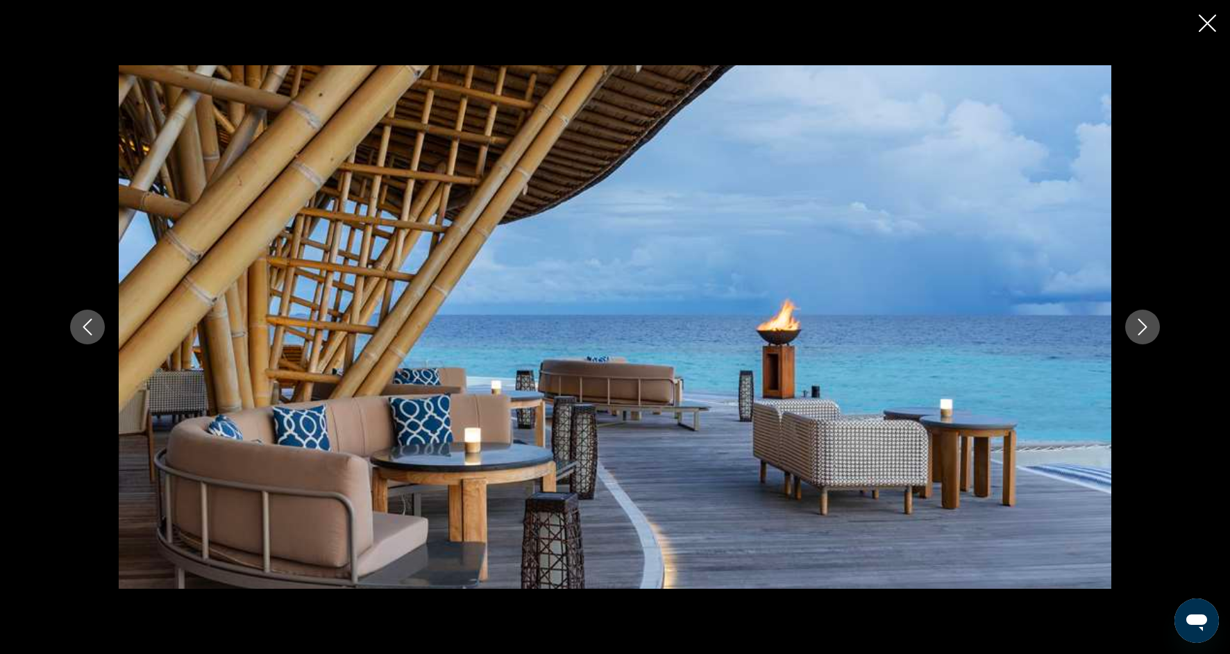
click at [1150, 331] on icon "Next image" at bounding box center [1142, 326] width 17 height 17
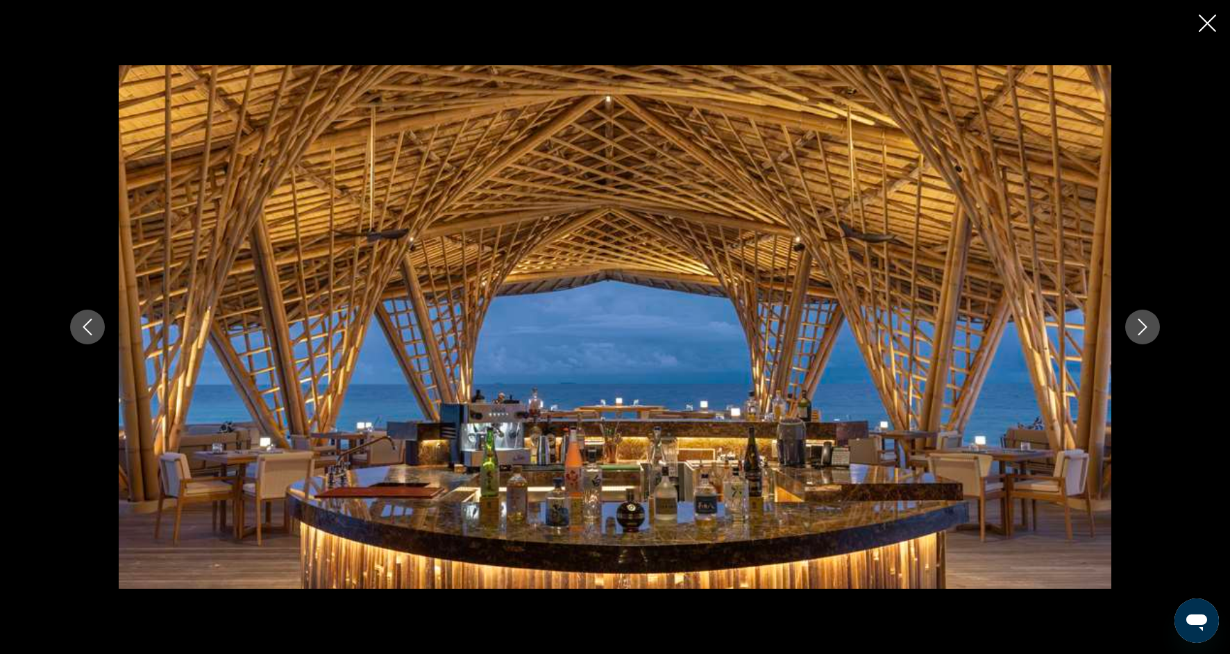
click at [1150, 332] on button "Next image" at bounding box center [1142, 326] width 35 height 35
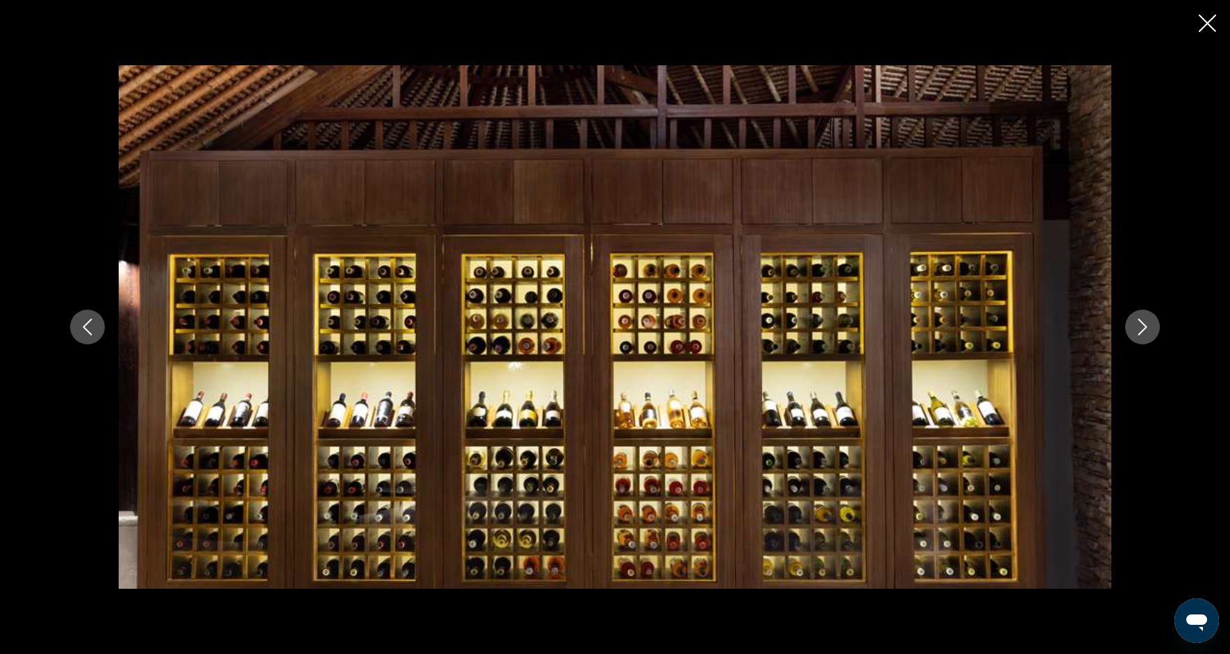
click at [1147, 329] on icon "Next image" at bounding box center [1142, 326] width 17 height 17
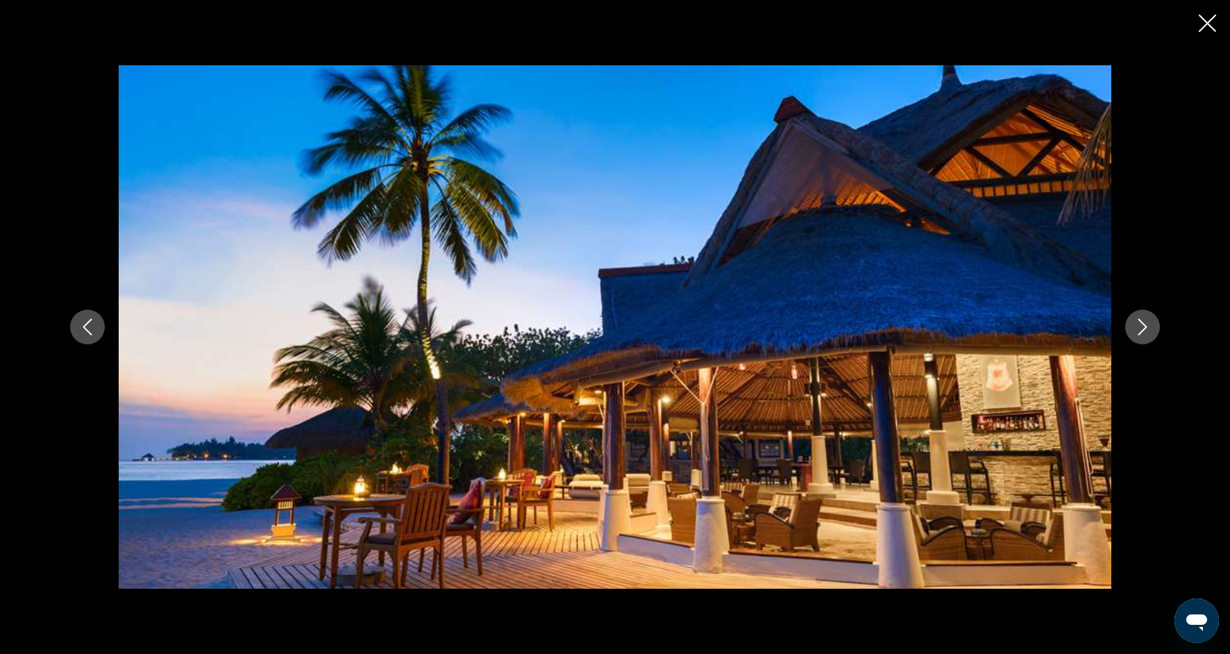
click at [1147, 329] on icon "Next image" at bounding box center [1142, 326] width 17 height 17
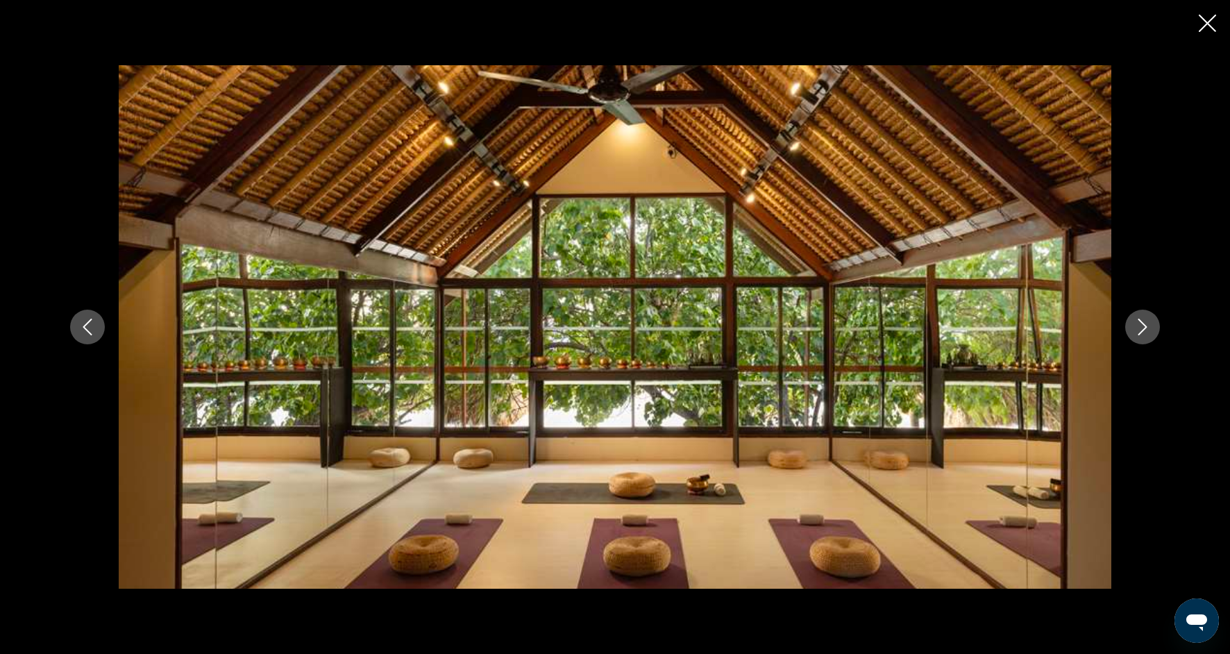
click at [1147, 332] on icon "Next image" at bounding box center [1142, 326] width 17 height 17
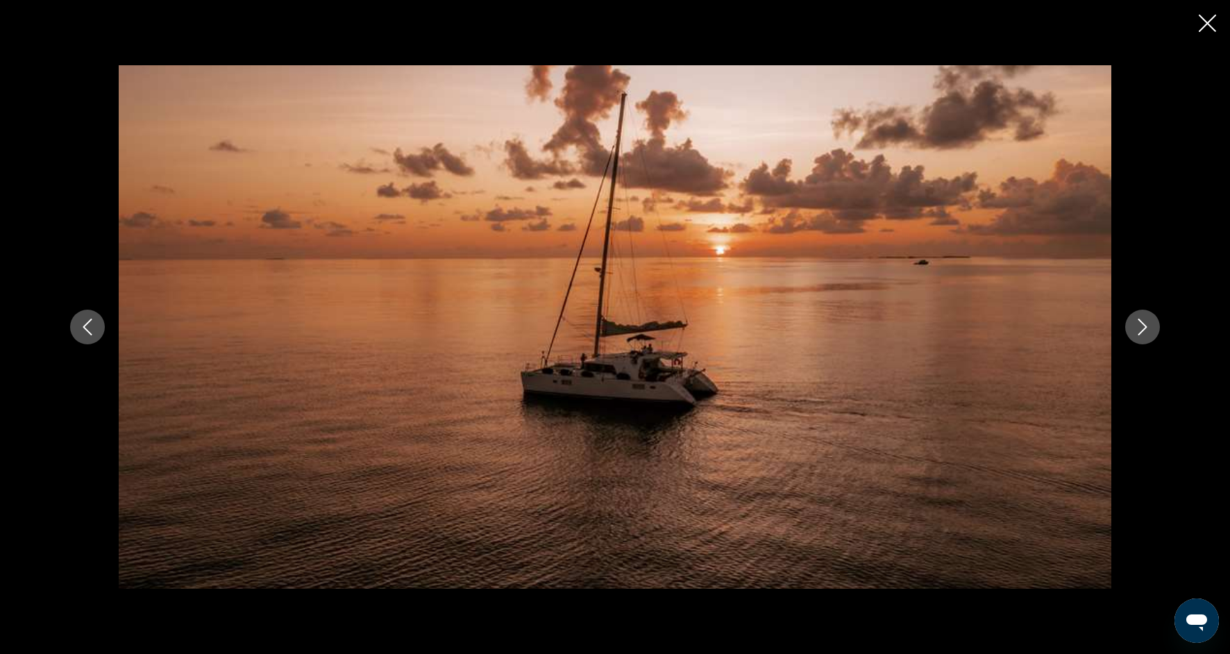
click at [1147, 332] on icon "Next image" at bounding box center [1142, 326] width 17 height 17
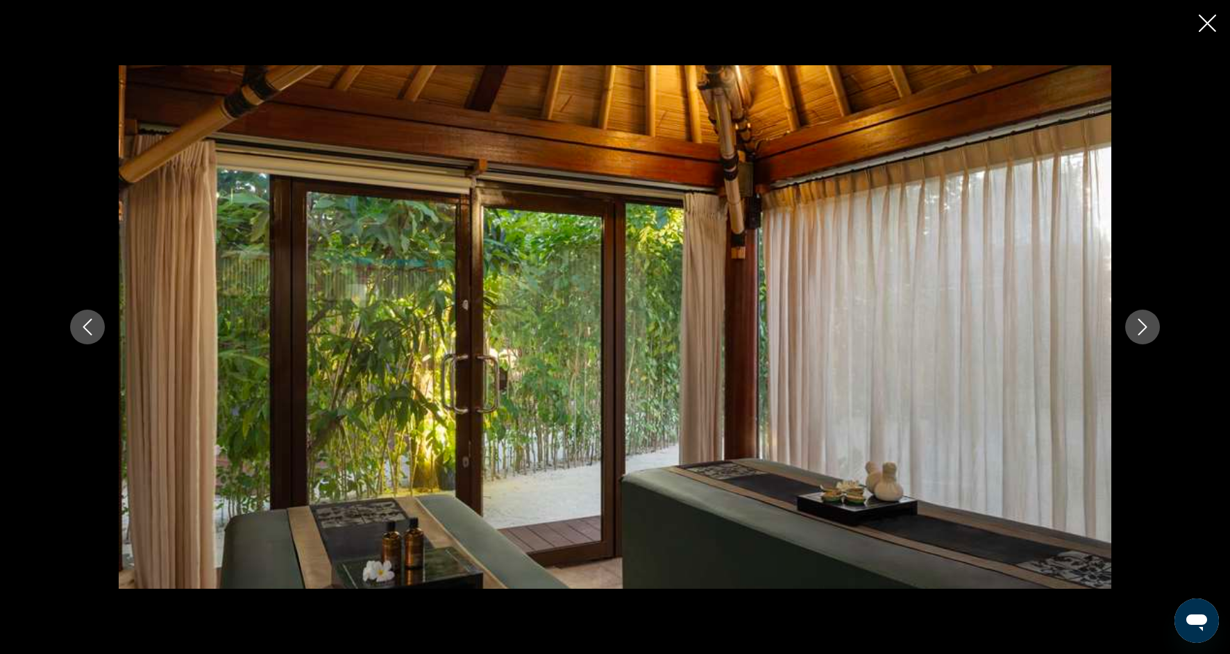
click at [1147, 332] on icon "Next image" at bounding box center [1142, 326] width 17 height 17
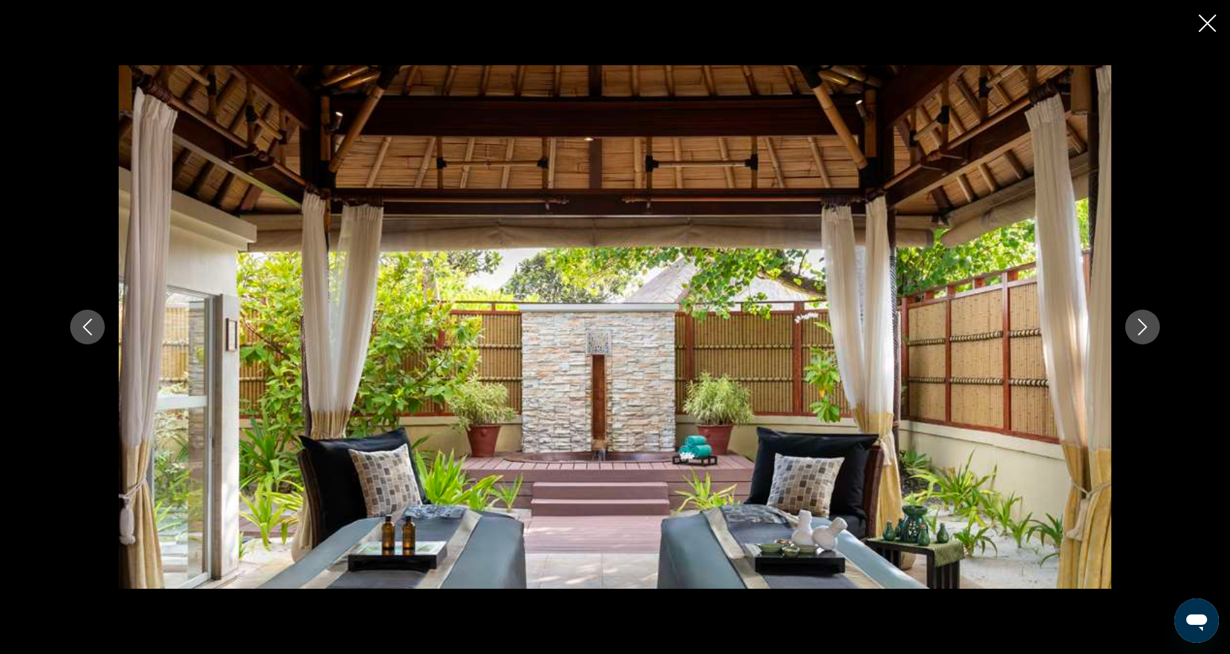
click at [1147, 332] on icon "Next image" at bounding box center [1142, 326] width 17 height 17
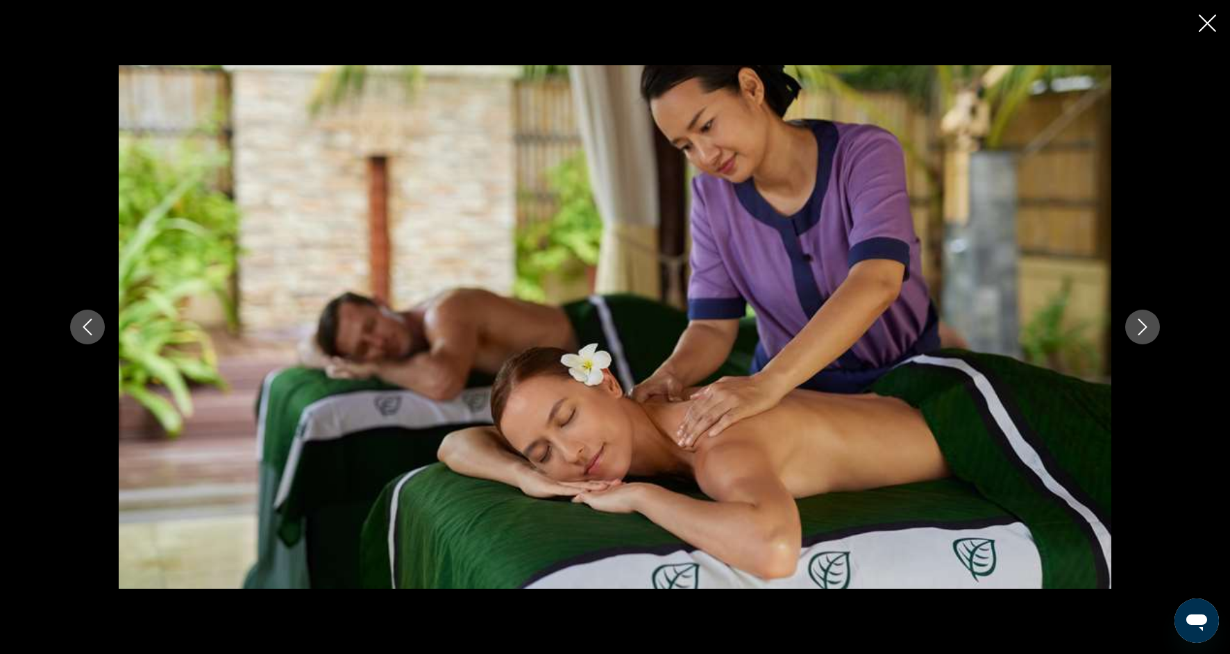
click at [1147, 332] on icon "Next image" at bounding box center [1142, 326] width 17 height 17
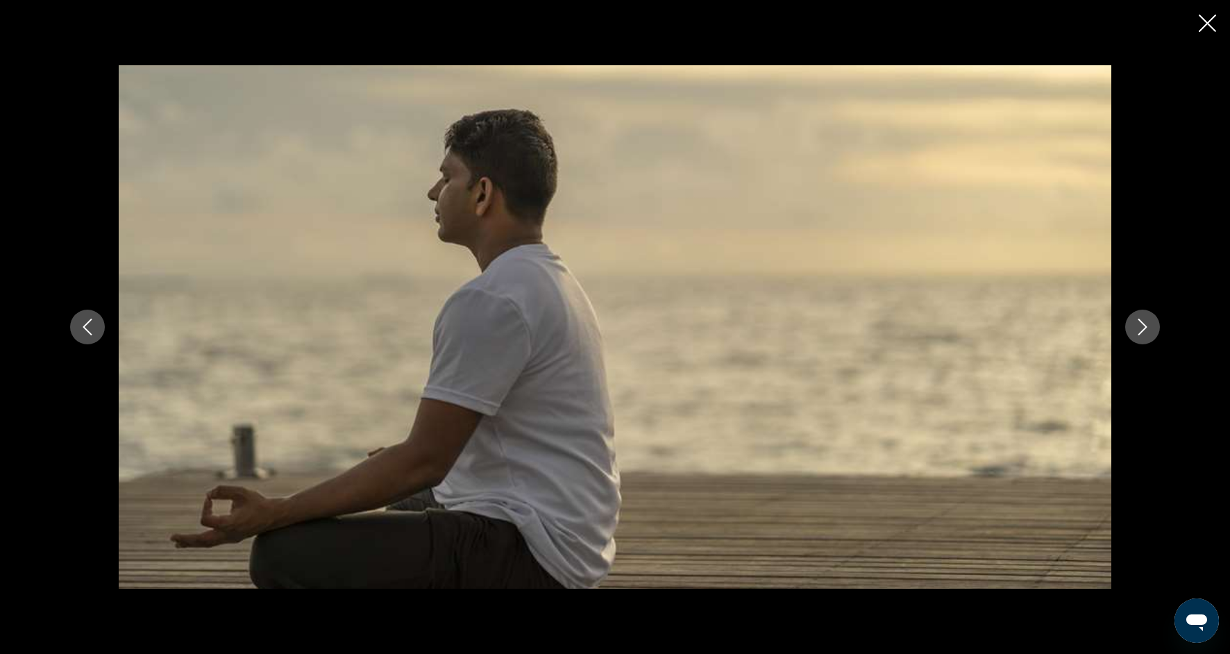
click at [1148, 322] on icon "Next image" at bounding box center [1142, 326] width 17 height 17
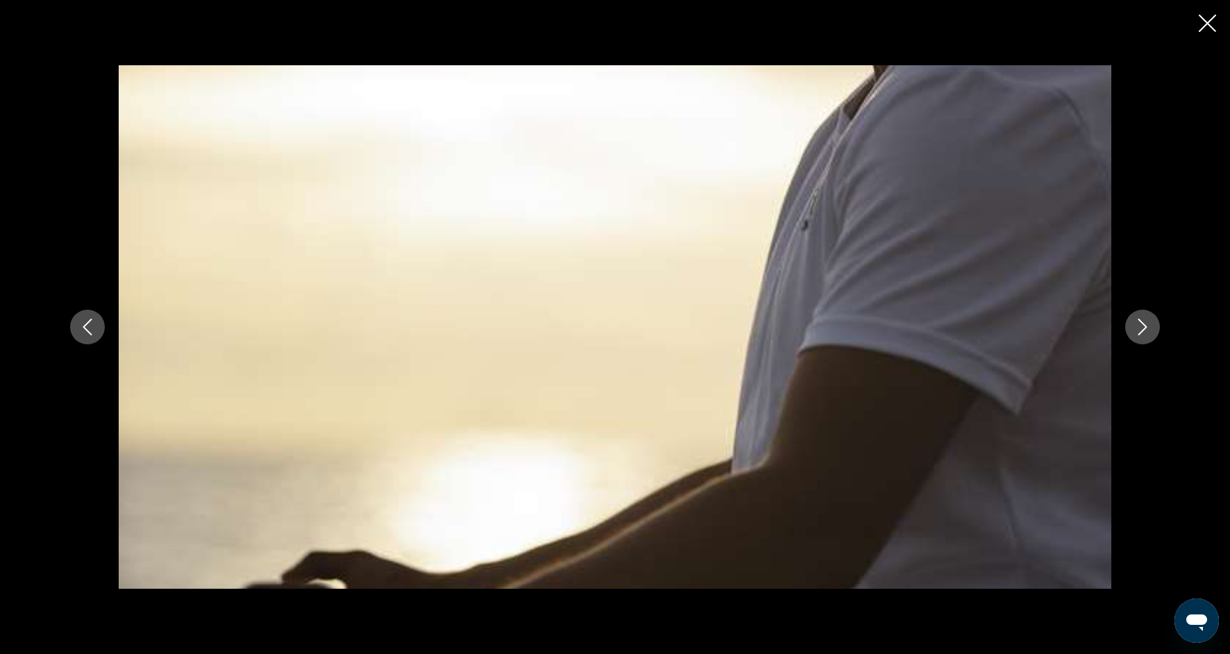
scroll to position [597, 0]
click at [1148, 320] on icon "Next image" at bounding box center [1142, 326] width 17 height 17
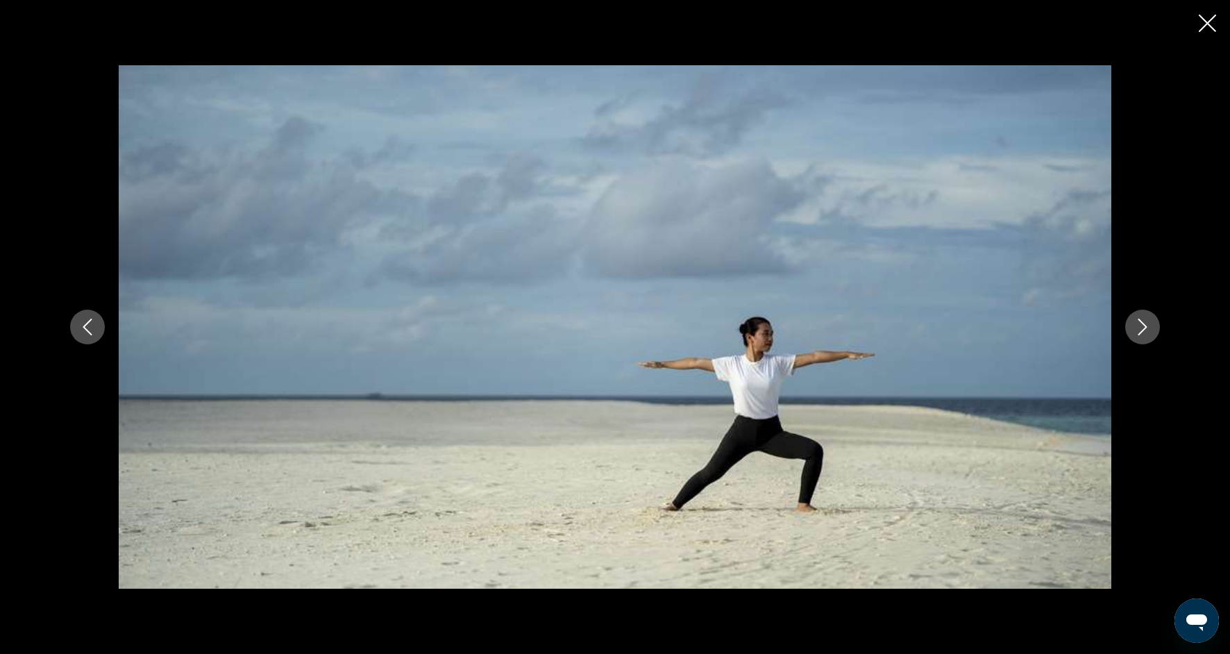
click at [1148, 320] on icon "Next image" at bounding box center [1142, 326] width 17 height 17
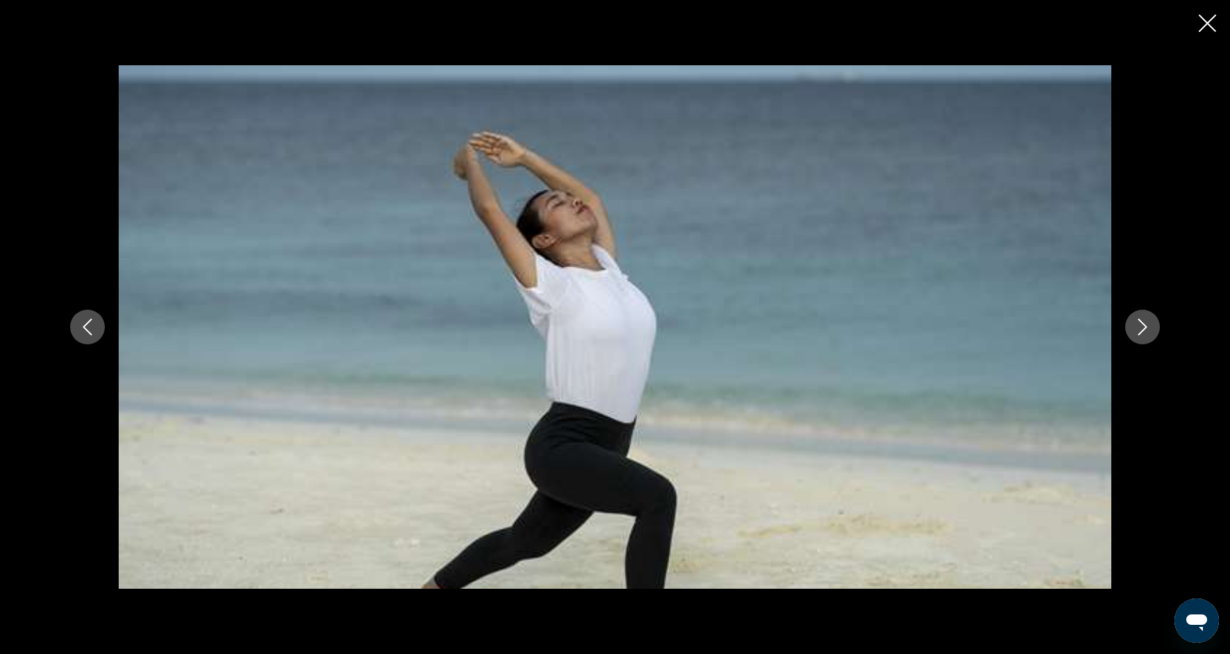
click at [1148, 320] on icon "Next image" at bounding box center [1142, 326] width 17 height 17
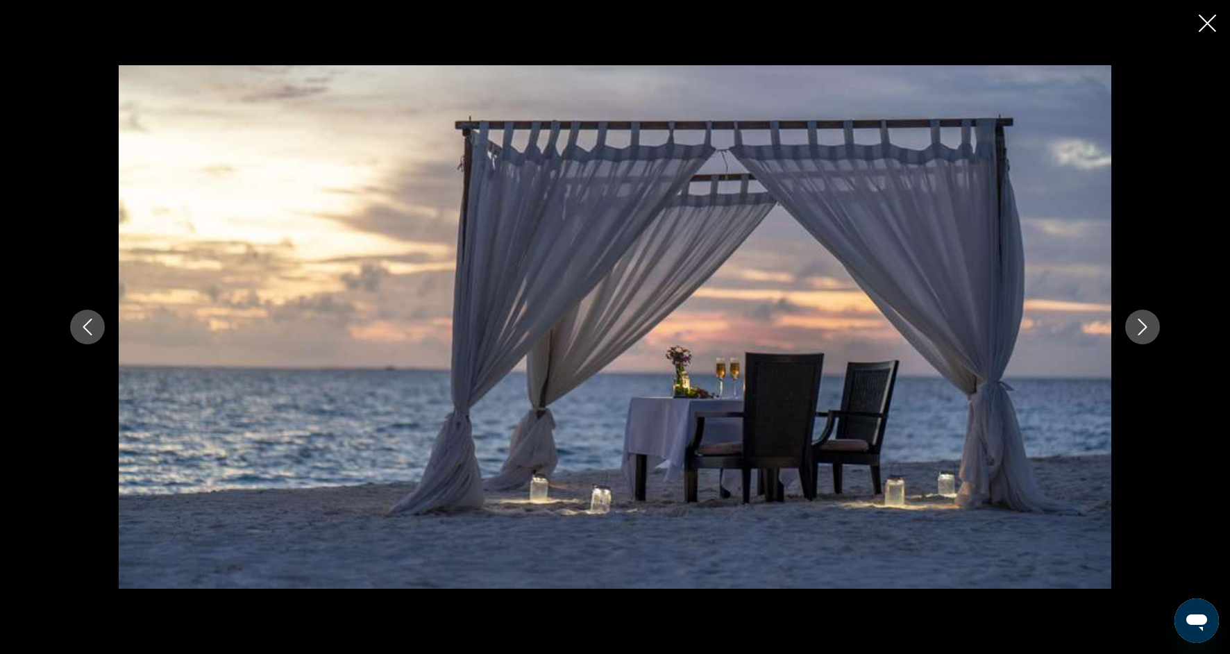
click at [1146, 329] on icon "Next image" at bounding box center [1142, 326] width 17 height 17
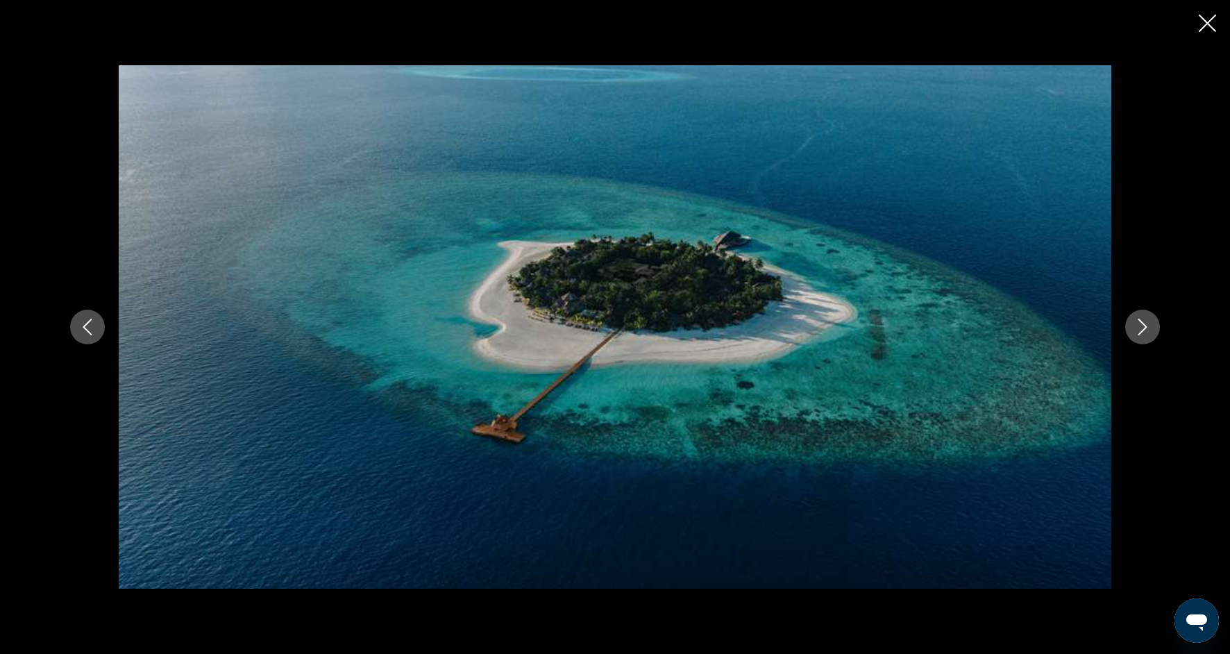
click at [1147, 330] on icon "Next image" at bounding box center [1142, 326] width 17 height 17
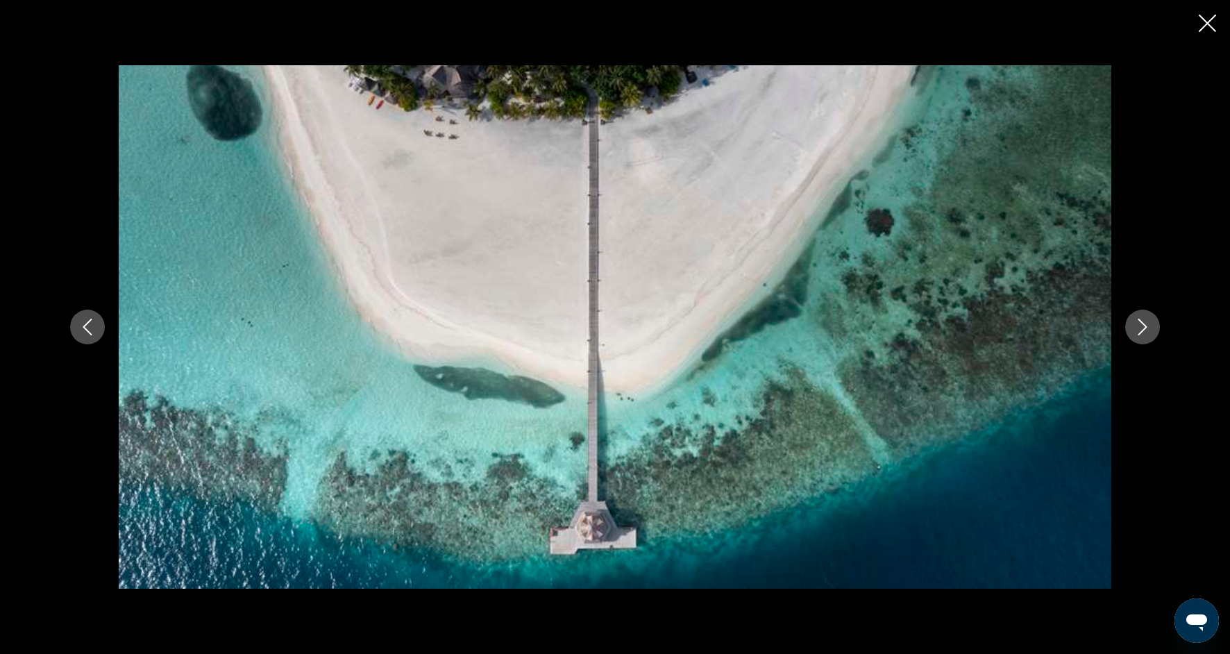
click at [1147, 331] on icon "Next image" at bounding box center [1142, 326] width 17 height 17
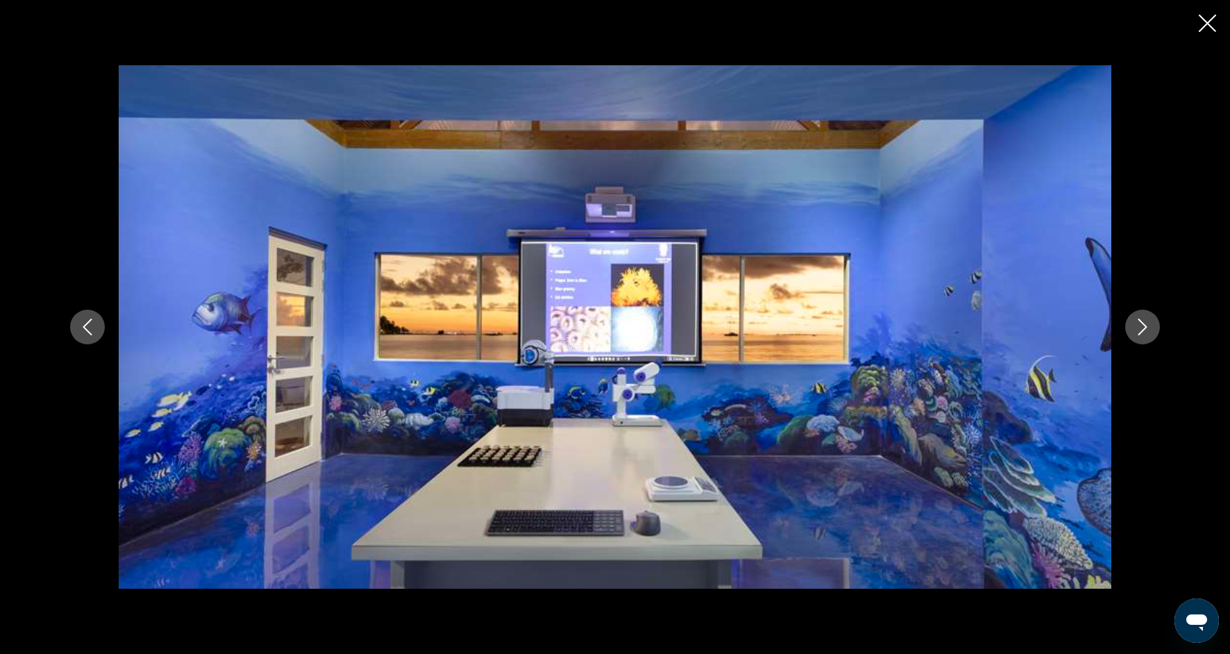
click at [1148, 332] on icon "Next image" at bounding box center [1142, 326] width 17 height 17
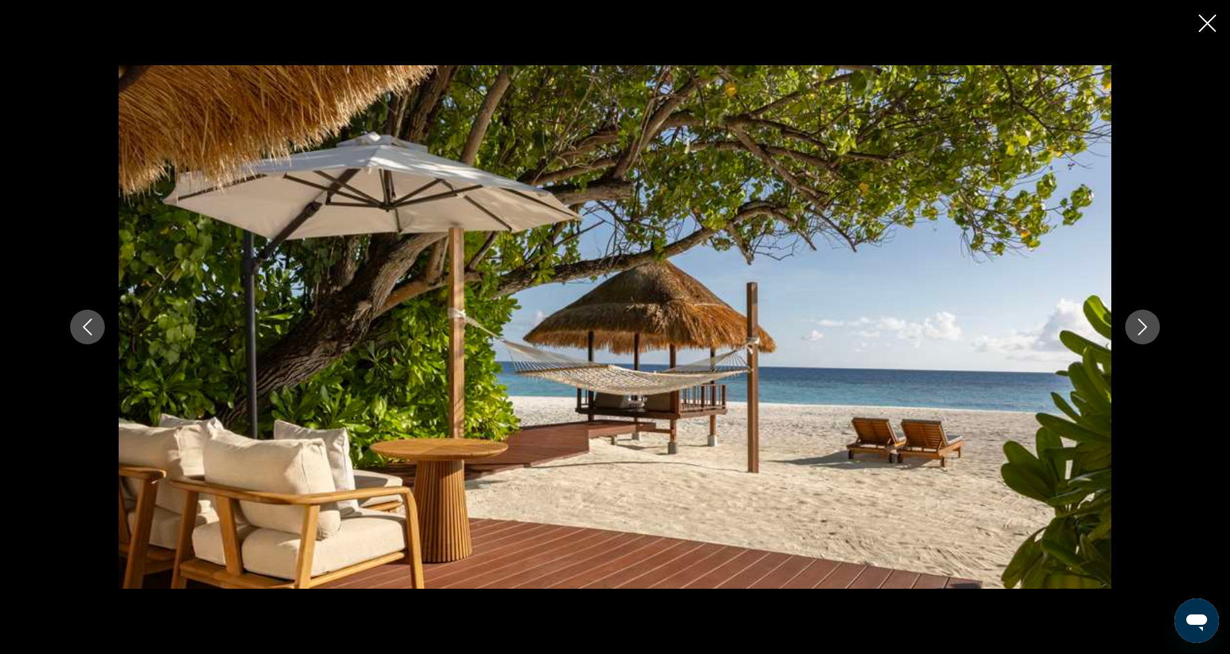
click at [1148, 332] on icon "Next image" at bounding box center [1142, 326] width 17 height 17
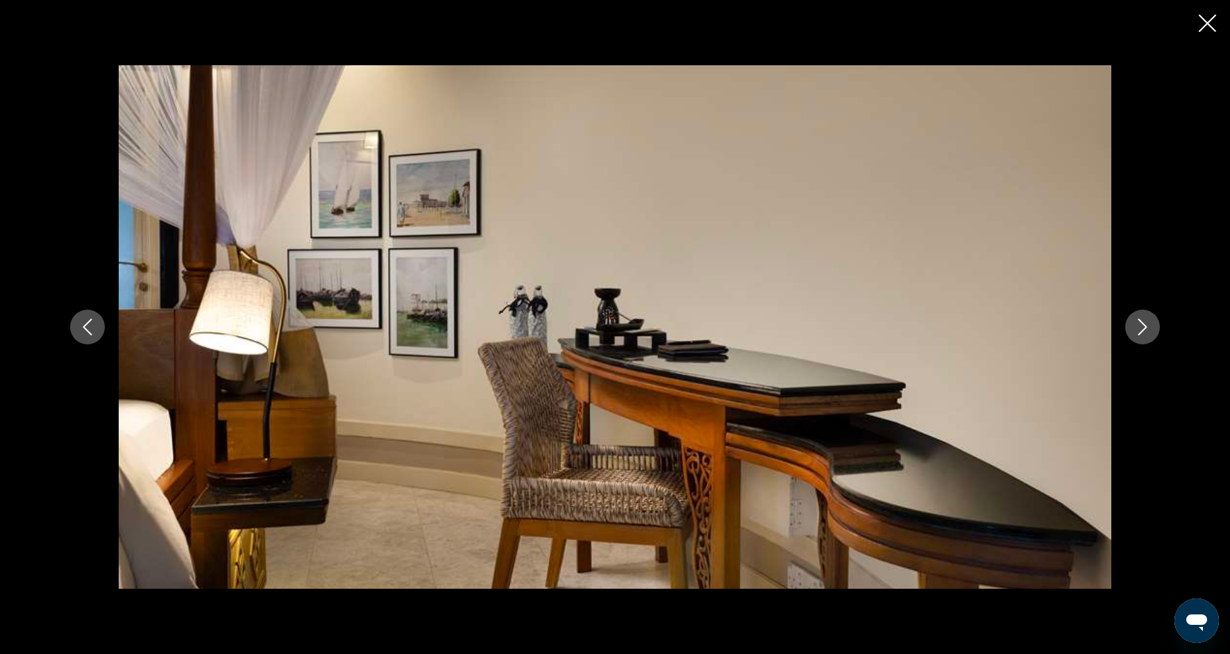
click at [1148, 332] on icon "Next image" at bounding box center [1142, 326] width 17 height 17
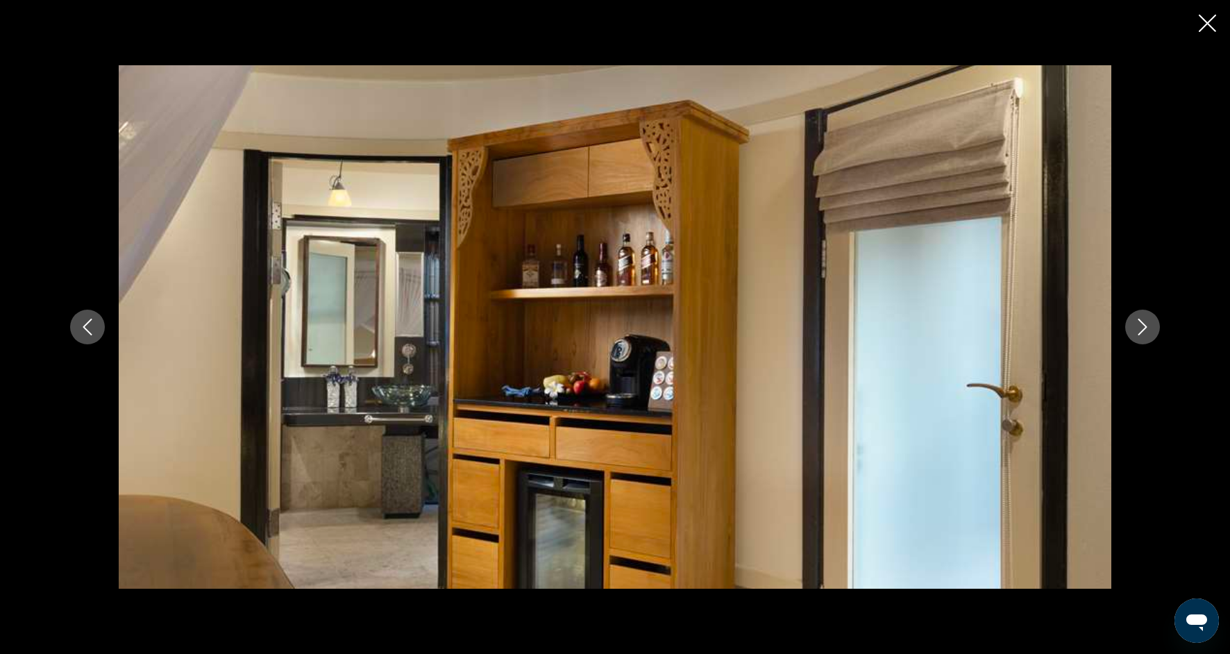
click at [1148, 332] on icon "Next image" at bounding box center [1142, 326] width 17 height 17
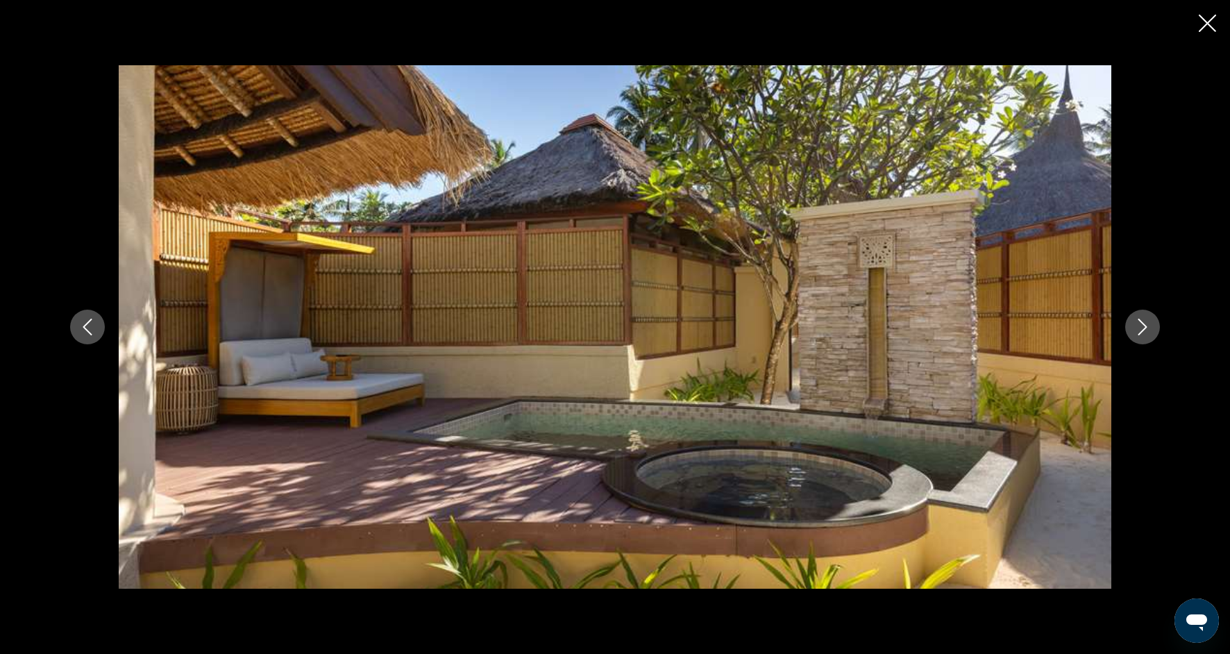
click at [1205, 22] on icon "Close slideshow" at bounding box center [1206, 23] width 17 height 17
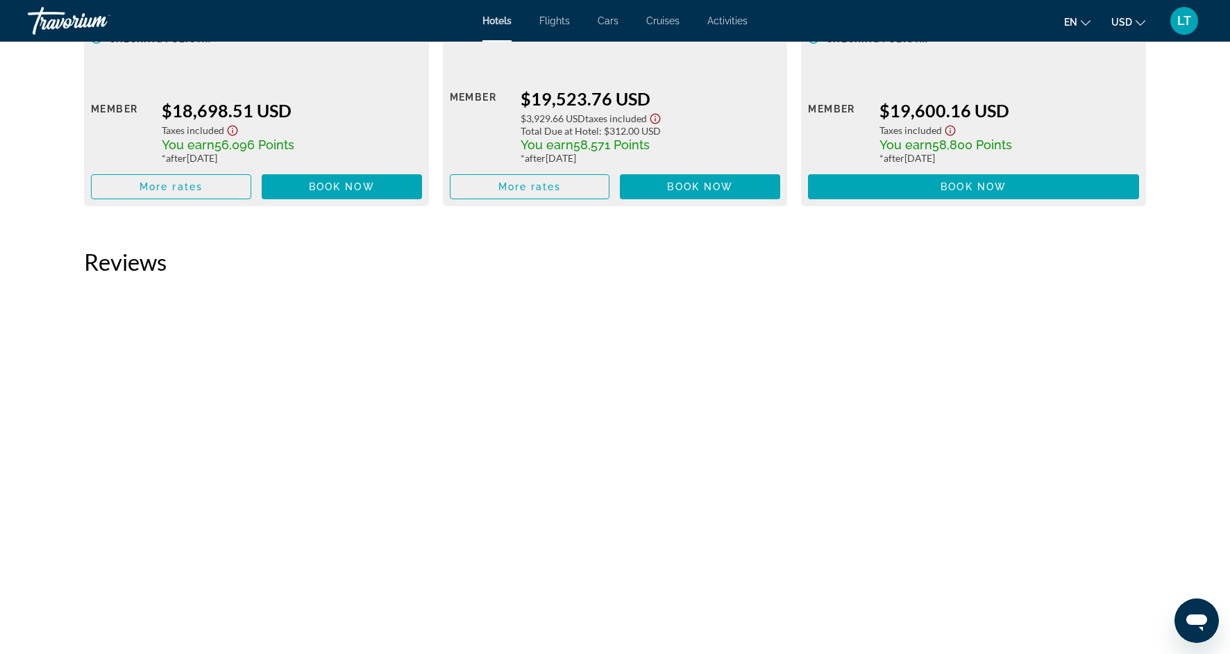
scroll to position [4182, 0]
